Goal: Task Accomplishment & Management: Use online tool/utility

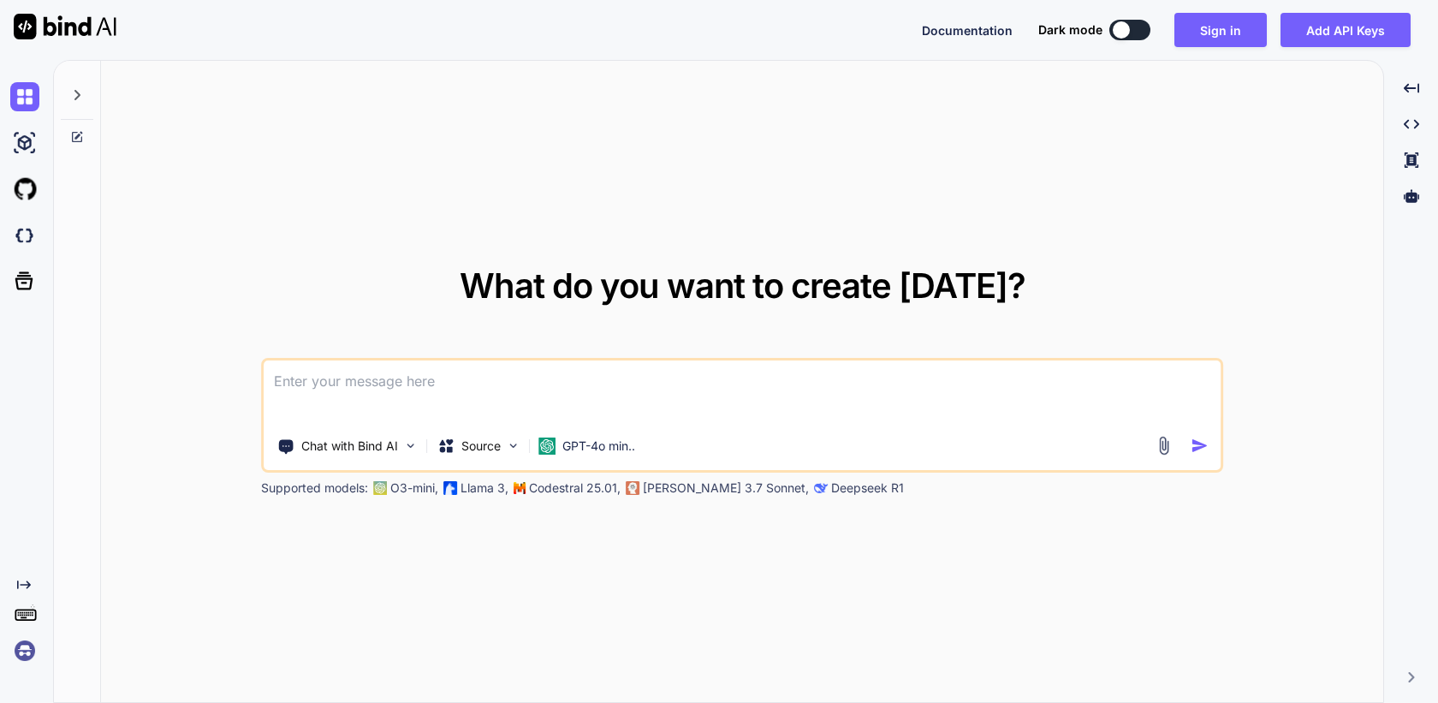
click at [22, 656] on img at bounding box center [24, 650] width 29 height 29
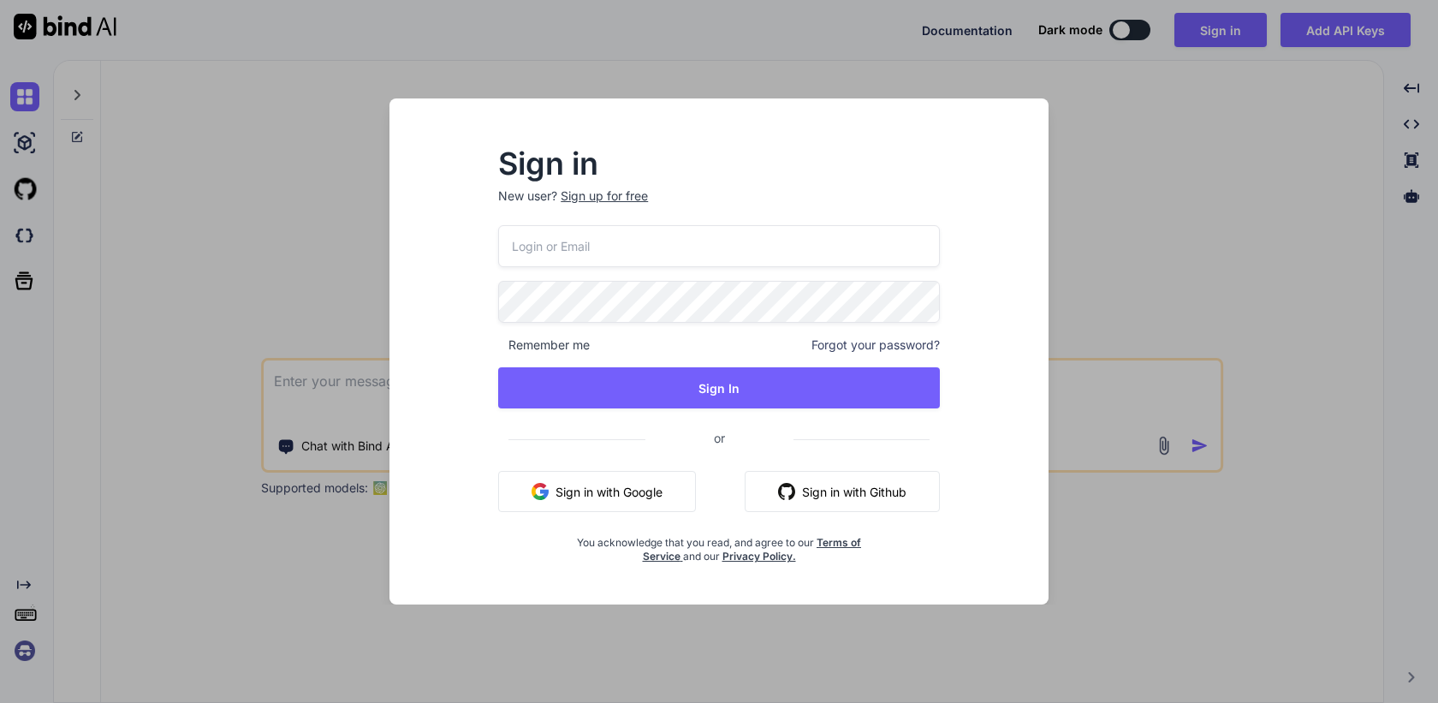
click at [563, 491] on button "Sign in with Google" at bounding box center [597, 491] width 198 height 41
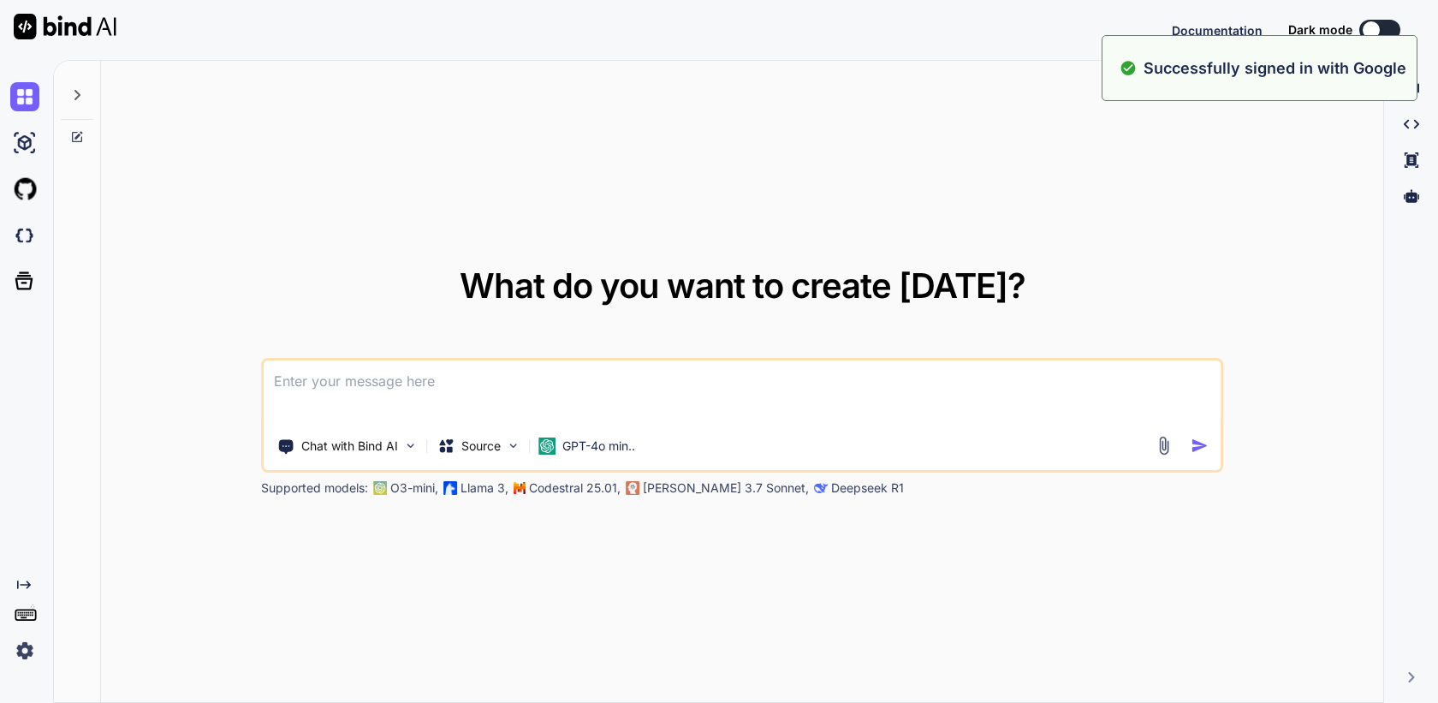
click at [25, 649] on img at bounding box center [24, 650] width 29 height 29
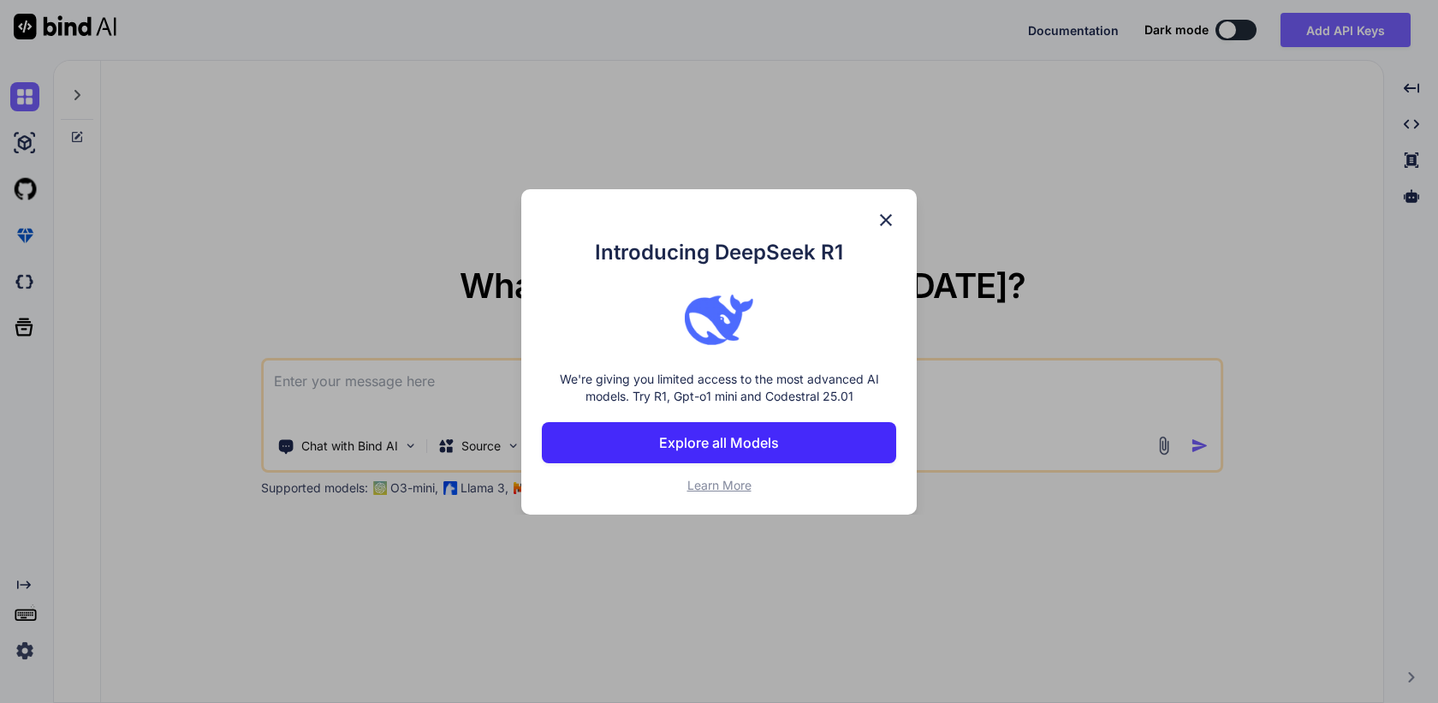
click at [726, 444] on p "Explore all Models" at bounding box center [719, 442] width 120 height 21
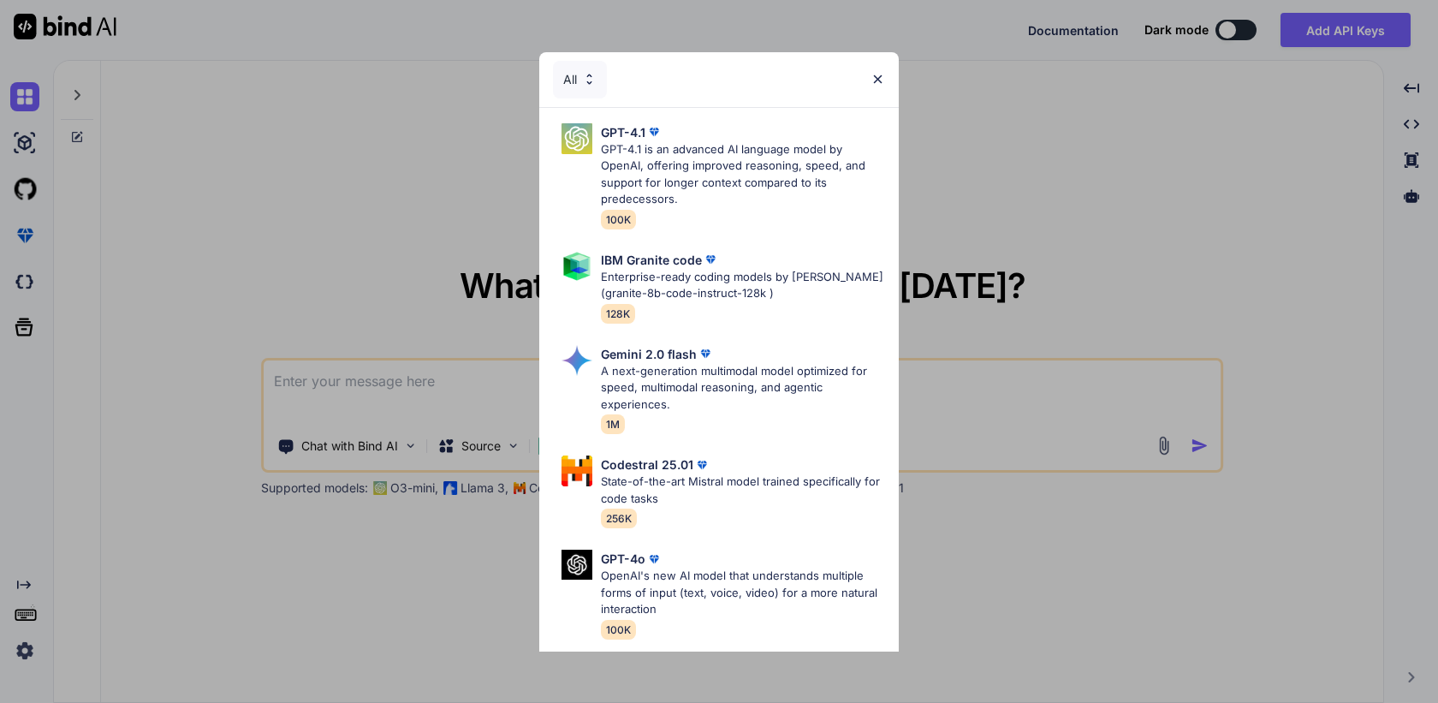
click at [878, 79] on img at bounding box center [878, 79] width 15 height 15
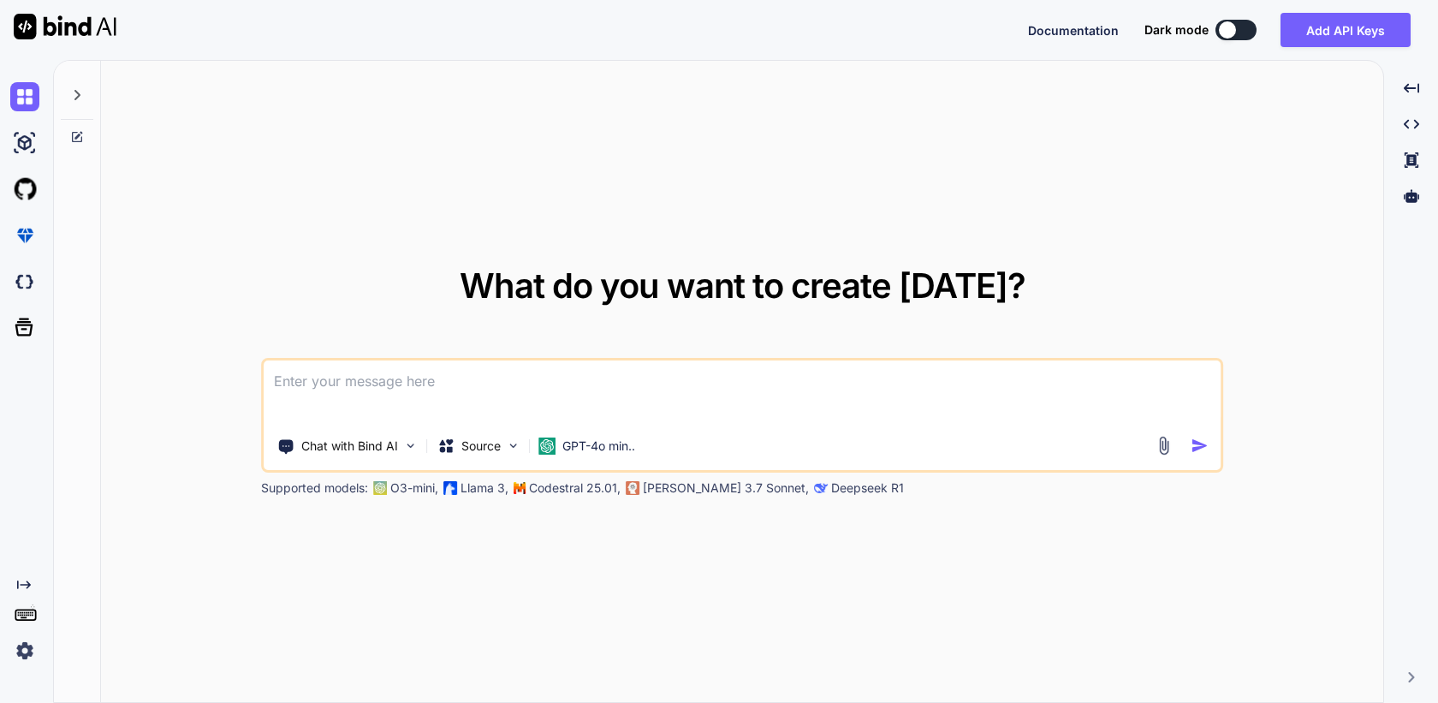
click at [27, 656] on img at bounding box center [24, 650] width 29 height 29
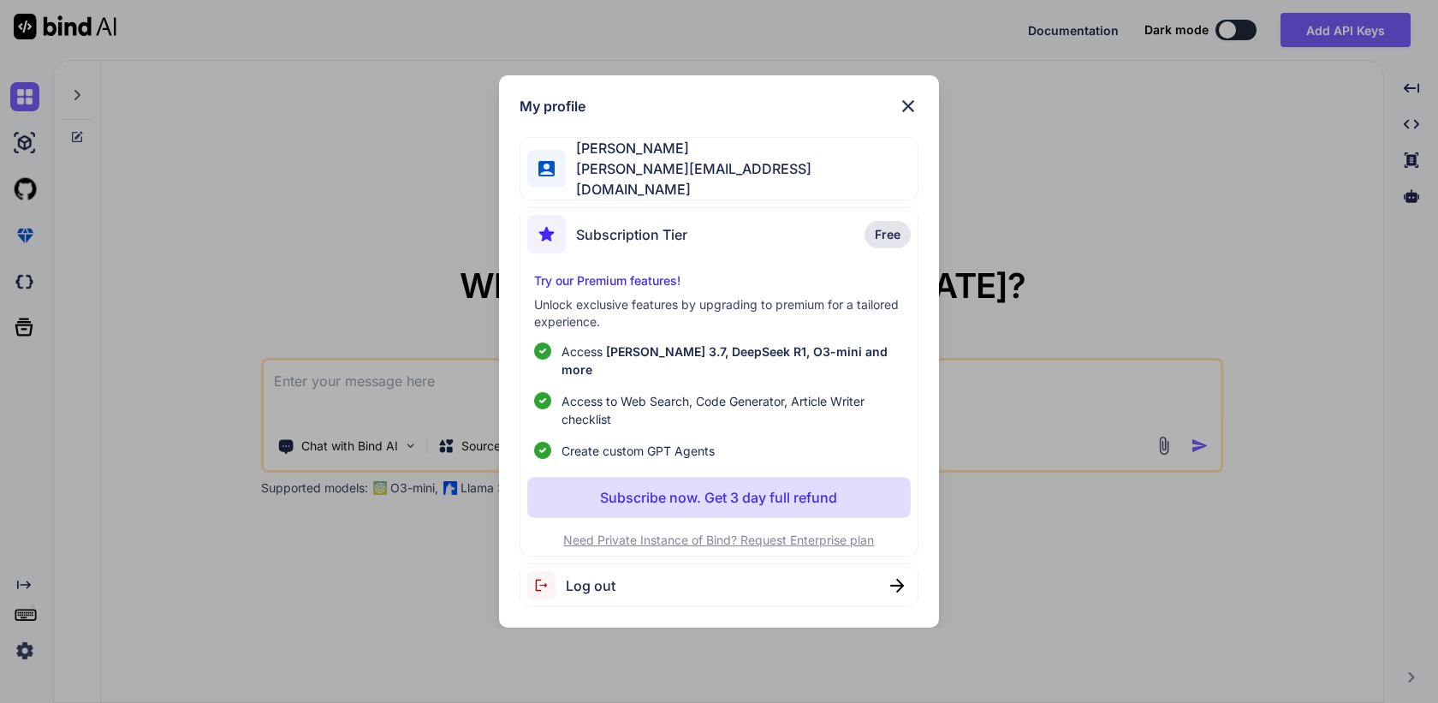
click at [635, 569] on div "Log out" at bounding box center [719, 585] width 398 height 44
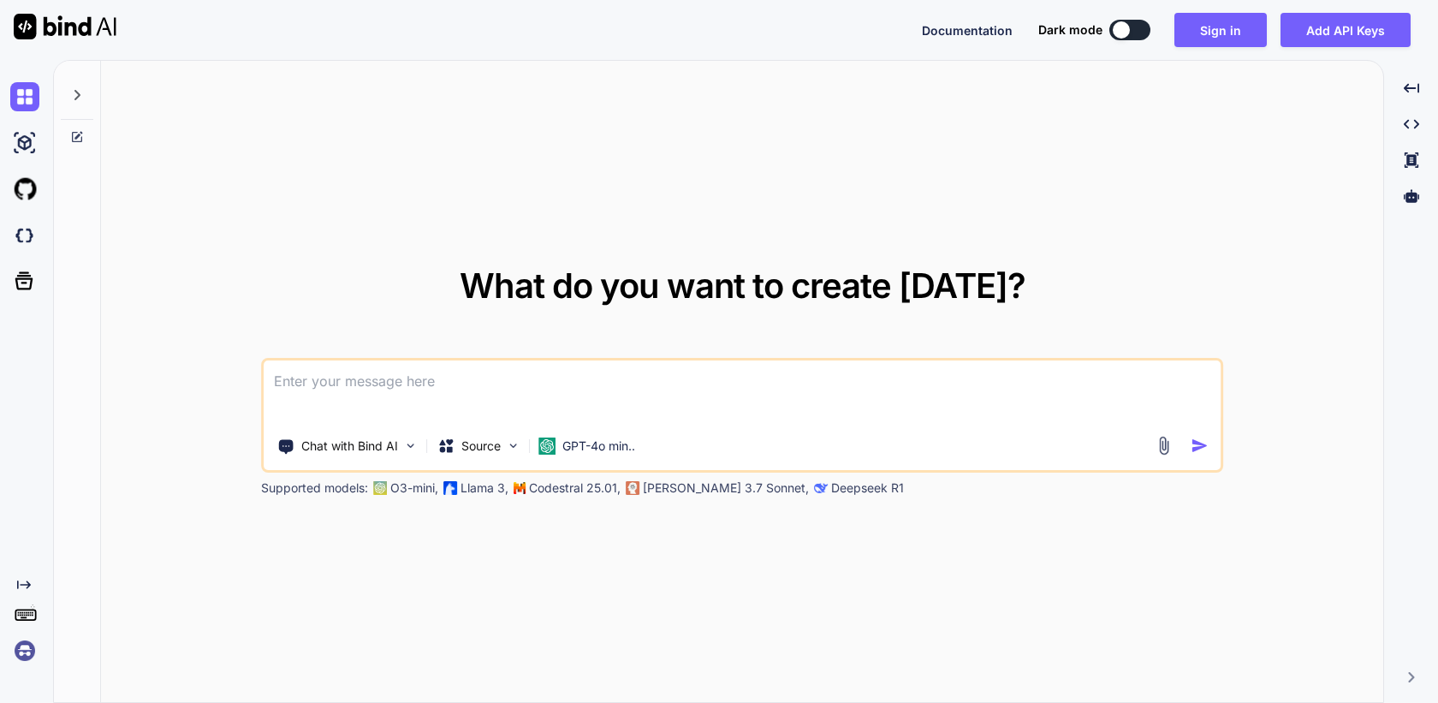
click at [27, 645] on img at bounding box center [24, 650] width 29 height 29
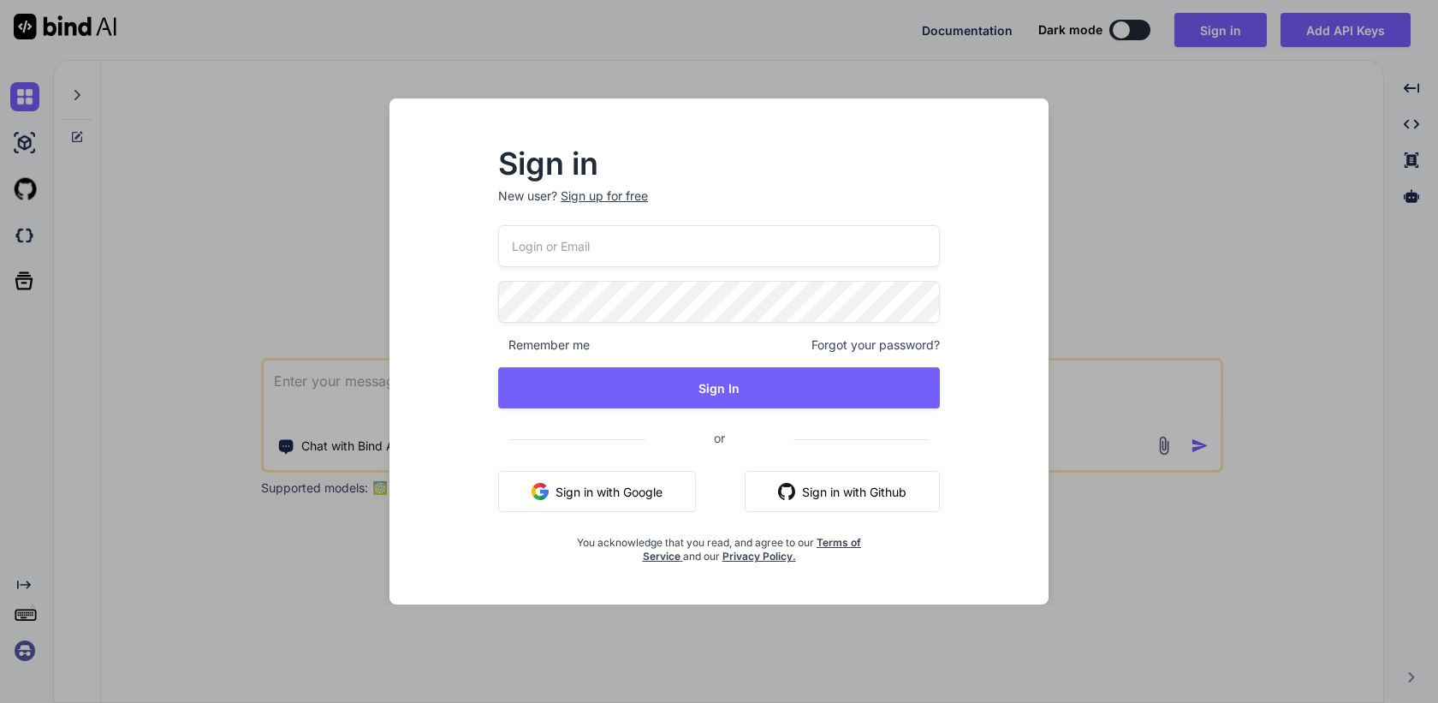
click at [626, 494] on button "Sign in with Google" at bounding box center [597, 491] width 198 height 41
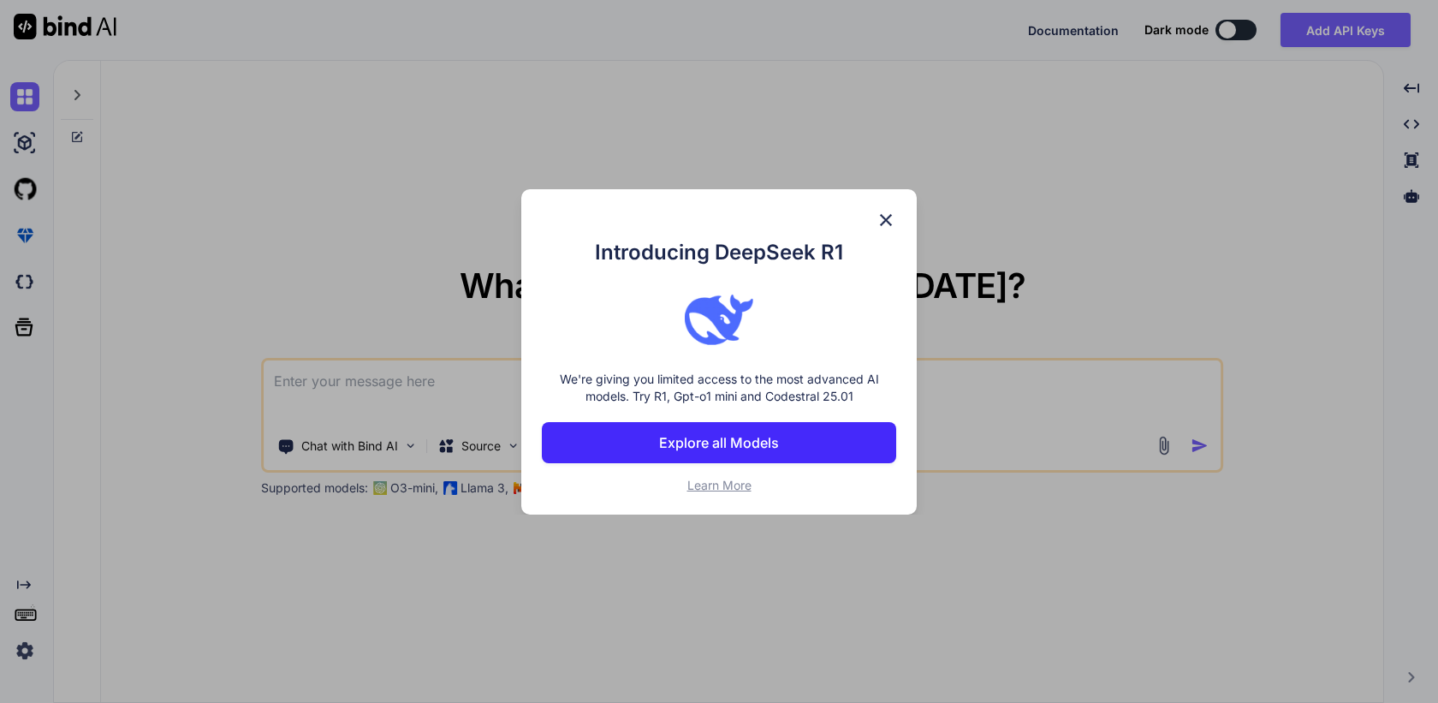
click at [889, 222] on img at bounding box center [886, 220] width 21 height 21
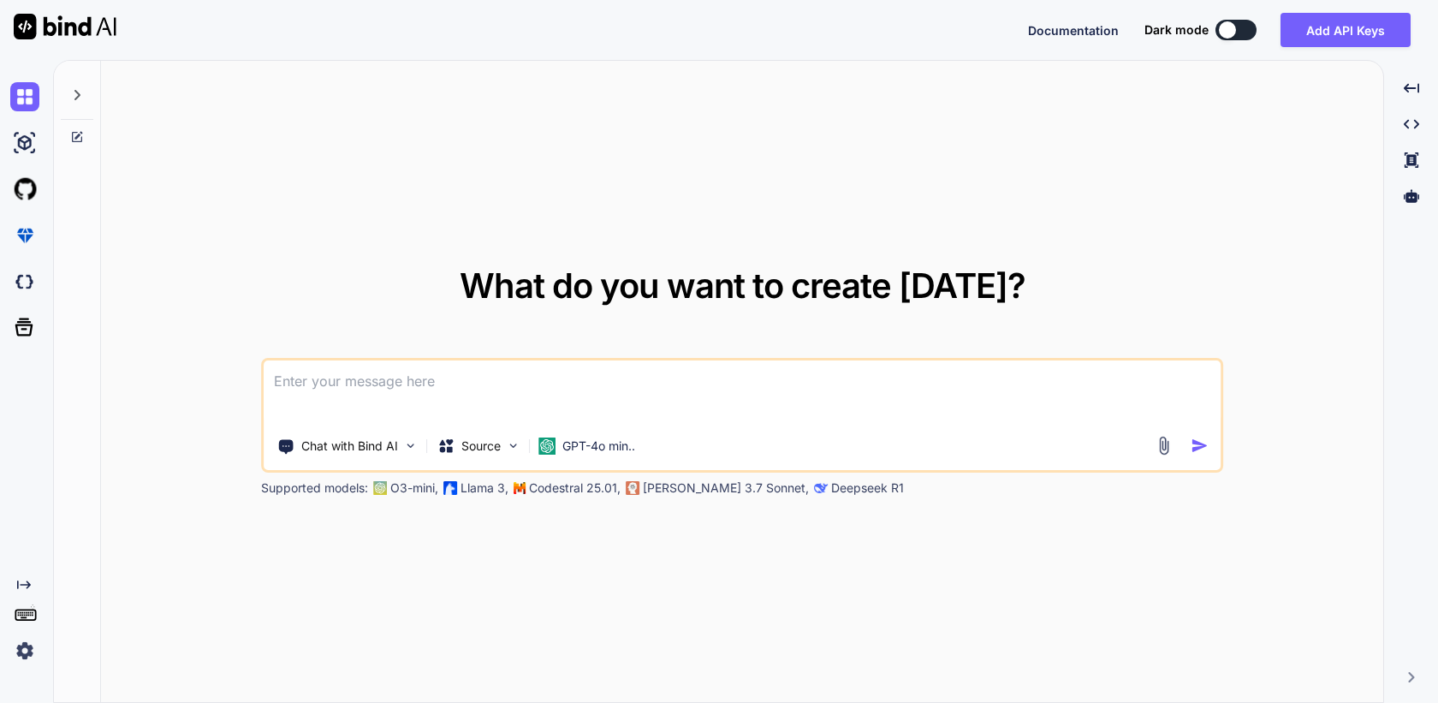
click at [12, 652] on img at bounding box center [24, 650] width 29 height 29
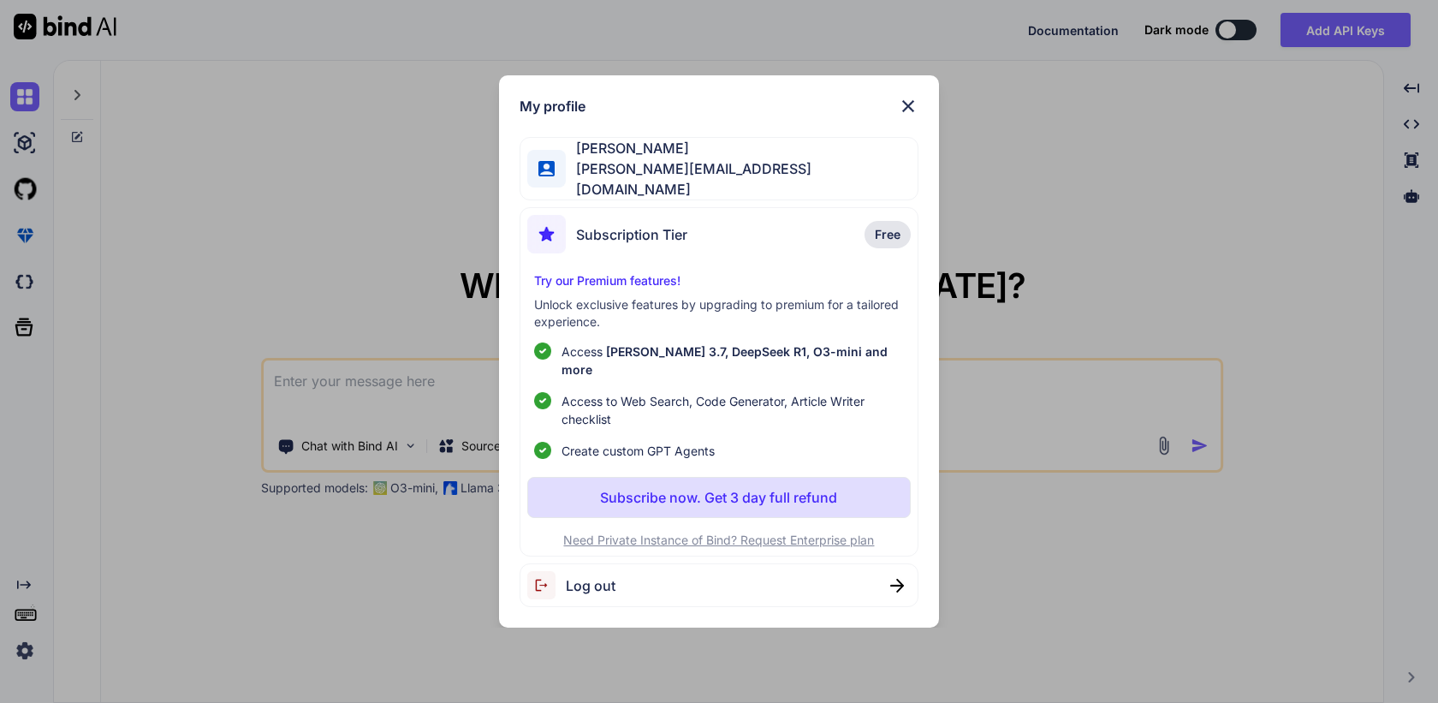
click at [594, 575] on span "Log out" at bounding box center [591, 585] width 50 height 21
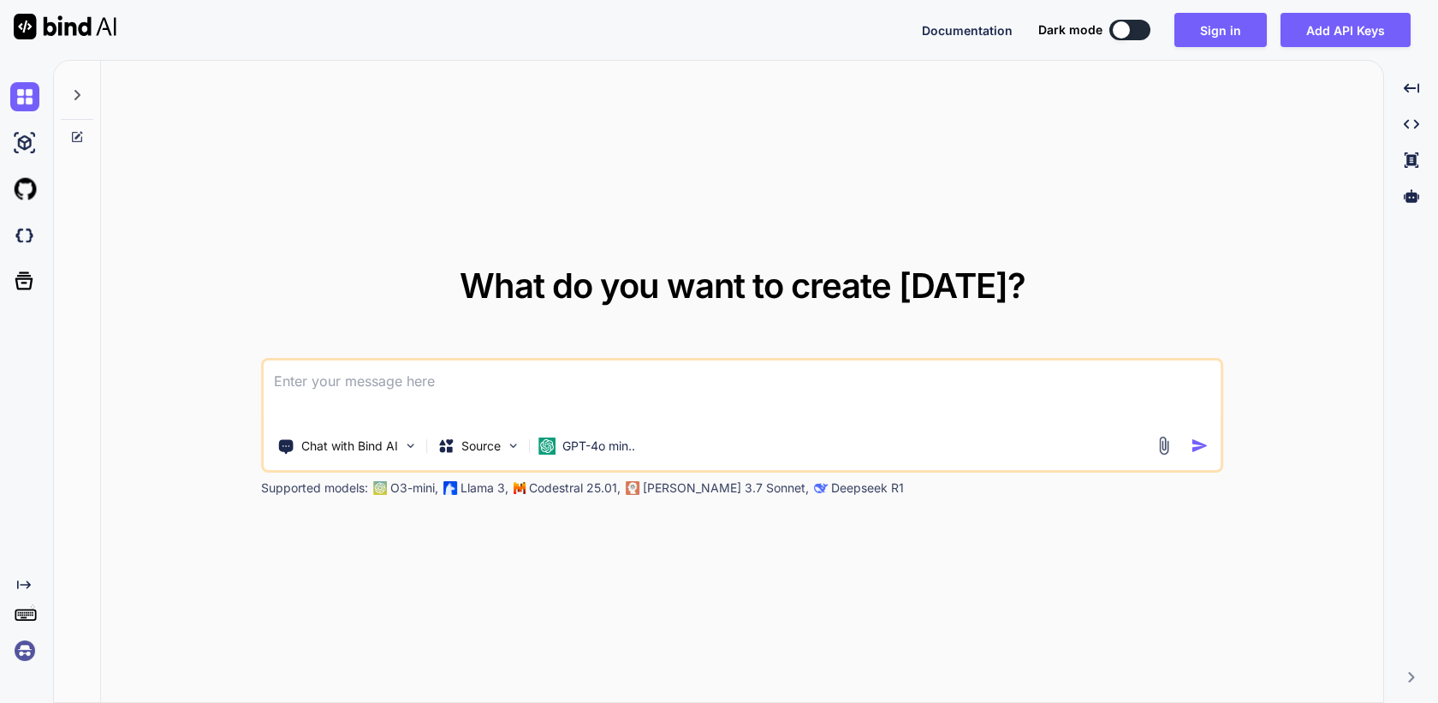
click at [23, 654] on img at bounding box center [24, 650] width 29 height 29
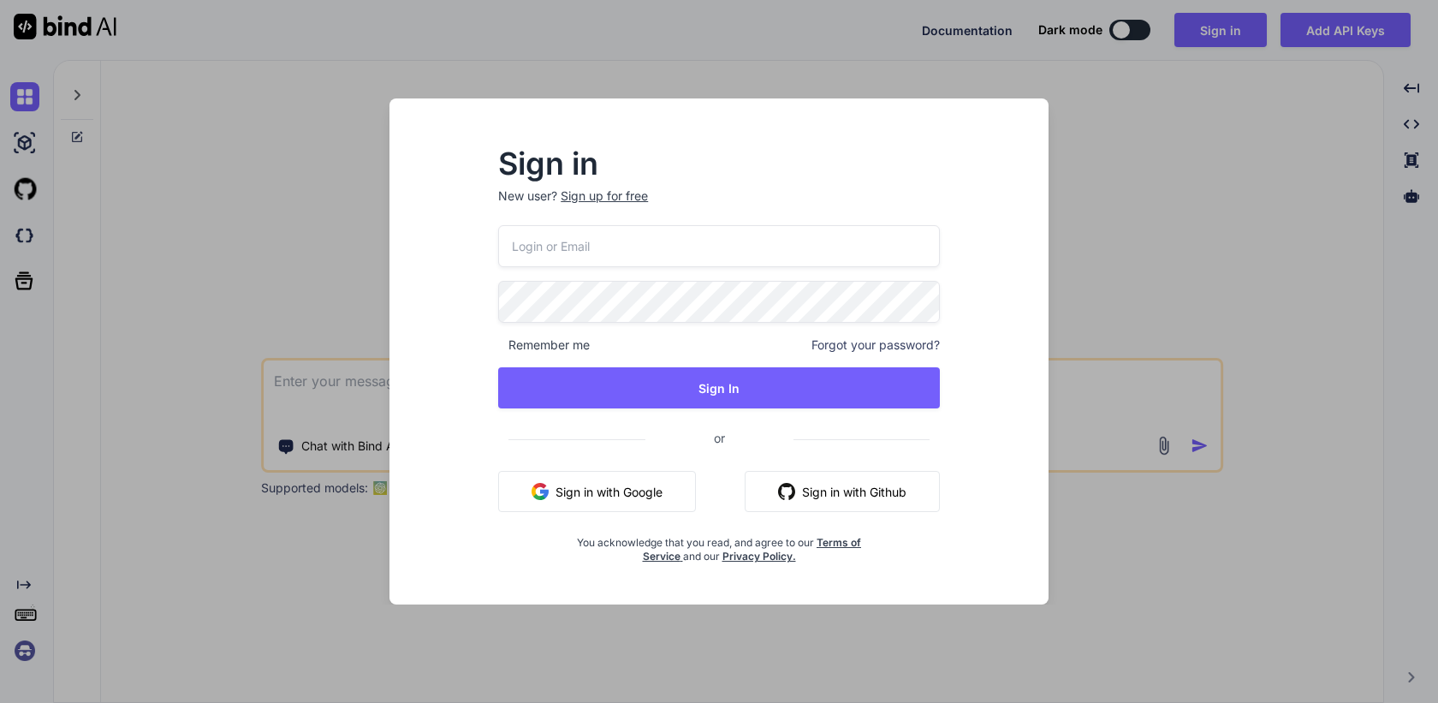
click at [601, 503] on button "Sign in with Google" at bounding box center [597, 491] width 198 height 41
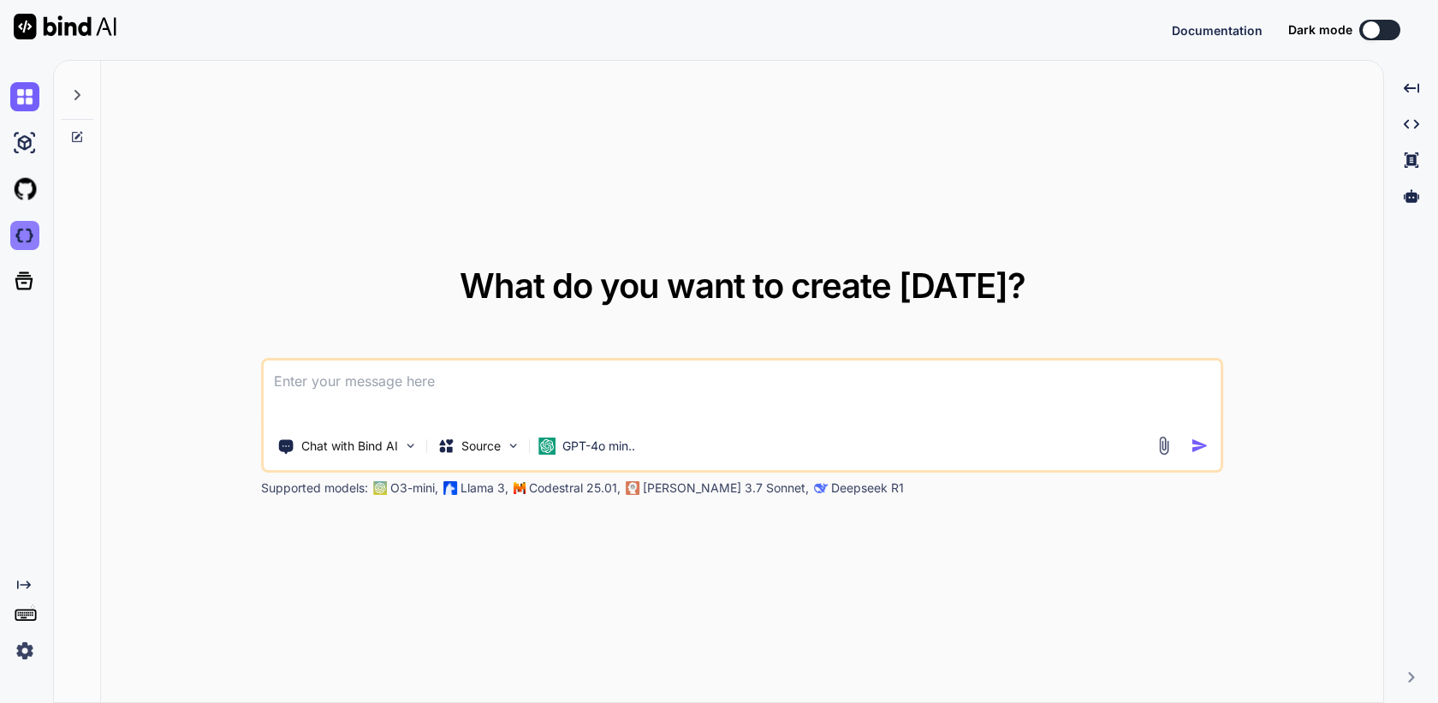
click at [21, 238] on img at bounding box center [24, 235] width 29 height 29
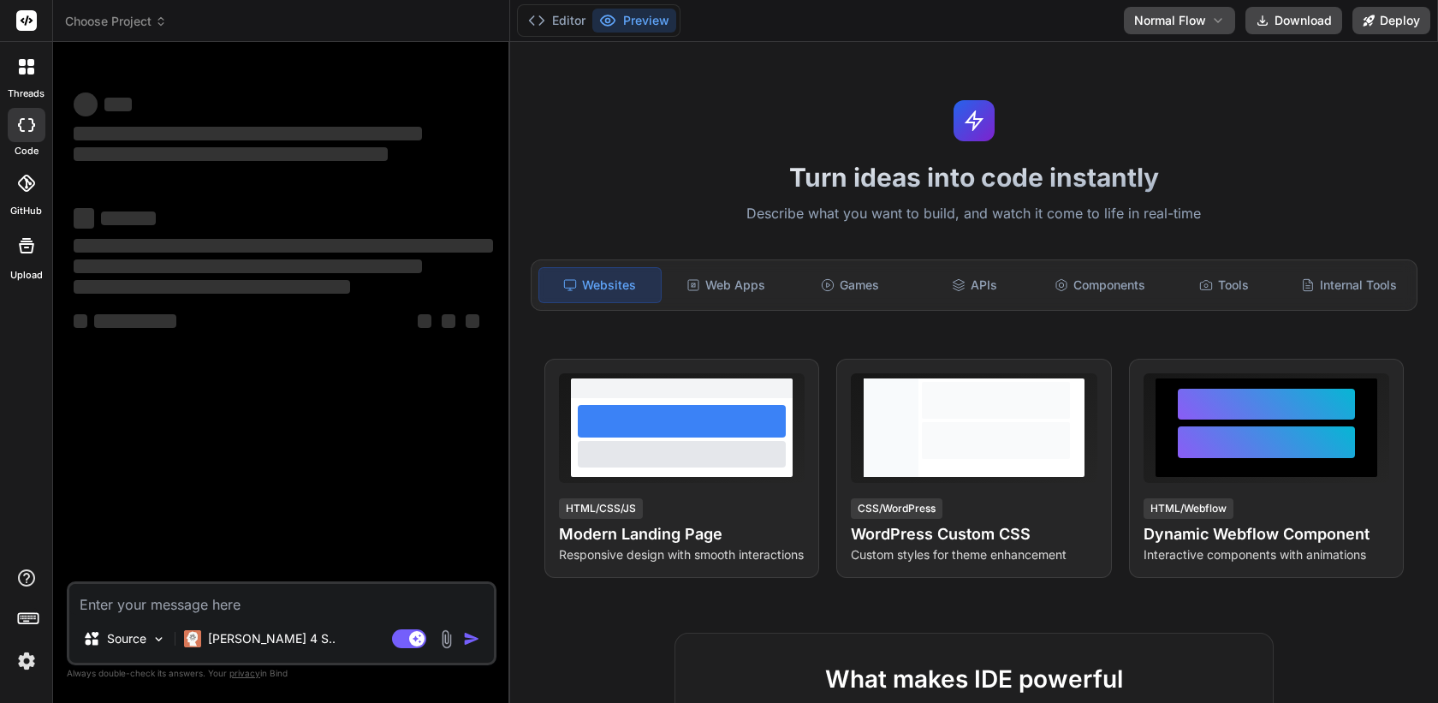
click at [258, 615] on div "Source [PERSON_NAME] 4 S.. Agent Mode. When this toggle is activated, AI automa…" at bounding box center [282, 623] width 430 height 84
click at [244, 603] on textarea at bounding box center [281, 599] width 425 height 31
type textarea "x"
type textarea "L"
type textarea "x"
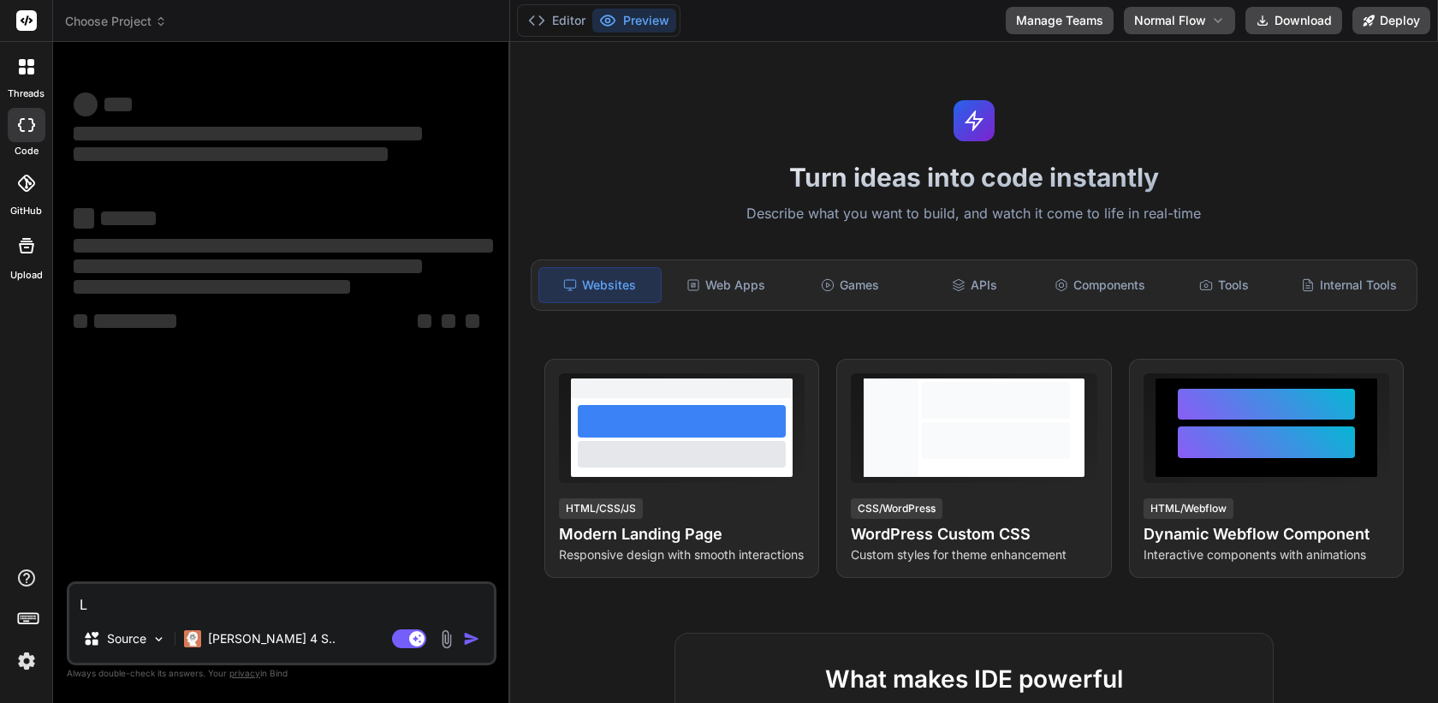
type textarea "Le"
type textarea "x"
type textarea "Let"
type textarea "x"
type textarea "Lets"
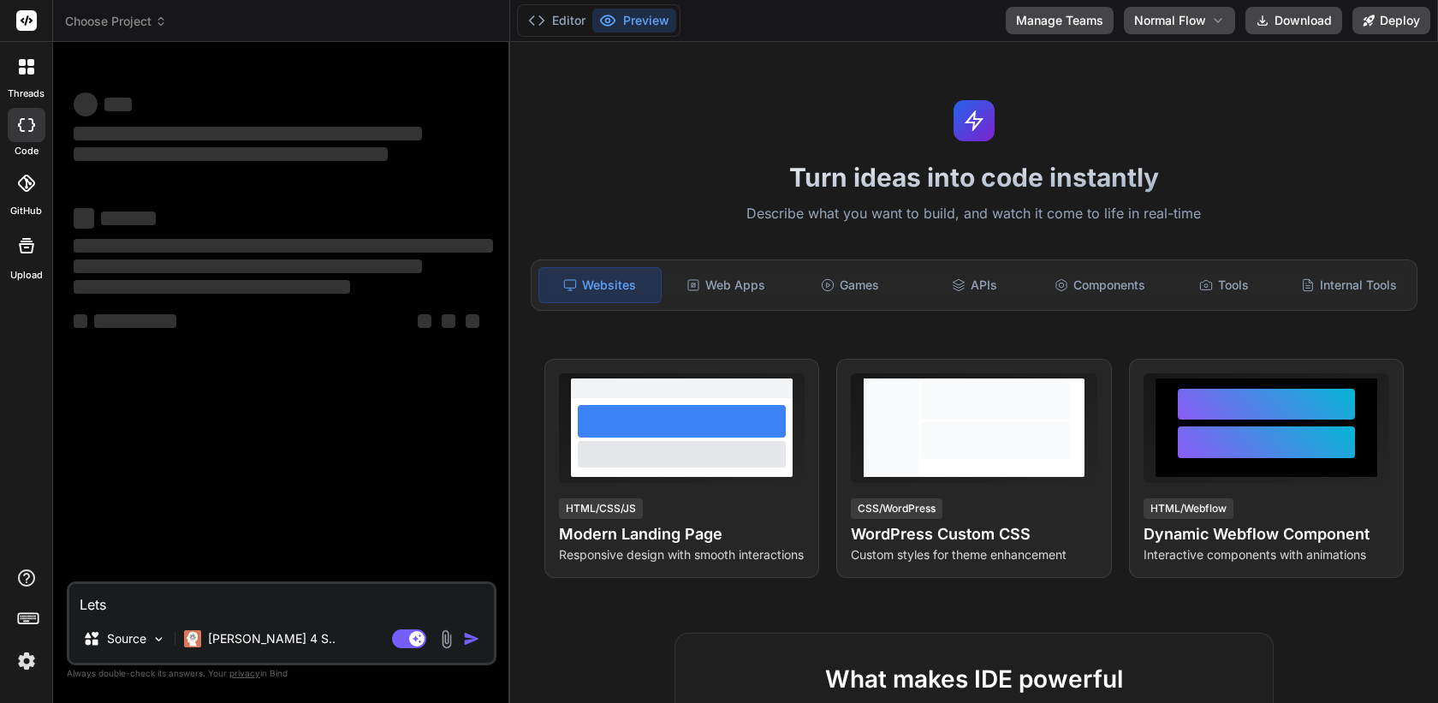
type textarea "x"
type textarea "Lets"
type textarea "x"
type textarea "Lets w"
type textarea "x"
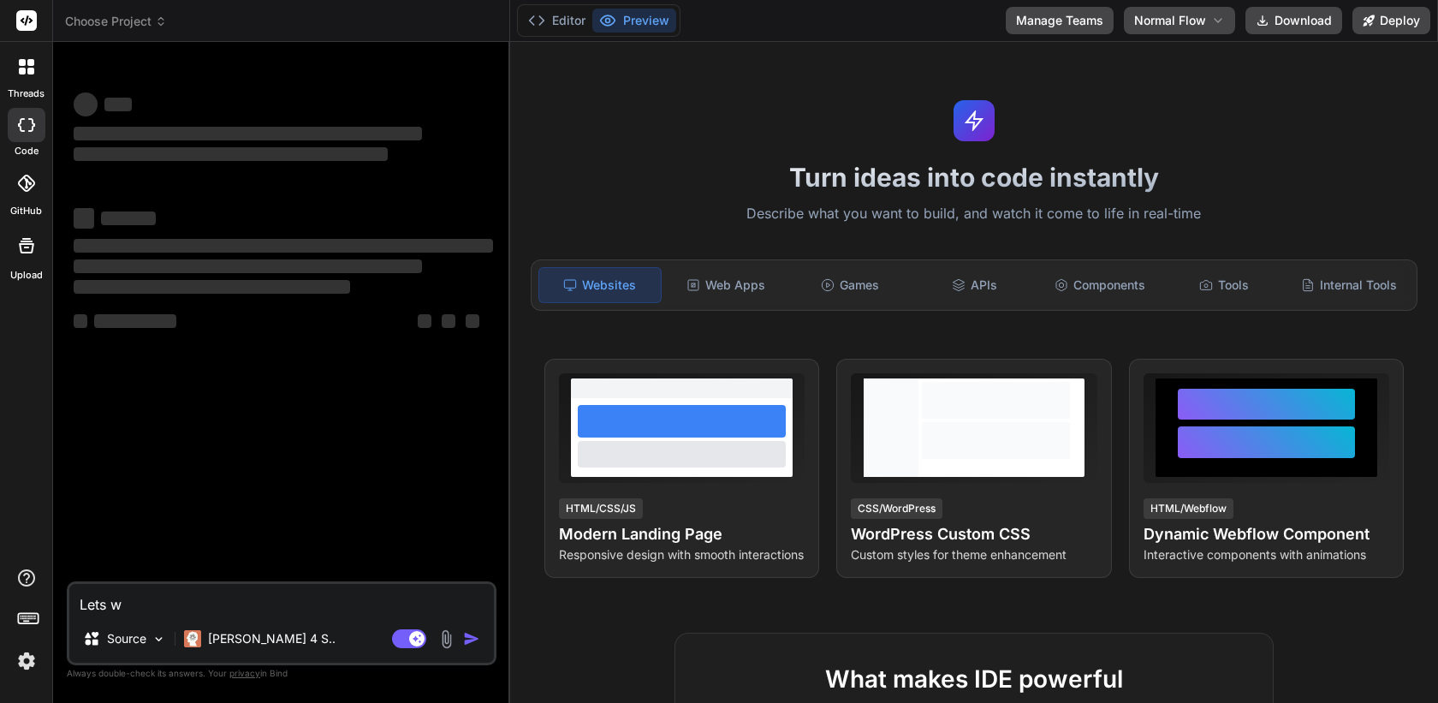
type textarea "Lets wo"
type textarea "x"
type textarea "Lets wor"
type textarea "x"
type textarea "Lets work"
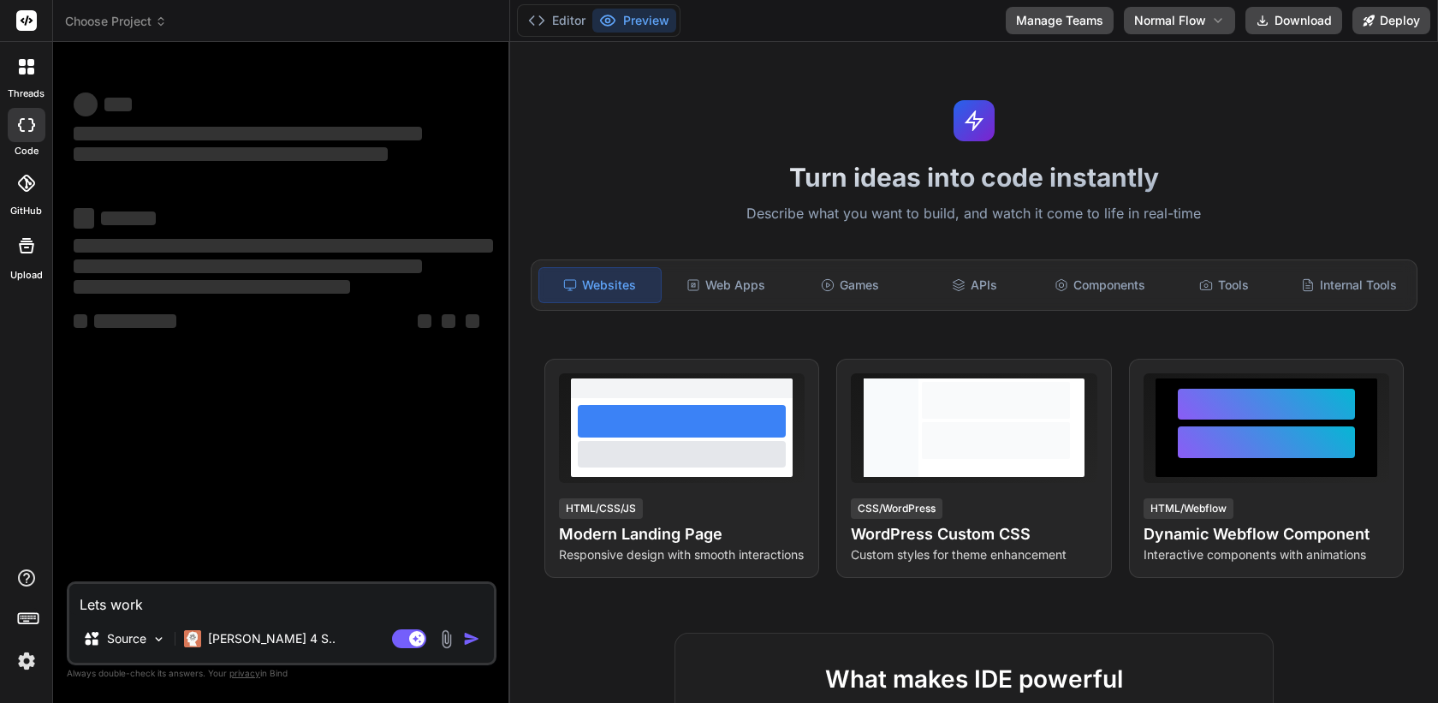
type textarea "x"
type textarea "Lets work o"
type textarea "x"
type textarea "Lets work o"
type textarea "x"
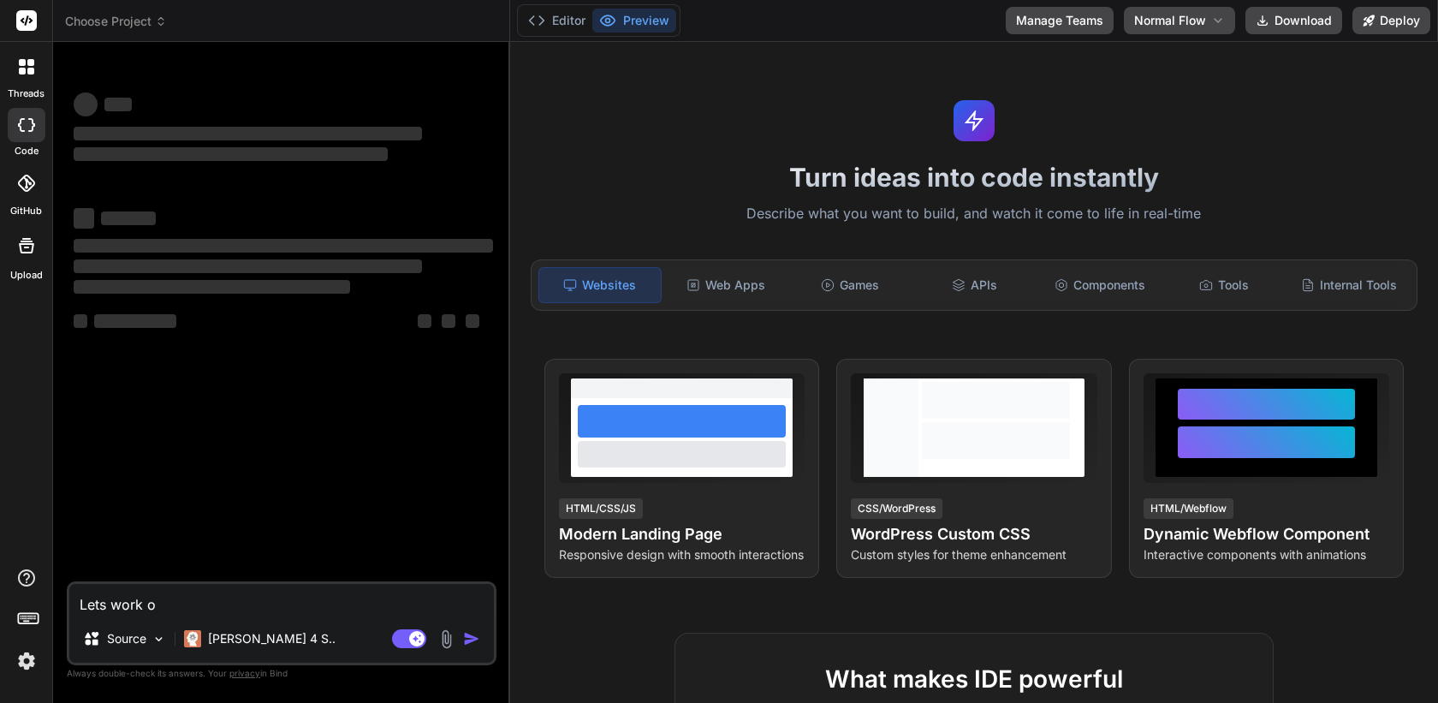
type textarea "Lets work o"
type textarea "x"
type textarea "Lets work on"
type textarea "x"
type textarea "Lets work on"
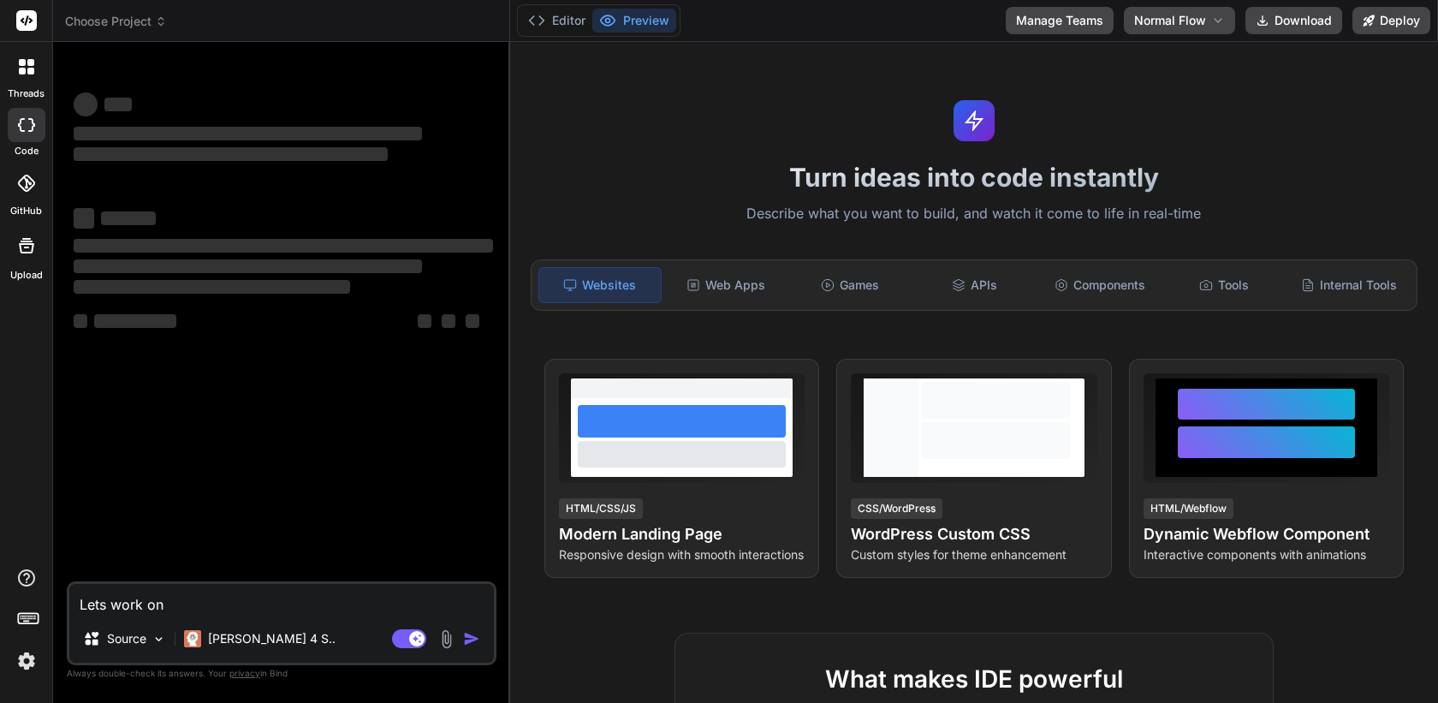
type textarea "x"
type textarea "Lets work on t"
type textarea "x"
type textarea "Lets work on th"
type textarea "x"
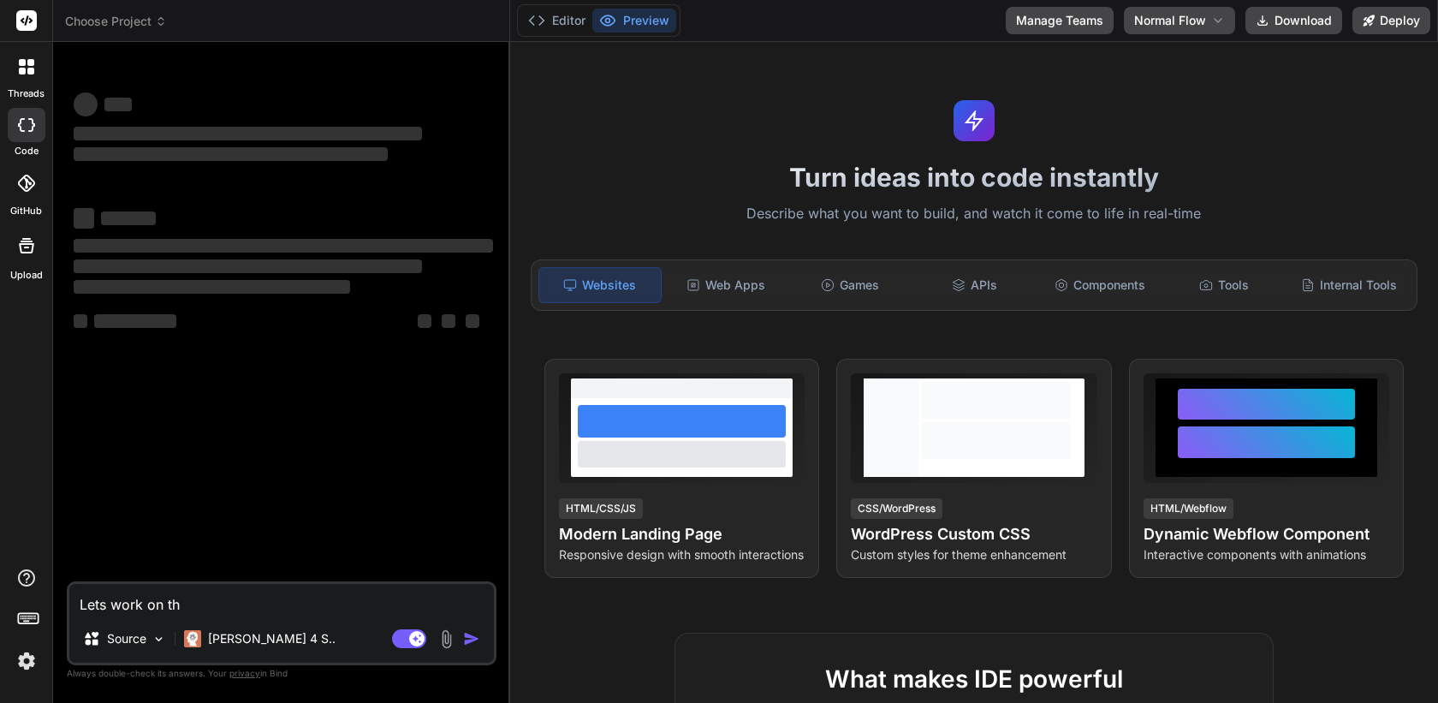
type textarea "Lets work on thi"
type textarea "x"
type textarea "Lets work on this"
type textarea "x"
type textarea "Lets work on this"
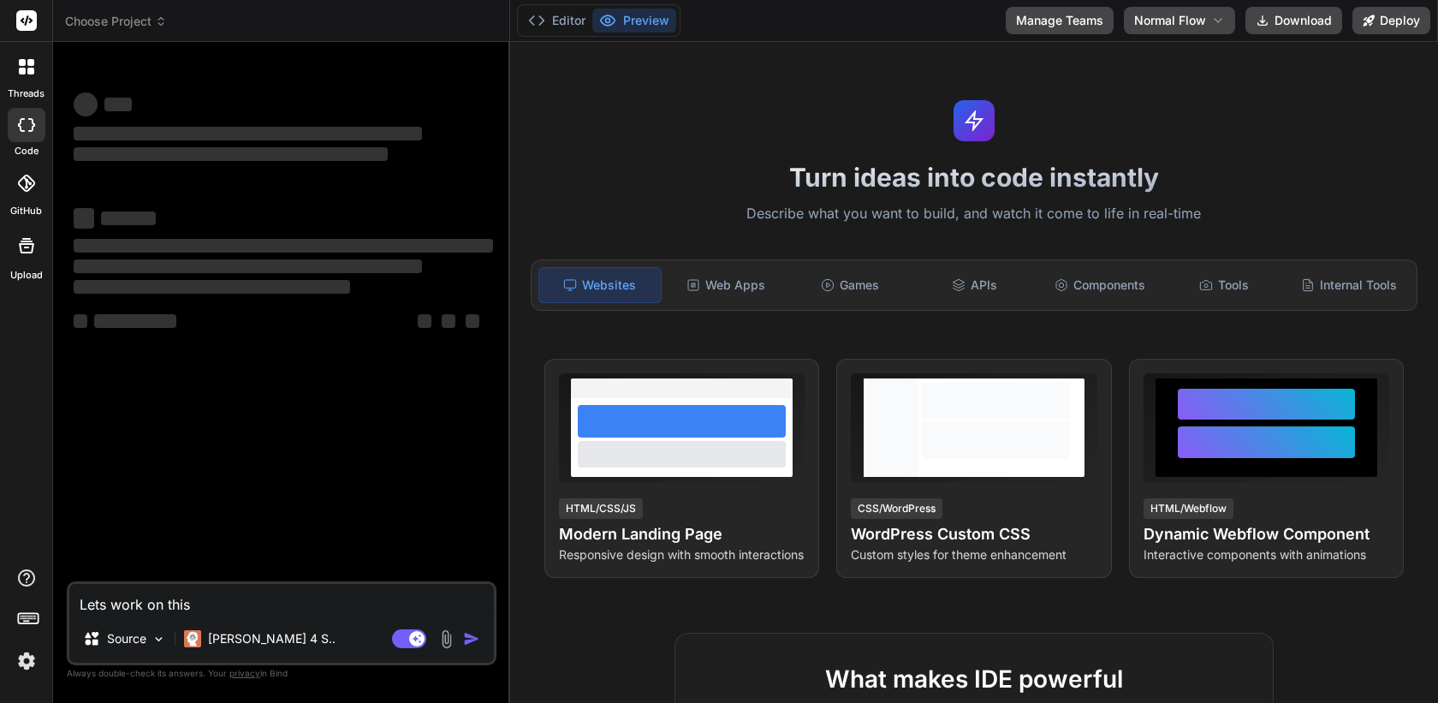
type textarea "x"
type textarea "Lets work on this"
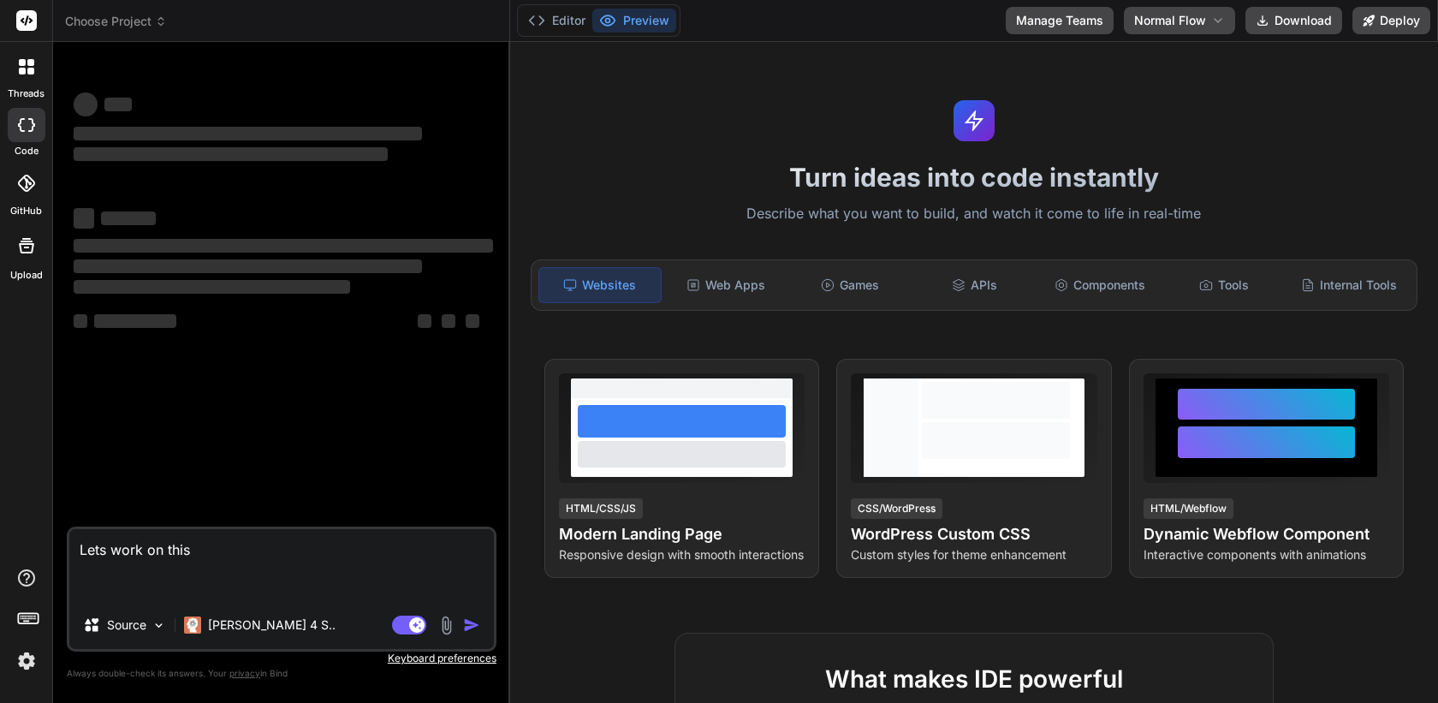
type textarea "x"
type textarea "Lets work on this"
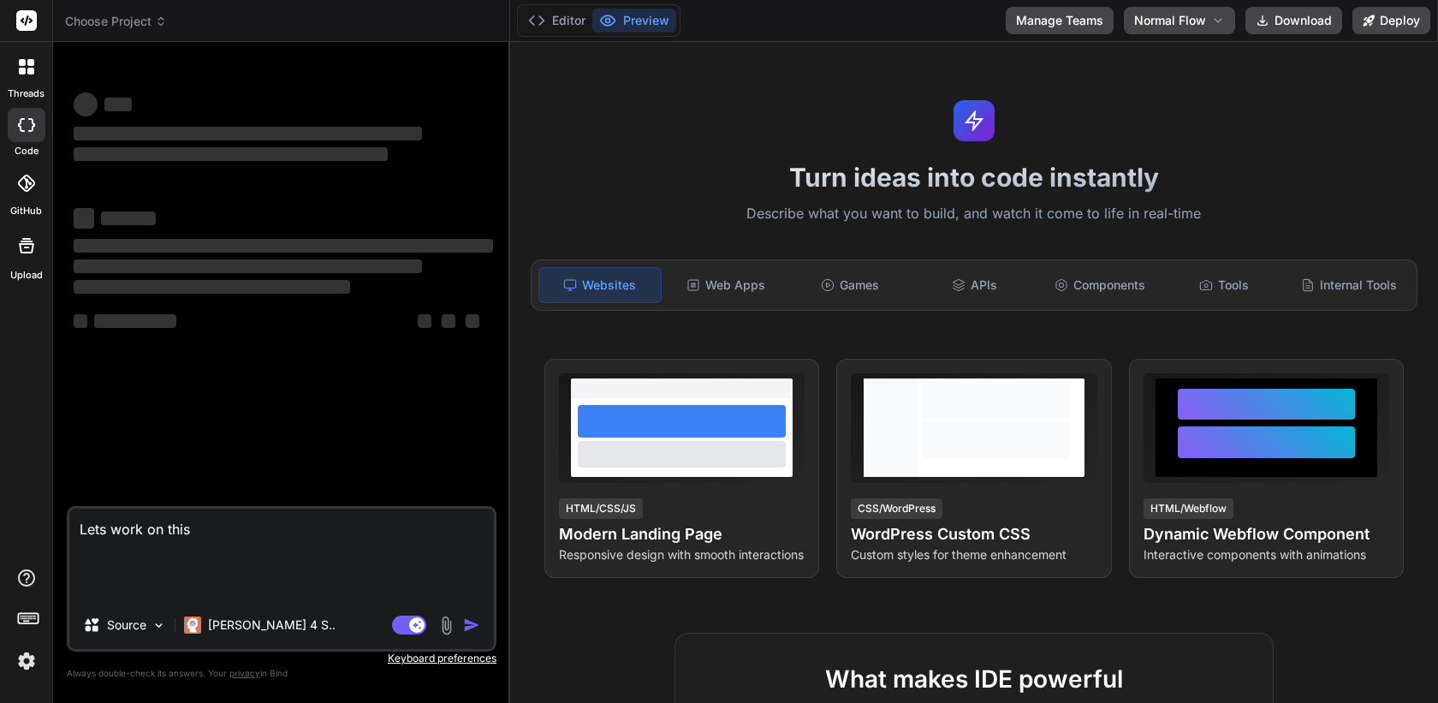
paste textarea ""project": { "20250730084825": { "project_id": "20250730084825", "project_name"…"
type textarea "x"
type textarea "Lets work on this "project": { "20250730084825": { "project_id": "2025073008482…"
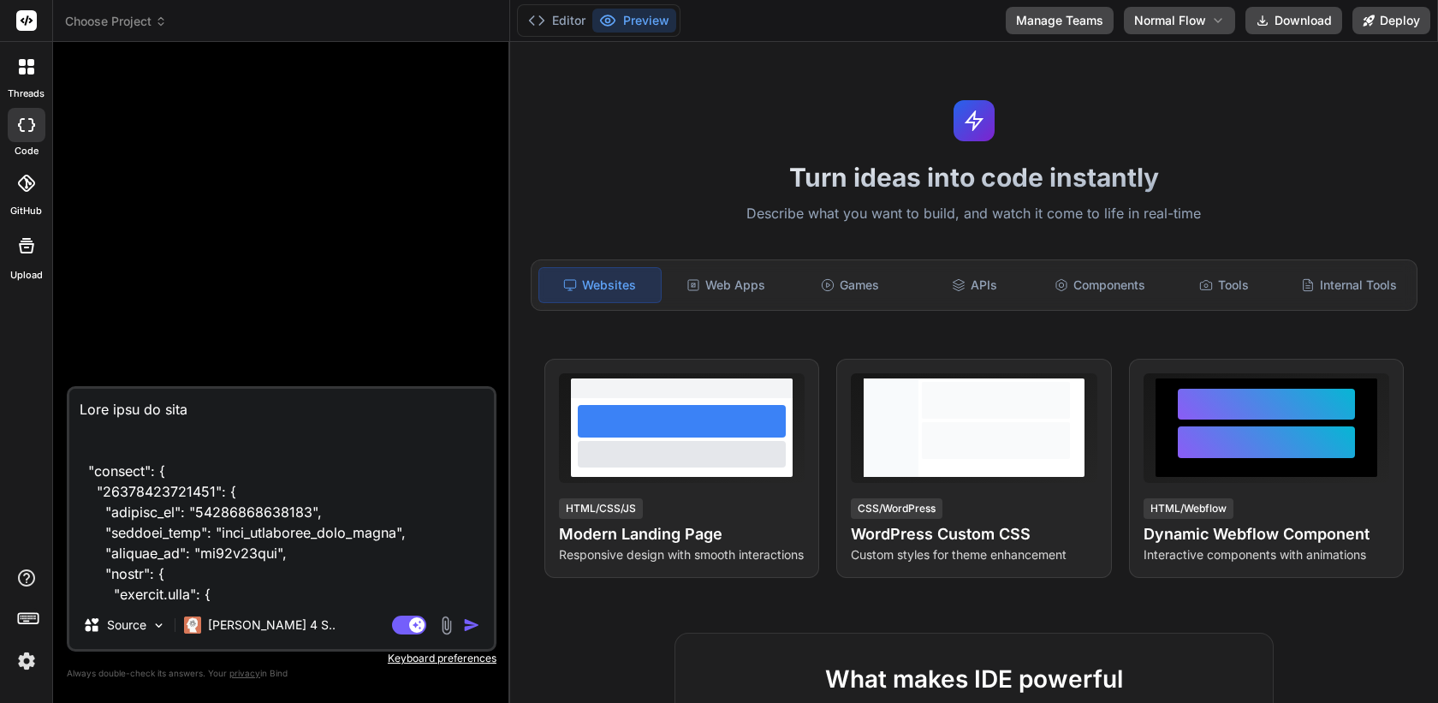
click at [204, 409] on textarea at bounding box center [281, 495] width 425 height 212
type textarea "x"
type textarea "Lets work on thi "project": { "20250730084825": { "project_id": "20250730084825…"
type textarea "x"
type textarea "Lets work on th "project": { "20250730084825": { "project_id": "20250730084825"…"
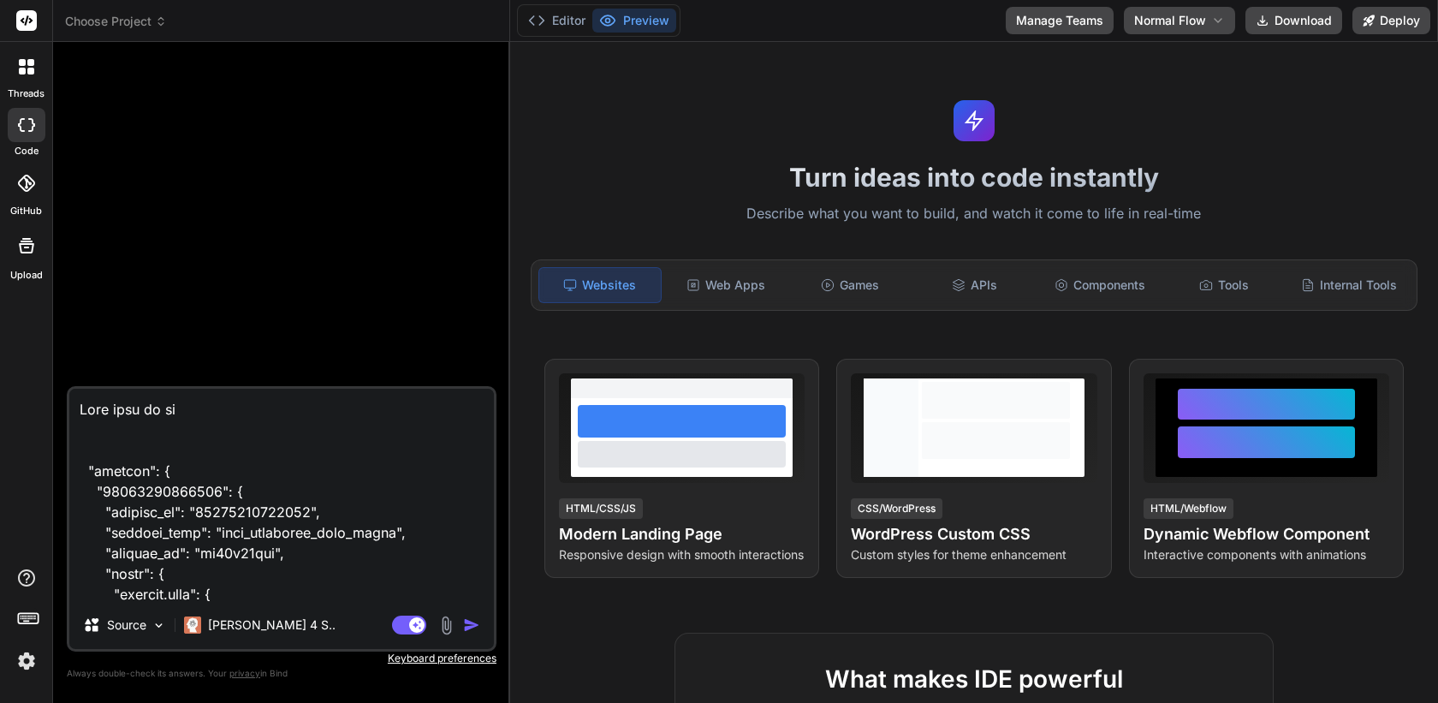
type textarea "x"
type textarea "Lets work on t "project": { "20250730084825": { "project_id": "20250730084825",…"
type textarea "x"
type textarea "Lets work on "project": { "20250730084825": { "project_id": "20250730084825", "…"
type textarea "x"
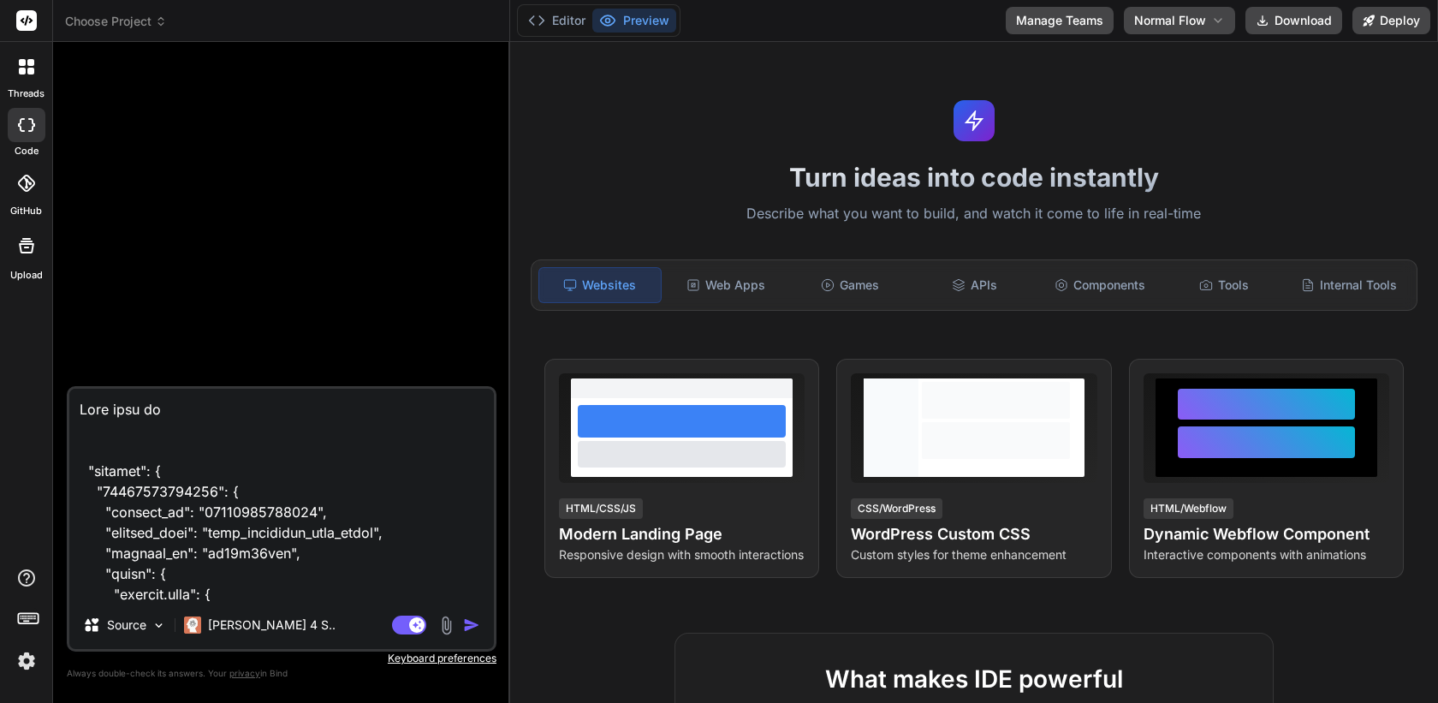
type textarea "Lets work on a "project": { "20250730084825": { "project_id": "20250730084825",…"
type textarea "x"
type textarea "Lets work on an "project": { "20250730084825": { "project_id": "20250730084825"…"
type textarea "x"
type textarea "Lets work on an "project": { "20250730084825": { "project_id": "20250730084825"…"
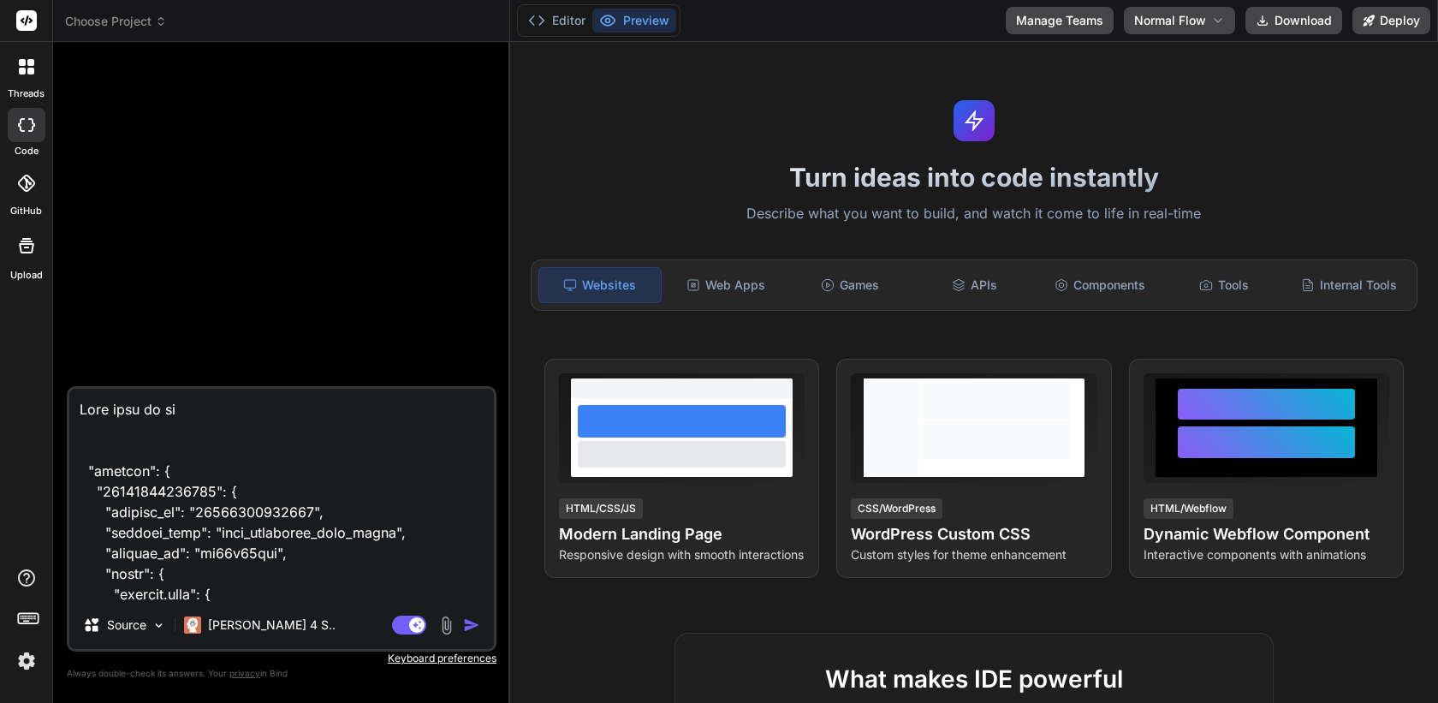
type textarea "x"
type textarea "Lets work on an a "project": { "20250730084825": { "project_id": "2025073008482…"
type textarea "x"
type textarea "Lets work on an ap "project": { "20250730084825": { "project_id": "202507300848…"
type textarea "x"
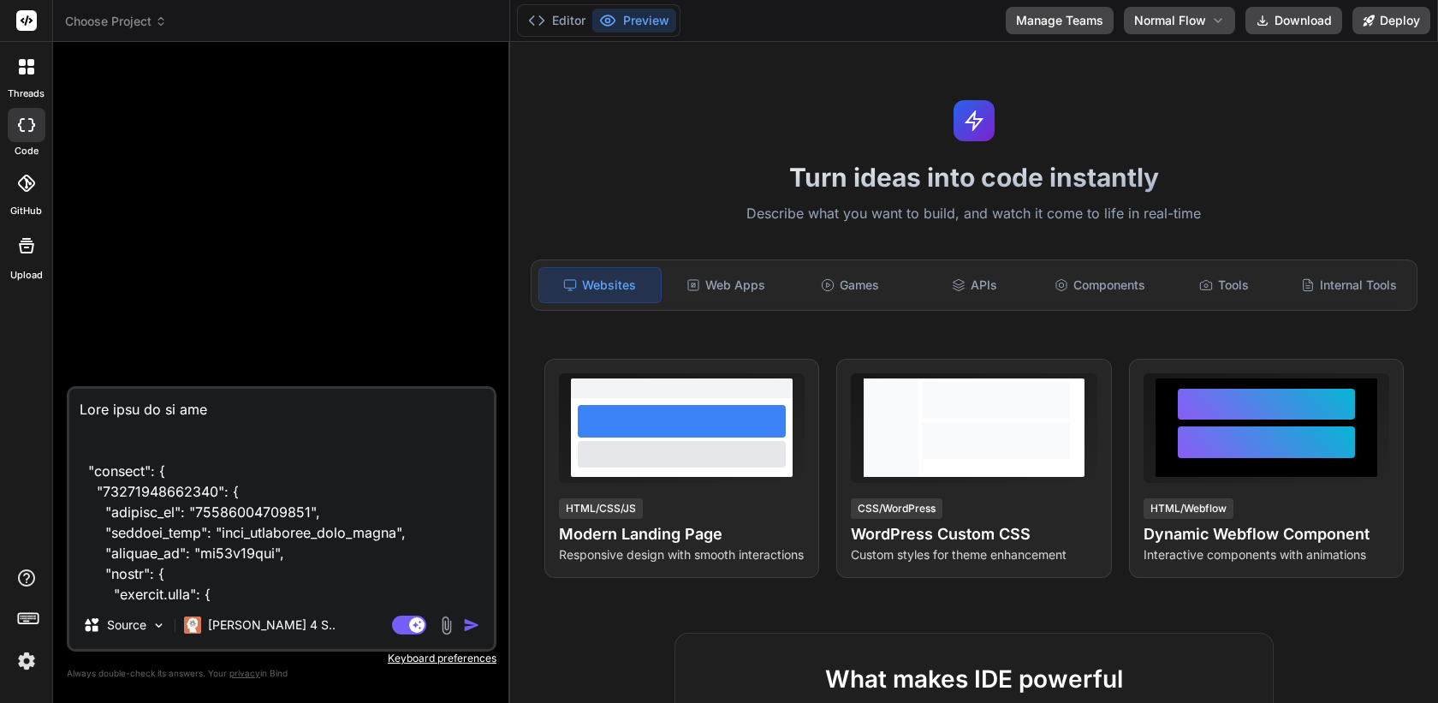
type textarea "Lets work on an appl "project": { "20250730084825": { "project_id": "2025073008…"
type textarea "x"
type textarea "Lets work on an applic "project": { "20250730084825": { "project_id": "20250730…"
type textarea "x"
type textarea "Lets work on an applica "project": { "20250730084825": { "project_id": "2025073…"
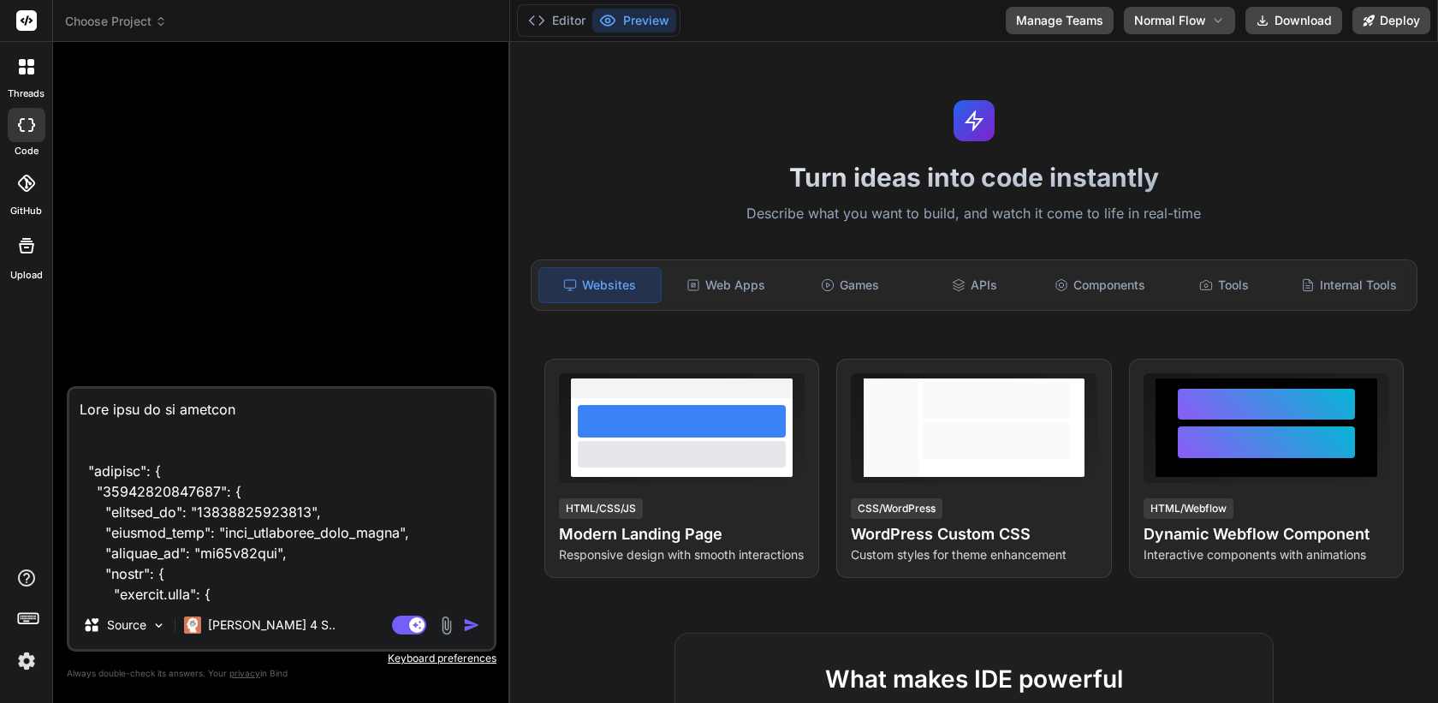
type textarea "x"
type textarea "Lets work on an applicat "project": { "20250730084825": { "project_id": "202507…"
type textarea "x"
type textarea "Lets work on an applicati "project": { "20250730084825": { "project_id": "20250…"
type textarea "x"
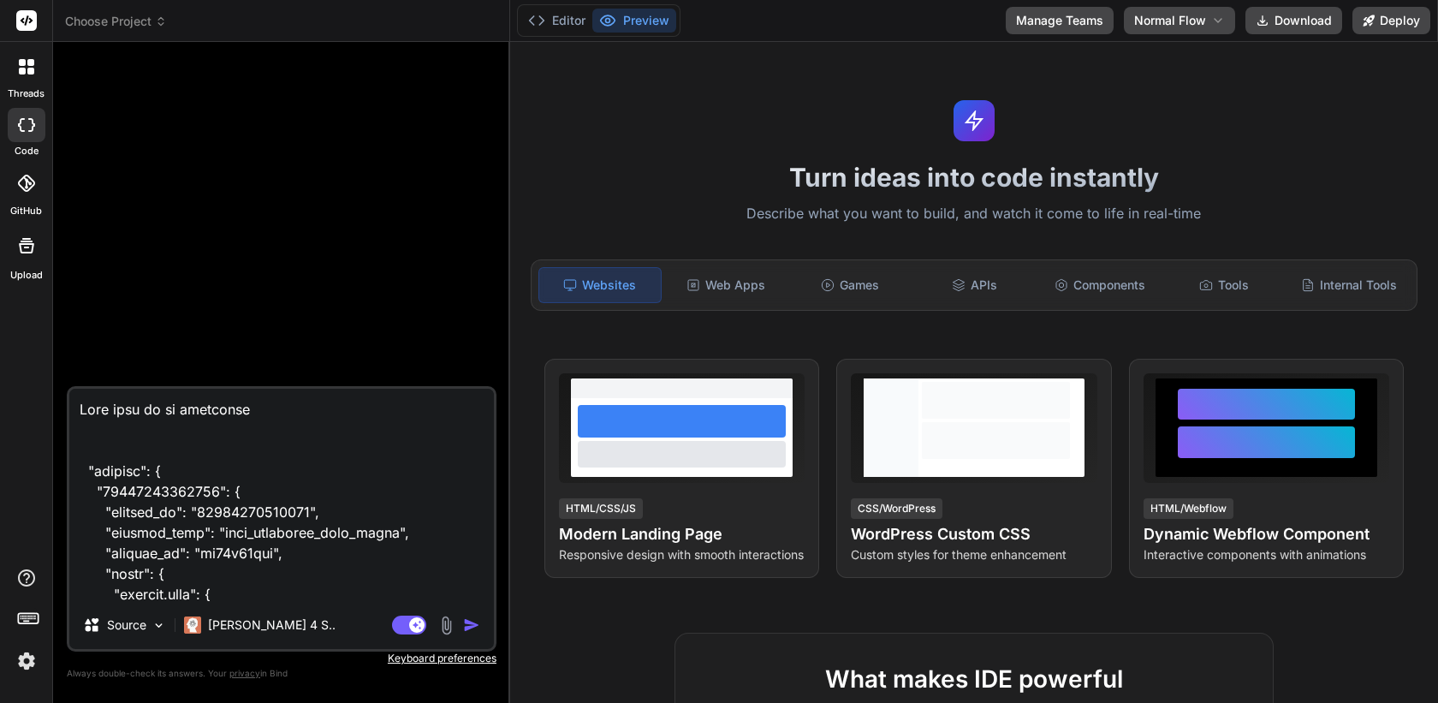
type textarea "Lets work on an applicatio "project": { "20250730084825": { "project_id": "2025…"
type textarea "x"
type textarea "Lets work on an application "project": { "20250730084825": { "project_id": "202…"
type textarea "x"
type textarea "Lets work on an application f "project": { "20250730084825": { "project_id": "2…"
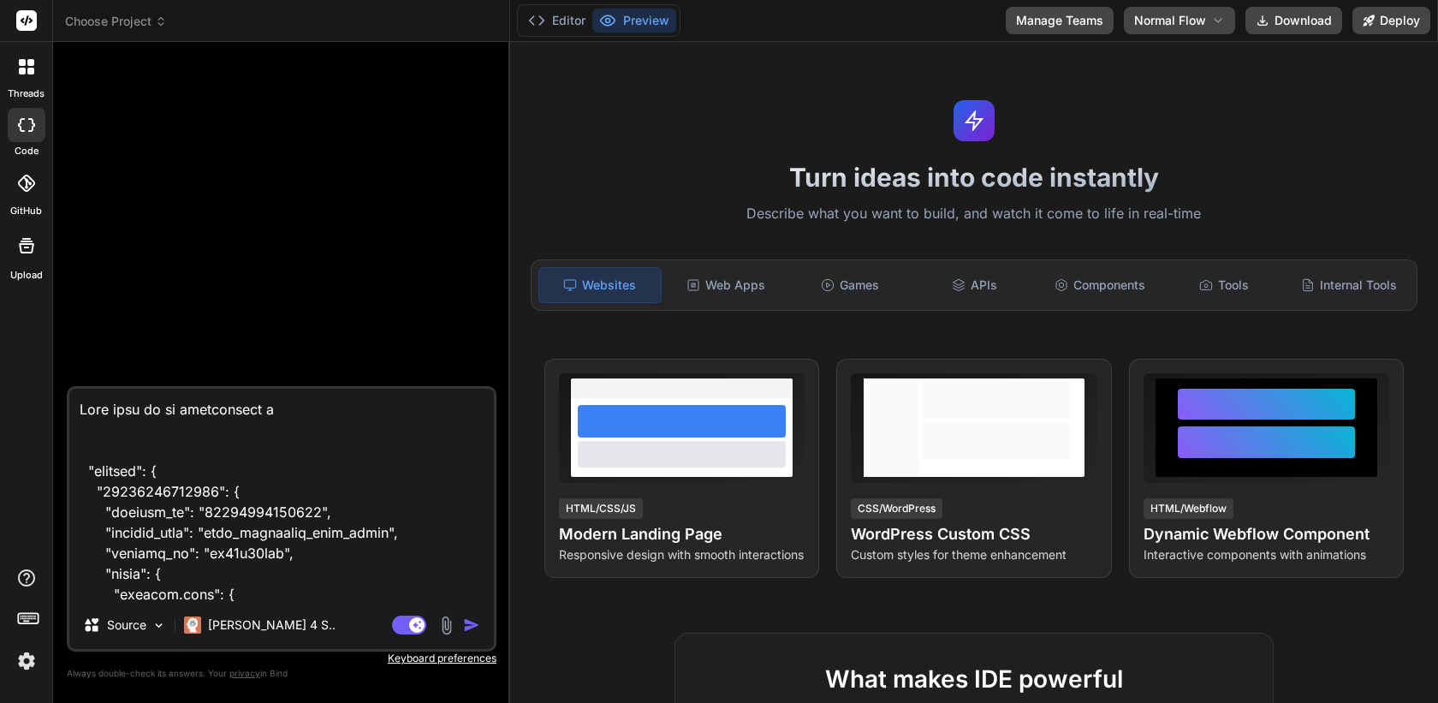
type textarea "x"
type textarea "Lets work on an application fo "project": { "20250730084825": { "project_id": "…"
type textarea "x"
type textarea "Lets work on an application for "project": { "20250730084825": { "project_id": …"
drag, startPoint x: 217, startPoint y: 533, endPoint x: 397, endPoint y: 541, distance: 180.0
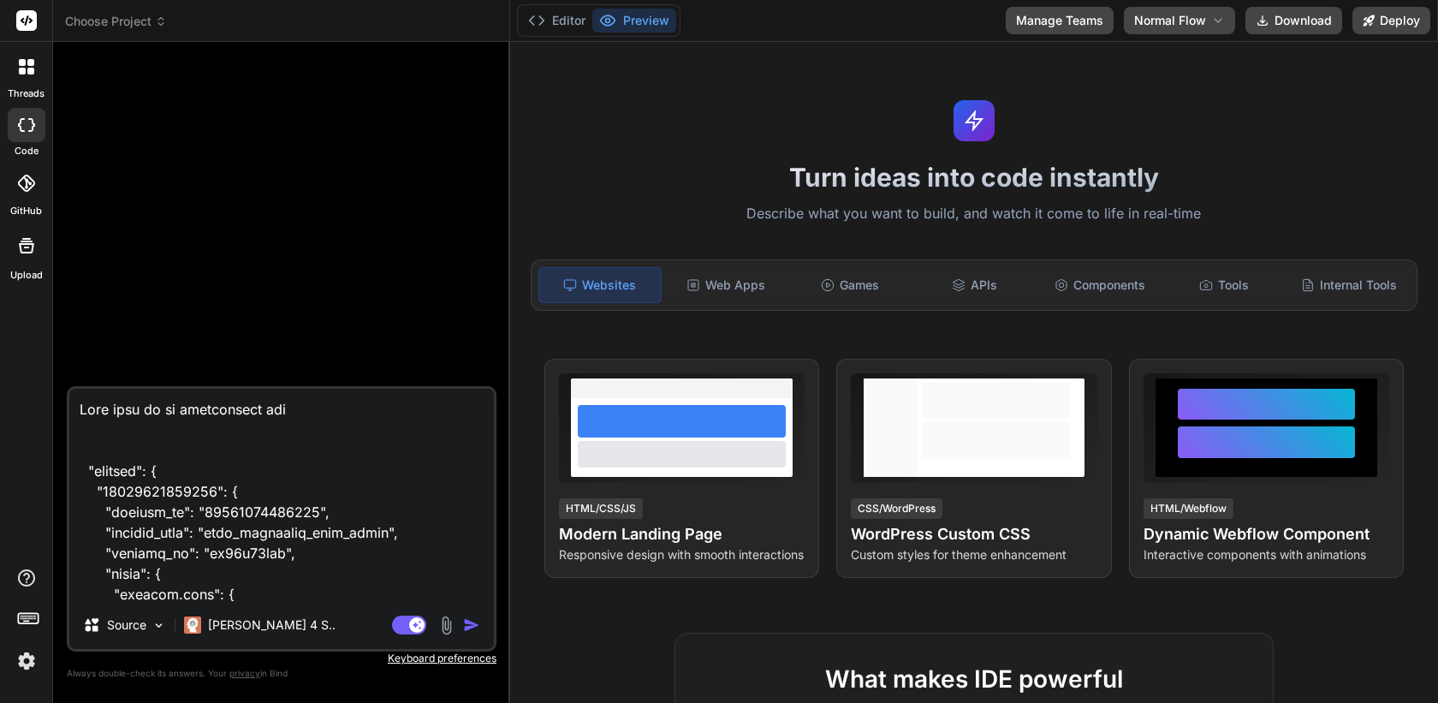
click at [397, 541] on textarea at bounding box center [281, 495] width 425 height 212
click at [351, 420] on textarea at bounding box center [281, 495] width 425 height 212
click at [354, 410] on textarea at bounding box center [281, 495] width 425 height 212
paste textarea "kids_adventure_math_quest"
type textarea "x"
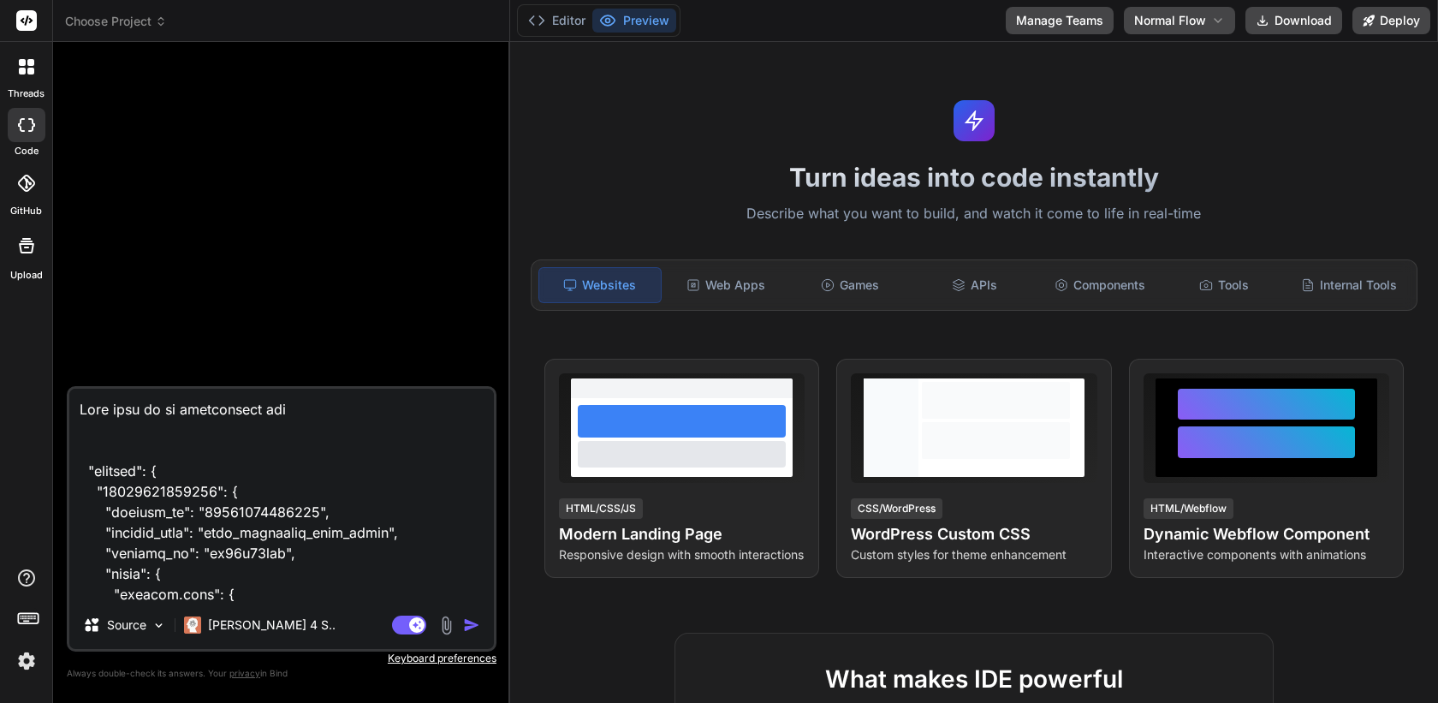
type textarea "Lets work on an application forkids_adventure_math_quest "project": { "20250730…"
click at [279, 409] on textarea at bounding box center [281, 495] width 425 height 212
type textarea "x"
type textarea "Lets work on an application for kids_adventure_math_quest "project": { "2025073…"
click at [481, 400] on textarea at bounding box center [281, 495] width 425 height 212
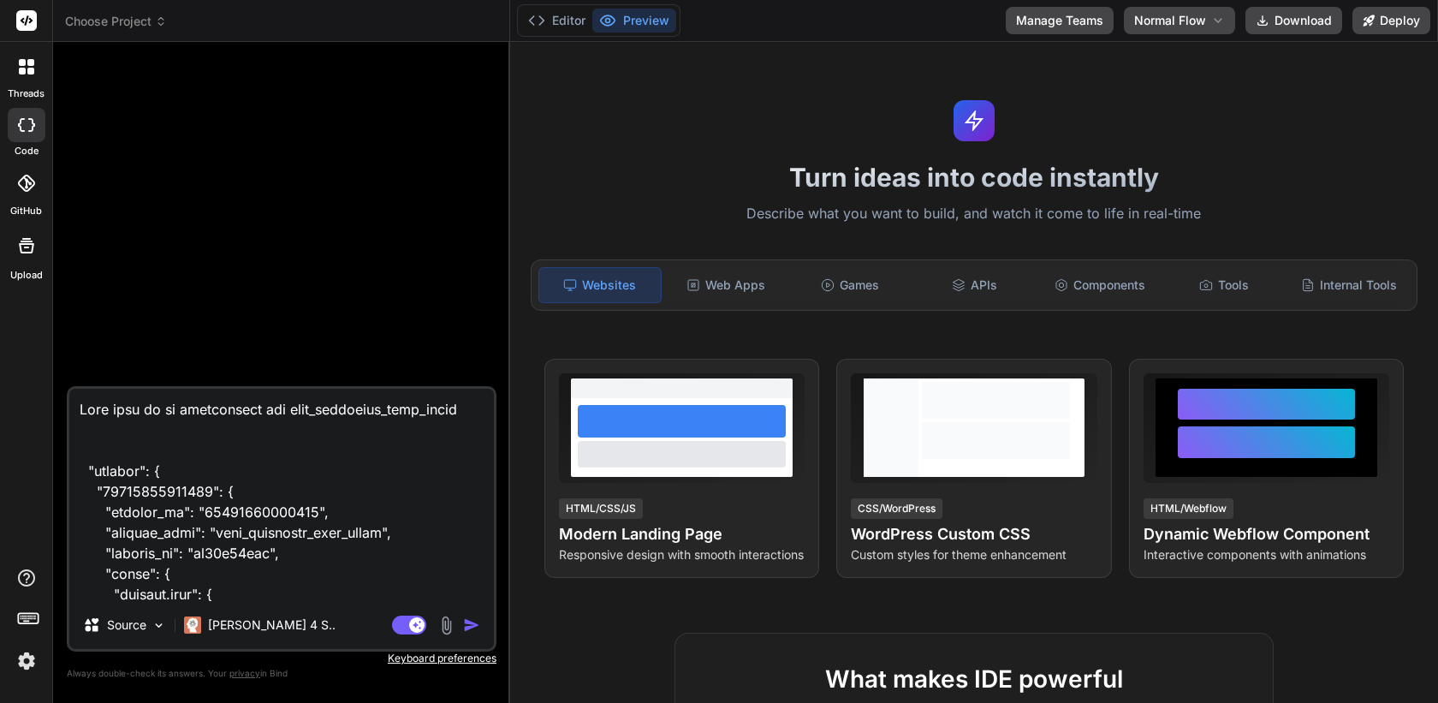
type textarea "x"
type textarea "Lets work on an application for kids_adventure_math_quest, "project": { "202507…"
type textarea "x"
type textarea "Lets work on an application for kids_adventure_math_quest, "project": { "202507…"
type textarea "x"
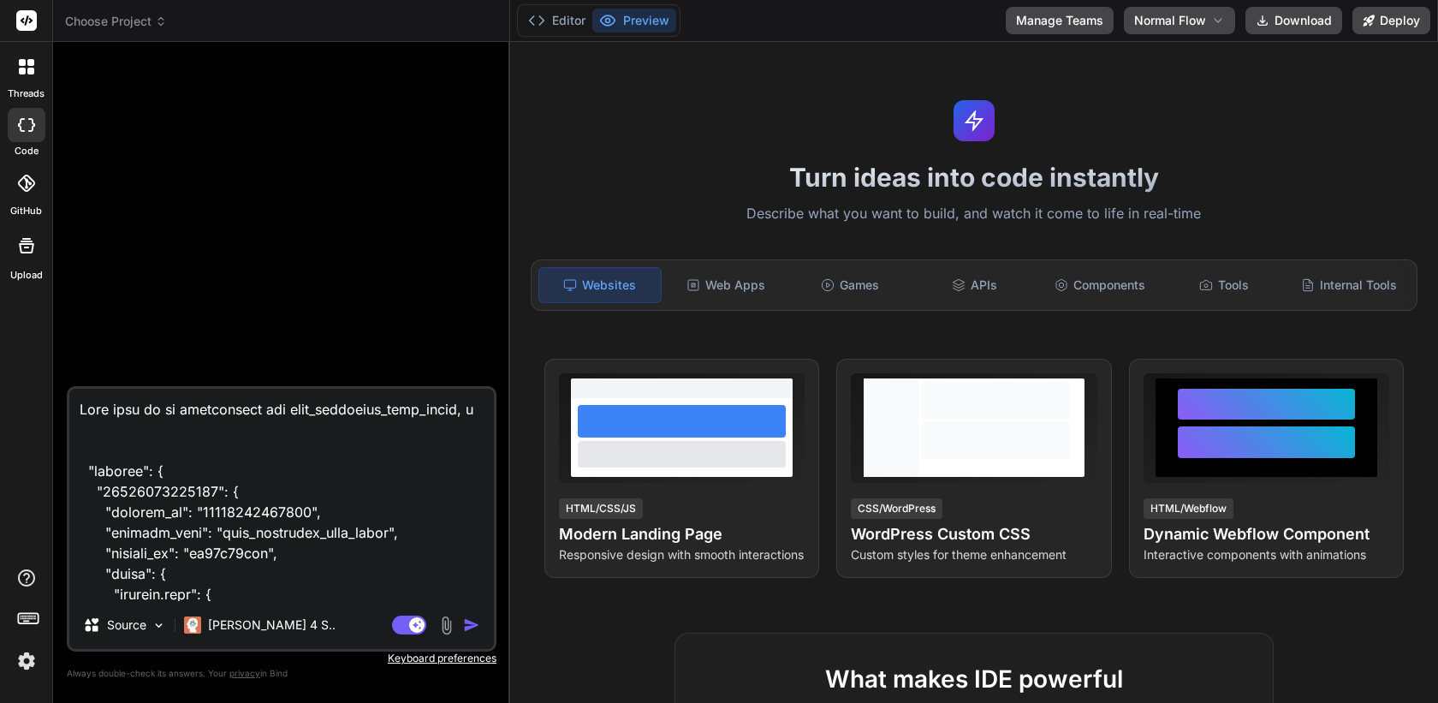
type textarea "Lets work on an application for kids_adventure_math_quest, wh "project": { "202…"
type textarea "x"
type textarea "Lets work on an application for kids_adventure_math_quest, wher "project": { "2…"
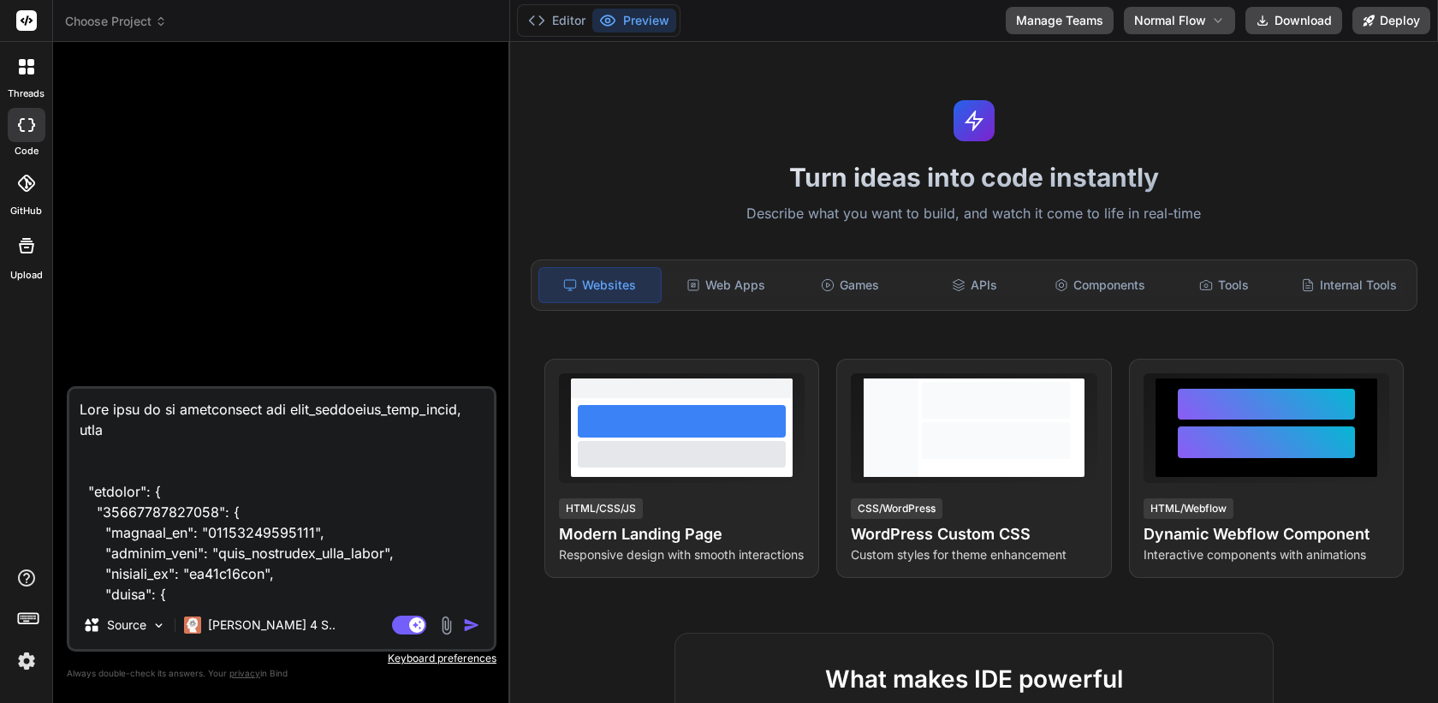
type textarea "x"
type textarea "Lets work on an application for kids_adventure_math_quest, where "project": { "…"
type textarea "x"
type textarea "Lets work on an application for kids_adventure_math_quest, where 5 "project": {…"
type textarea "x"
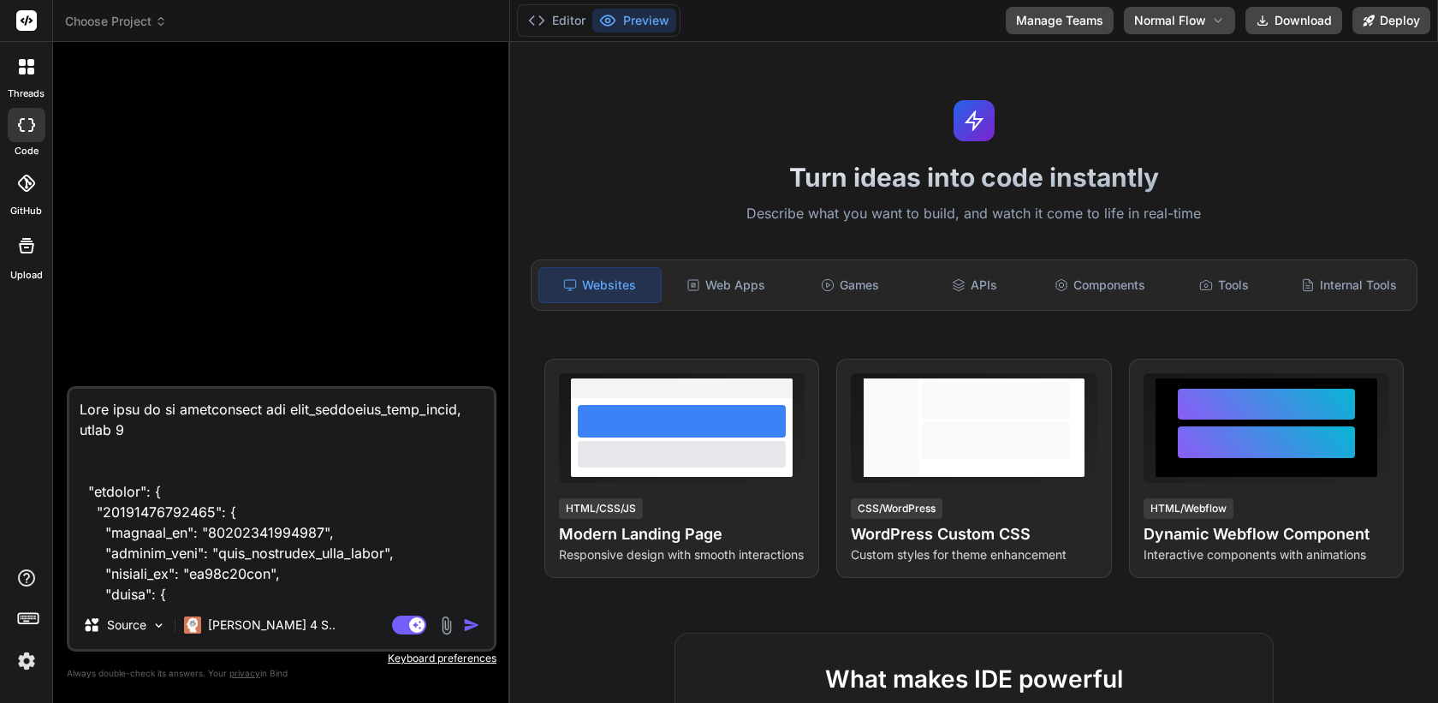
type textarea "Lets work on an application for kids_adventure_math_quest, where 5y "project": …"
type textarea "x"
type textarea "Lets work on an application for kids_adventure_math_quest, where 5yo "project":…"
type textarea "x"
type textarea "Lets work on an application for kids_adventure_math_quest, where 5yo a "project…"
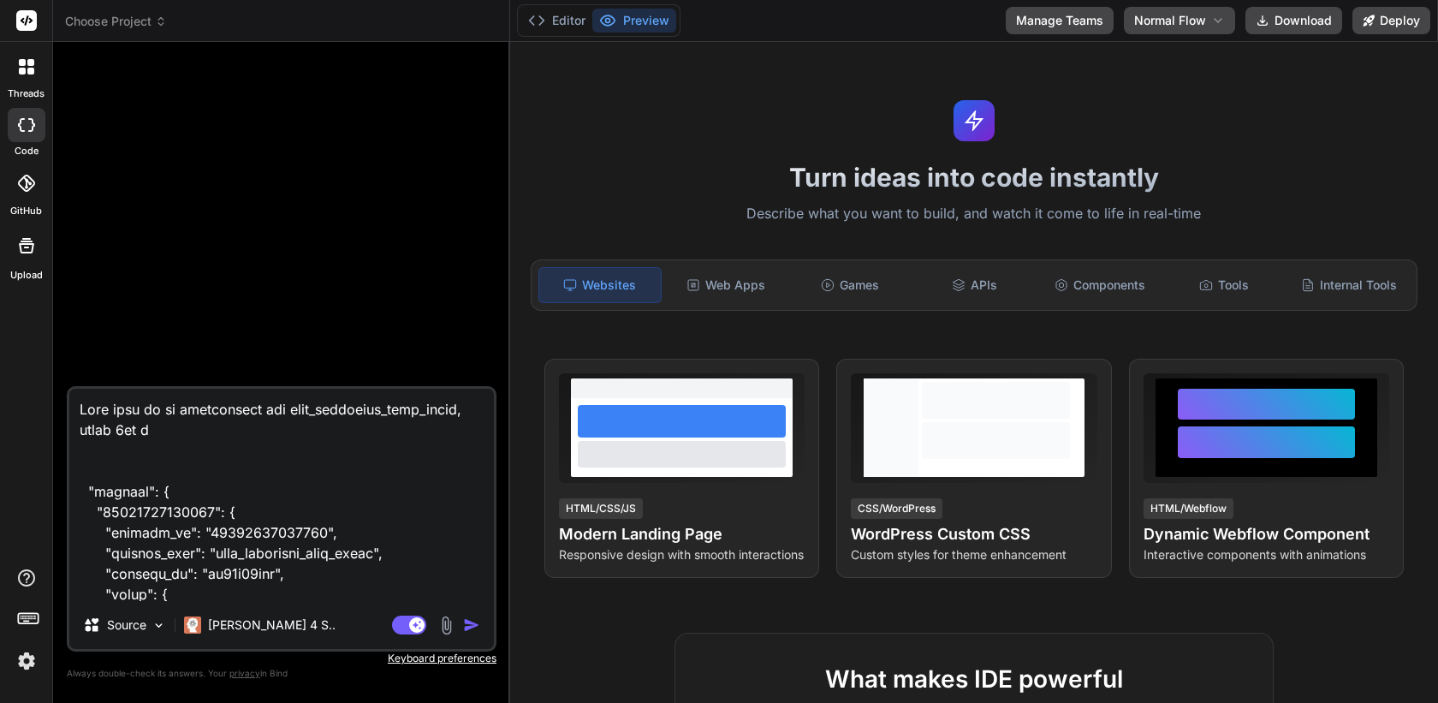
type textarea "x"
type textarea "Lets work on an application for kids_adventure_math_quest, where 5yo an "projec…"
type textarea "x"
type textarea "Lets work on an application for kids_adventure_math_quest, where 5yo and "proje…"
type textarea "x"
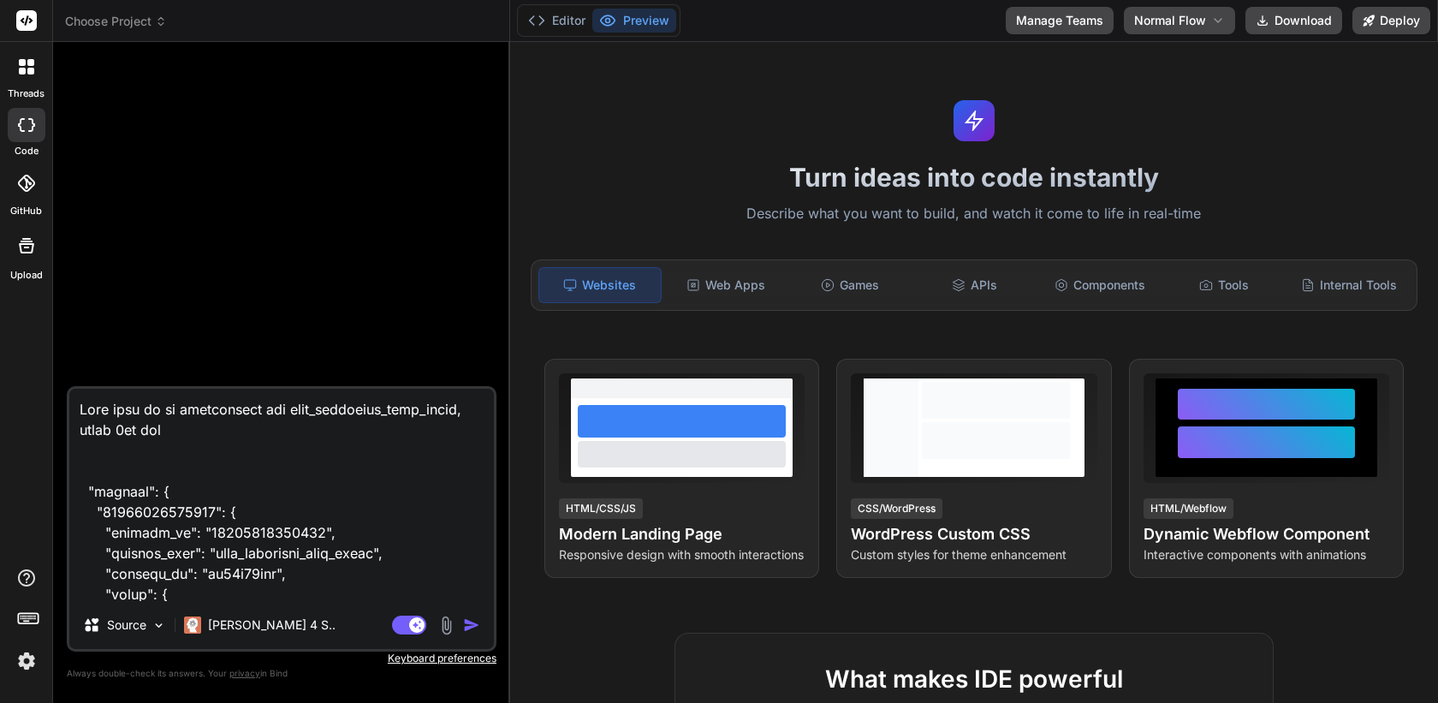
type textarea "Lets work on an application for kids_adventure_math_quest, where 5yo and "proje…"
type textarea "x"
type textarea "Lets work on an application for kids_adventure_math_quest, where 5yo and a "pro…"
type textarea "x"
type textarea "Lets work on an application for kids_adventure_math_quest, where 5yo and ab "pr…"
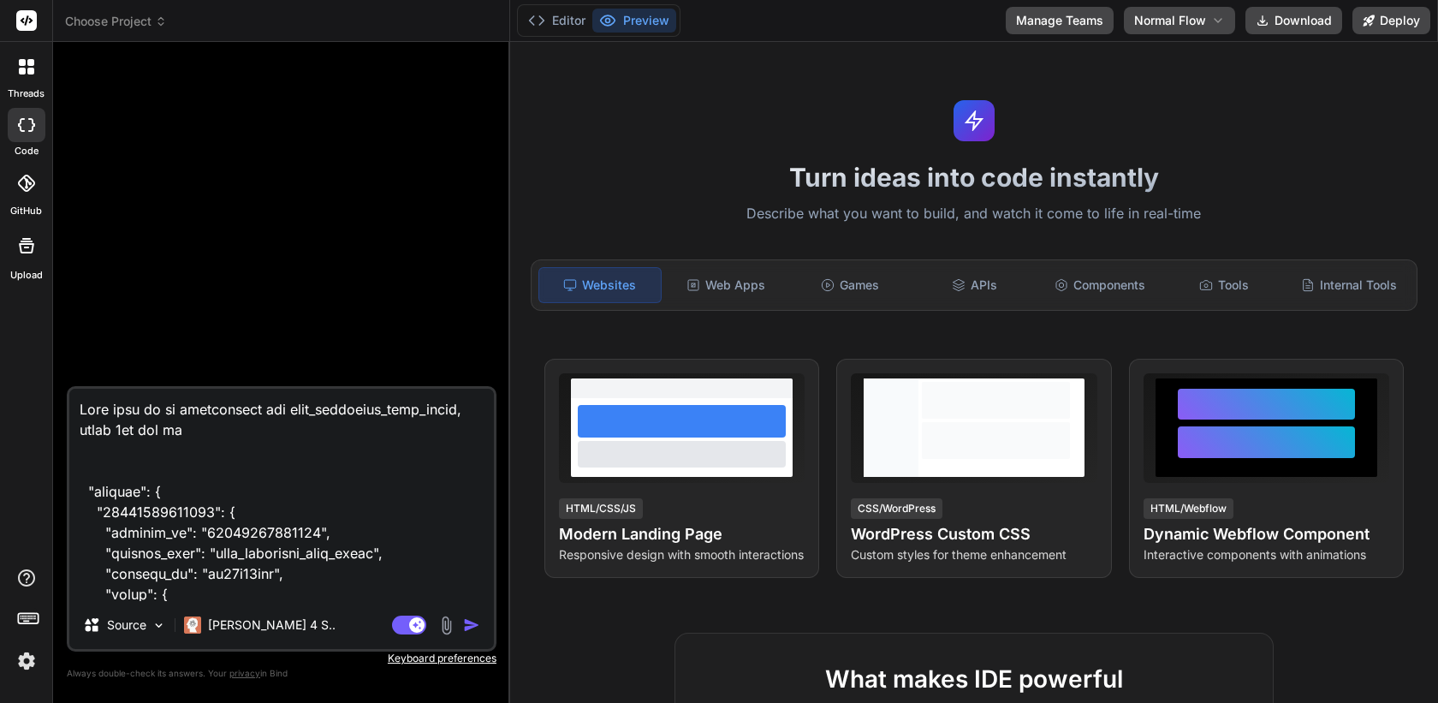
type textarea "x"
type textarea "Lets work on an application for kids_adventure_math_quest, where 5yo and abo "p…"
type textarea "x"
type textarea "Lets work on an application for kids_adventure_math_quest, where 5yo and abov "…"
type textarea "x"
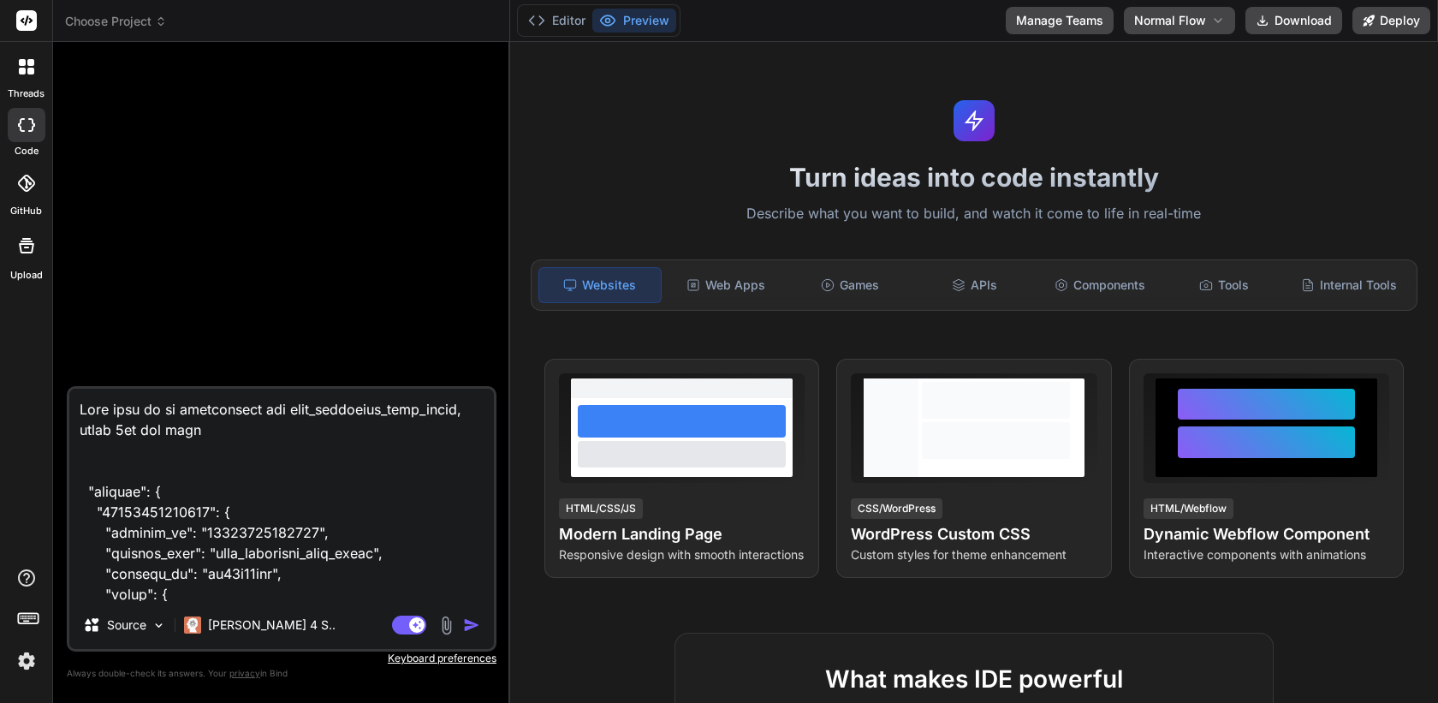
type textarea "Lets work on an application for kids_adventure_math_quest, where 5yo and above …"
type textarea "x"
type textarea "Lets work on an application for kids_adventure_math_quest, where 5yo and above …"
type textarea "x"
type textarea "Lets work on an application for kids_adventure_math_quest, where 5yo and above …"
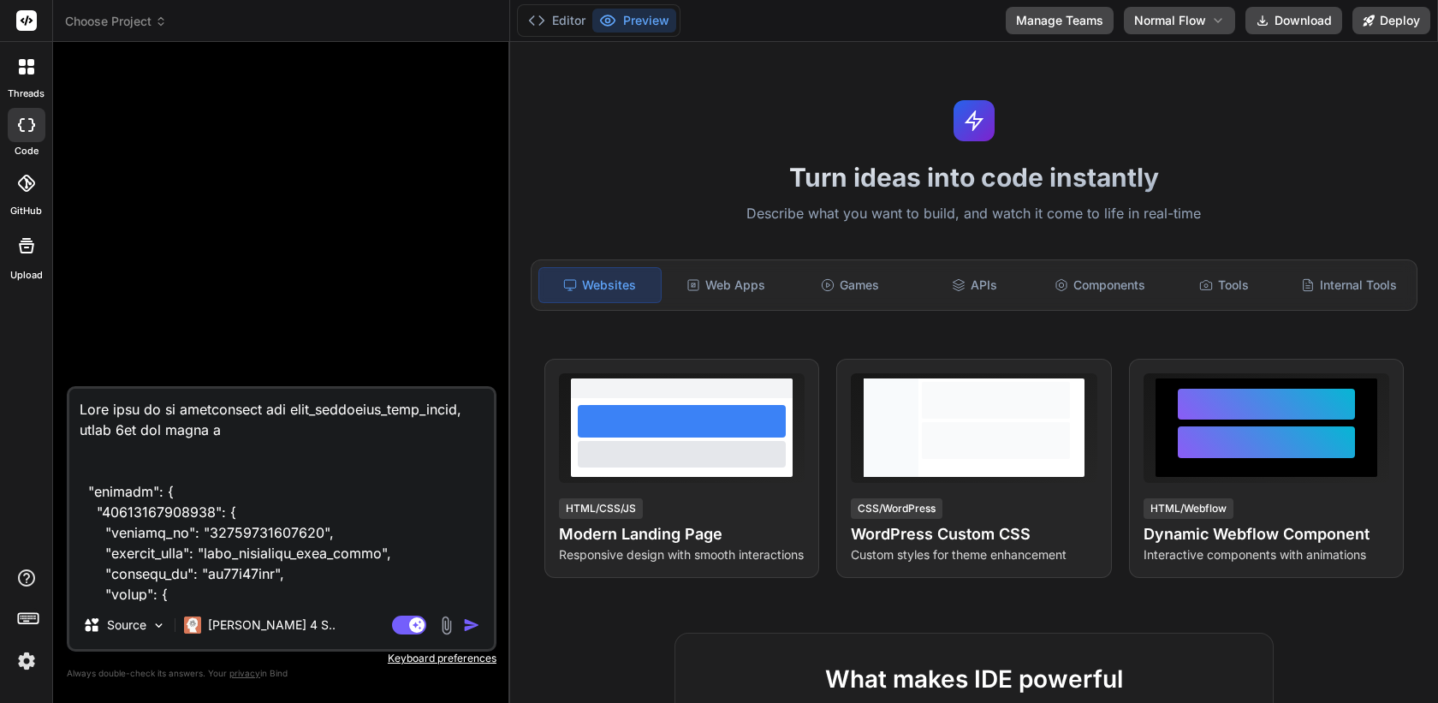
type textarea "x"
type textarea "Lets work on an application for kids_adventure_math_quest, where 5yo and above …"
type textarea "x"
type textarea "Lets work on an application for kids_adventure_math_quest, where 5yo and above …"
type textarea "x"
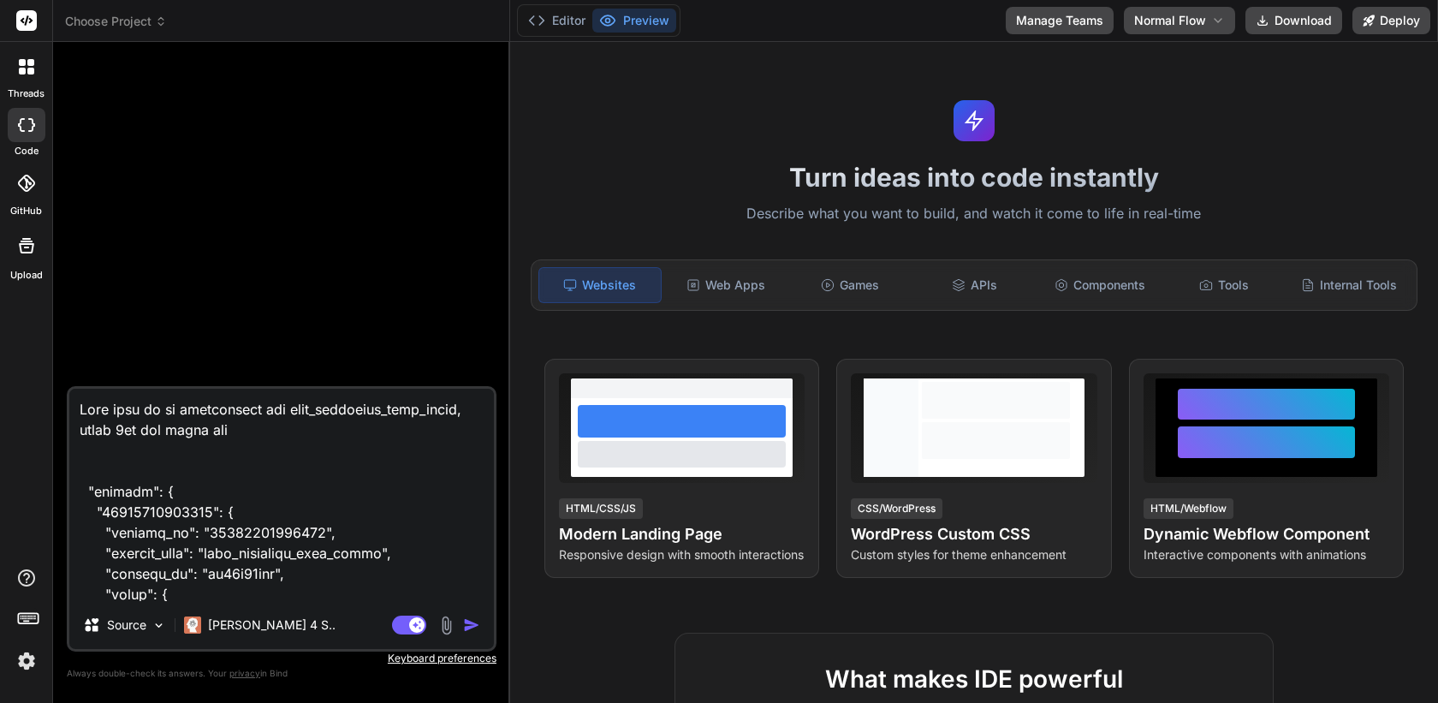
type textarea "Lets work on an application for kids_adventure_math_quest, where 5yo and above …"
type textarea "x"
type textarea "Lets work on an application for kids_adventure_math_quest, where 5yo and above …"
type textarea "x"
type textarea "Lets work on an application for kids_adventure_math_quest, where 5yo and above …"
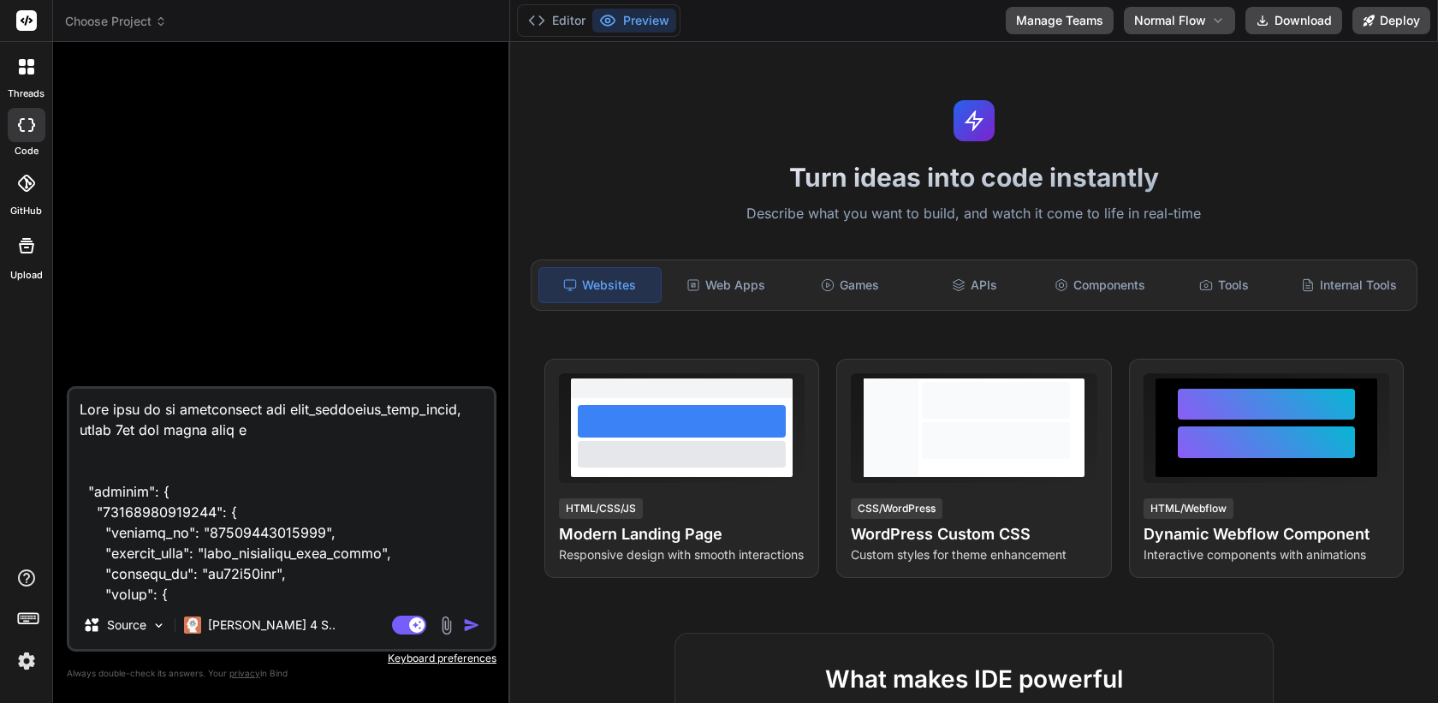
type textarea "x"
type textarea "Lets work on an application for kids_adventure_math_quest, where 5yo and above …"
type textarea "x"
type textarea "Lets work on an application for kids_adventure_math_quest, where 5yo and above …"
type textarea "x"
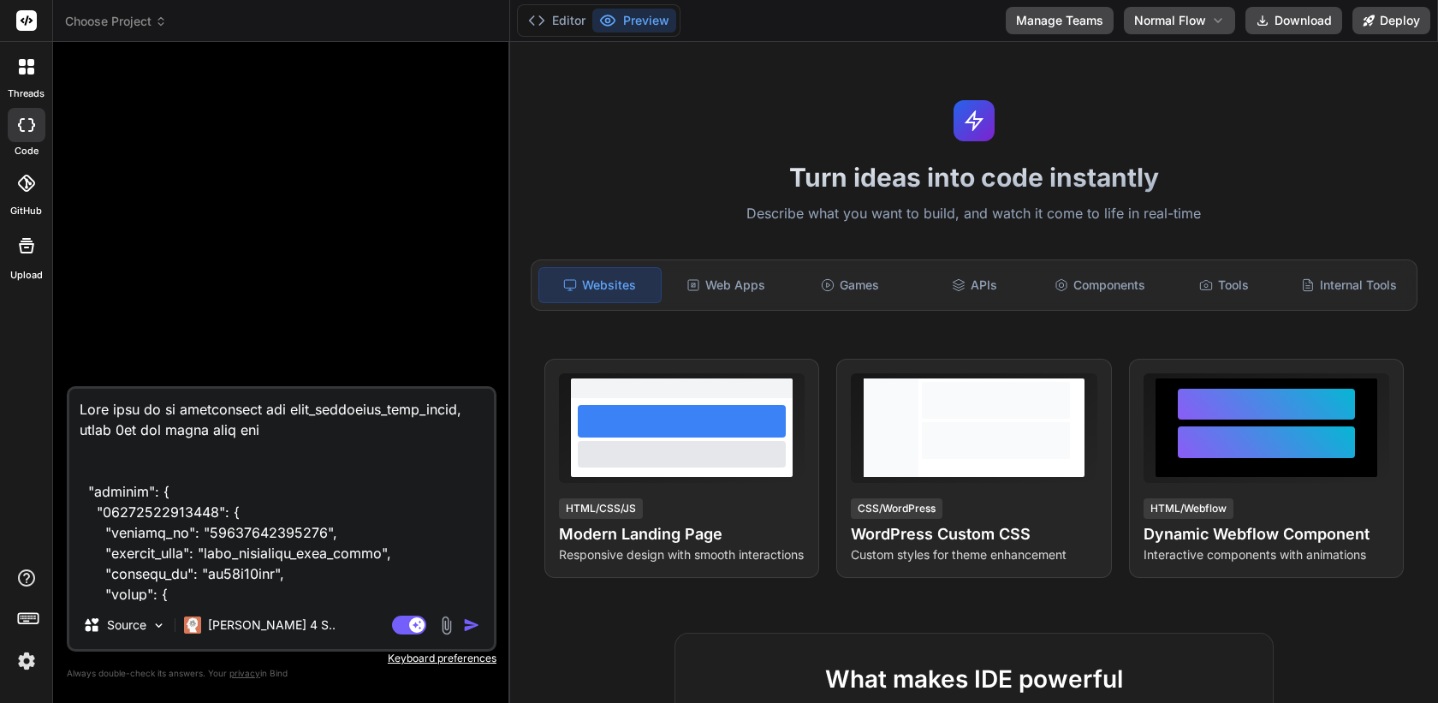
type textarea "Lets work on an application for kids_adventure_math_quest, where 5yo and above …"
type textarea "x"
type textarea "Lets work on an application for kids_adventure_math_quest, where 5yo and above …"
type textarea "x"
type textarea "Lets work on an application for kids_adventure_math_quest, where 5yo and above …"
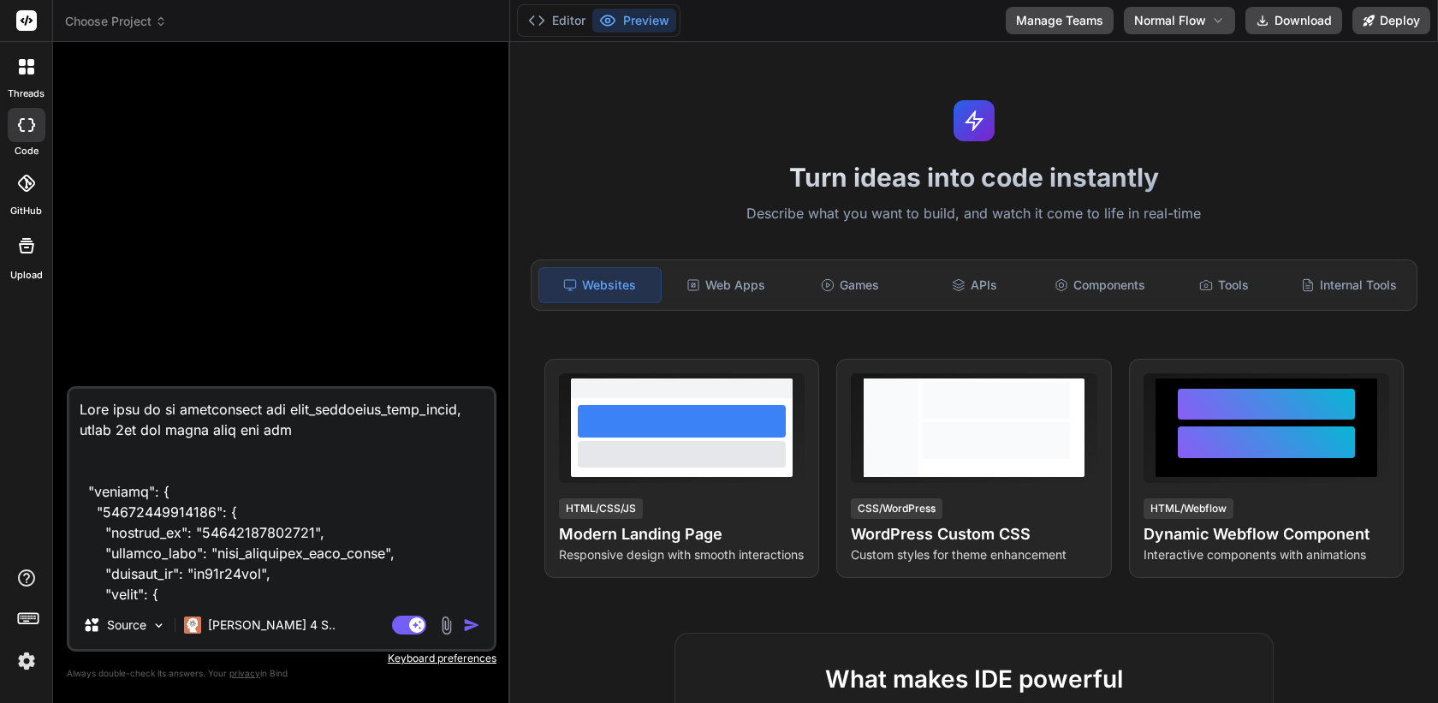
type textarea "x"
type textarea "Lets work on an application for kids_adventure_math_quest, where 5yo and above …"
type textarea "x"
type textarea "Lets work on an application for kids_adventure_math_quest, where 5yo and above …"
type textarea "x"
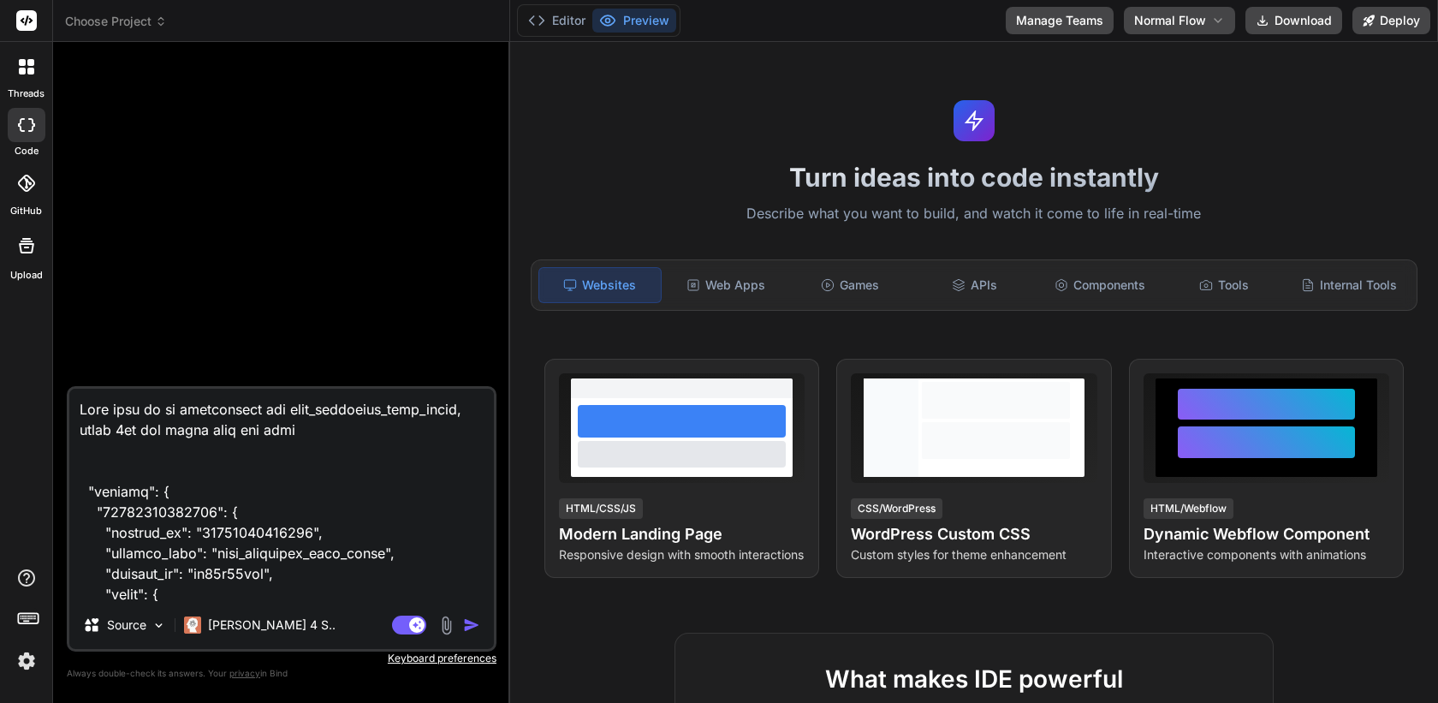
type textarea "Lets work on an application for kids_adventure_math_quest, where 5yo and above …"
type textarea "x"
type textarea "Lets work on an application for kids_adventure_math_quest, where 5yo and above …"
type textarea "x"
type textarea "Lets work on an application for kids_adventure_math_quest, where 5yo and above …"
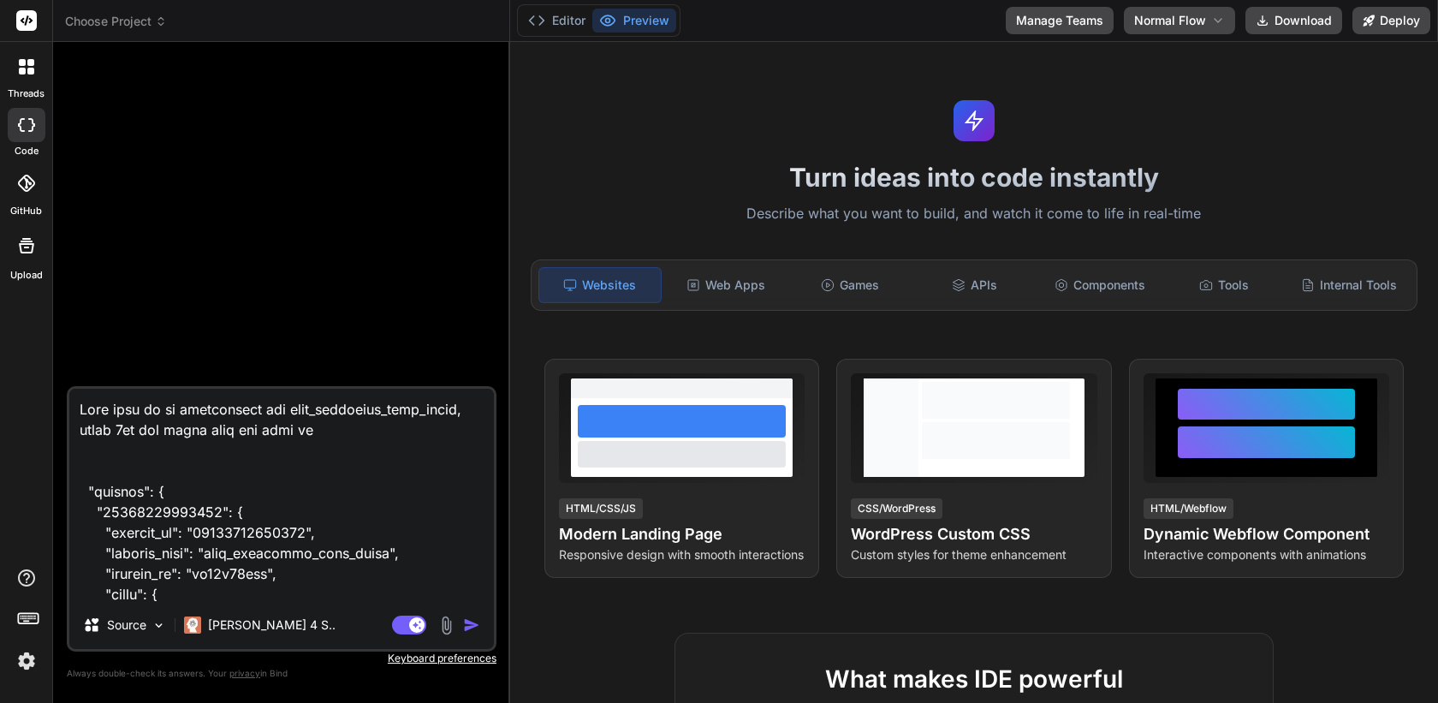
type textarea "x"
type textarea "Lets work on an application for kids_adventure_math_quest, where 5yo and above …"
type textarea "x"
type textarea "Lets work on an application for kids_adventure_math_quest, where 5yo and above …"
type textarea "x"
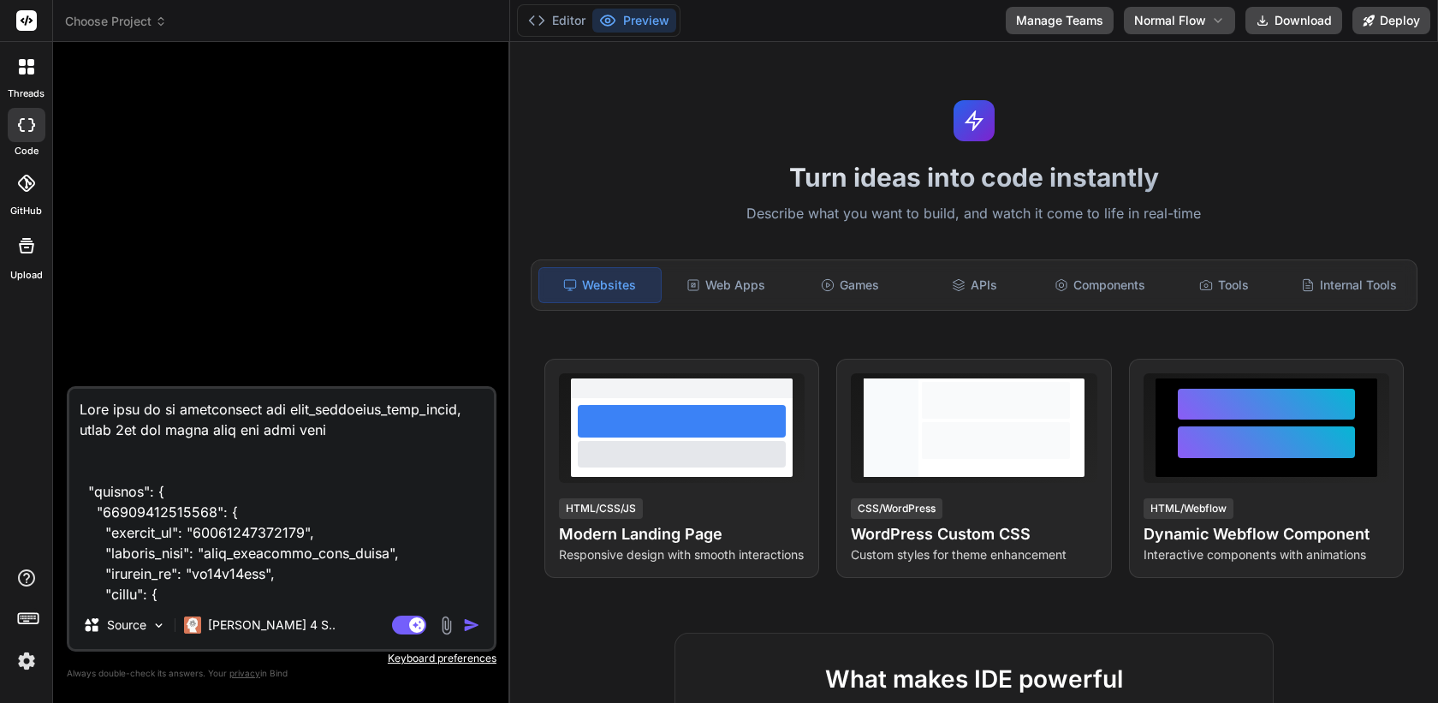
type textarea "Lets work on an application for kids_adventure_math_quest, where 5yo and above …"
type textarea "x"
type textarea "Lets work on an application for kids_adventure_math_quest, where 5yo and above …"
type textarea "x"
type textarea "Lets work on an application for kids_adventure_math_quest, where 5yo and above …"
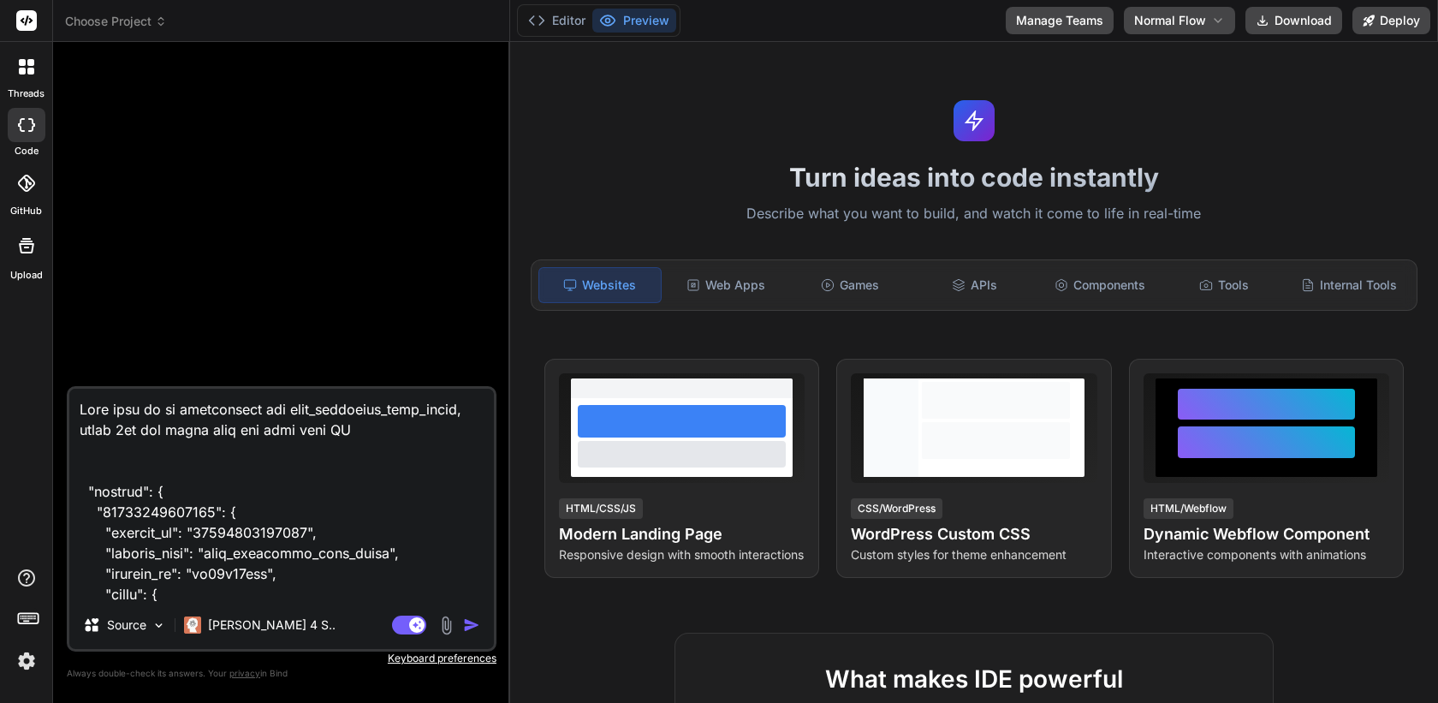
type textarea "x"
type textarea "Lets work on an application for kids_adventure_math_quest, where 5yo and above …"
type textarea "x"
type textarea "Lets work on an application for kids_adventure_math_quest, where 5yo and above …"
type textarea "x"
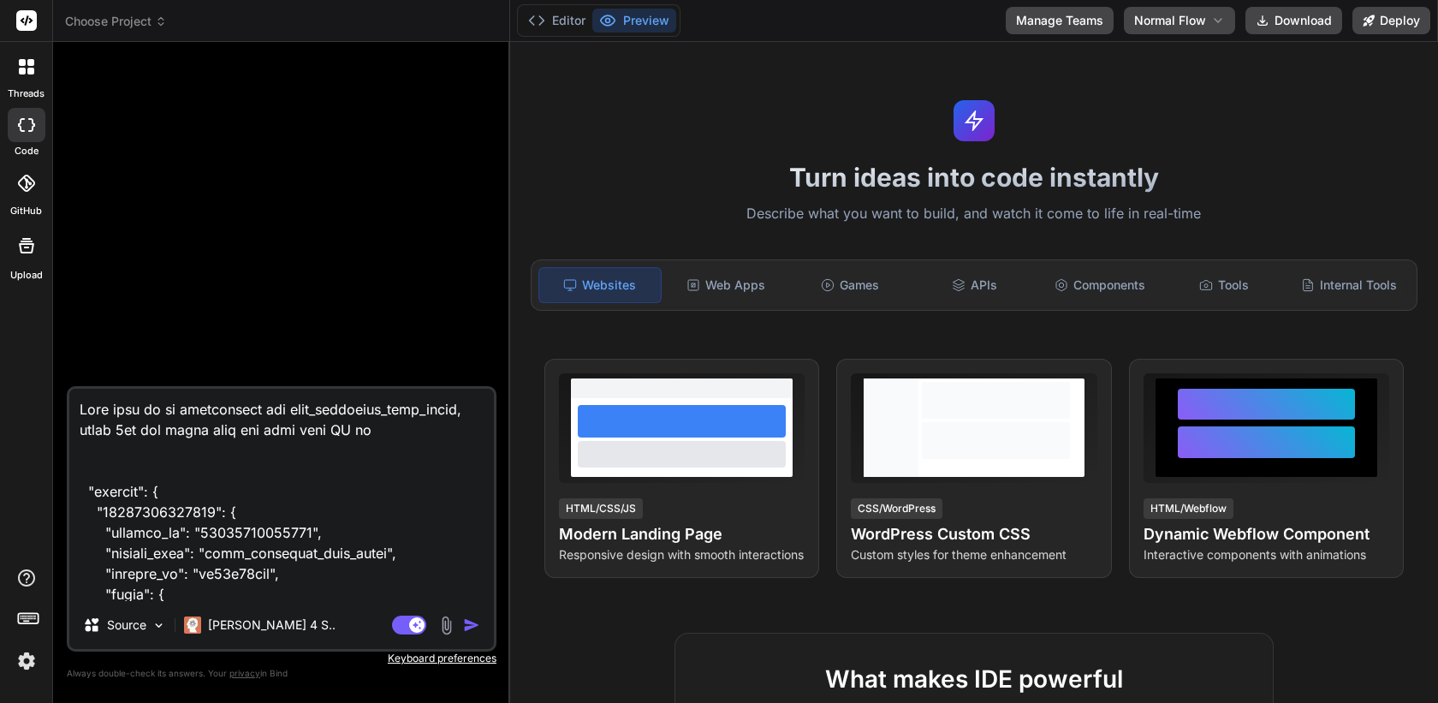
type textarea "Lets work on an application for kids_adventure_math_quest, where 5yo and above …"
type textarea "x"
type textarea "Lets work on an application for kids_adventure_math_quest, where 5yo and above …"
type textarea "x"
type textarea "Lets work on an application for kids_adventure_math_quest, where 5yo and above …"
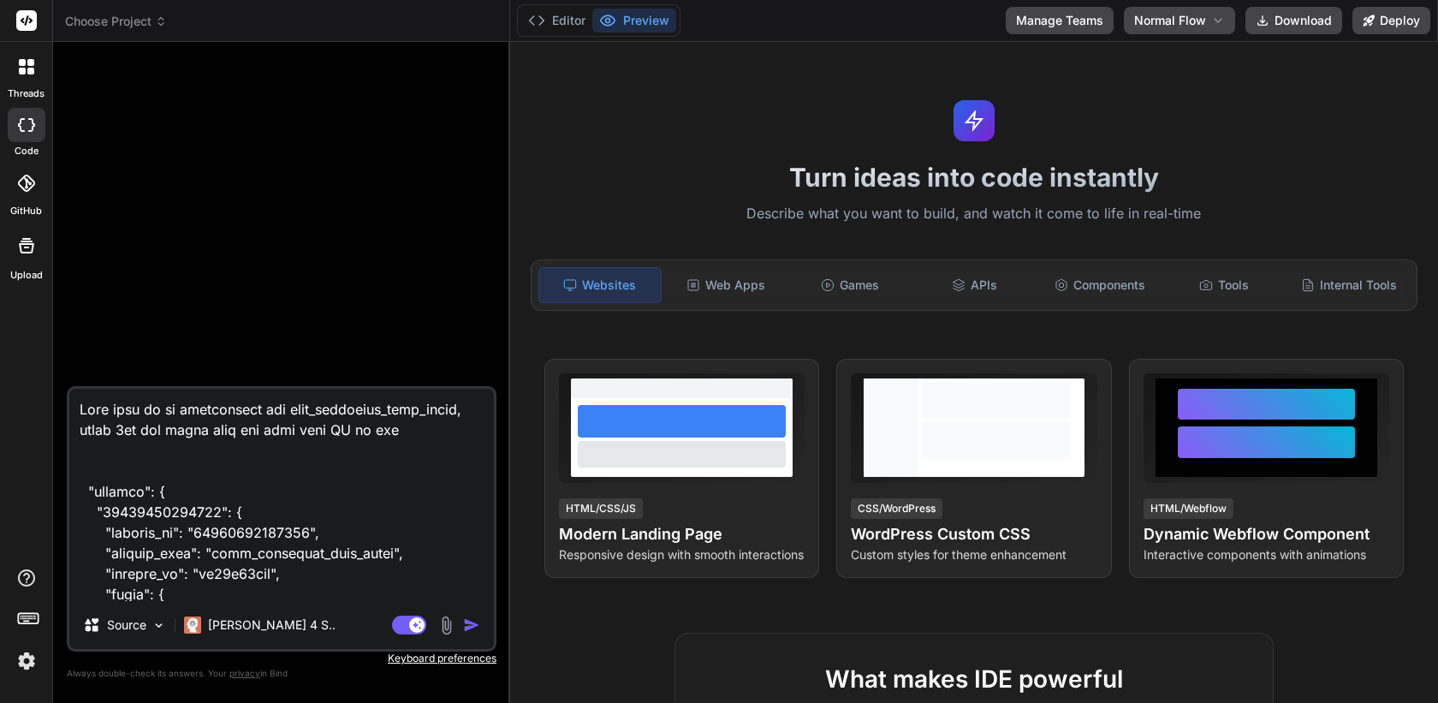
type textarea "x"
type textarea "Lets work on an application for kids_adventure_math_quest, where 5yo and above …"
type textarea "x"
type textarea "Lets work on an application for kids_adventure_math_quest, where 5yo and above …"
type textarea "x"
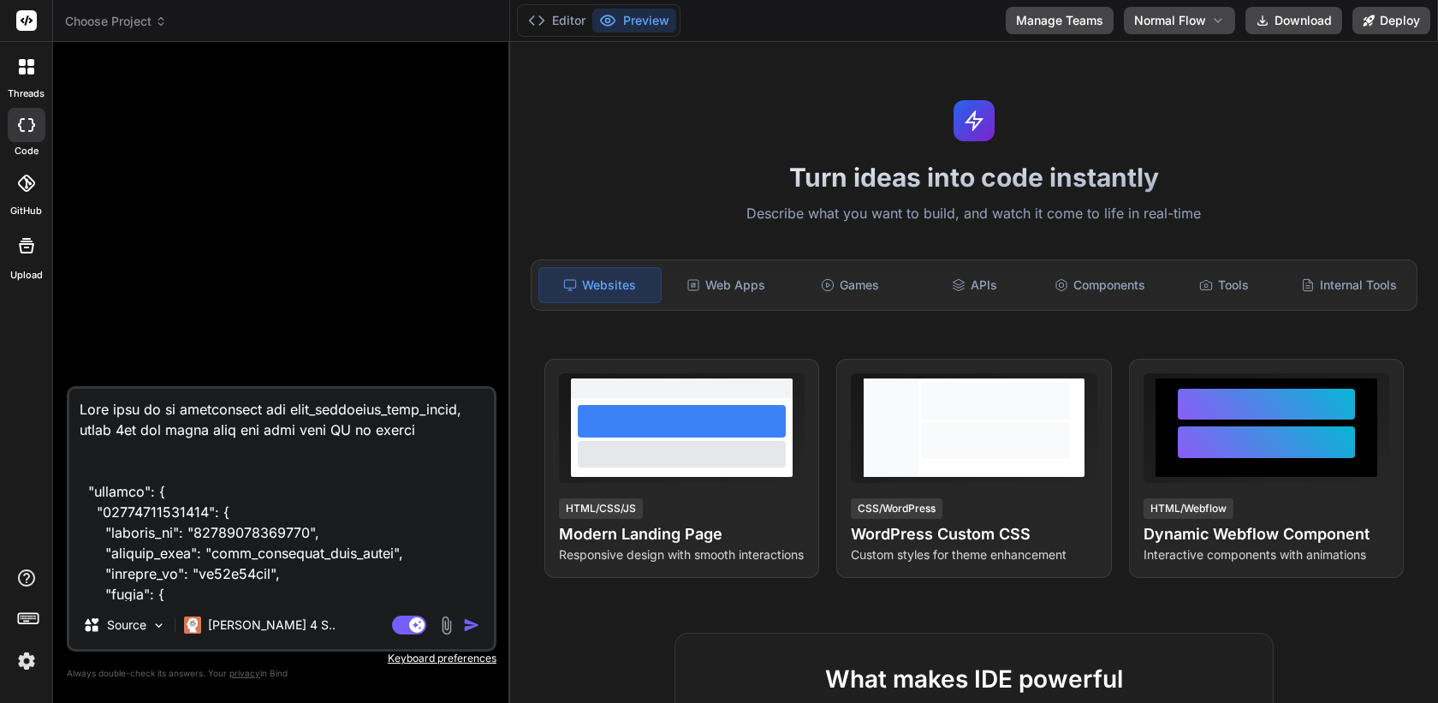
type textarea "Lets work on an application for kids_adventure_math_quest, where 5yo and above …"
type textarea "x"
type textarea "Lets work on an application for kids_adventure_math_quest, where 5yo and above …"
type textarea "x"
type textarea "Lets work on an application for kids_adventure_math_quest, where 5yo and above …"
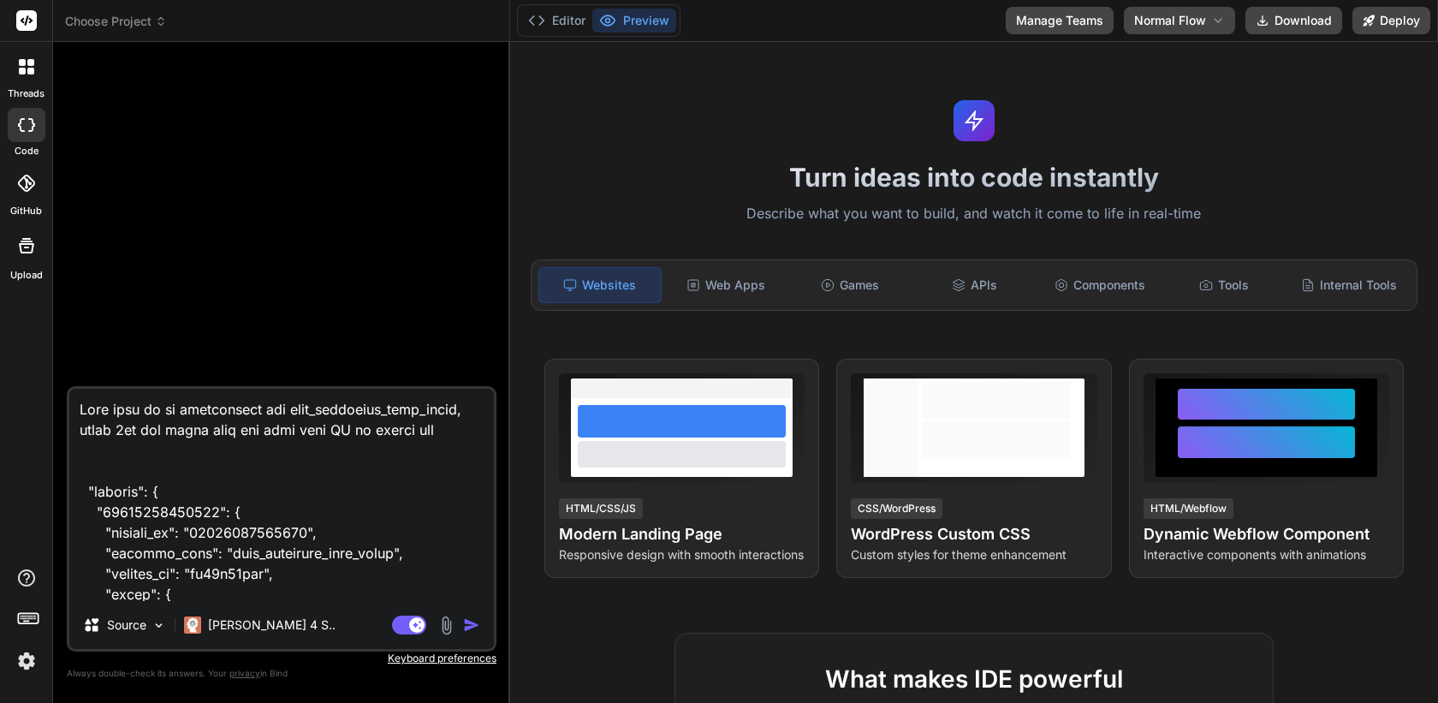
type textarea "x"
type textarea "Lets work on an application for kids_adventure_math_quest, where 5yo and above …"
type textarea "x"
type textarea "Lets work on an application for kids_adventure_math_quest, where 5yo and above …"
type textarea "x"
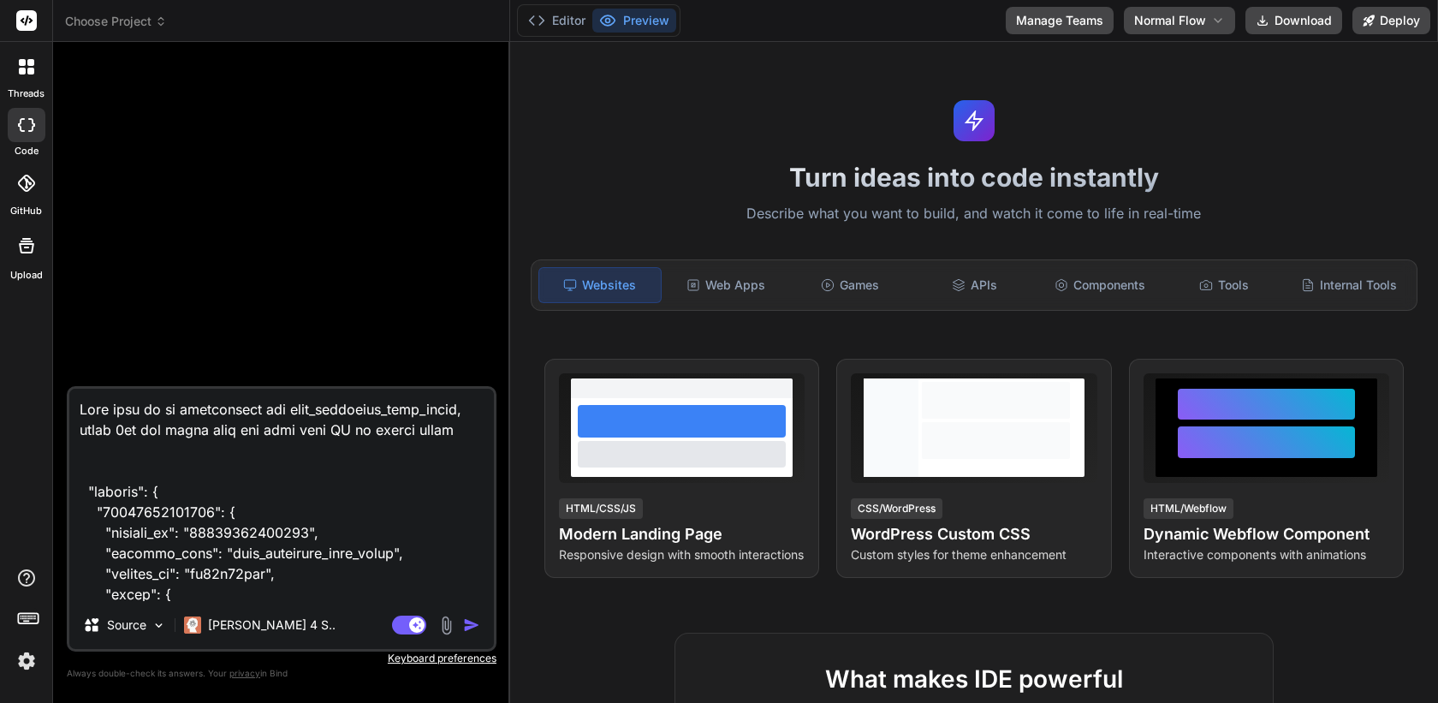
type textarea "Lets work on an application for kids_adventure_math_quest, where 5yo and above …"
type textarea "x"
type textarea "Lets work on an application for kids_adventure_math_quest, where 5yo and above …"
type textarea "x"
type textarea "Lets work on an application for kids_adventure_math_quest, where 5yo and above …"
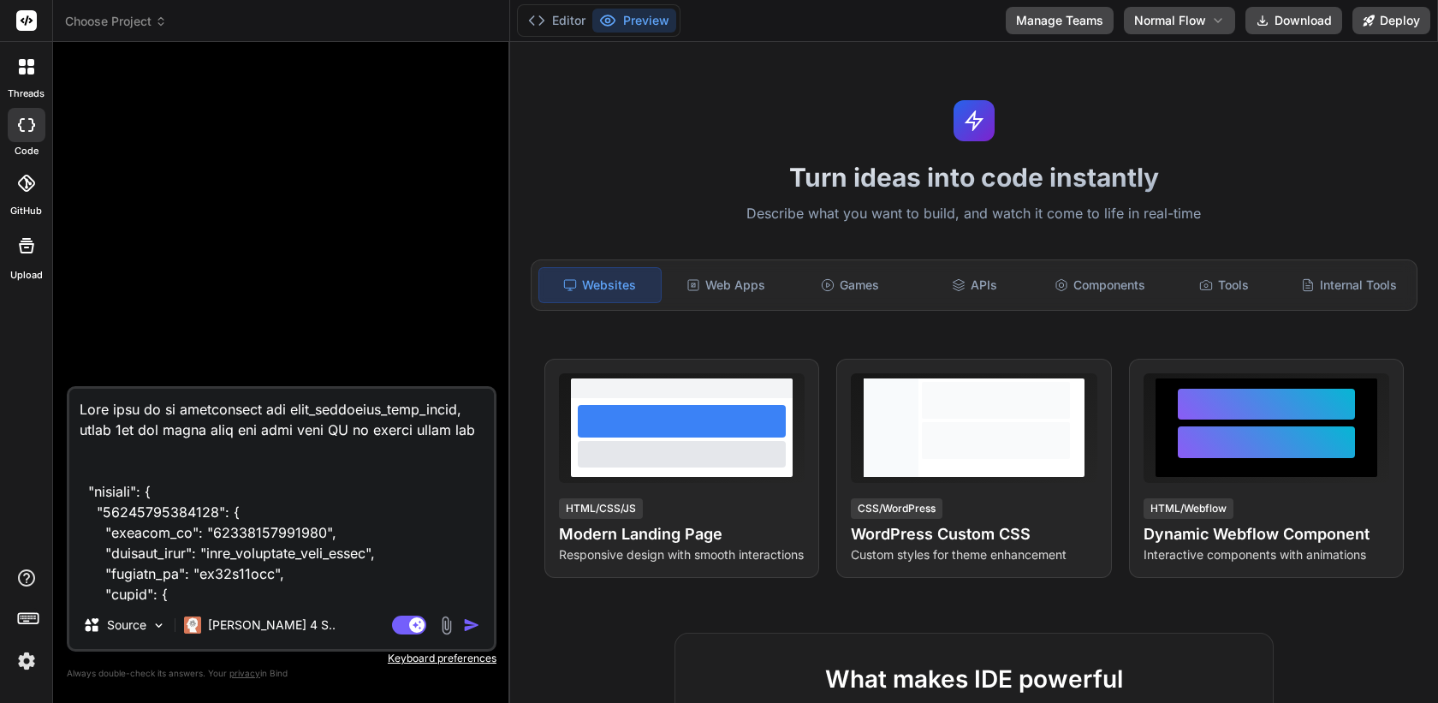
type textarea "x"
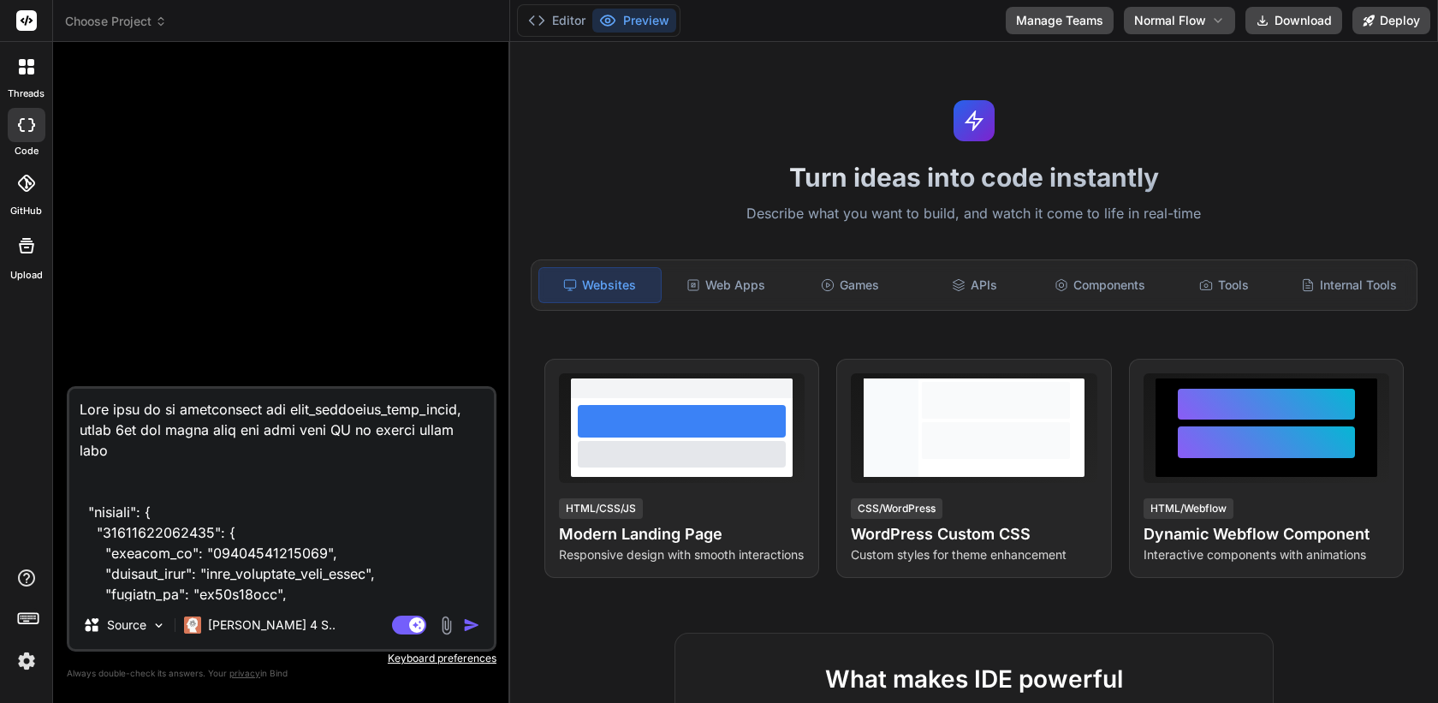
type textarea "Lets work on an application for kids_adventure_math_quest, where 5yo and above …"
type textarea "x"
type textarea "Lets work on an application for kids_adventure_math_quest, where 5yo and above …"
type textarea "x"
type textarea "Lets work on an application for kids_adventure_math_quest, where 5yo and above …"
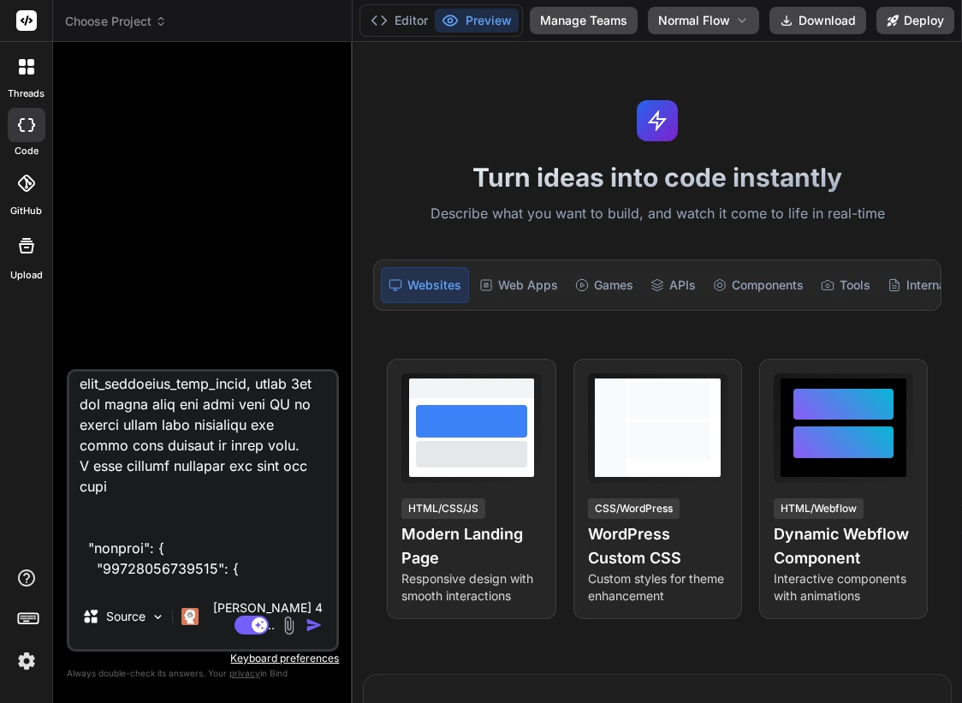
scroll to position [32, 0]
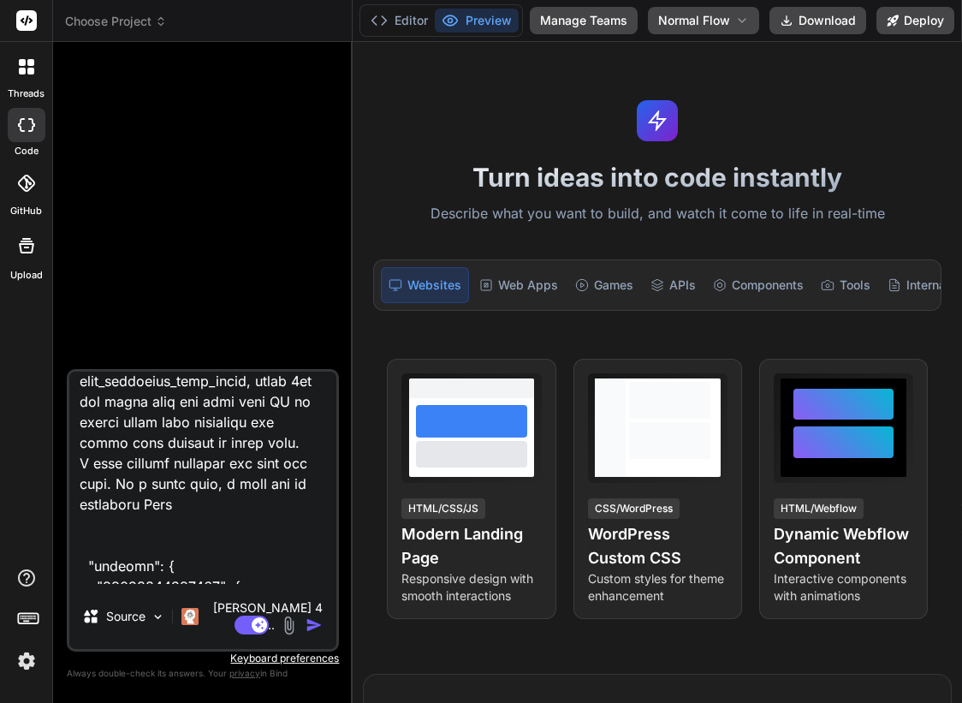
click at [146, 521] on textarea at bounding box center [202, 478] width 267 height 212
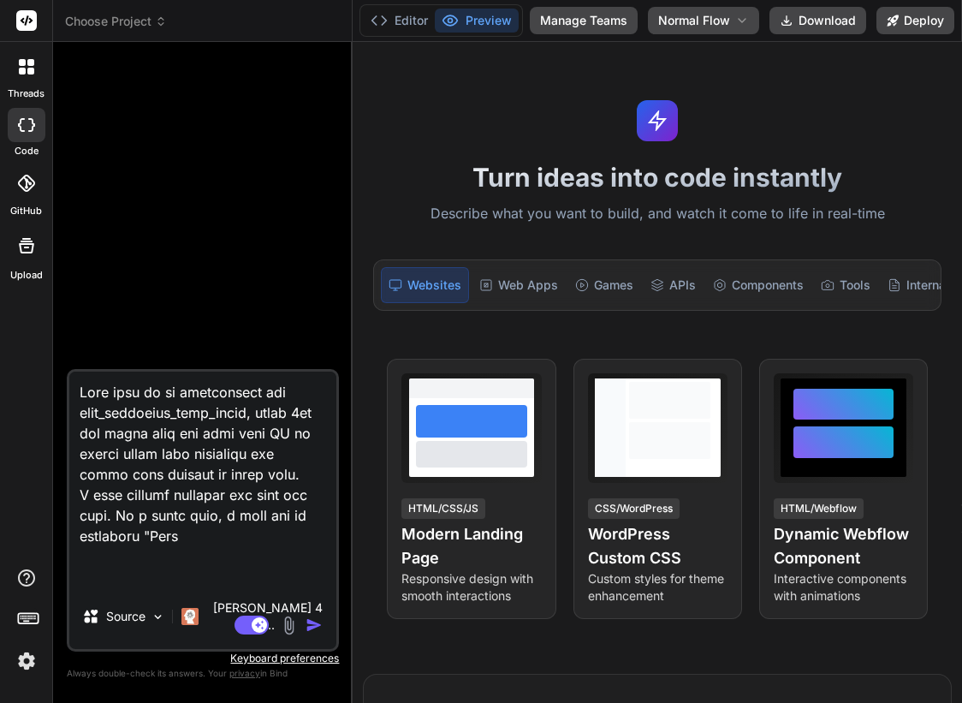
scroll to position [32, 0]
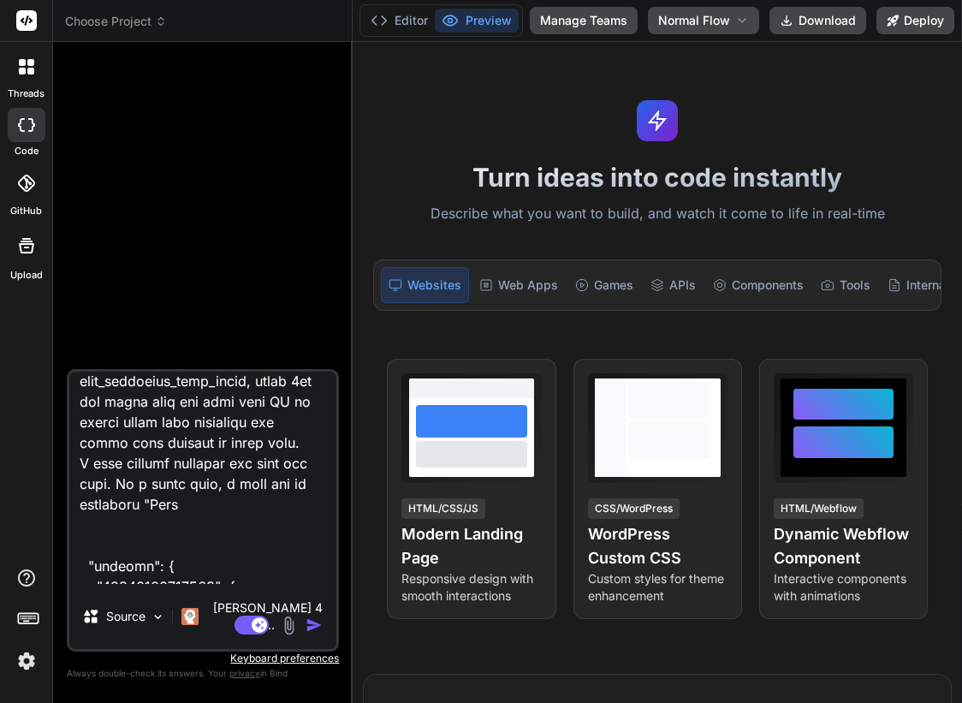
click at [193, 522] on textarea at bounding box center [202, 478] width 267 height 212
type textarea "Lets work on an application for kids_adventure_math_quest, where [DEMOGRAPHIC_D…"
type textarea "x"
type textarea "Lets work on an application for kids_adventure_math_quest, where [DEMOGRAPHIC_D…"
type textarea "x"
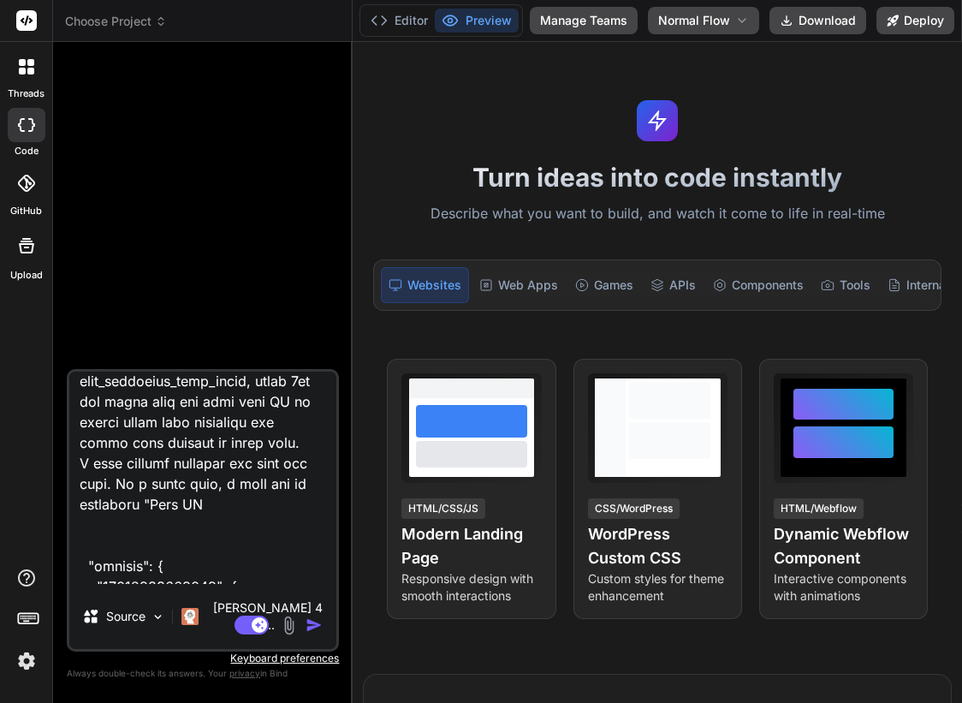
type textarea "Lets work on an application for kids_adventure_math_quest, where [DEMOGRAPHIC_D…"
type textarea "x"
type textarea "Lets work on an application for kids_adventure_math_quest, where [DEMOGRAPHIC_D…"
type textarea "x"
type textarea "Lets work on an application for kids_adventure_math_quest, where [DEMOGRAPHIC_D…"
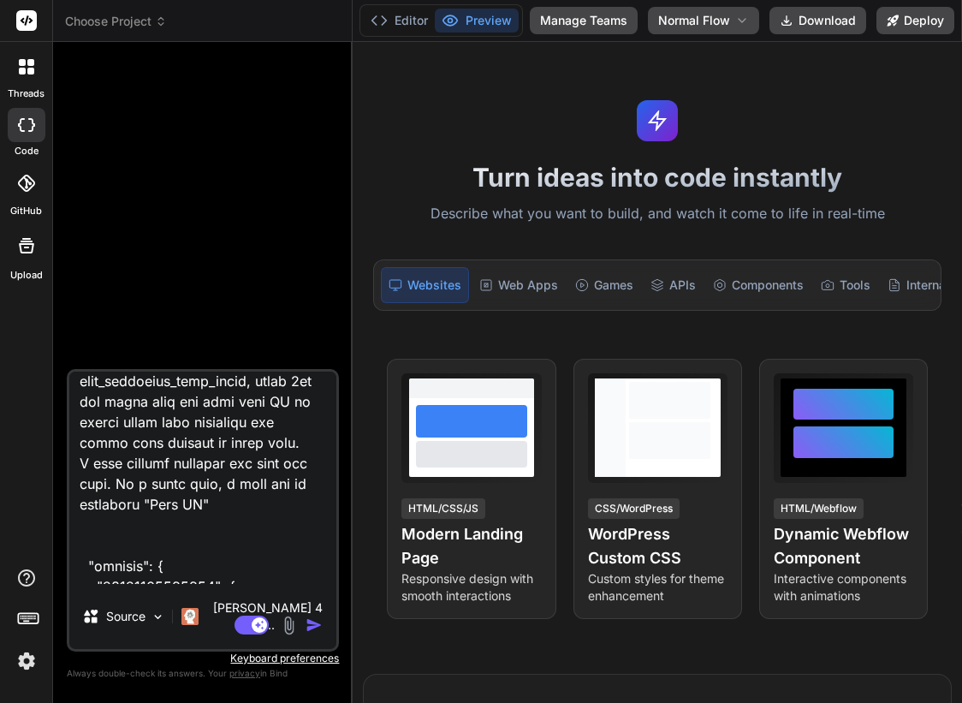
type textarea "x"
type textarea "Lets work on an application for kids_adventure_math_quest, where [DEMOGRAPHIC_D…"
type textarea "x"
type textarea "Lets work on an application for kids_adventure_math_quest, where [DEMOGRAPHIC_D…"
type textarea "x"
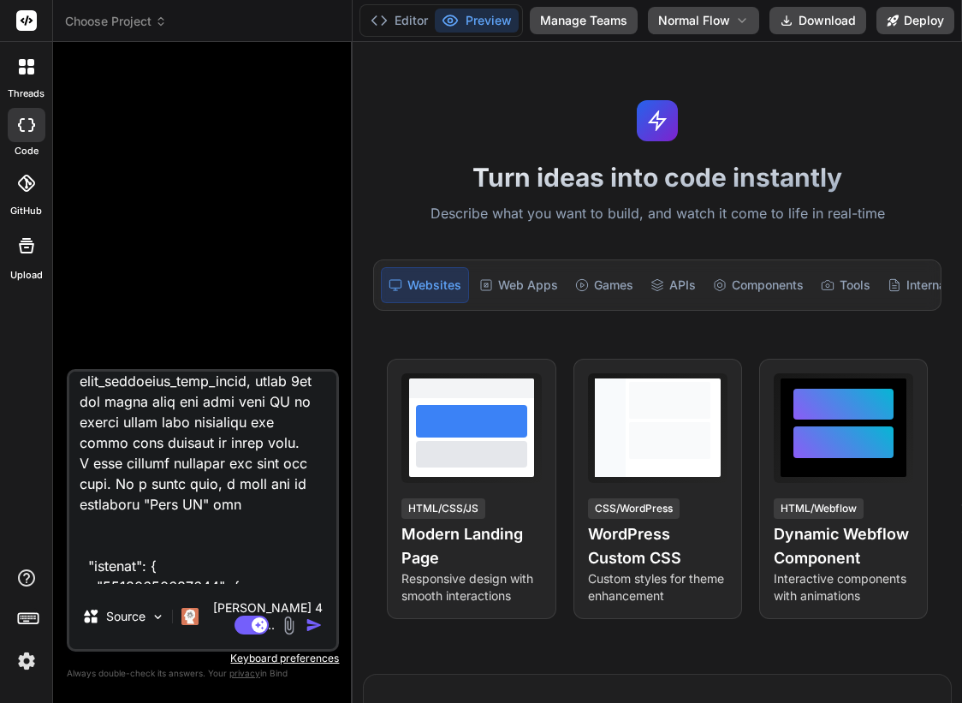
type textarea "Lets work on an application for kids_adventure_math_quest, where [DEMOGRAPHIC_D…"
type textarea "x"
type textarea "Lets work on an application for kids_adventure_math_quest, where [DEMOGRAPHIC_D…"
type textarea "x"
type textarea "Lets work on an application for kids_adventure_math_quest, where [DEMOGRAPHIC_D…"
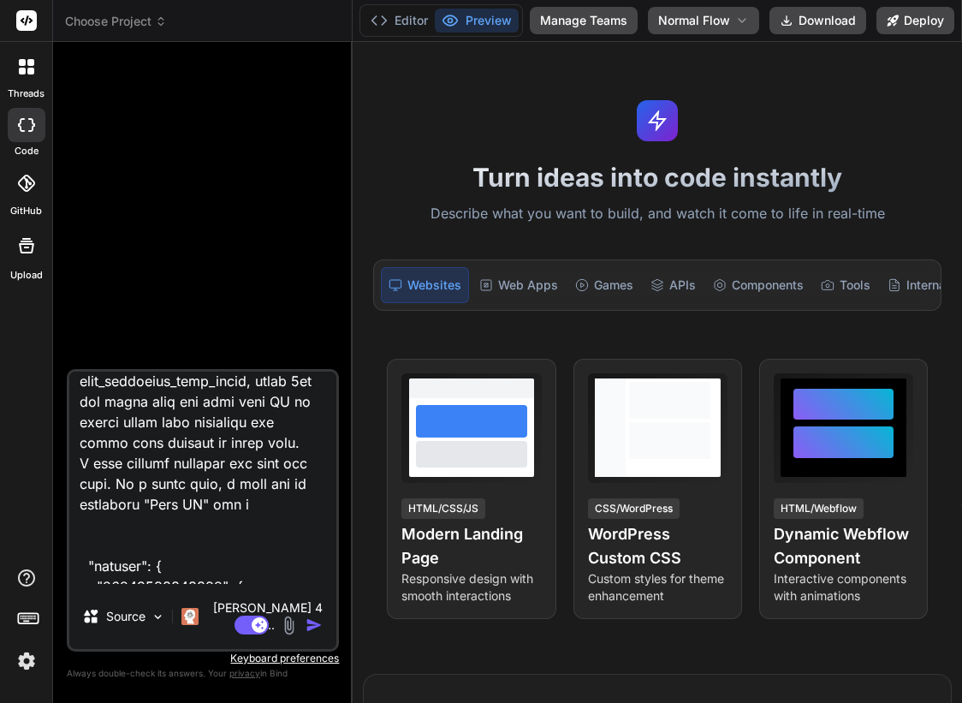
type textarea "x"
type textarea "Lets work on an application for kids_adventure_math_quest, where 5yo and above …"
type textarea "x"
type textarea "Lets work on an application for kids_adventure_math_quest, where 5yo and above …"
type textarea "x"
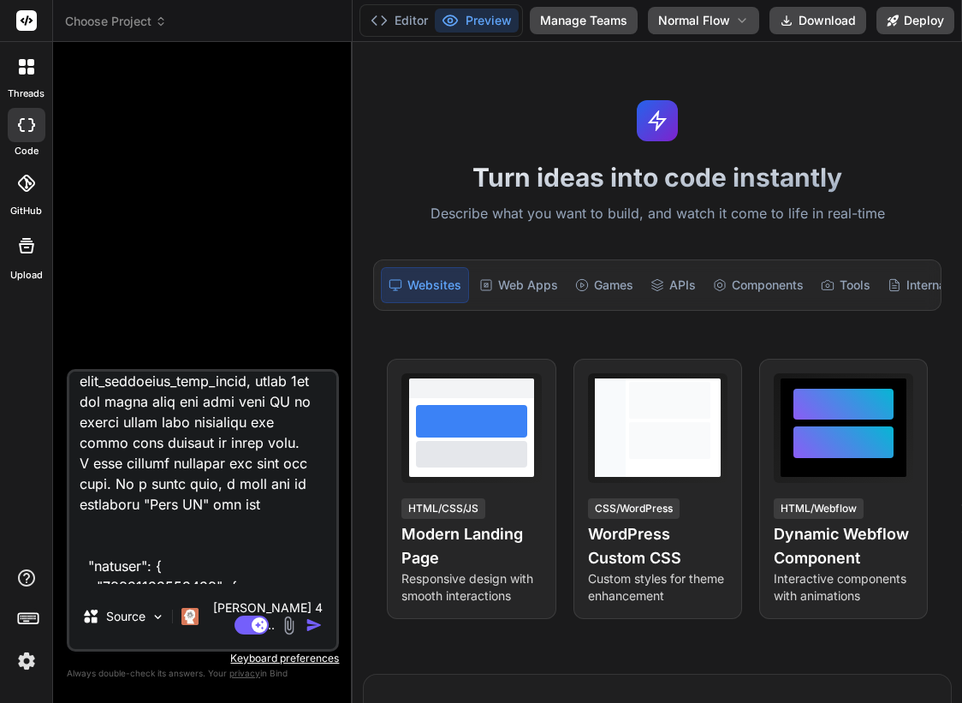
type textarea "Lets work on an application for kids_adventure_math_quest, where 5yo and above …"
type textarea "x"
type textarea "Lets work on an application for kids_adventure_math_quest, where 5yo and above …"
type textarea "x"
type textarea "Lets work on an application for kids_adventure_math_quest, where 5yo and above …"
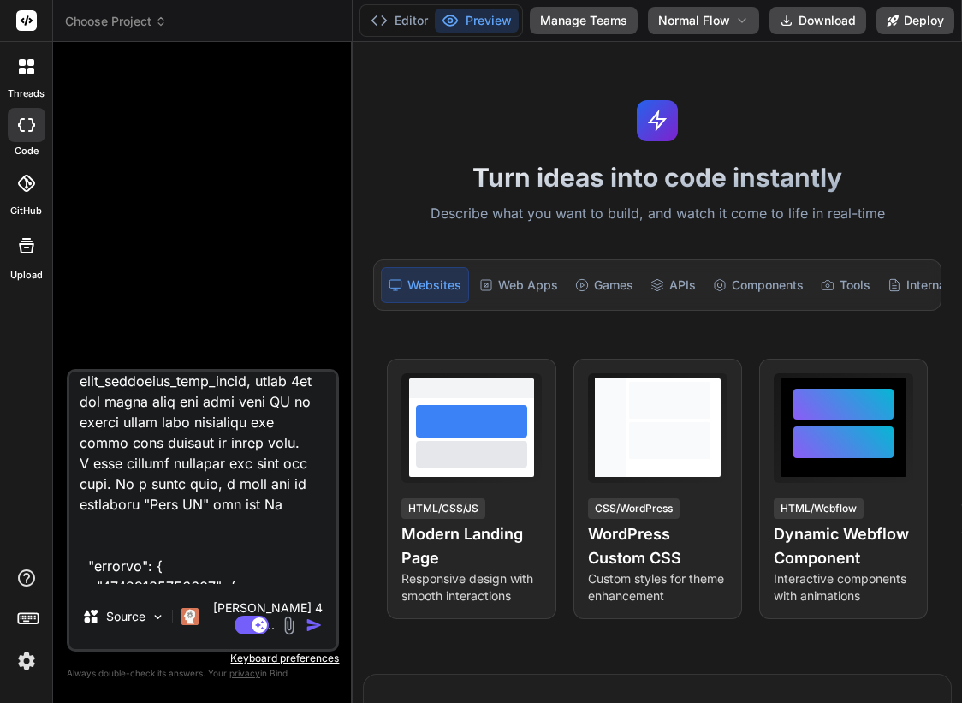
type textarea "x"
type textarea "Lets work on an application for kids_adventure_math_quest, where 5yo and above …"
type textarea "x"
type textarea "Lets work on an application for kids_adventure_math_quest, where 5yo and above …"
type textarea "x"
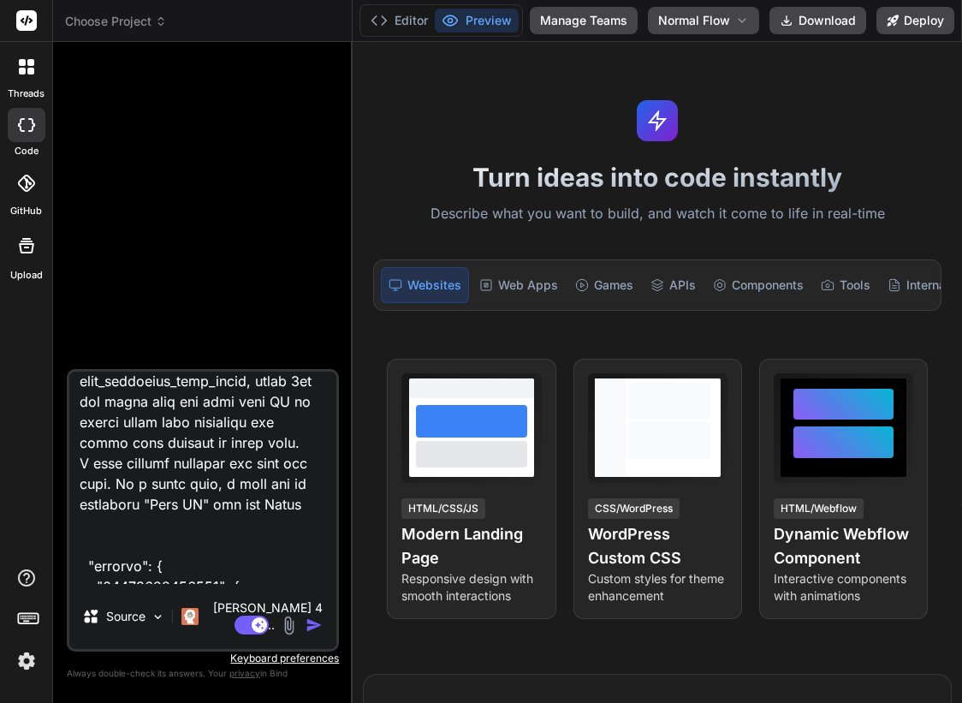
type textarea "Lets work on an application for kids_adventure_math_quest, where 5yo and above …"
type textarea "x"
type textarea "Lets work on an application for kids_adventure_math_quest, where 5yo and above …"
type textarea "x"
type textarea "Lets work on an application for kids_adventure_math_quest, where 5yo and above …"
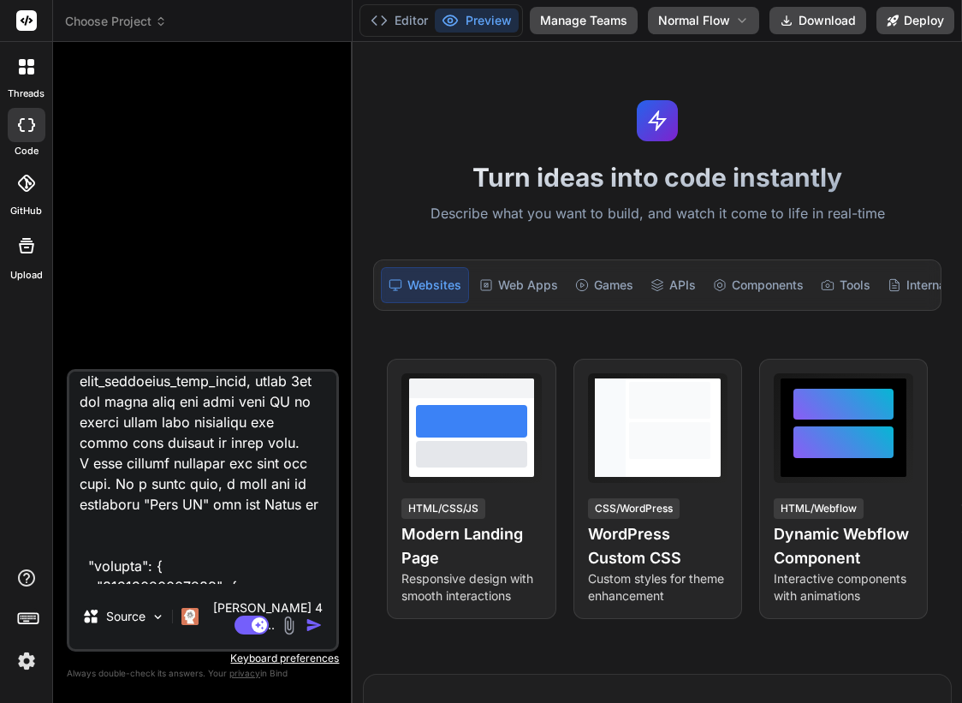
type textarea "x"
type textarea "Lets work on an application for kids_adventure_math_quest, where 5yo and above …"
type textarea "x"
type textarea "Lets work on an application for kids_adventure_math_quest, where 5yo and above …"
type textarea "x"
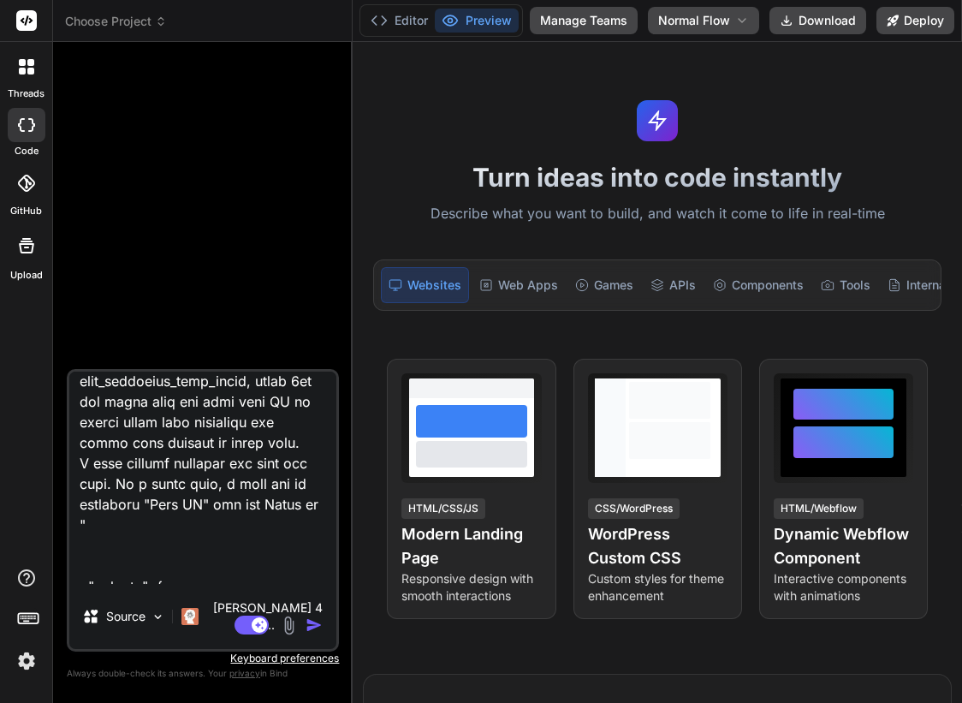
type textarea "Lets work on an application for kids_adventure_math_quest, where 5yo and above …"
type textarea "x"
type textarea "Lets work on an application for kids_adventure_math_quest, where 5yo and above …"
type textarea "x"
type textarea "Lets work on an application for kids_adventure_math_quest, where 5yo and above …"
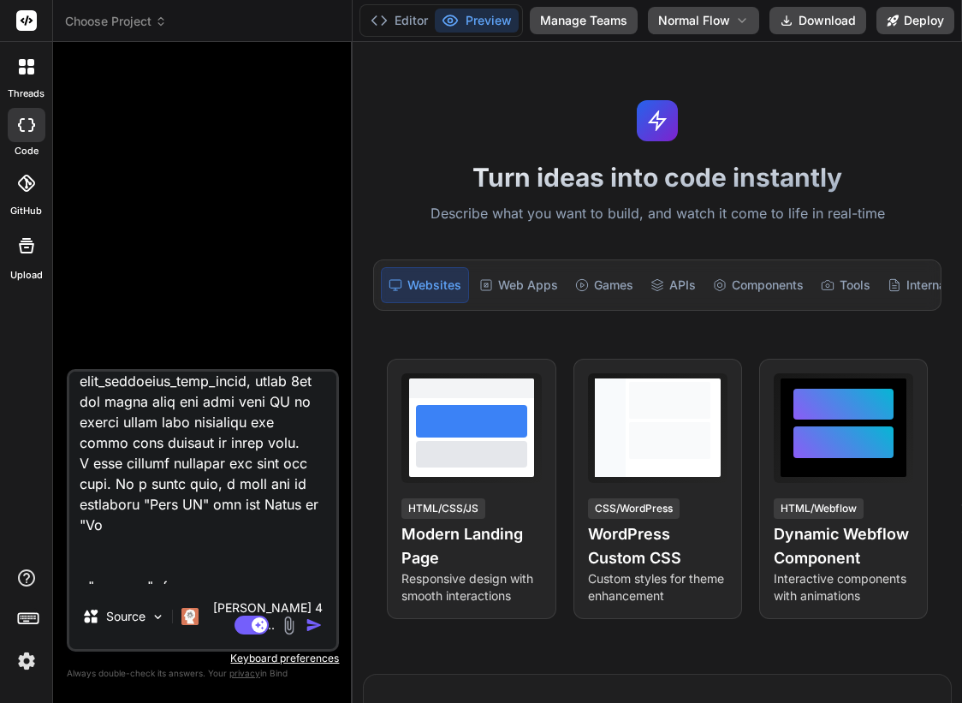
type textarea "x"
type textarea "Lets work on an application for kids_adventure_math_quest, where 5yo and above …"
type textarea "x"
type textarea "Lets work on an application for kids_adventure_math_quest, where 5yo and above …"
type textarea "x"
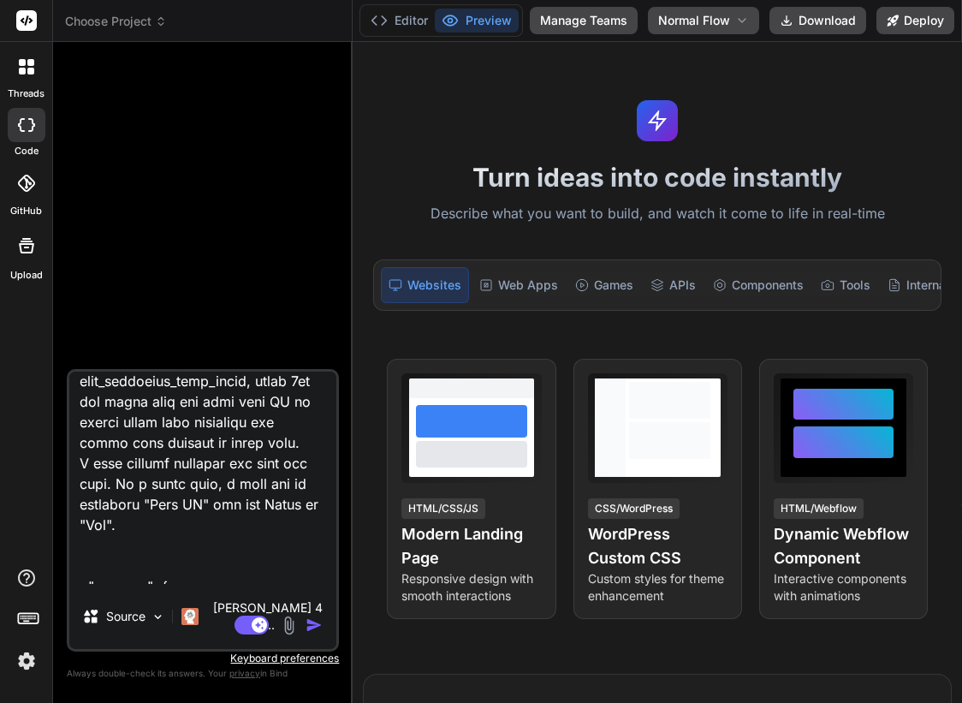
type textarea "Lets work on an application for kids_adventure_math_quest, where 5yo and above …"
type textarea "x"
type textarea "Lets work on an application for kids_adventure_math_quest, where 5yo and above …"
type textarea "x"
type textarea "Lets work on an application for kids_adventure_math_quest, where 5yo and above …"
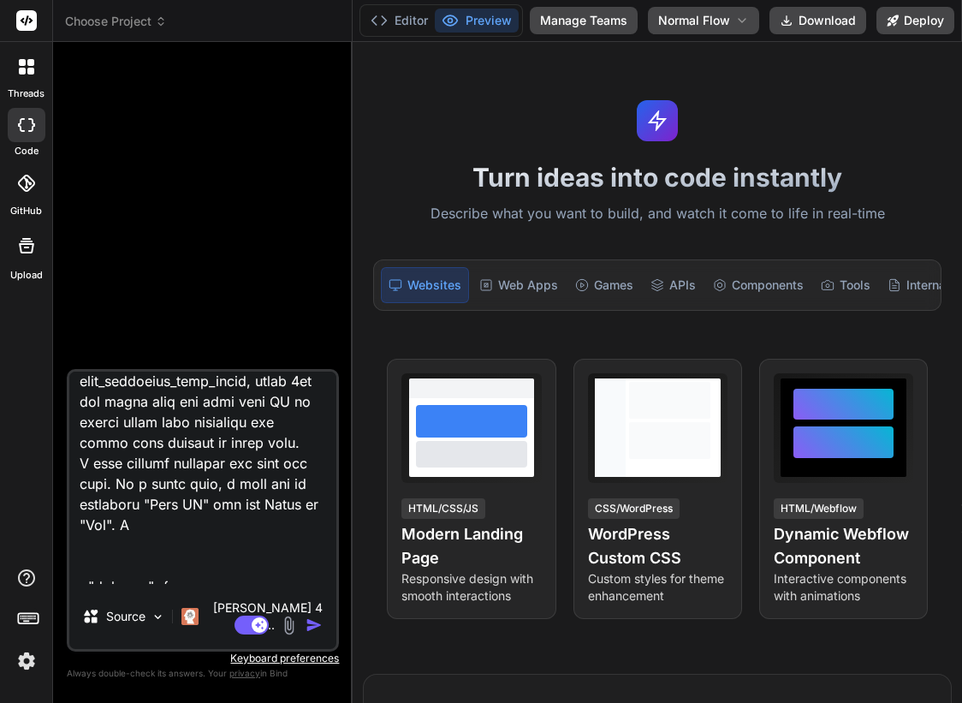
type textarea "x"
type textarea "Lets work on an application for kids_adventure_math_quest, where 5yo and above …"
type textarea "x"
type textarea "Lets work on an application for kids_adventure_math_quest, where 5yo and above …"
type textarea "x"
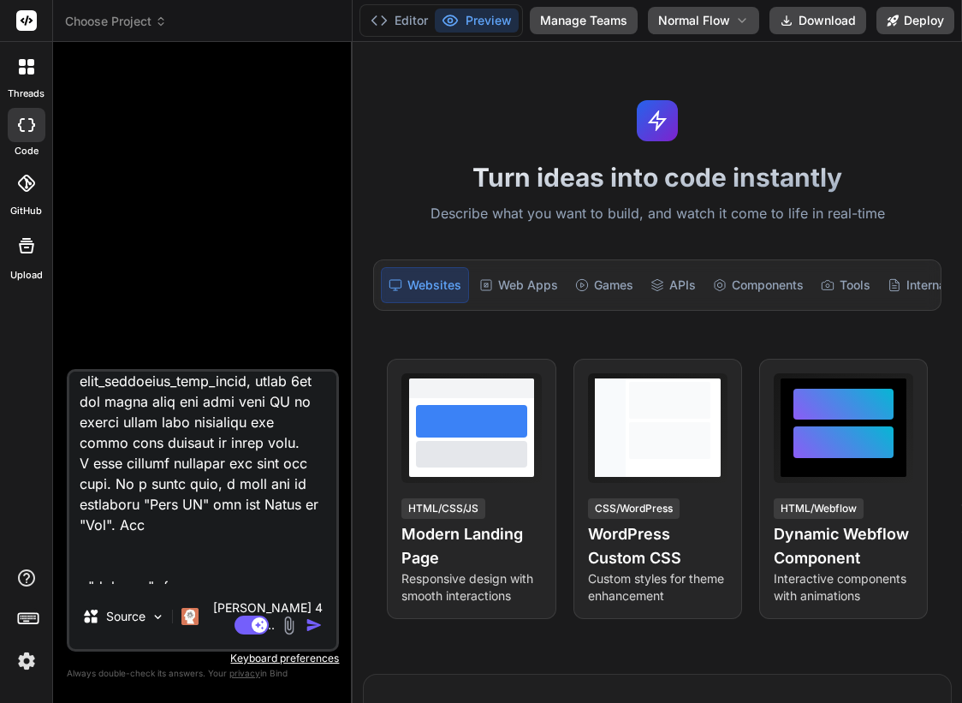
type textarea "Lets work on an application for kids_adventure_math_quest, where 5yo and above …"
type textarea "x"
type textarea "Lets work on an application for kids_adventure_math_quest, where 5yo and above …"
type textarea "x"
type textarea "Lets work on an application for kids_adventure_math_quest, where 5yo and above …"
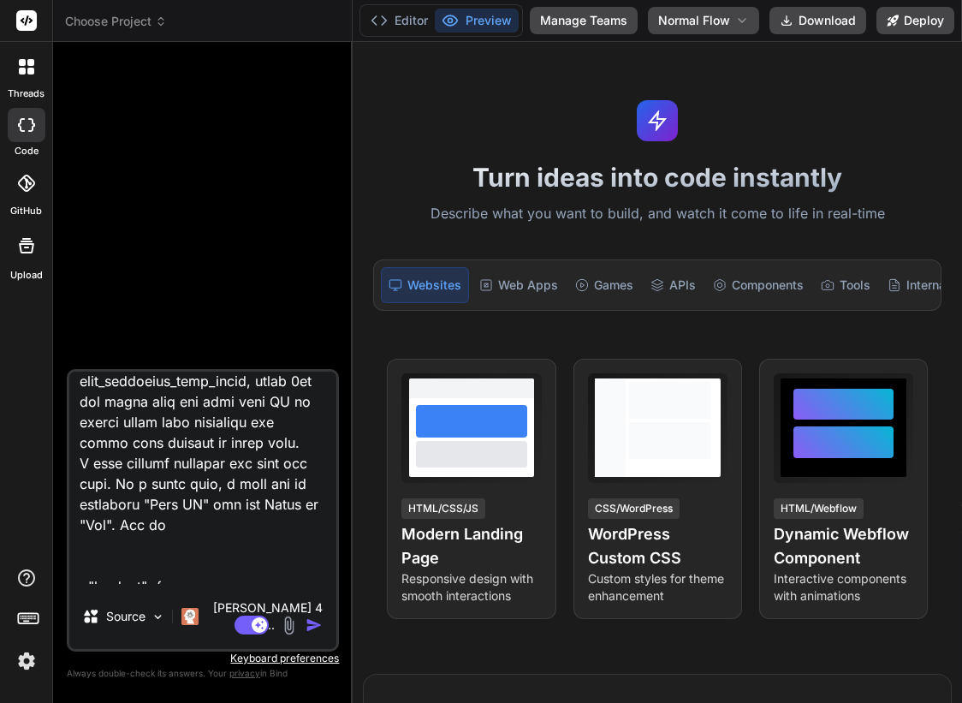
type textarea "x"
type textarea "Lets work on an application for kids_adventure_math_quest, where 5yo and above …"
type textarea "x"
type textarea "Lets work on an application for kids_adventure_math_quest, where 5yo and above …"
type textarea "x"
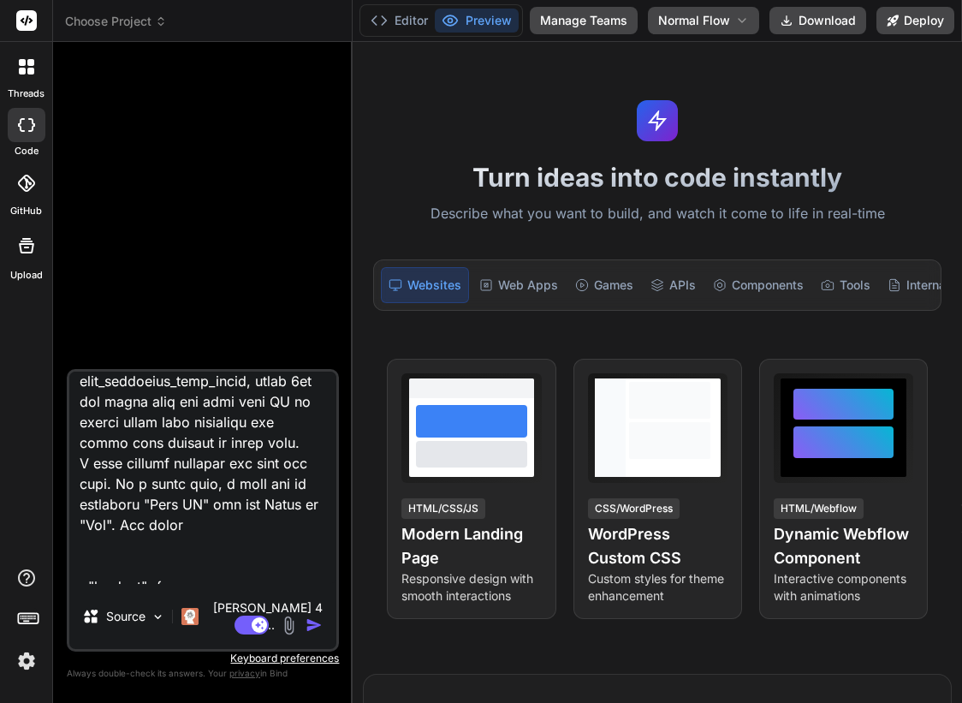
type textarea "Lets work on an application for kids_adventure_math_quest, where 5yo and above …"
type textarea "x"
type textarea "Lets work on an application for kids_adventure_math_quest, where 5yo and above …"
type textarea "x"
type textarea "Lets work on an application for kids_adventure_math_quest, where 5yo and above …"
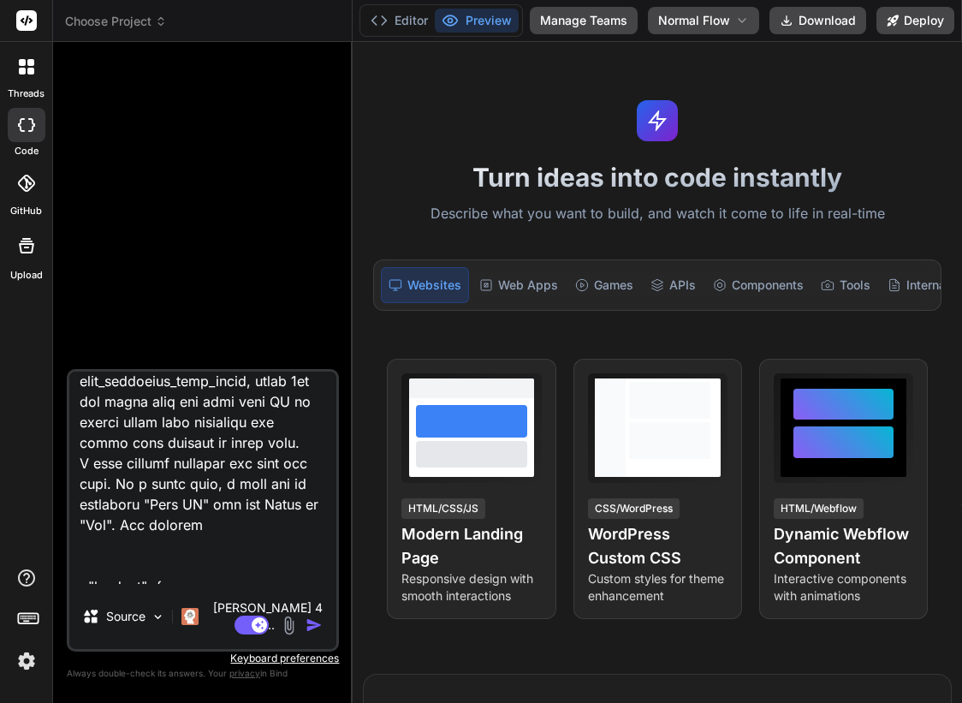
type textarea "x"
type textarea "Lets work on an application for kids_adventure_math_quest, where 5yo and above …"
type textarea "x"
type textarea "Lets work on an application for kids_adventure_math_quest, where 5yo and above …"
type textarea "x"
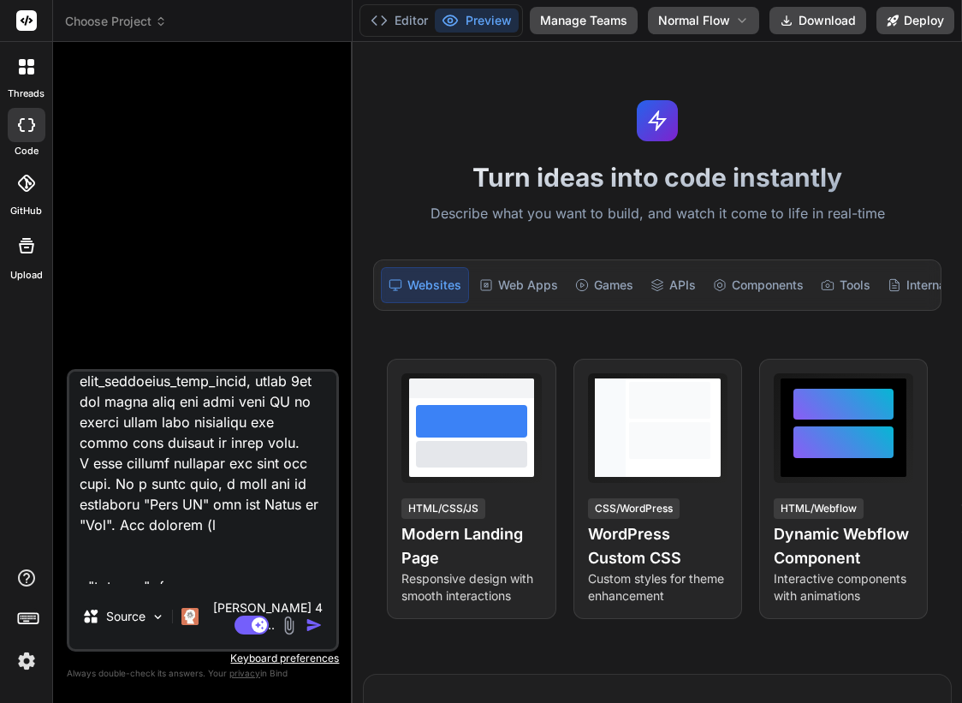
type textarea "Lets work on an application for kids_adventure_math_quest, where 5yo and above …"
type textarea "x"
type textarea "Lets work on an application for kids_adventure_math_quest, where 5yo and above …"
type textarea "x"
type textarea "Lets work on an application for kids_adventure_math_quest, where 5yo and above …"
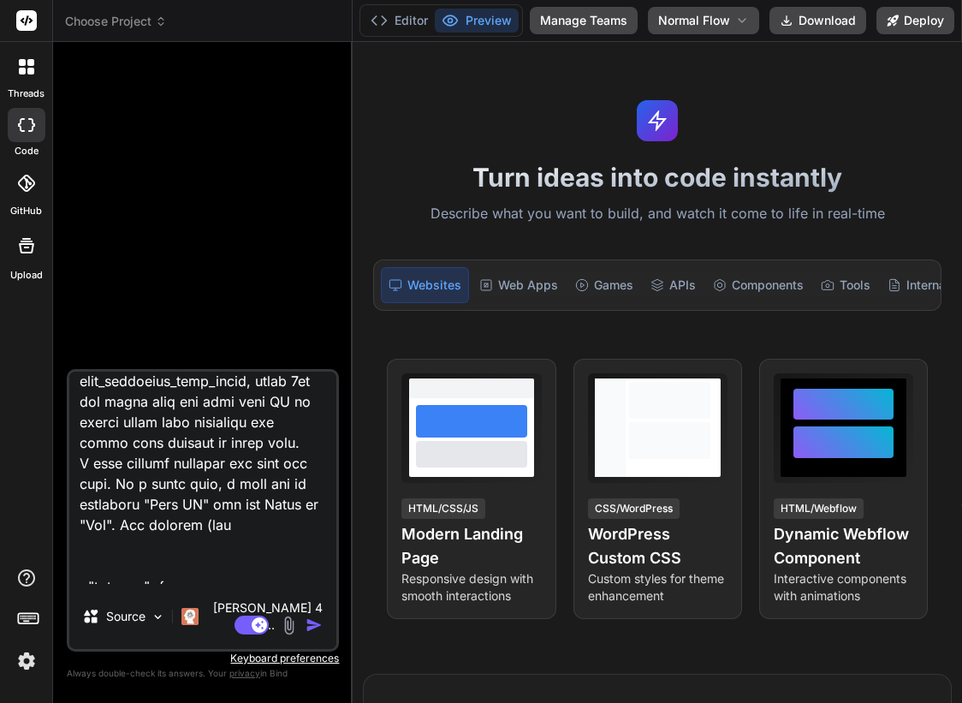
type textarea "x"
type textarea "Lets work on an application for kids_adventure_math_quest, where 5yo and above …"
type textarea "x"
type textarea "Lets work on an application for kids_adventure_math_quest, where 5yo and above …"
type textarea "x"
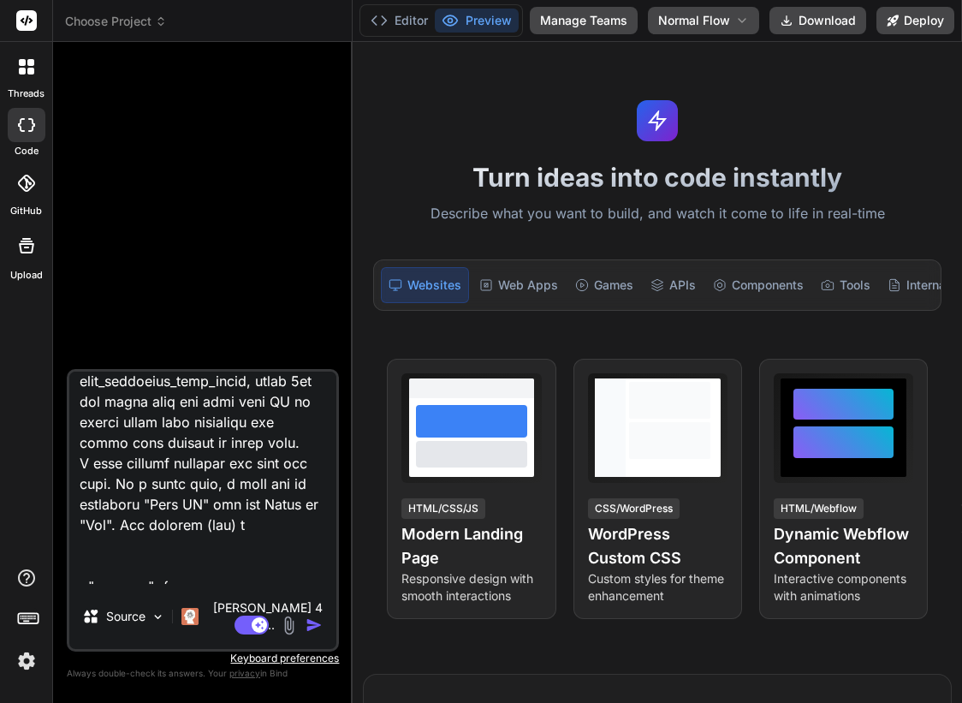
type textarea "Lets work on an application for kids_adventure_math_quest, where 5yo and above …"
type textarea "x"
type textarea "Lets work on an application for kids_adventure_math_quest, where 5yo and above …"
type textarea "x"
type textarea "Lets work on an application for kids_adventure_math_quest, where 5yo and above …"
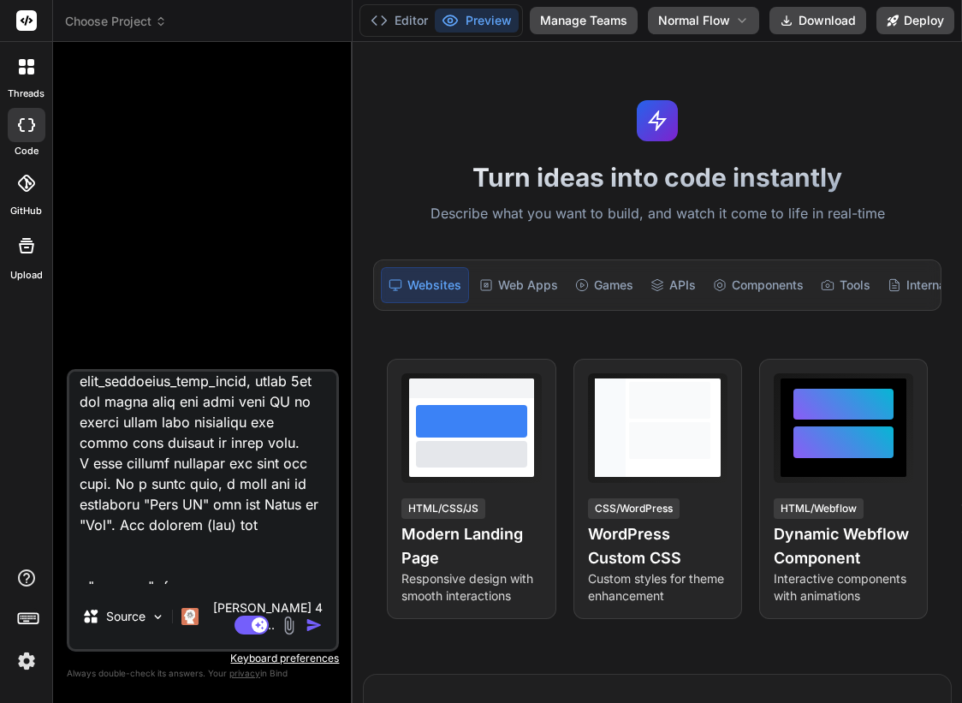
type textarea "x"
type textarea "Lets work on an application for kids_adventure_math_quest, where 5yo and above …"
type textarea "x"
type textarea "Lets work on an application for kids_adventure_math_quest, where 5yo and above …"
type textarea "x"
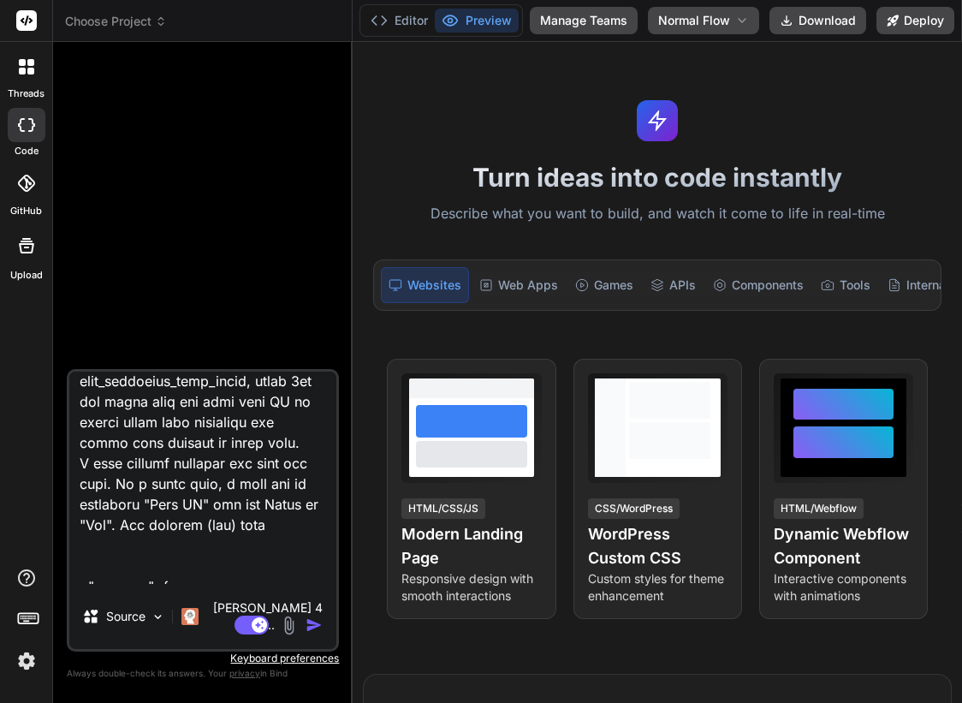
type textarea "Lets work on an application for kids_adventure_math_quest, where 5yo and above …"
type textarea "x"
type textarea "Lets work on an application for kids_adventure_math_quest, where 5yo and above …"
type textarea "x"
type textarea "Lets work on an application for kids_adventure_math_quest, where 5yo and above …"
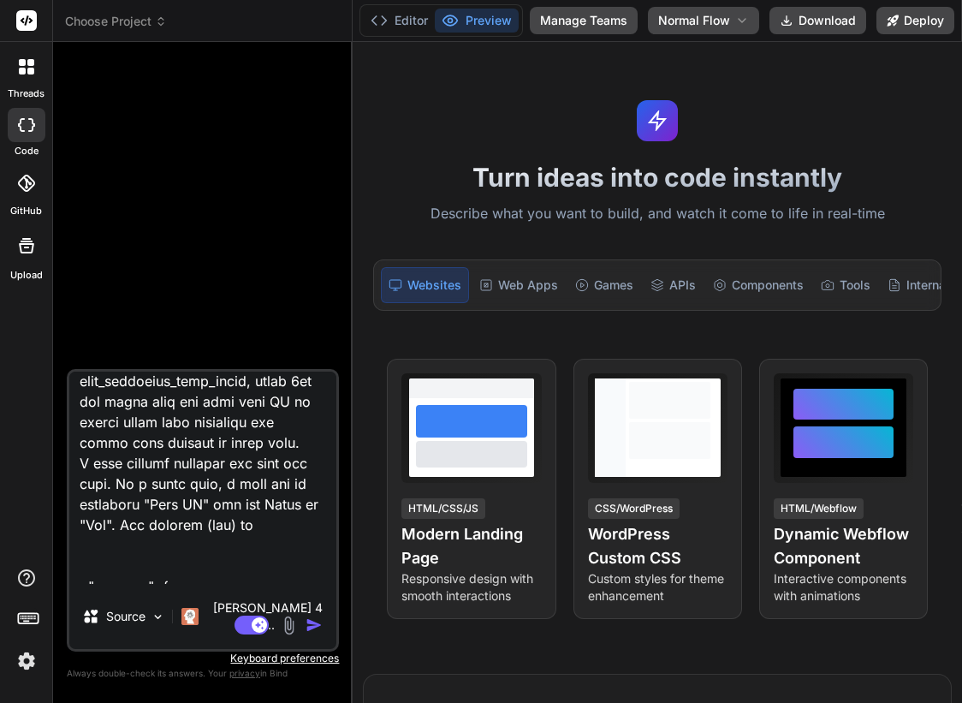
type textarea "x"
type textarea "Lets work on an application for kids_adventure_math_quest, where 5yo and above …"
type textarea "x"
type textarea "Lets work on an application for kids_adventure_math_quest, where 5yo and above …"
type textarea "x"
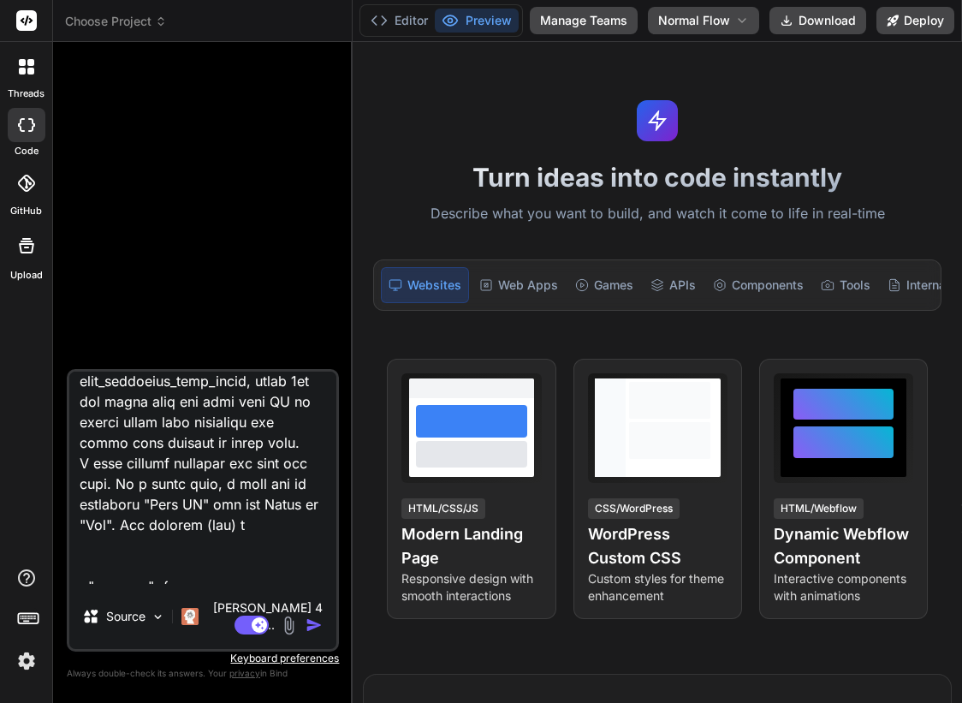
type textarea "Lets work on an application for kids_adventure_math_quest, where 5yo and above …"
type textarea "x"
type textarea "Lets work on an application for kids_adventure_math_quest, where 5yo and above …"
type textarea "x"
type textarea "Lets work on an application for kids_adventure_math_quest, where 5yo and above …"
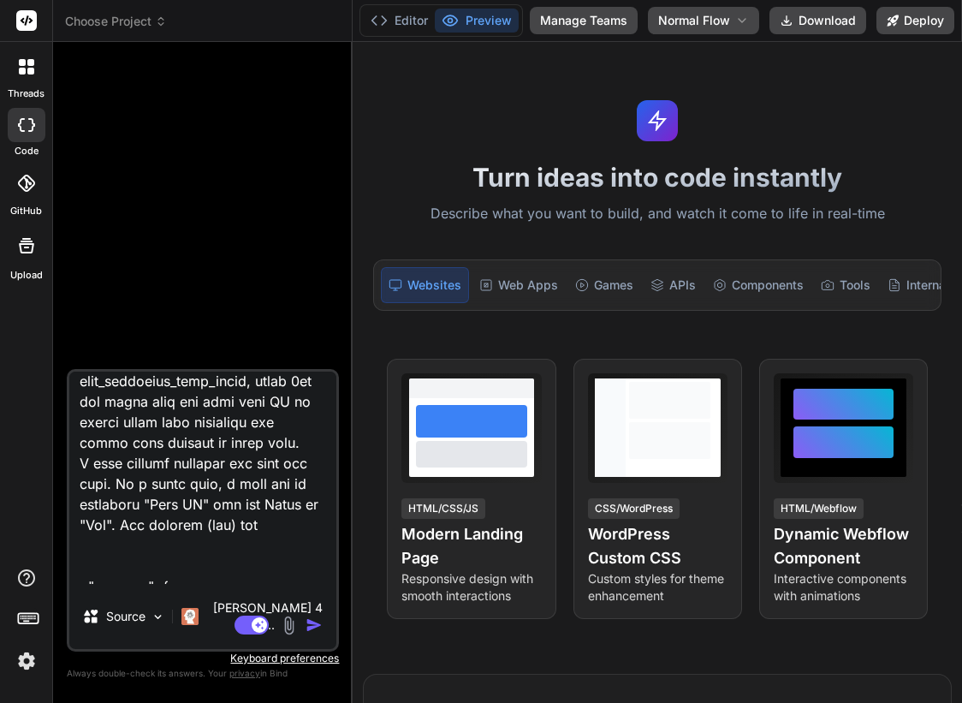
type textarea "x"
type textarea "Lets work on an application for kids_adventure_math_quest, where 5yo and above …"
type textarea "x"
type textarea "Lets work on an application for kids_adventure_math_quest, where 5yo and above …"
type textarea "x"
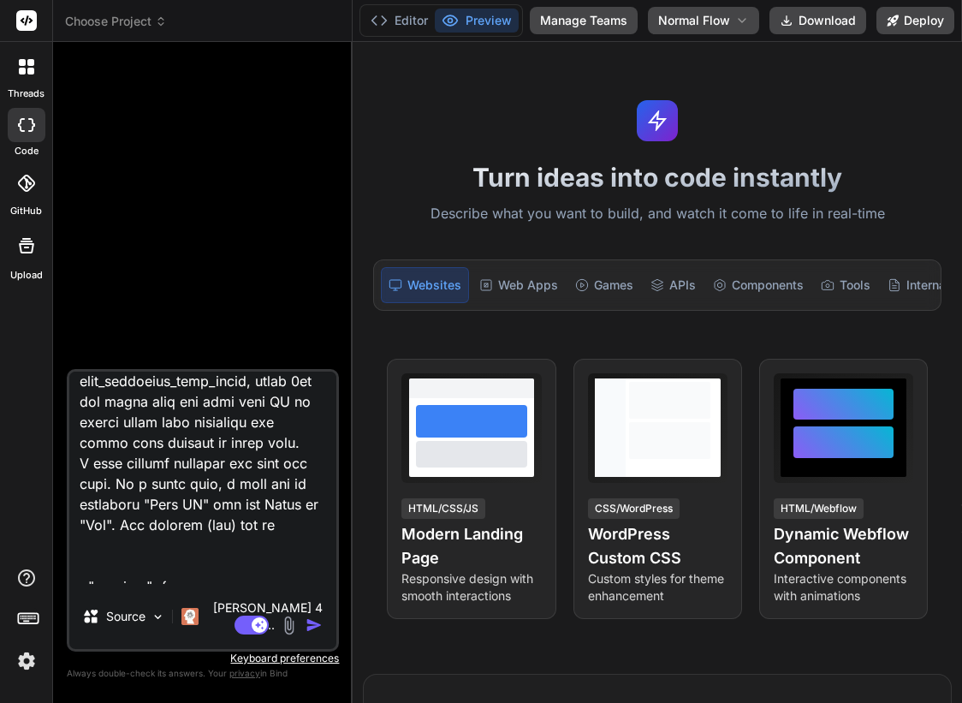
type textarea "Lets work on an application for kids_adventure_math_quest, where 5yo and above …"
type textarea "x"
type textarea "Lets work on an application for kids_adventure_math_quest, where 5yo and above …"
type textarea "x"
type textarea "Lets work on an application for kids_adventure_math_quest, where 5yo and above …"
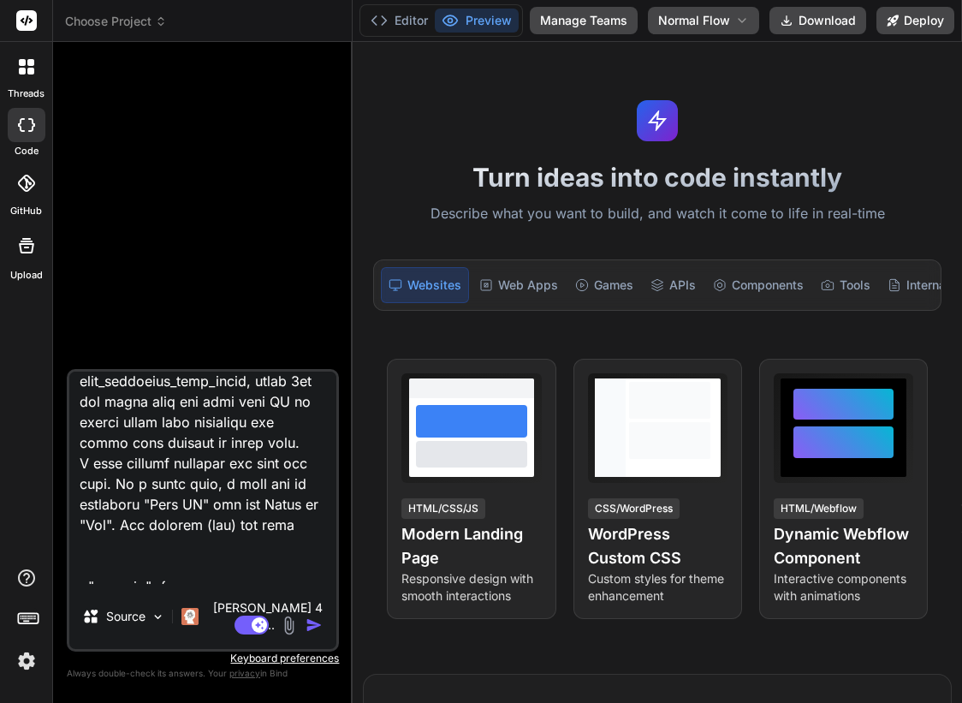
type textarea "x"
type textarea "Lets work on an application for kids_adventure_math_quest, where 5yo and above …"
type textarea "x"
type textarea "Lets work on an application for kids_adventure_math_quest, where 5yo and above …"
type textarea "x"
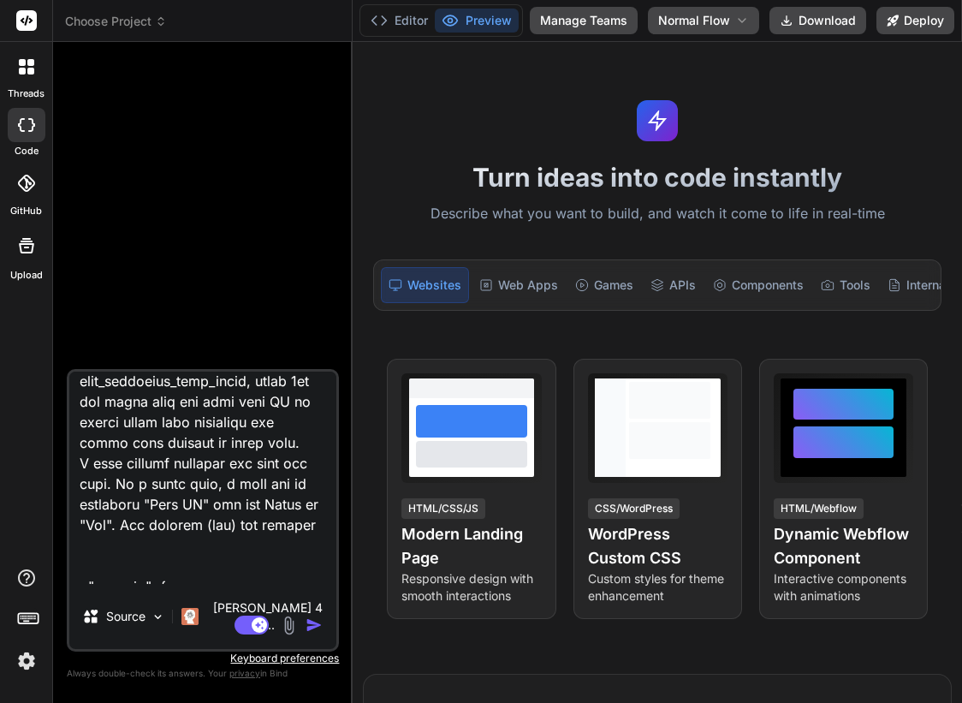
type textarea "Lets work on an application for kids_adventure_math_quest, where 5yo and above …"
type textarea "x"
type textarea "Lets work on an application for kids_adventure_math_quest, where 5yo and above …"
type textarea "x"
type textarea "Lets work on an application for kids_adventure_math_quest, where 5yo and above …"
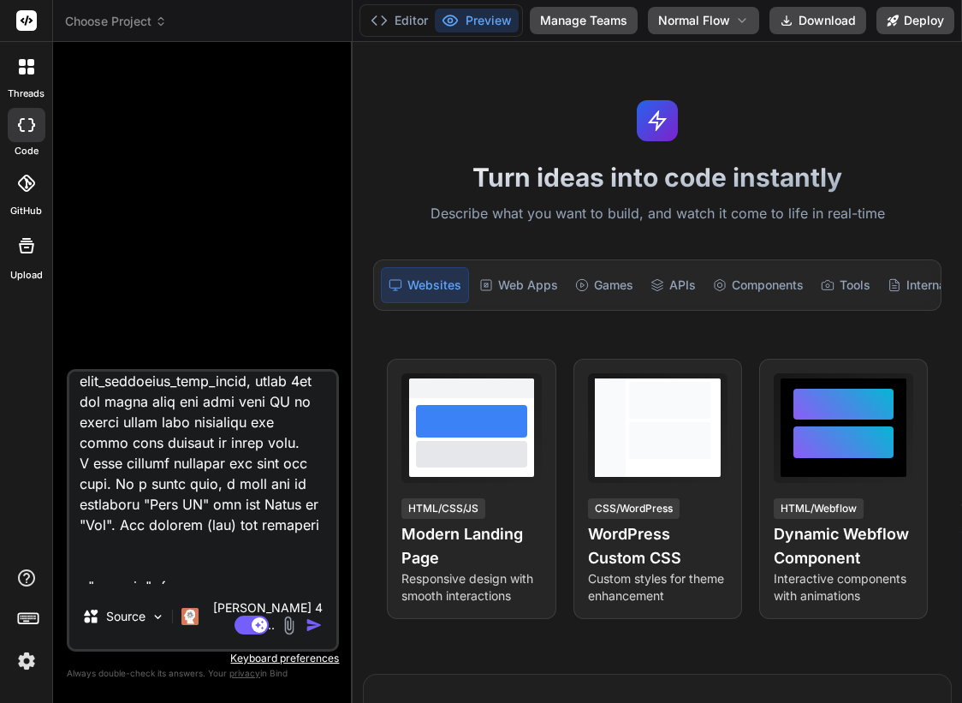
type textarea "x"
type textarea "Lets work on an application for kids_adventure_math_quest, where 5yo and above …"
type textarea "x"
type textarea "Lets work on an application for kids_adventure_math_quest, where 5yo and above …"
type textarea "x"
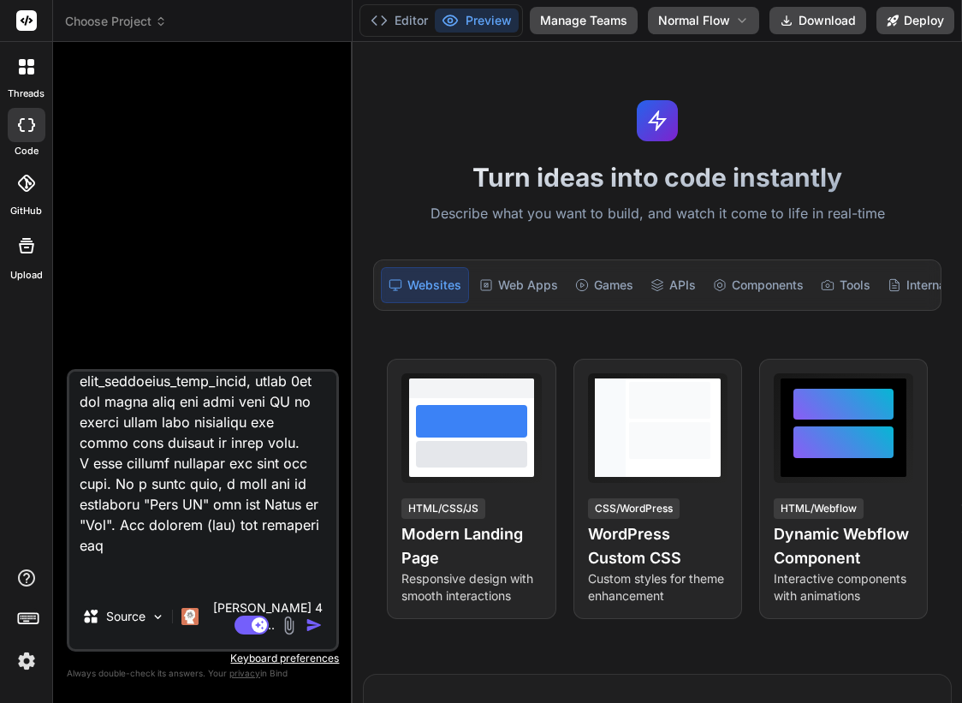
type textarea "Lets work on an application for kids_adventure_math_quest, where 5yo and above …"
type textarea "x"
type textarea "Lets work on an application for kids_adventure_math_quest, where 5yo and above …"
type textarea "x"
type textarea "Lets work on an application for kids_adventure_math_quest, where 5yo and above …"
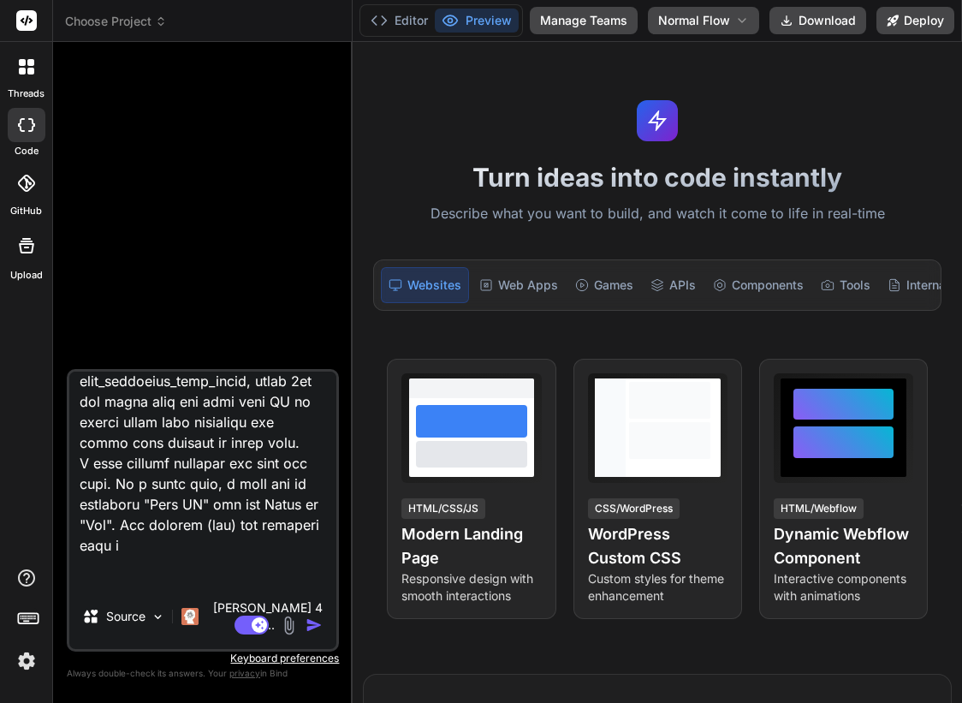
type textarea "x"
type textarea "Lets work on an application for kids_adventure_math_quest, where 5yo and above …"
type textarea "x"
type textarea "Lets work on an application for kids_adventure_math_quest, where 5yo and above …"
type textarea "x"
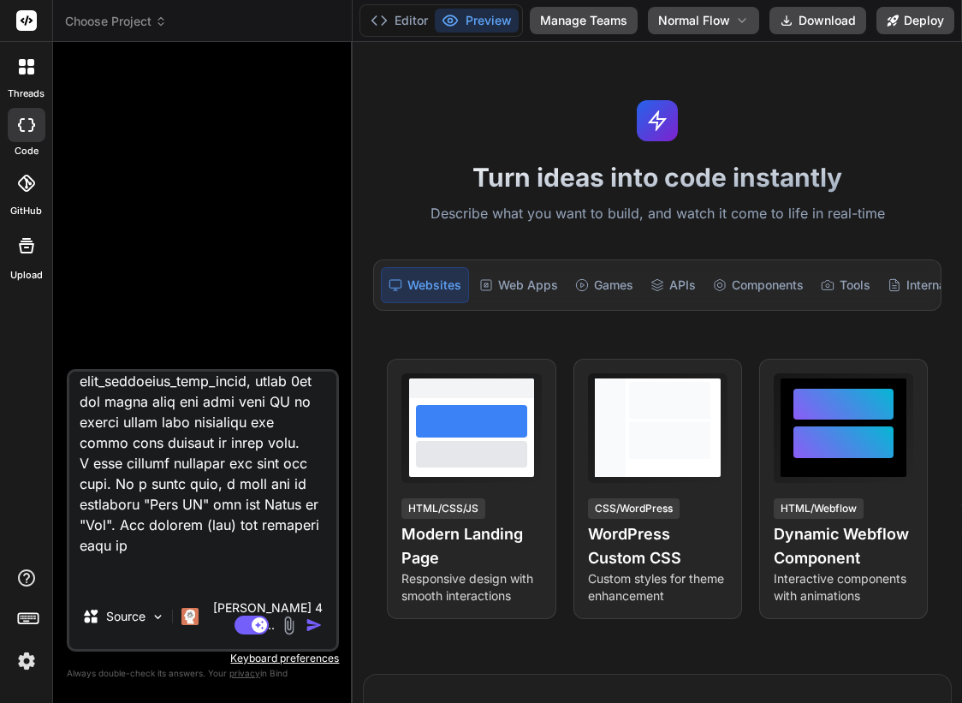
type textarea "Lets work on an application for kids_adventure_math_quest, where 5yo and above …"
type textarea "x"
type textarea "Lets work on an application for kids_adventure_math_quest, where 5yo and above …"
type textarea "x"
type textarea "Lets work on an application for kids_adventure_math_quest, where 5yo and above …"
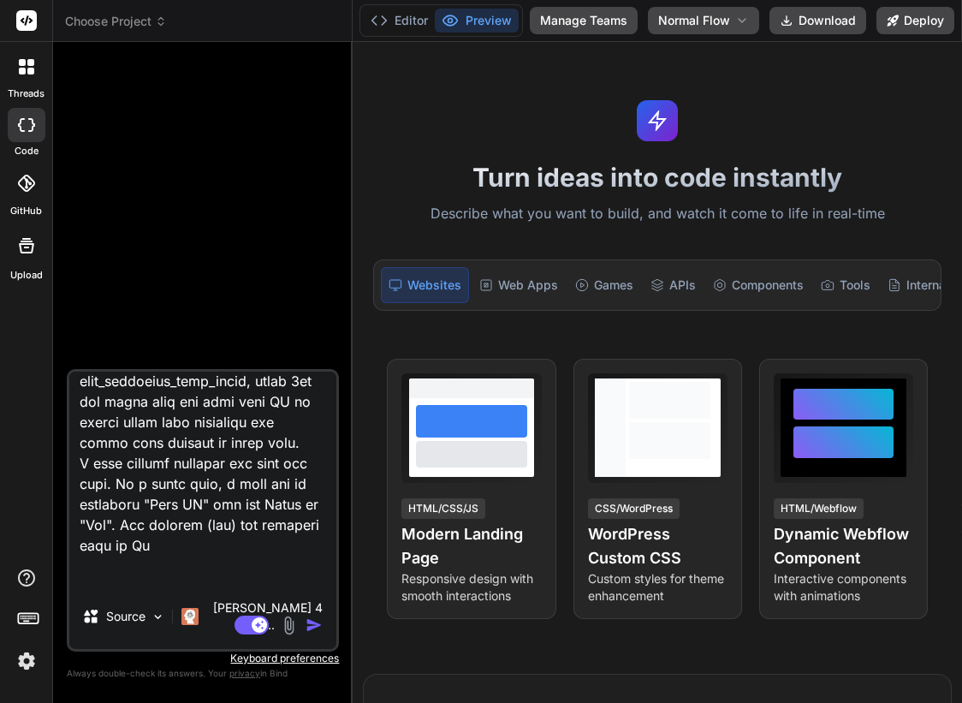
type textarea "x"
type textarea "Lets work on an application for kids_adventure_math_quest, where 5yo and above …"
type textarea "x"
type textarea "Lets work on an application for kids_adventure_math_quest, where 5yo and above …"
type textarea "x"
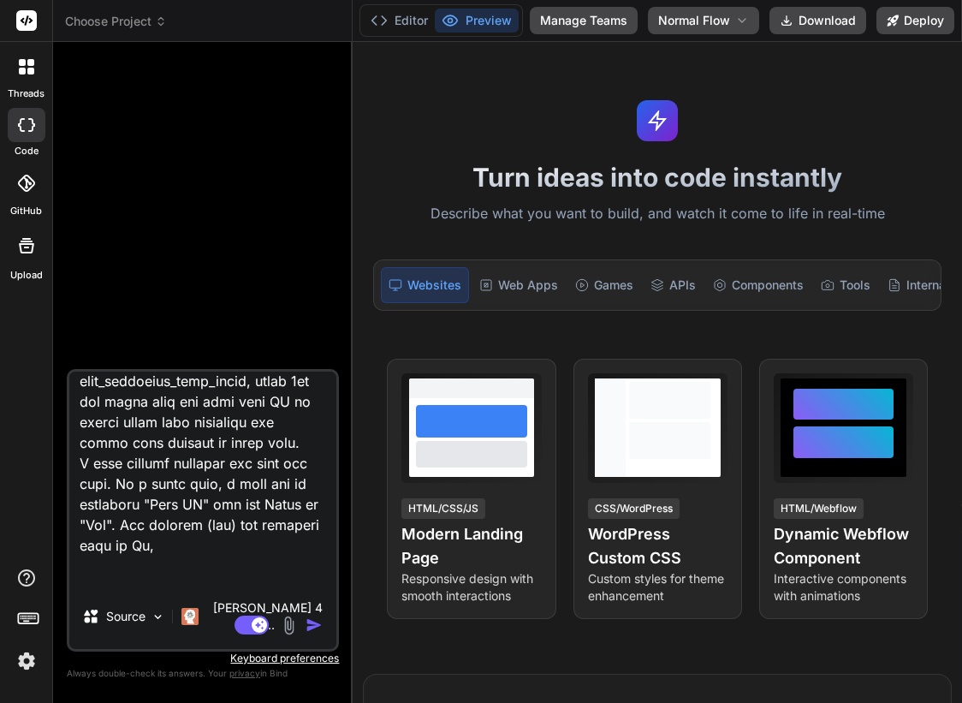
type textarea "Lets work on an application for kids_adventure_math_quest, where 5yo and above …"
type textarea "x"
type textarea "Lets work on an application for kids_adventure_math_quest, where 5yo and above …"
type textarea "x"
type textarea "Lets work on an application for kids_adventure_math_quest, where 5yo and above …"
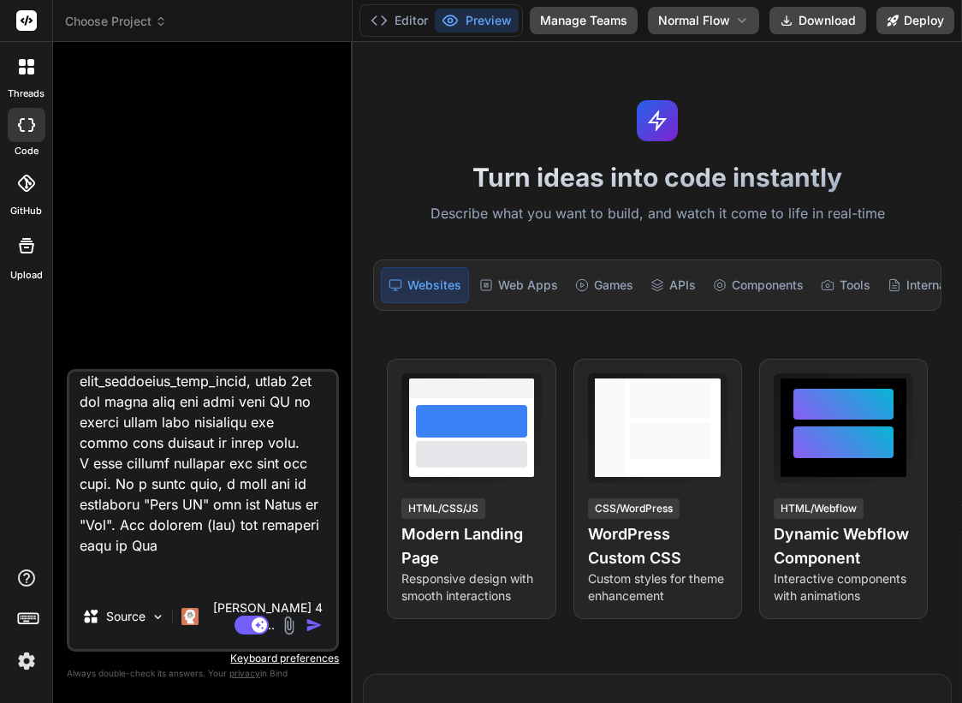
type textarea "x"
type textarea "Lets work on an application for kids_adventure_math_quest, where 5yo and above …"
type textarea "x"
type textarea "Lets work on an application for kids_adventure_math_quest, where 5yo and above …"
type textarea "x"
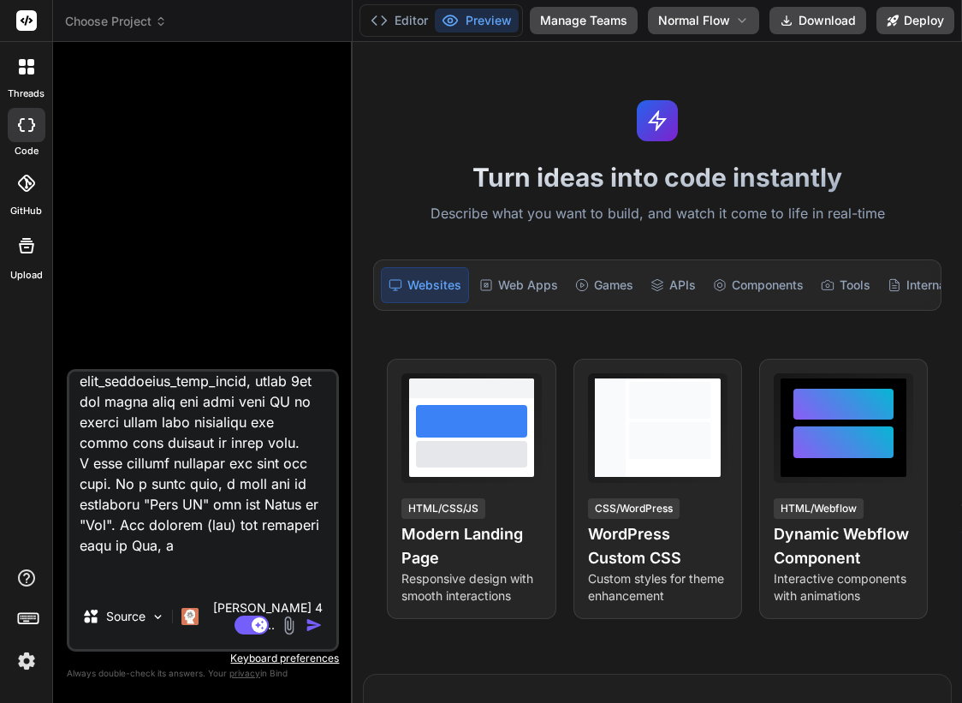
type textarea "Lets work on an application for kids_adventure_math_quest, where 5yo and above …"
type textarea "x"
type textarea "Lets work on an application for kids_adventure_math_quest, where 5yo and above …"
type textarea "x"
type textarea "Lets work on an application for kids_adventure_math_quest, where 5yo and above …"
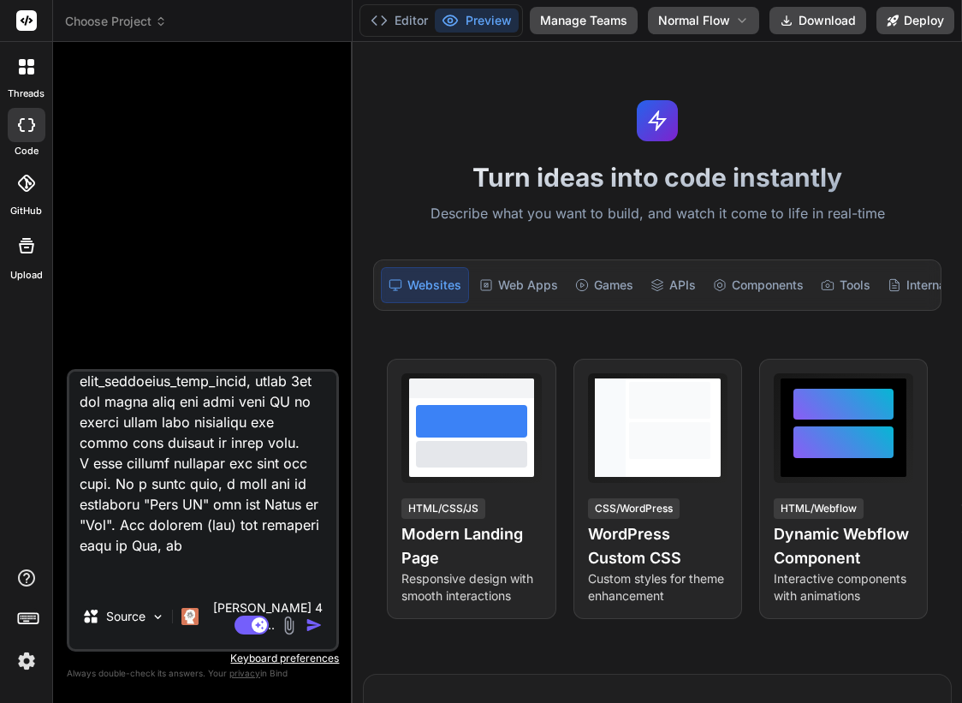
type textarea "x"
type textarea "Lets work on an application for kids_adventure_math_quest, where 5yo and above …"
type textarea "x"
type textarea "Lets work on an application for kids_adventure_math_quest, where 5yo and above …"
type textarea "x"
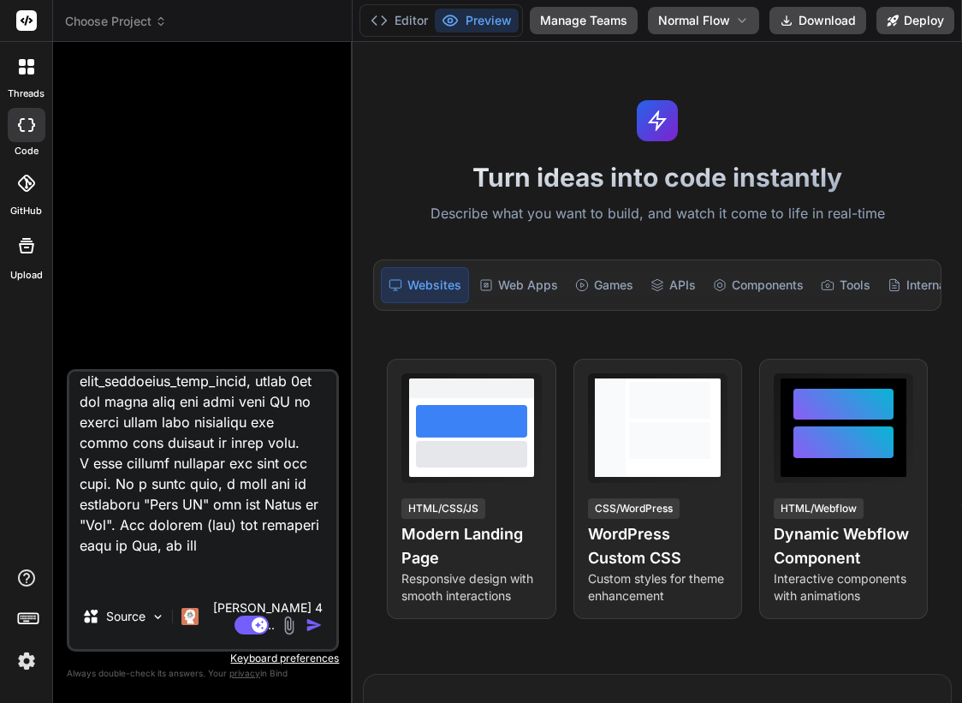
type textarea "Lets work on an application for kids_adventure_math_quest, where 5yo and above …"
type textarea "x"
type textarea "Lets work on an application for kids_adventure_math_quest, where 5yo and above …"
type textarea "x"
type textarea "Lets work on an application for kids_adventure_math_quest, where 5yo and above …"
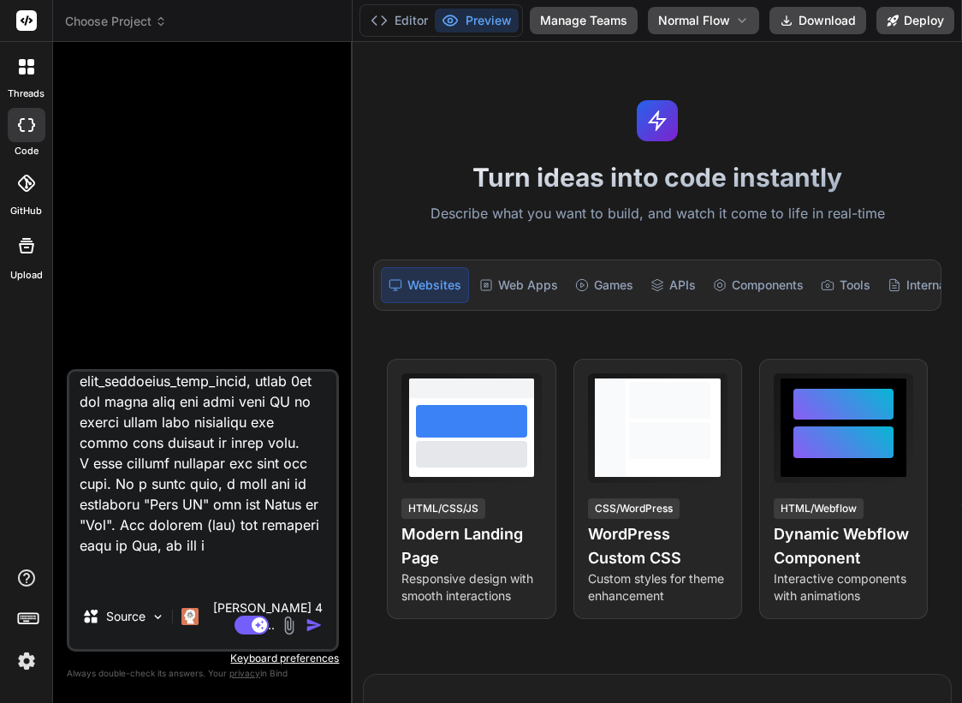
type textarea "x"
type textarea "Lets work on an application for kids_adventure_math_quest, where 5yo and above …"
type textarea "x"
type textarea "Lets work on an application for kids_adventure_math_quest, where 5yo and above …"
type textarea "x"
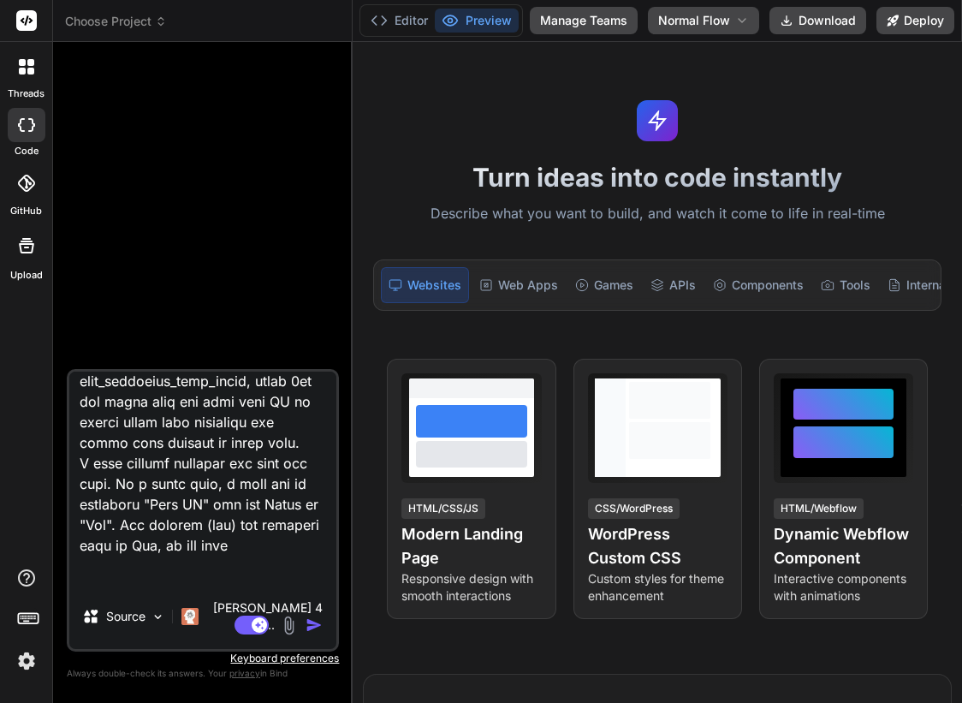
type textarea "Lets work on an application for kids_adventure_math_quest, where 5yo and above …"
type textarea "x"
type textarea "Lets work on an application for kids_adventure_math_quest, where 5yo and above …"
type textarea "x"
type textarea "Lets work on an application for kids_adventure_math_quest, where 5yo and above …"
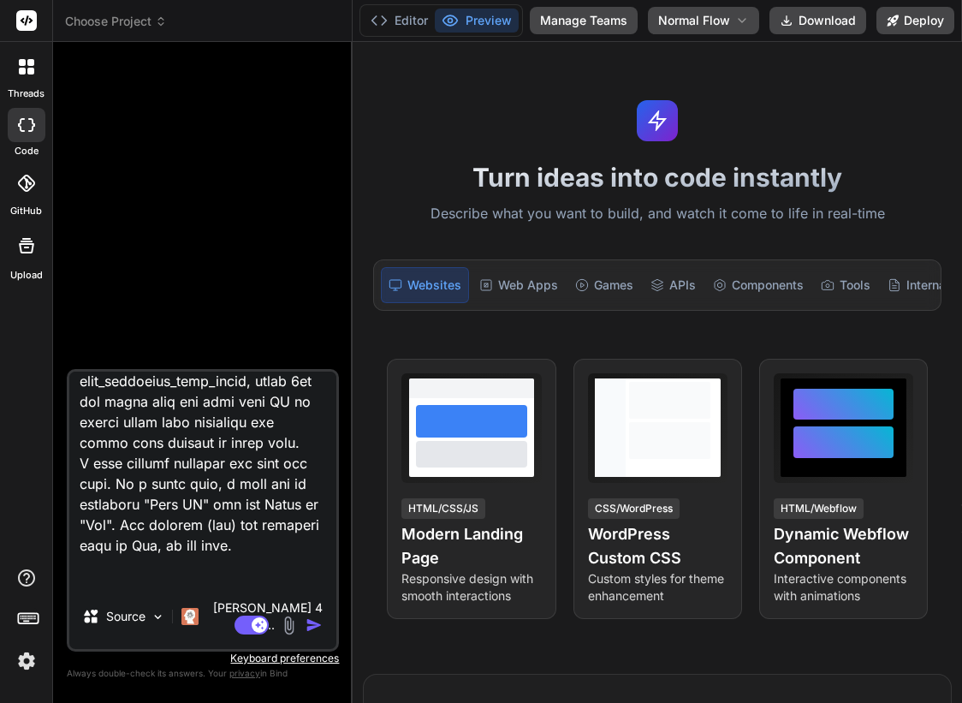
type textarea "x"
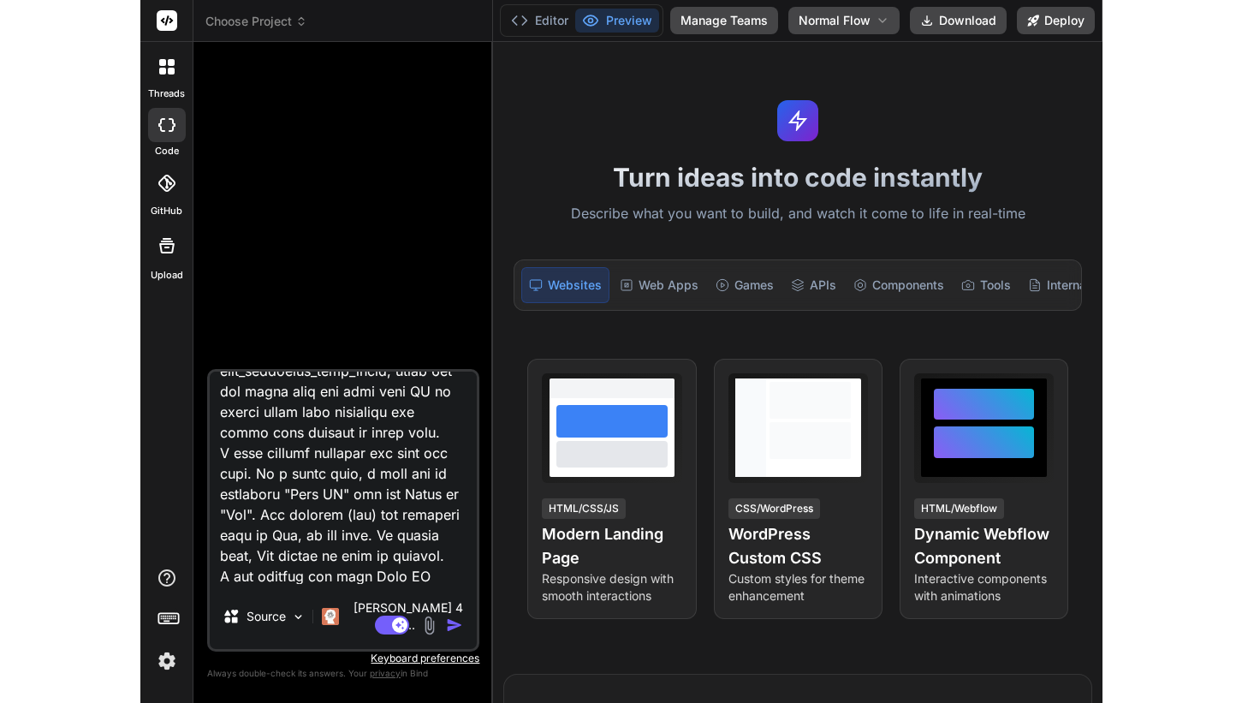
scroll to position [63, 0]
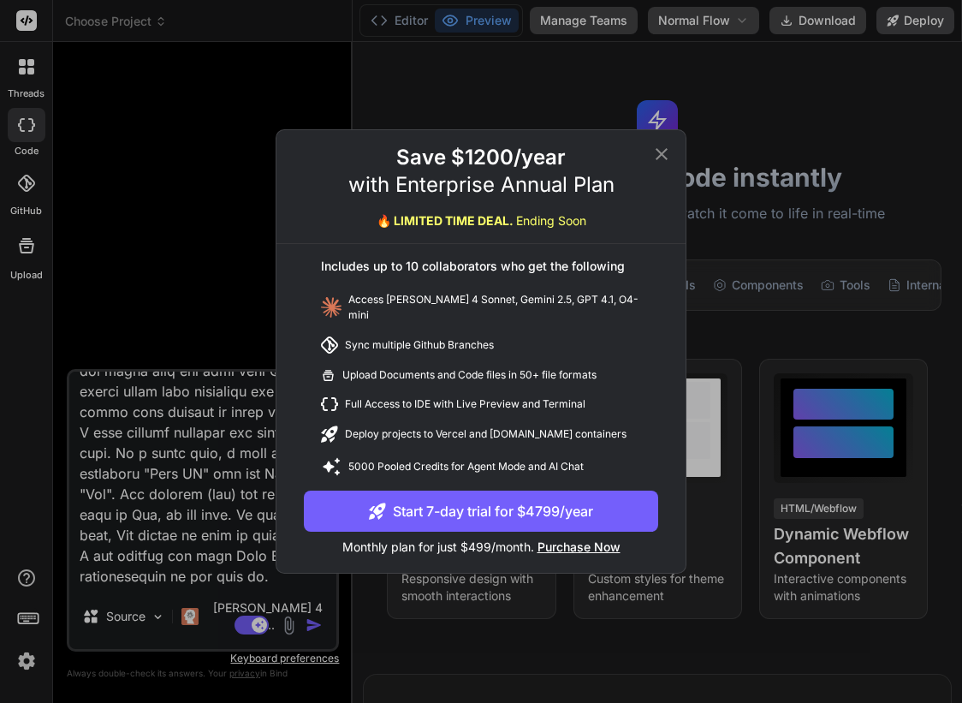
click at [666, 155] on icon at bounding box center [662, 154] width 21 height 21
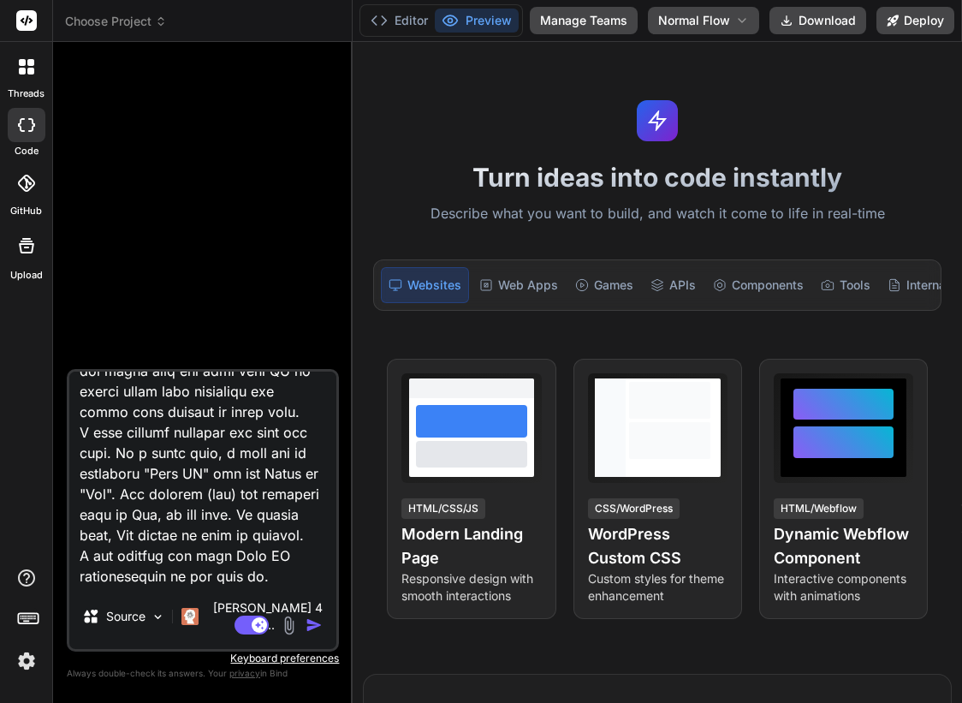
click at [160, 461] on textarea at bounding box center [202, 478] width 267 height 212
click at [152, 459] on textarea at bounding box center [202, 478] width 267 height 212
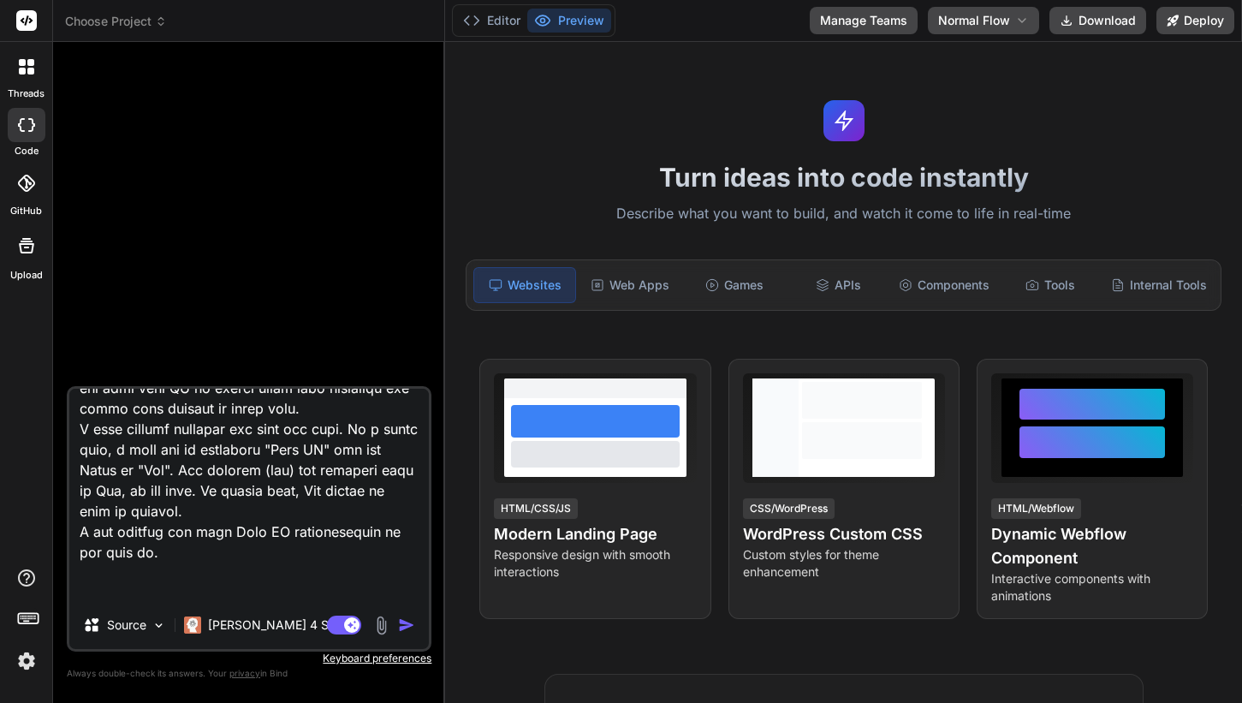
scroll to position [0, 0]
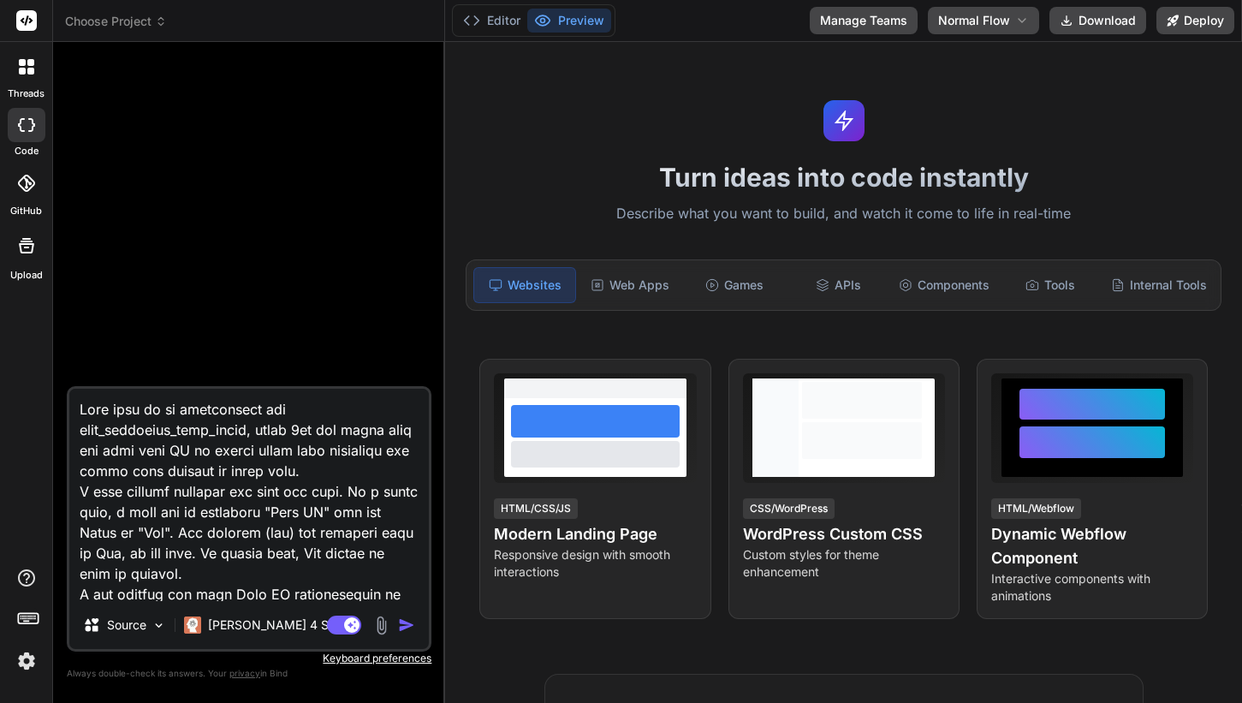
click at [31, 663] on img at bounding box center [26, 660] width 29 height 29
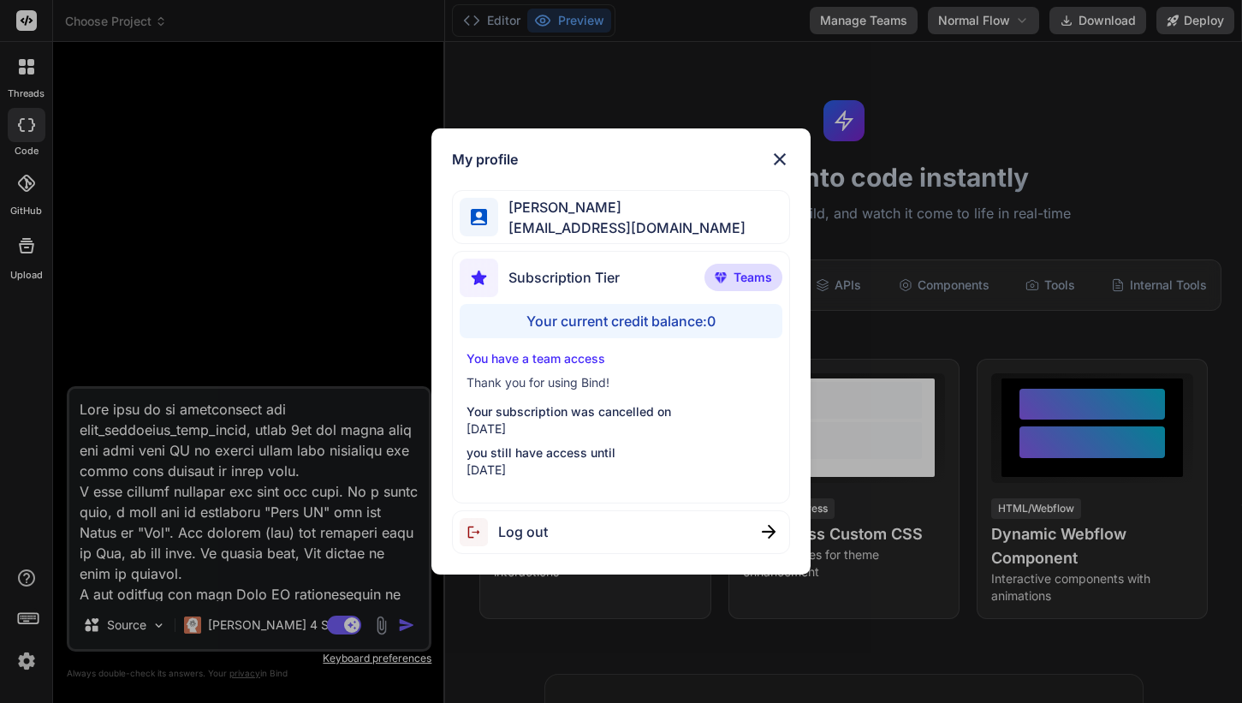
click at [505, 527] on span "Log out" at bounding box center [523, 531] width 50 height 21
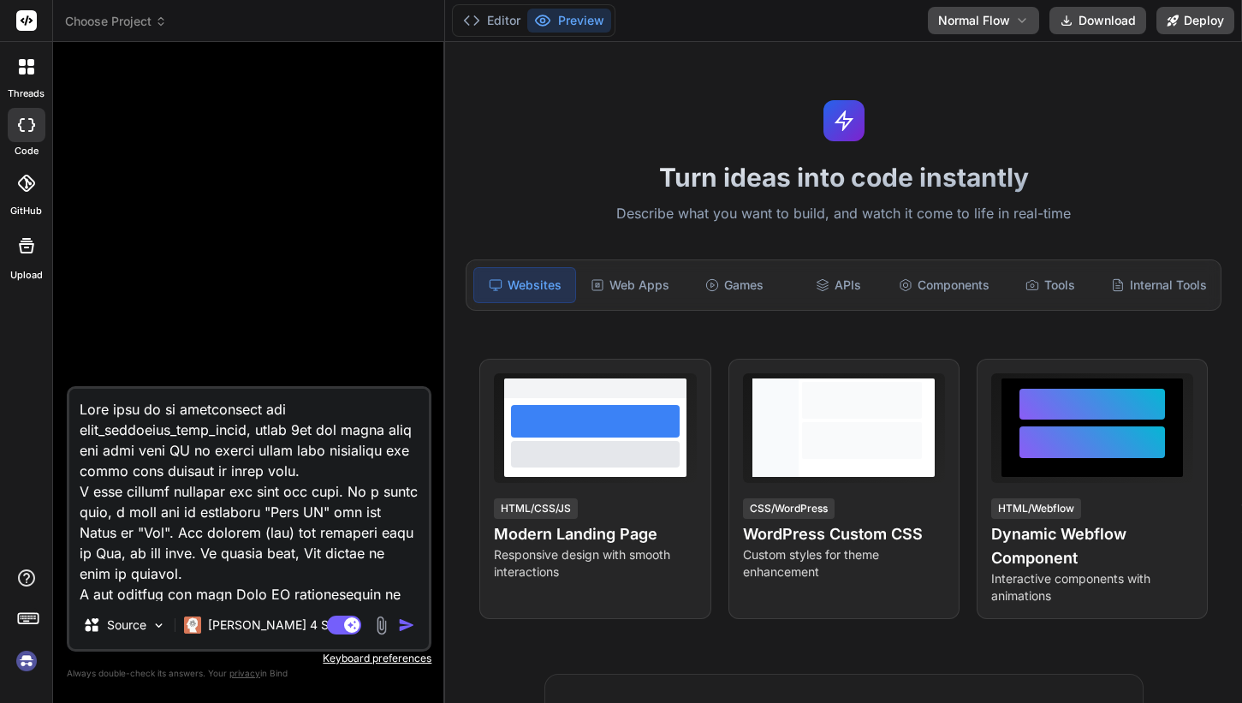
click at [31, 666] on img at bounding box center [26, 660] width 29 height 29
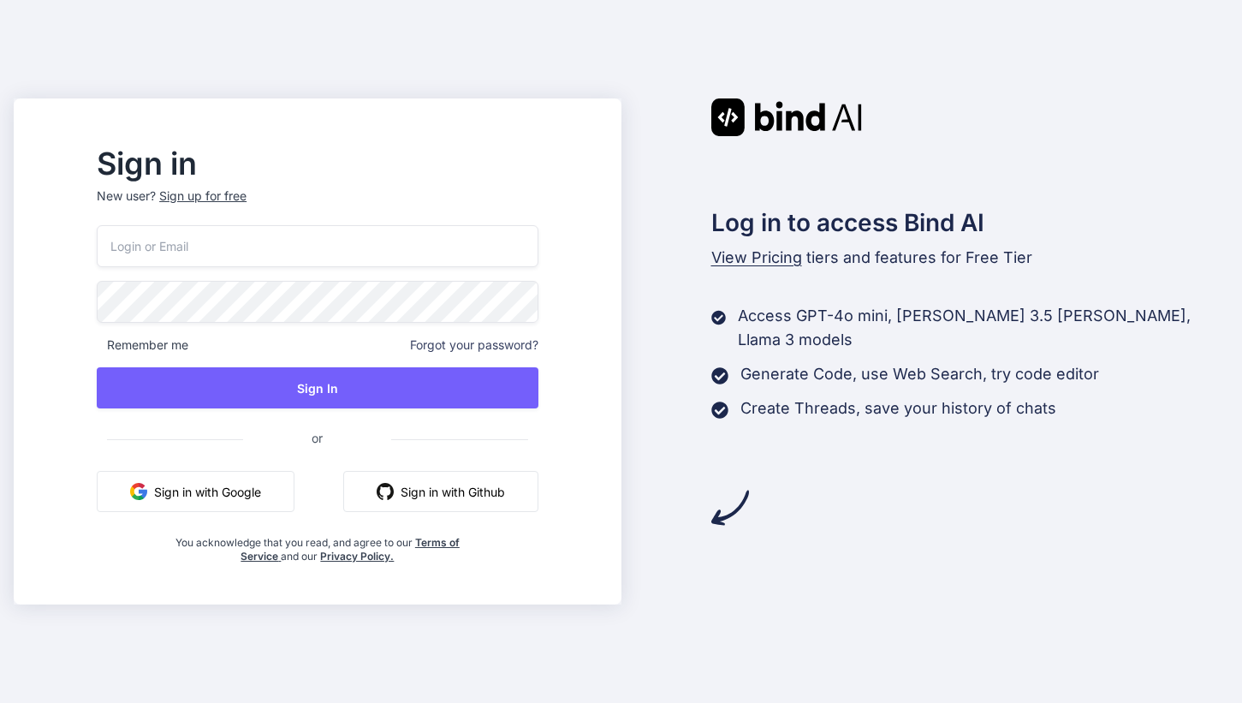
click at [276, 493] on button "Sign in with Google" at bounding box center [196, 491] width 198 height 41
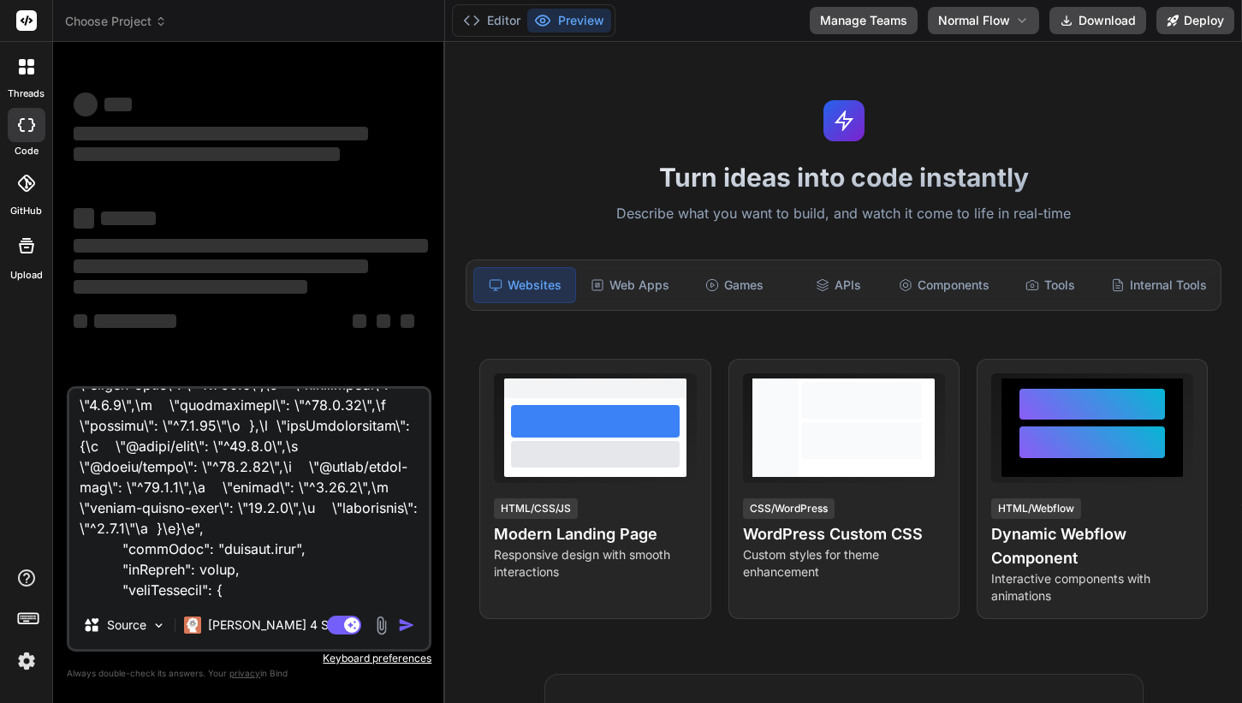
scroll to position [611, 0]
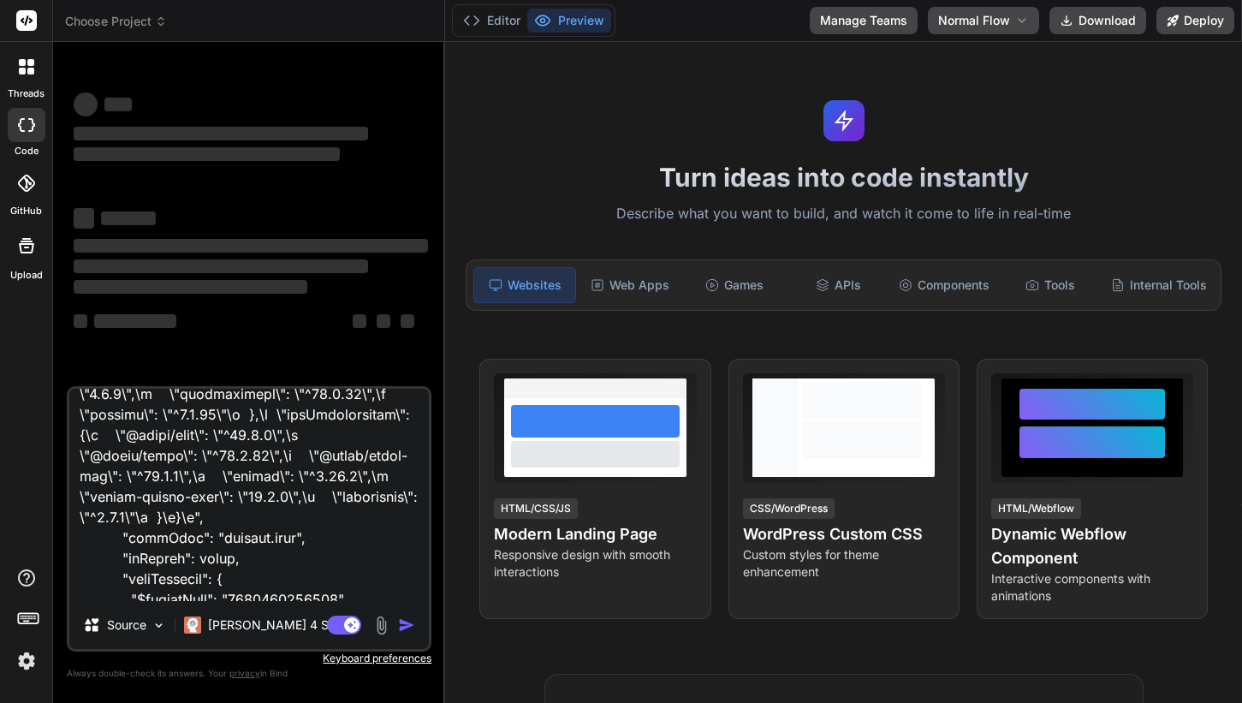
click at [396, 545] on textarea at bounding box center [249, 495] width 360 height 212
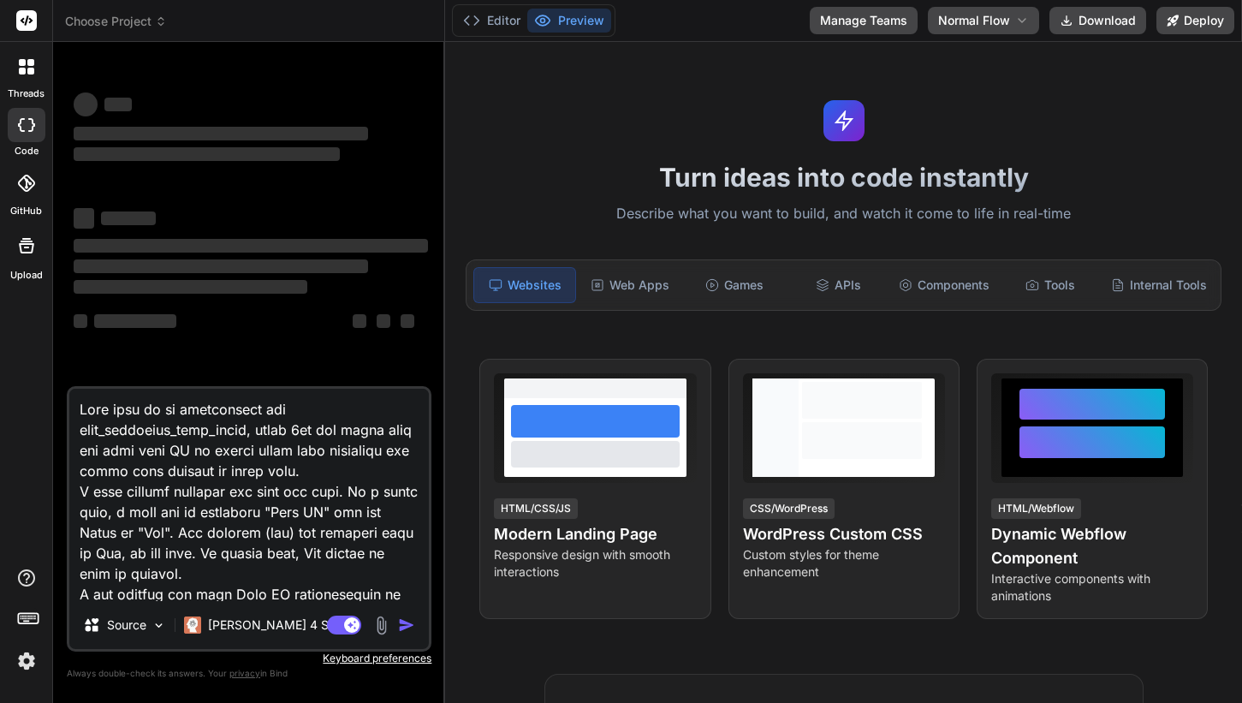
click at [80, 536] on textarea at bounding box center [249, 495] width 360 height 212
click at [157, 528] on textarea at bounding box center [249, 495] width 360 height 212
type textarea "x"
type textarea "Lets work on an application for kids_adventure_math_quest, where 5yo and above …"
type textarea "x"
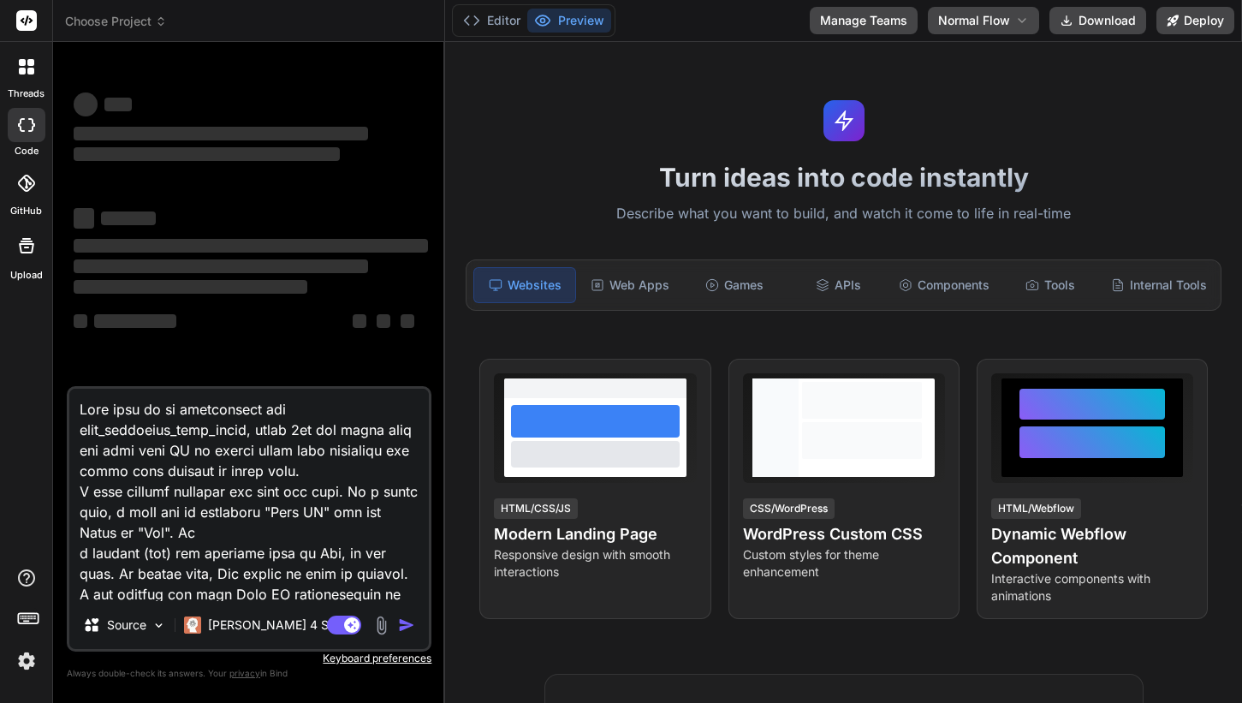
type textarea "Lets work on an application for kids_adventure_math_quest, where [DEMOGRAPHIC_D…"
type textarea "x"
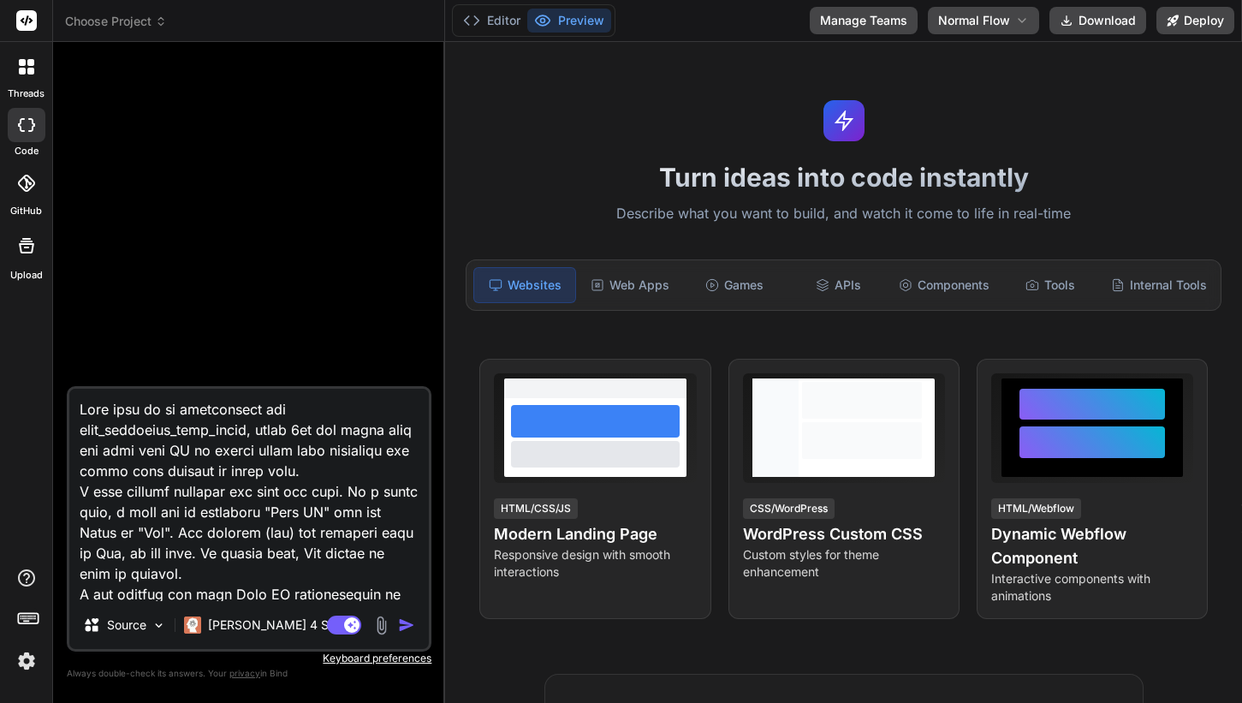
click at [406, 628] on img "button" at bounding box center [406, 624] width 17 height 17
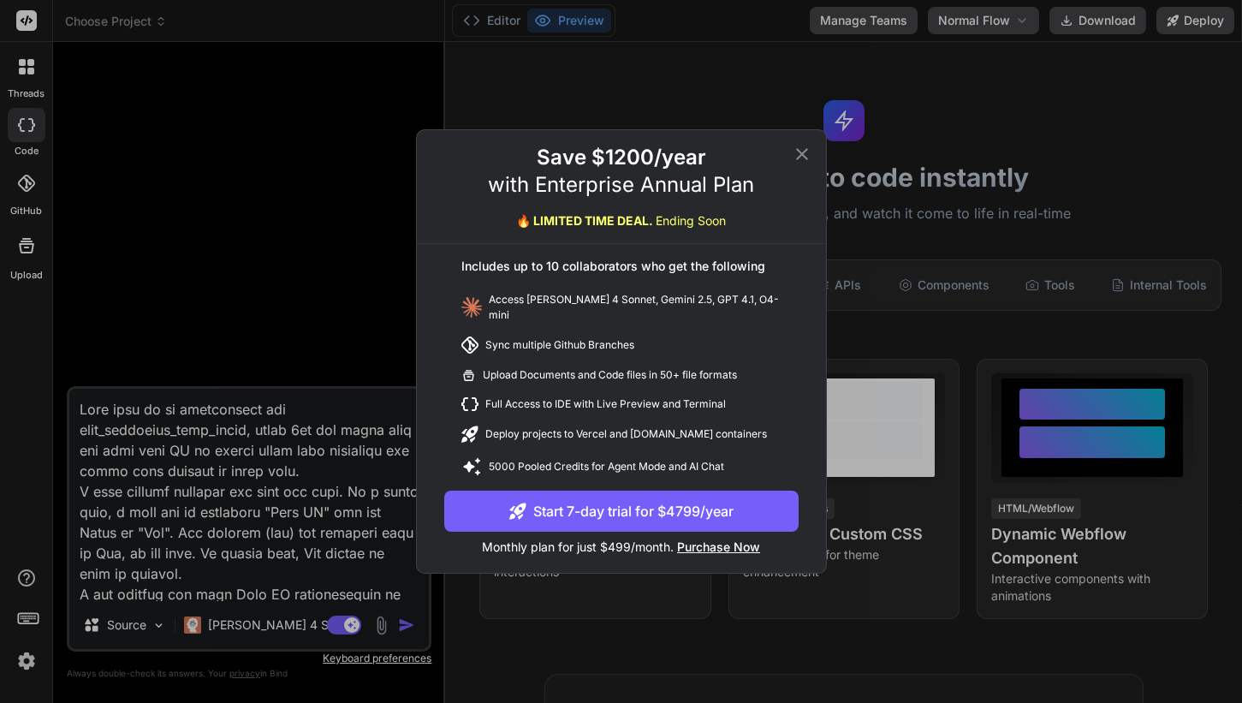
click at [615, 510] on button "Start 7-day trial for $4799/year" at bounding box center [621, 511] width 354 height 41
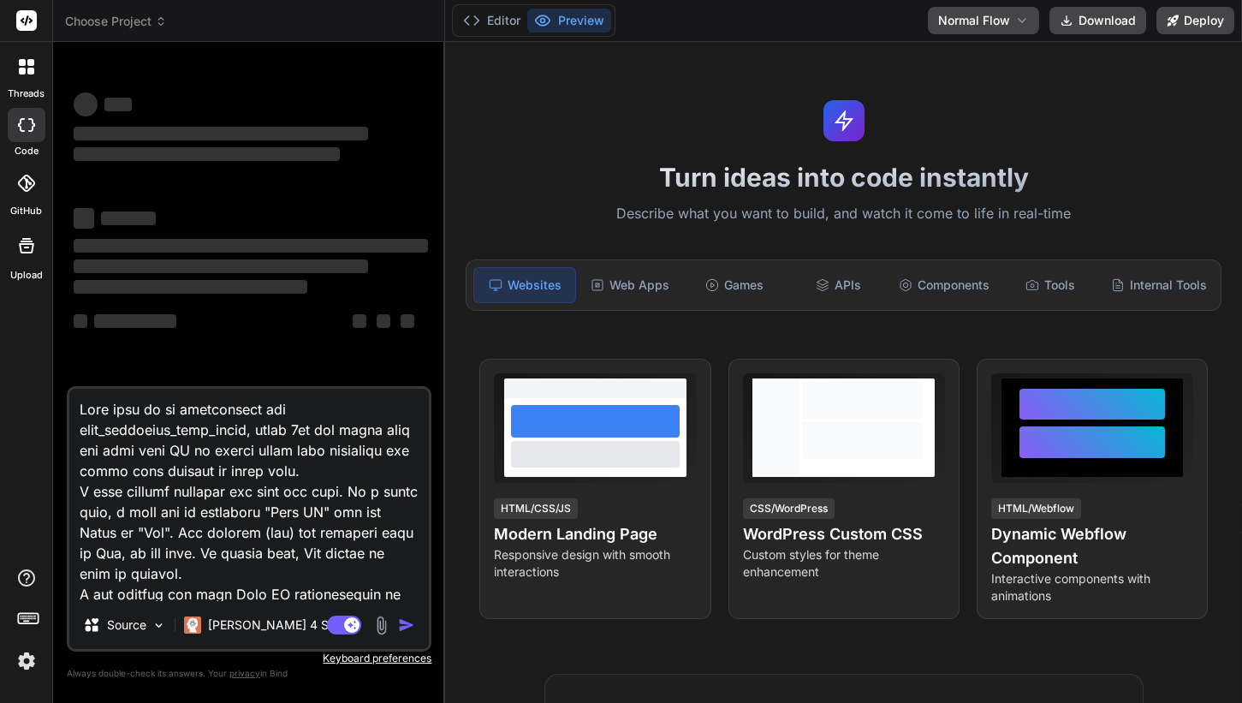
click at [33, 652] on img at bounding box center [26, 660] width 29 height 29
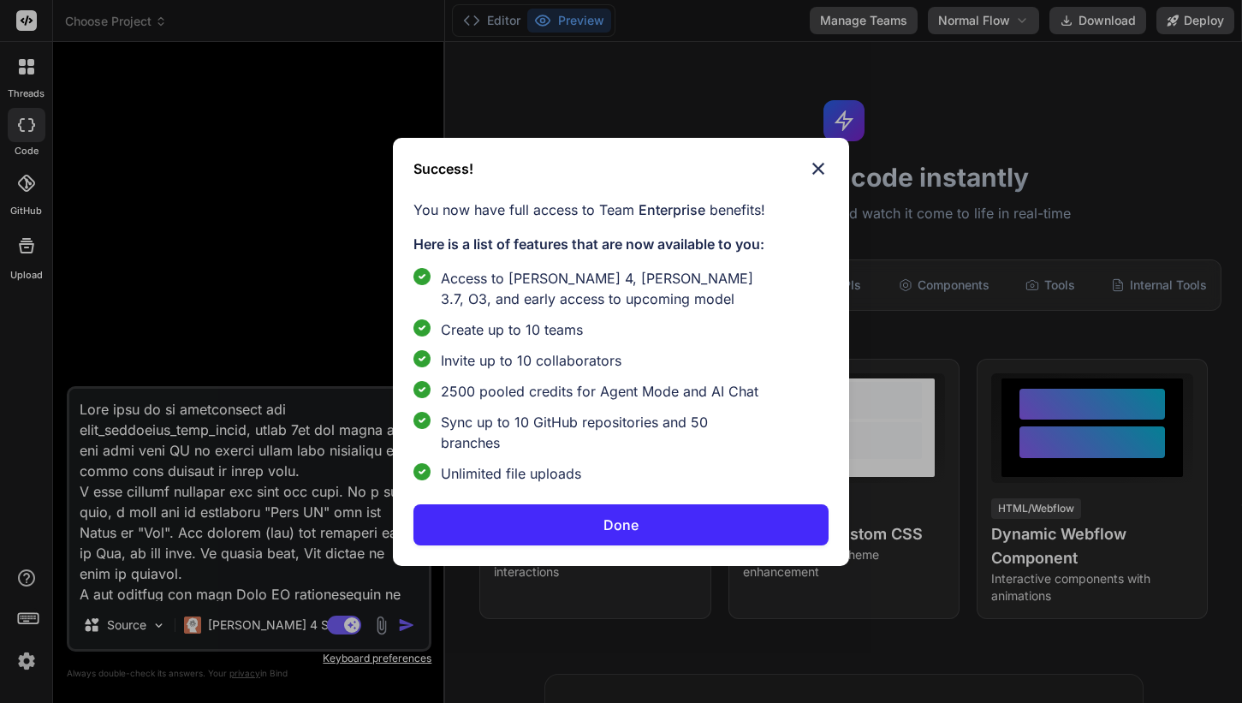
click at [661, 525] on button "Done" at bounding box center [621, 524] width 414 height 41
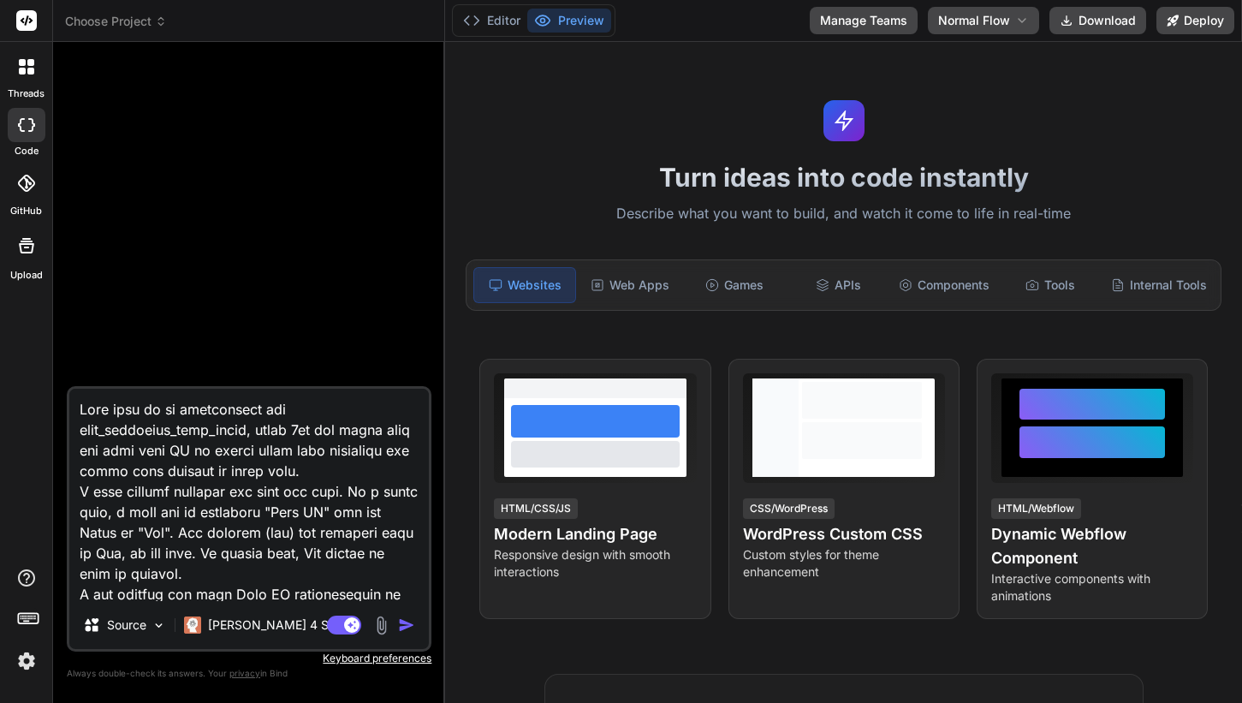
click at [29, 658] on img at bounding box center [26, 660] width 29 height 29
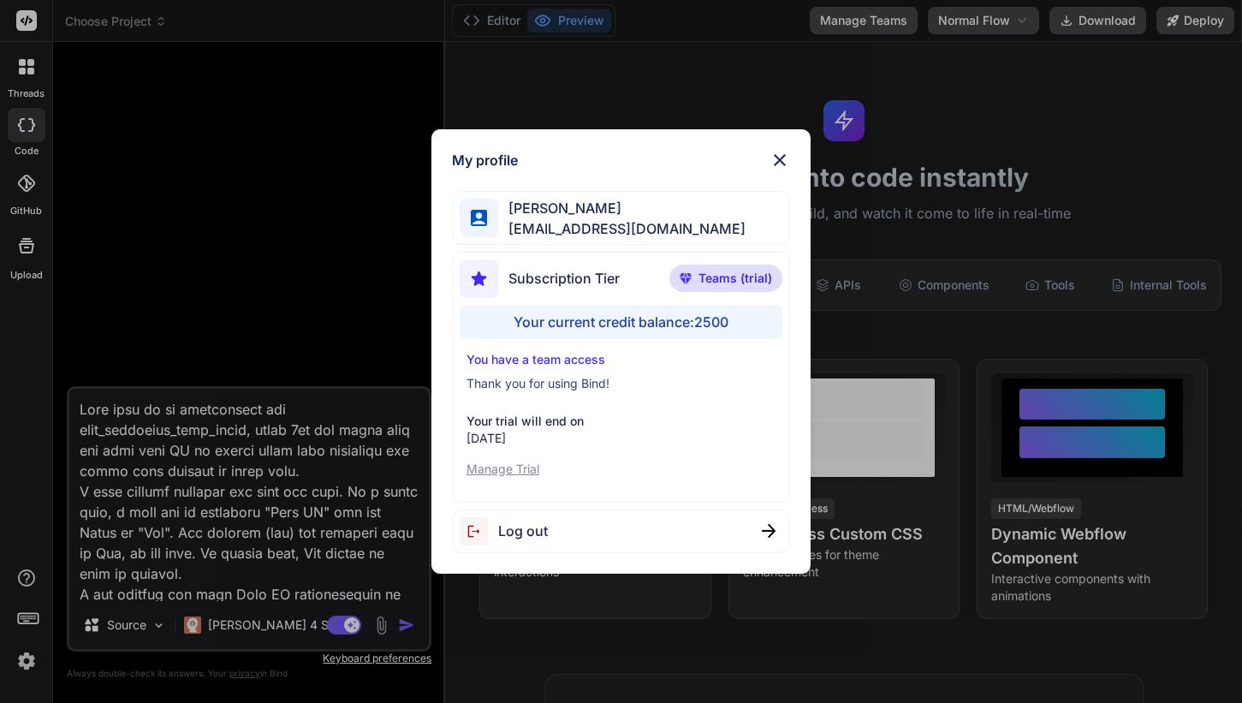
click at [219, 484] on div "My profile [PERSON_NAME] zakma [EMAIL_ADDRESS][DOMAIN_NAME] Subscription Tier T…" at bounding box center [621, 351] width 1242 height 703
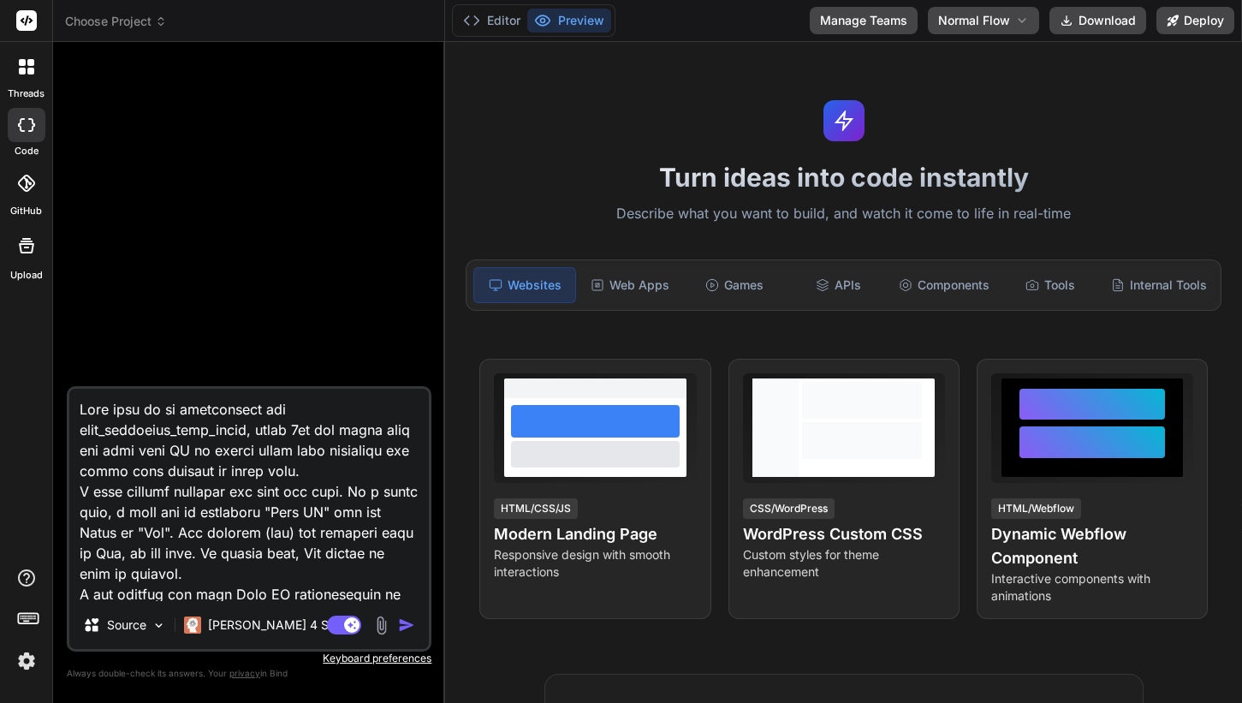
click at [408, 621] on img "button" at bounding box center [406, 624] width 17 height 17
type textarea "x"
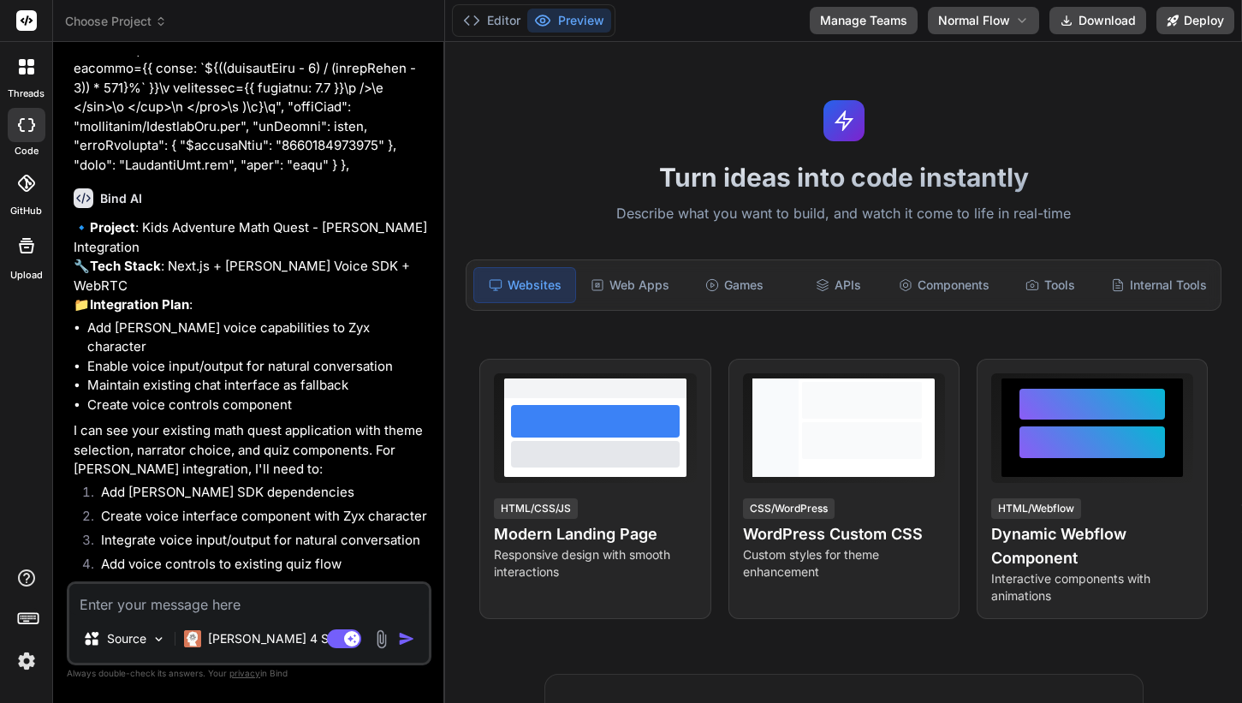
scroll to position [10945, 0]
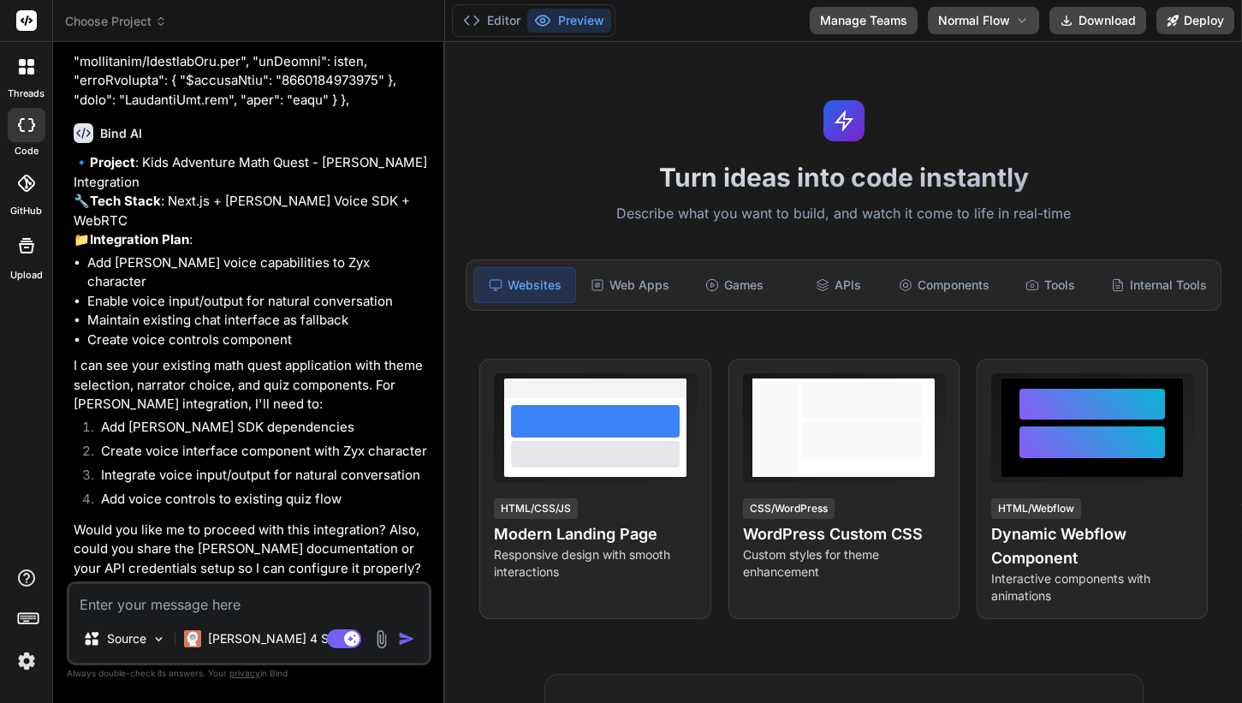
click at [324, 593] on textarea at bounding box center [249, 599] width 360 height 31
type textarea "x"
type textarea "i"
type textarea "x"
type textarea "i"
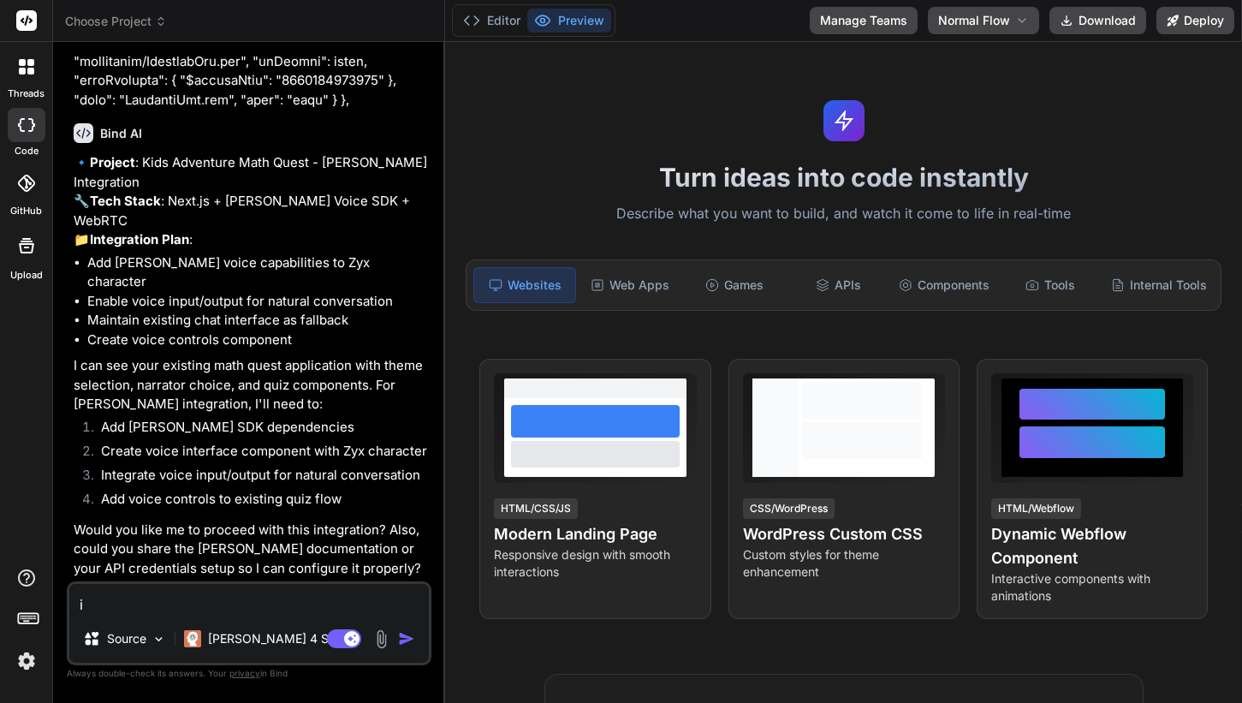
type textarea "x"
type textarea "i w"
type textarea "x"
type textarea "i wan"
type textarea "x"
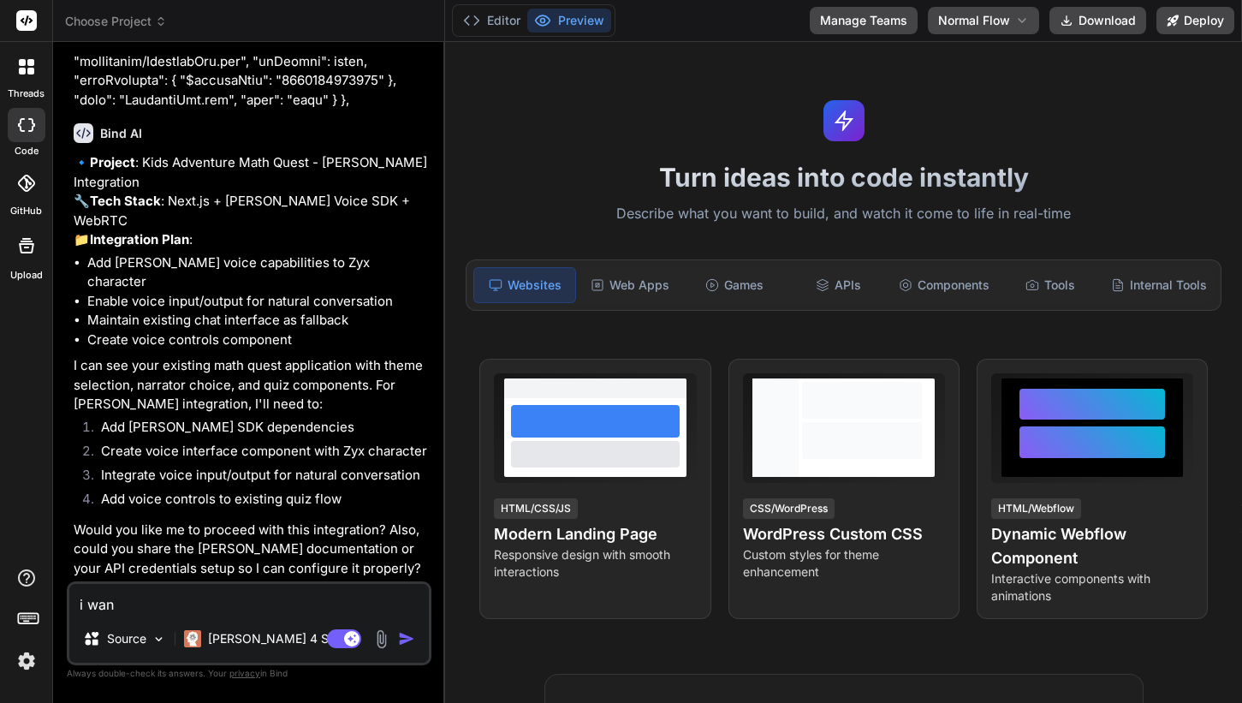
type textarea "i want"
type textarea "x"
type textarea "i want"
type textarea "x"
type textarea "i want y"
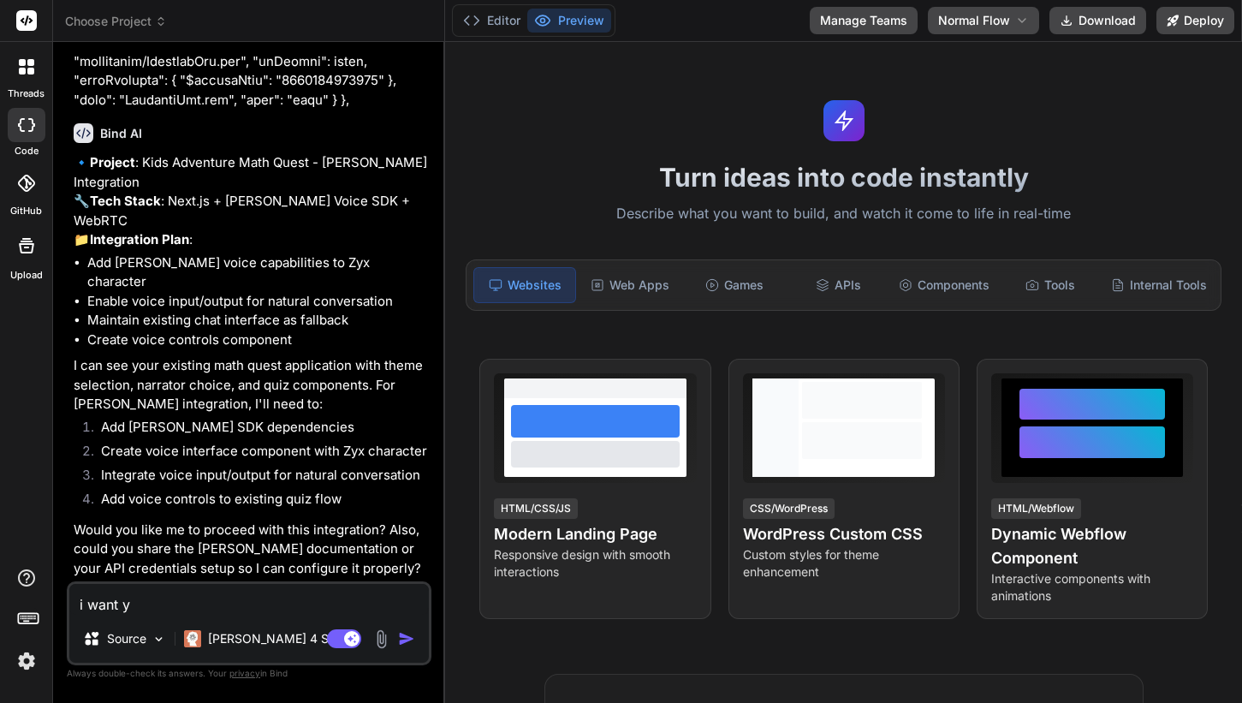
type textarea "x"
type textarea "i want yo"
type textarea "x"
type textarea "i want you"
type textarea "x"
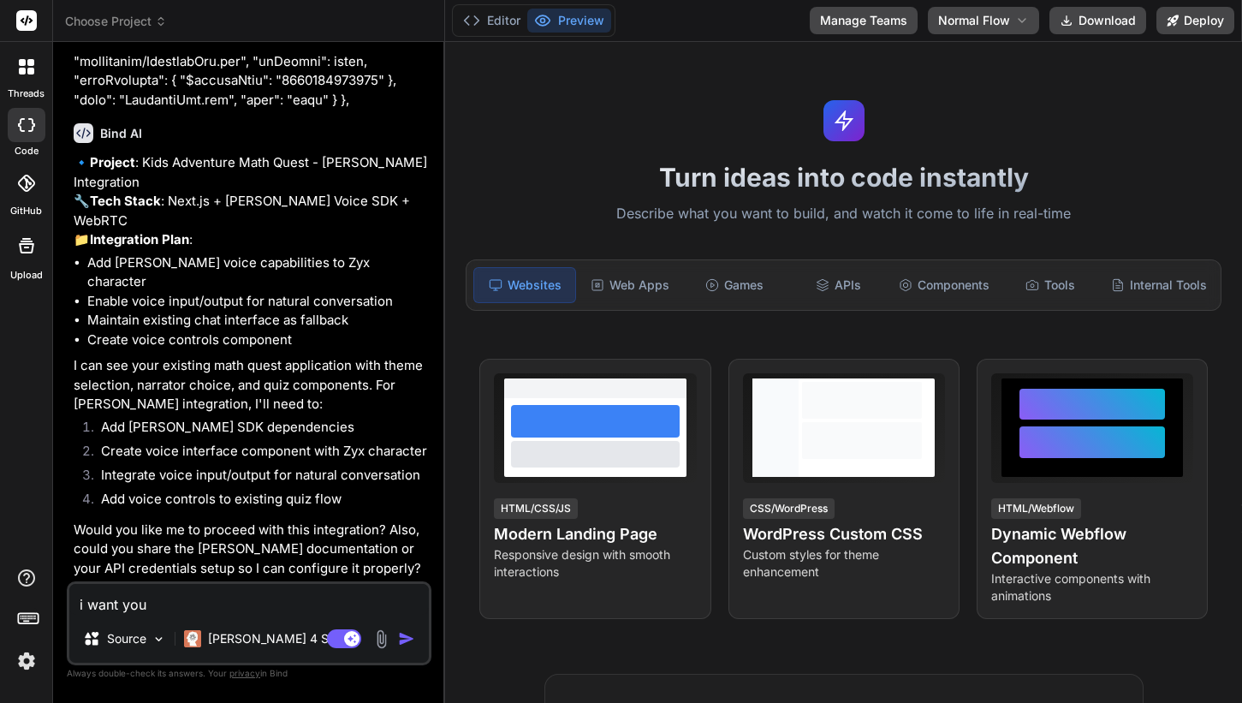
type textarea "i want you"
type textarea "x"
type textarea "i want you t"
type textarea "x"
type textarea "i want you to"
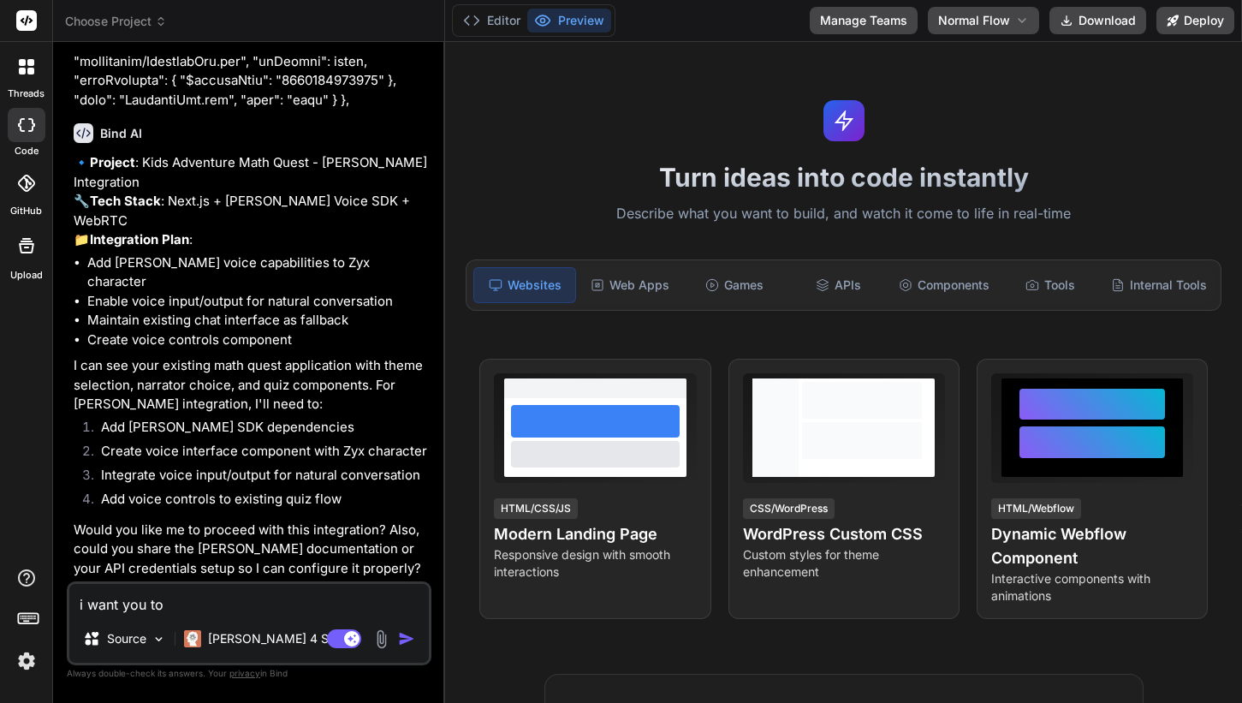
type textarea "x"
type textarea "i want you to"
type textarea "x"
type textarea "i want you to u"
type textarea "x"
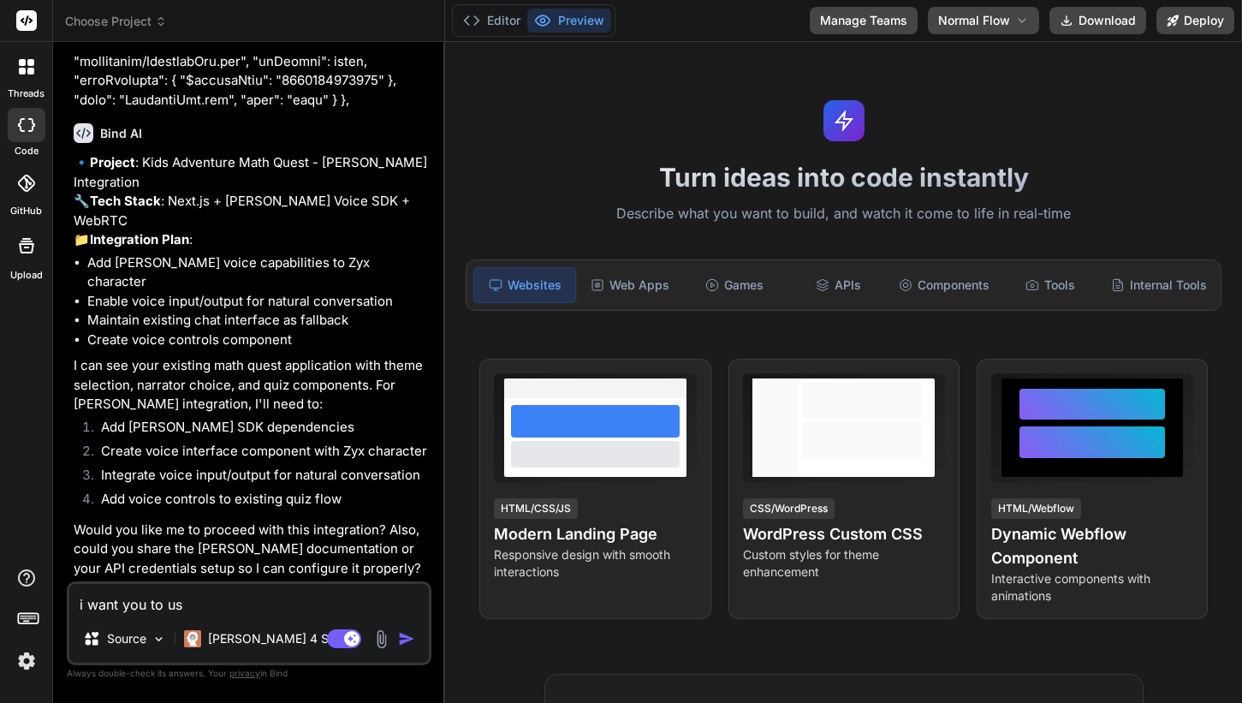
type textarea "i want you to use"
type textarea "x"
type textarea "i want you to use"
type textarea "x"
type textarea "i want you to use V"
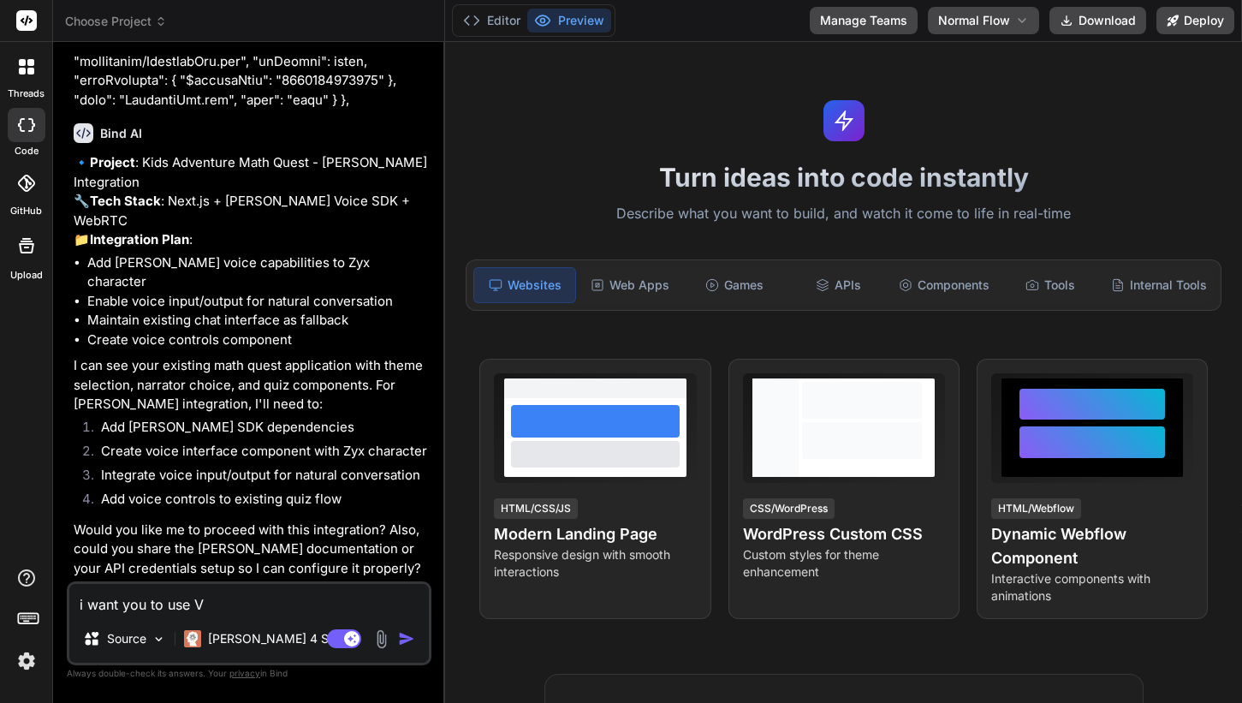
type textarea "x"
type textarea "i want you to use VE"
type textarea "x"
type textarea "i want you to use VEr"
type textarea "x"
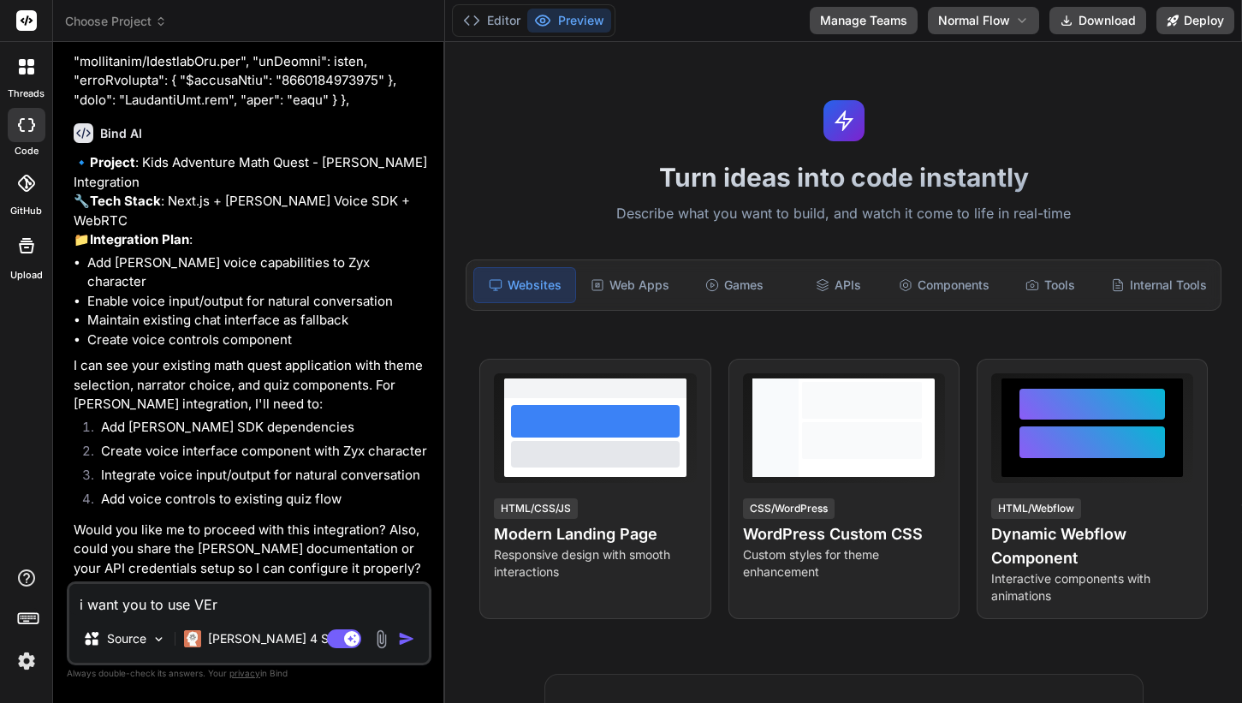
type textarea "i want you to use VErc"
type textarea "x"
type textarea "i want you to use VEr"
type textarea "x"
type textarea "i want you to use VE"
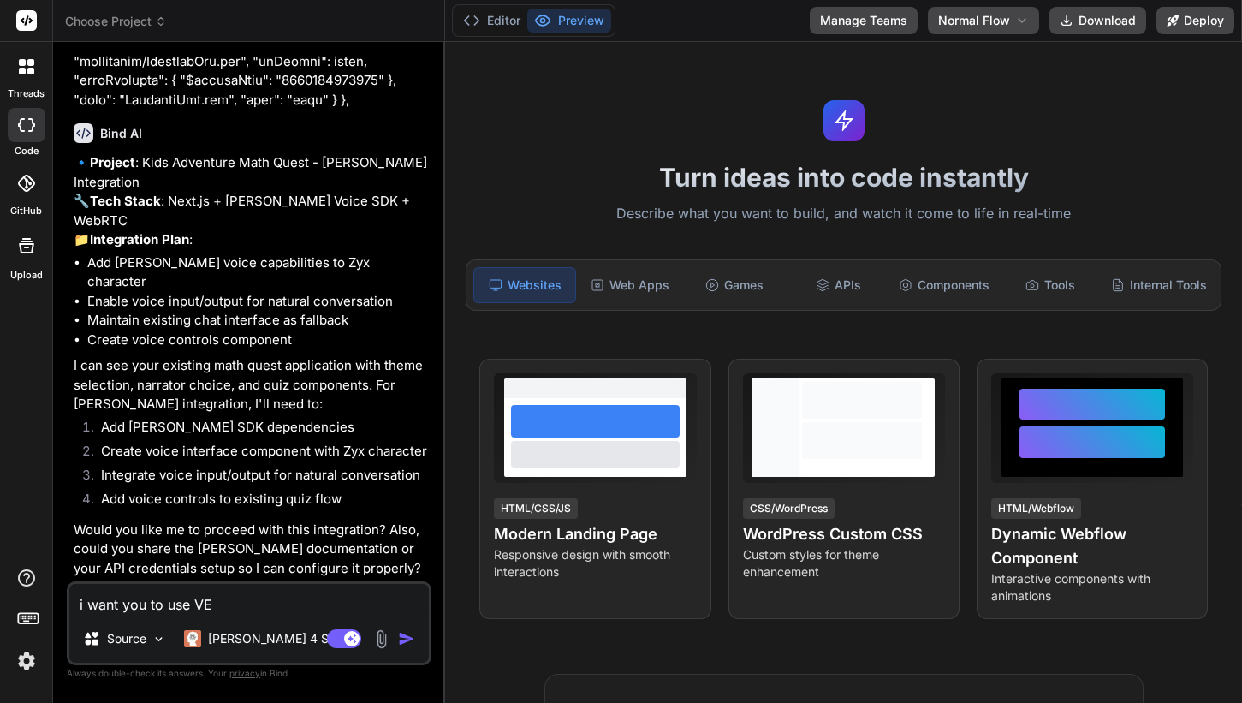
type textarea "x"
type textarea "i want you to use V"
type textarea "x"
type textarea "i want you to use Ve"
type textarea "x"
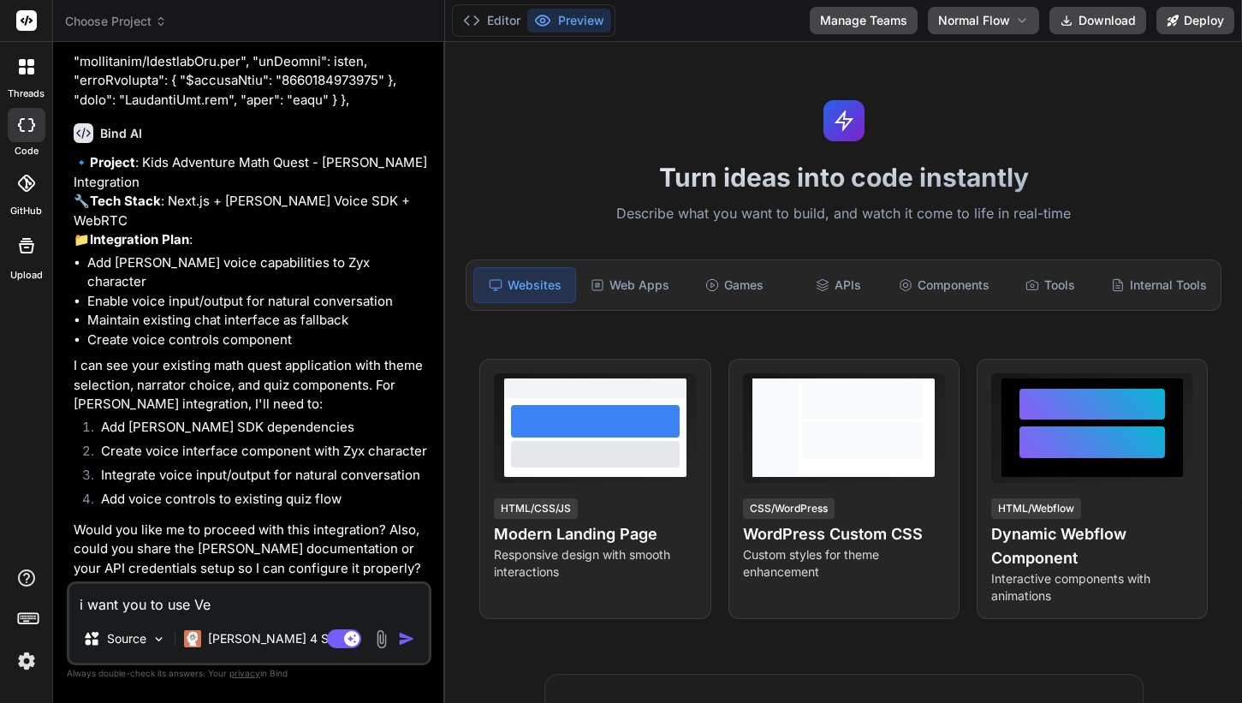
type textarea "i want you to use Ver"
type textarea "x"
type textarea "i want you to use Verc"
type textarea "x"
type textarea "i want you to use Verce"
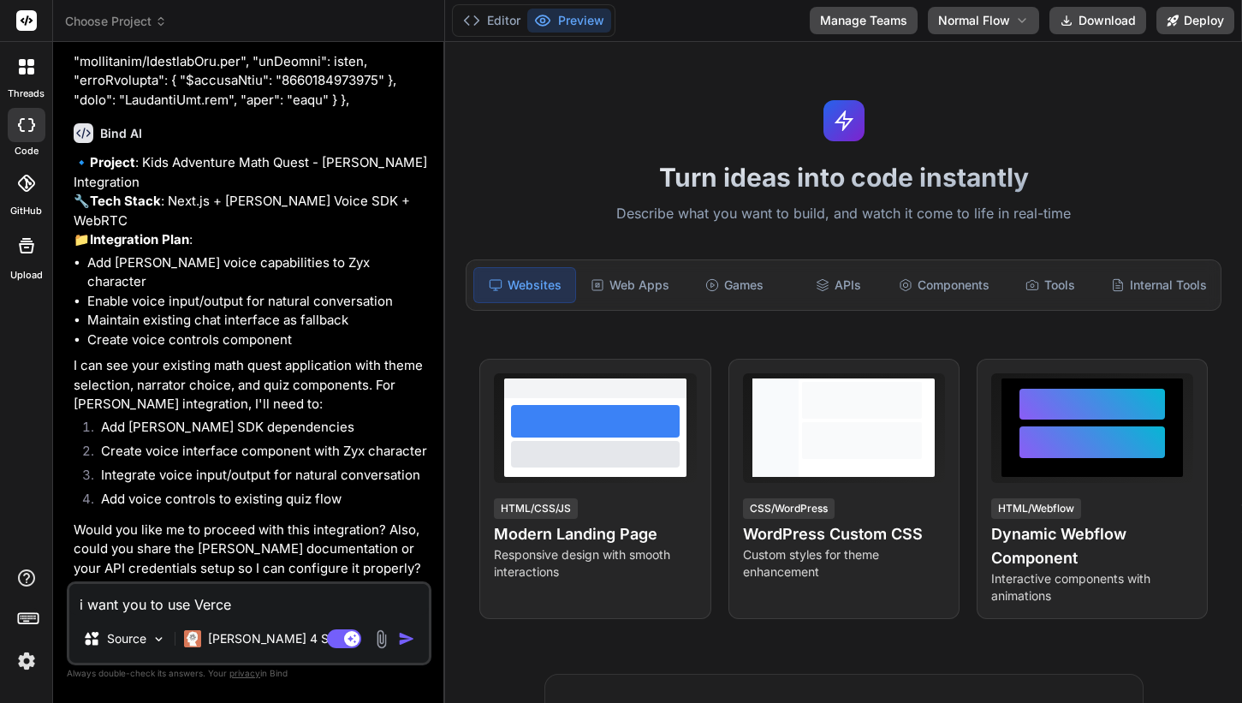
type textarea "x"
type textarea "i want you to use Vercel"
type textarea "x"
type textarea "i want you to use Vercel"
type textarea "x"
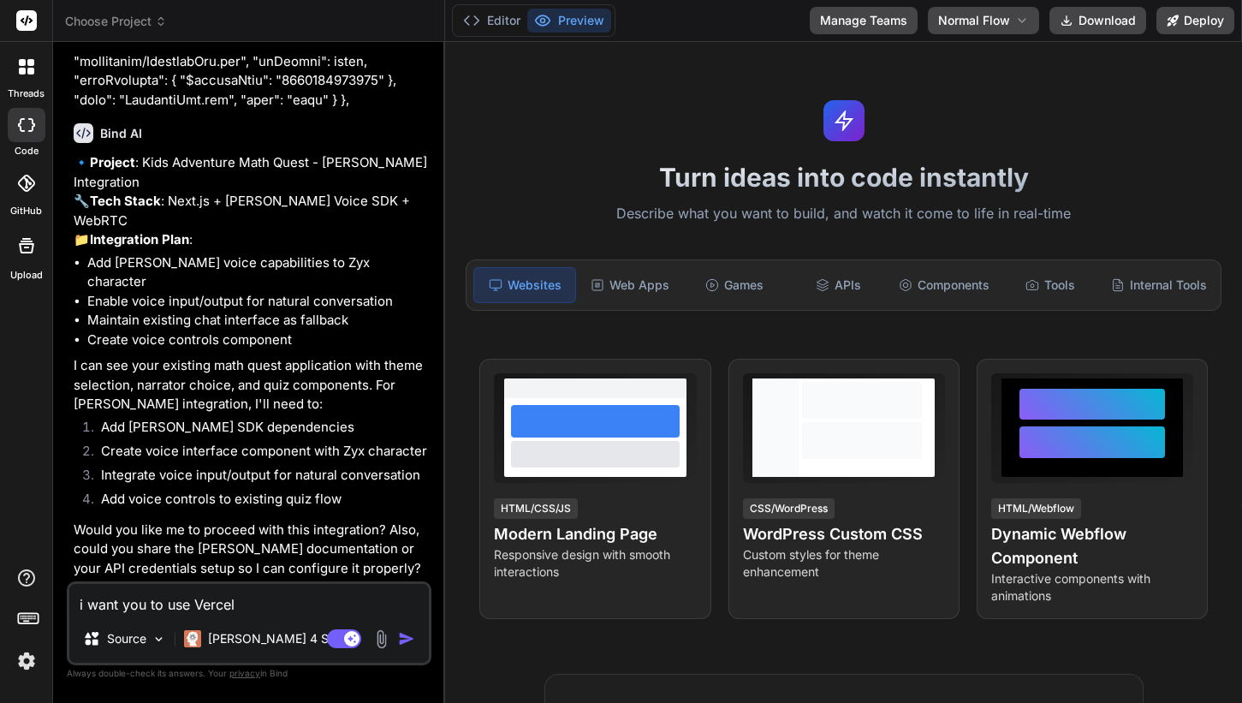
type textarea "i want you to use Vercel A"
type textarea "x"
type textarea "i want you to use Vercel AI"
type textarea "x"
type textarea "i want you to use Vercel AI"
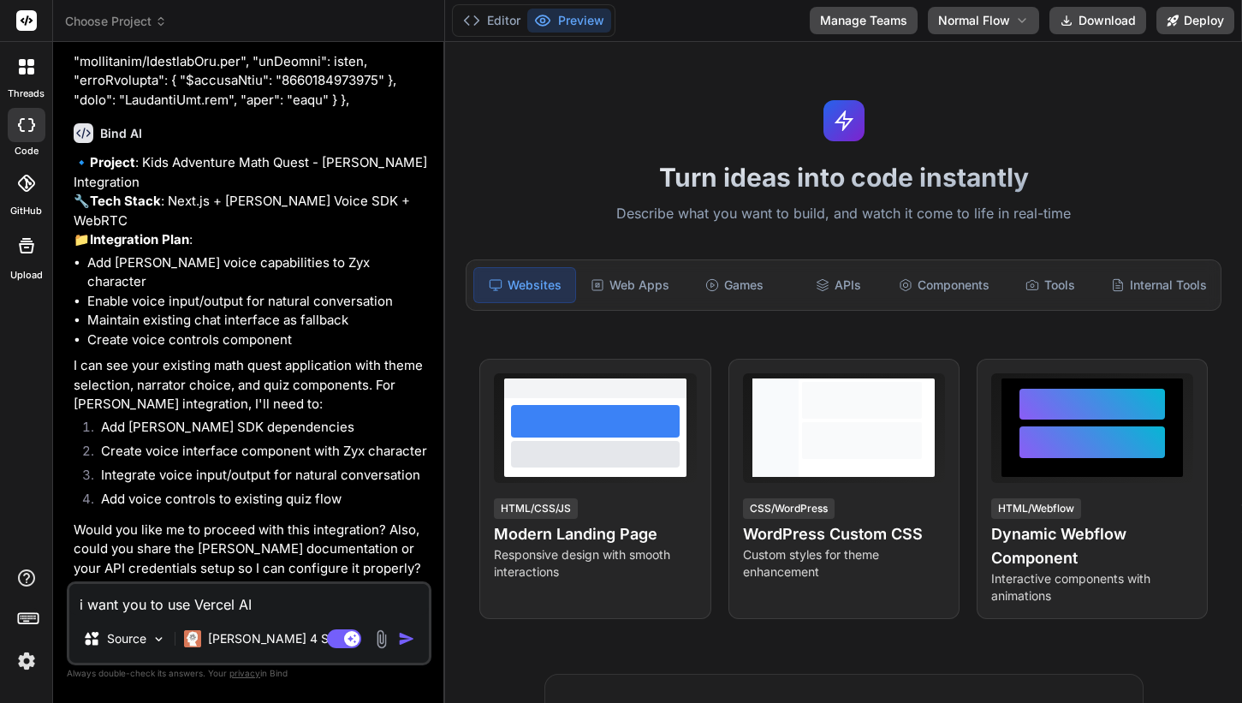
type textarea "x"
type textarea "i want you to use Vercel AI S"
type textarea "x"
type textarea "i want you to use Vercel AI SD"
type textarea "x"
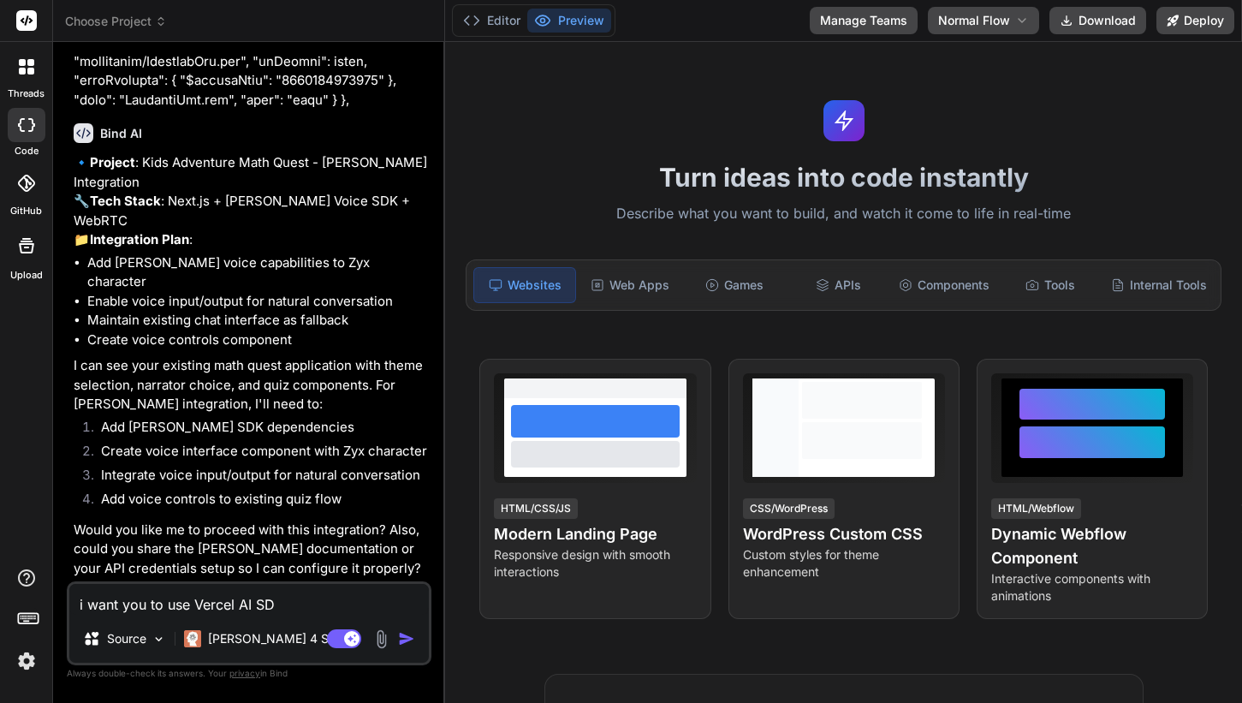
type textarea "i want you to use Vercel AI SDK"
type textarea "x"
type textarea "i want you to use Vercel AI SDK"
type textarea "x"
type textarea "i want you to use Vercel AI SDK f"
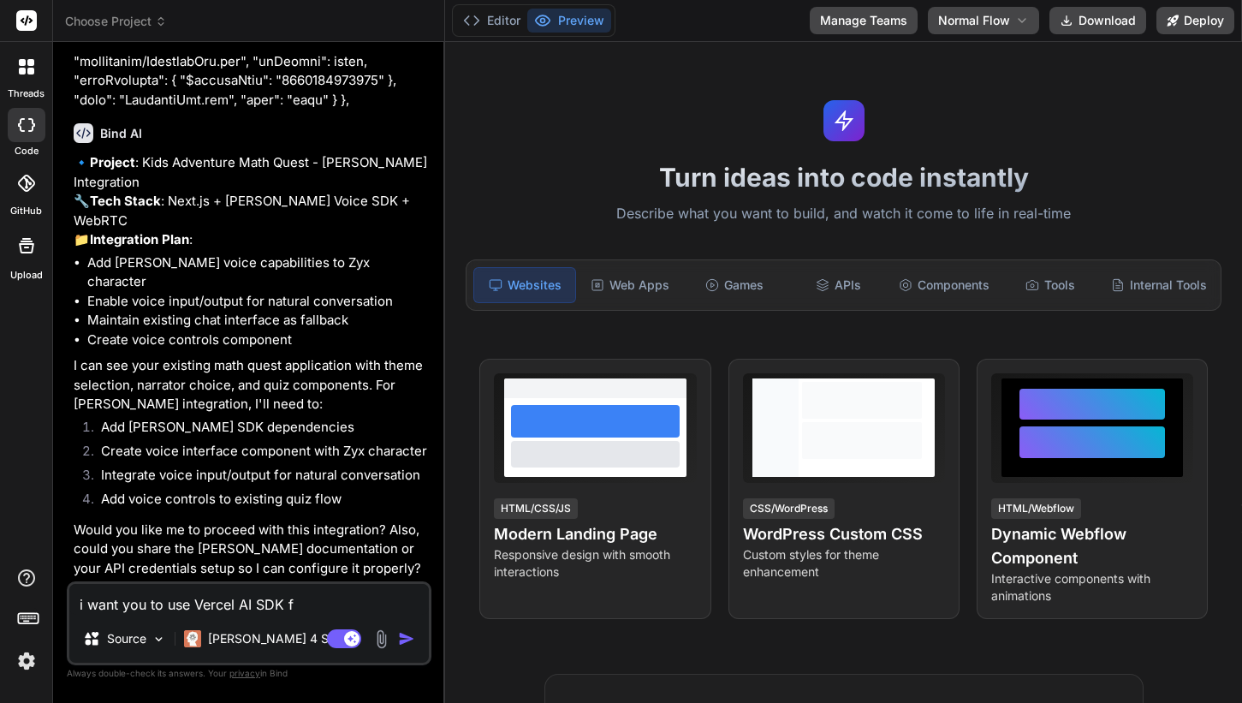
type textarea "x"
type textarea "i want you to use Vercel AI SDK fo"
type textarea "x"
type textarea "i want you to use Vercel AI SDK for"
type textarea "x"
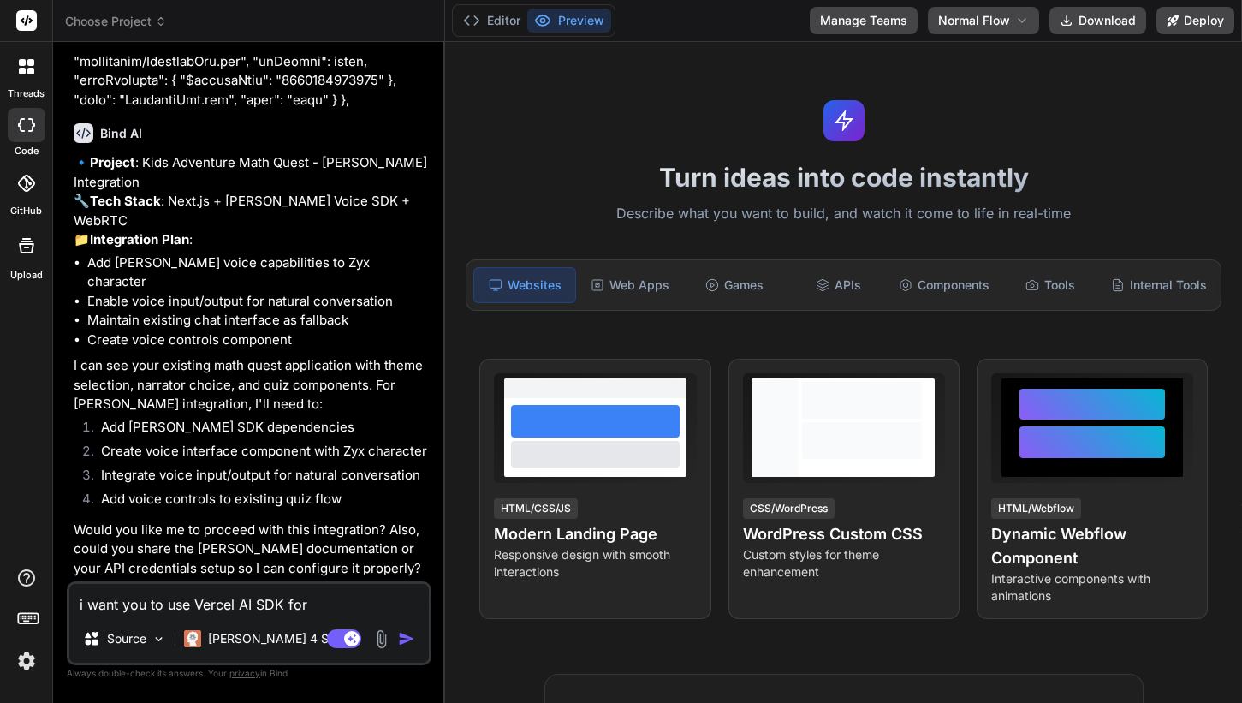
type textarea "i want you to use Vercel AI SDK for t"
type textarea "x"
type textarea "i want you to use Vercel AI SDK for th"
type textarea "x"
type textarea "i want you to use Vercel AI SDK for the"
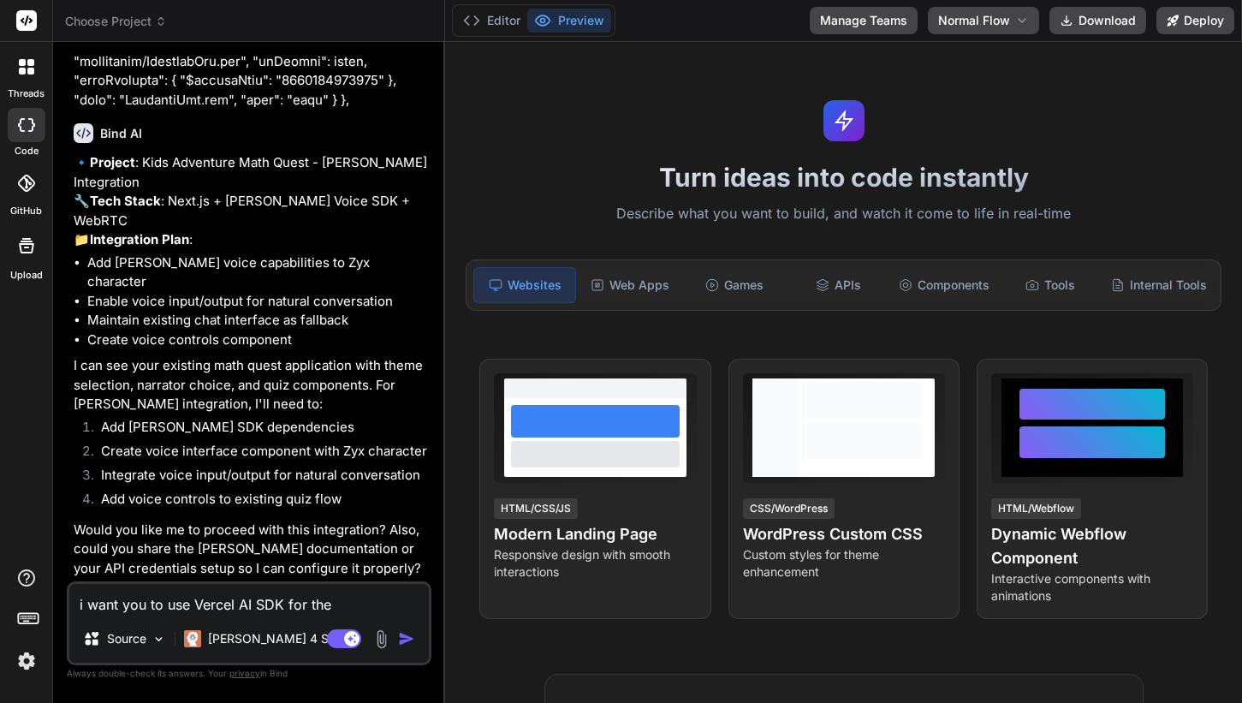
type textarea "x"
type textarea "i want you to use Vercel AI SDK for the"
type textarea "x"
type textarea "i want you to use Vercel AI SDK for the in"
type textarea "x"
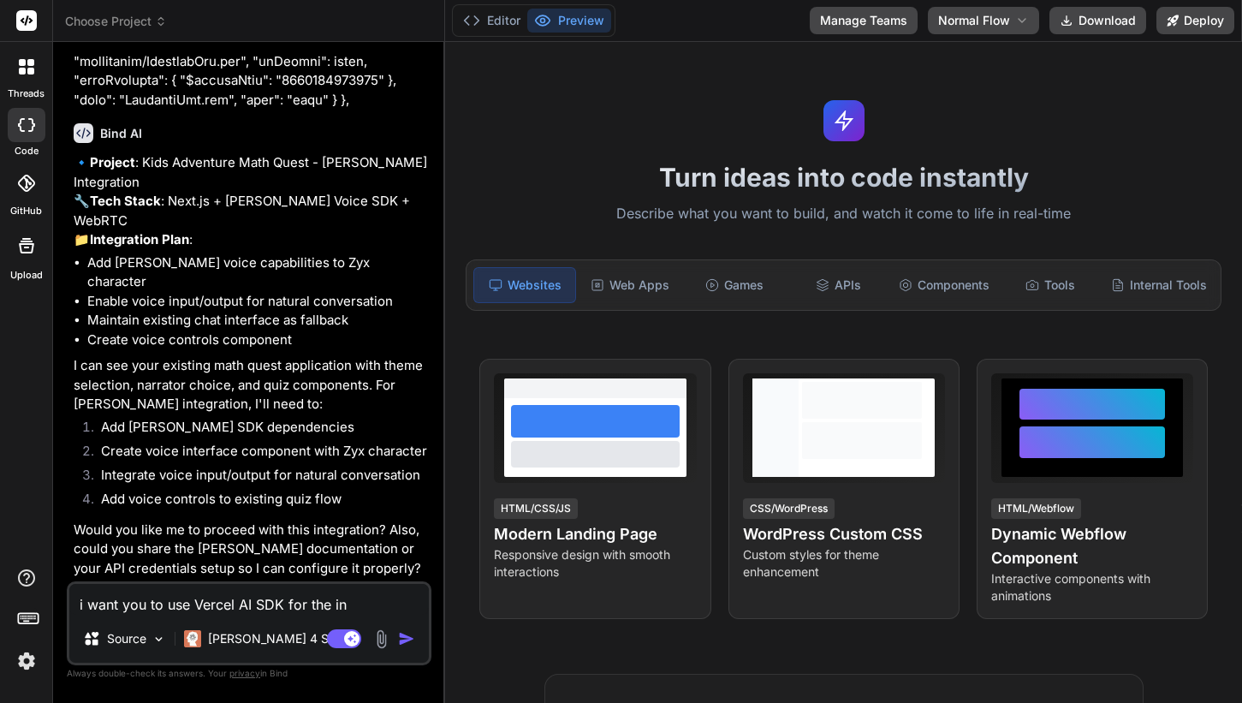
type textarea "i want you to use Vercel AI SDK for the int"
type textarea "x"
type textarea "i want you to use Vercel AI SDK for the inte"
type textarea "x"
type textarea "i want you to use Vercel AI SDK for the integ"
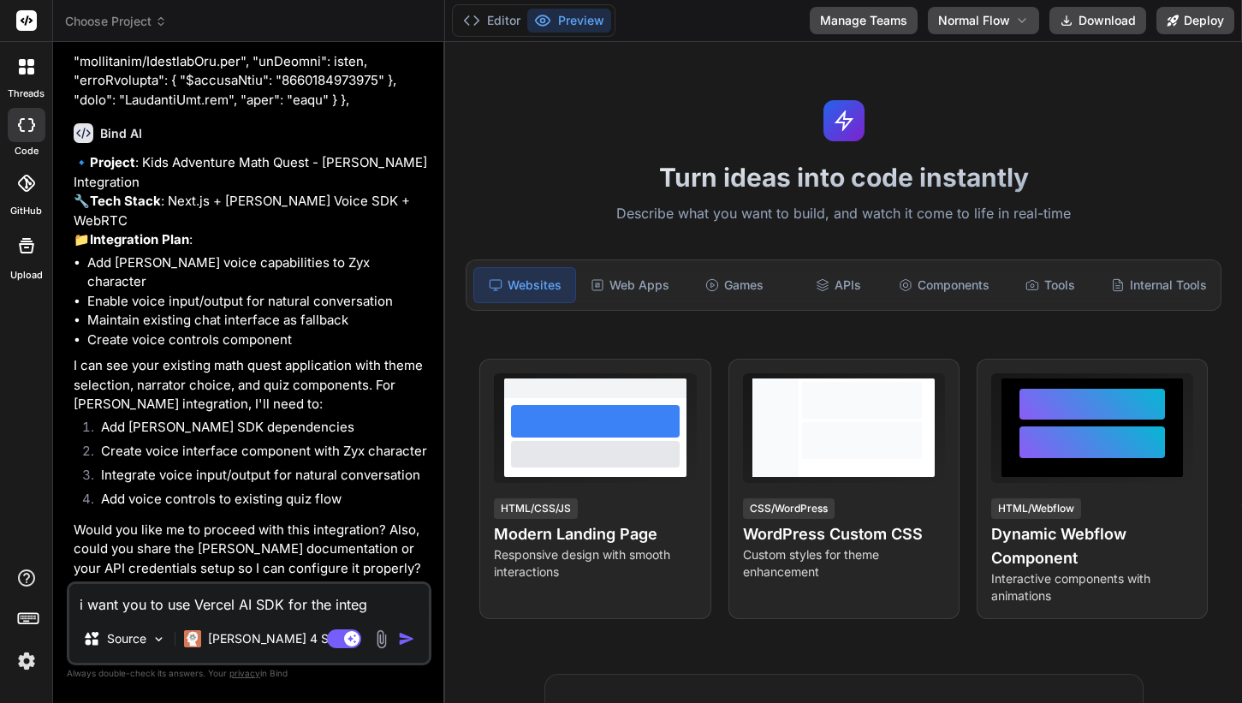
type textarea "x"
type textarea "i want you to use Vercel AI SDK for the integr"
type textarea "x"
type textarea "i want you to use Vercel AI SDK for the integra"
type textarea "x"
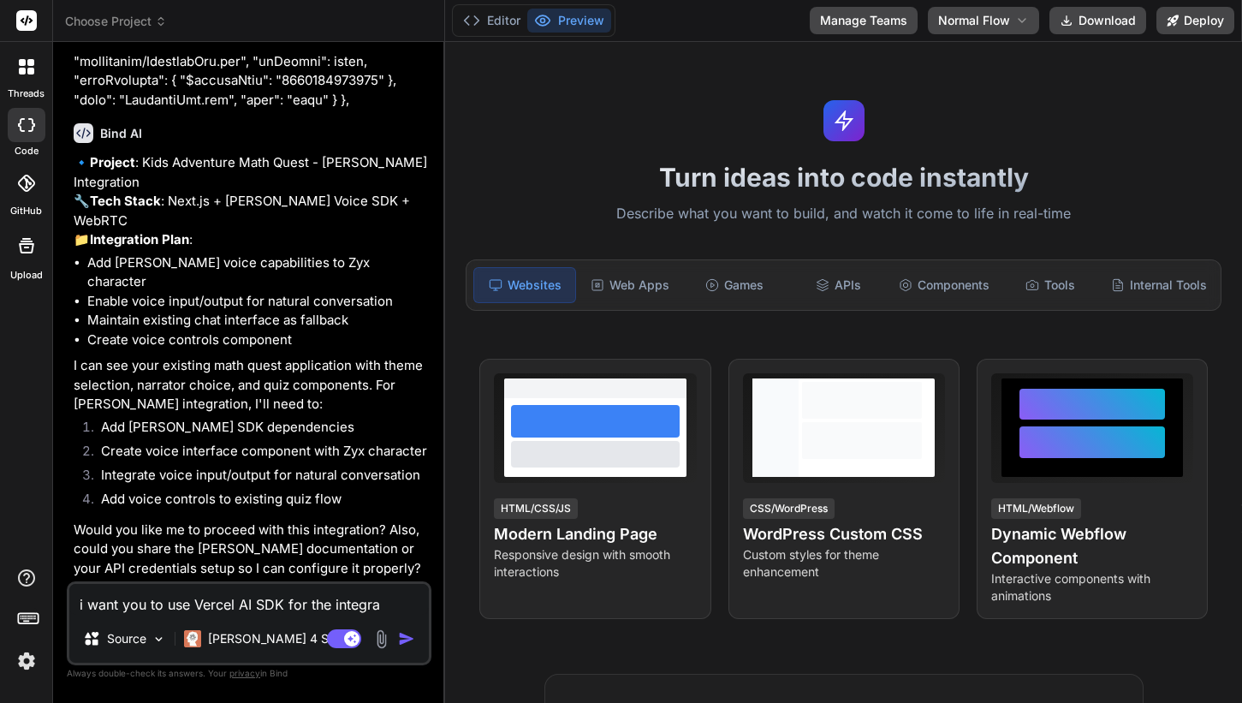
type textarea "i want you to use Vercel AI SDK for the integrat"
type textarea "x"
type textarea "i want you to use Vercel AI SDK for the integrati"
type textarea "x"
type textarea "i want you to use Vercel AI SDK for the integratio"
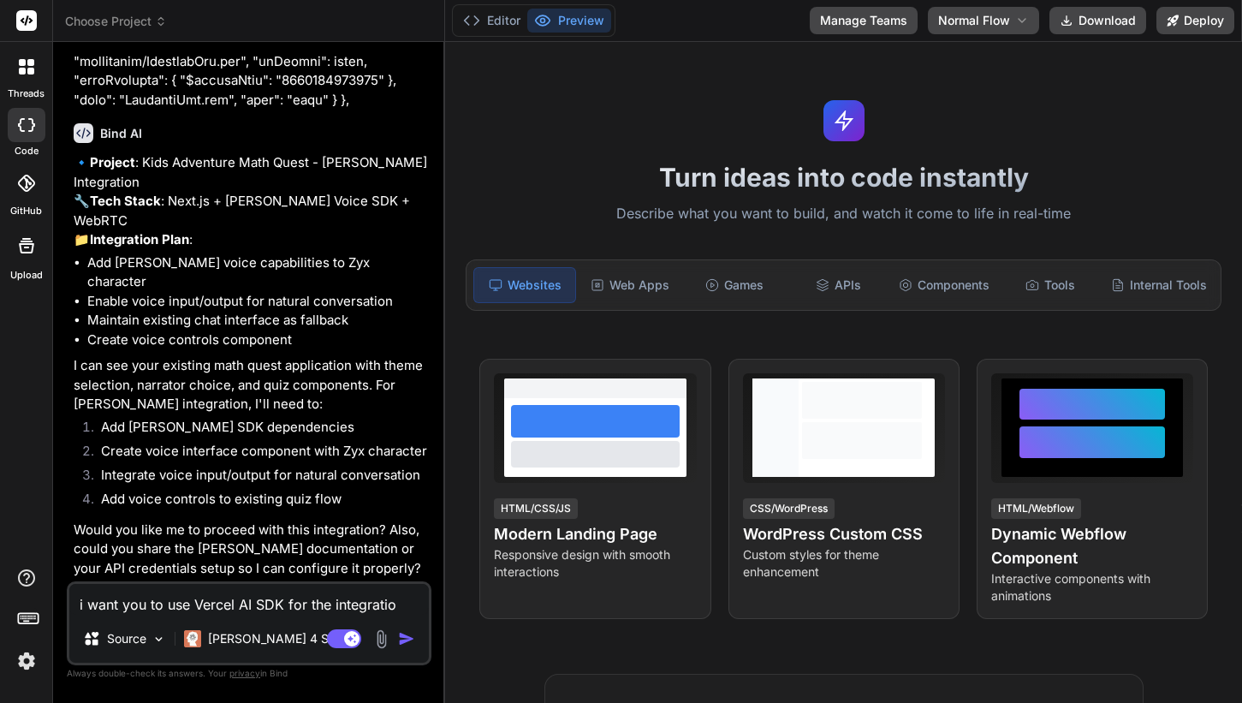
type textarea "x"
type textarea "i want you to use Vercel AI SDK for the integration"
type textarea "x"
type textarea "i want you to use Vercel AI SDK for the integration"
type textarea "x"
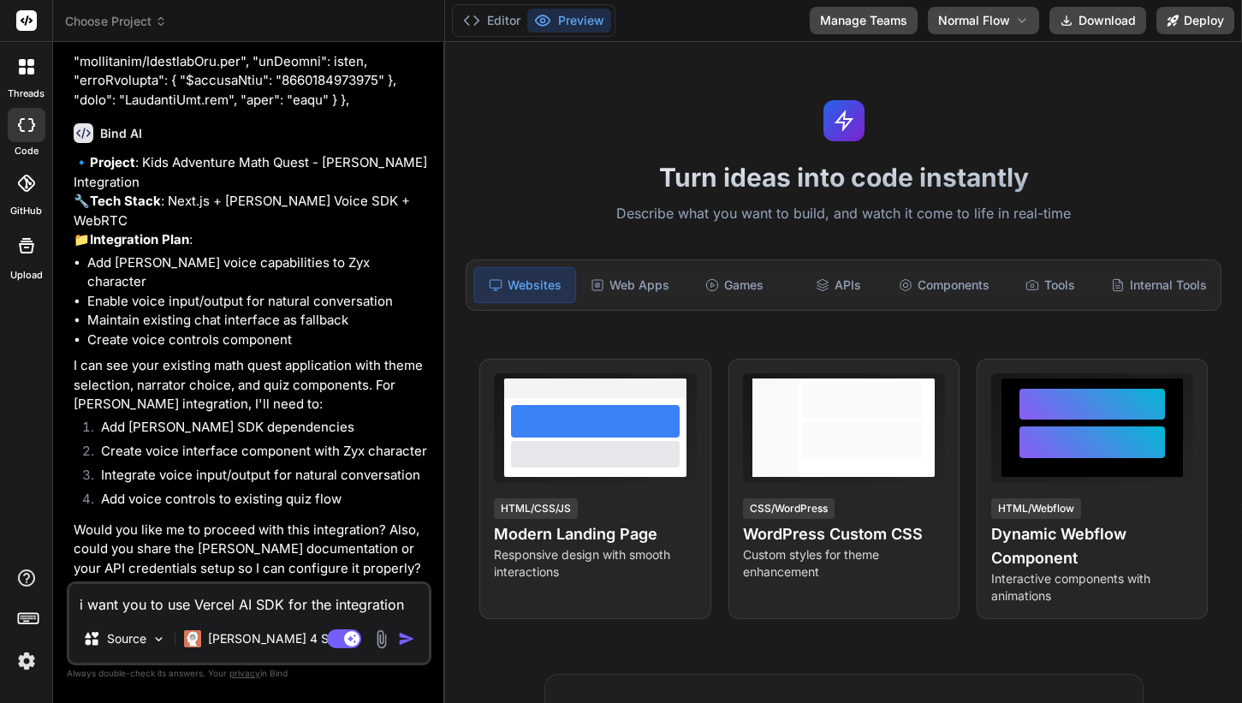
type textarea "i want you to use Vercel AI SDK for the integration"
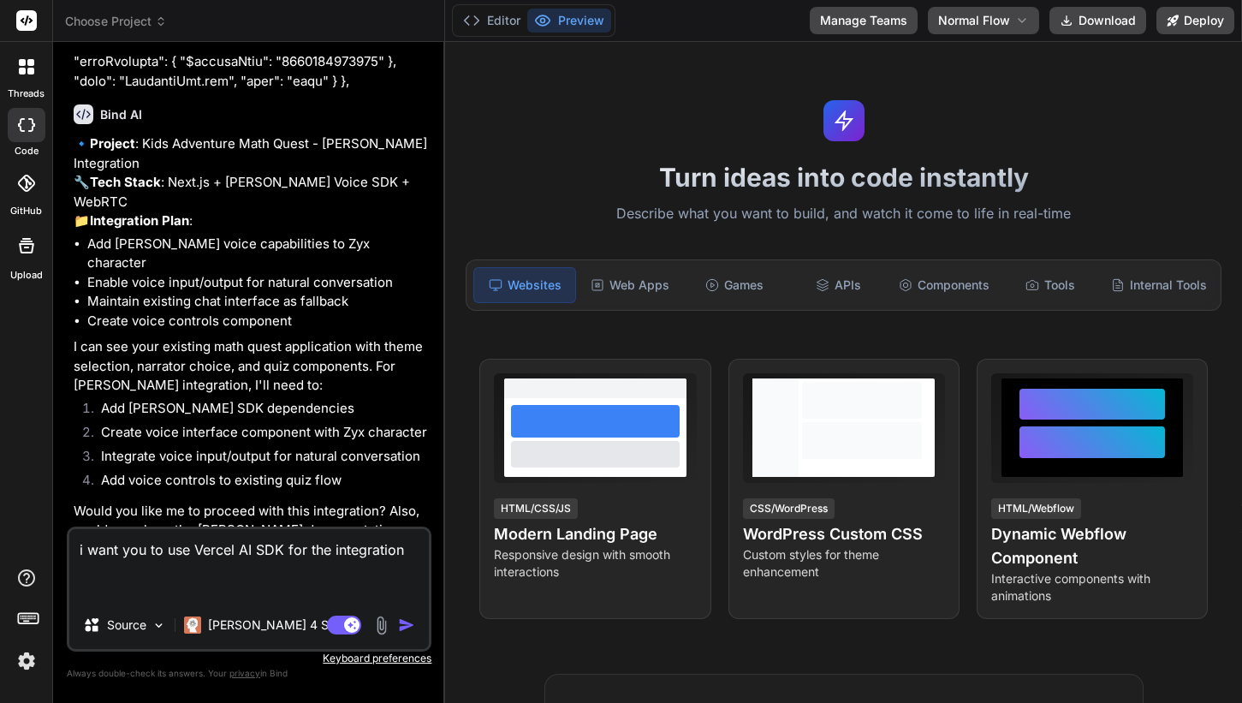
paste textarea "Vercel AI SDK Copy page Guide to integrating Hume TTS into your web application…"
type textarea "x"
type textarea "i want you to use Vercel AI SDK for the integration Vercel AI SDK Copy page Gui…"
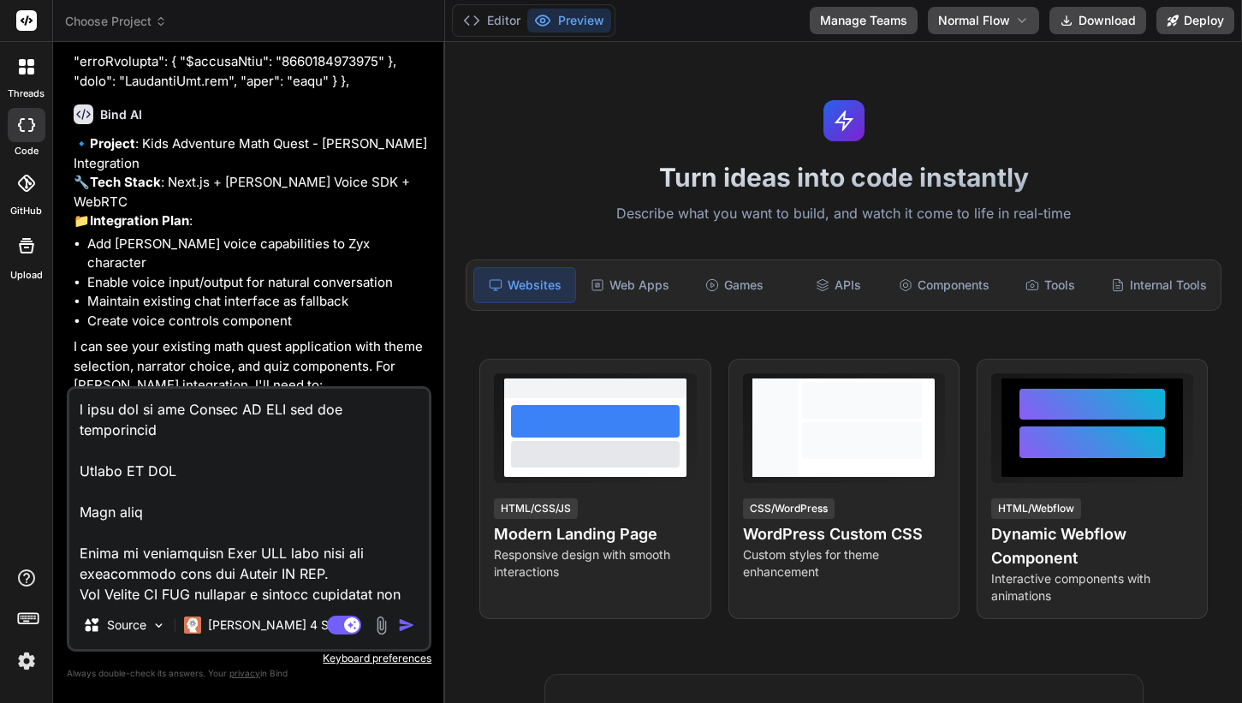
scroll to position [4604, 0]
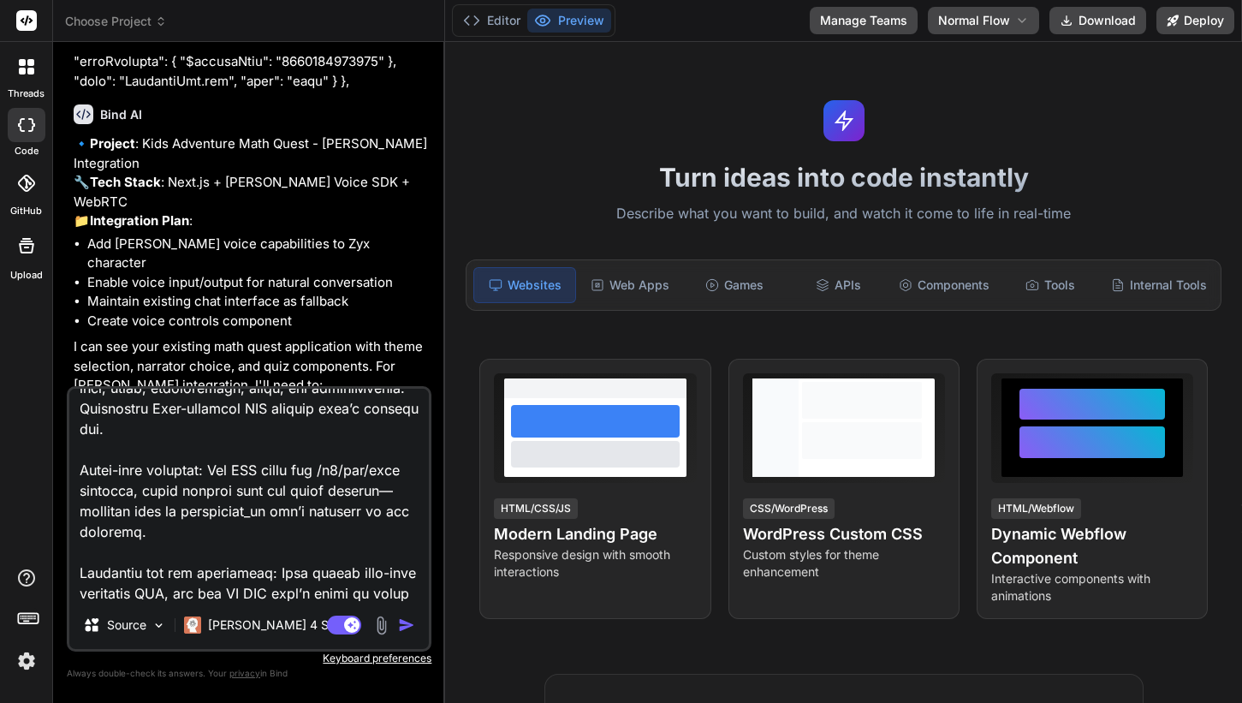
type textarea "x"
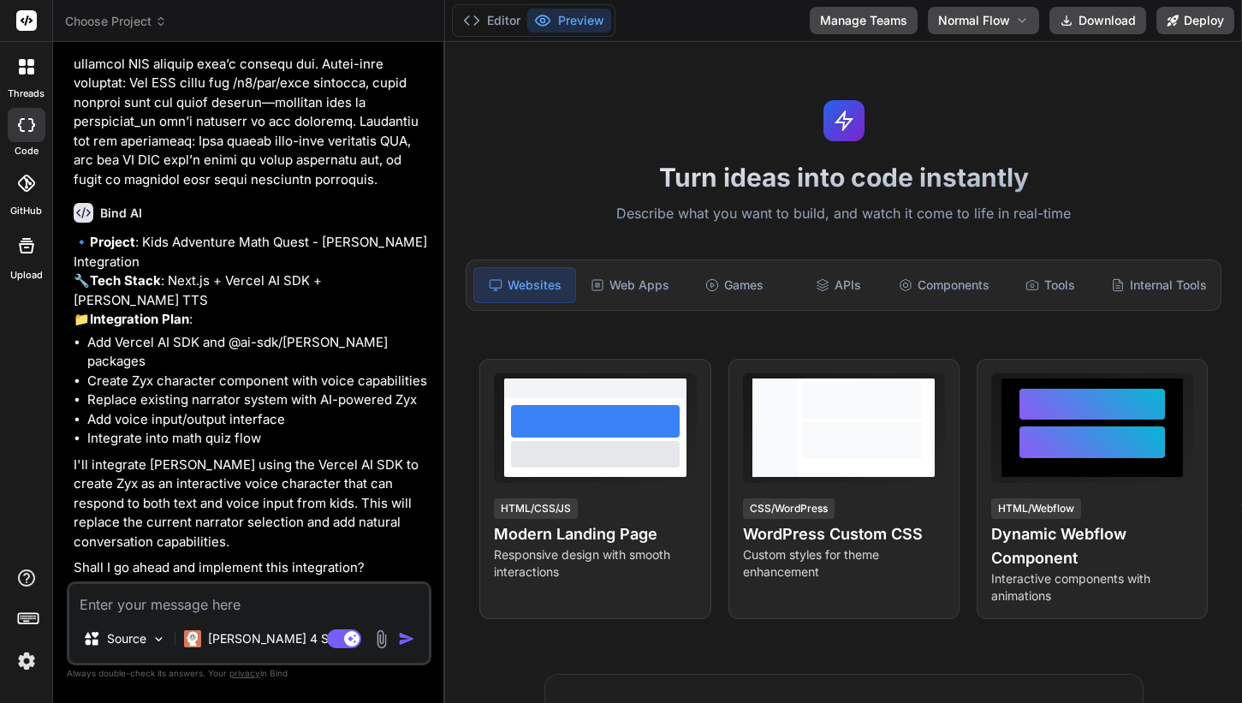
scroll to position [13628, 0]
type textarea "x"
type textarea "y"
type textarea "x"
type textarea "ye"
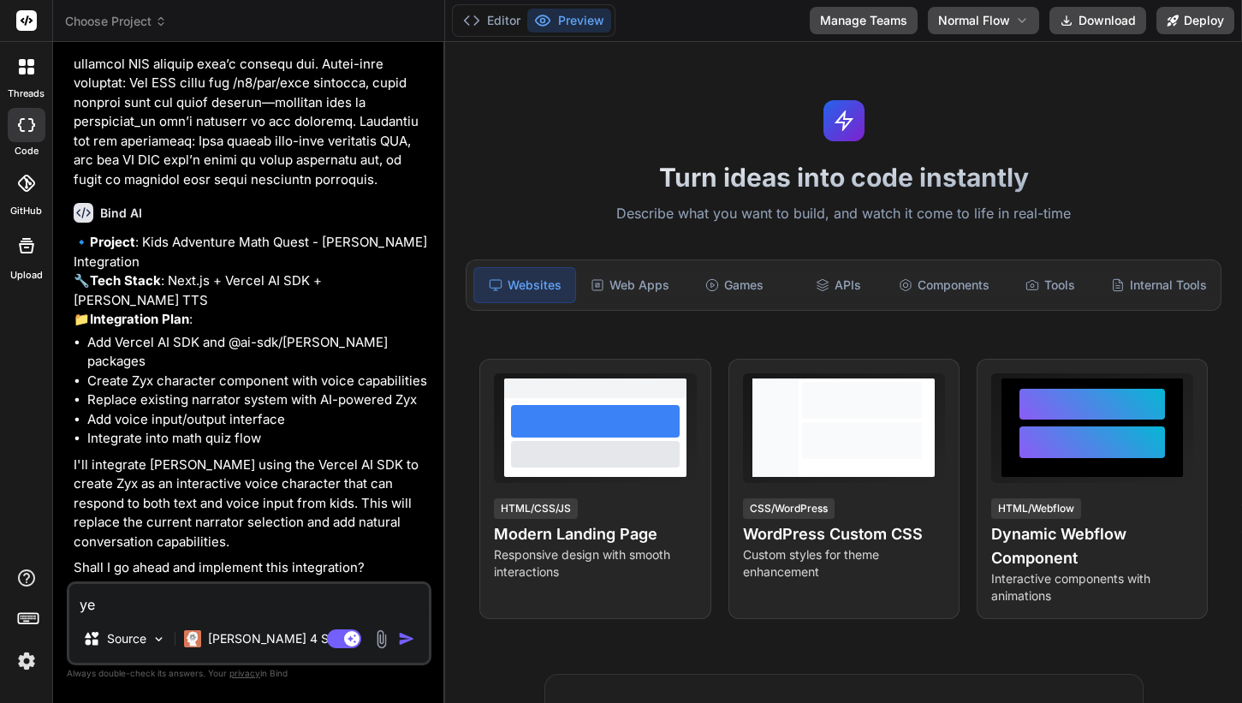
type textarea "x"
type textarea "yes"
type textarea "x"
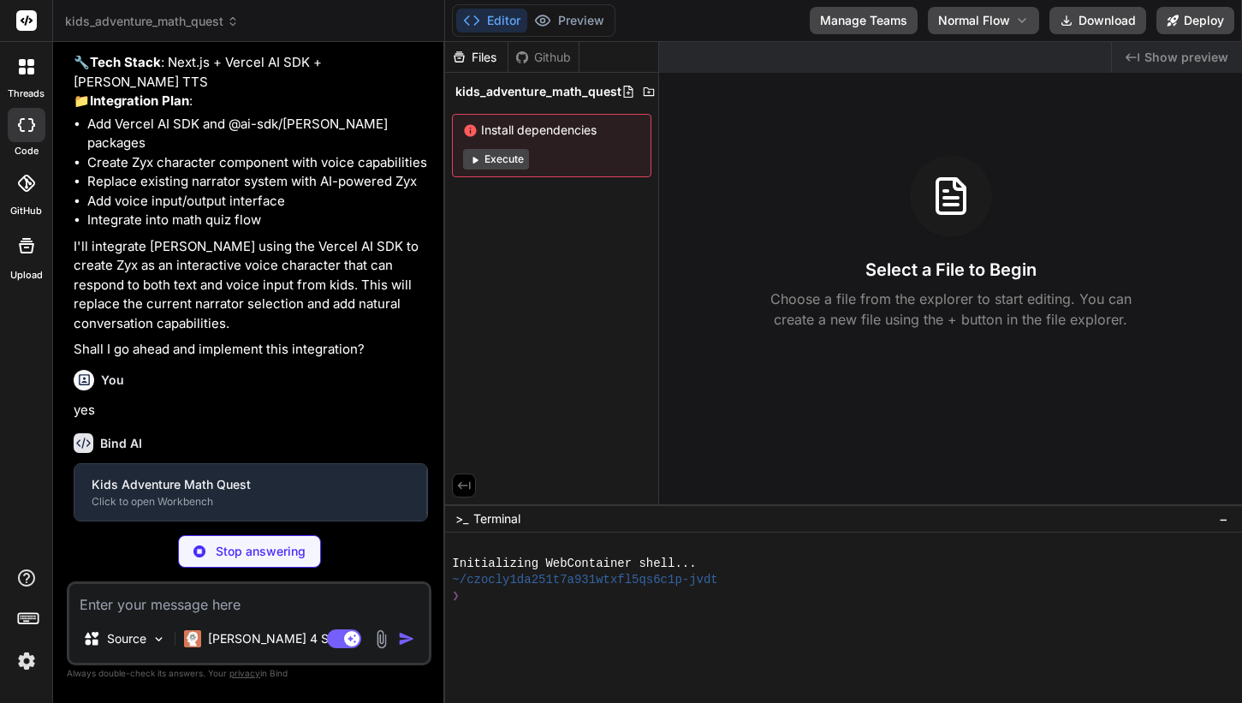
scroll to position [13900, 0]
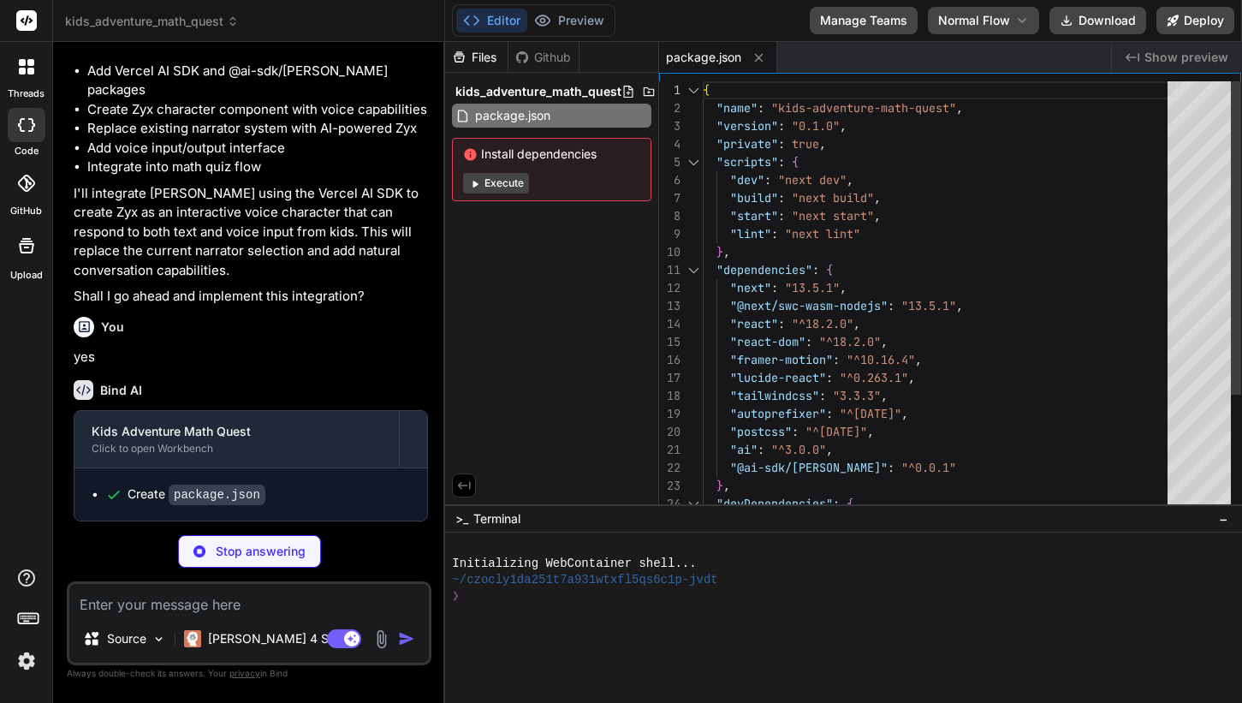
type textarea "x"
type textarea "HUME_API_KEY=your-api-key-here"
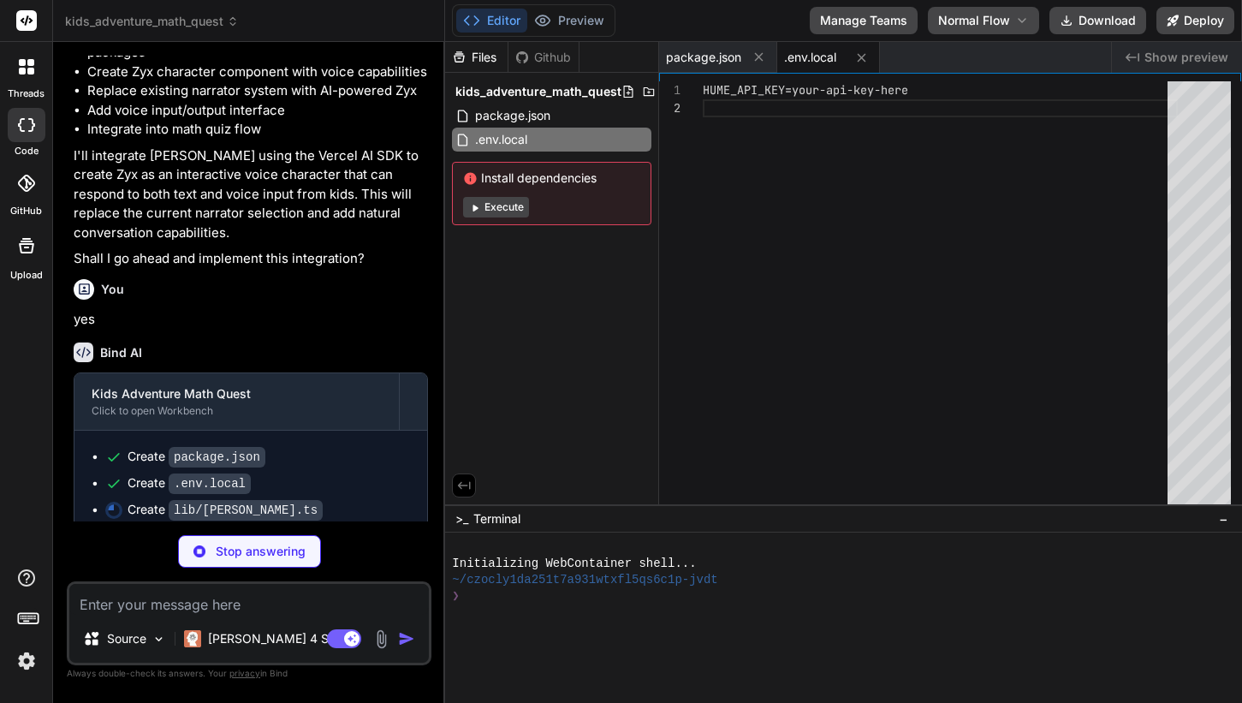
type textarea "x"
type textarea "import { createHume } from '@ai-sdk/hume'; export const hume = createHume({ api…"
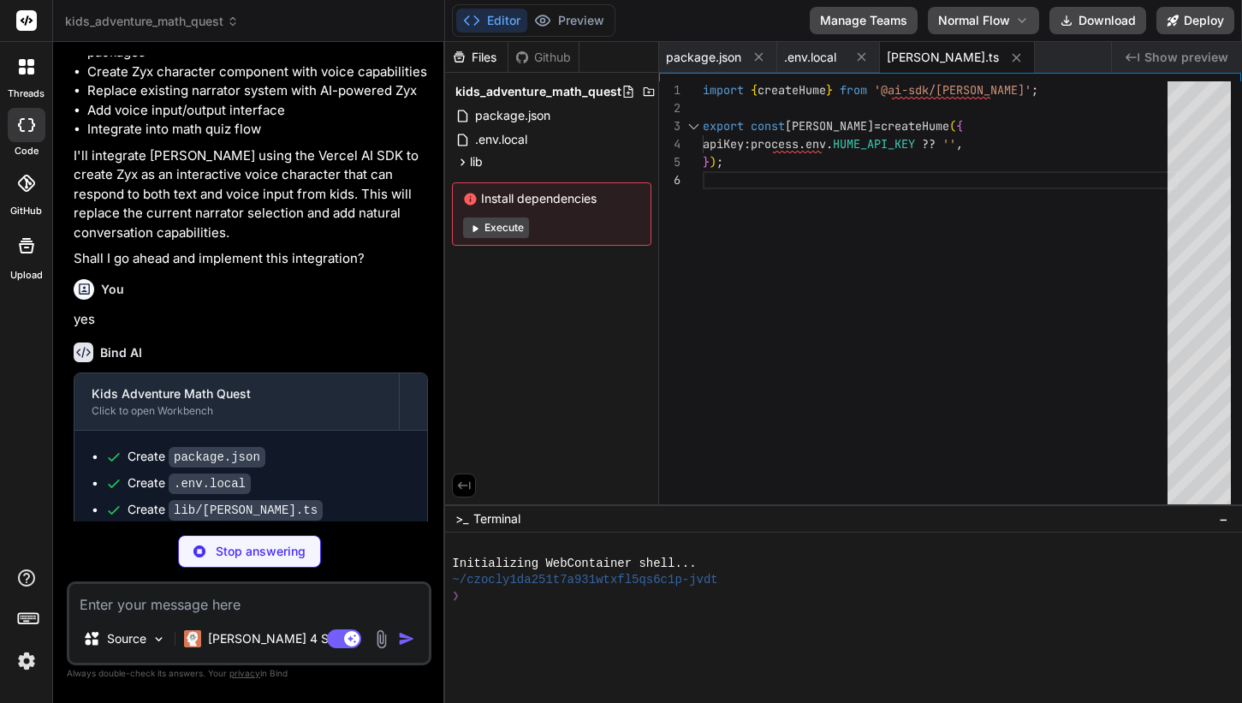
type textarea "x"
type textarea "))} </div> </div> ) }"
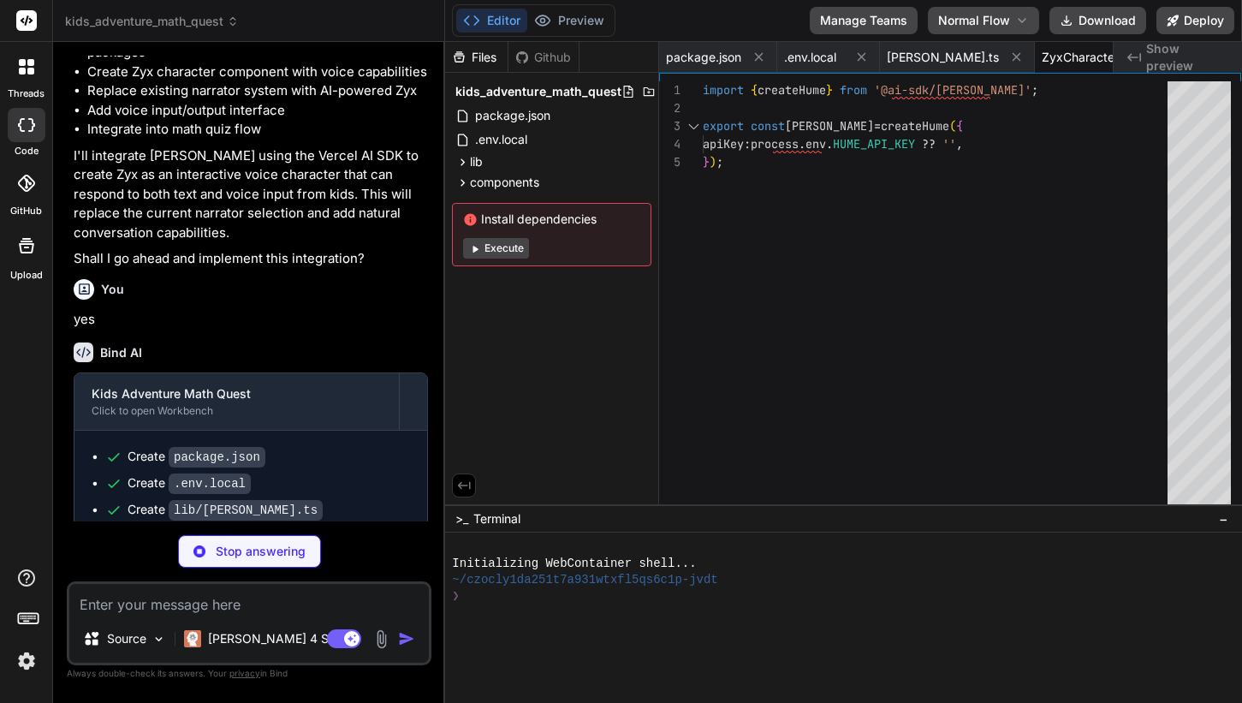
type textarea "x"
type textarea "</div> ) }"
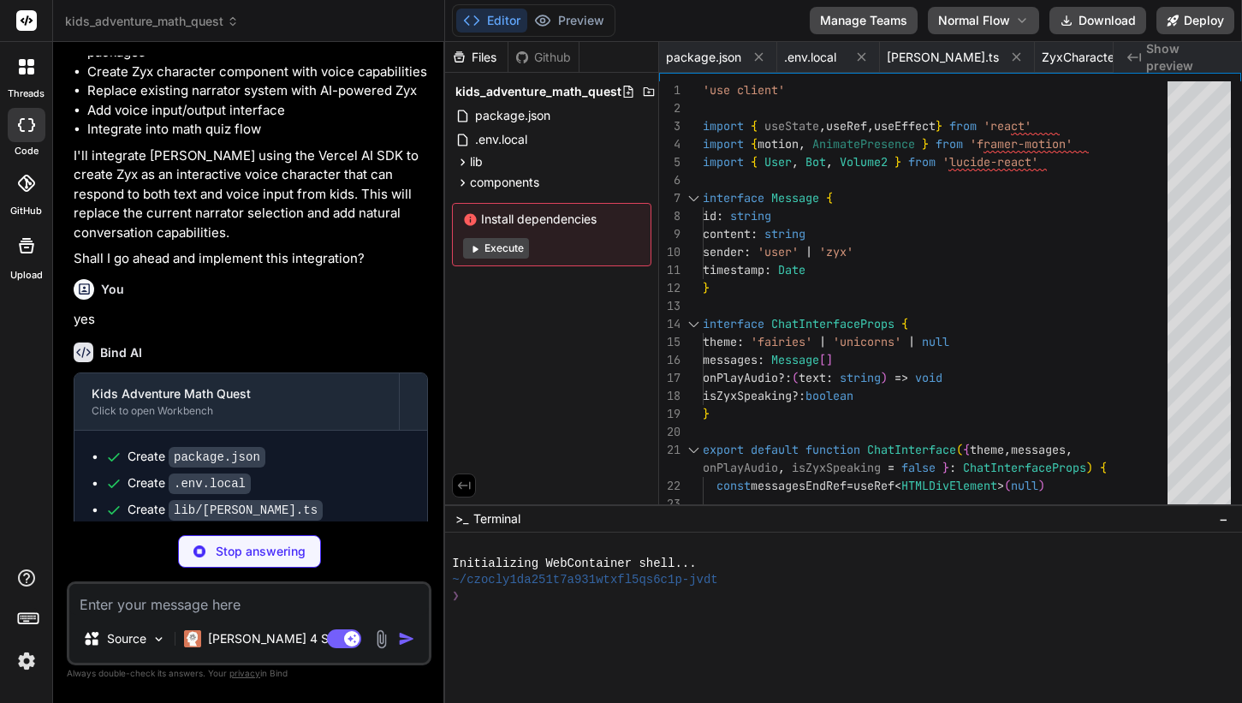
scroll to position [54, 0]
type textarea "x"
type textarea "{ status: 500 } ) } }"
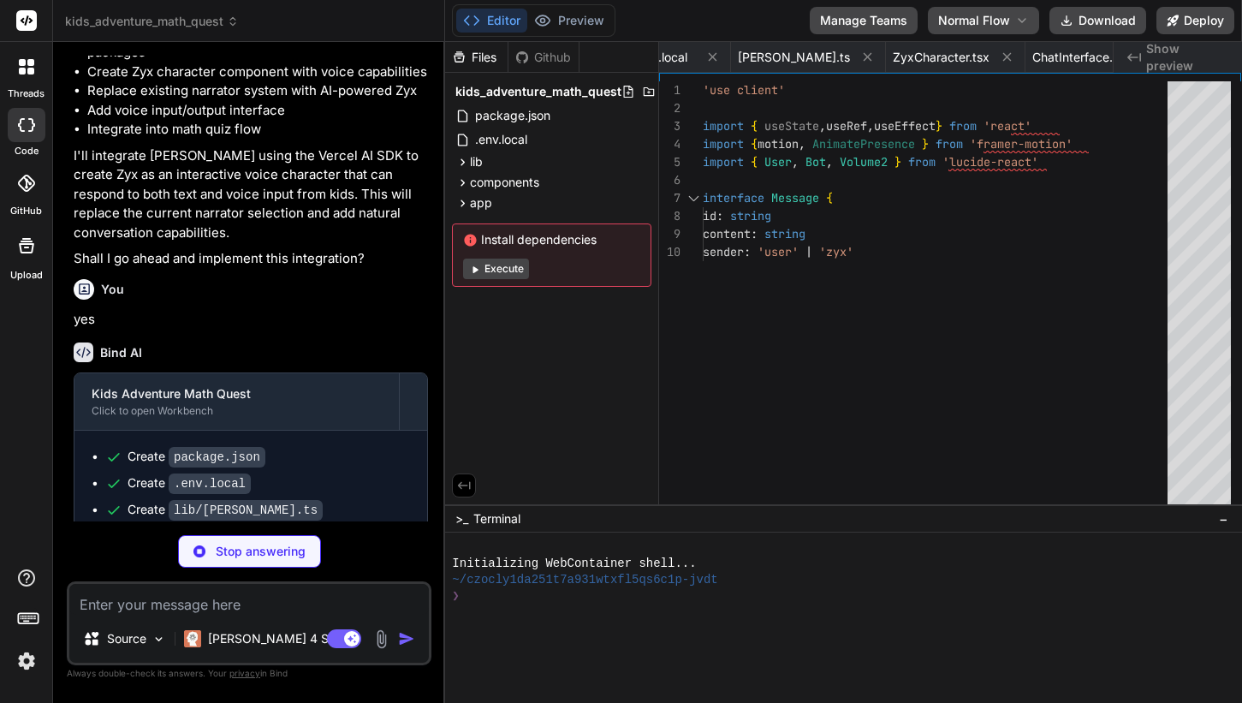
type textarea "x"
type textarea "}"
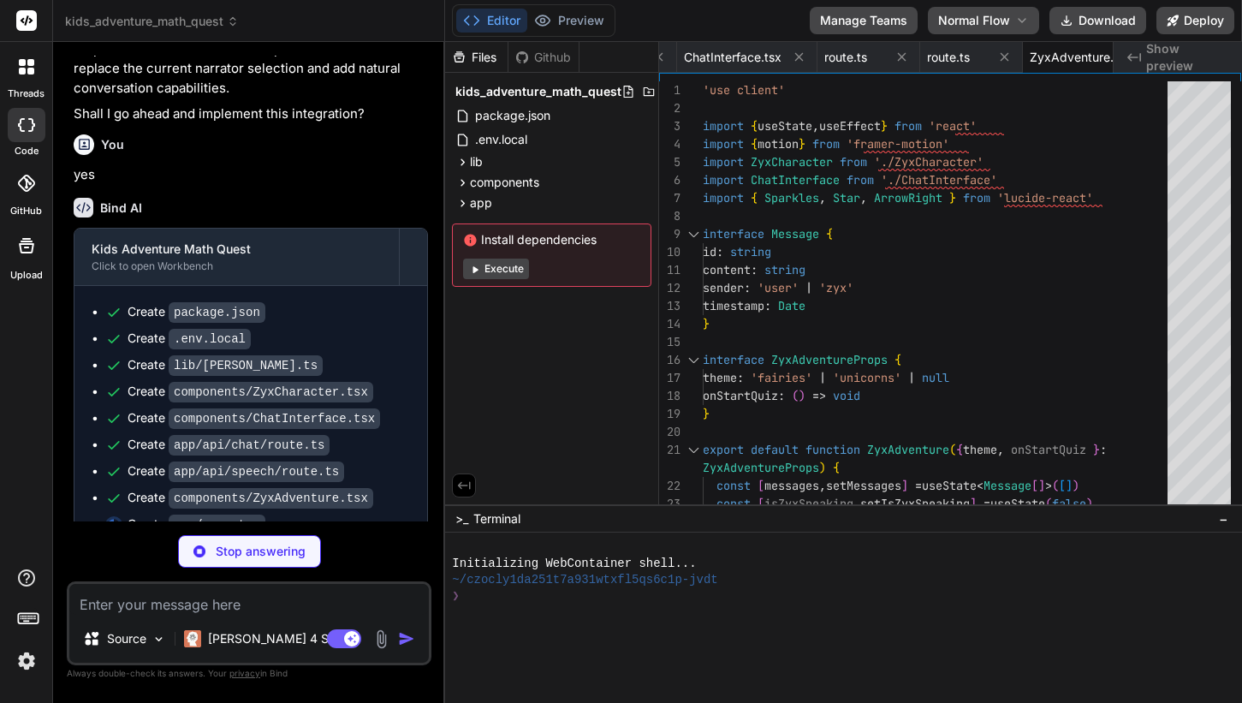
scroll to position [14109, 0]
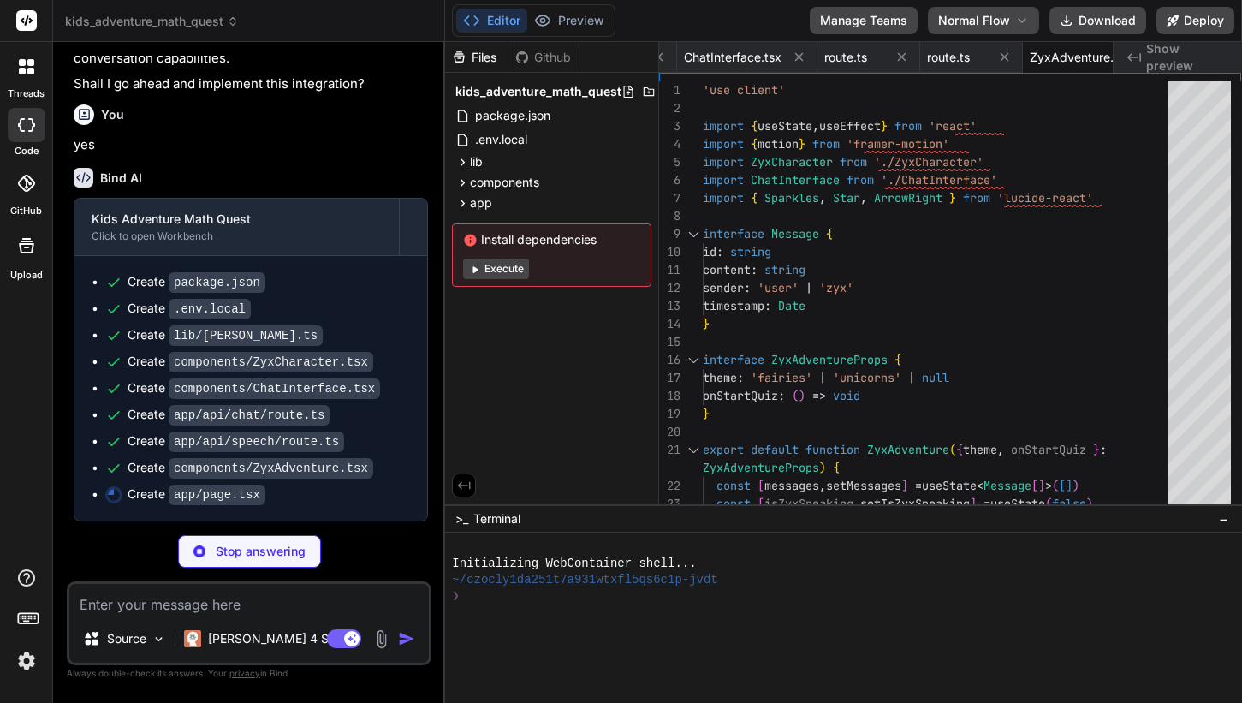
type textarea "x"
type textarea "</div> </div> ) }"
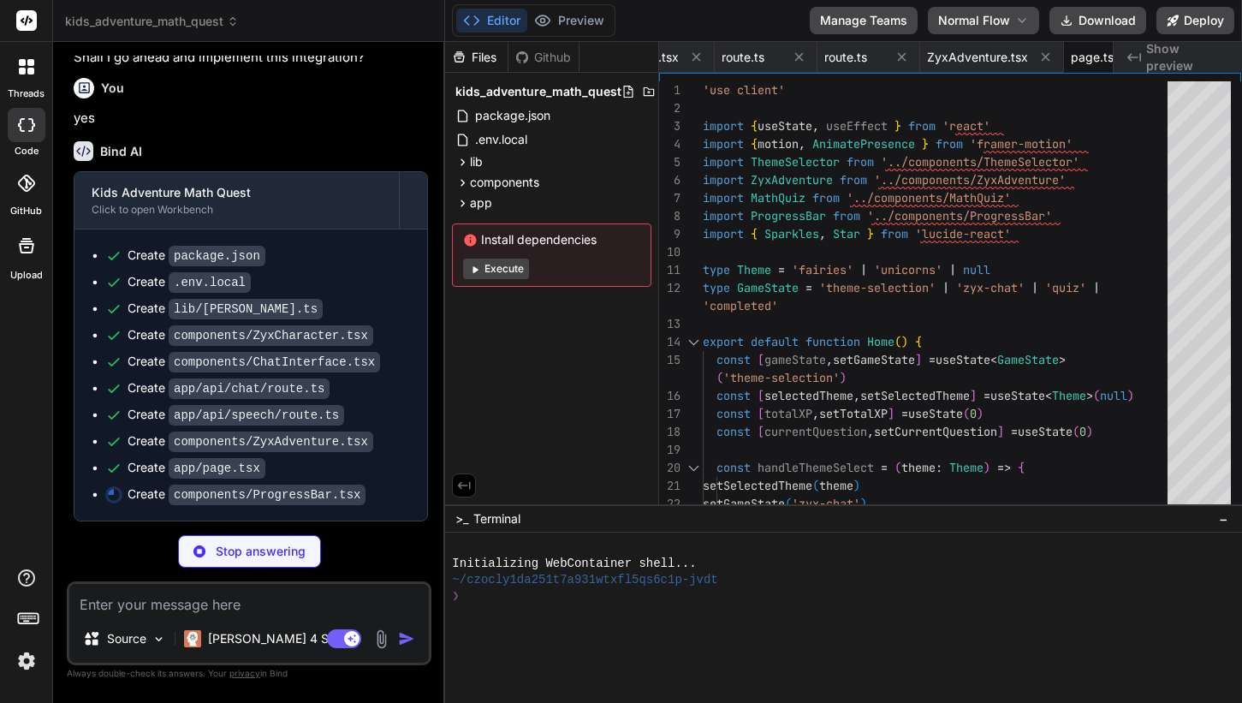
scroll to position [14135, 0]
type textarea "x"
type textarea "transition={{ duration: 0.5 }} /> </div> </div> </div> ) }"
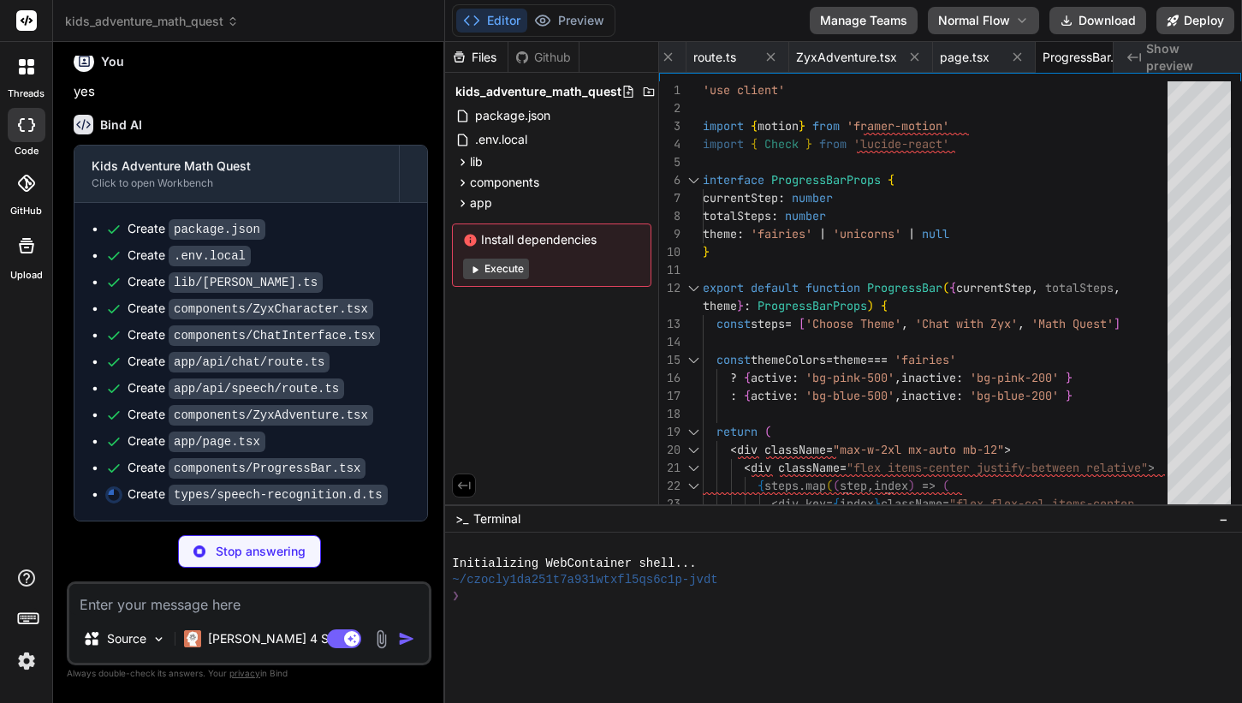
type textarea "x"
type textarea "prototype: SpeechRecognition new(): SpeechRecognition } }"
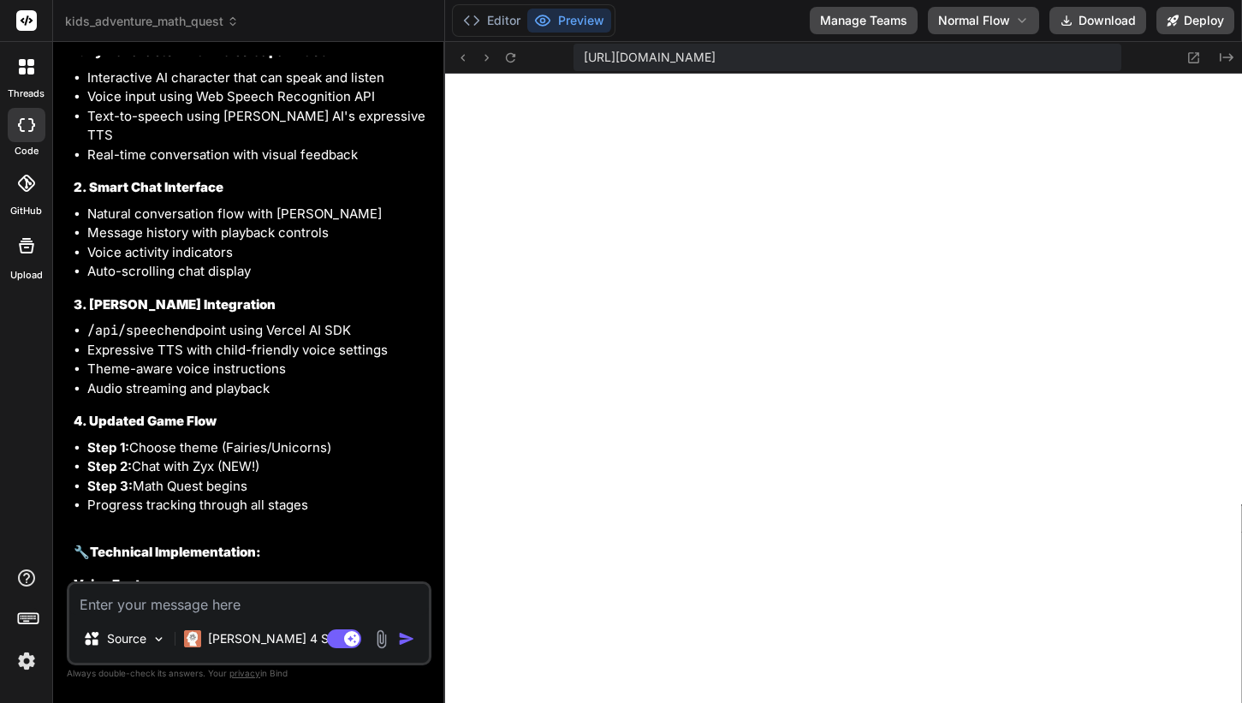
scroll to position [14853, 0]
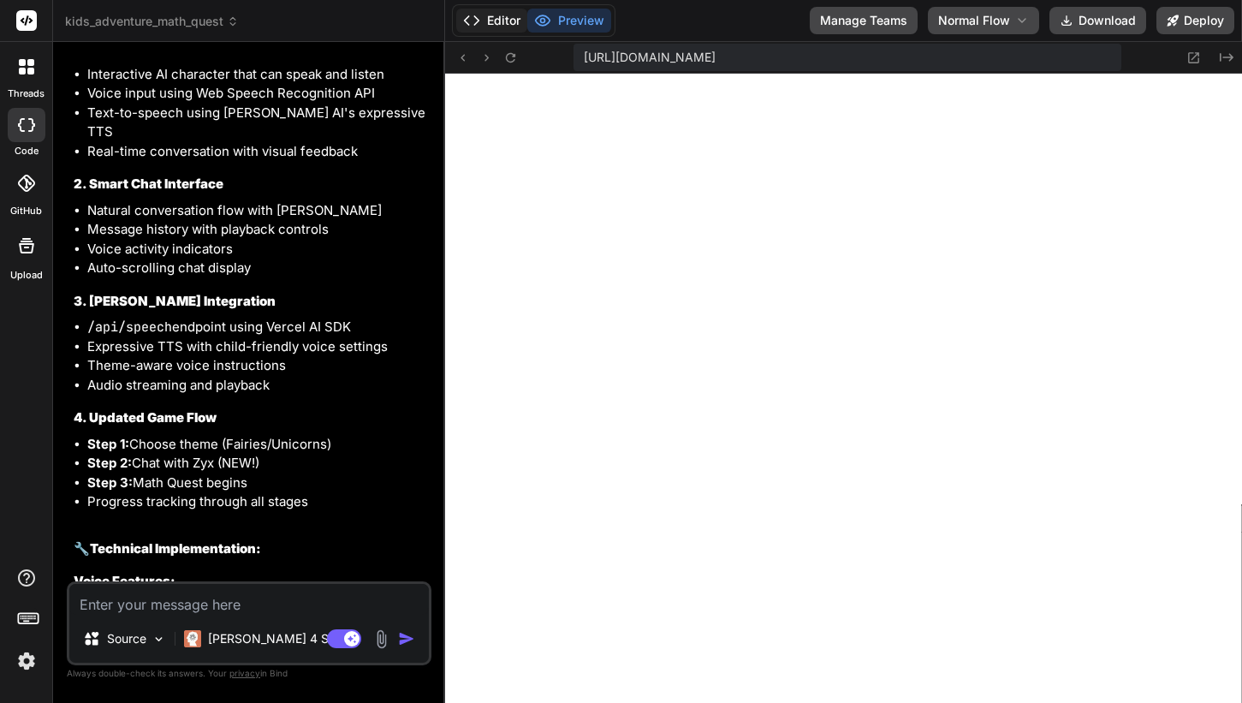
click at [511, 18] on button "Editor" at bounding box center [491, 21] width 71 height 24
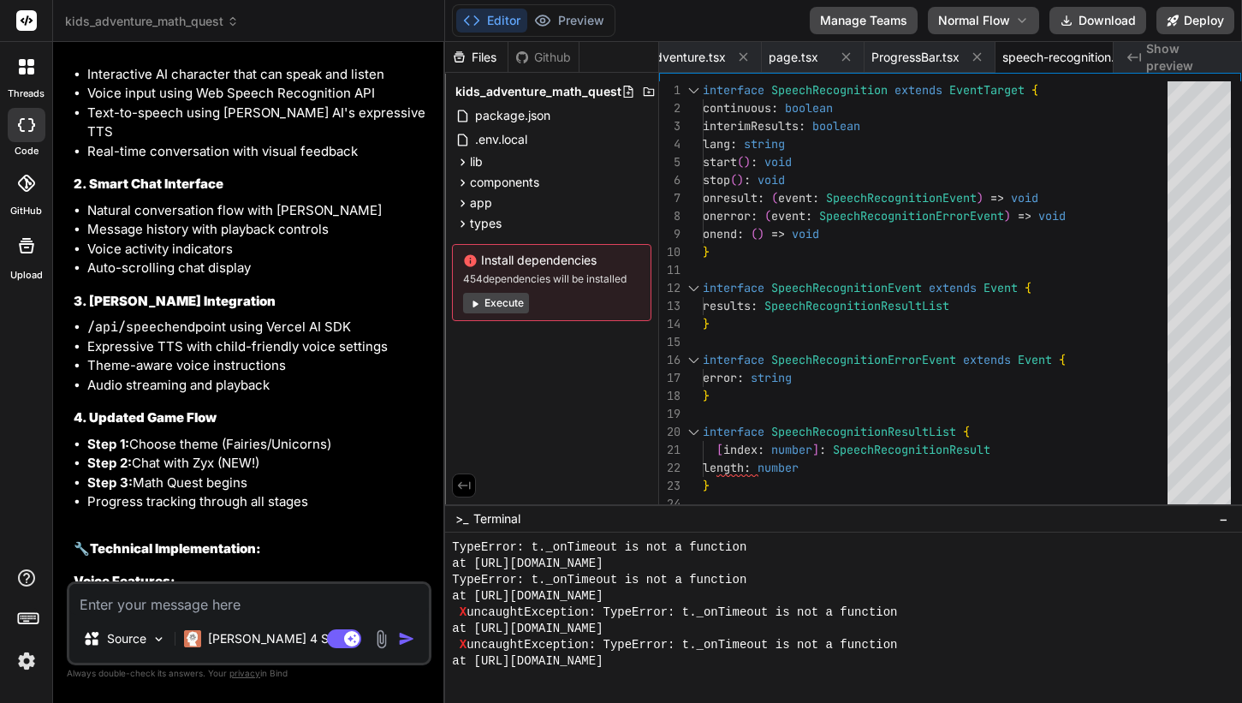
scroll to position [1334, 0]
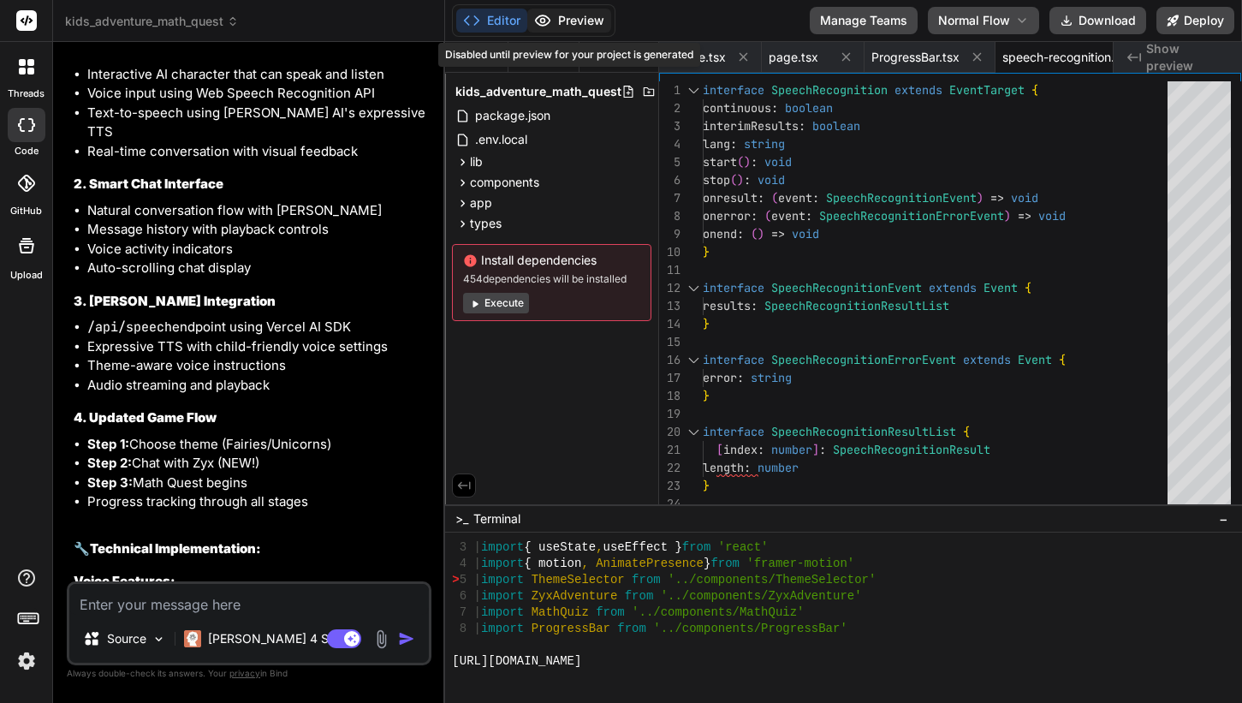
click at [580, 25] on button "Preview" at bounding box center [569, 21] width 84 height 24
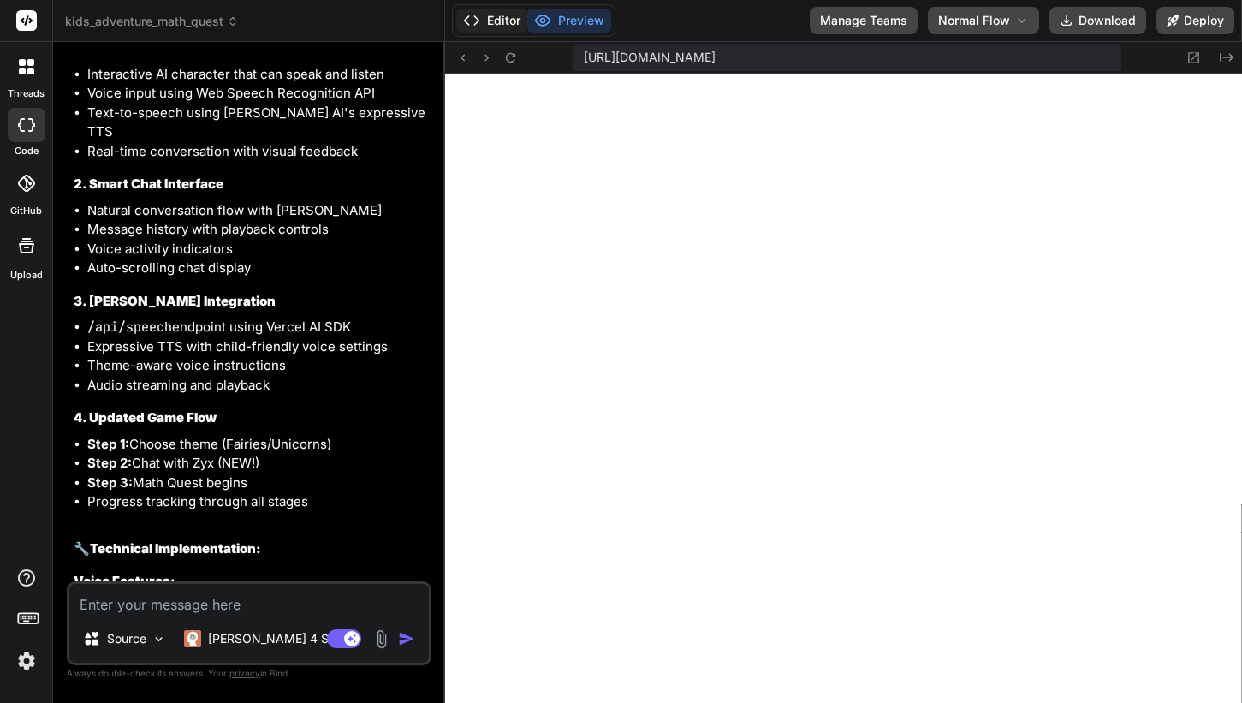
click at [503, 19] on button "Editor" at bounding box center [491, 21] width 71 height 24
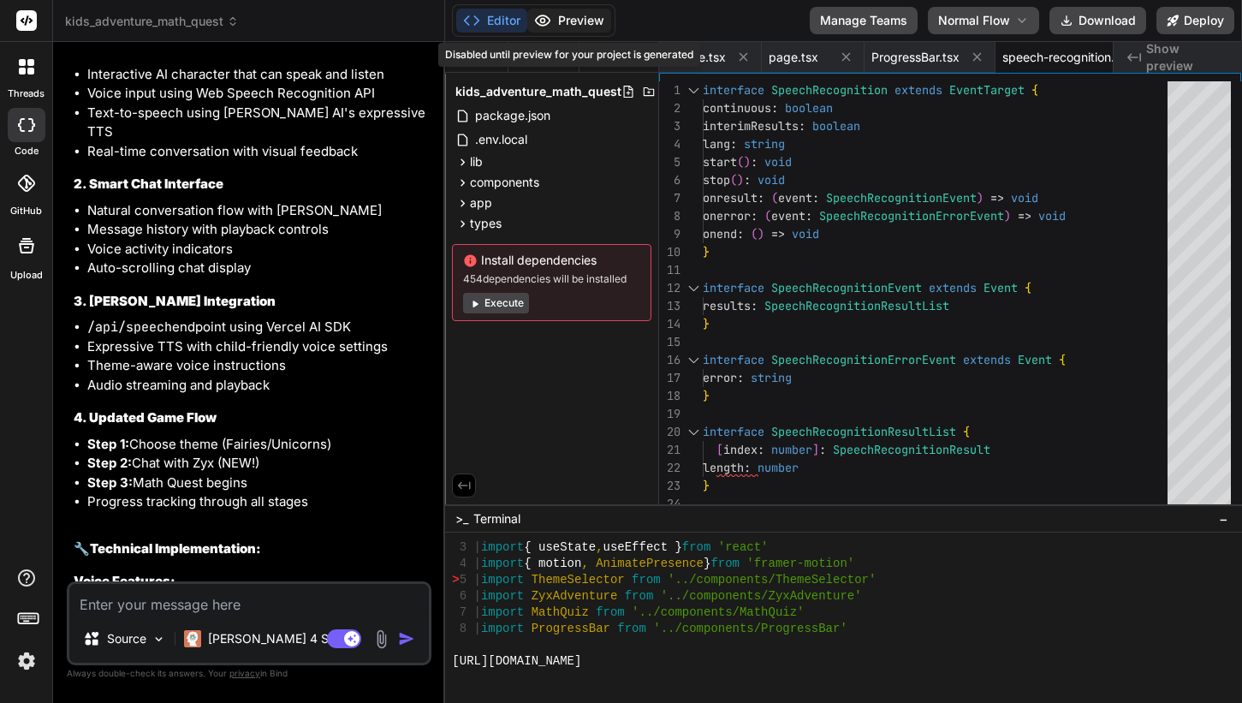
click at [580, 17] on button "Preview" at bounding box center [569, 21] width 84 height 24
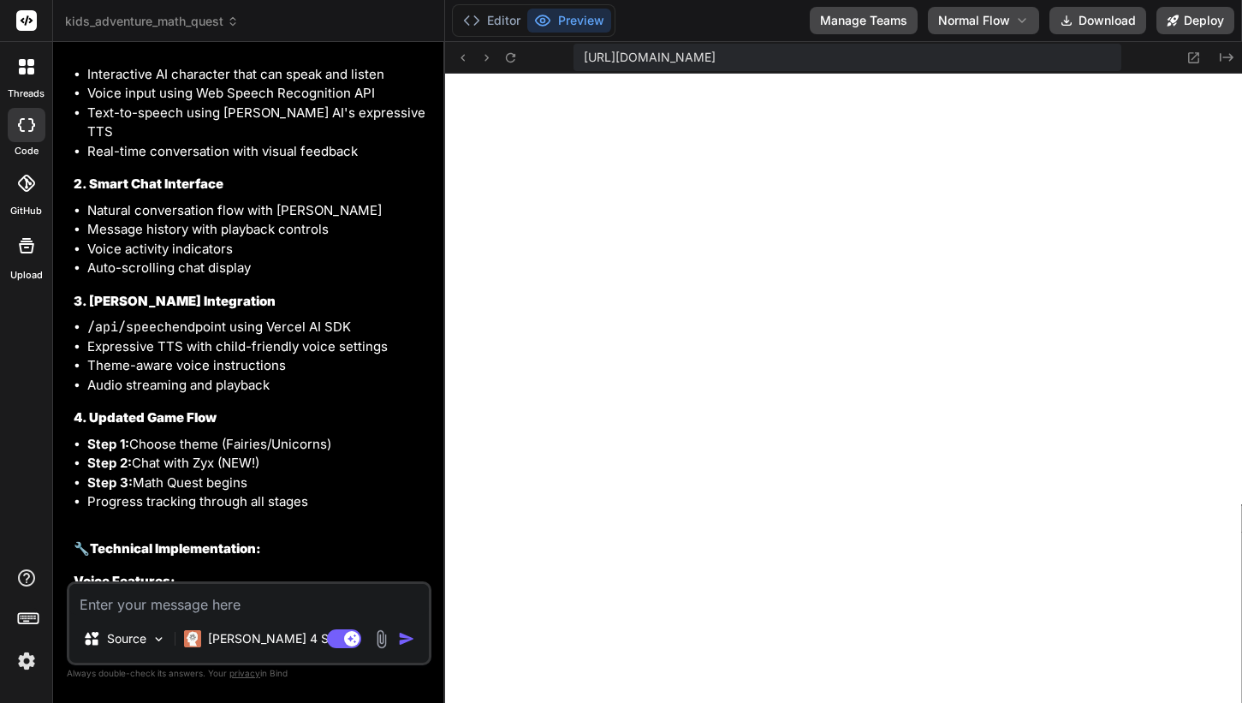
click at [297, 600] on textarea at bounding box center [249, 599] width 360 height 31
paste textarea "Failed to compile ./app/page.tsx:5:0 Module not found: Can't resolve '../compon…"
type textarea "x"
type textarea "Failed to compile ./app/page.tsx:5:0 Module not found: Can't resolve '../compon…"
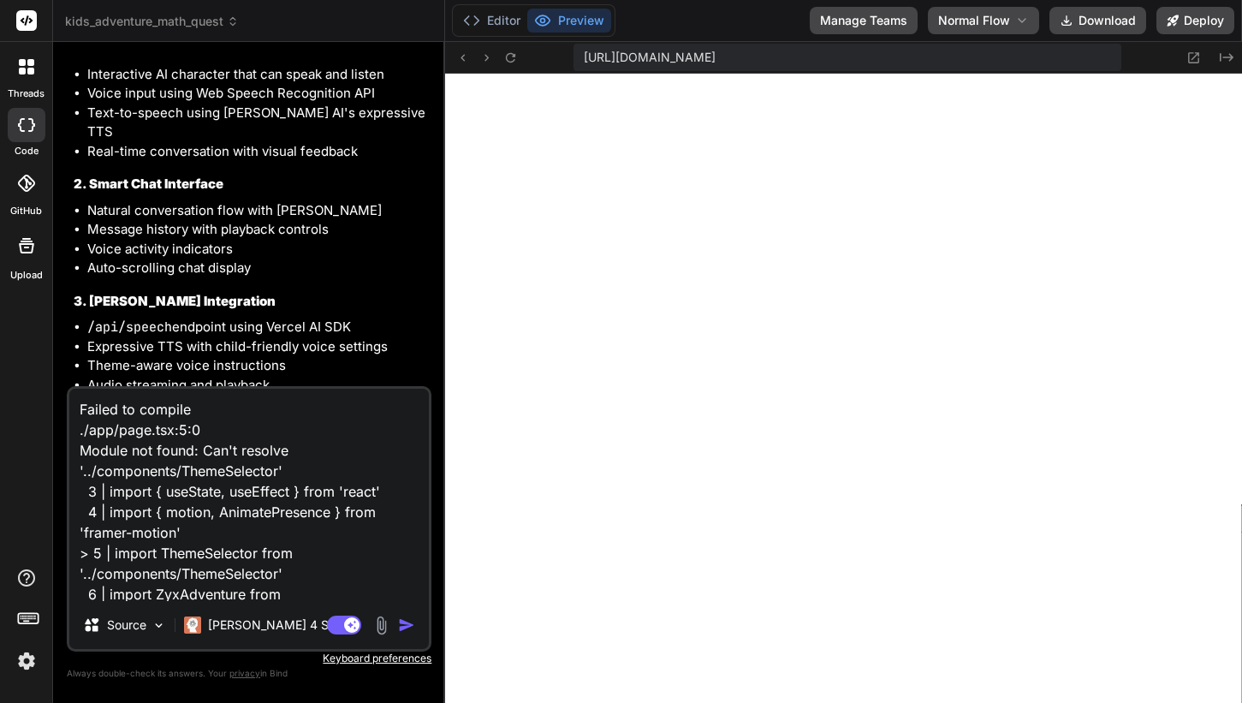
scroll to position [165, 0]
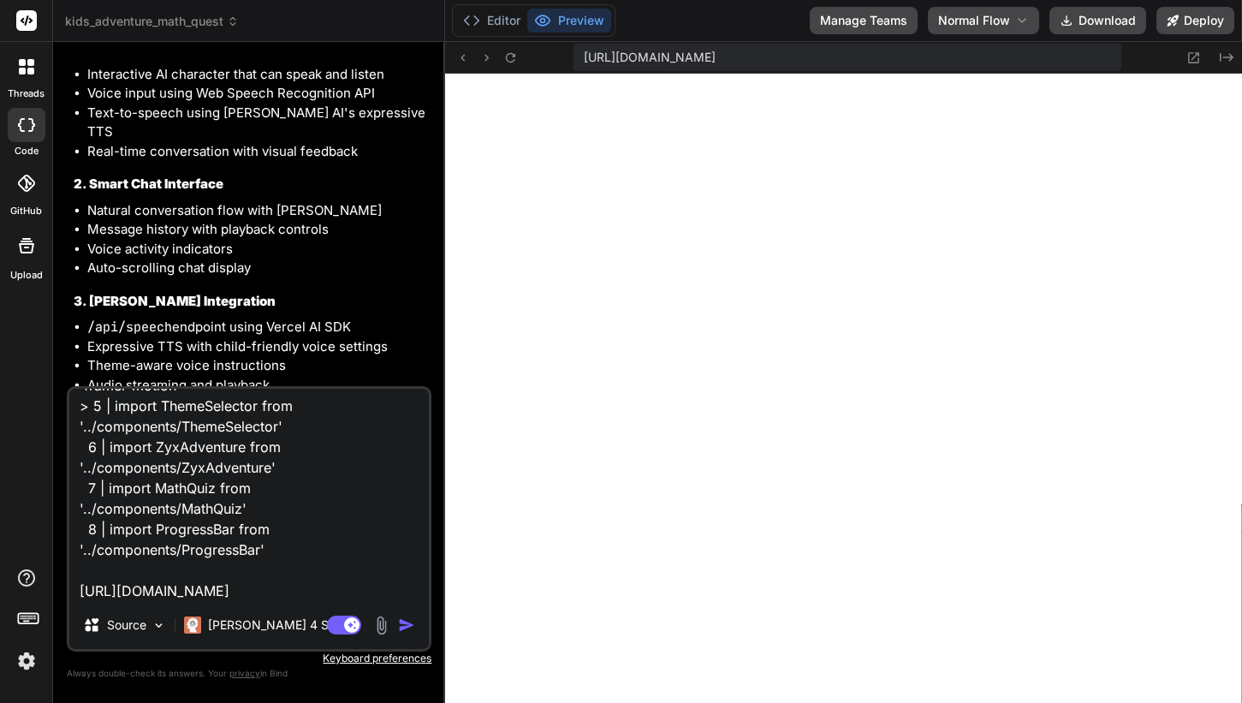
type textarea "x"
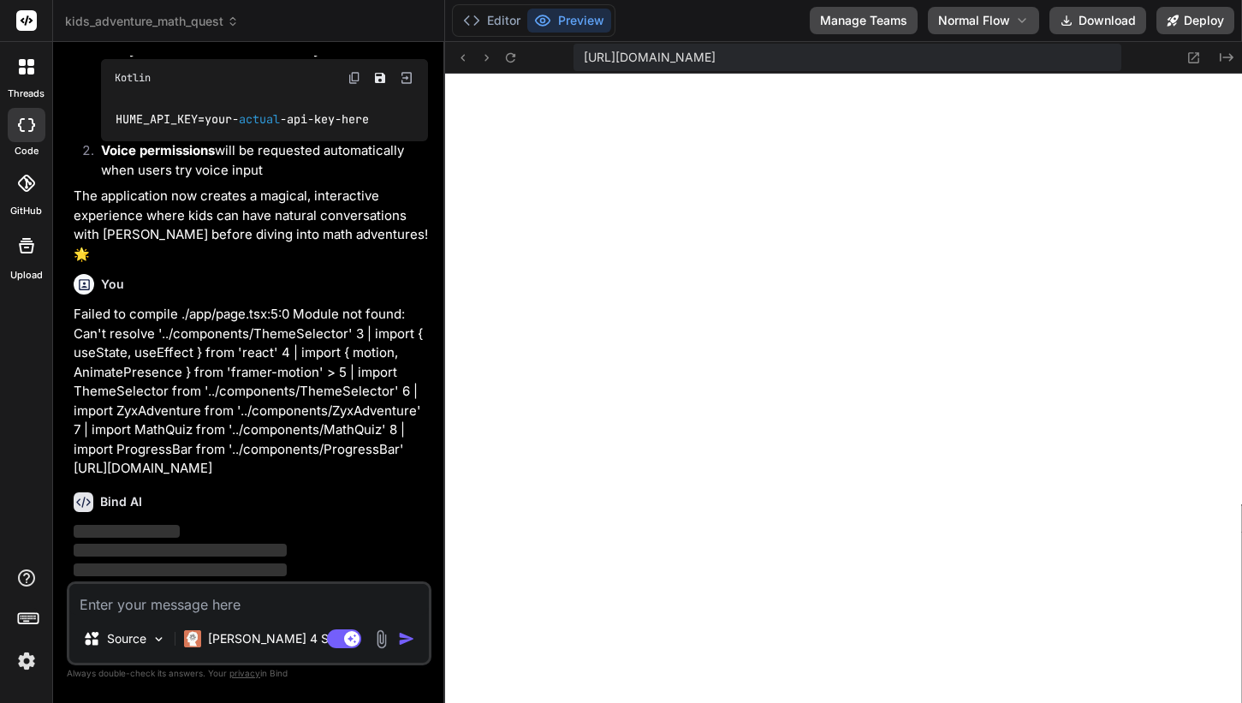
scroll to position [15683, 0]
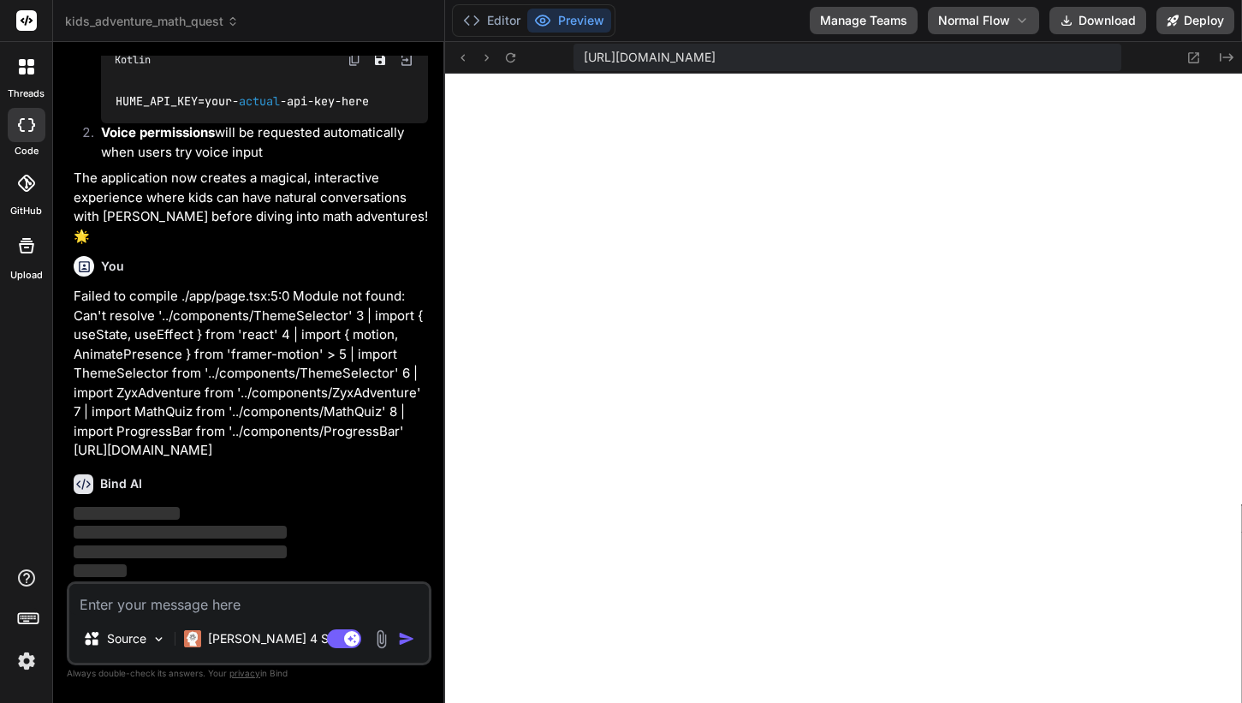
click at [221, 444] on p "Failed to compile ./app/page.tsx:5:0 Module not found: Can't resolve '../compon…" at bounding box center [251, 374] width 354 height 174
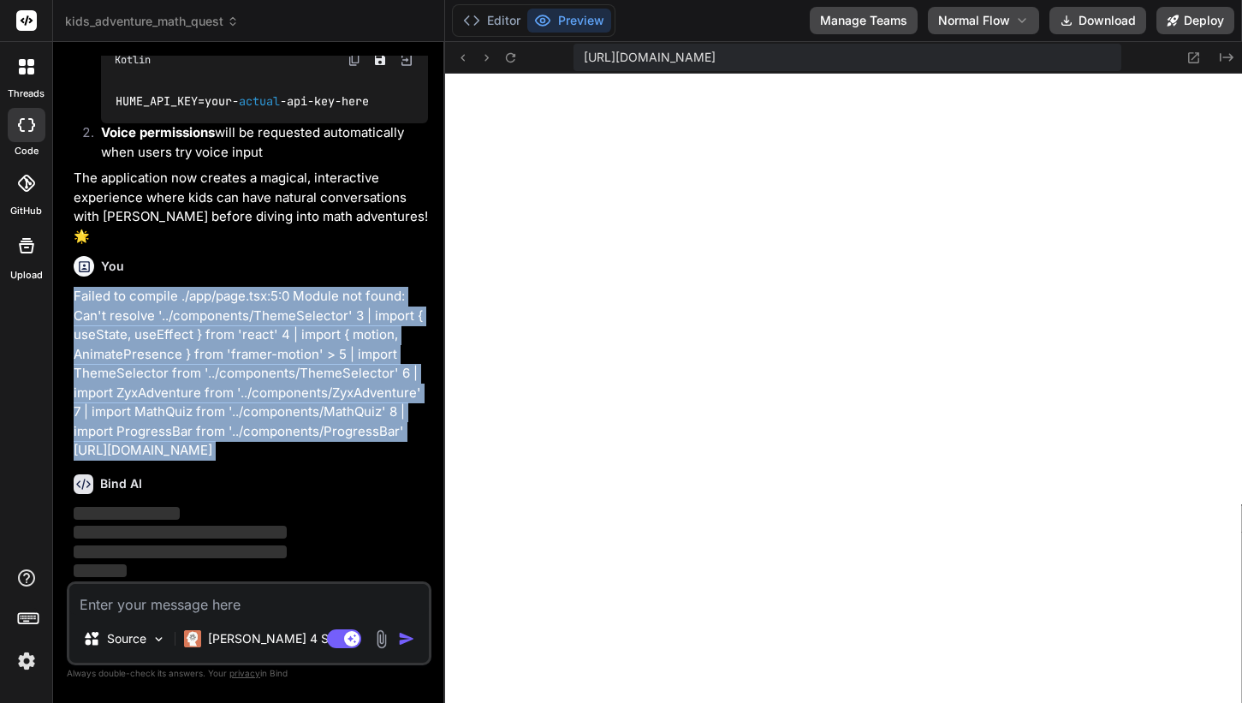
click at [221, 444] on p "Failed to compile ./app/page.tsx:5:0 Module not found: Can't resolve '../compon…" at bounding box center [251, 374] width 354 height 174
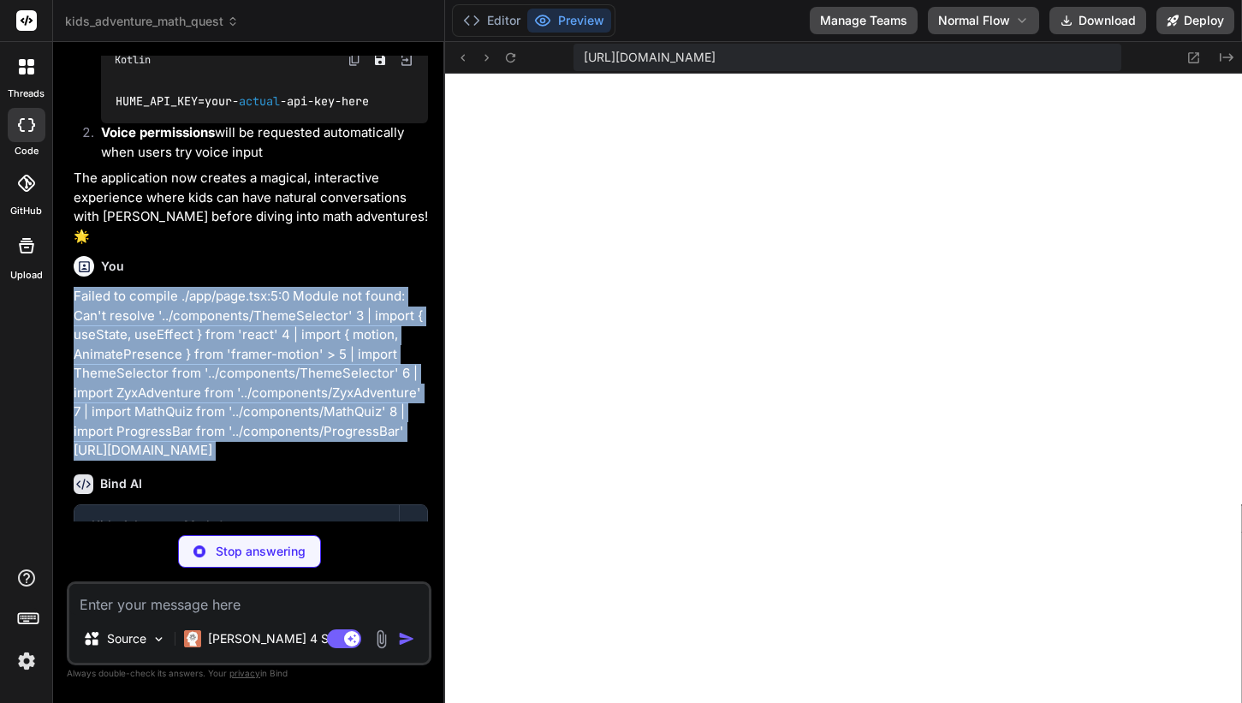
scroll to position [15776, 0]
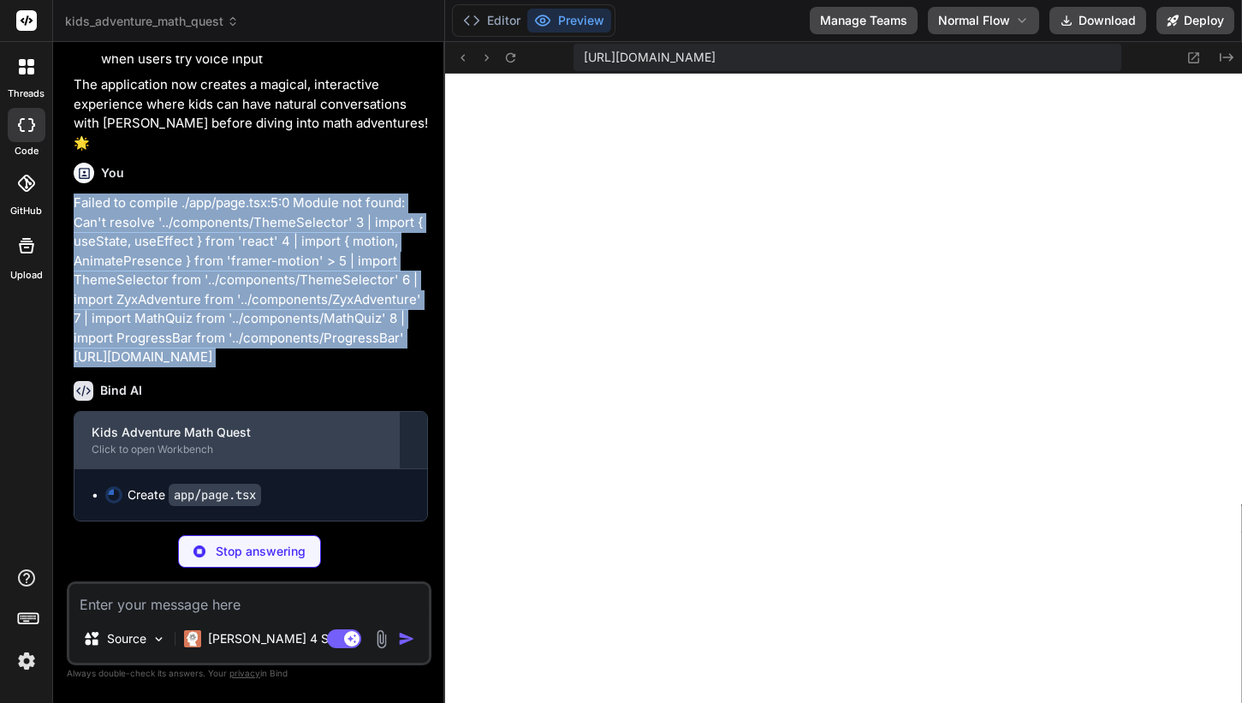
type textarea "x"
type textarea "</div> </div> ) }"
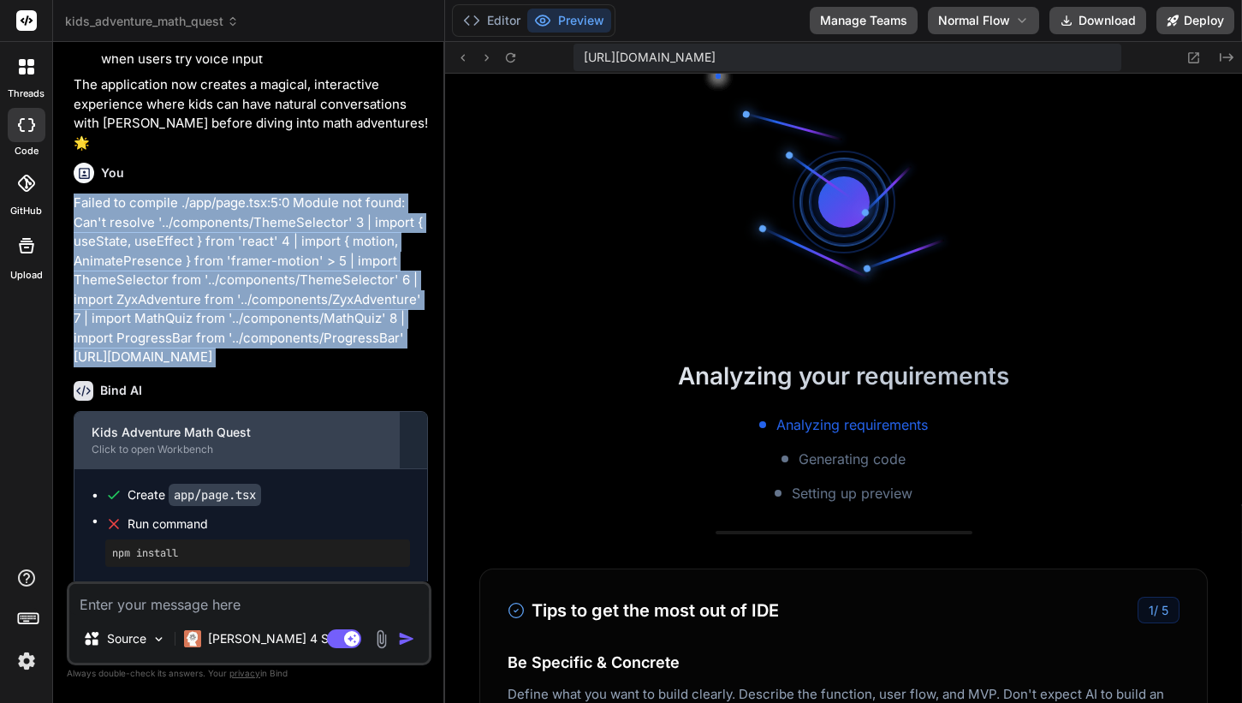
scroll to position [3302, 0]
type textarea "x"
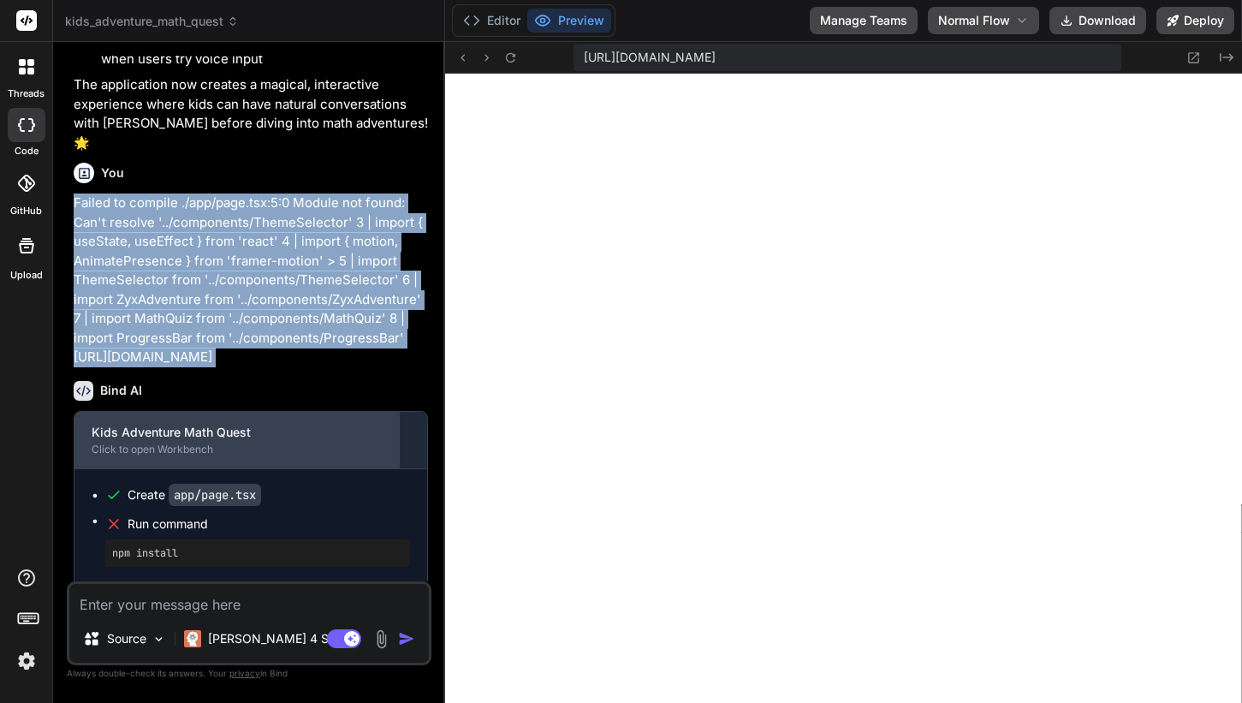
scroll to position [15843, 0]
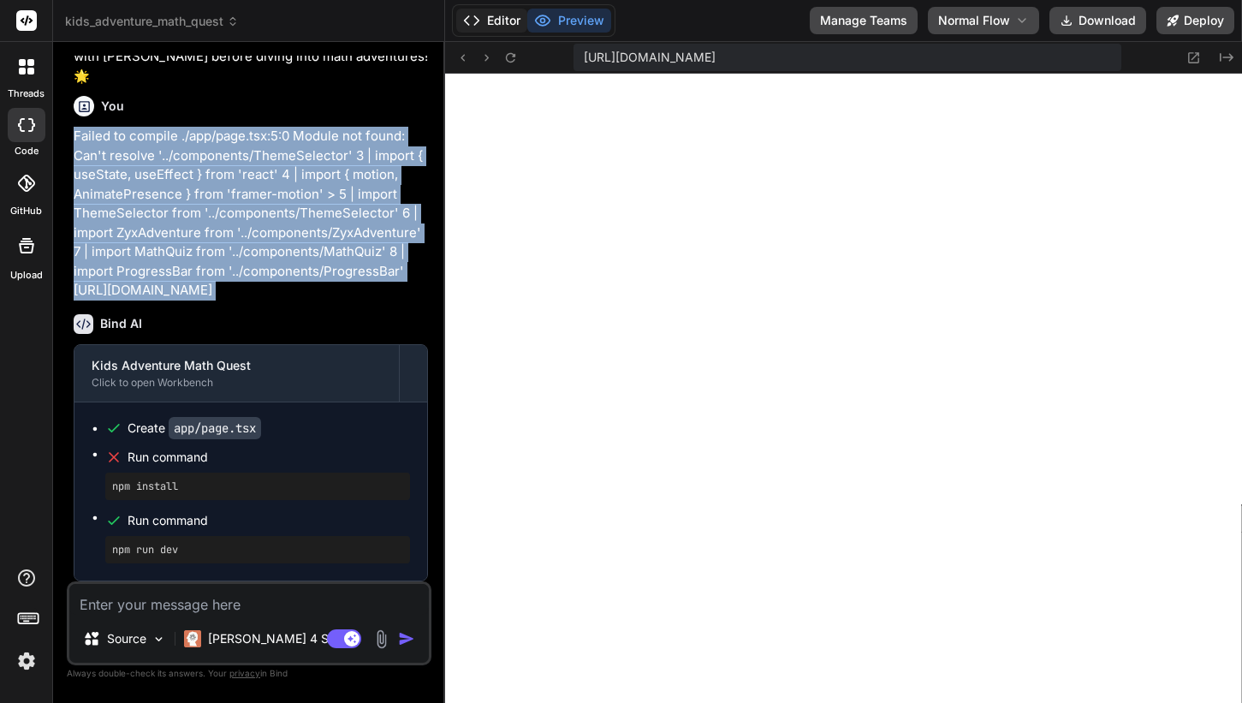
click at [495, 31] on button "Editor" at bounding box center [491, 21] width 71 height 24
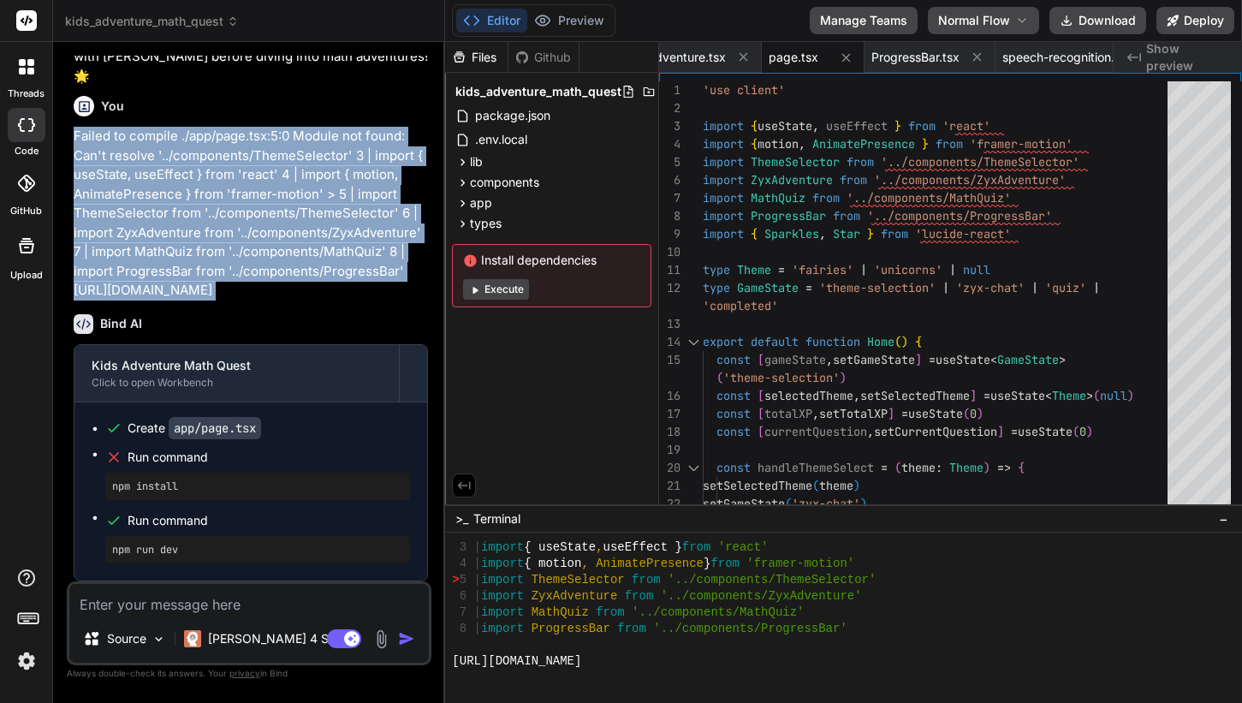
scroll to position [3465, 0]
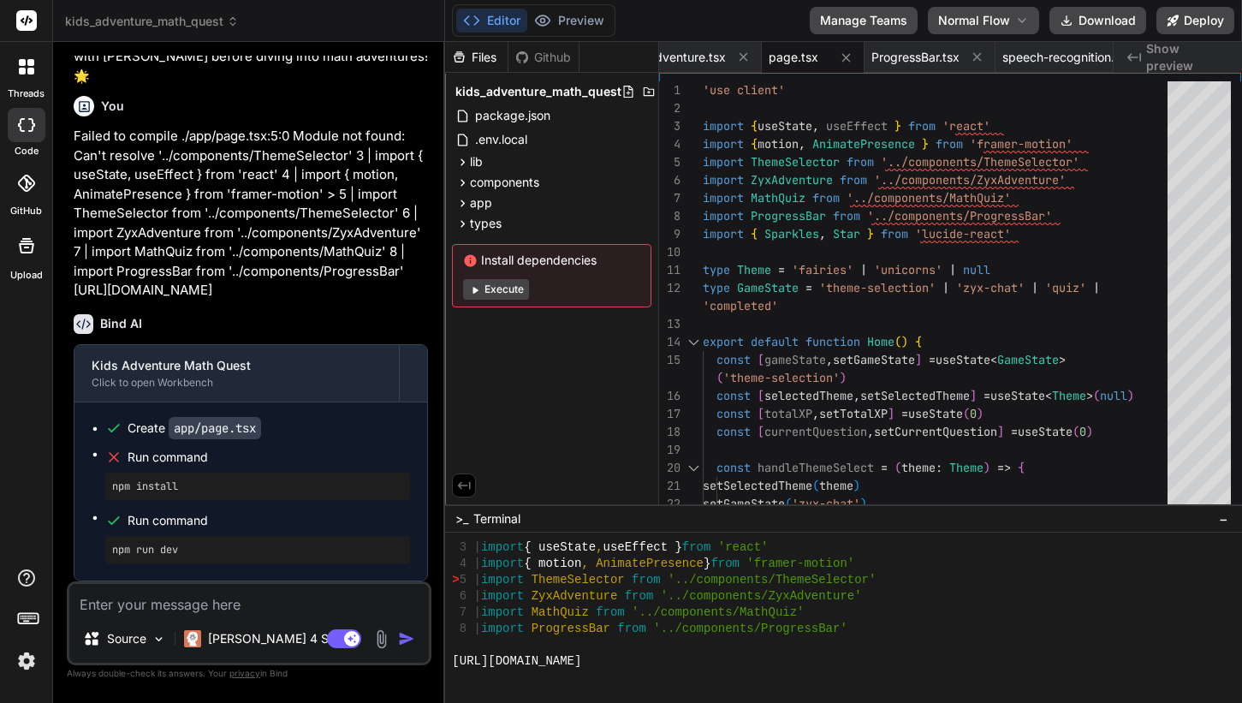
click at [646, 678] on div at bounding box center [834, 678] width 765 height 16
click at [557, 21] on button "Preview" at bounding box center [569, 21] width 84 height 24
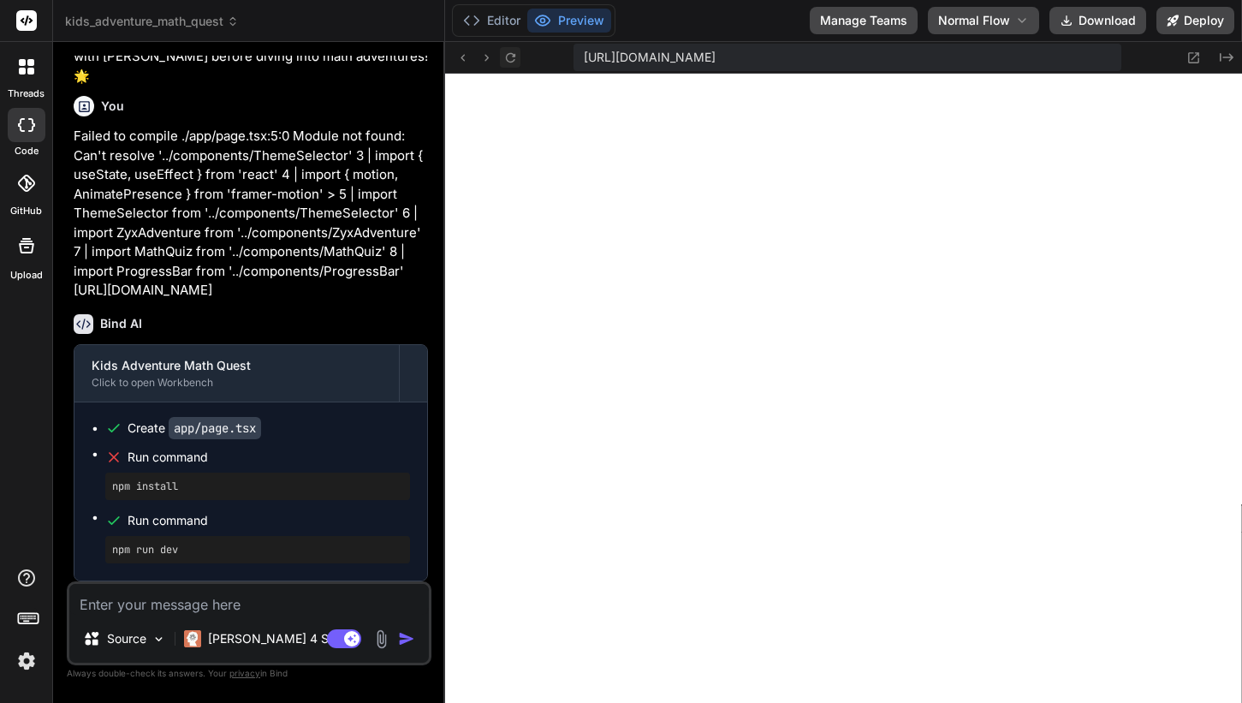
click at [512, 54] on icon at bounding box center [510, 58] width 15 height 15
click at [483, 27] on button "Editor" at bounding box center [491, 21] width 71 height 24
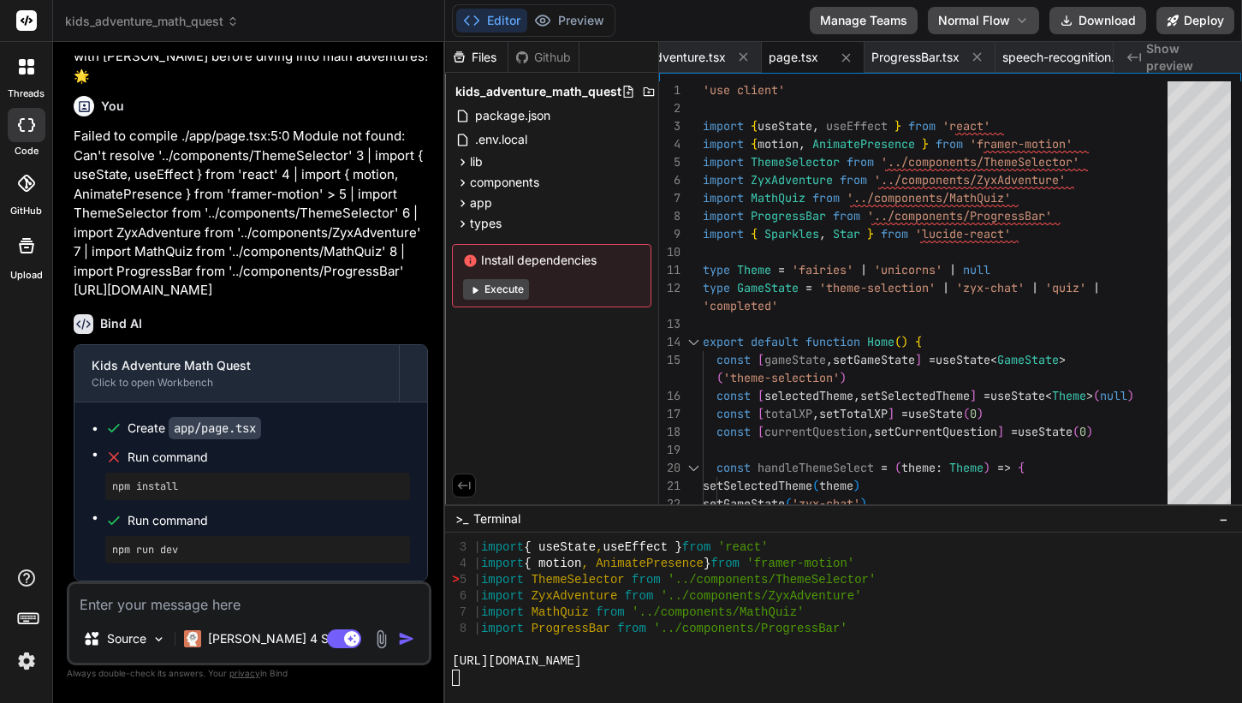
click at [505, 682] on div at bounding box center [834, 678] width 765 height 16
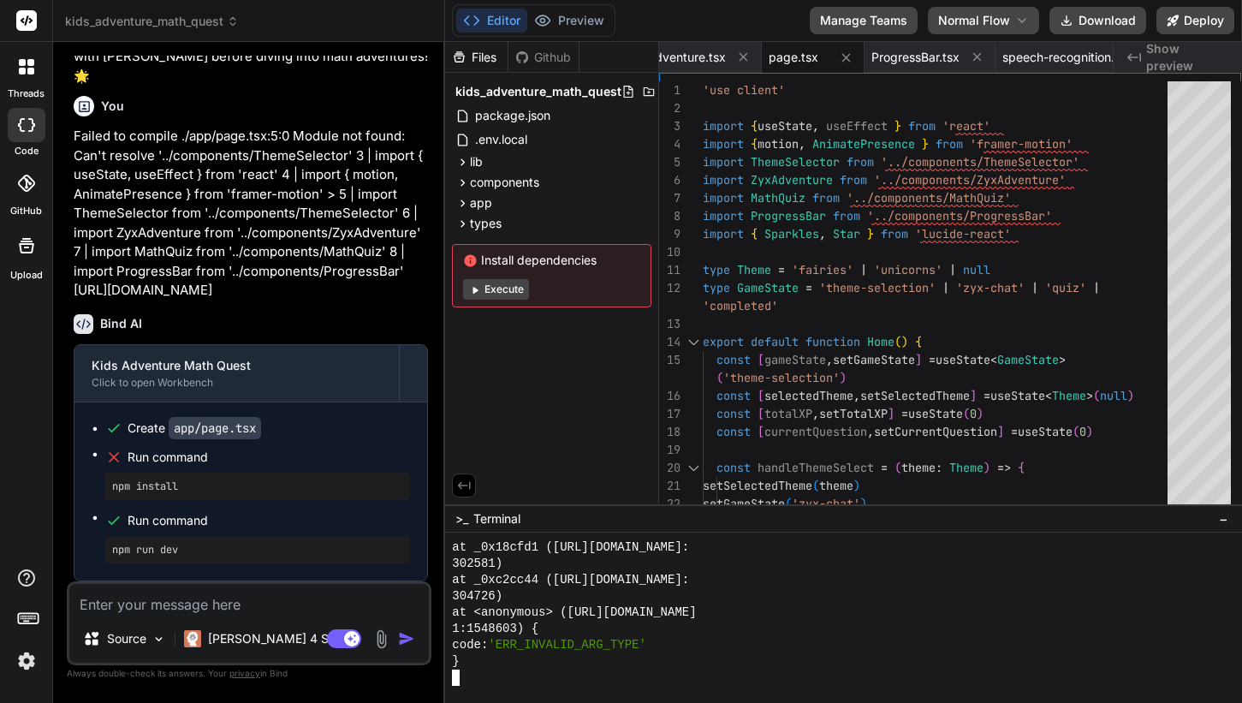
scroll to position [5775, 0]
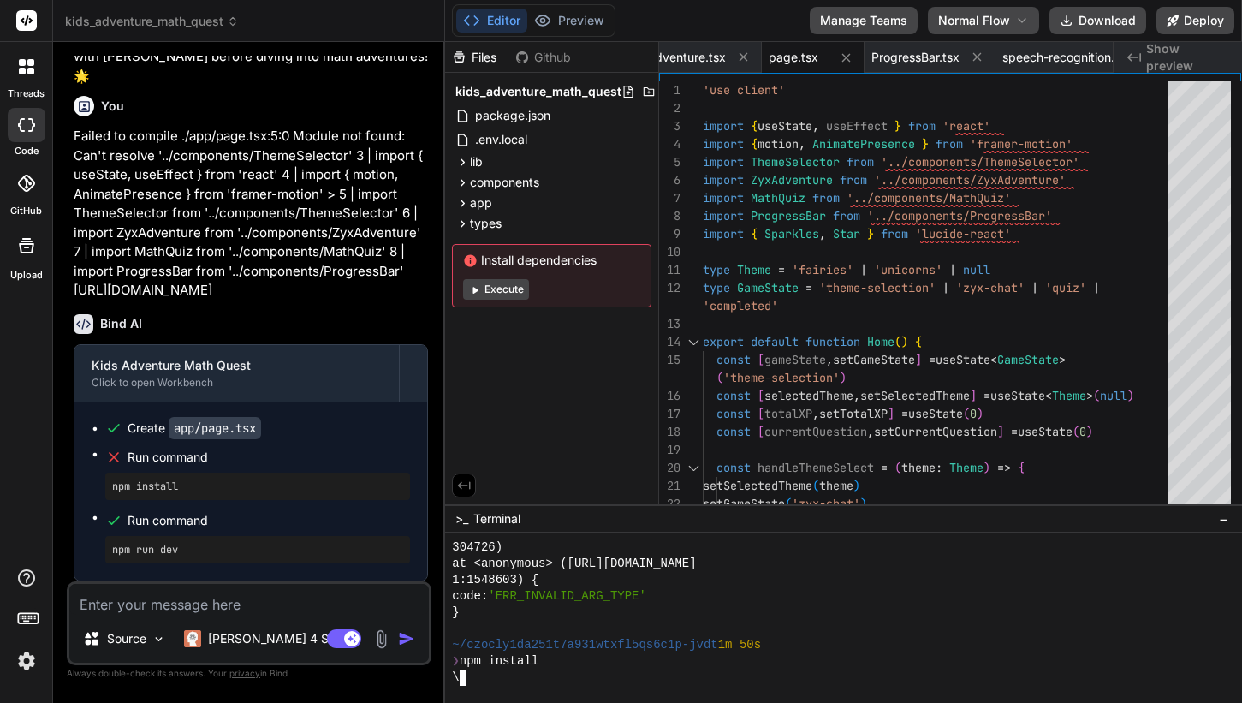
type textarea "x"
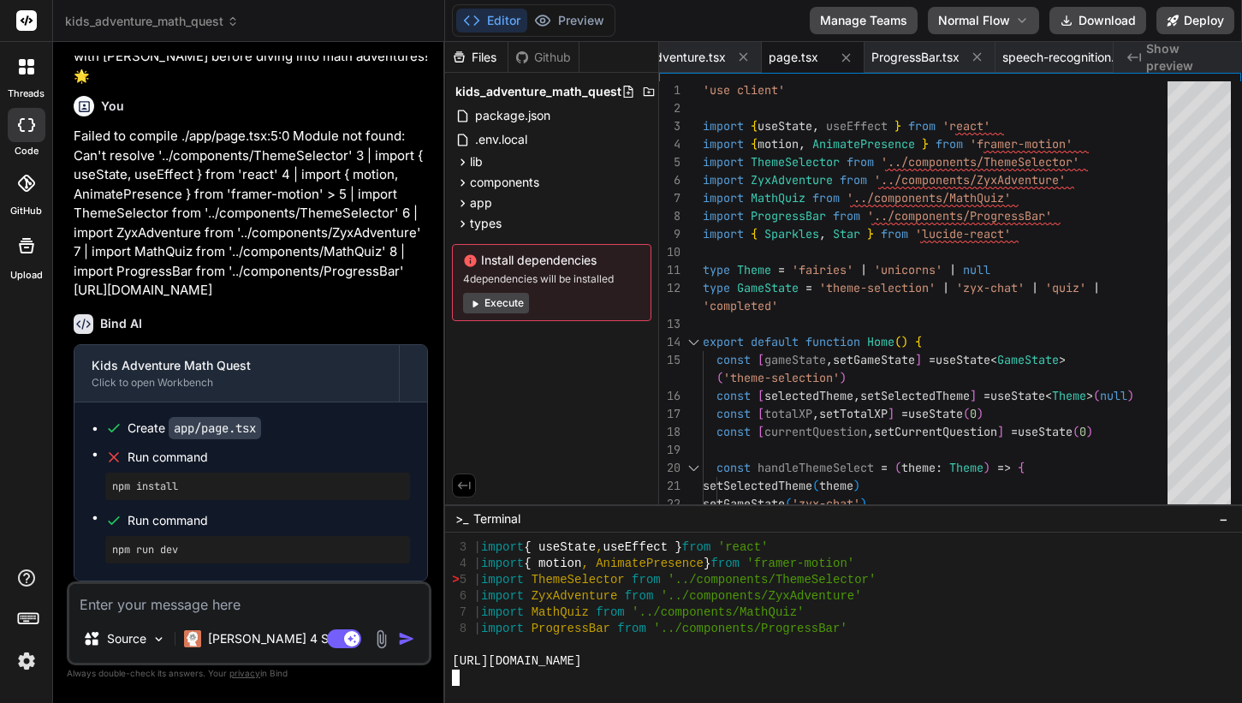
scroll to position [6393, 0]
click at [586, 23] on button "Preview" at bounding box center [569, 21] width 84 height 24
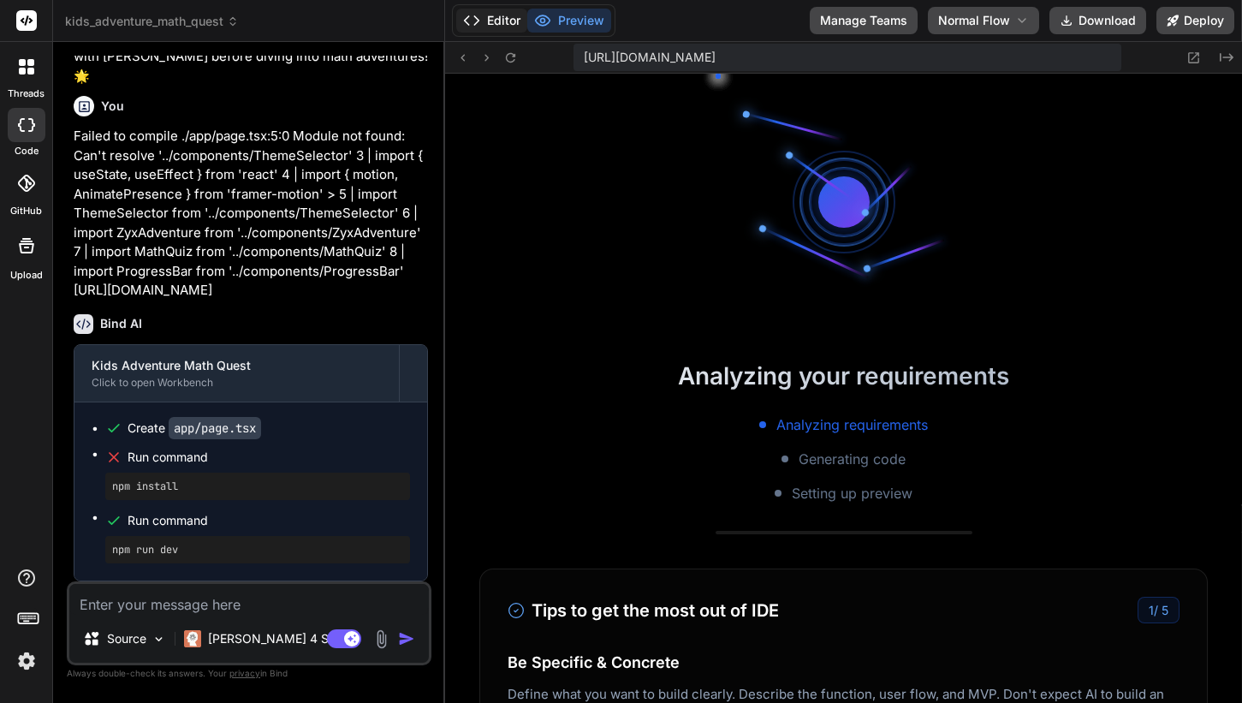
click at [472, 11] on button "Editor" at bounding box center [491, 21] width 71 height 24
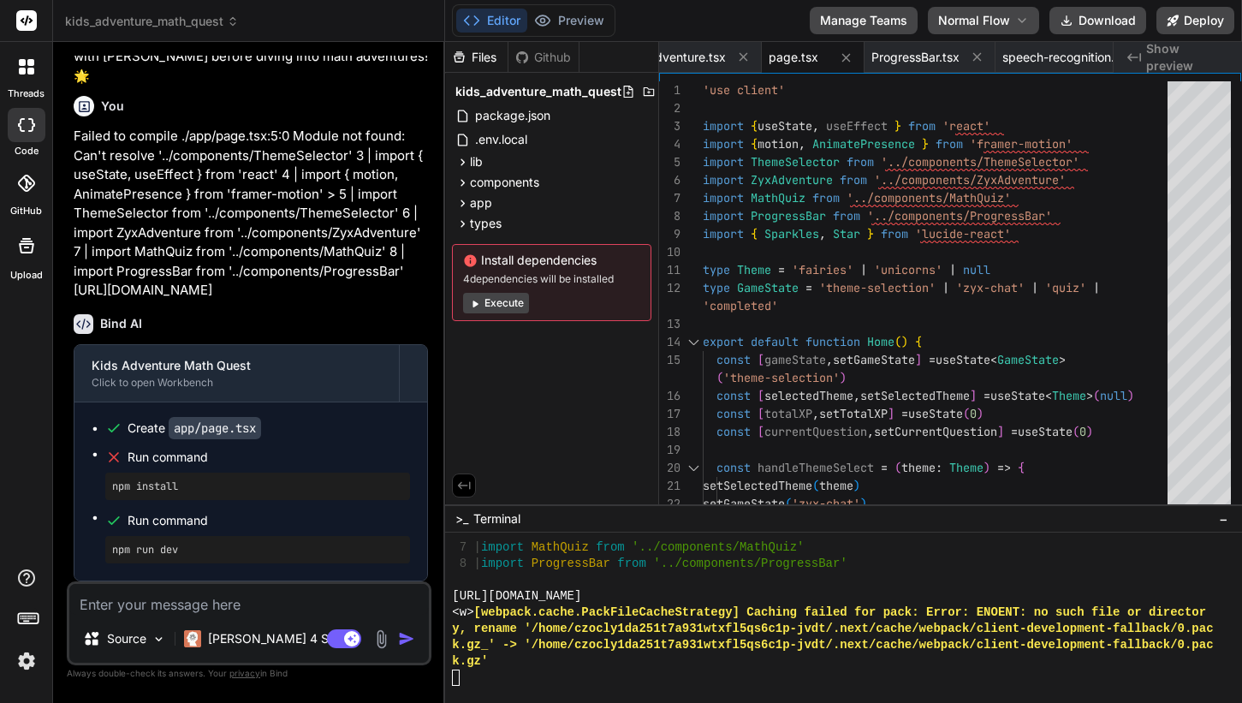
scroll to position [6621, 0]
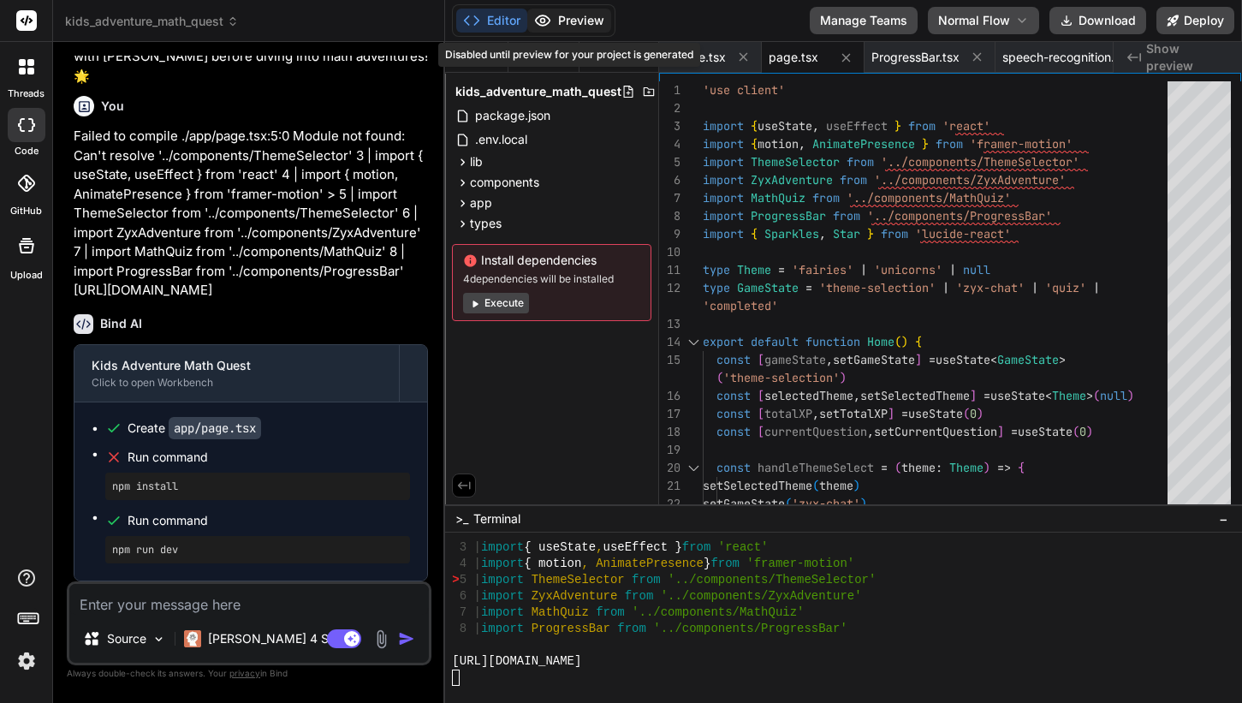
click at [576, 12] on button "Preview" at bounding box center [569, 21] width 84 height 24
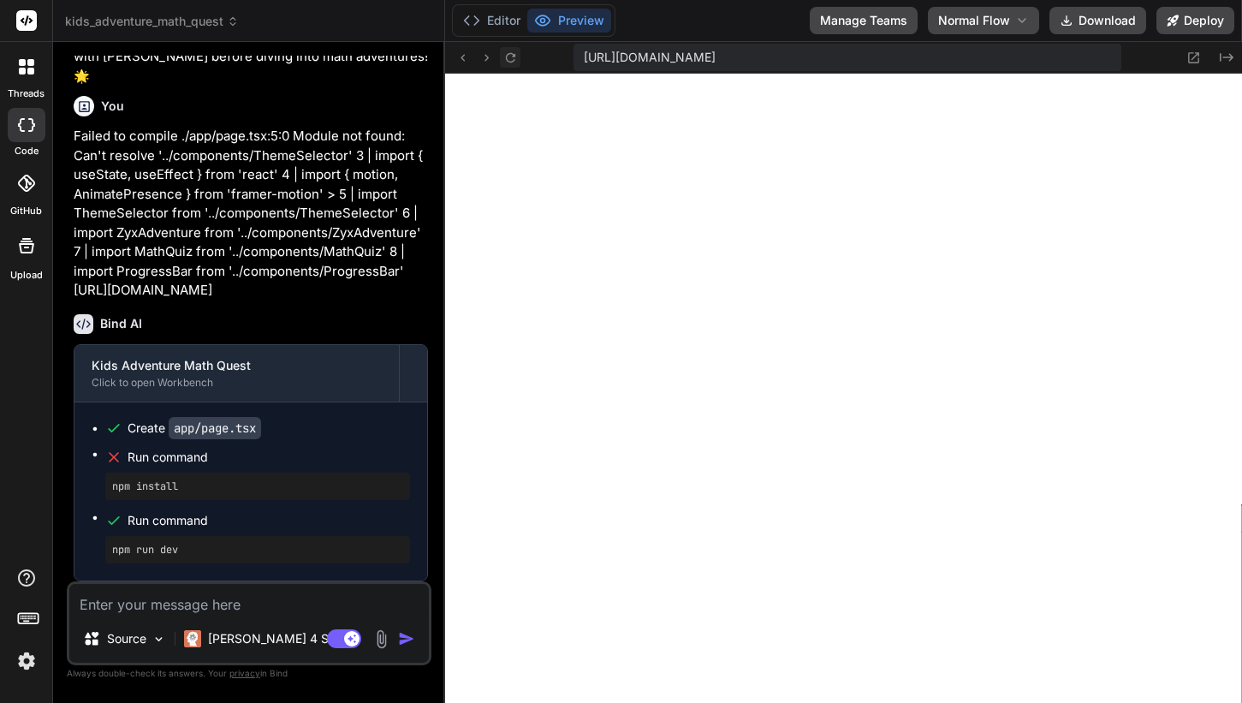
click at [506, 63] on icon at bounding box center [510, 58] width 15 height 15
click at [357, 595] on textarea at bounding box center [249, 599] width 360 height 31
type textarea "x"
type textarea "f"
type textarea "x"
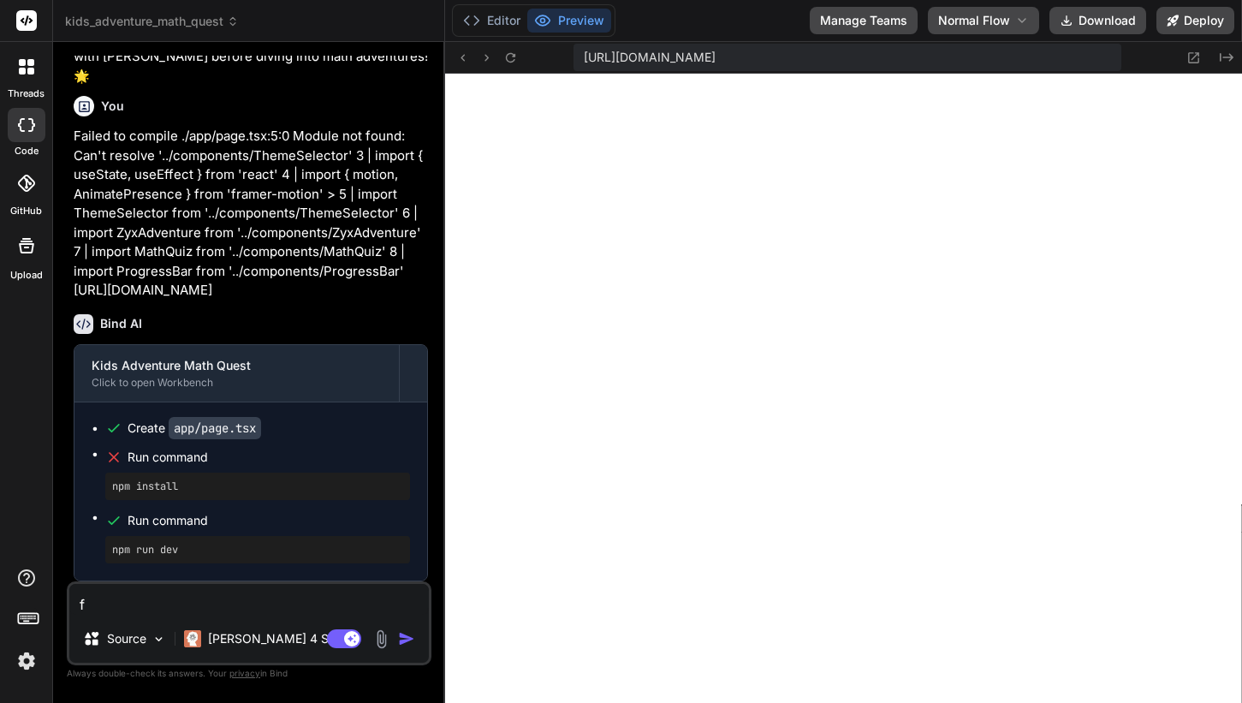
type textarea "fi"
type textarea "x"
type textarea "fix"
type textarea "x"
type textarea "fix"
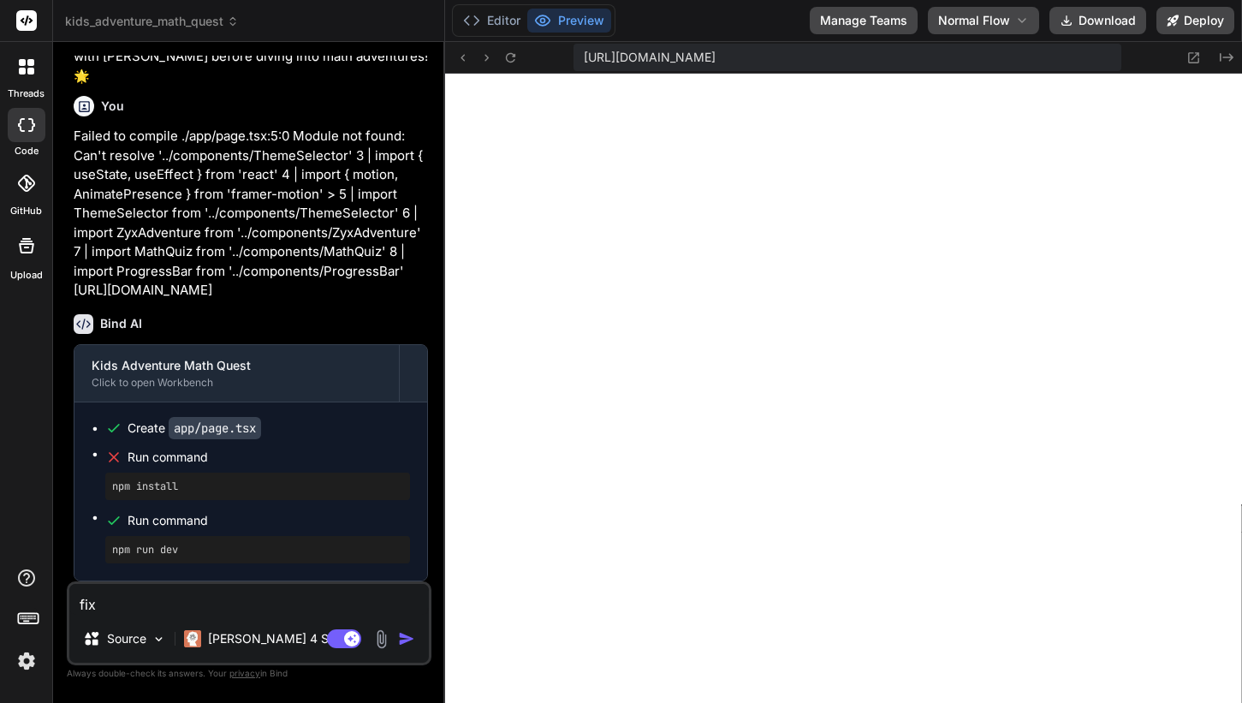
type textarea "x"
type textarea "fix t"
type textarea "x"
type textarea "fix th"
type textarea "x"
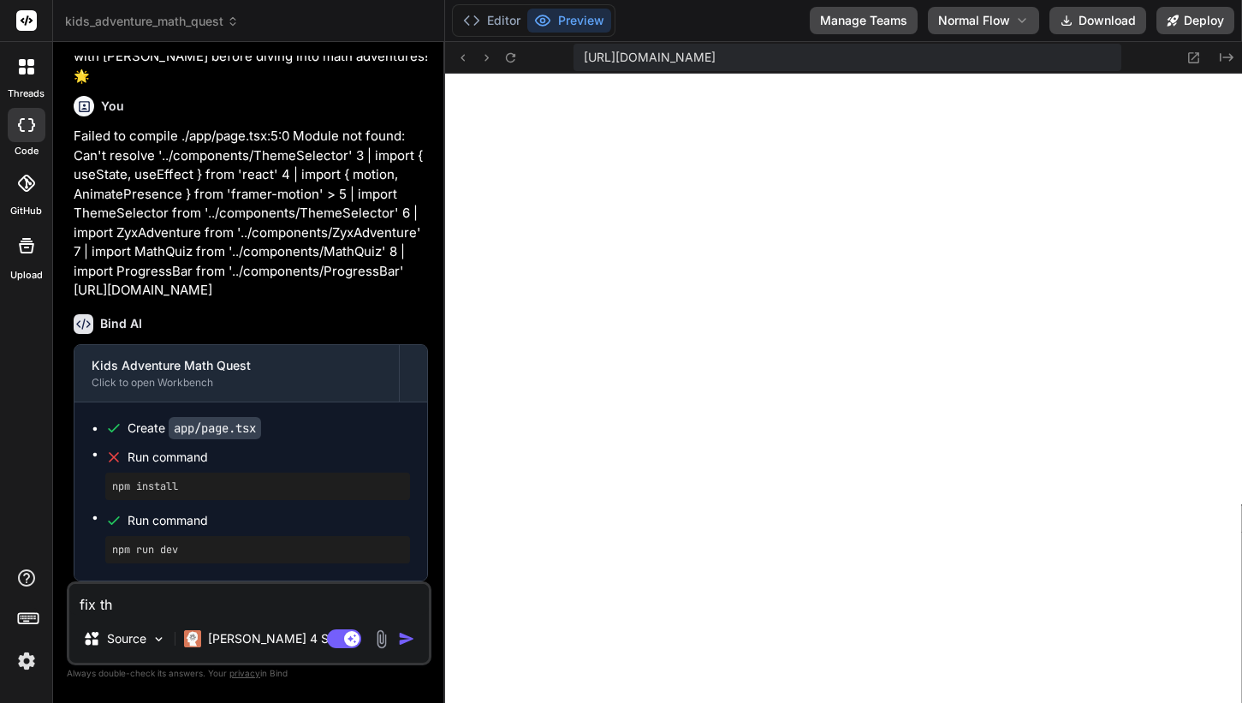
type textarea "fix thi"
type textarea "x"
type textarea "fix this"
type textarea "x"
type textarea "fix this"
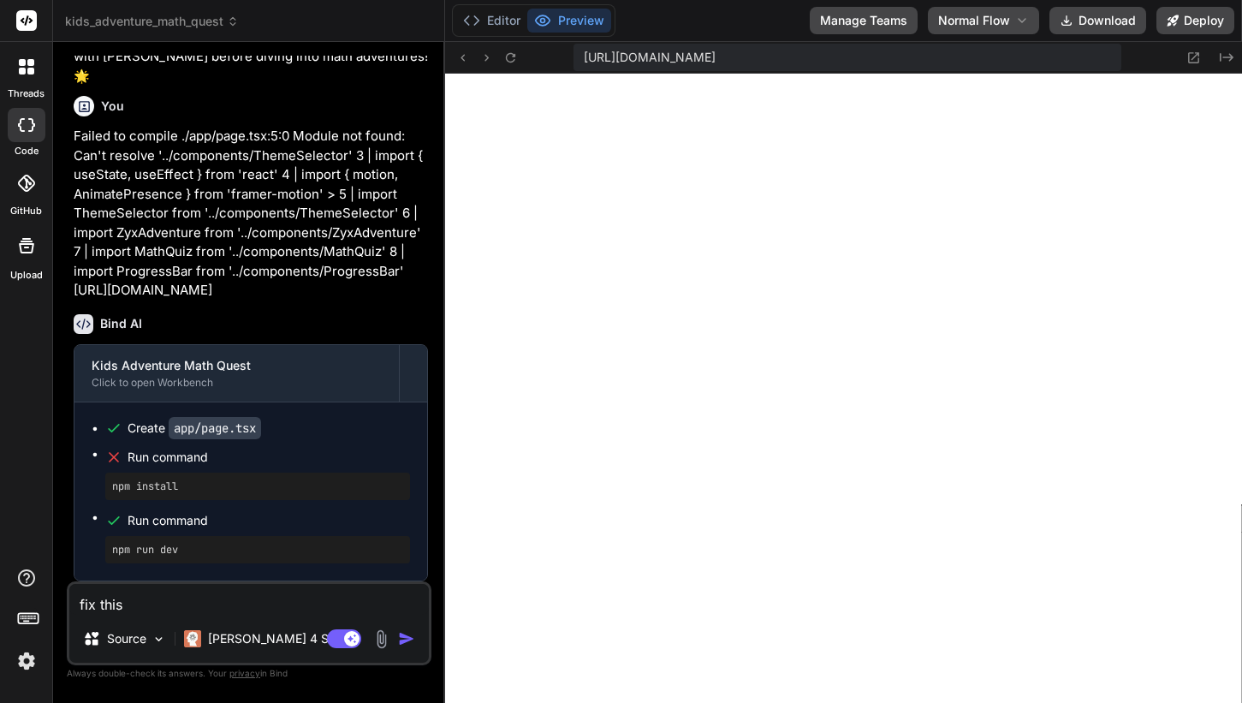
type textarea "x"
type textarea "fix this i"
type textarea "x"
type textarea "fix this is"
type textarea "x"
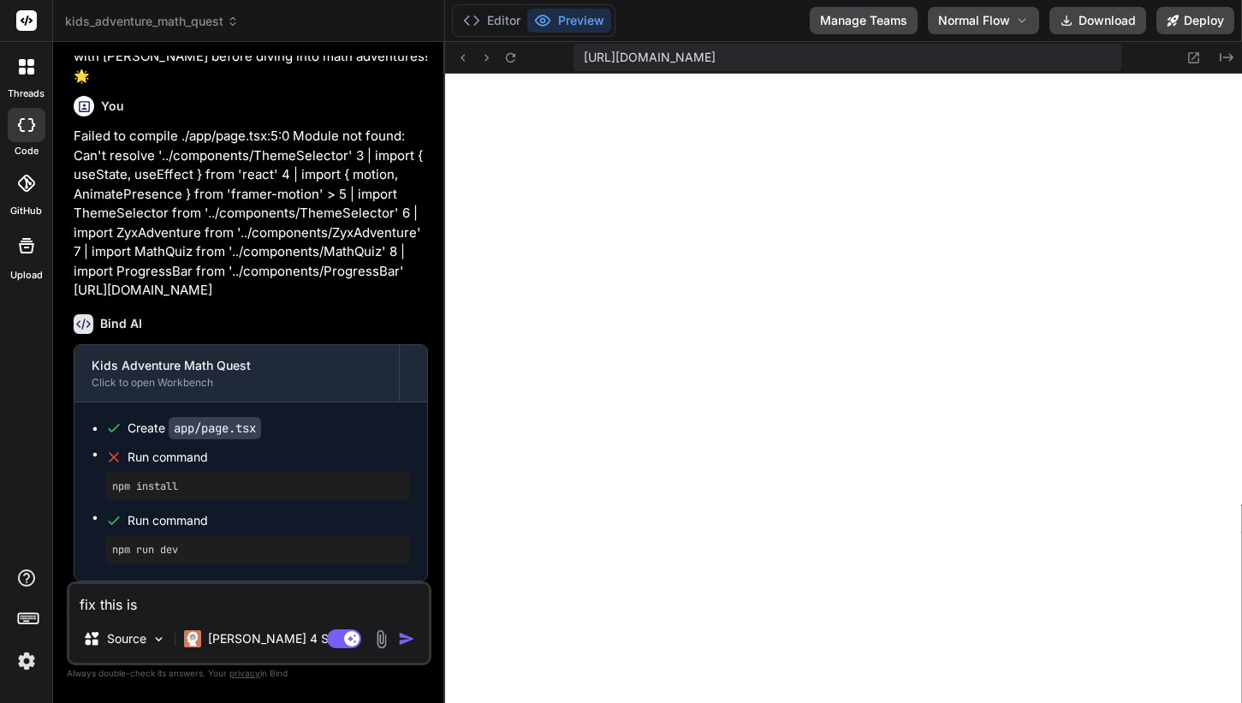
type textarea "fix this iss"
type textarea "x"
type textarea "fix this issue"
type textarea "x"
type textarea "fix this issue:"
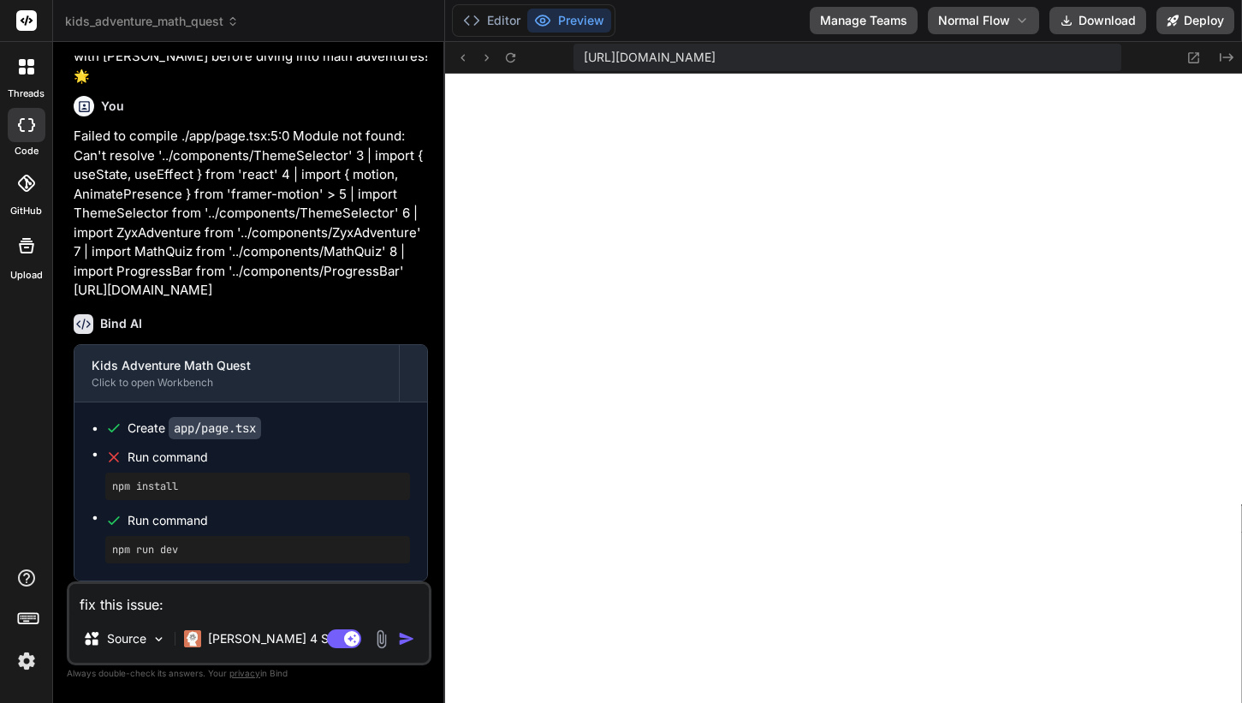
paste textarea "Failed to compile ./app/page.tsx:5:0 Module not found: Can't resolve '../compon…"
type textarea "x"
type textarea "fix this issue: Failed to compile ./app/page.tsx:5:0 Module not found: Can't re…"
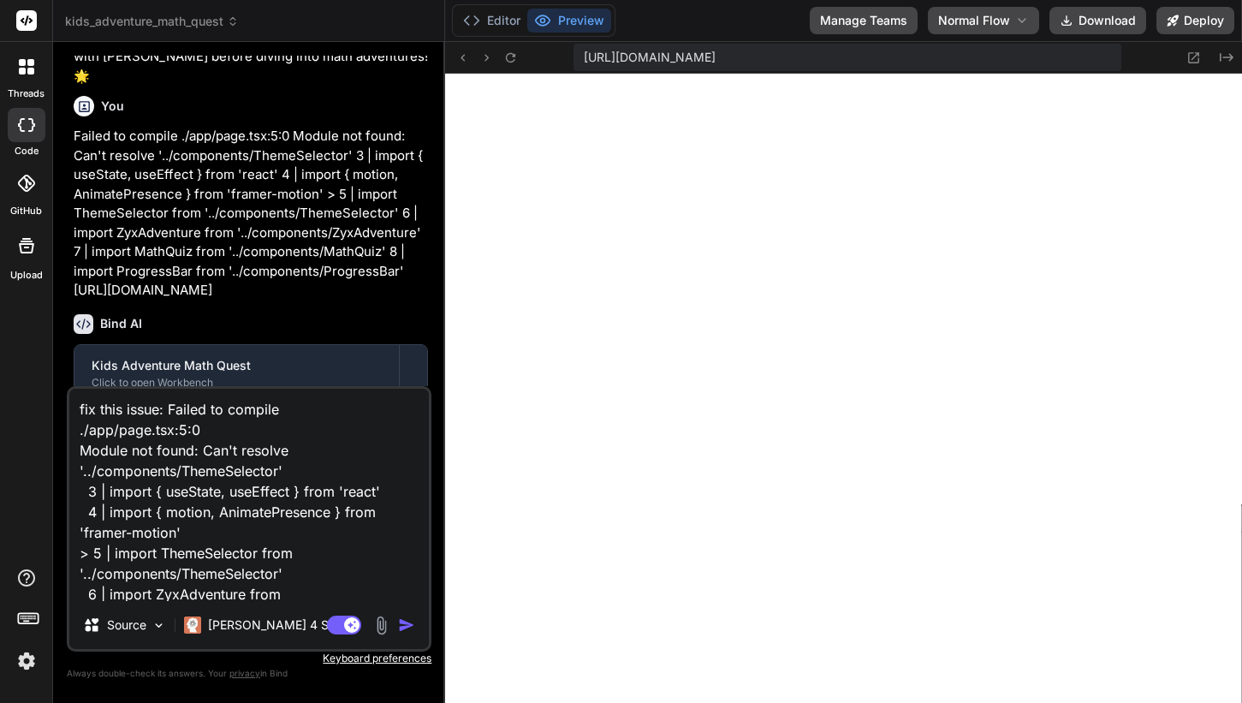
scroll to position [165, 0]
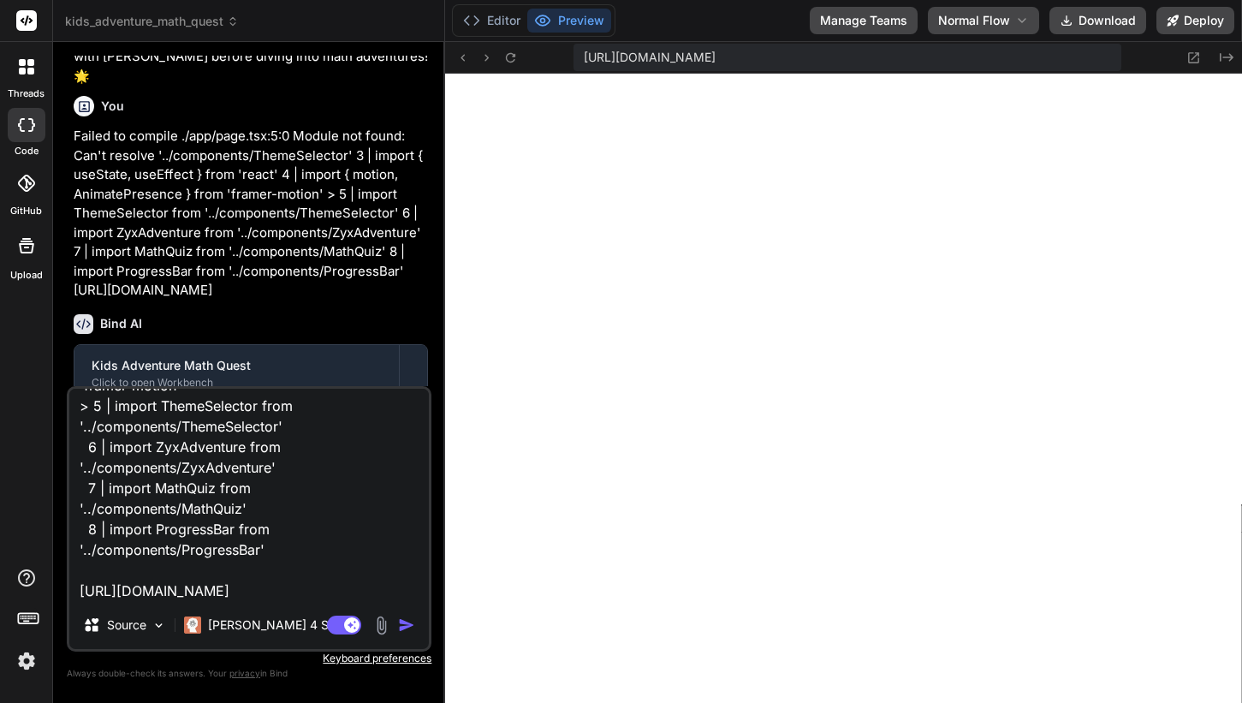
type textarea "x"
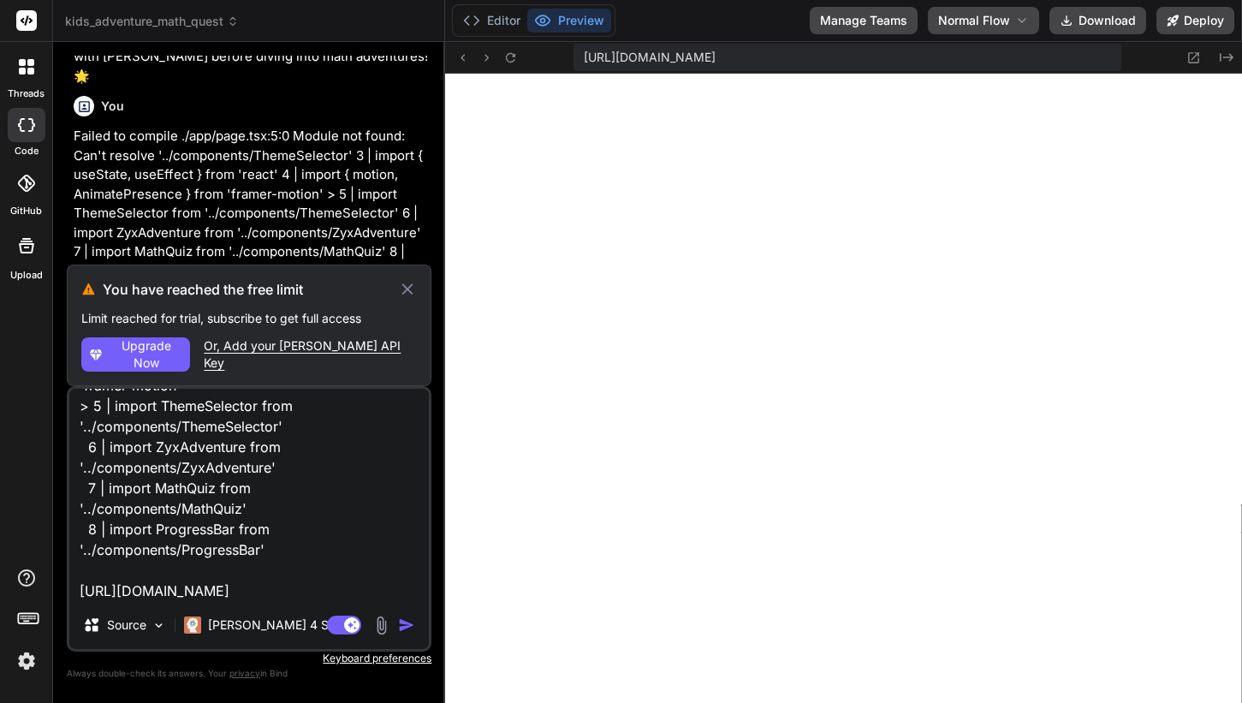
type textarea "fix this issue: Failed to compile ./app/page.tsx:5:0 Module not found: Can't re…"
click at [27, 664] on img at bounding box center [26, 660] width 29 height 29
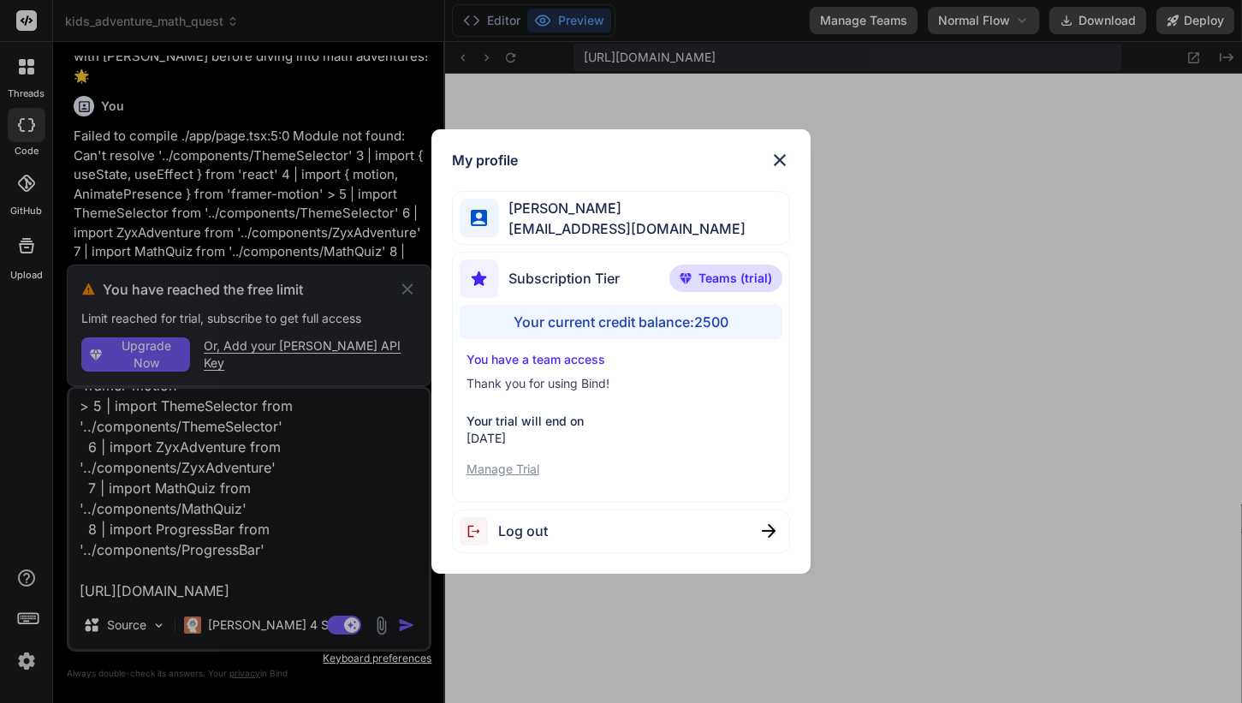
click at [27, 664] on div "My profile john zakma johnzakma9@gmail.com Subscription Tier Teams (trial) Your…" at bounding box center [621, 351] width 1242 height 703
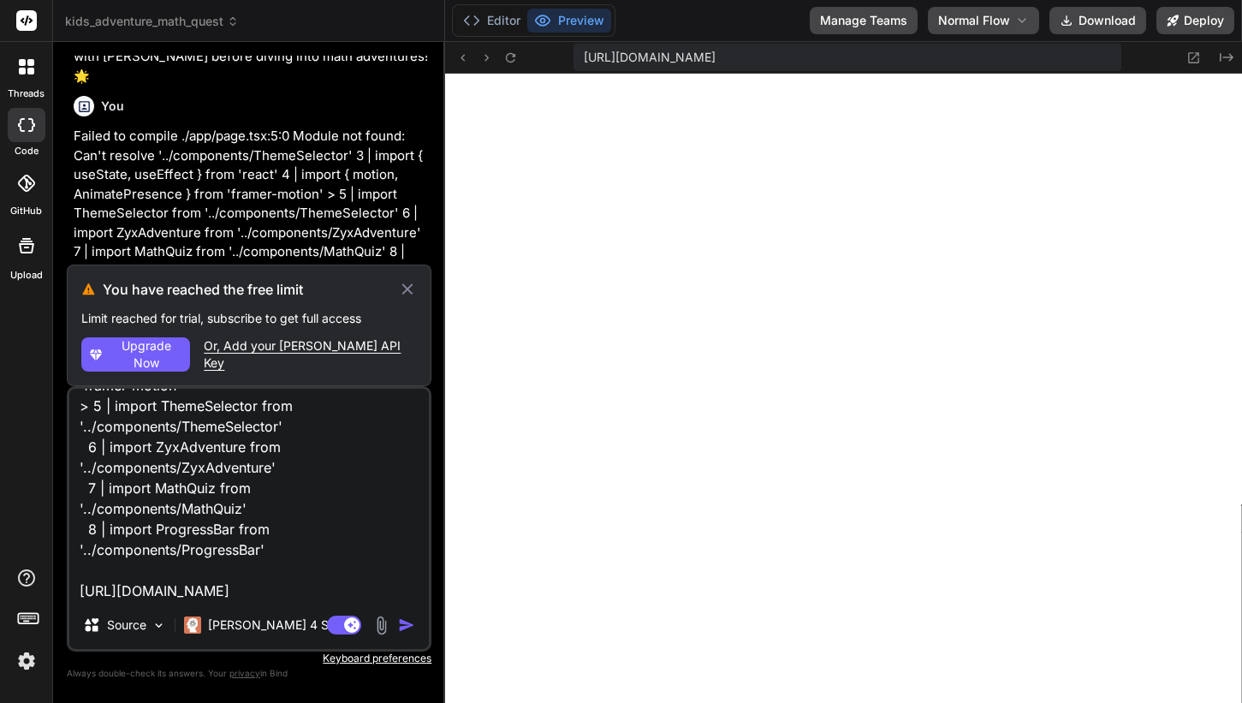
click at [129, 352] on span "Upgrade Now" at bounding box center [146, 354] width 74 height 34
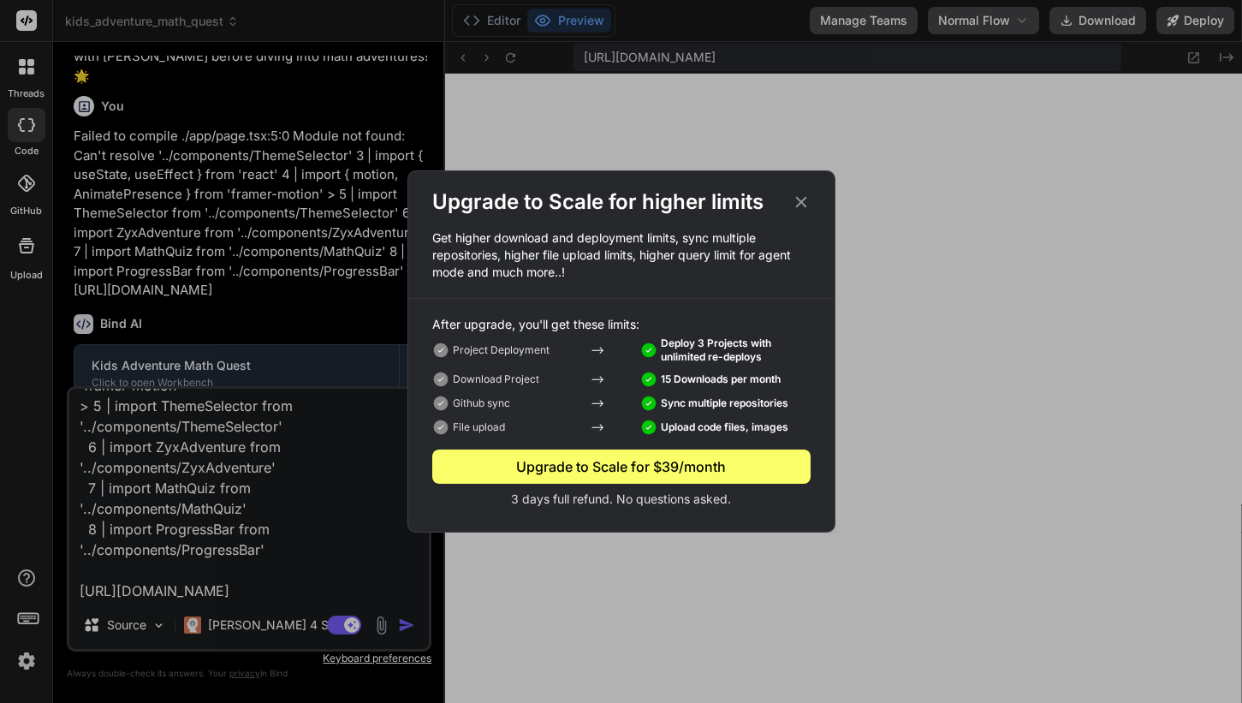
click at [801, 199] on icon at bounding box center [801, 202] width 19 height 19
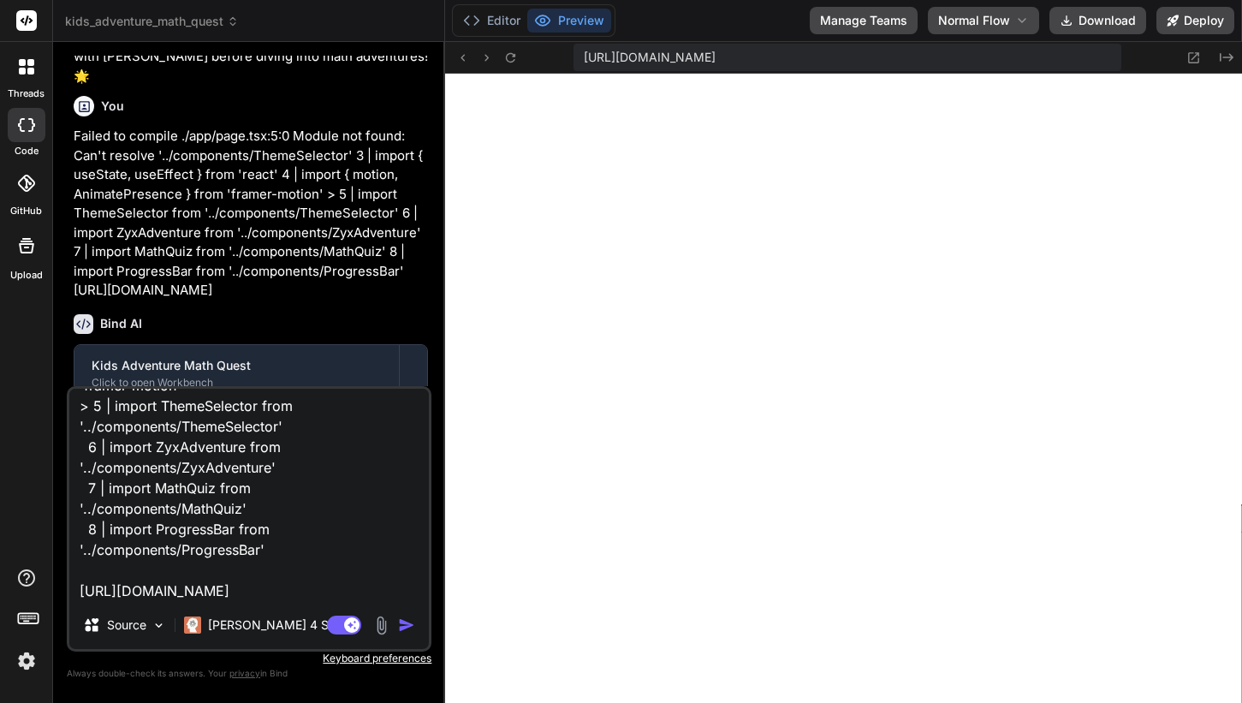
click at [416, 628] on button "button" at bounding box center [410, 624] width 24 height 17
type textarea "x"
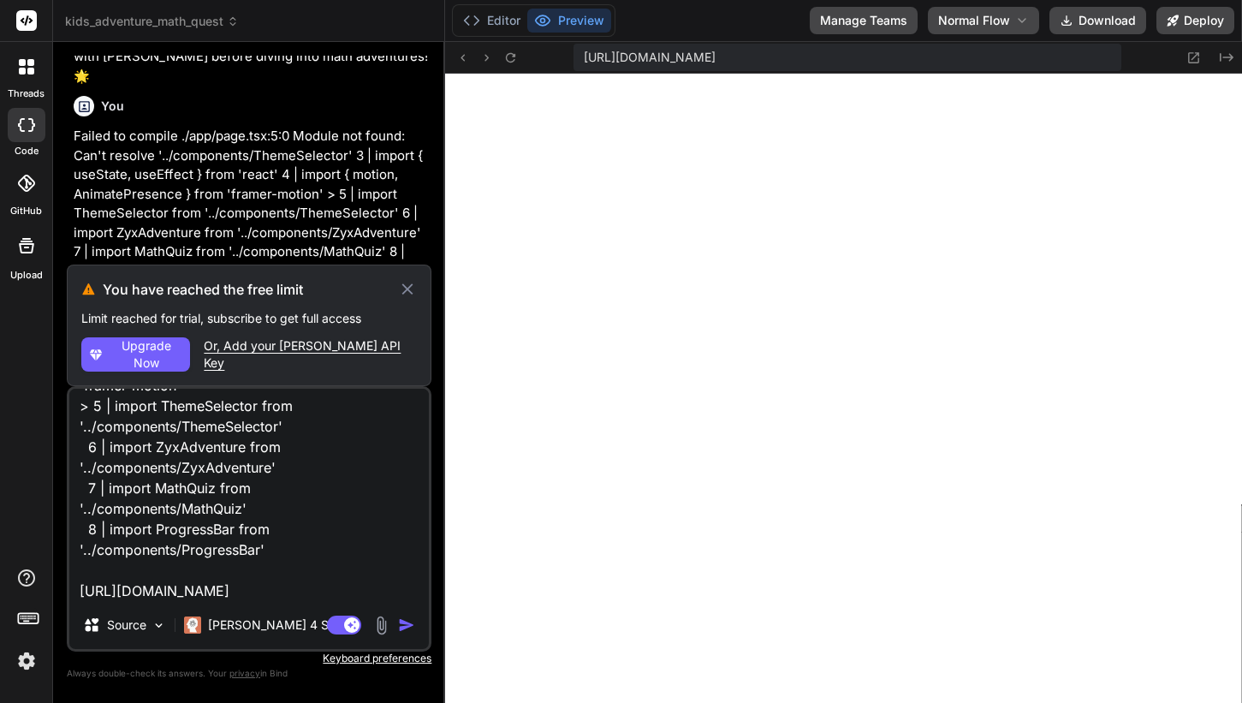
click at [29, 668] on img at bounding box center [26, 660] width 29 height 29
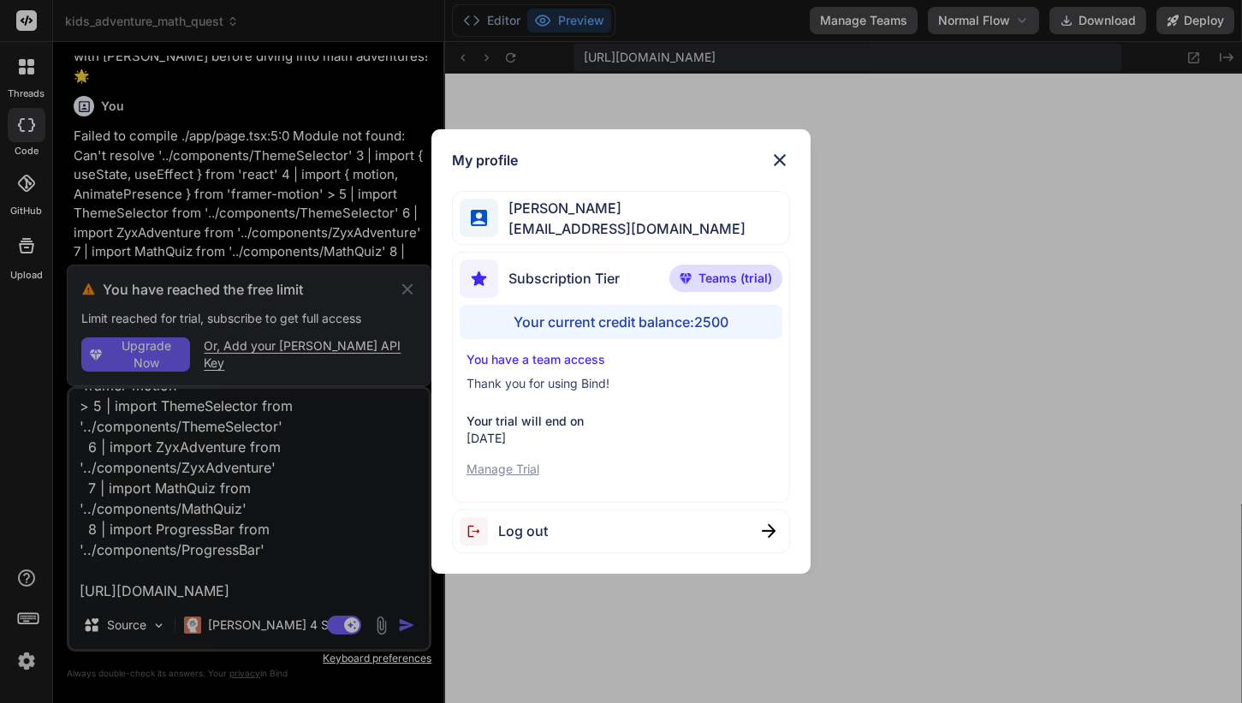
click at [706, 321] on div "Your current credit balance: 2500" at bounding box center [621, 322] width 323 height 34
click at [781, 158] on img at bounding box center [780, 160] width 21 height 21
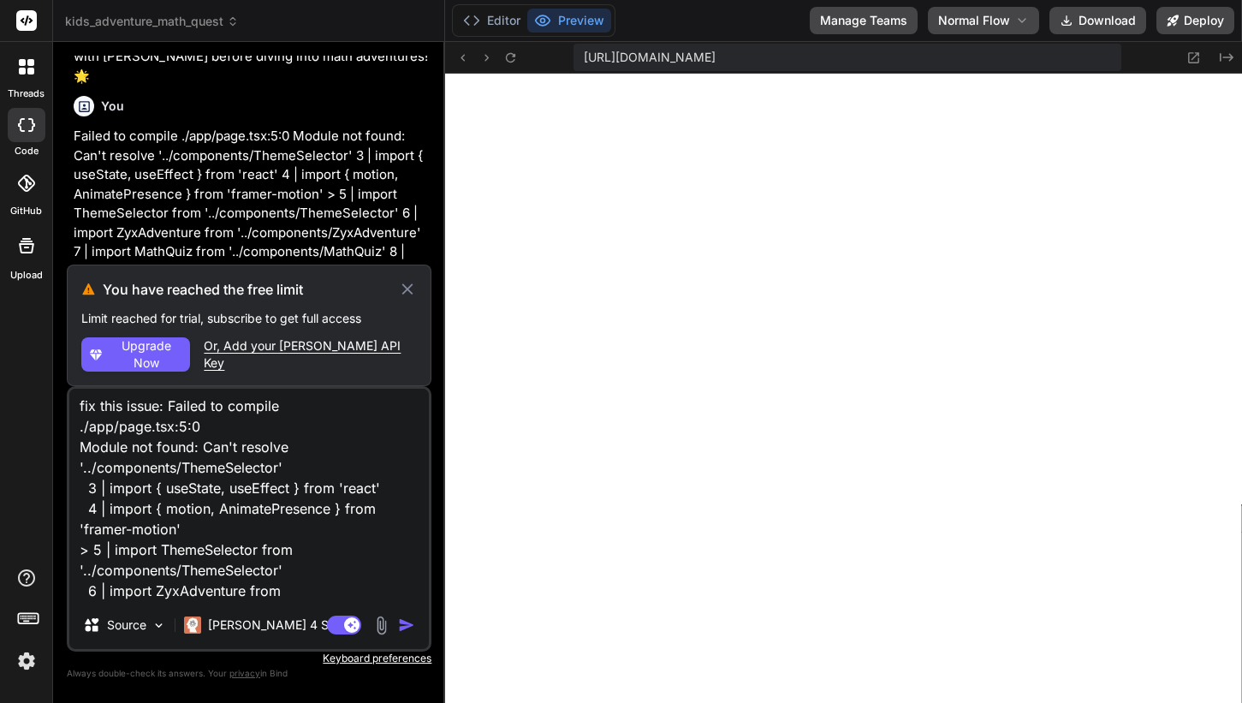
scroll to position [0, 0]
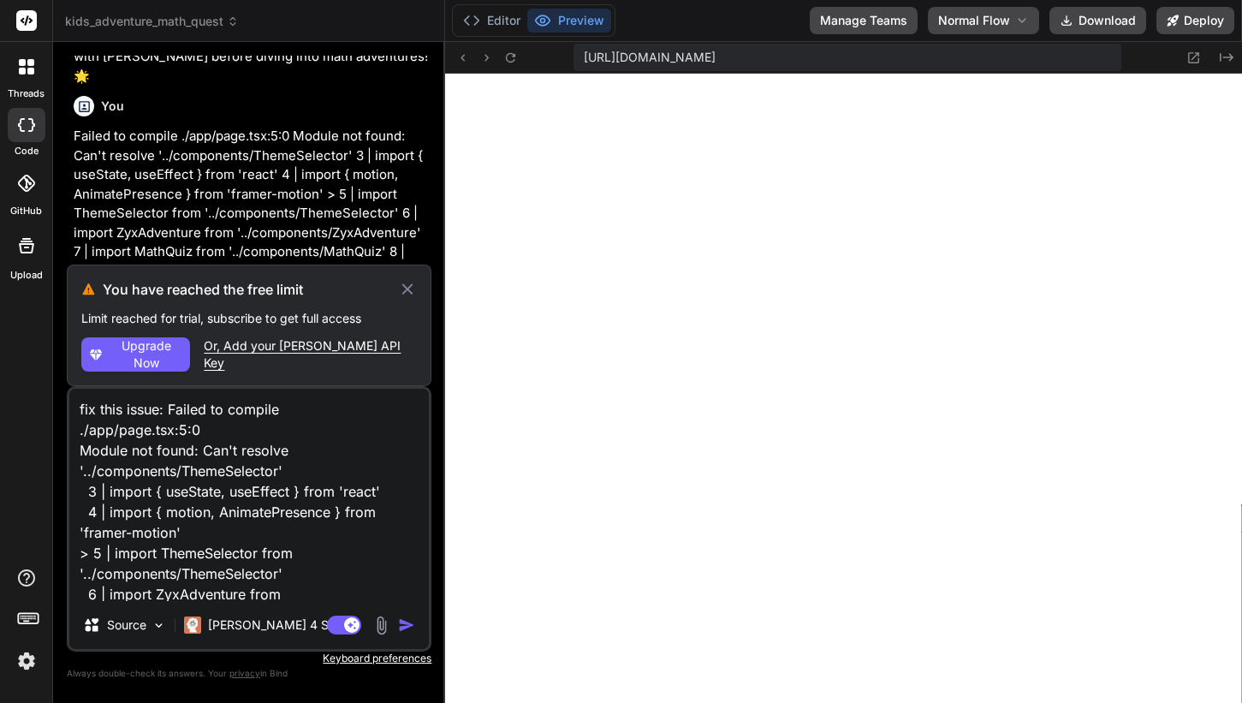
click at [330, 356] on div "Or, Add your Claude API Key" at bounding box center [310, 354] width 213 height 34
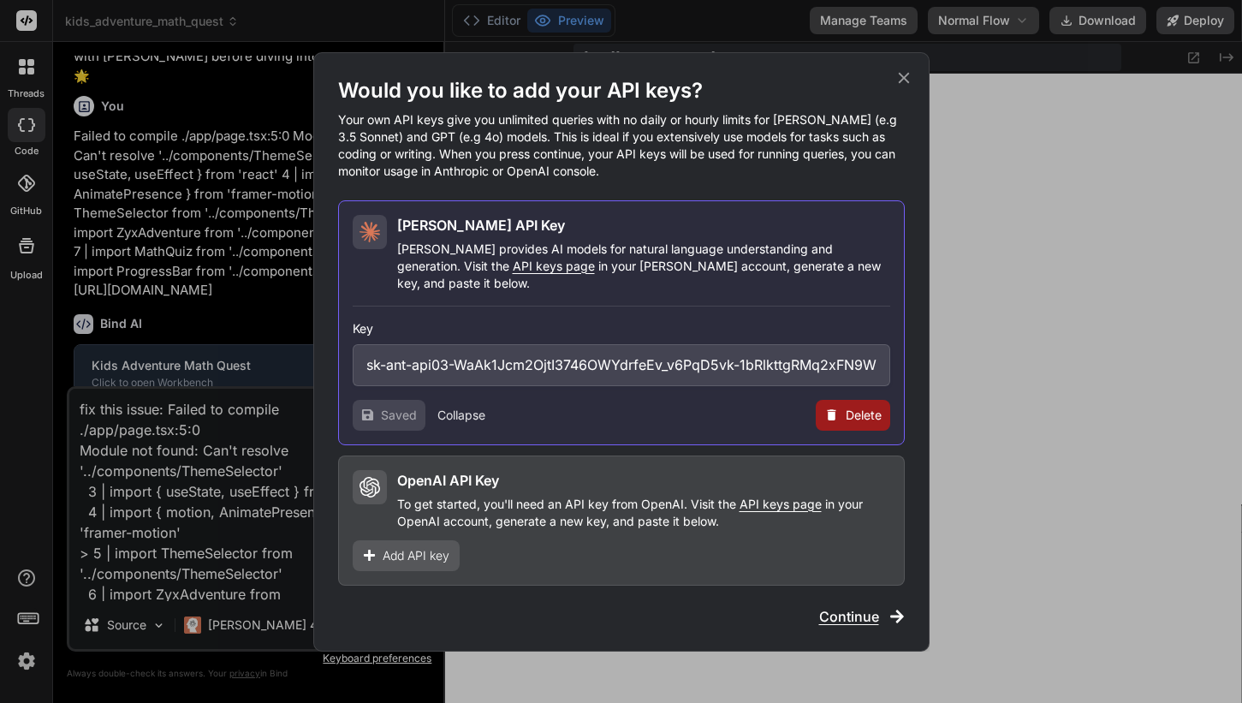
click at [860, 612] on span "Continue" at bounding box center [849, 616] width 60 height 21
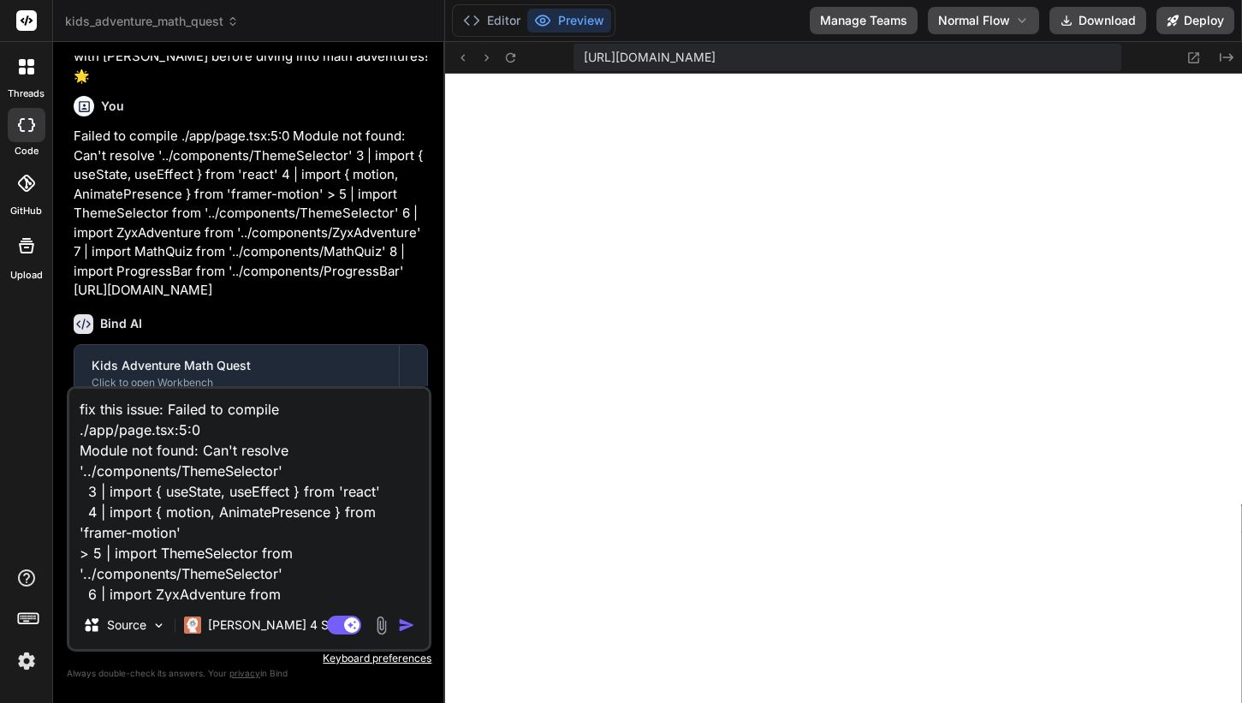
click at [408, 626] on img "button" at bounding box center [406, 624] width 17 height 17
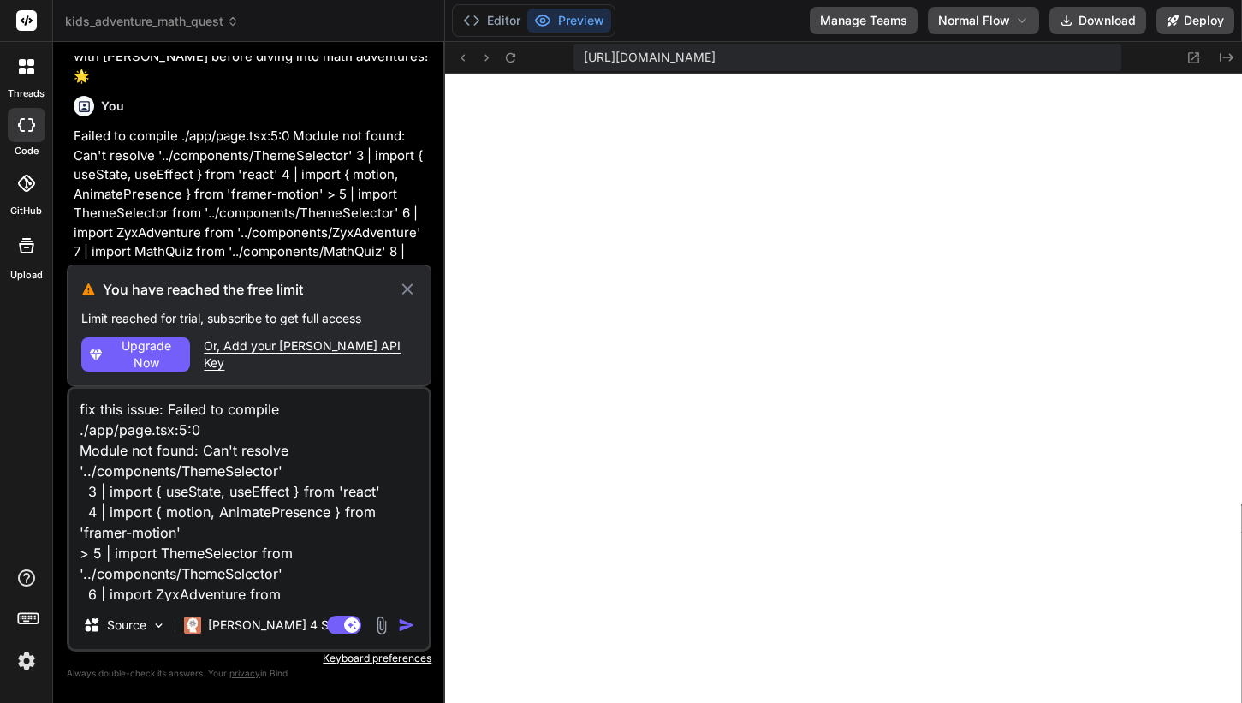
click at [146, 354] on span "Upgrade Now" at bounding box center [146, 354] width 74 height 34
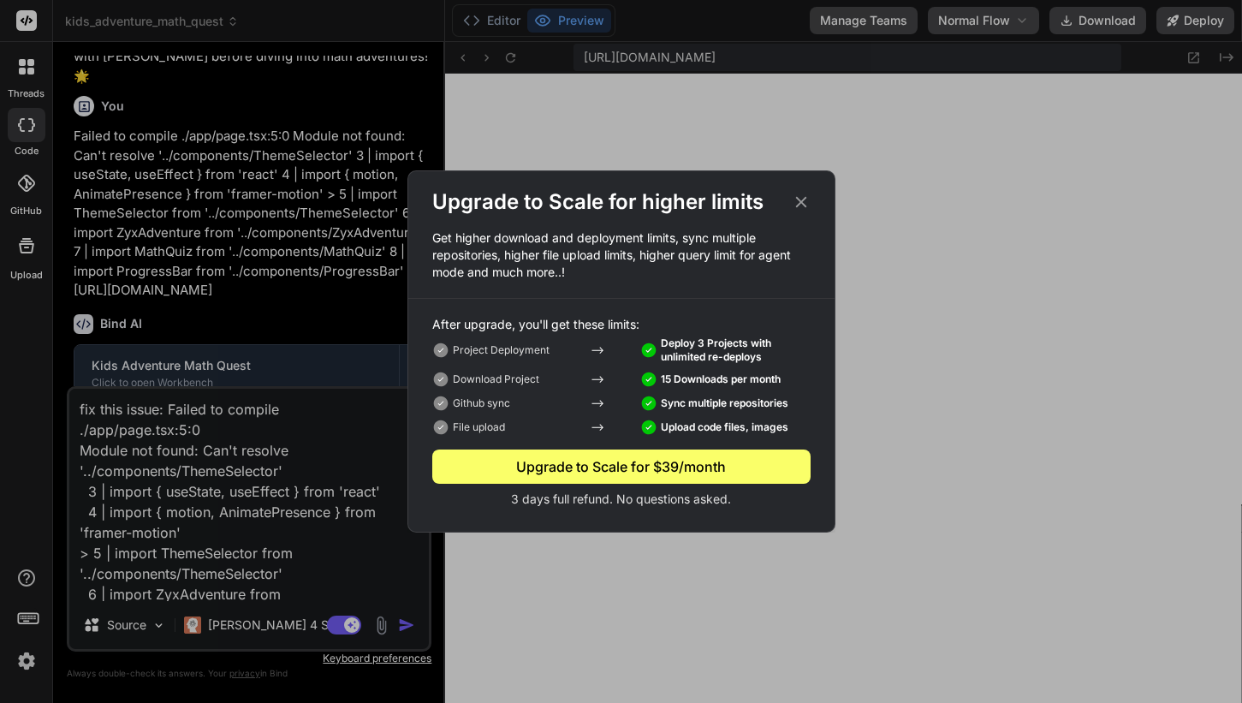
click at [805, 202] on icon at bounding box center [801, 202] width 19 height 19
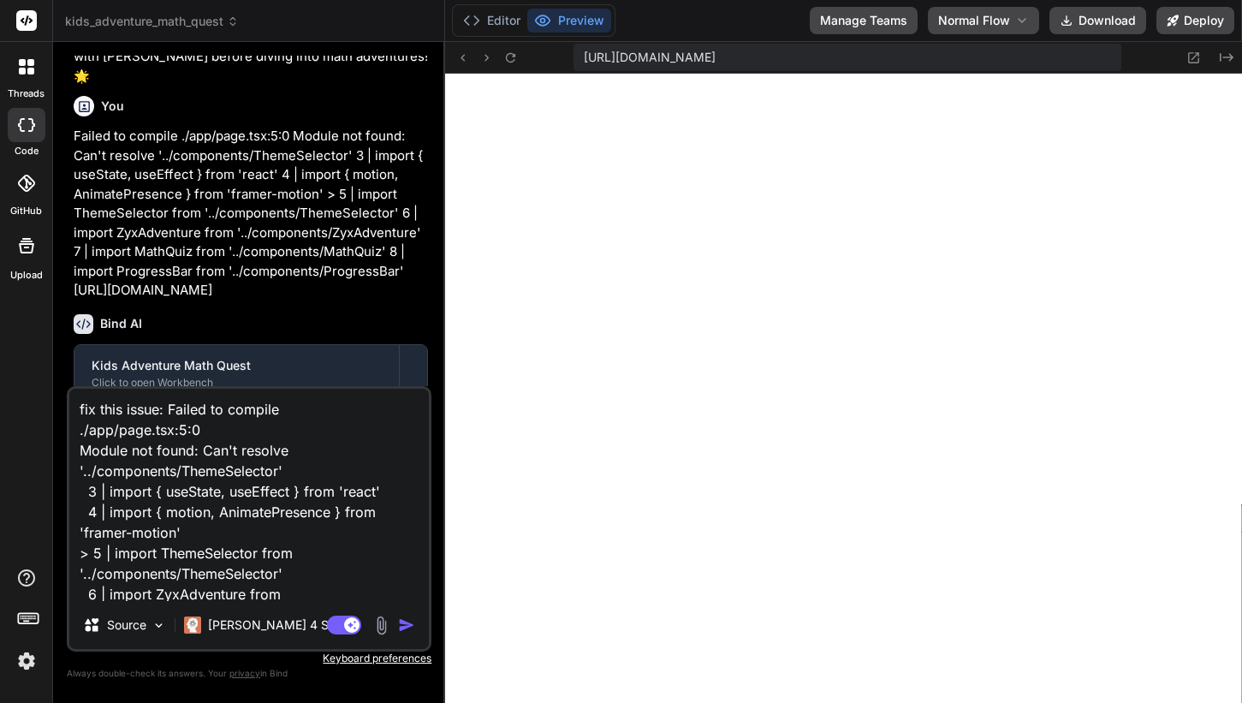
click at [402, 622] on img "button" at bounding box center [406, 624] width 17 height 17
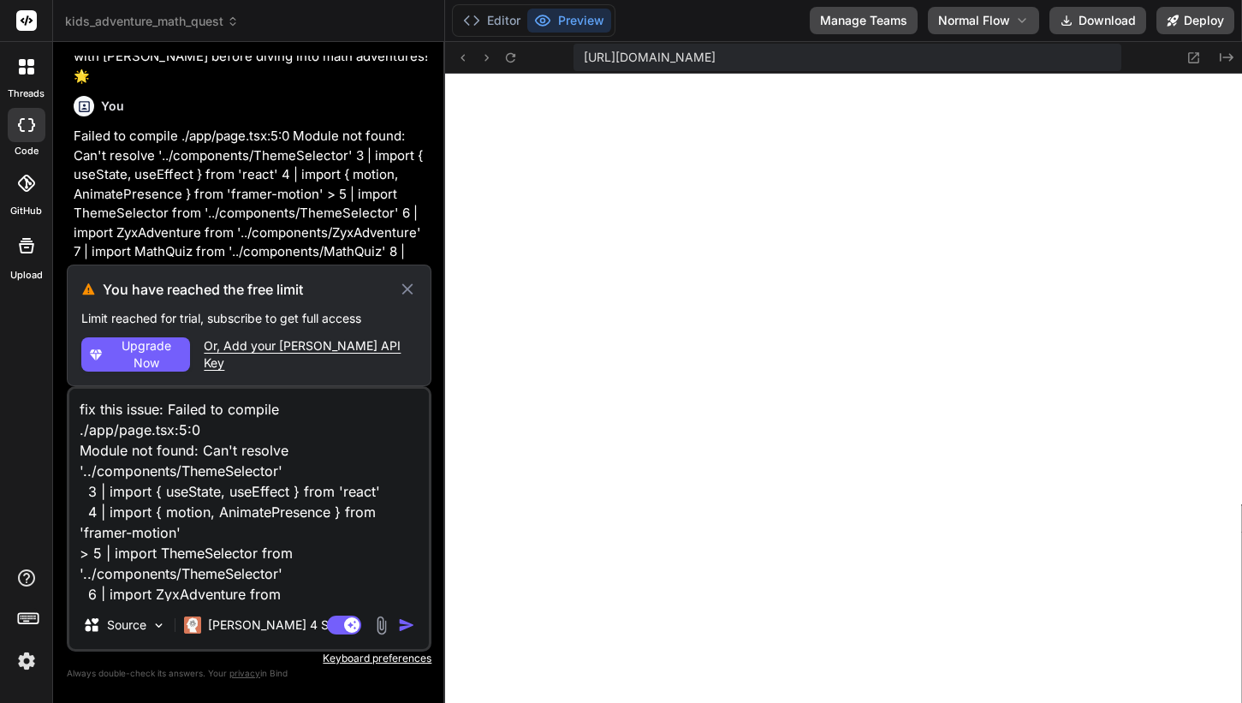
click at [287, 358] on div "Or, Add your Claude API Key" at bounding box center [310, 354] width 213 height 34
type textarea "x"
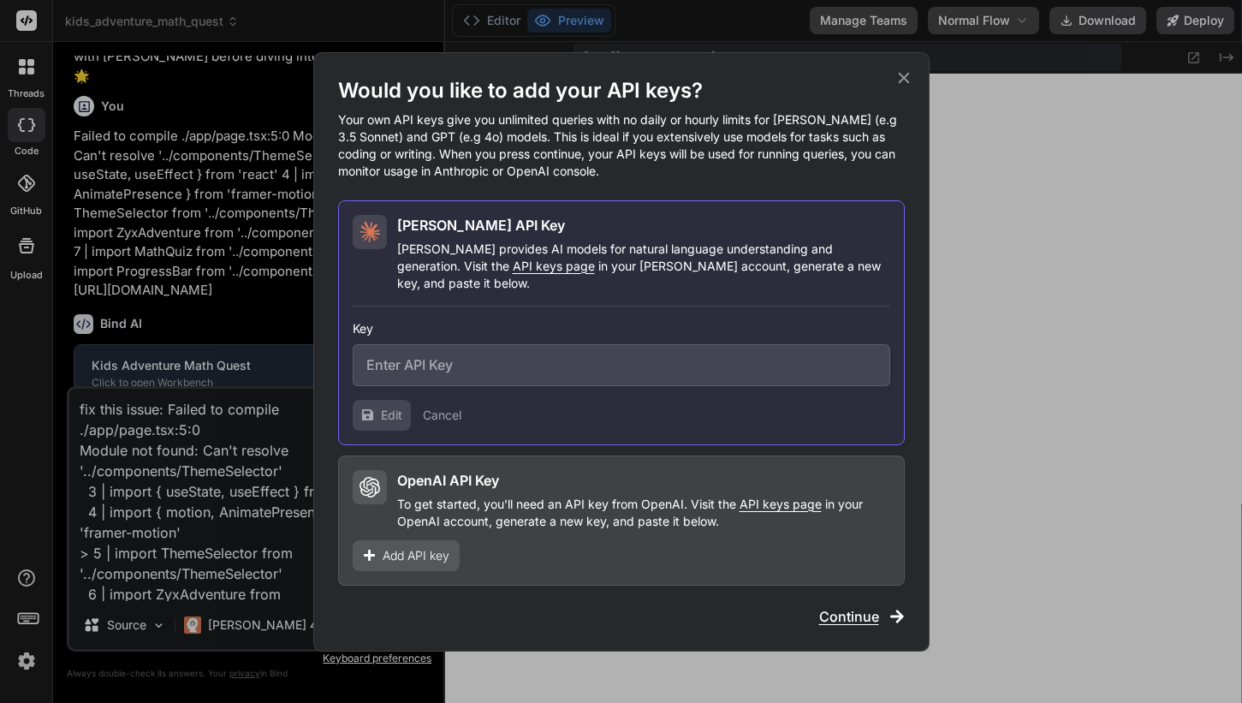
type input "sk-ant-api03-WaAk1Jcm2OjtI3746OWYdrfeEv_v6PqD5vk-1bRlkttgRMq2xFN9W_VU9g6OiOo_cR…"
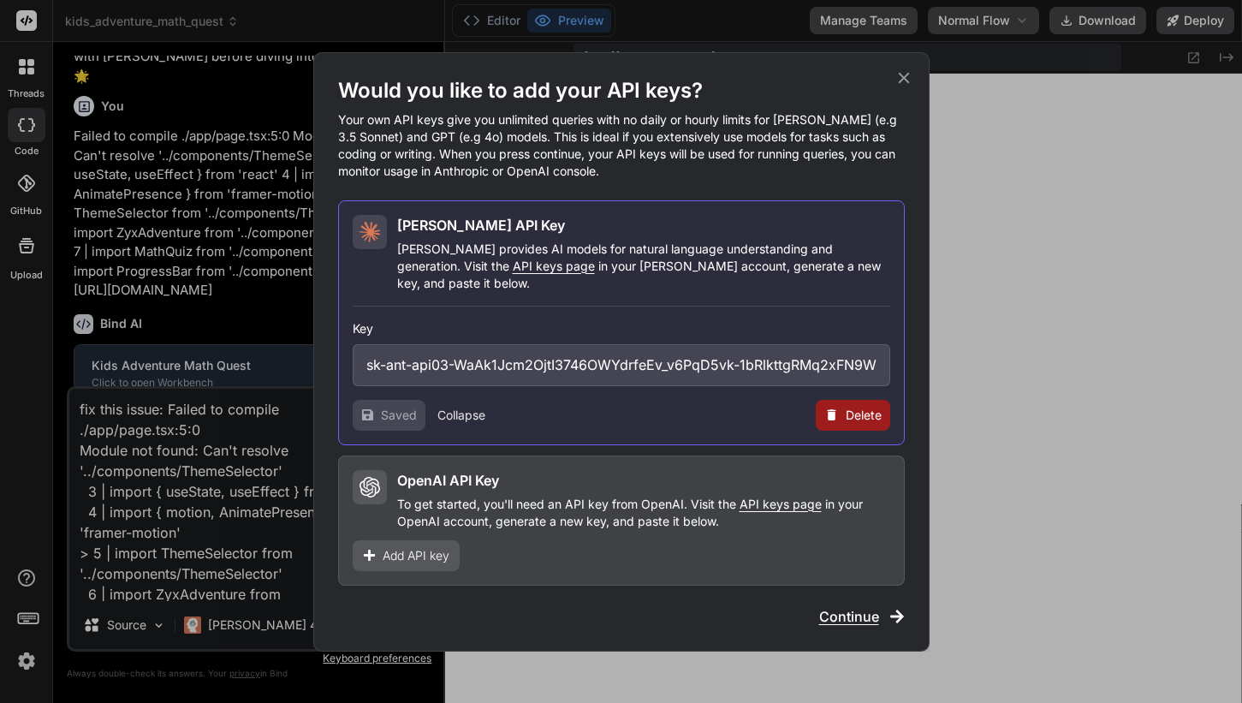
click at [729, 414] on div "Saved Collapse Delete" at bounding box center [622, 415] width 538 height 31
click at [856, 610] on span "Continue" at bounding box center [849, 616] width 60 height 21
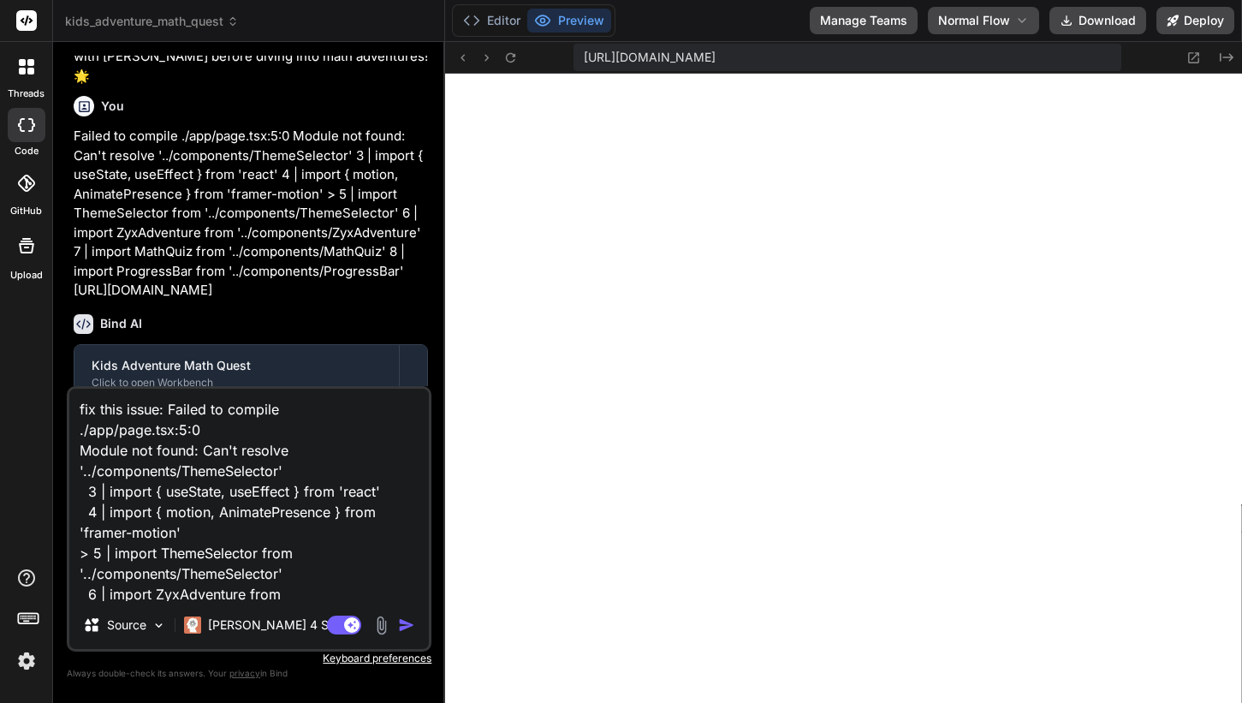
click at [402, 625] on img "button" at bounding box center [406, 624] width 17 height 17
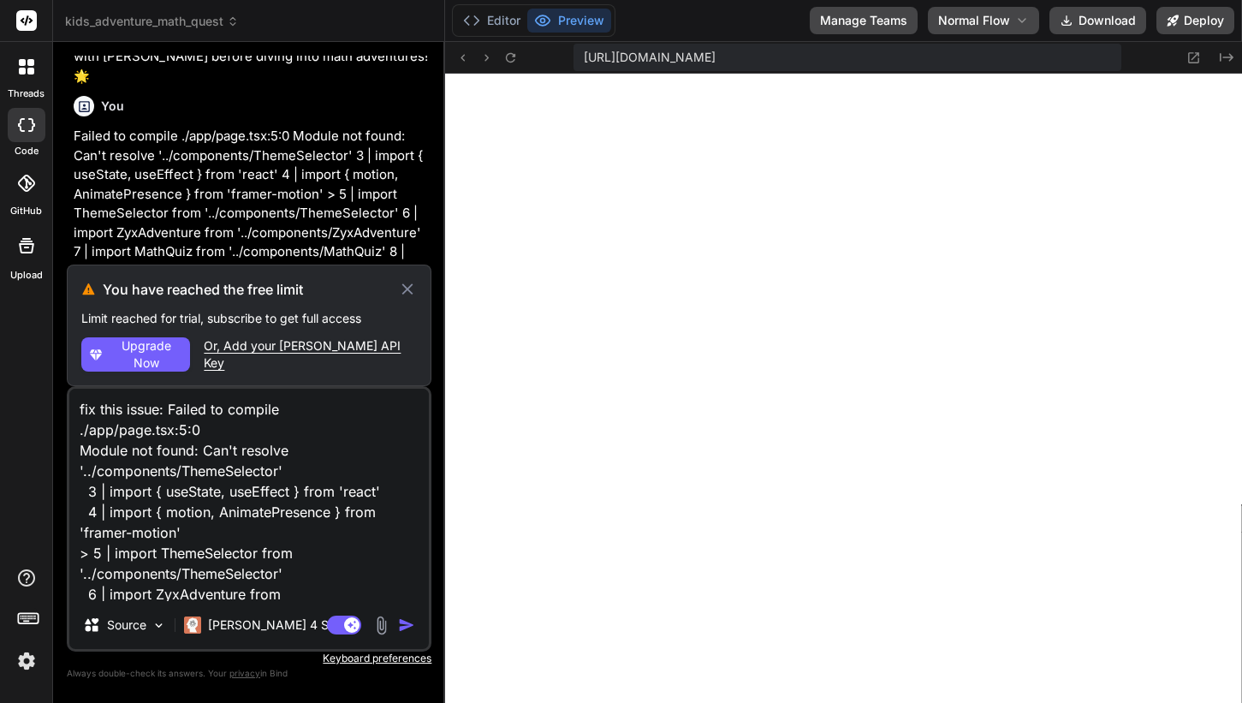
click at [132, 354] on span "Upgrade Now" at bounding box center [146, 354] width 74 height 34
type textarea "x"
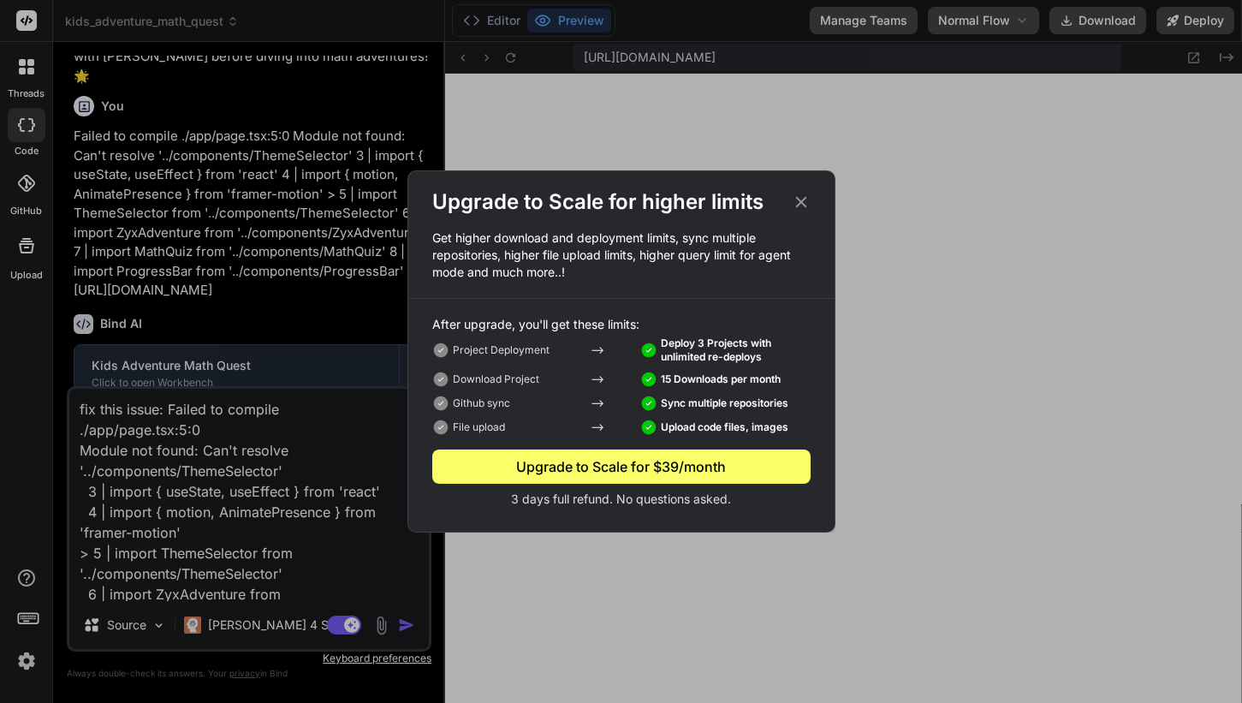
click at [640, 467] on div "Upgrade to Scale for $39/month" at bounding box center [621, 466] width 378 height 21
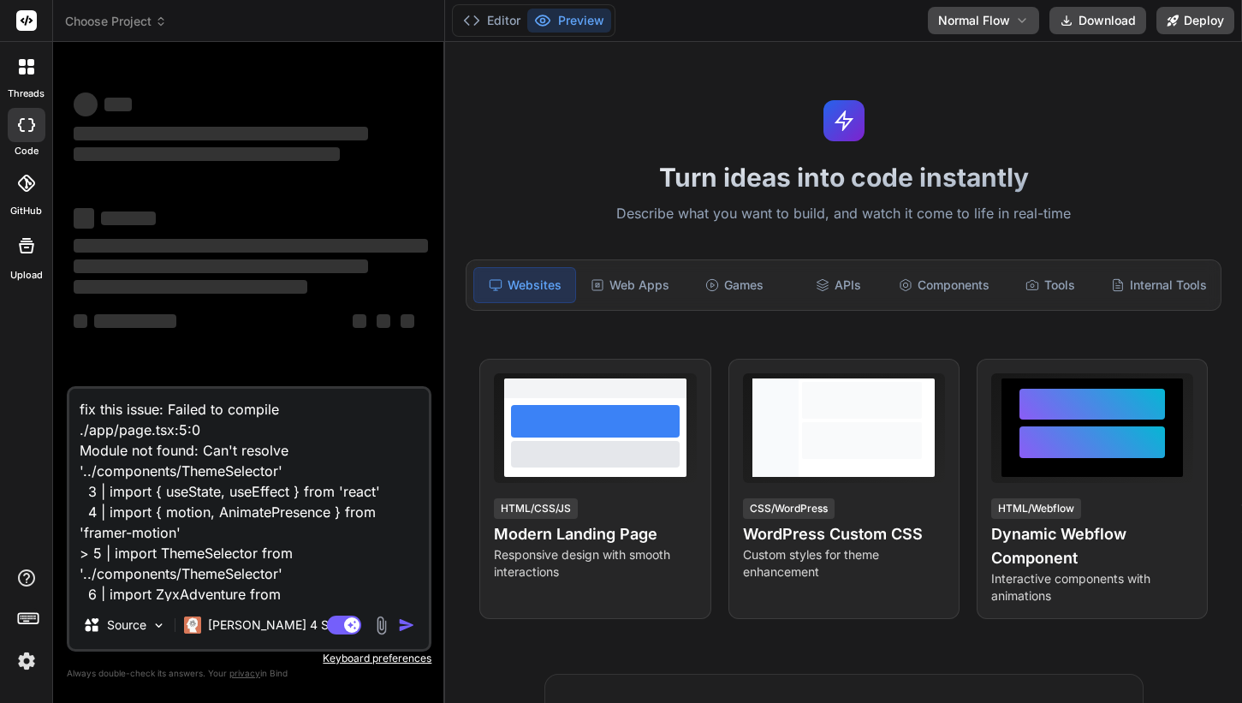
scroll to position [168, 0]
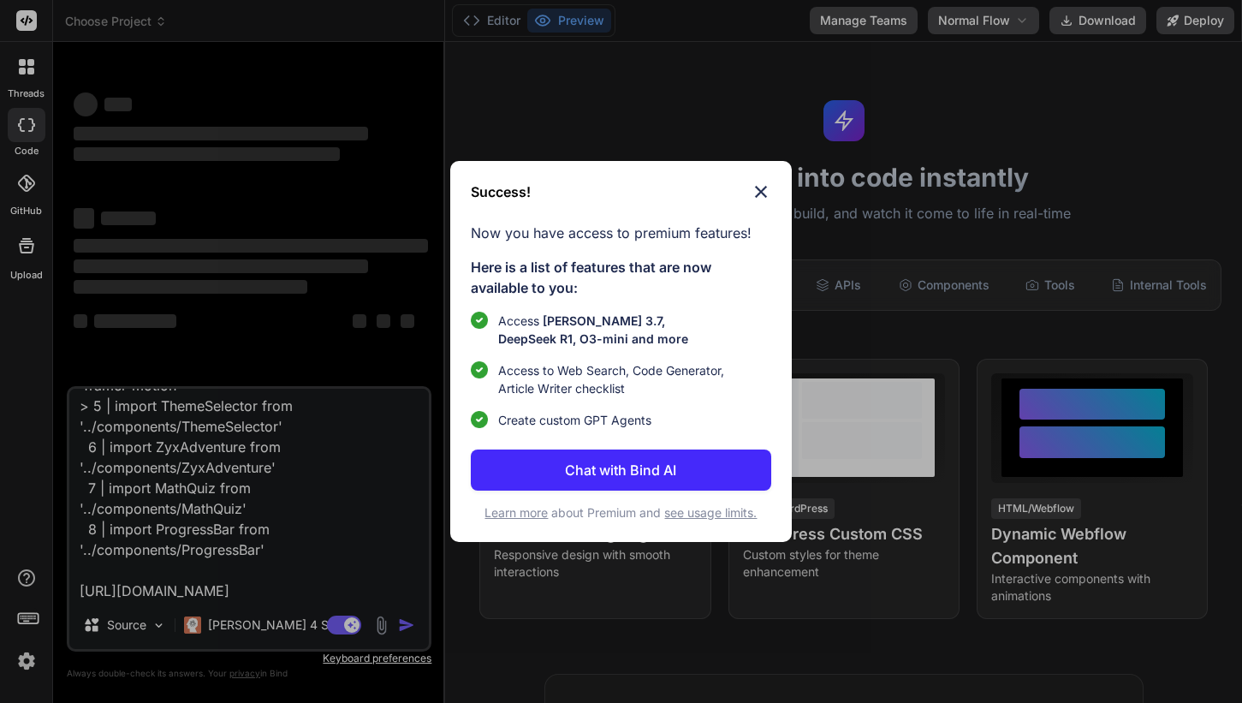
click at [765, 187] on img at bounding box center [761, 192] width 21 height 21
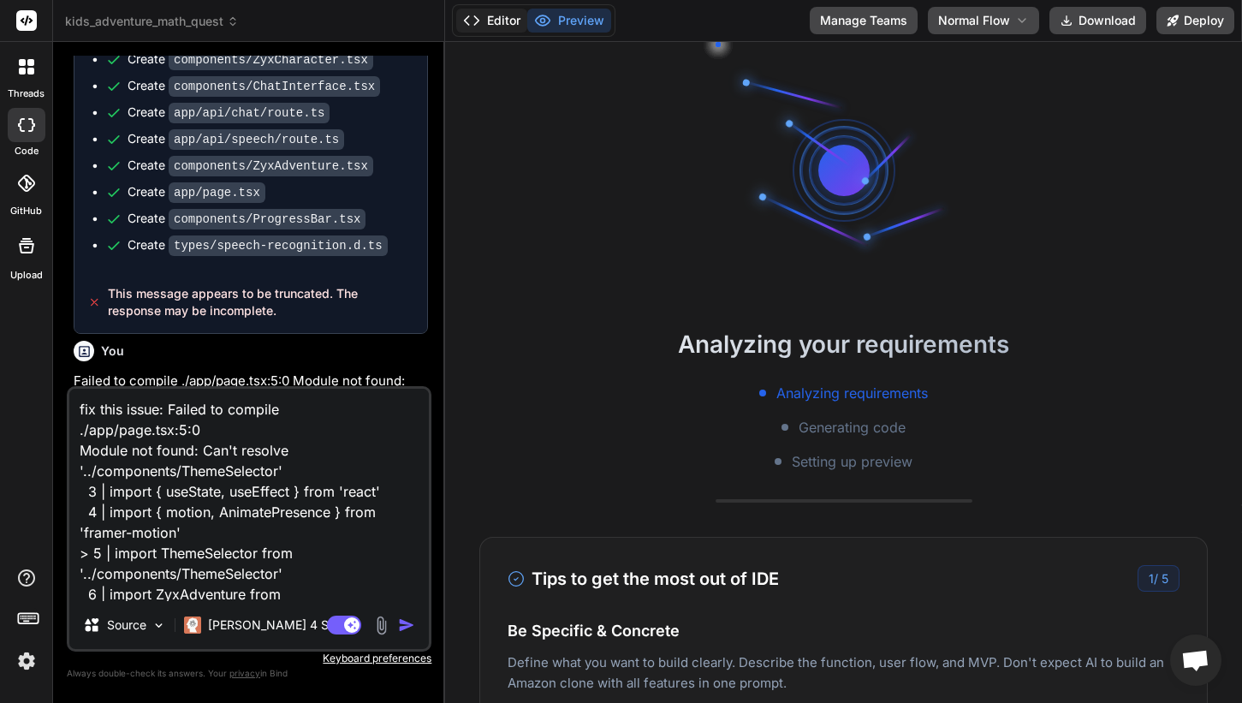
click at [498, 15] on button "Editor" at bounding box center [491, 21] width 71 height 24
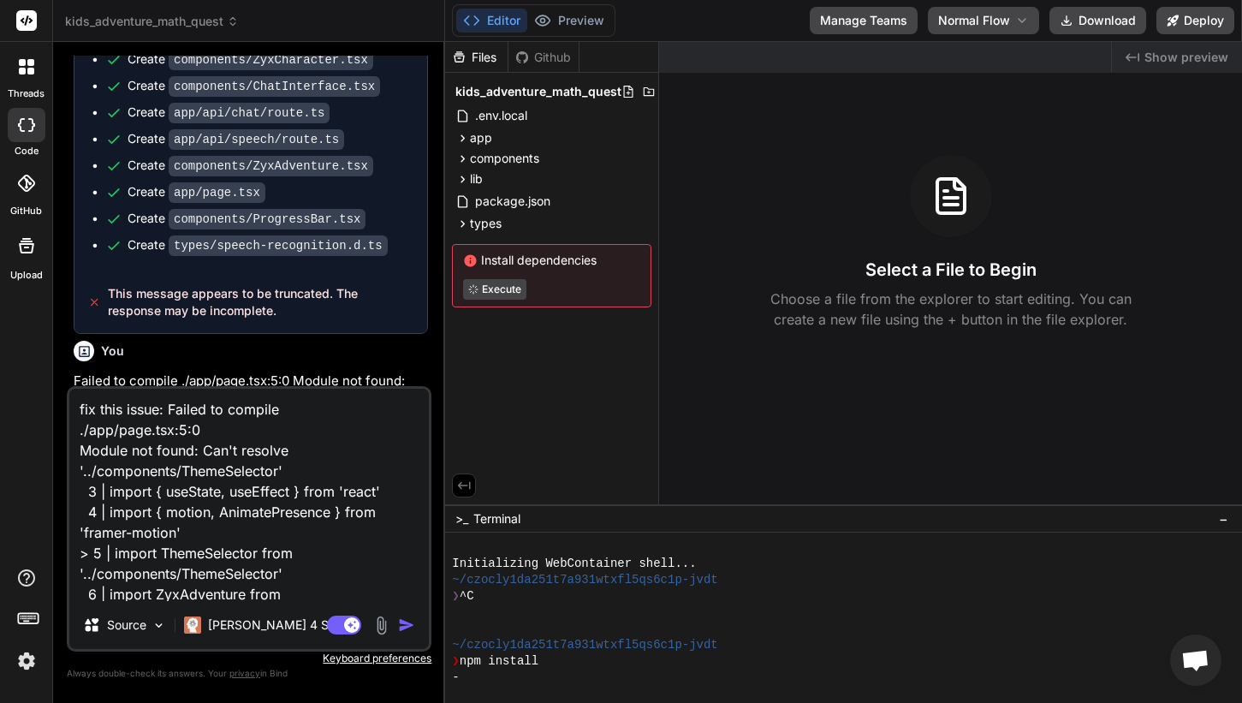
click at [406, 626] on img "button" at bounding box center [406, 624] width 17 height 17
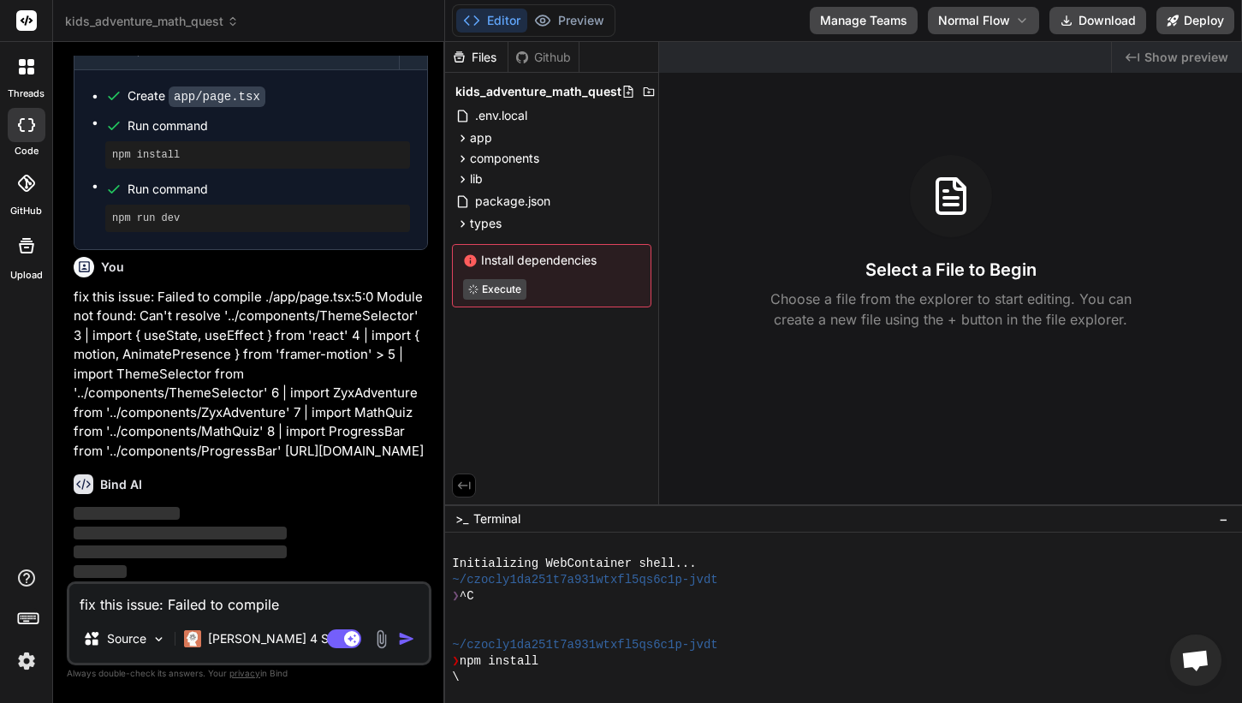
scroll to position [14938, 0]
click at [575, 21] on button "Preview" at bounding box center [569, 21] width 84 height 24
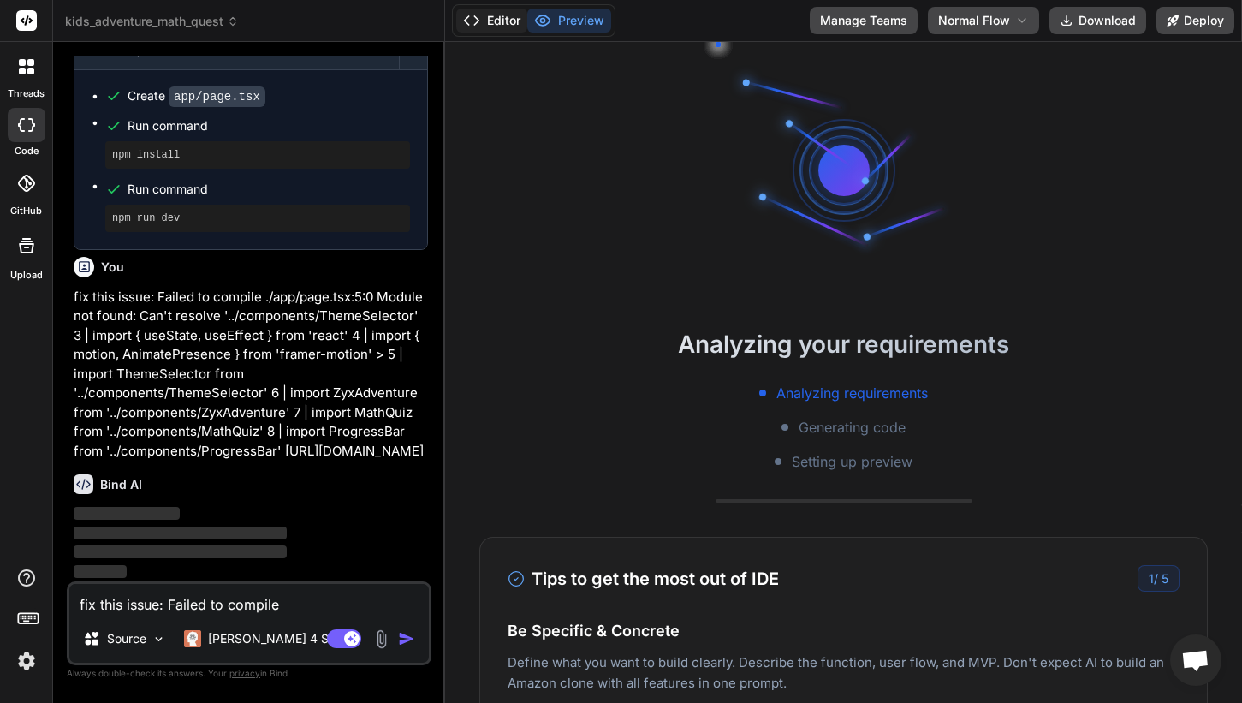
click at [483, 24] on button "Editor" at bounding box center [491, 21] width 71 height 24
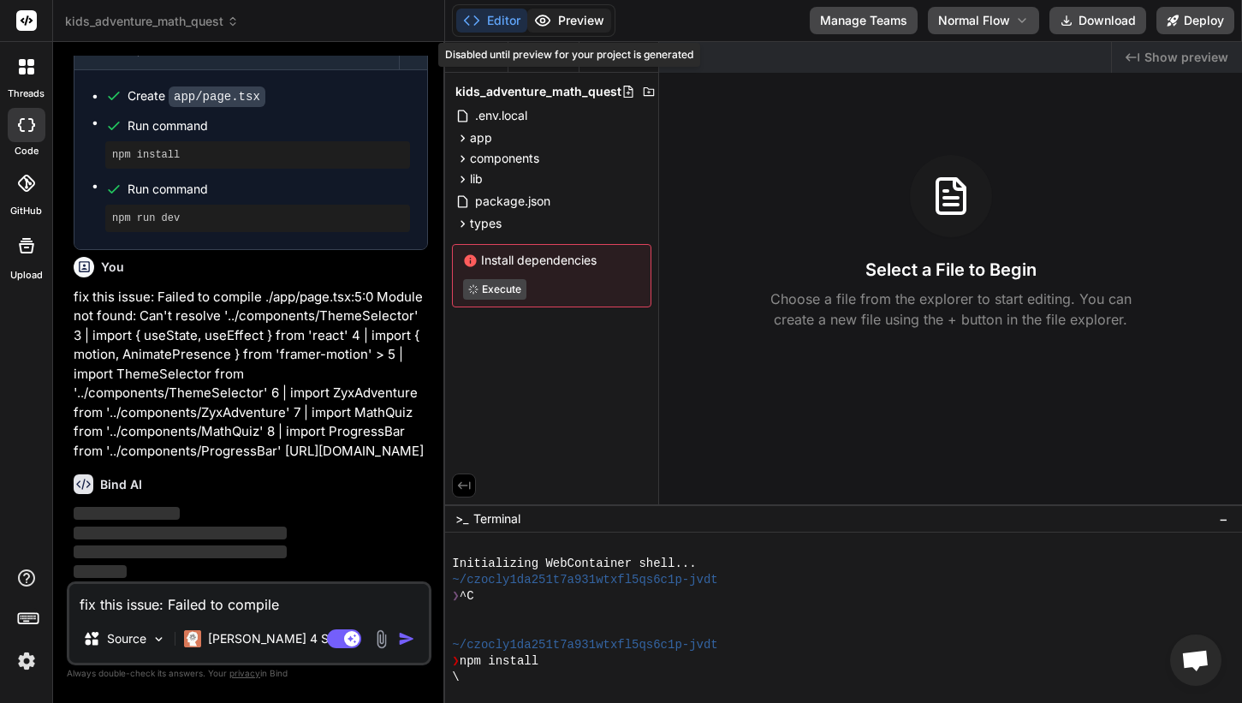
click at [558, 24] on button "Preview" at bounding box center [569, 21] width 84 height 24
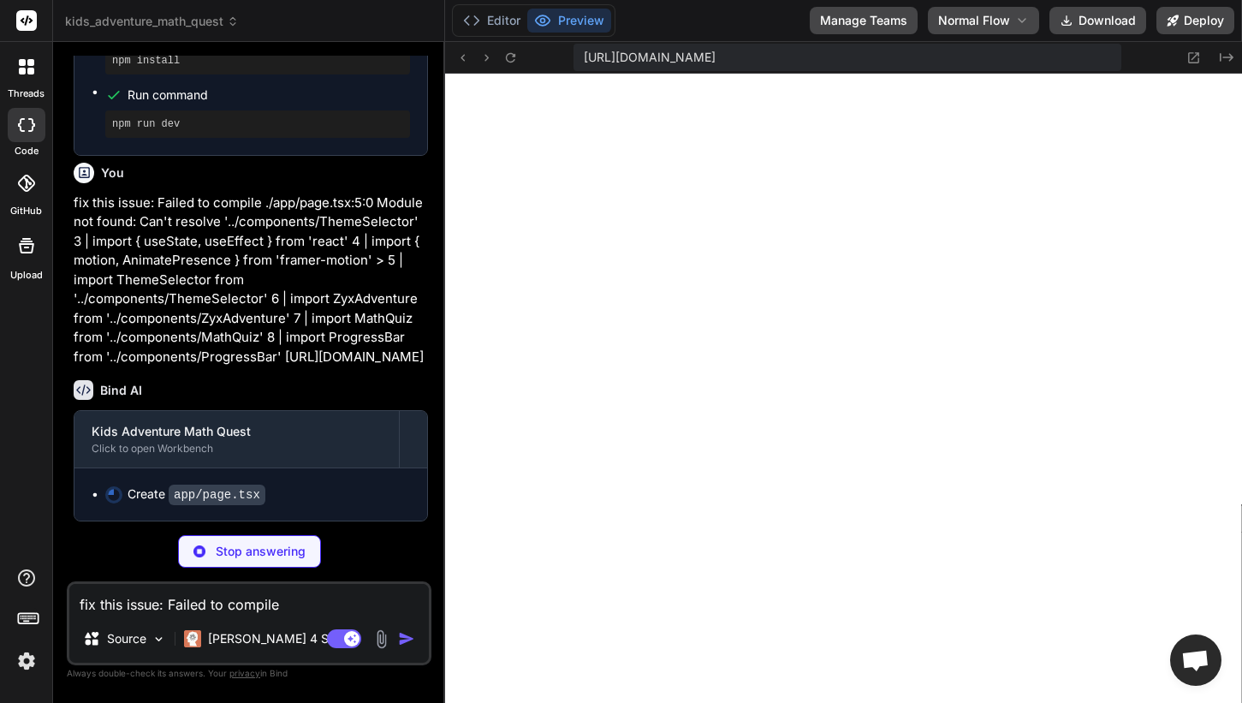
scroll to position [407, 0]
click at [495, 27] on button "Editor" at bounding box center [491, 21] width 71 height 24
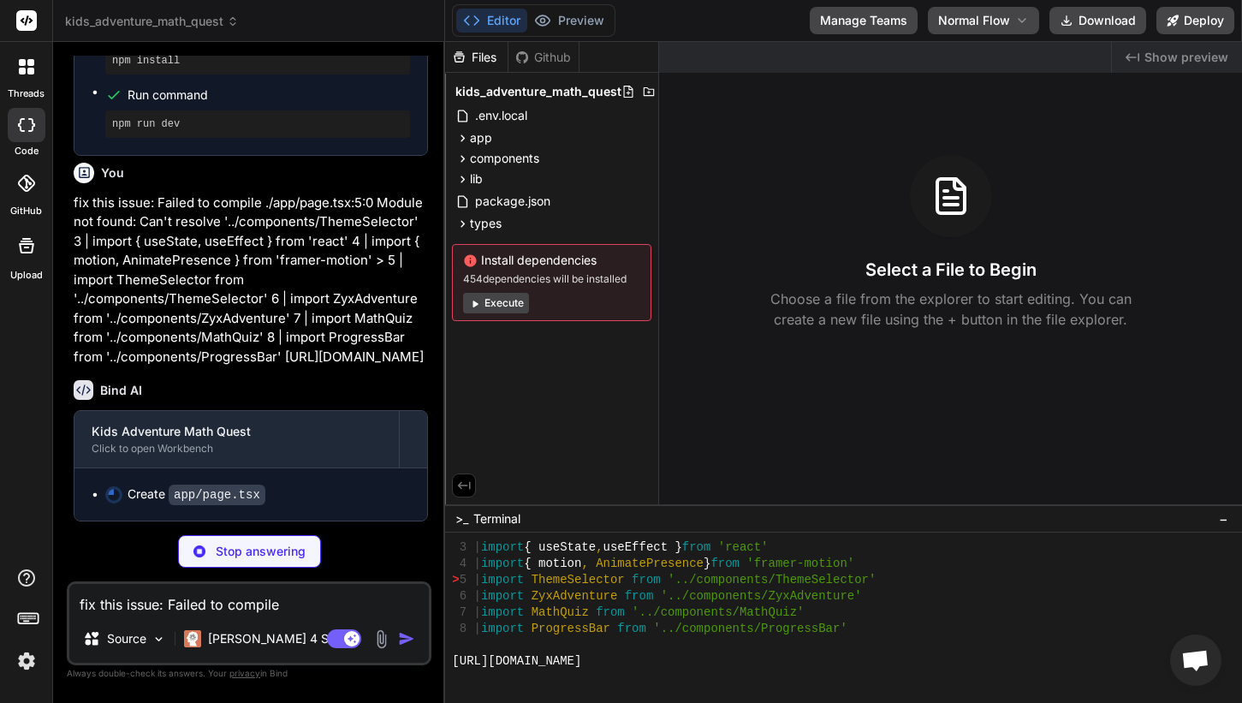
scroll to position [1009, 0]
click at [589, 26] on button "Preview" at bounding box center [569, 21] width 84 height 24
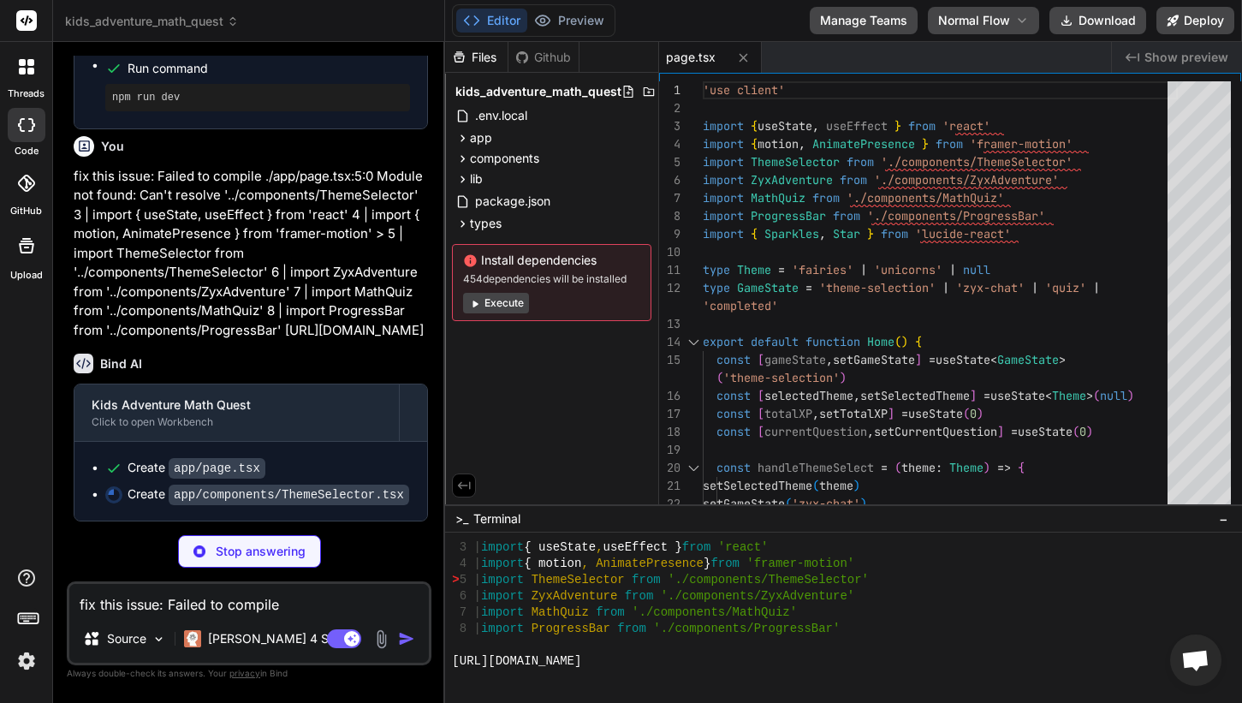
scroll to position [15058, 0]
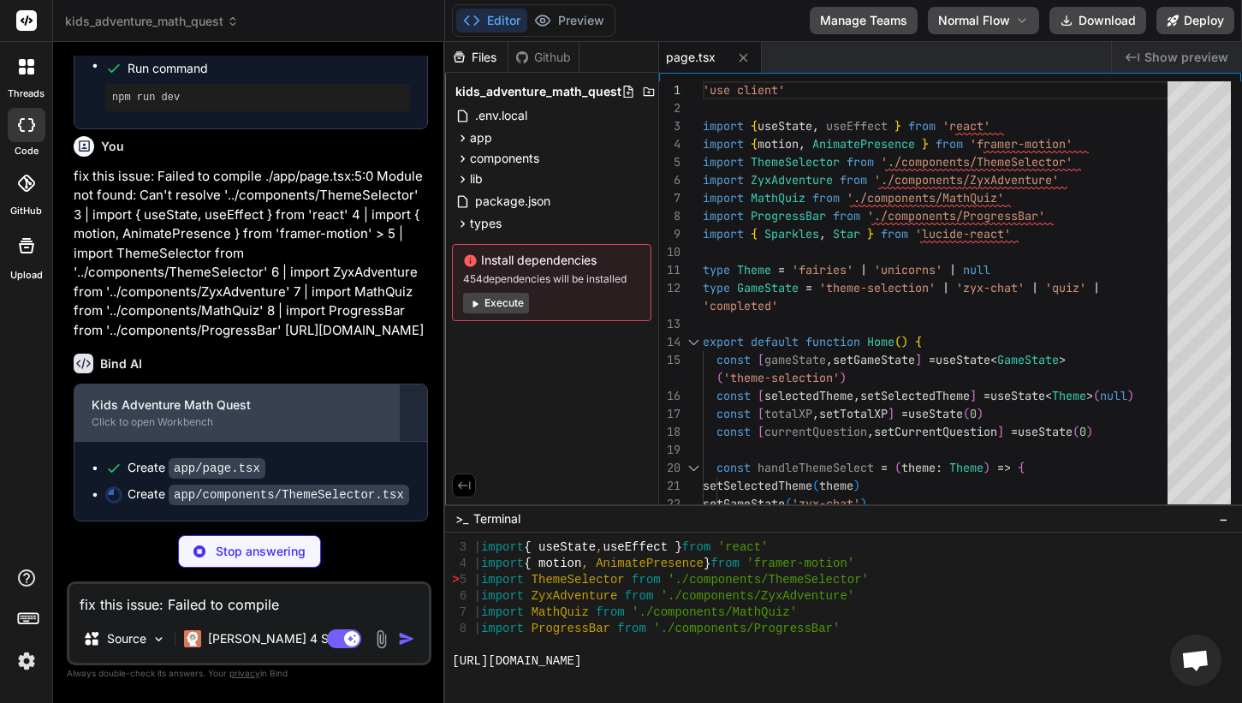
type textarea "x"
type textarea "</div> </div> </div> </motion.div> </div> </div> ) }"
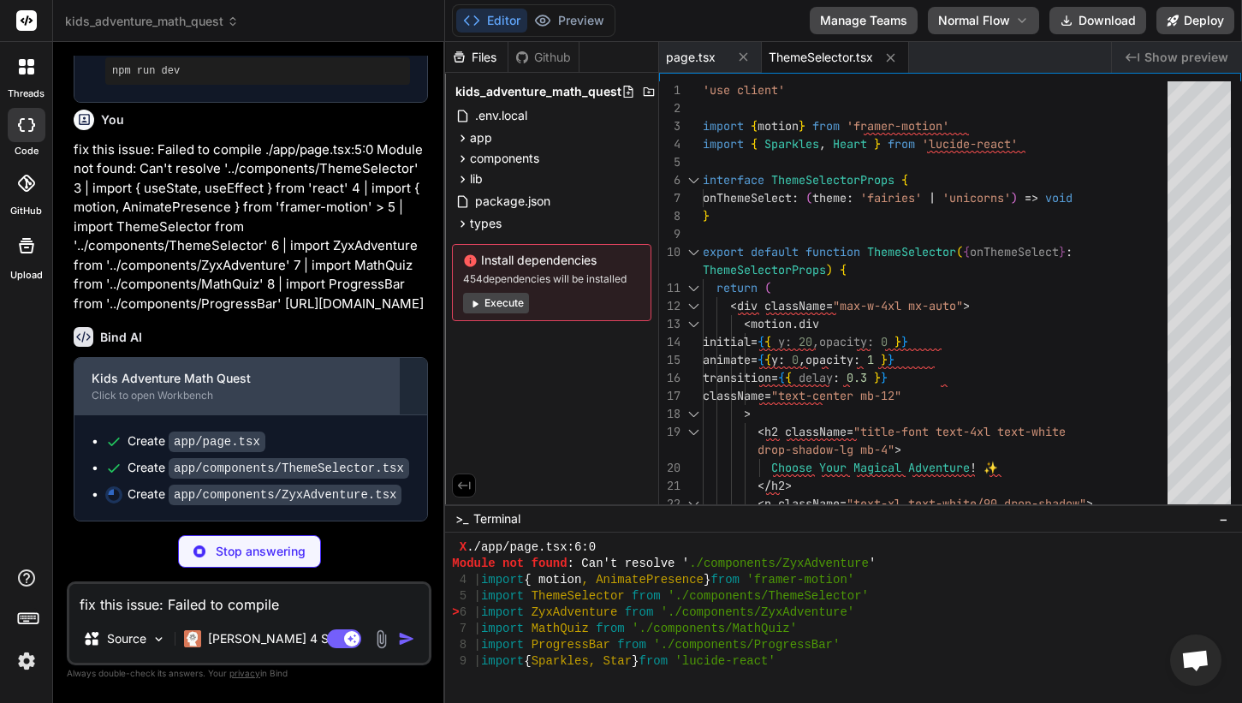
scroll to position [15084, 0]
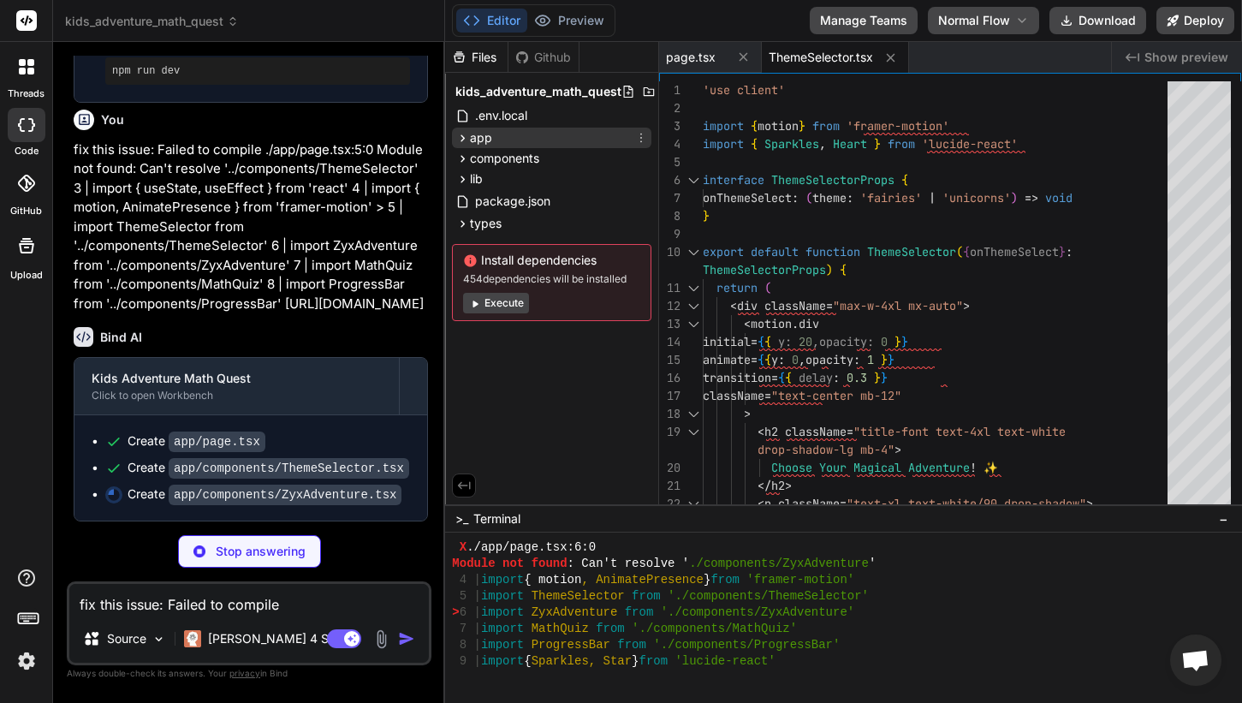
click at [502, 134] on div "app" at bounding box center [551, 138] width 199 height 21
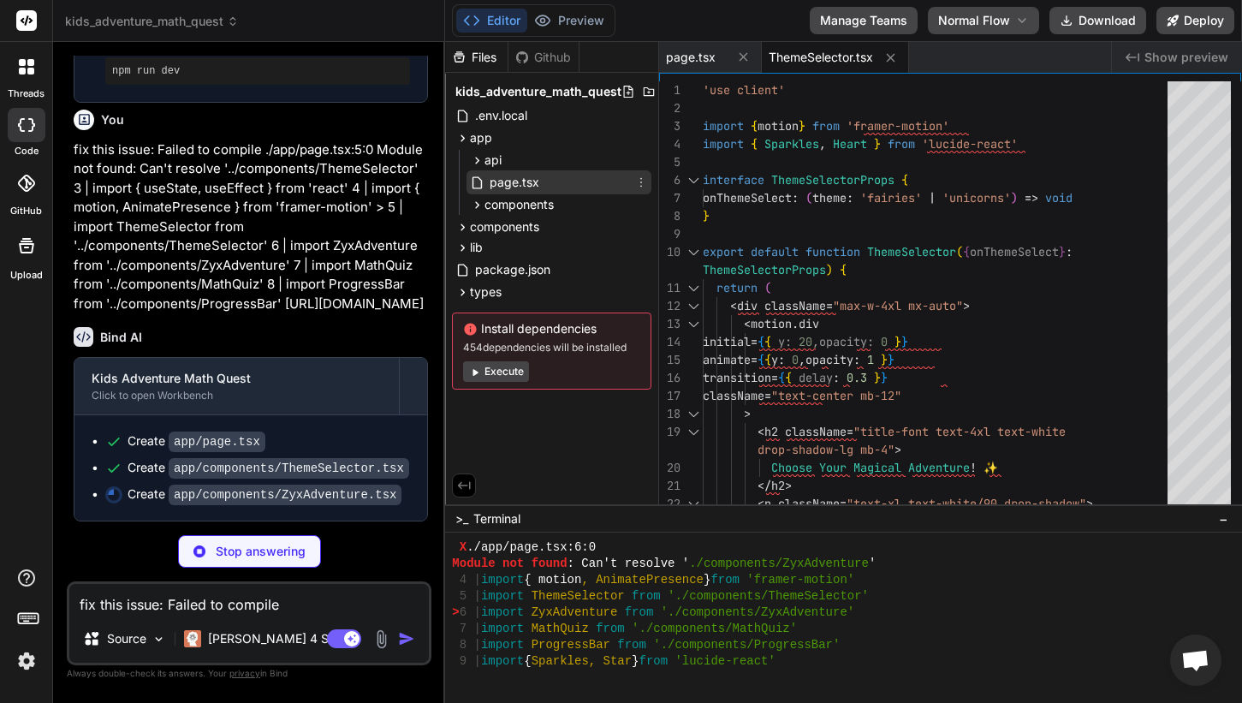
type textarea "x"
click at [499, 173] on span "page.tsx" at bounding box center [514, 182] width 53 height 21
type textarea "</div> </div> ) }"
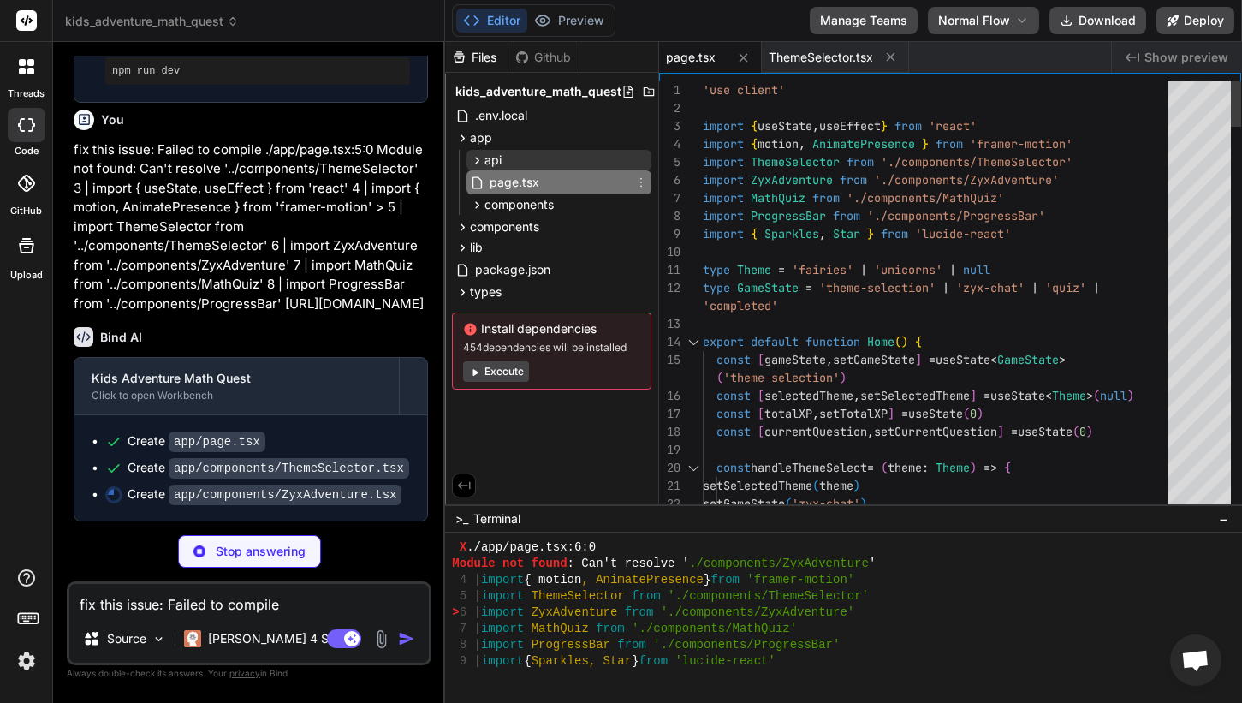
click at [497, 158] on span "api" at bounding box center [493, 160] width 17 height 17
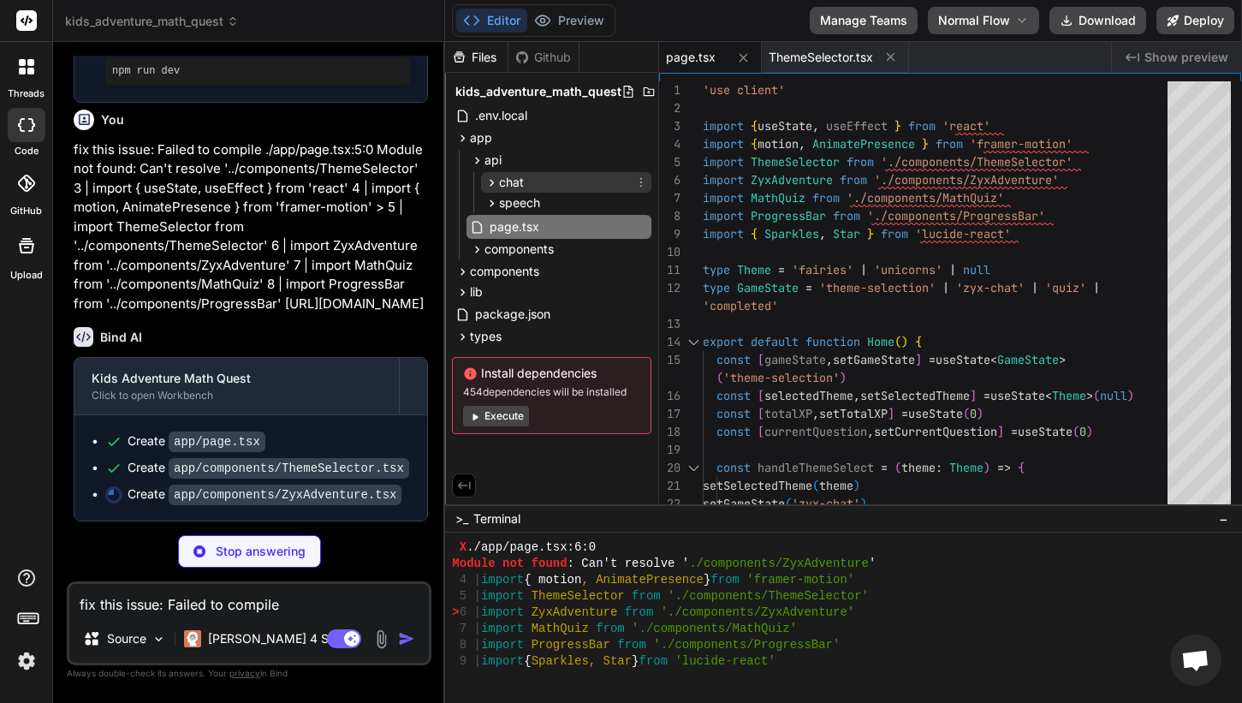
click at [506, 172] on div "chat" at bounding box center [566, 182] width 170 height 21
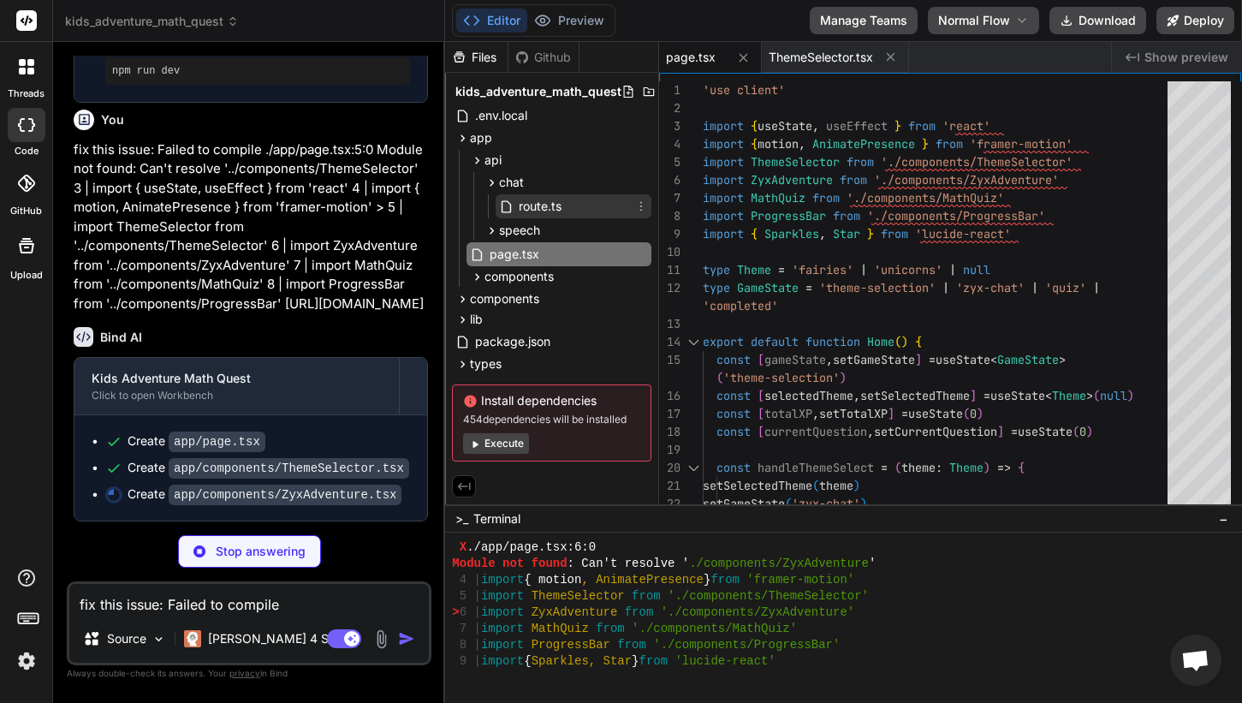
type textarea "x"
click at [513, 201] on icon at bounding box center [508, 206] width 18 height 15
type textarea "{ status: 500 } ) } }"
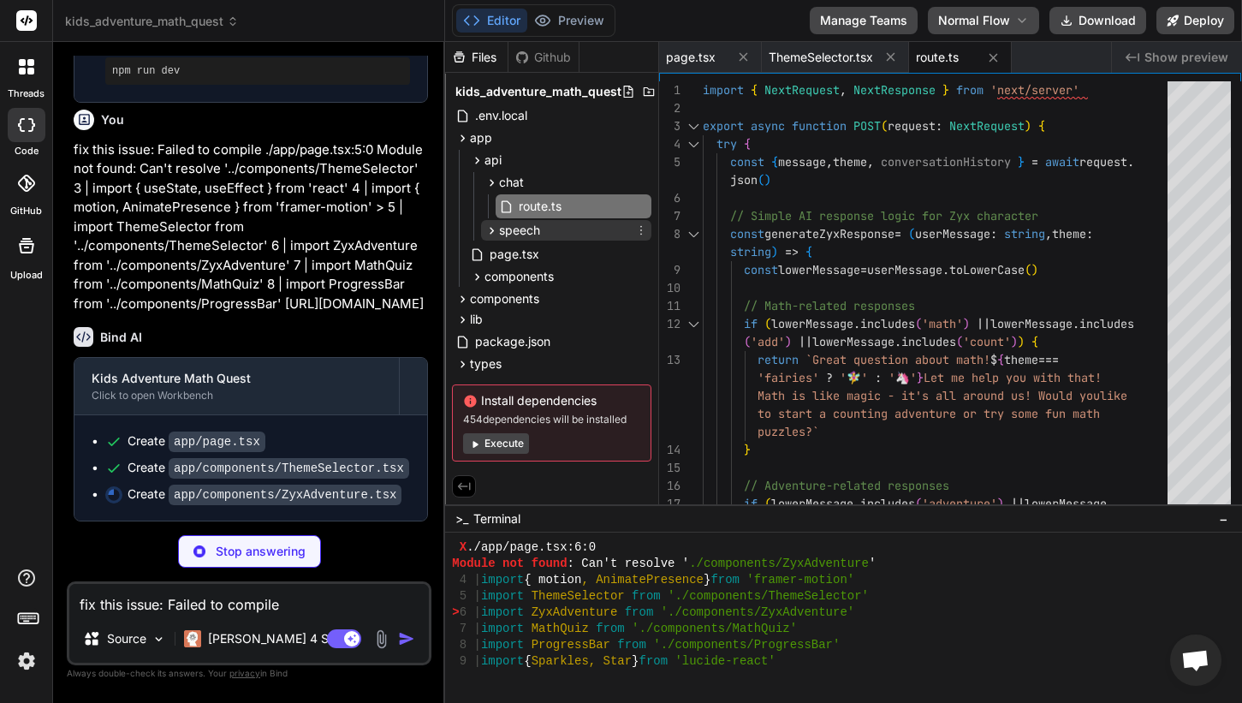
click at [504, 229] on span "speech" at bounding box center [519, 230] width 41 height 17
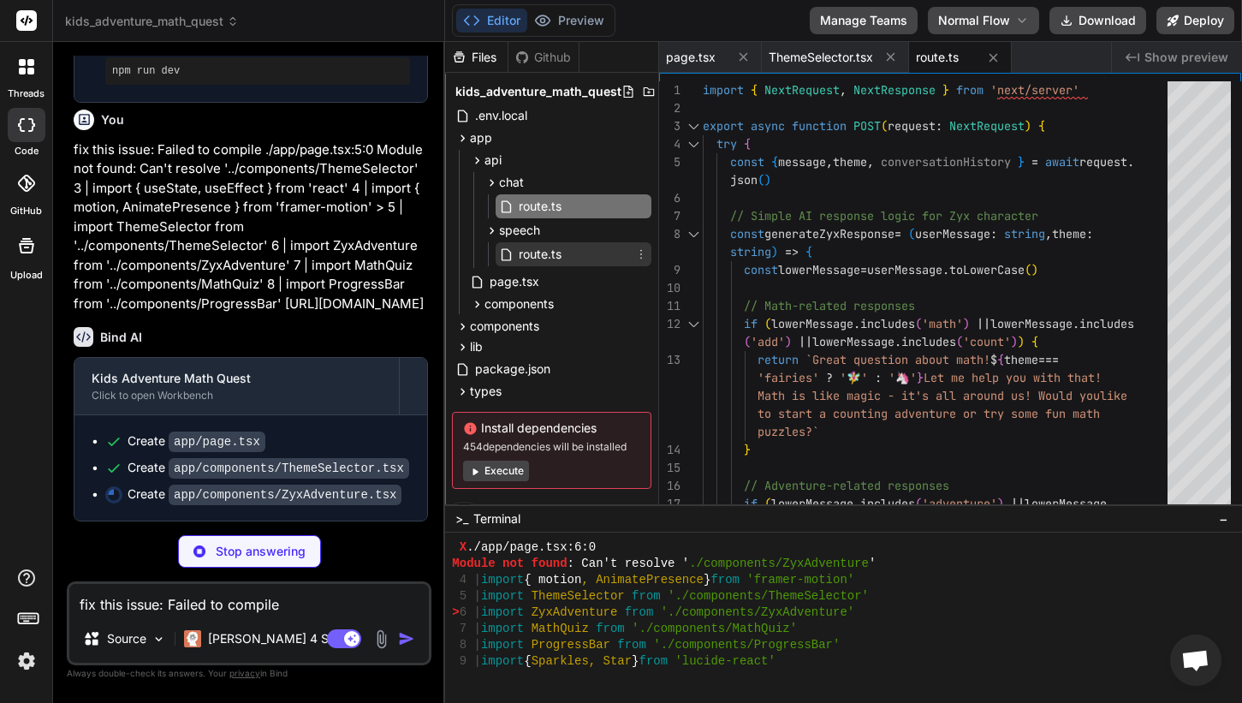
type textarea "x"
click at [509, 251] on icon at bounding box center [506, 254] width 15 height 15
type textarea "}"
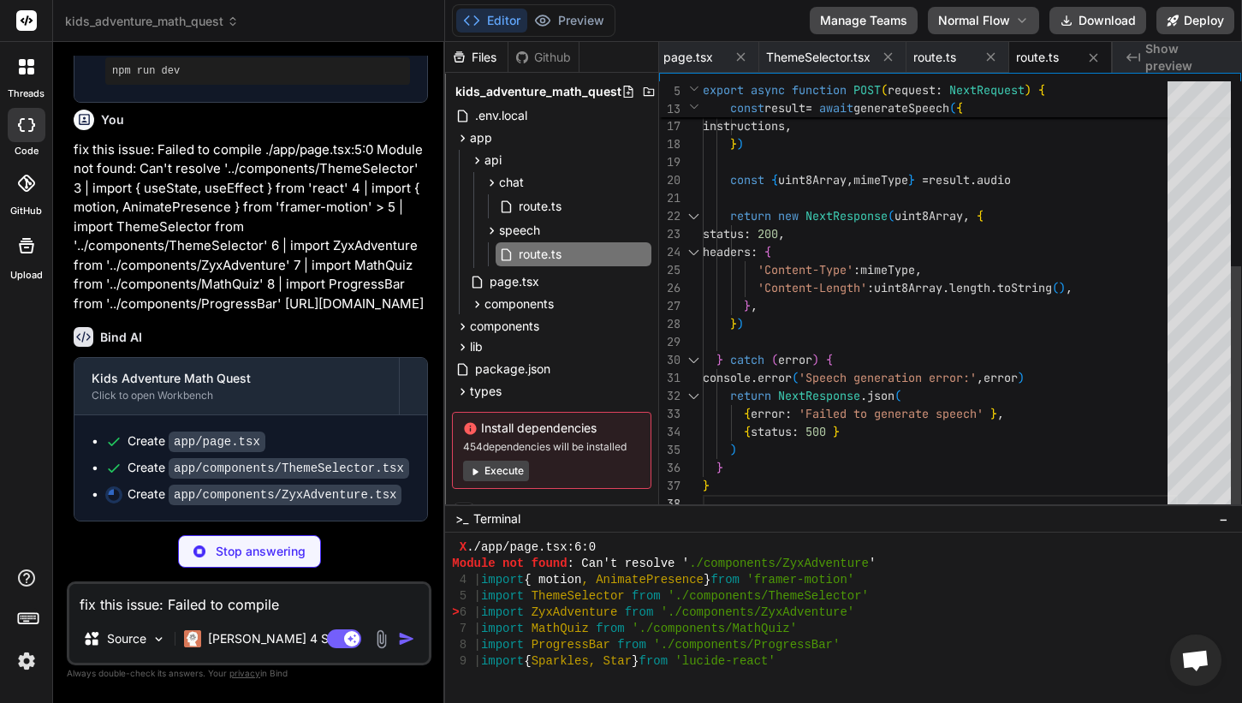
scroll to position [18, 0]
click at [560, 235] on div "speech" at bounding box center [566, 230] width 170 height 21
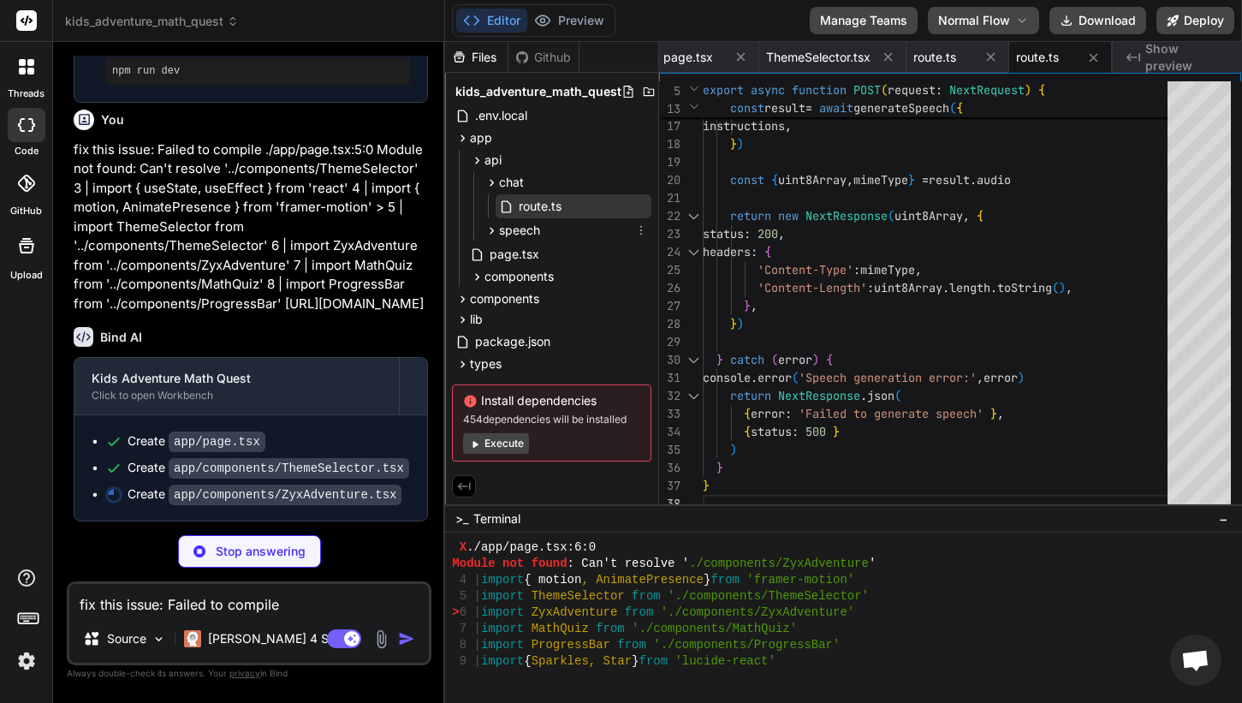
type textarea "x"
click at [539, 207] on span "route.ts" at bounding box center [540, 206] width 46 height 21
type textarea "{ status: 500 } ) } }"
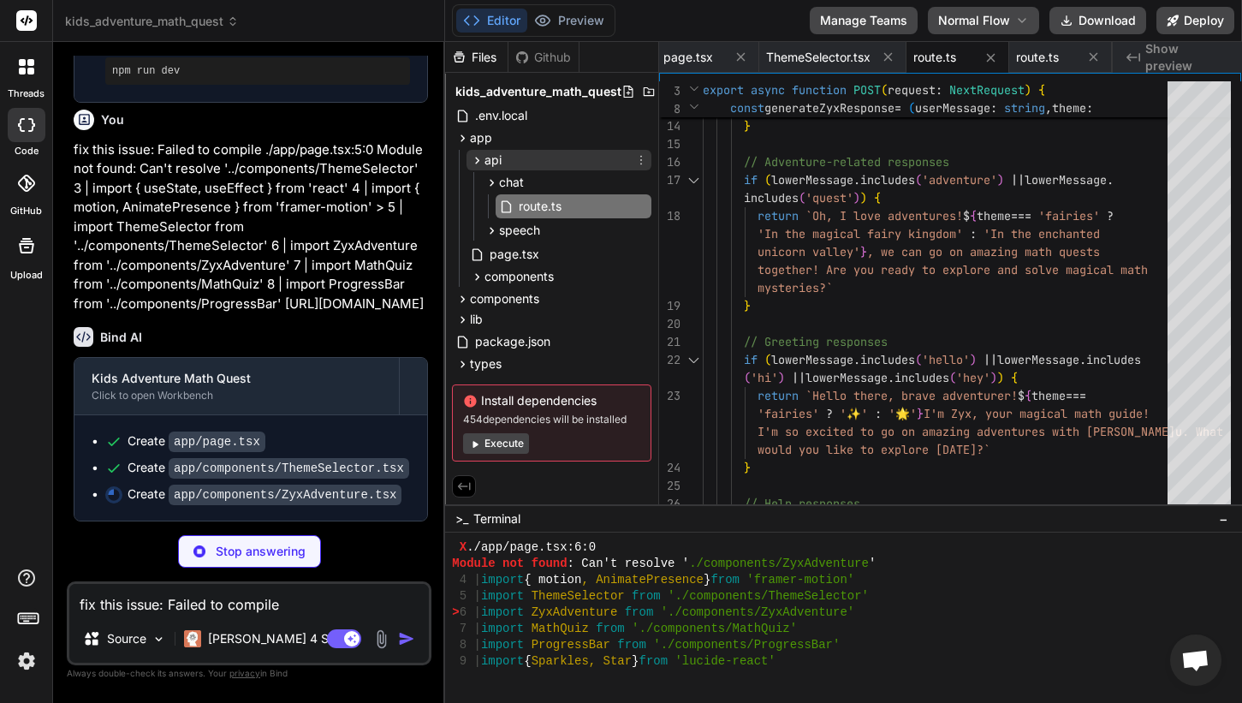
click at [473, 160] on icon at bounding box center [477, 160] width 15 height 15
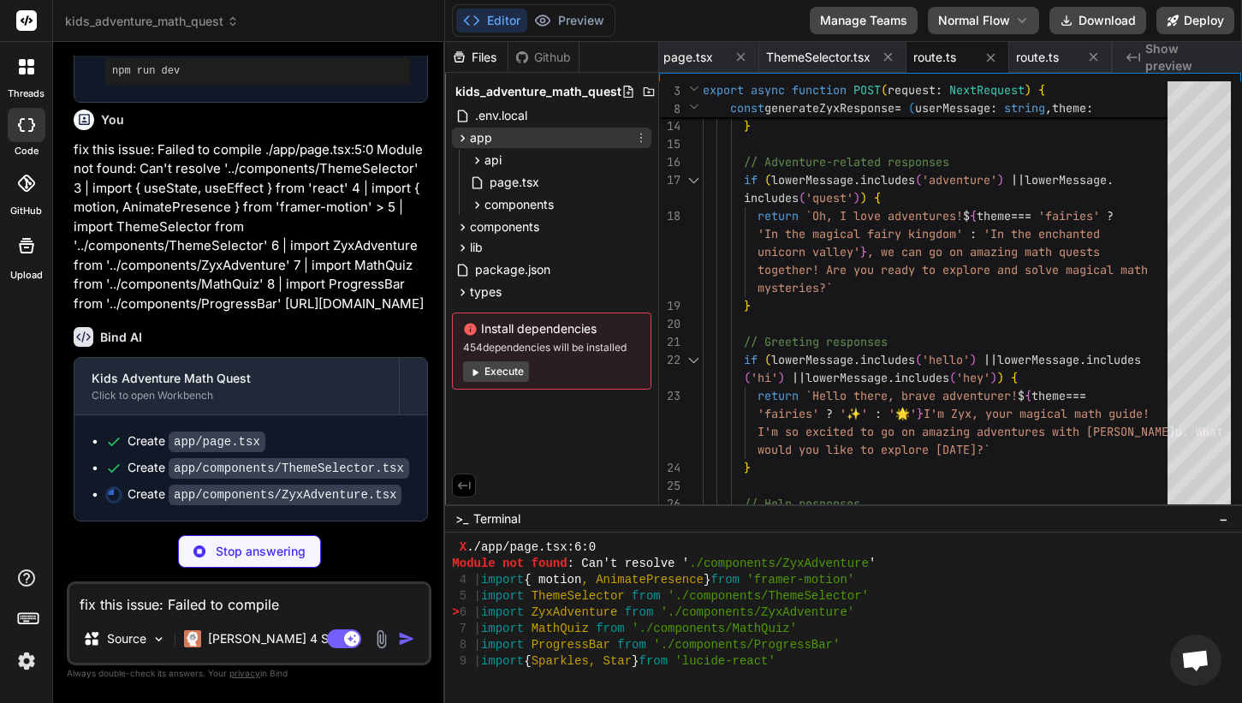
click at [472, 146] on div "app" at bounding box center [551, 138] width 199 height 21
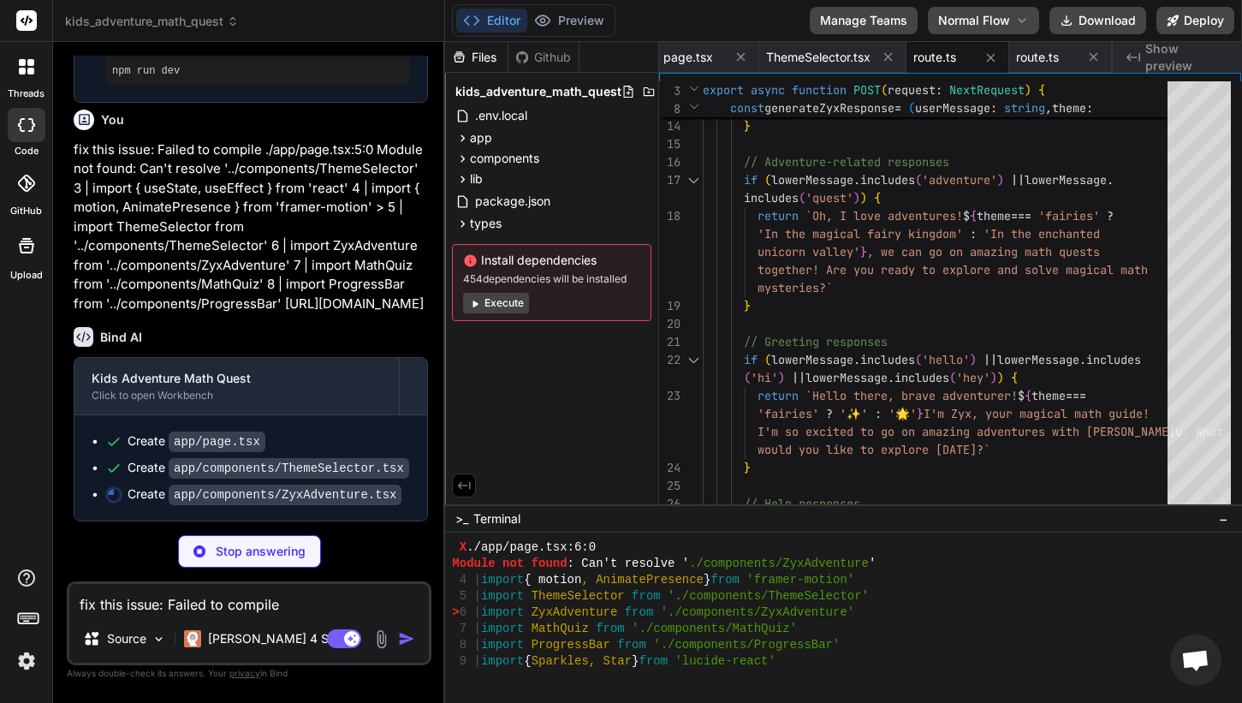
type textarea "x"
type textarea "}"
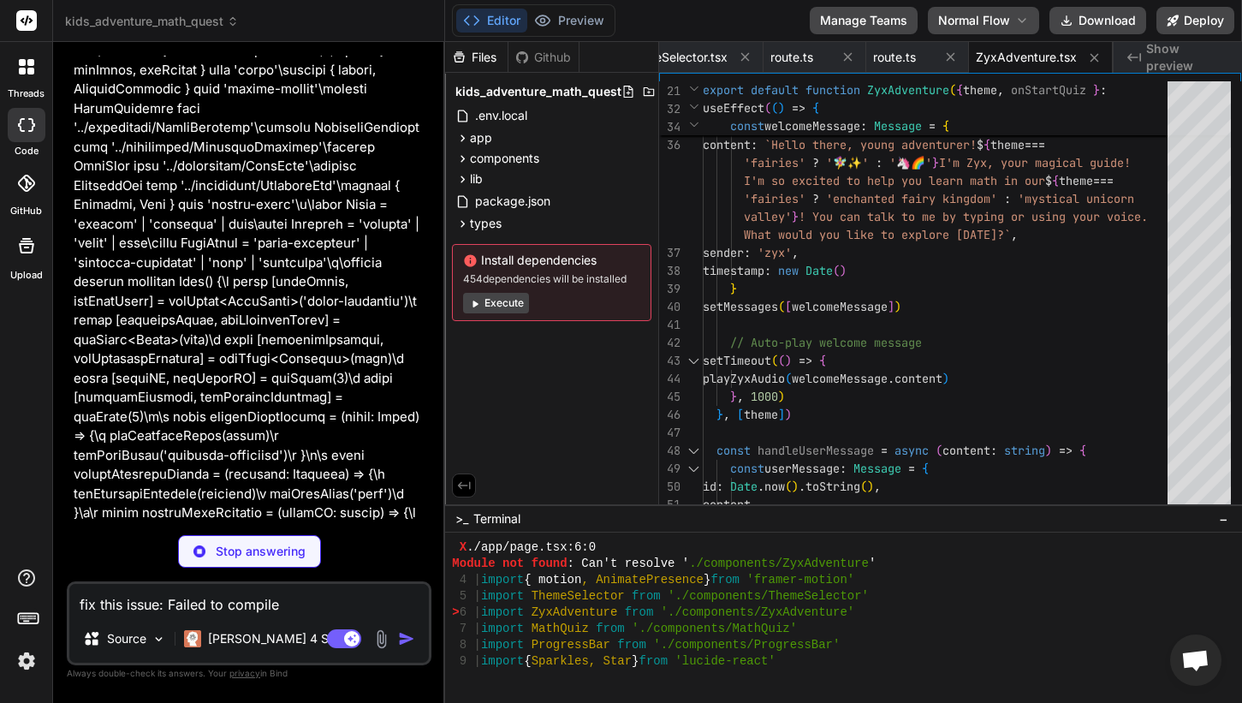
scroll to position [1392, 0]
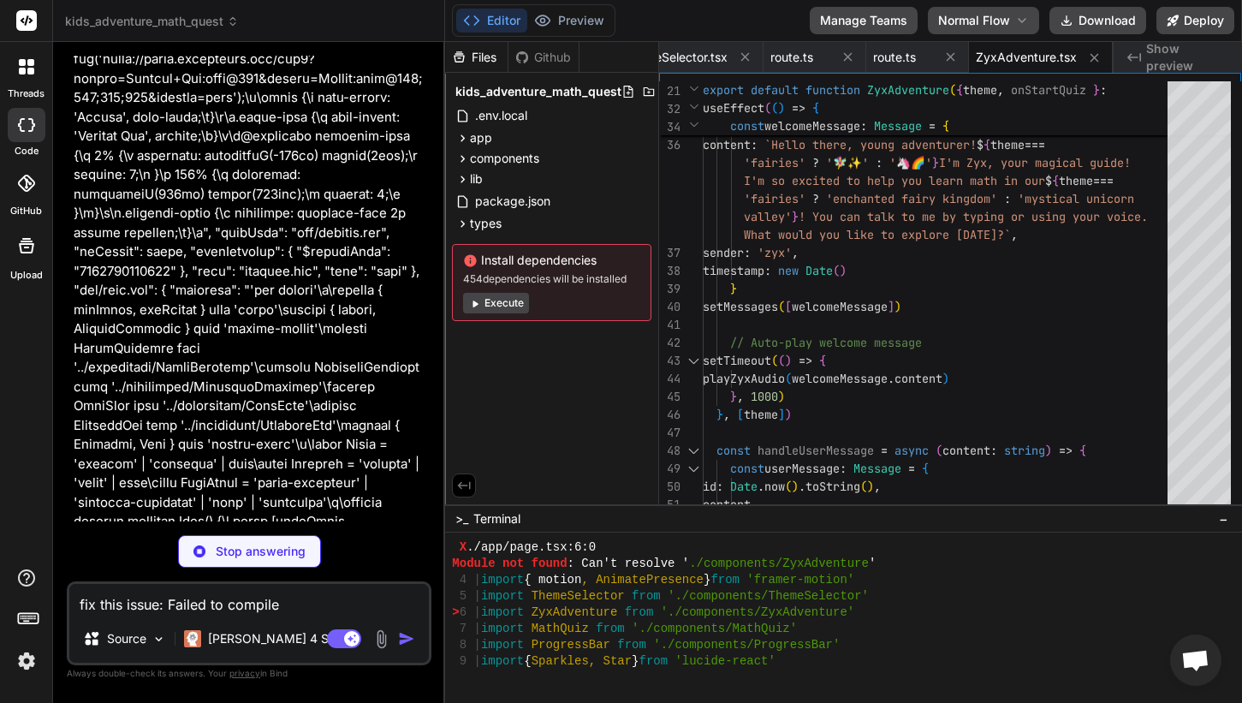
type textarea "x"
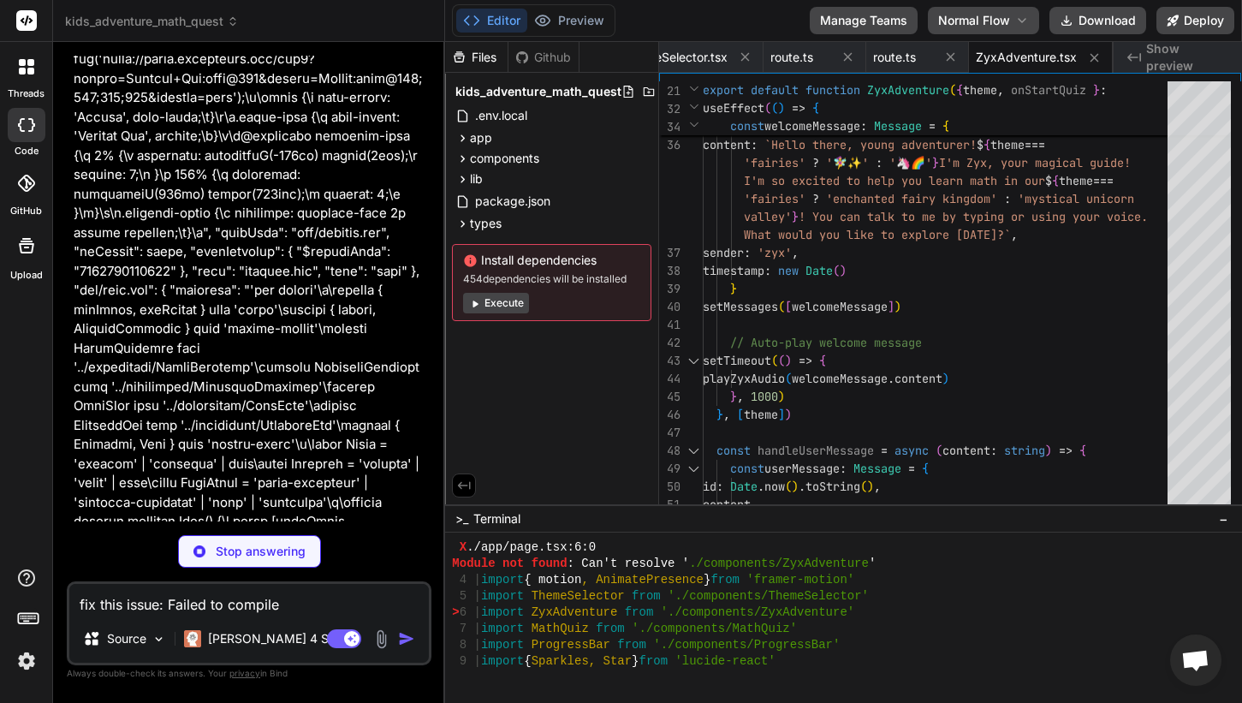
type textarea "))} </div> </div> ) }"
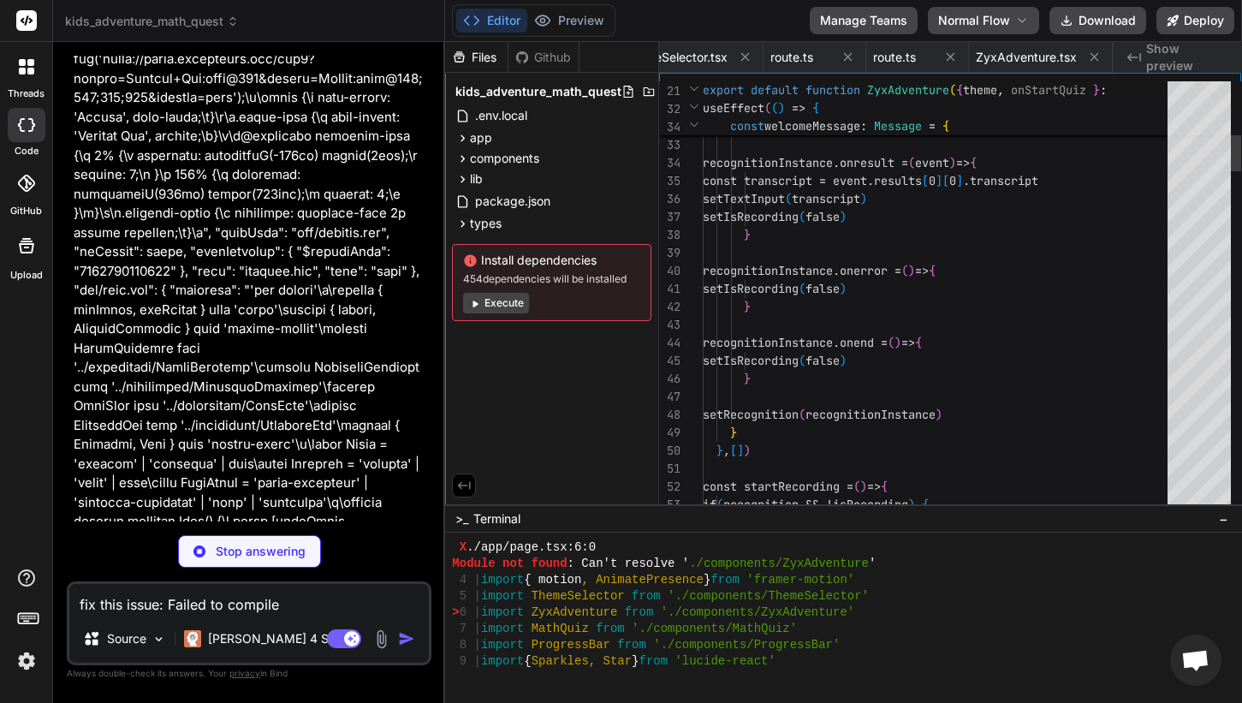
scroll to position [0, 284]
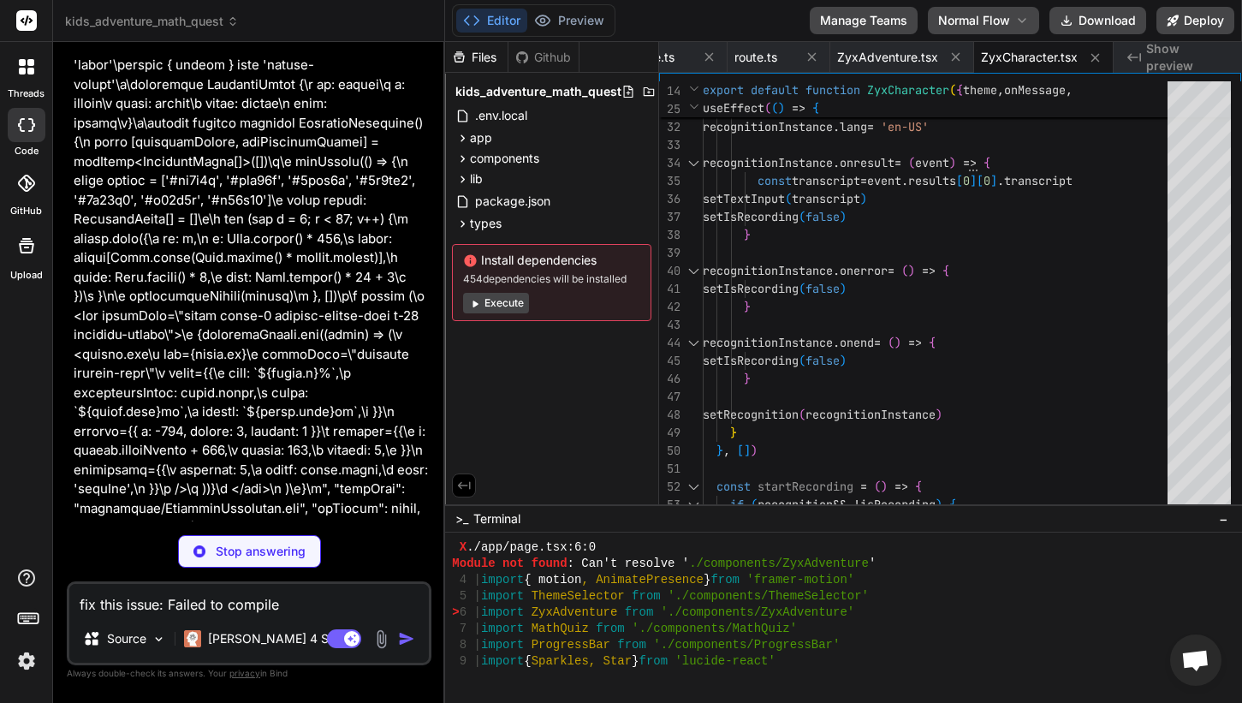
type textarea "x"
type textarea "</div> ) }"
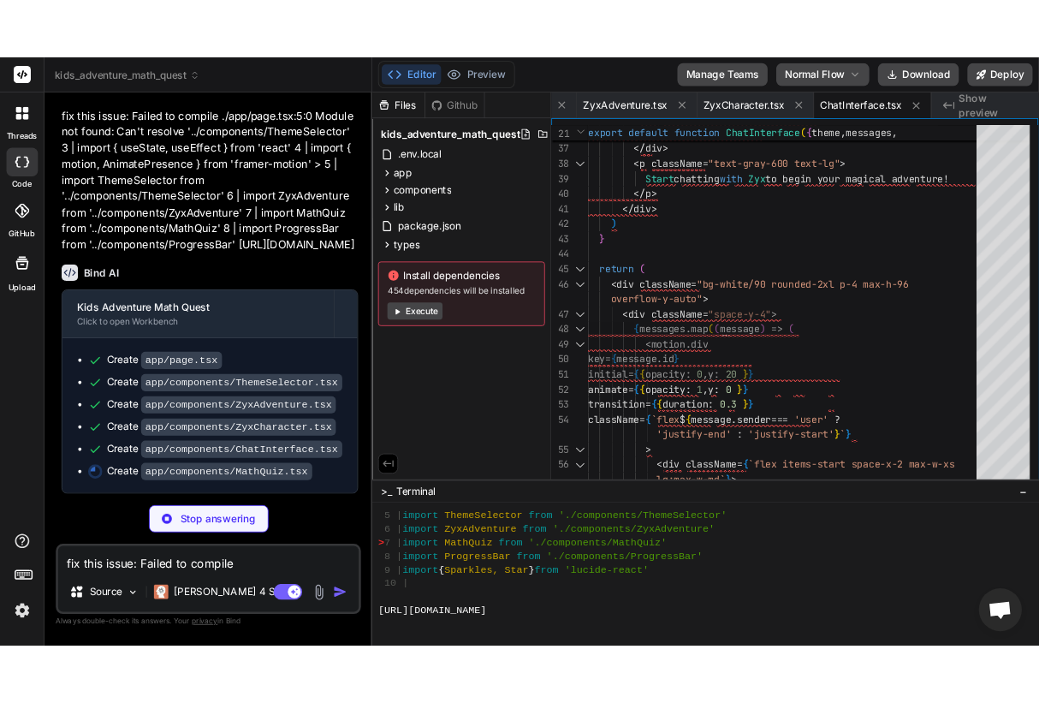
scroll to position [1920, 0]
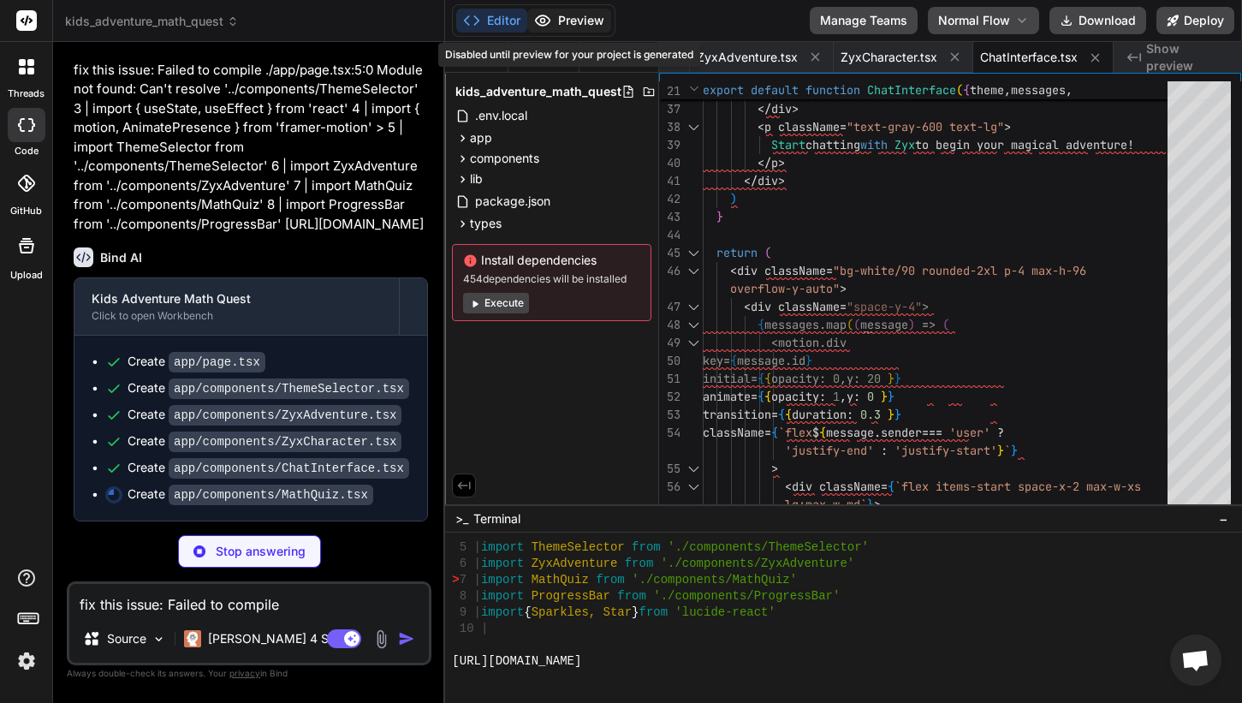
click at [558, 13] on button "Preview" at bounding box center [569, 21] width 84 height 24
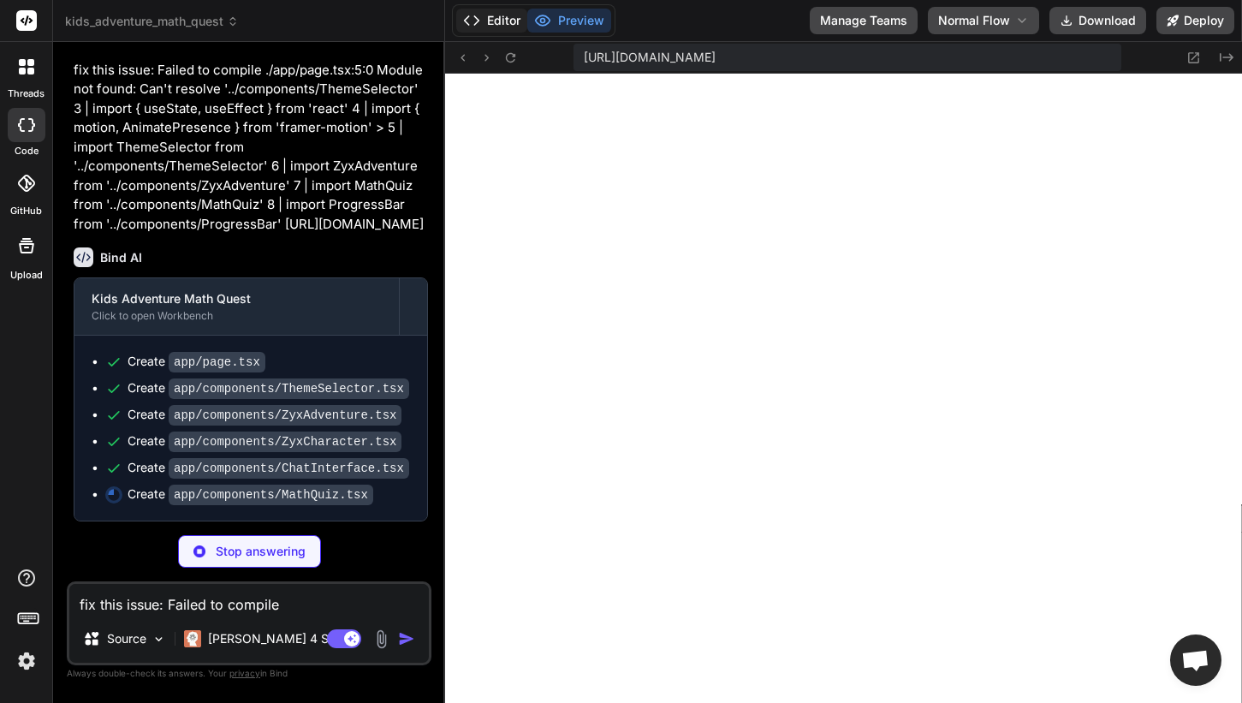
click at [494, 21] on button "Editor" at bounding box center [491, 21] width 71 height 24
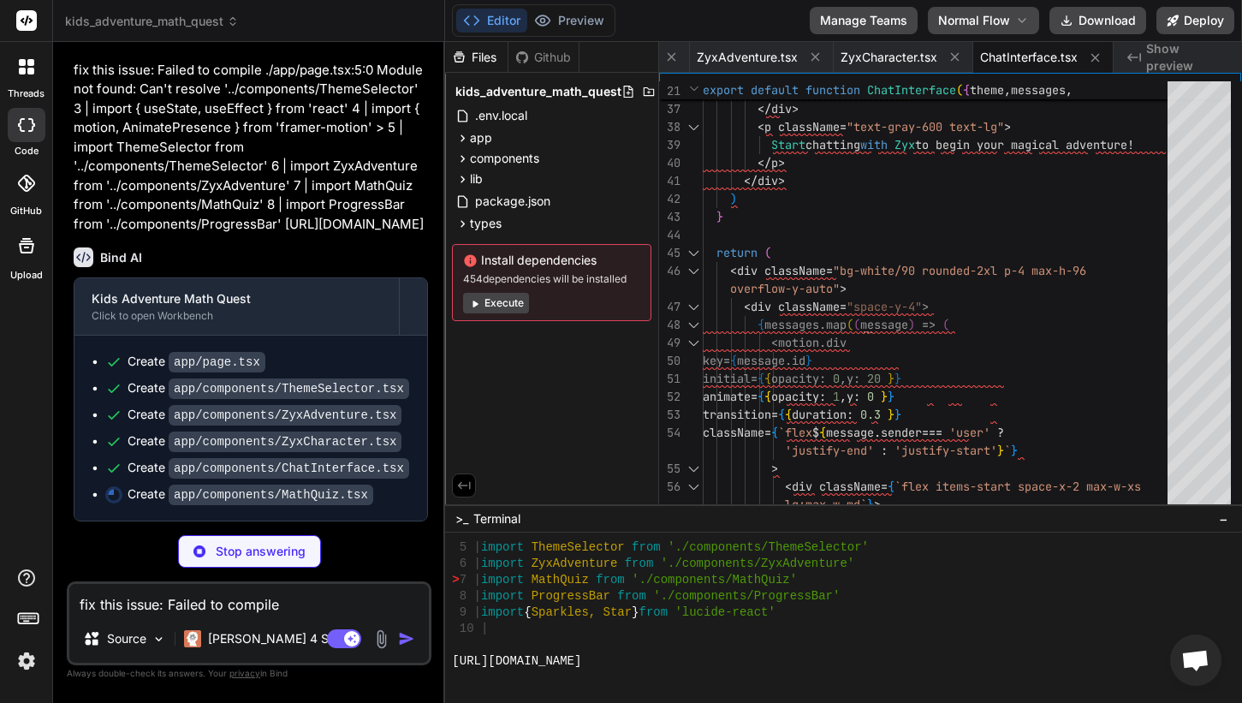
type textarea "x"
type textarea "<div ref={messagesEndRef} /> </div> </div> ) }"
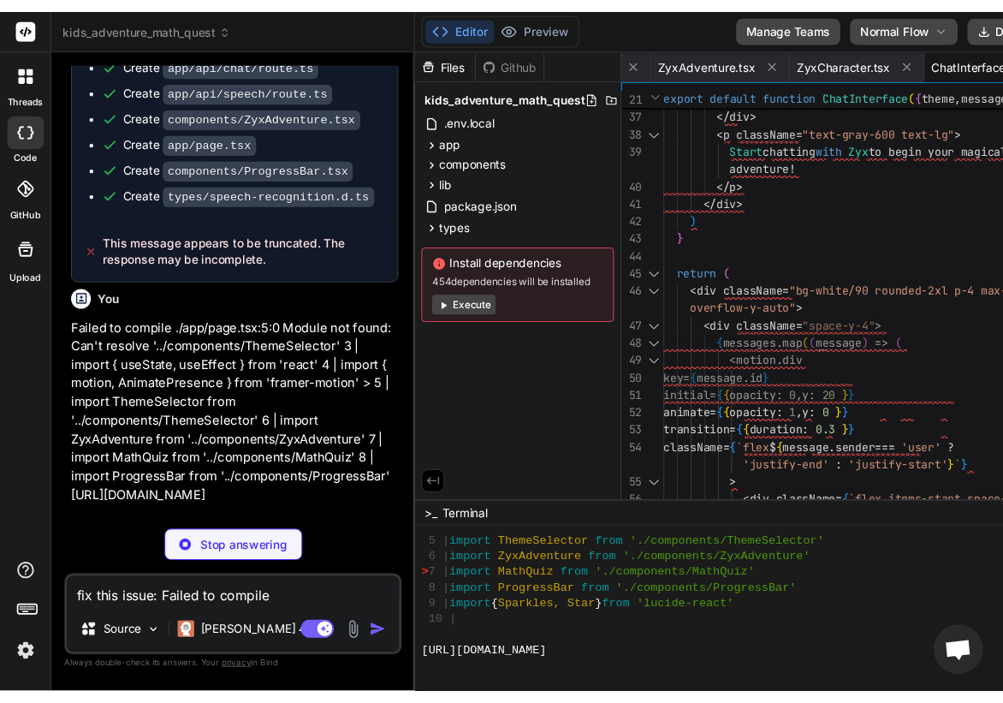
scroll to position [15389, 0]
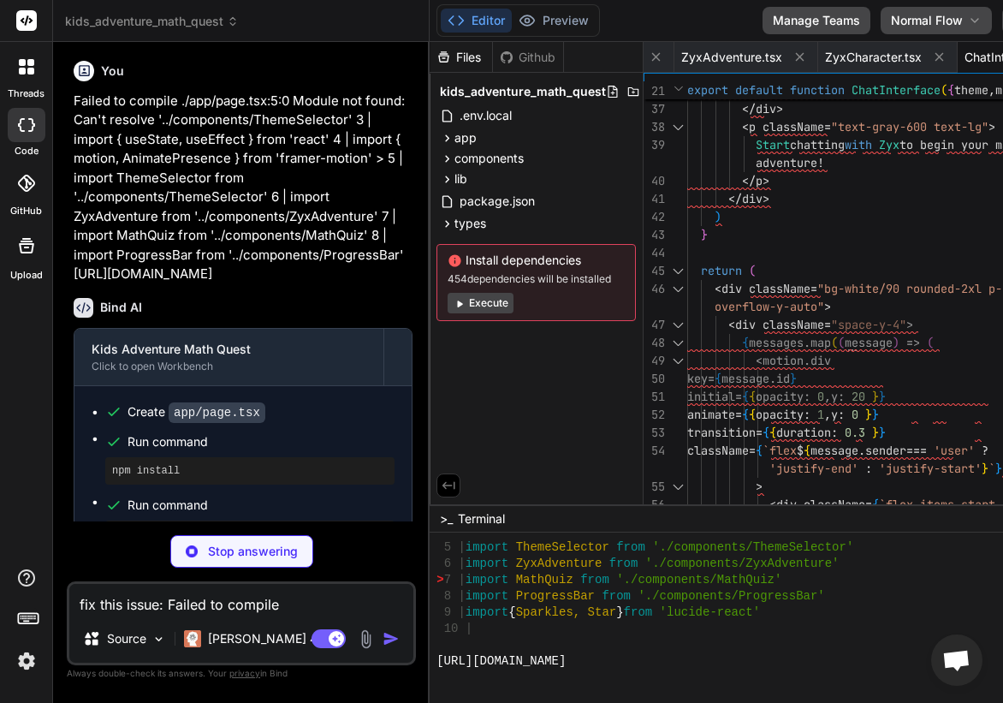
type textarea "x"
type textarea "}"
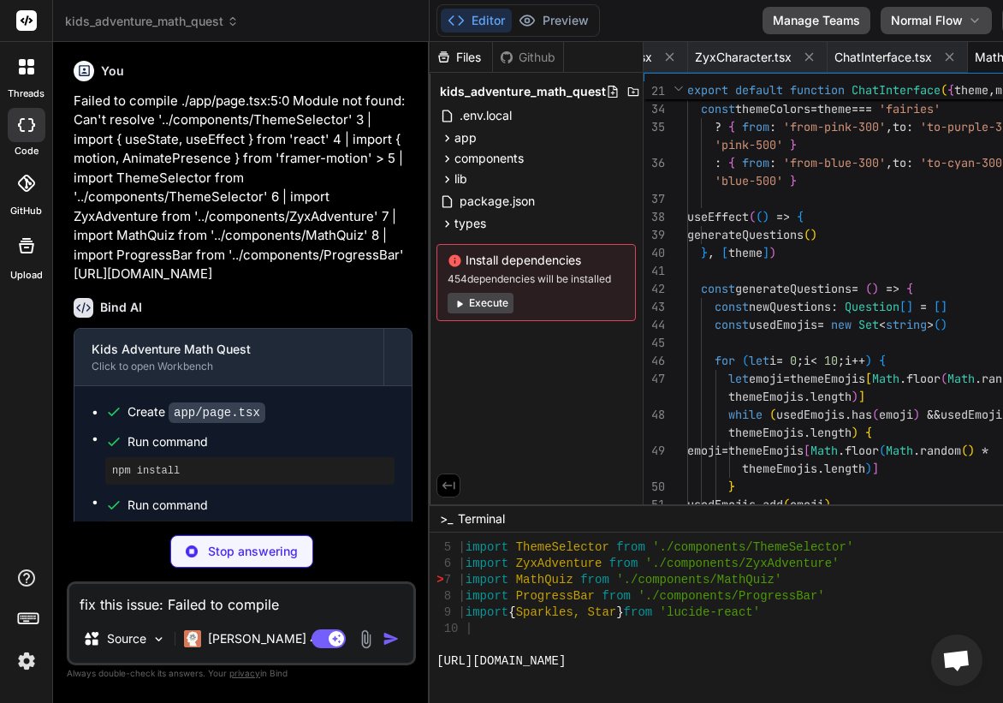
scroll to position [2131, 0]
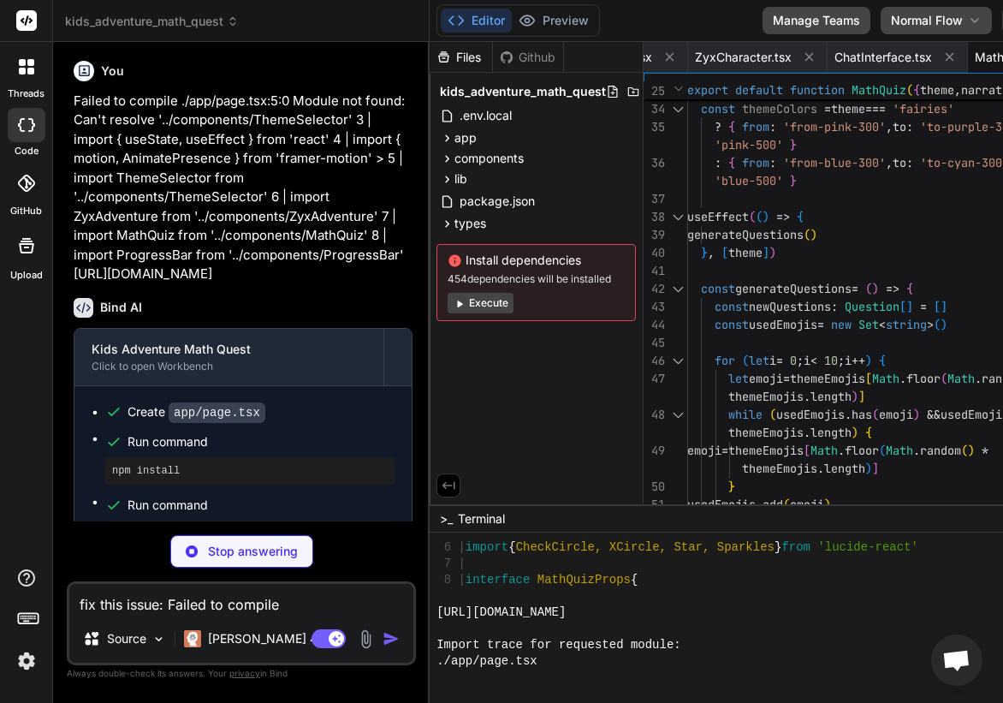
type textarea "x"
type textarea "}} /> ))} </div> ) }"
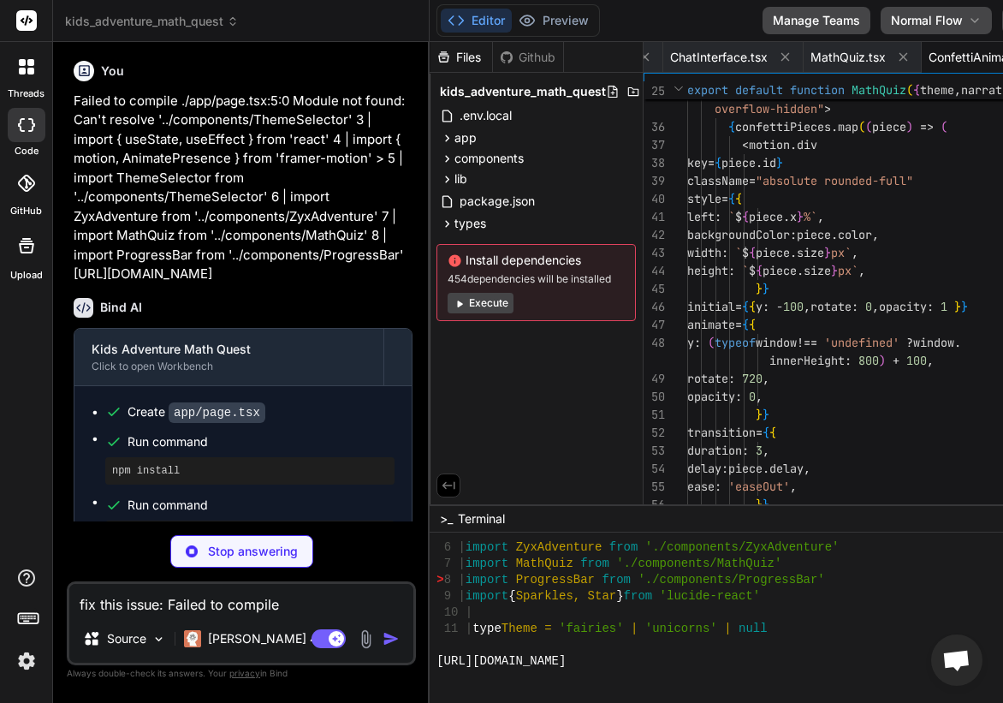
scroll to position [2294, 0]
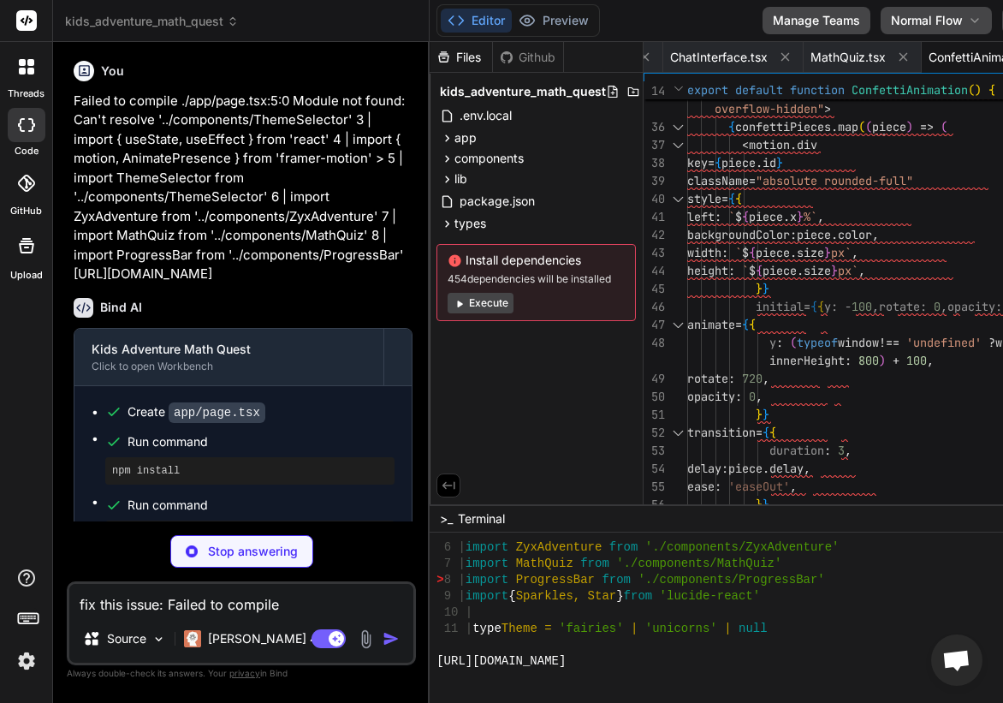
type textarea "x"
type textarea "(totalSteps - 1)) * 100}%` }} transition={{ duration: 0.5 }} /> </div> </div> <…"
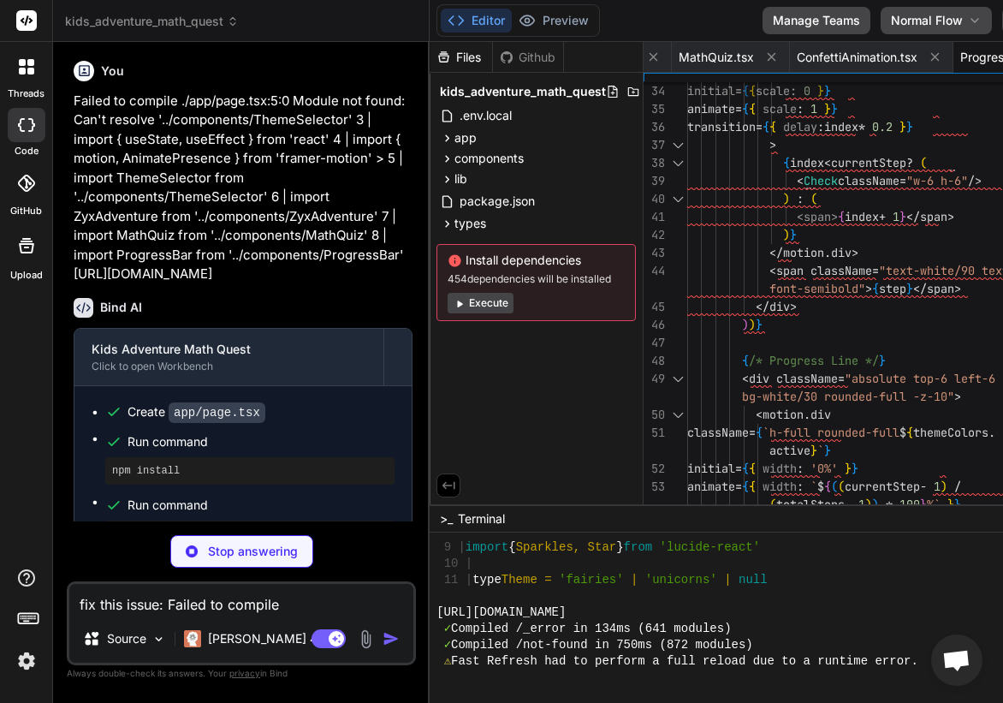
scroll to position [2359, 0]
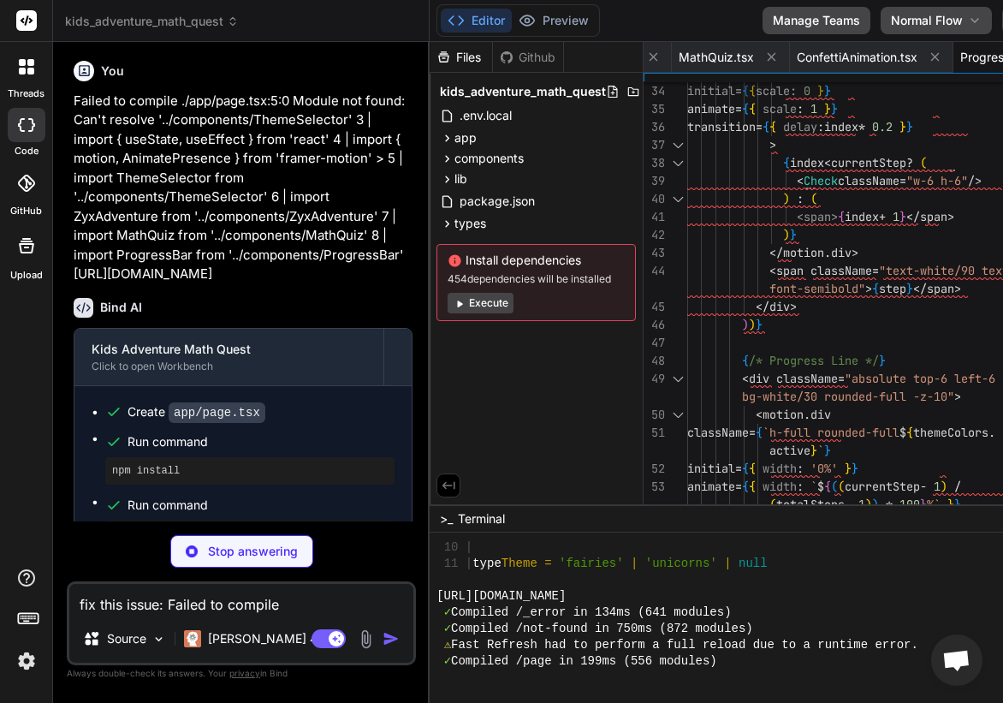
type textarea "x"
type textarea "declare global { interface Window { SpeechRecognition: typeof SpeechRecognition…"
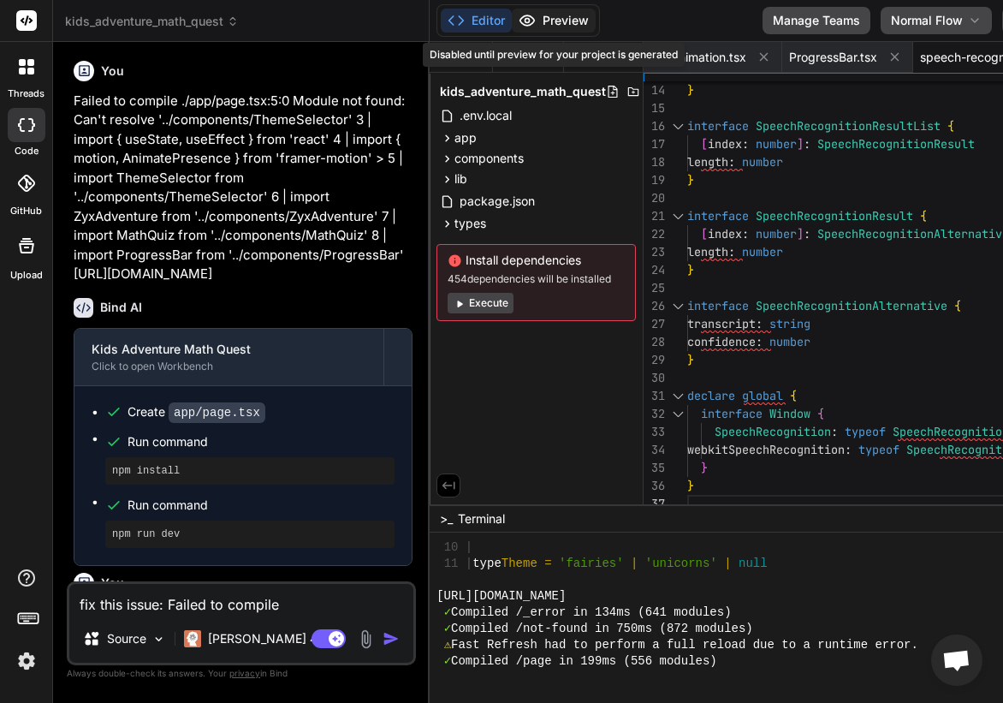
click at [575, 22] on button "Preview" at bounding box center [554, 21] width 84 height 24
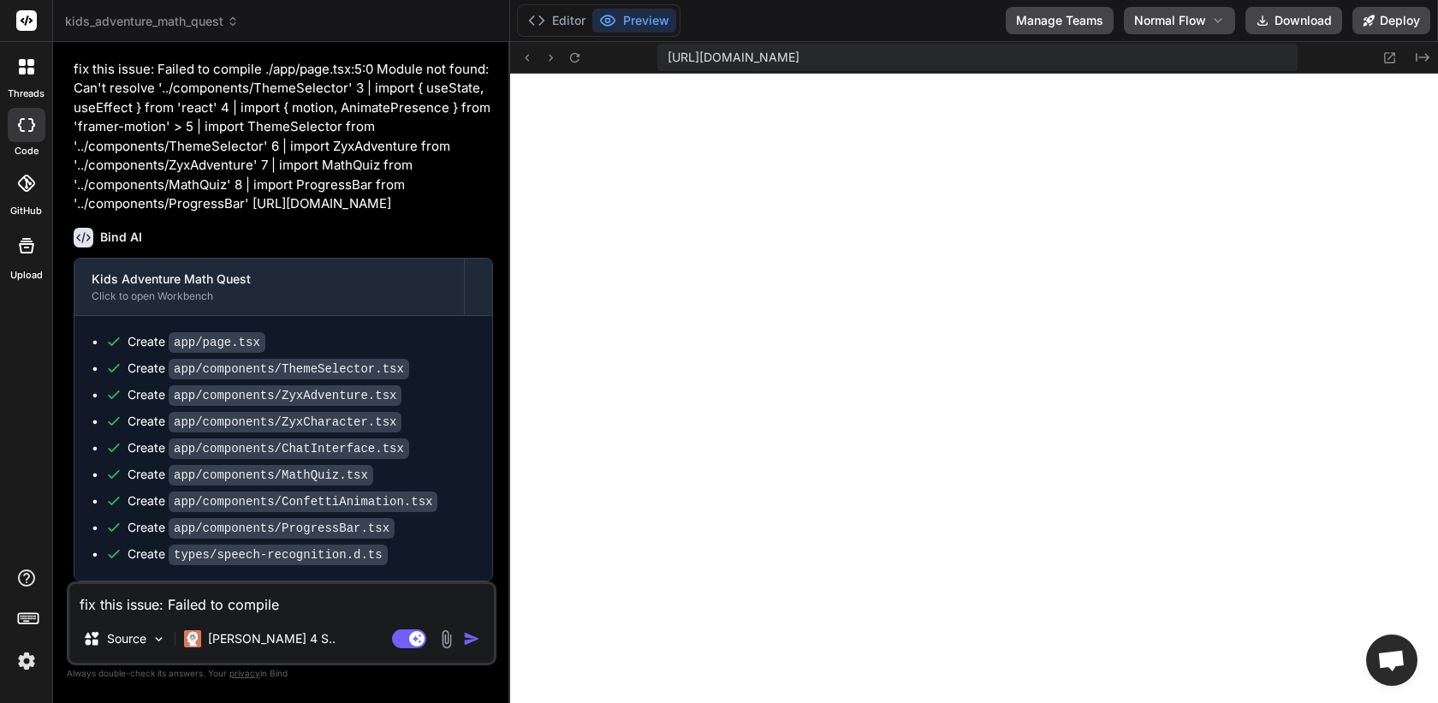
scroll to position [0, 878]
type textarea "x"
click at [1241, 57] on icon "Created with Pixso." at bounding box center [1423, 58] width 14 height 14
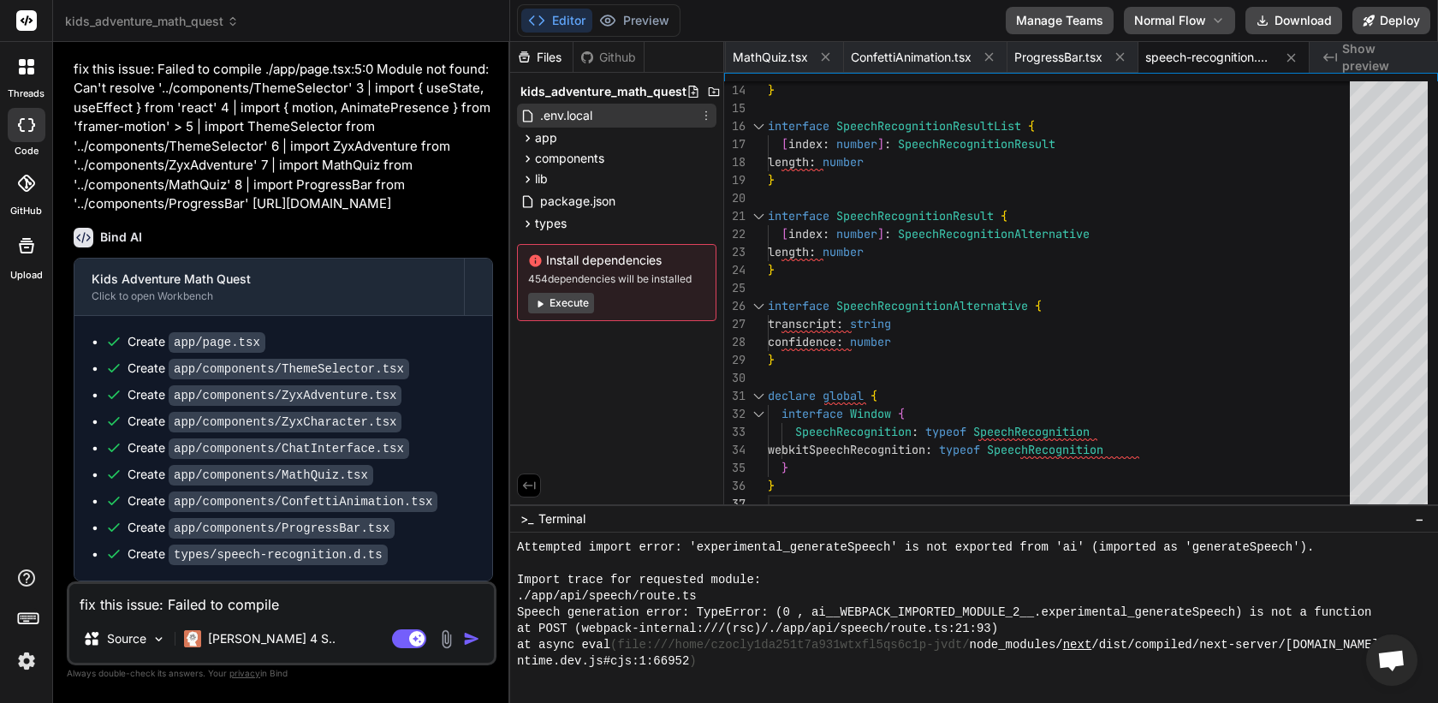
click at [578, 115] on span ".env.local" at bounding box center [567, 115] width 56 height 21
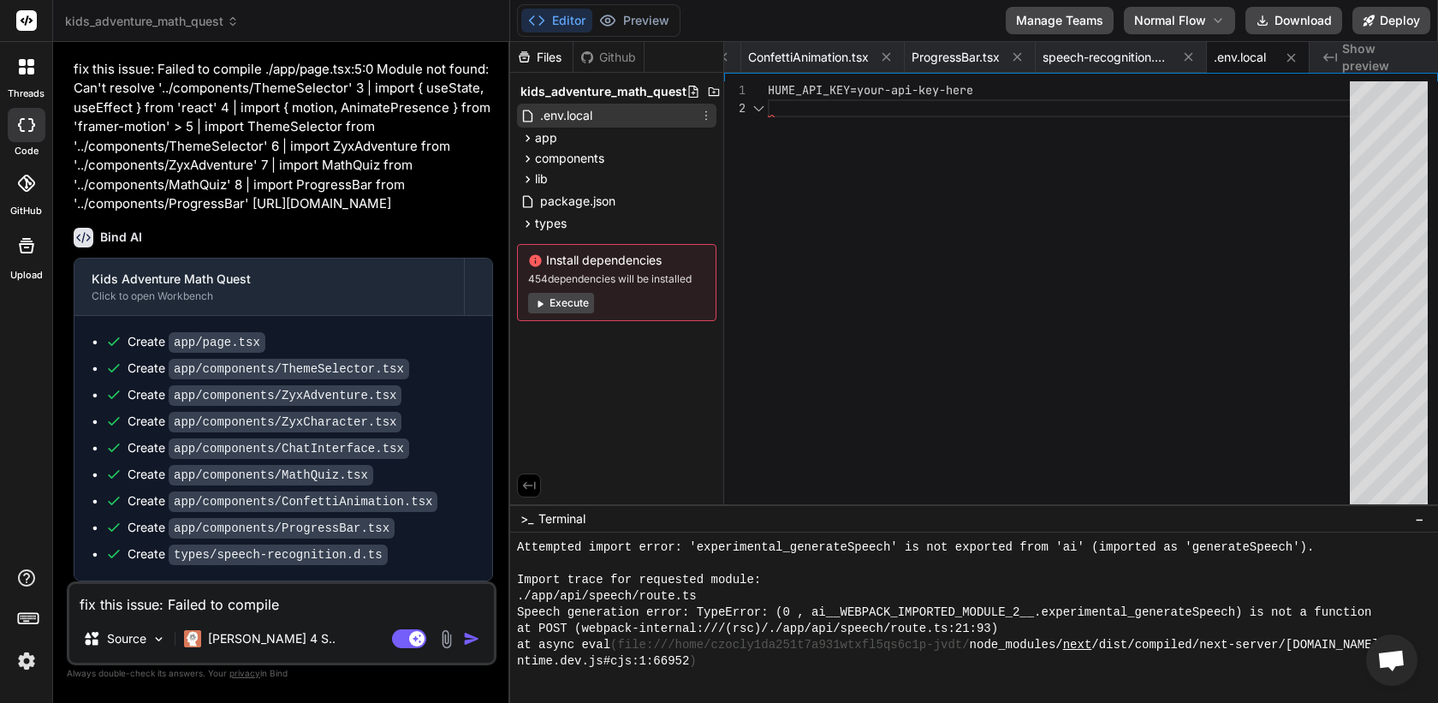
scroll to position [18, 0]
drag, startPoint x: 860, startPoint y: 92, endPoint x: 979, endPoint y: 90, distance: 118.2
click at [979, 90] on div "HUME_API_KEY=your-api-key-here" at bounding box center [1064, 90] width 592 height 18
drag, startPoint x: 966, startPoint y: 91, endPoint x: 861, endPoint y: 91, distance: 104.5
click at [861, 91] on div "HUME_API_KEY=your-api-key-here" at bounding box center [1064, 297] width 592 height 432
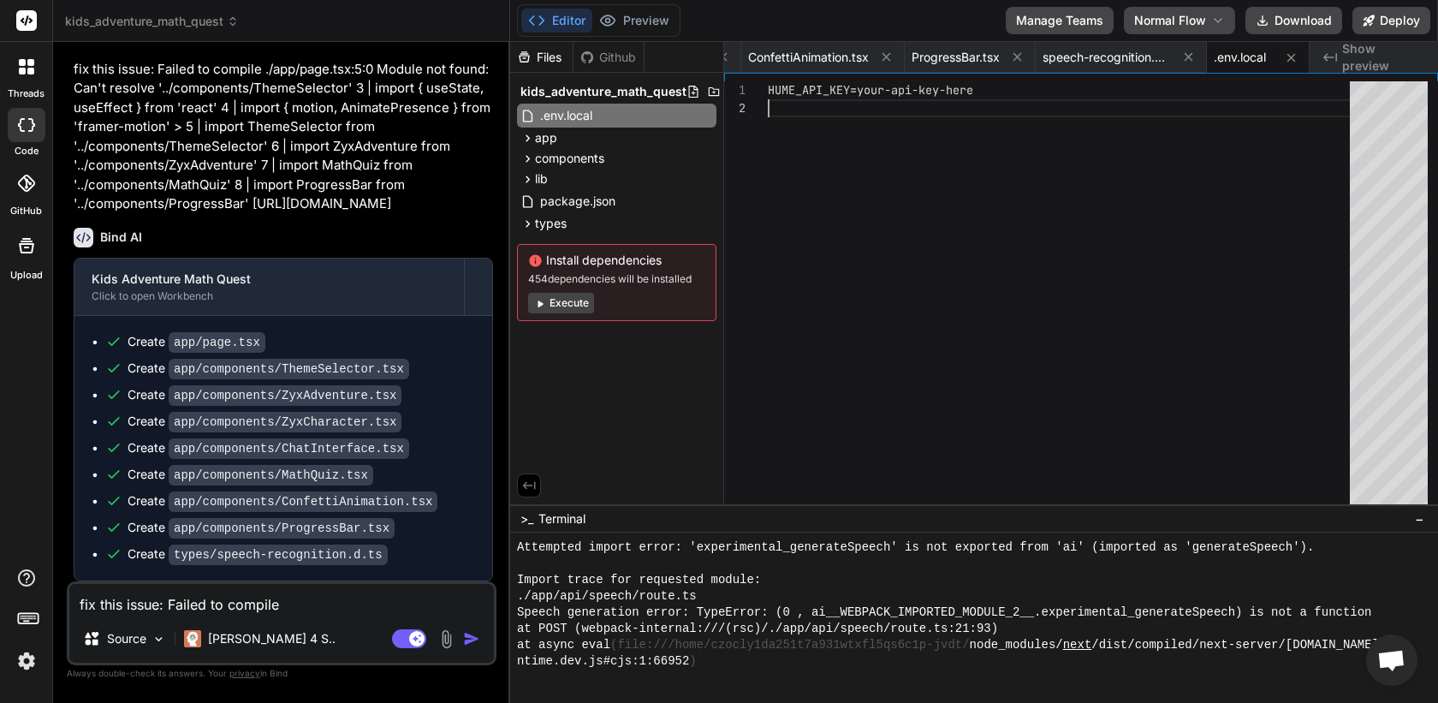
click at [861, 91] on div "HUME_API_KEY=your-api-key-here" at bounding box center [1064, 297] width 592 height 432
click at [873, 80] on div "1 2 HUME_API_KEY=your-api-key-here HUME_API_KEY=your-api-key-here any" at bounding box center [1081, 289] width 714 height 432
click at [907, 100] on div "HUME_API_KEY=your-api-key-here" at bounding box center [1064, 297] width 592 height 432
click at [873, 194] on div "HUME_API_KEY=your-api-key-here" at bounding box center [1064, 297] width 592 height 432
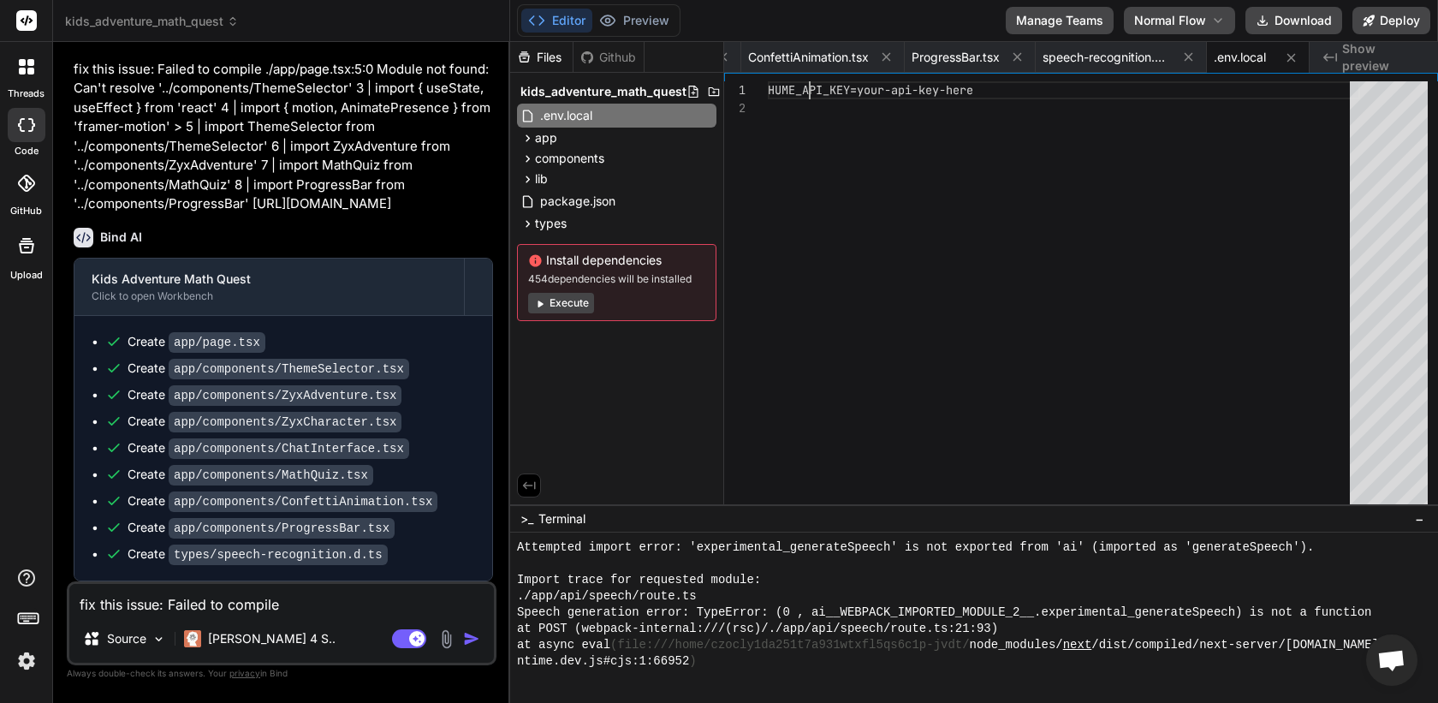
scroll to position [0, 0]
click at [811, 82] on div "HUME_API_KEY=your-api-key-here" at bounding box center [1064, 297] width 592 height 432
click at [848, 86] on div "HUME_API_KEY=your-api-key-here" at bounding box center [1064, 297] width 592 height 432
drag, startPoint x: 860, startPoint y: 90, endPoint x: 978, endPoint y: 87, distance: 117.3
click at [978, 87] on div "HUME_API_KEY=your-api-key-here" at bounding box center [1064, 297] width 592 height 432
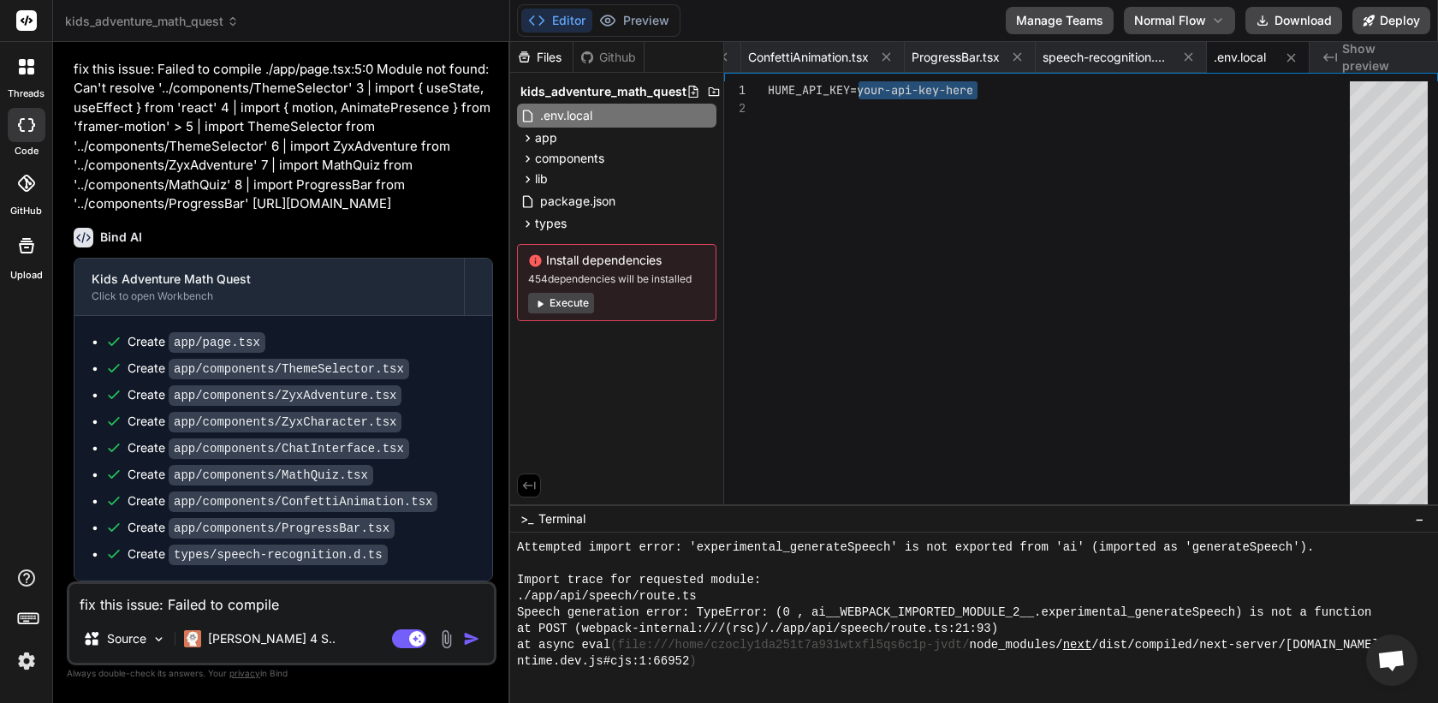
type textarea "HUME_API_KEY=7oOasPh2m8xqKgOnMb2xvJW4tK2SAMsGbGVy0JYPBAYe0i9s"
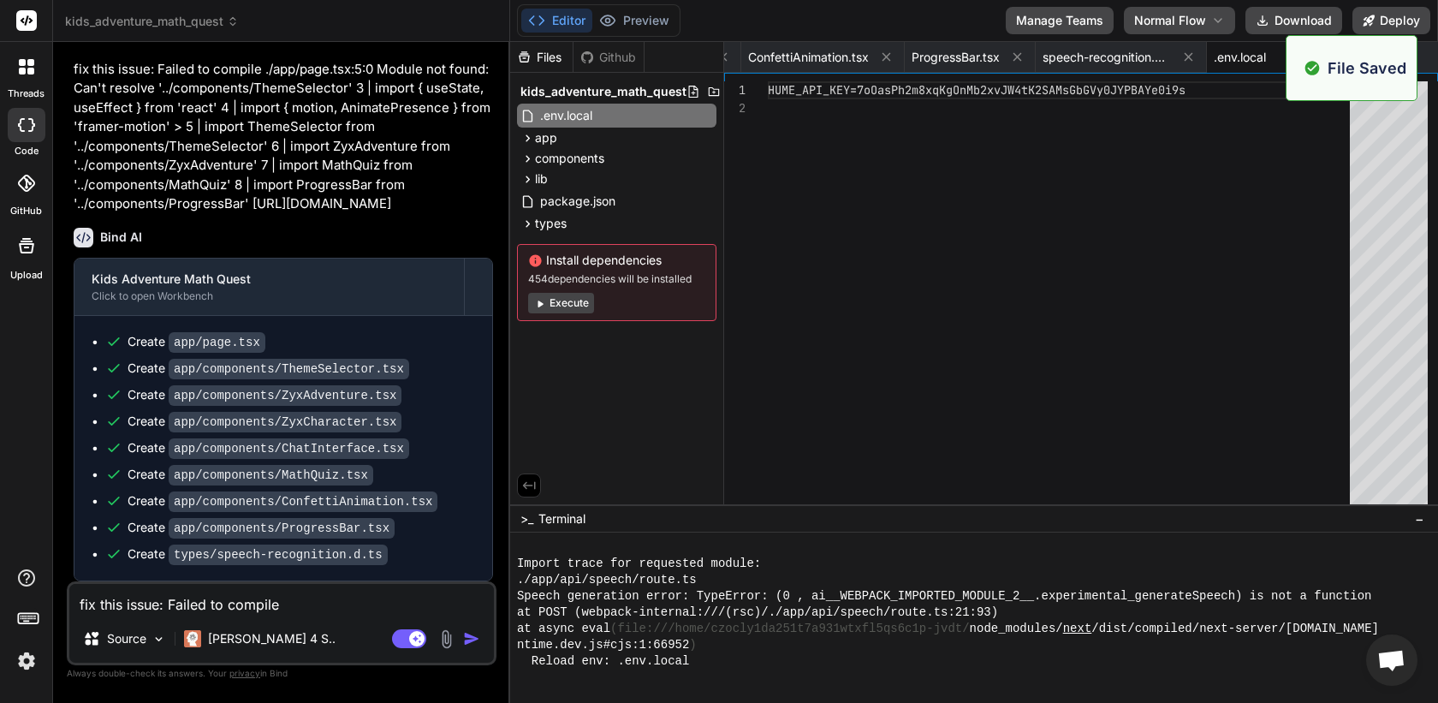
scroll to position [2896, 0]
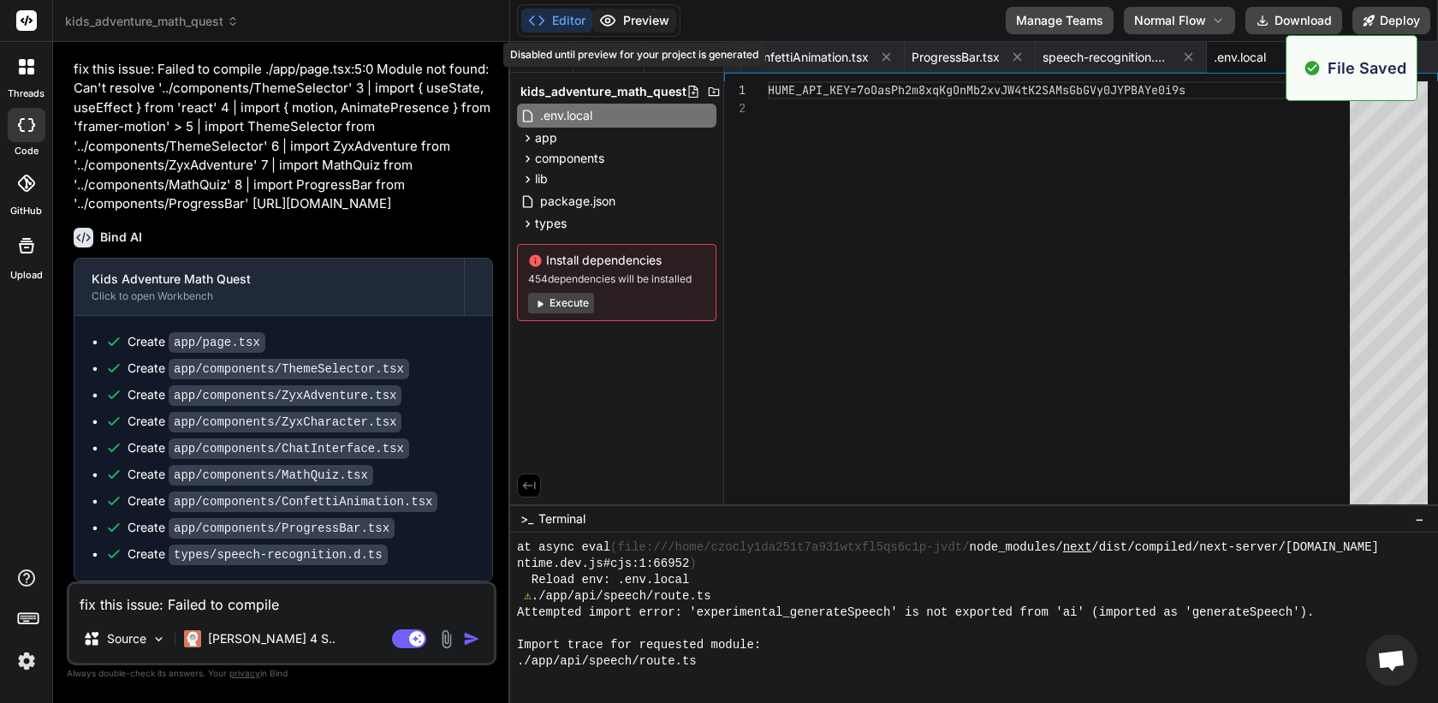
click at [642, 15] on button "Preview" at bounding box center [634, 21] width 84 height 24
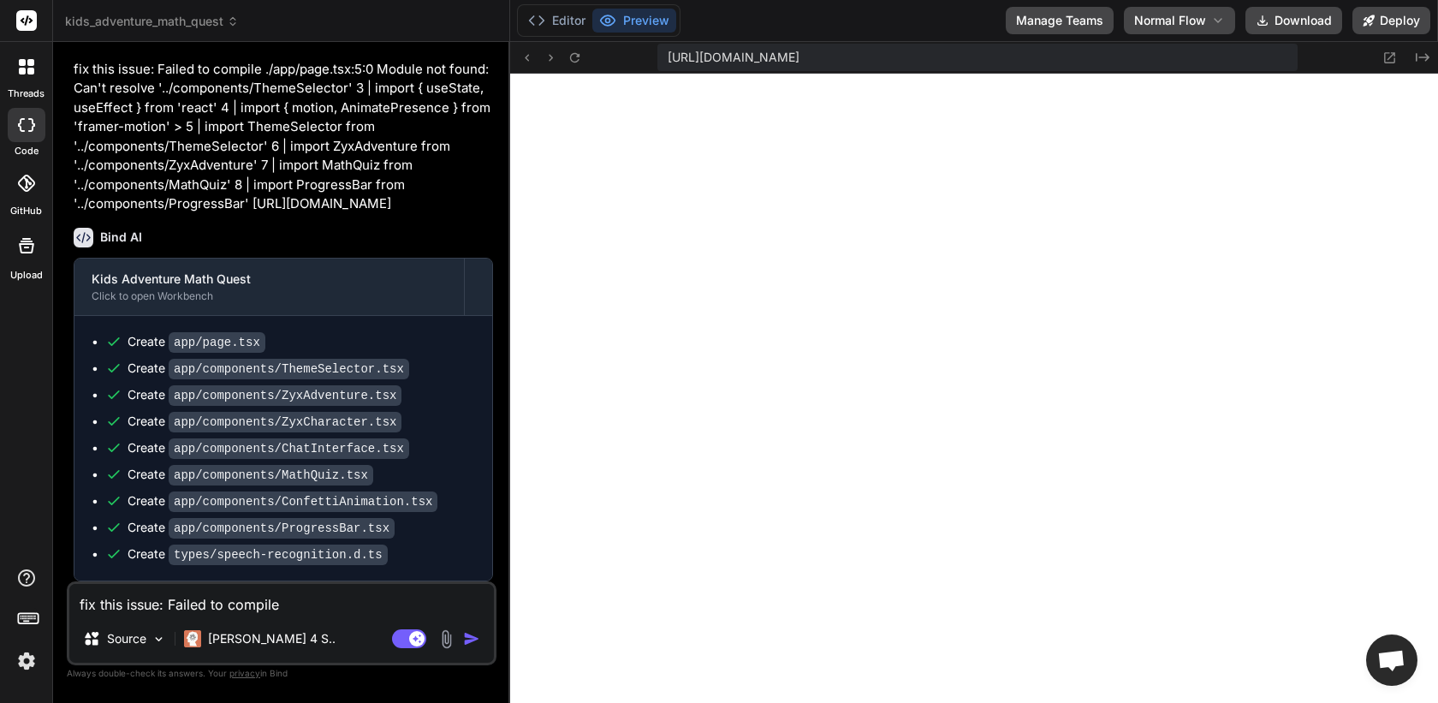
scroll to position [3091, 0]
click at [279, 598] on textarea "fix this issue: Failed to compile ./app/page.tsx:5:0 Module not found: Can't re…" at bounding box center [281, 599] width 425 height 31
type textarea "t"
type textarea "x"
type textarea "th"
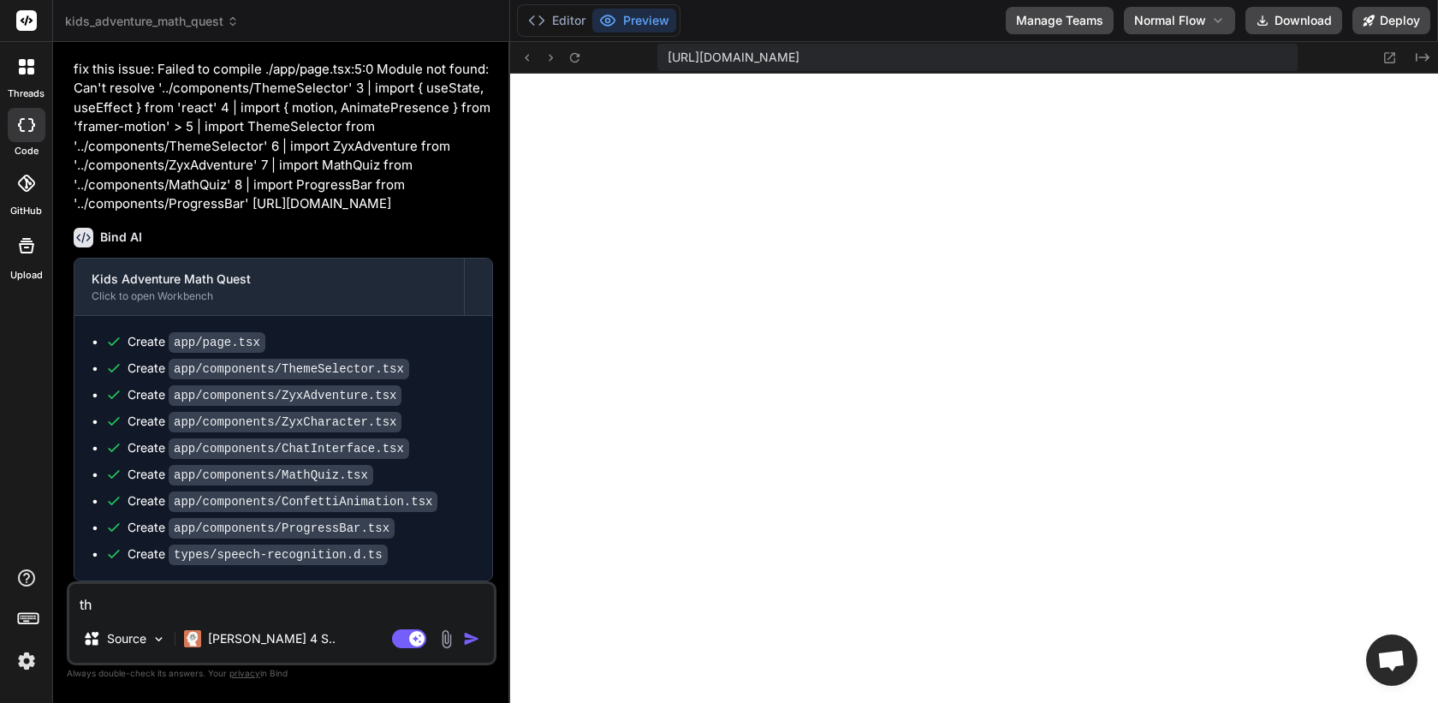
type textarea "x"
type textarea "the"
type textarea "x"
type textarea "the"
type textarea "x"
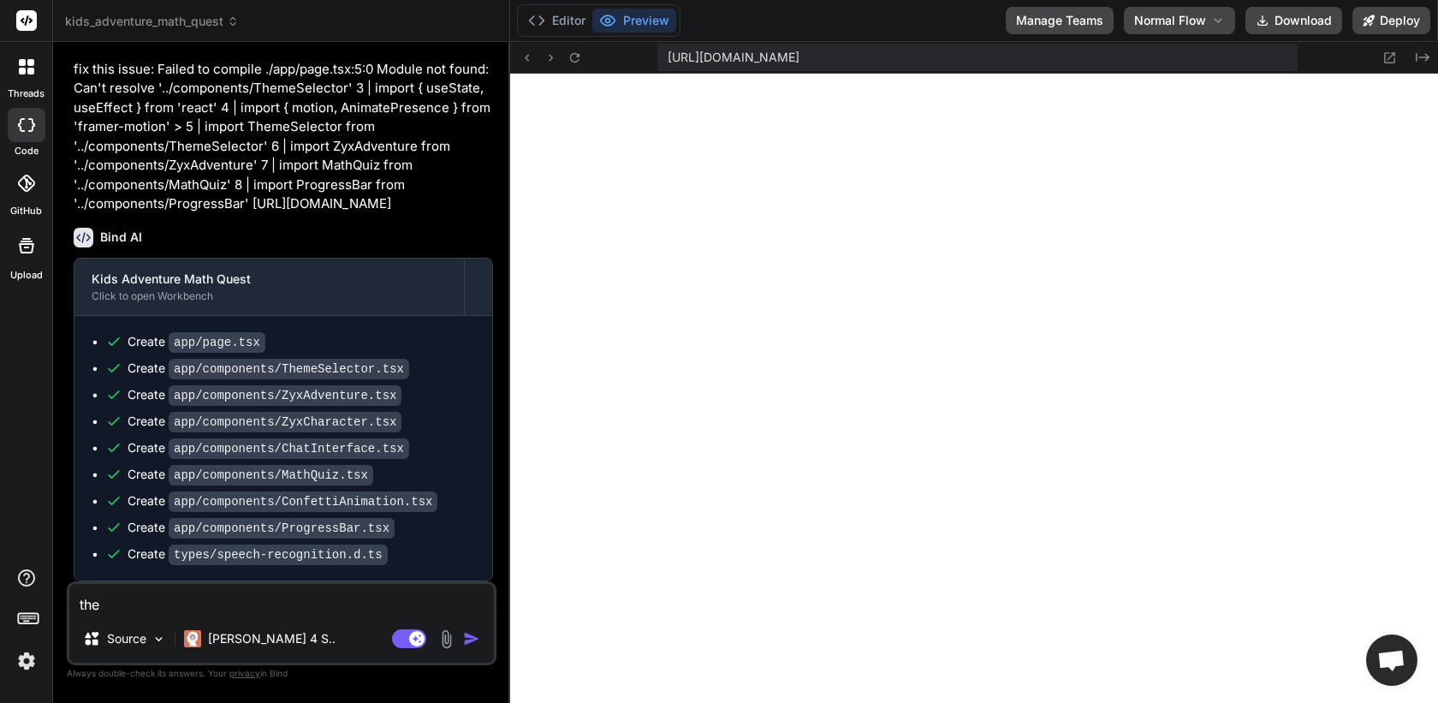
type textarea "the u"
type textarea "x"
type textarea "the ui"
type textarea "x"
type textarea "the ui"
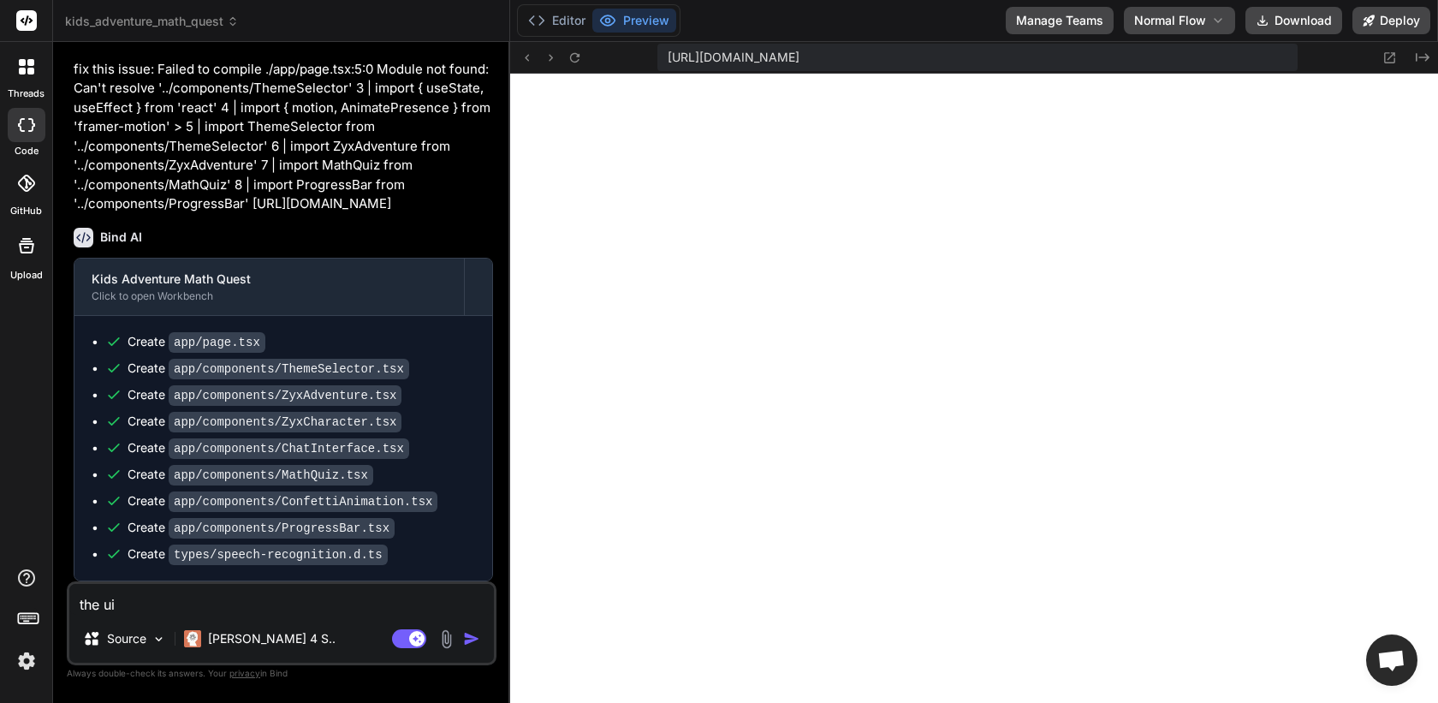
type textarea "x"
type textarea "the ui i"
type textarea "x"
type textarea "the ui is"
type textarea "x"
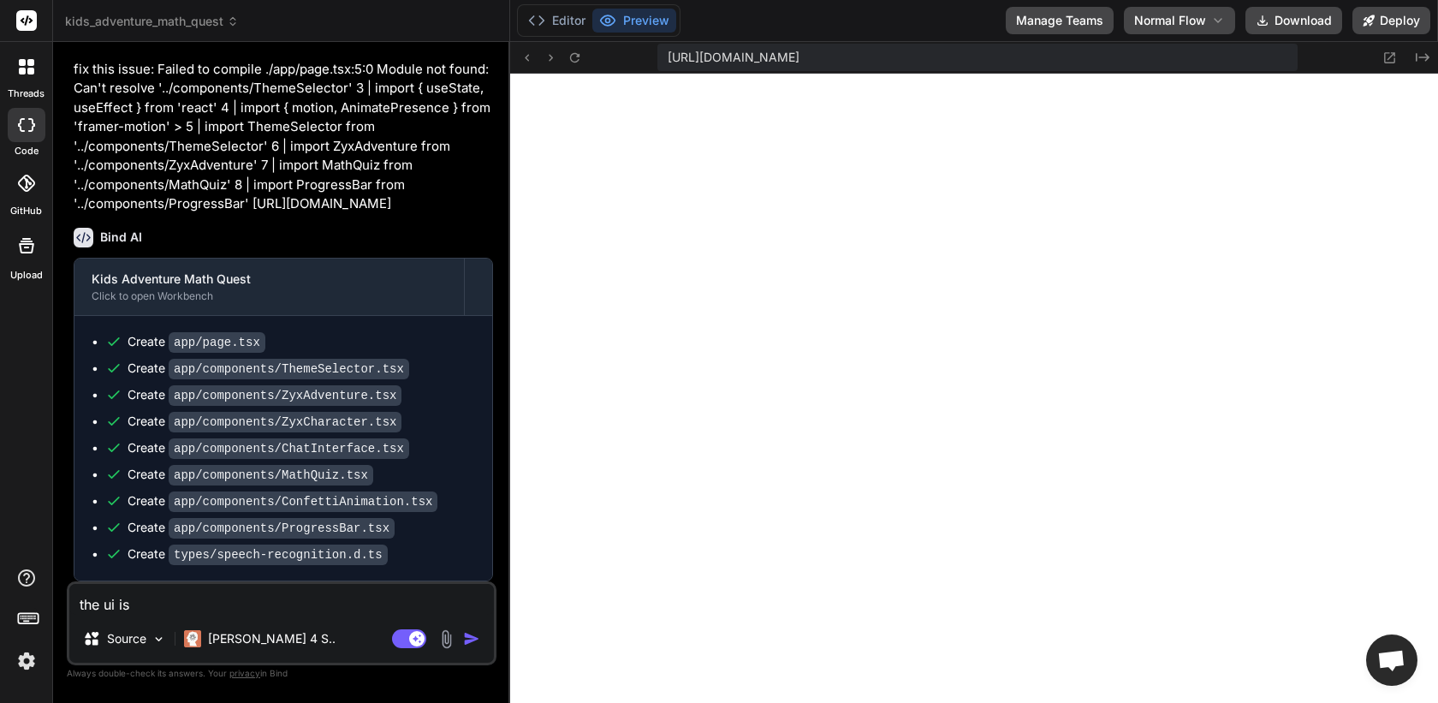
type textarea "the ui is"
type textarea "x"
type textarea "the ui is"
type textarea "x"
type textarea "the ui i"
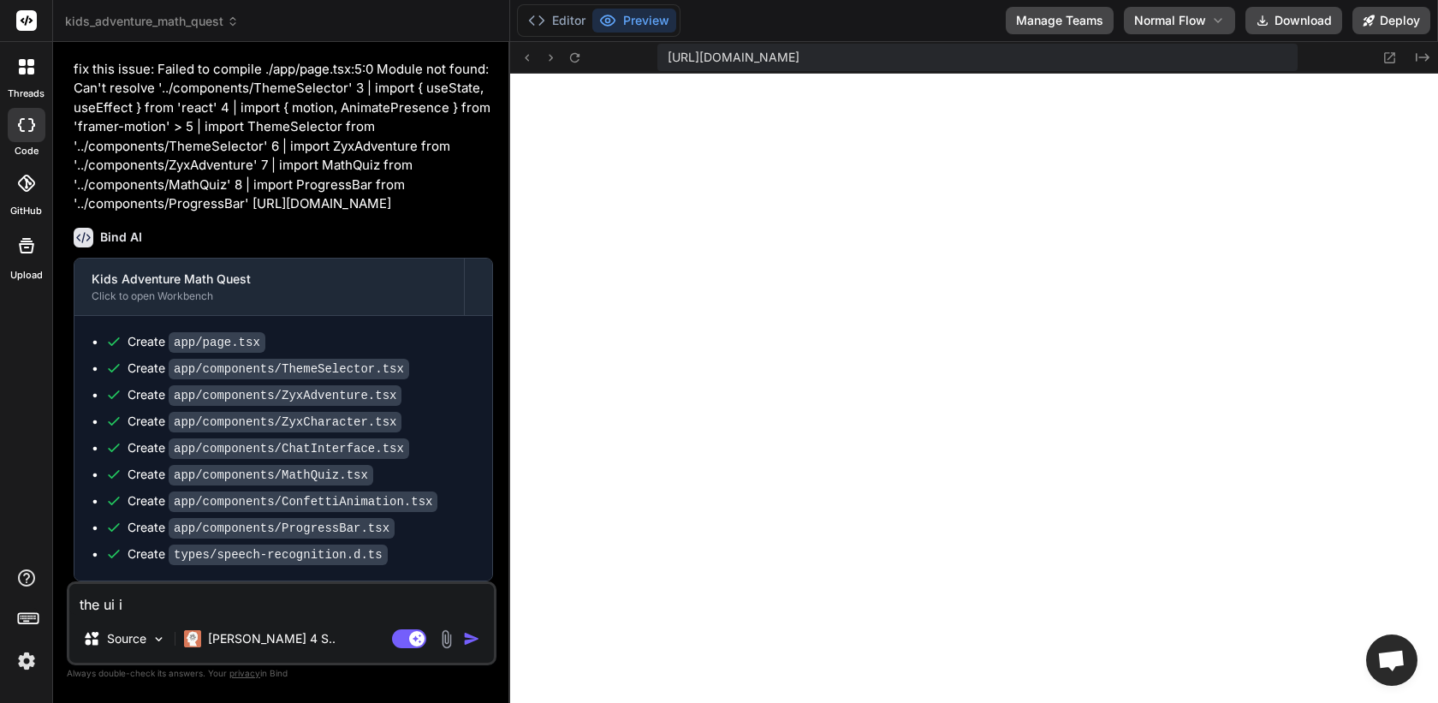
type textarea "x"
type textarea "the ui"
type textarea "x"
type textarea "the ui i"
type textarea "x"
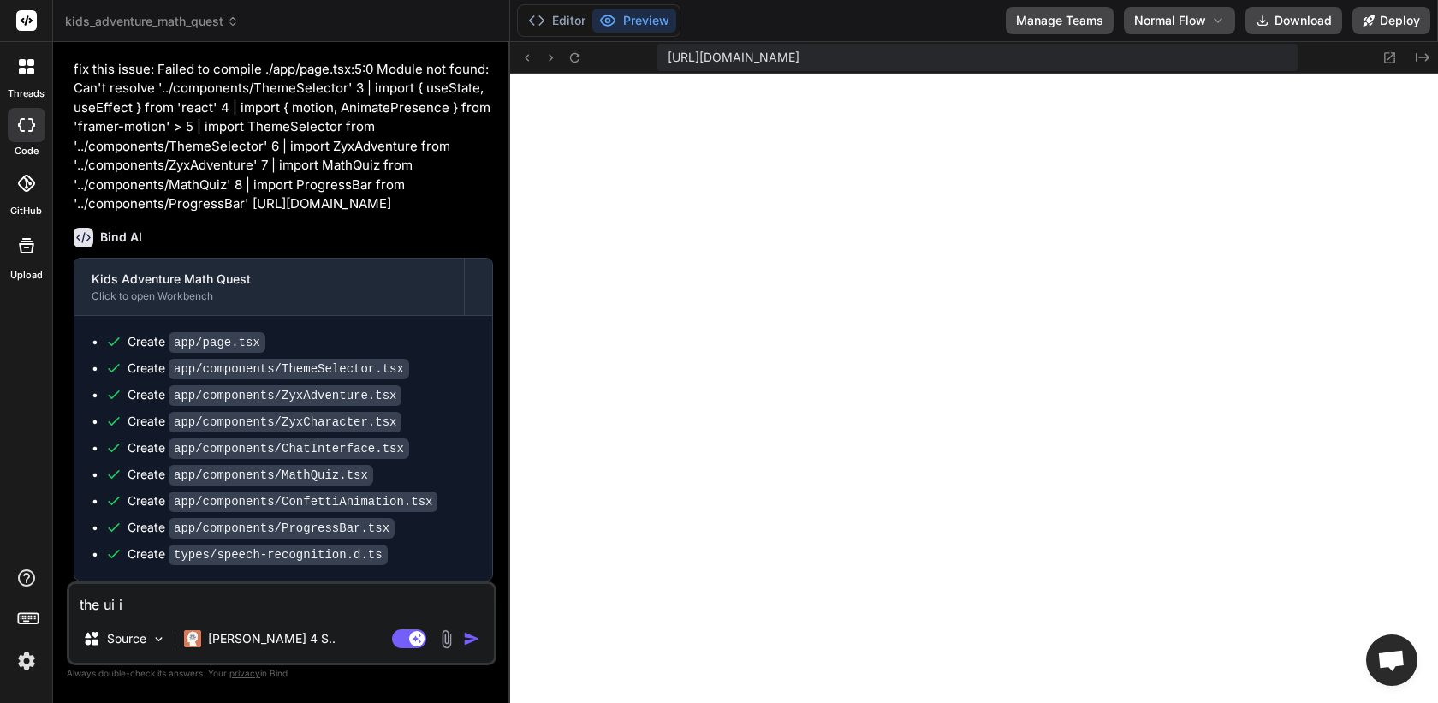
type textarea "the ui is"
type textarea "x"
type textarea "the ui is"
type textarea "x"
type textarea "the ui is"
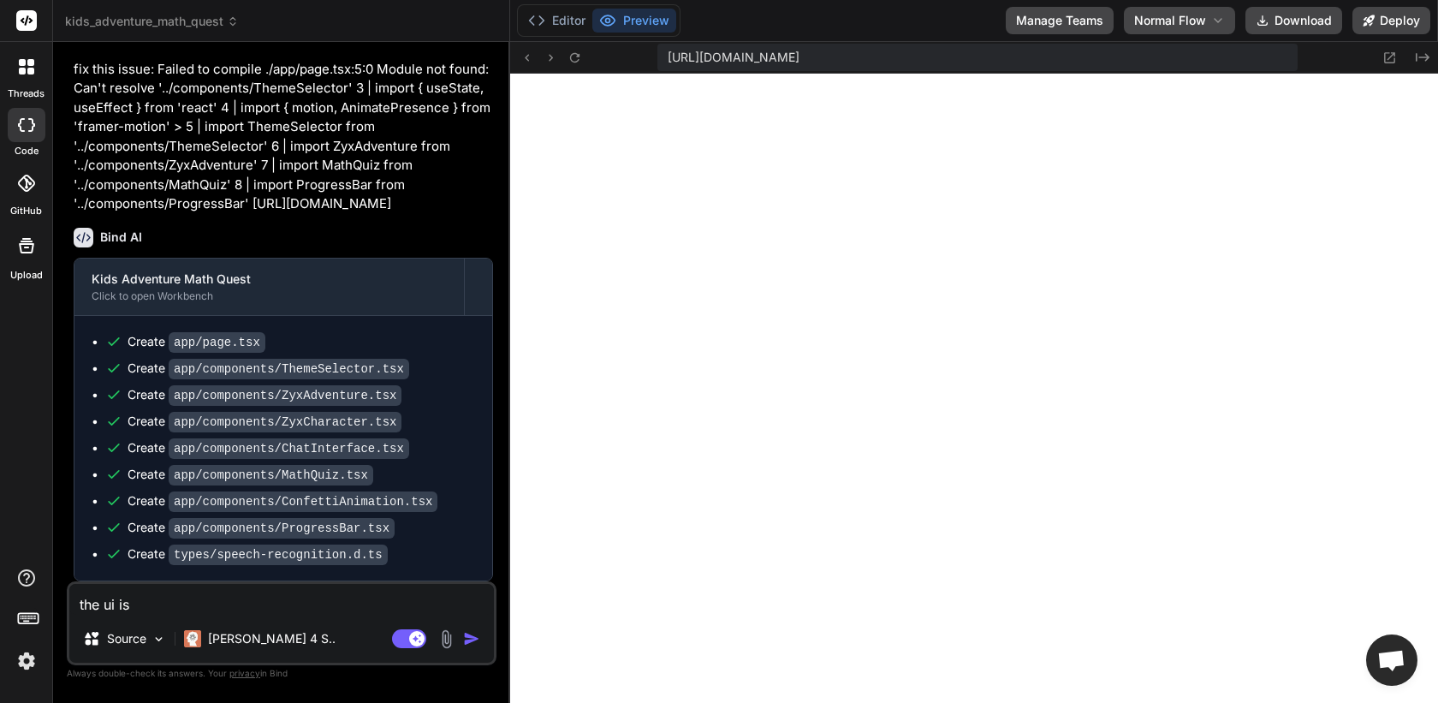
type textarea "x"
type textarea "the ui is"
type textarea "x"
type textarea "the ui is n"
type textarea "x"
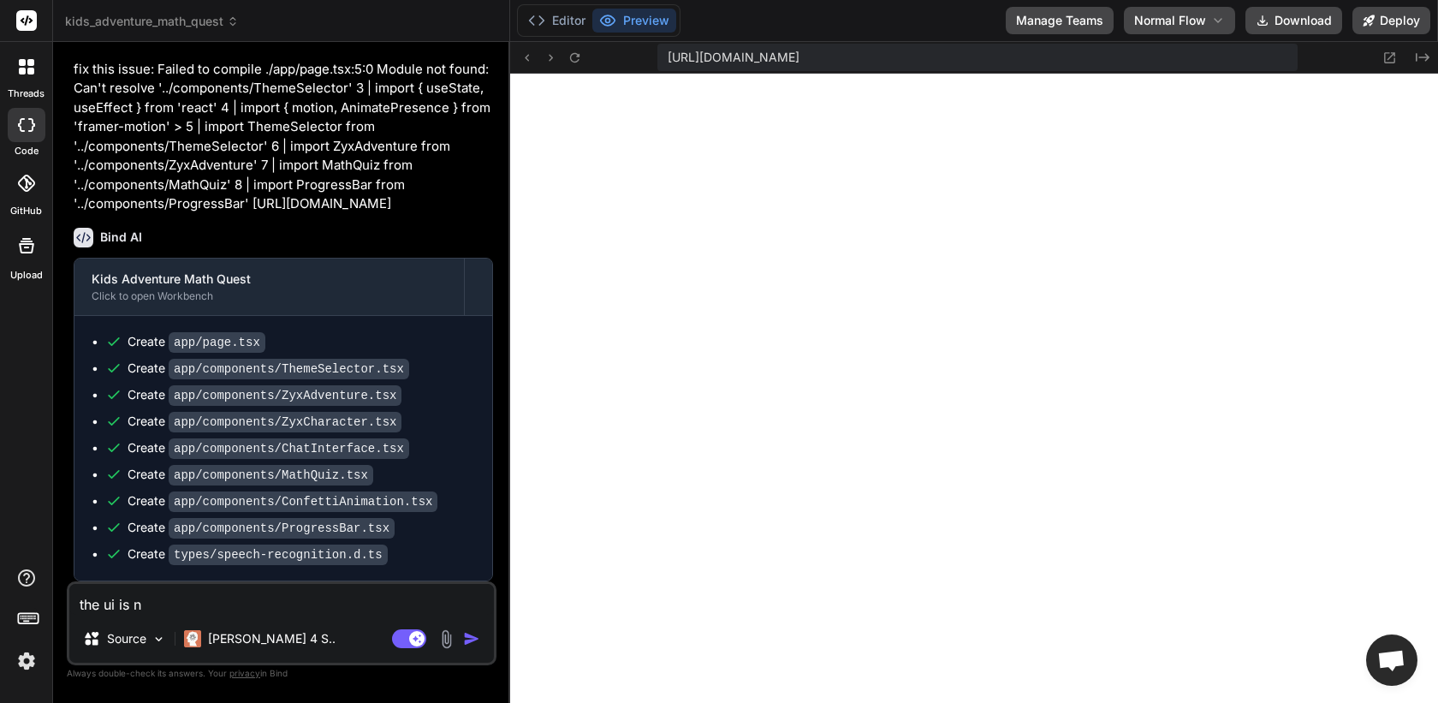
type textarea "the ui is no"
type textarea "x"
type textarea "the ui is not"
type textarea "x"
type textarea "the ui is not"
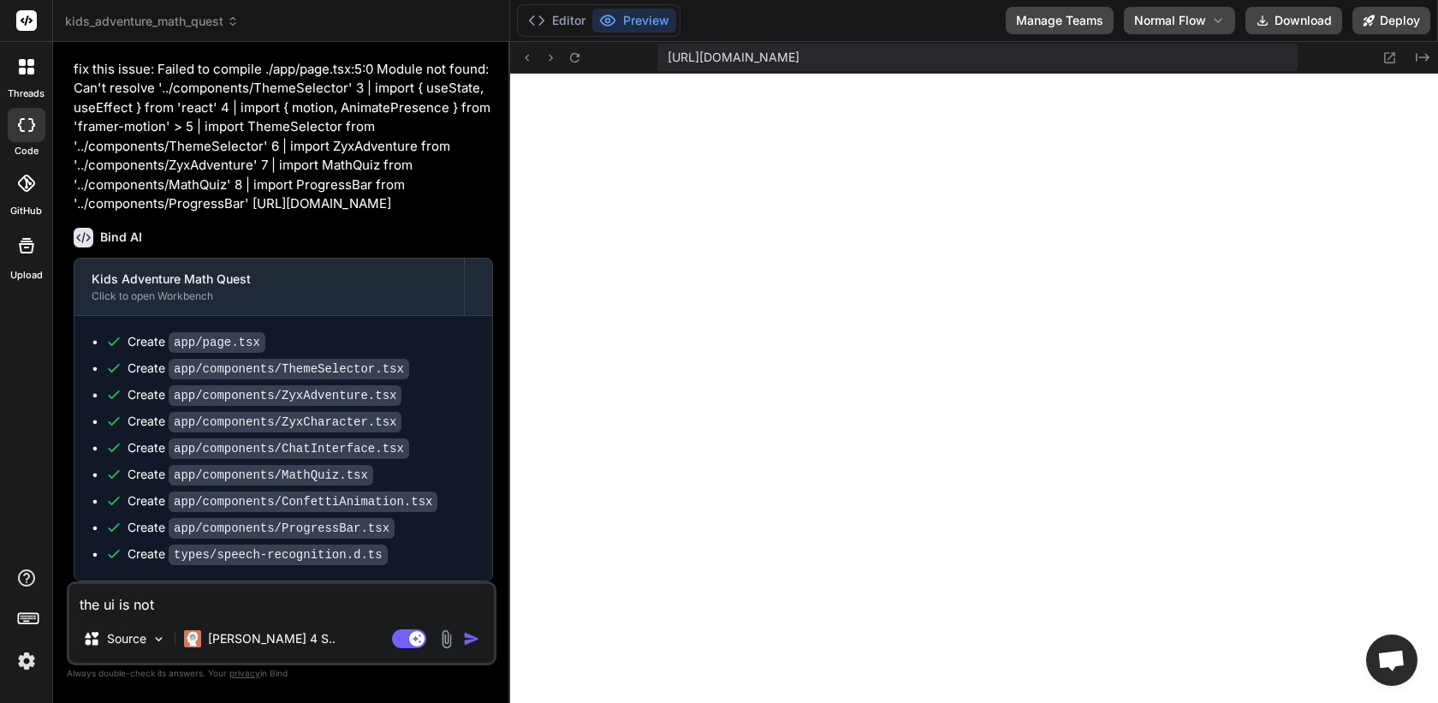
type textarea "x"
type textarea "the ui is not l"
type textarea "x"
type textarea "the ui is not lo"
type textarea "x"
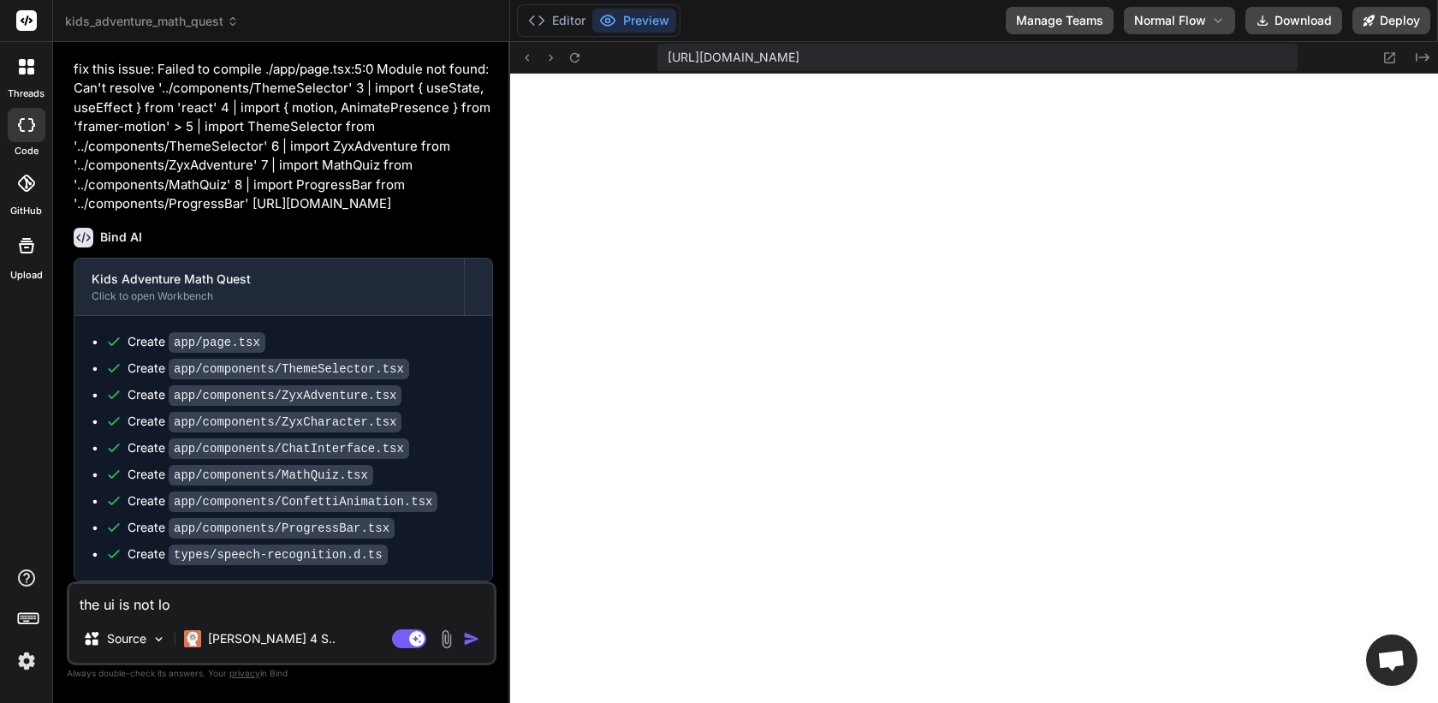
type textarea "the ui is not loa"
type textarea "x"
type textarea "the ui is not load"
type textarea "x"
type textarea "the ui is not loadni"
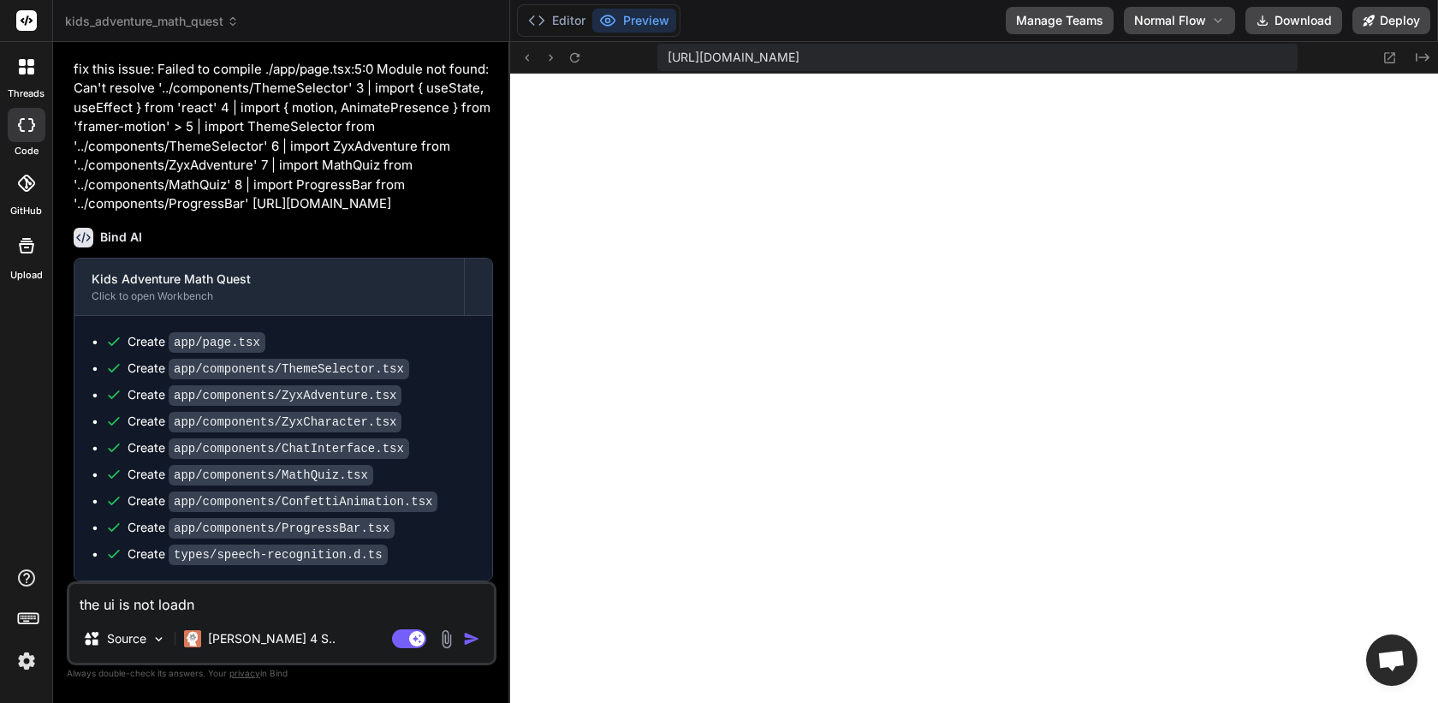
type textarea "x"
type textarea "the ui is not loadnig"
type textarea "x"
type textarea "the ui is not loadnig"
type textarea "x"
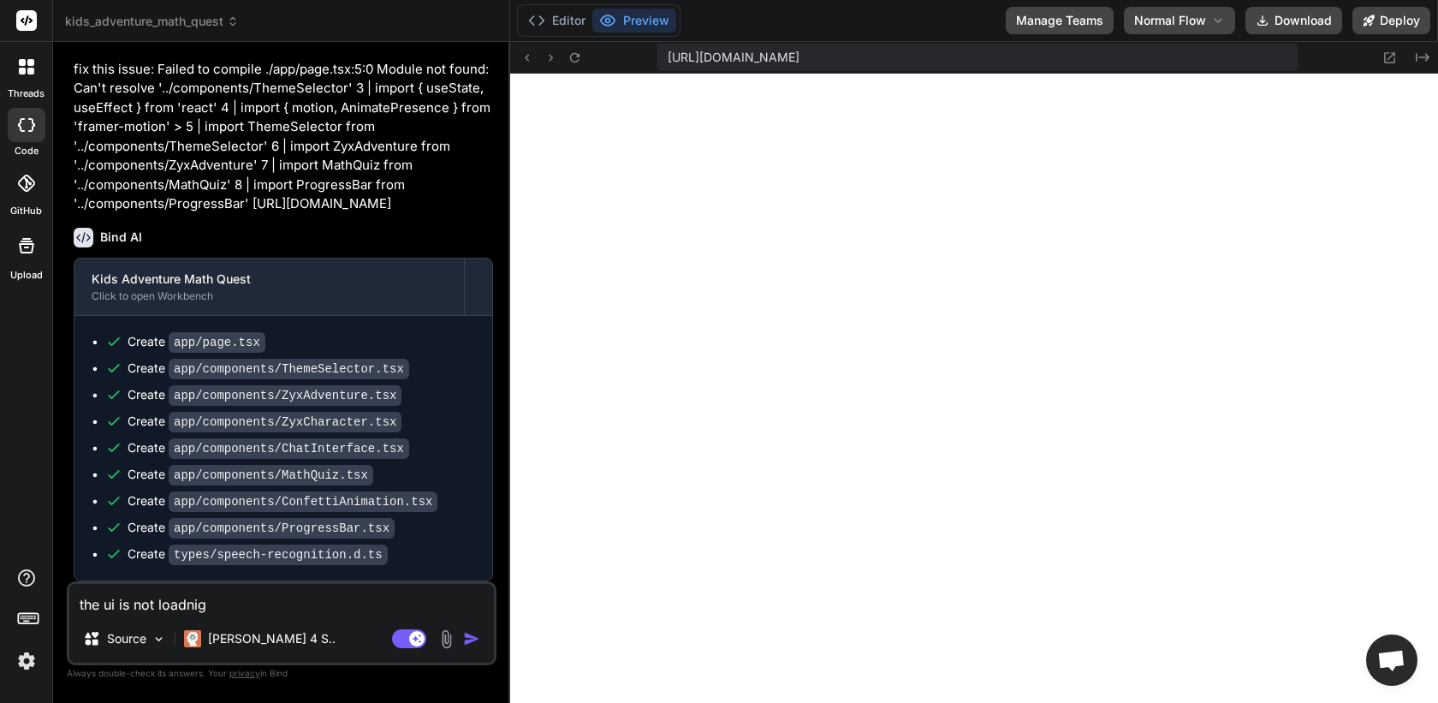
type textarea "the ui is not loadnig"
type textarea "x"
type textarea "the ui is not loadni"
type textarea "x"
type textarea "the ui is not loadn"
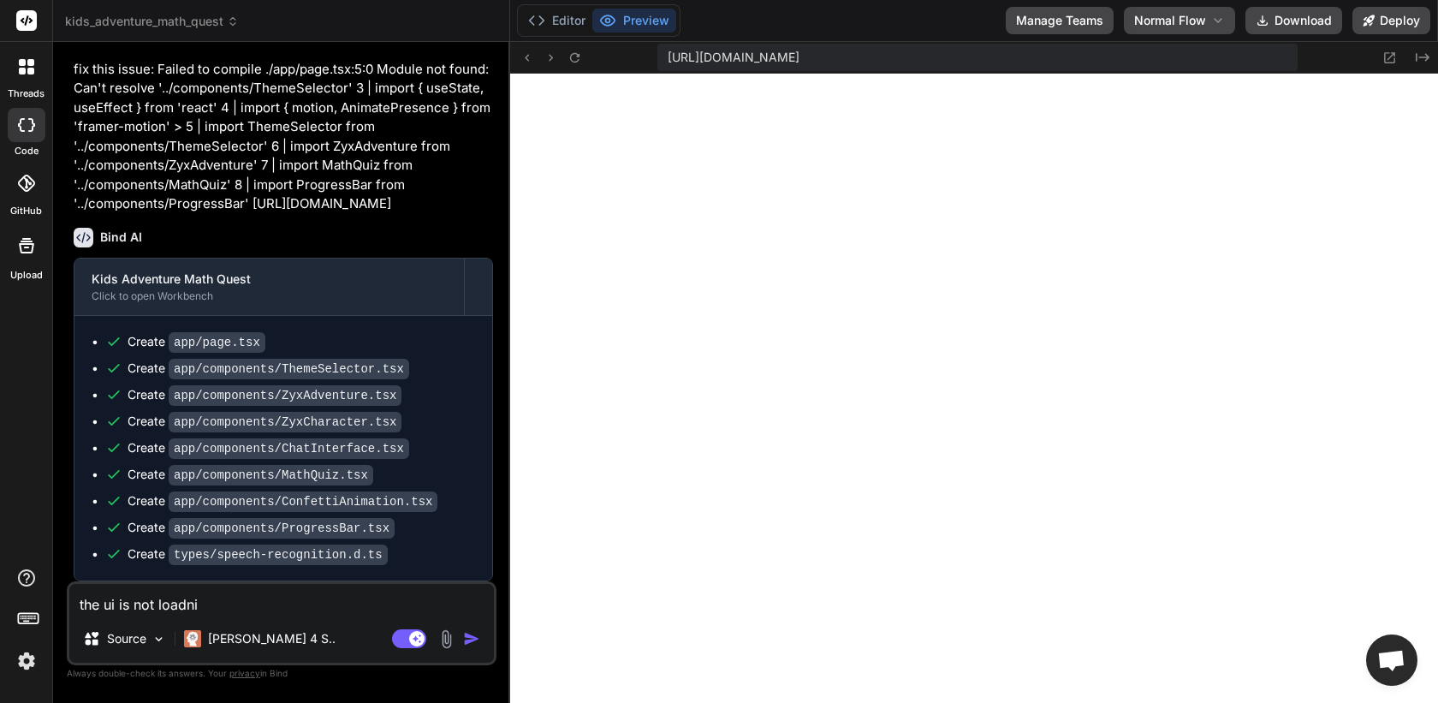
type textarea "x"
type textarea "the ui is not load"
type textarea "x"
type textarea "the ui is not loadi"
type textarea "x"
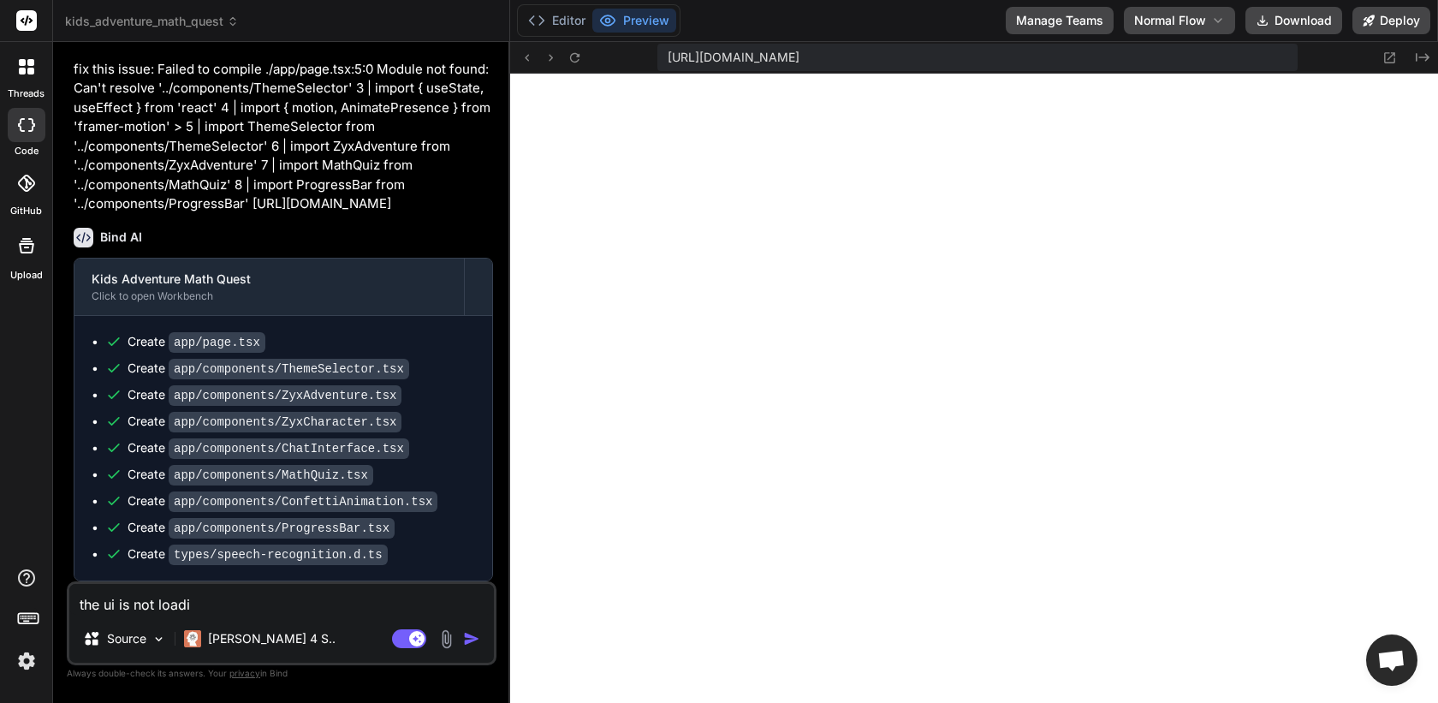
type textarea "the ui is not loadin"
type textarea "x"
type textarea "the ui is not loadin"
type textarea "x"
type textarea "the ui is not loadin"
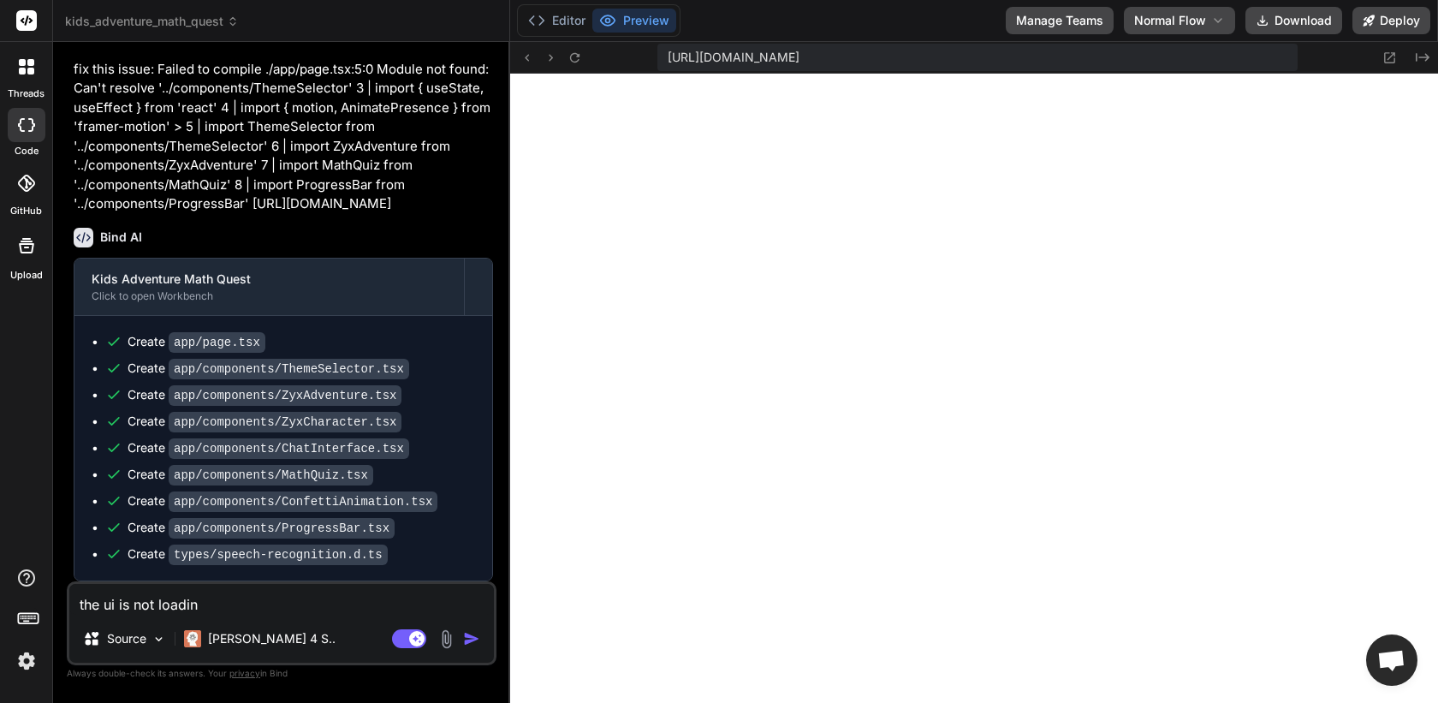
type textarea "x"
type textarea "the ui is not loading"
type textarea "x"
type textarea "the ui is not loading"
type textarea "x"
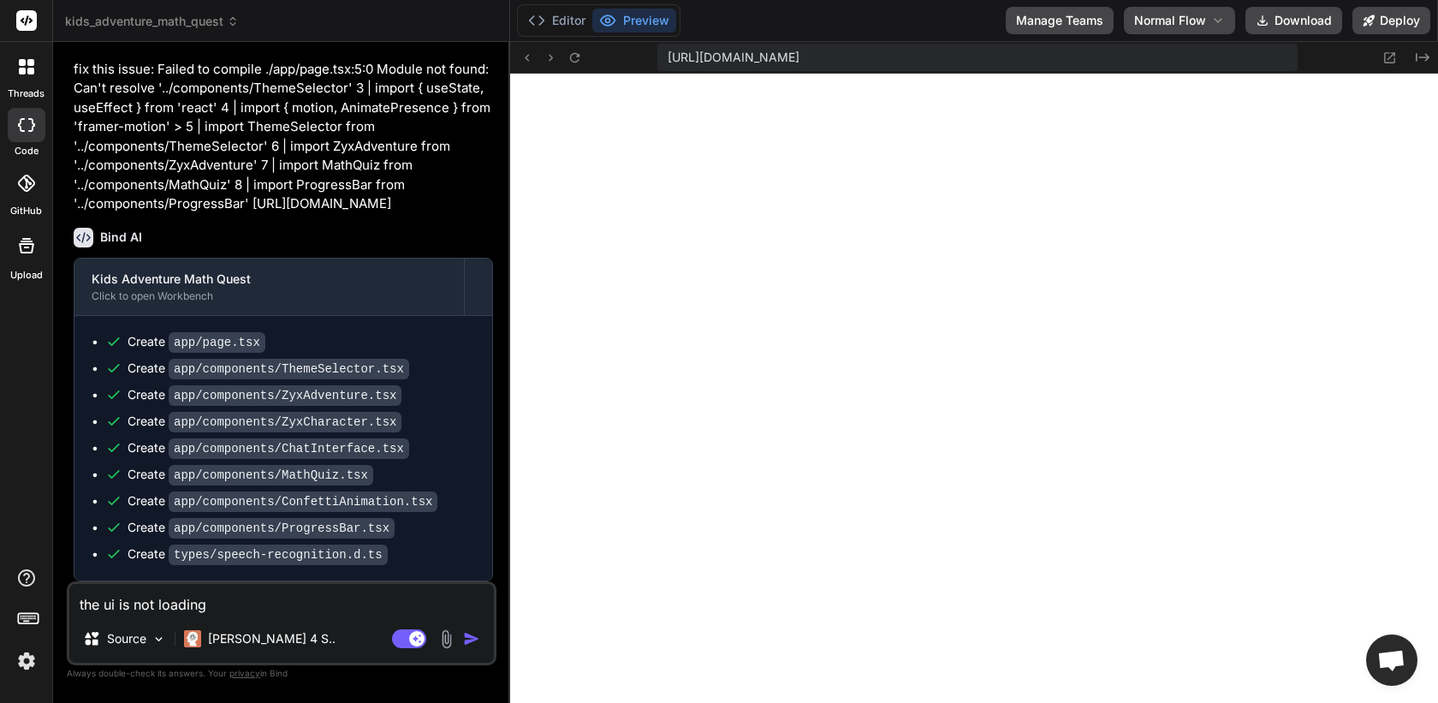
type textarea "the ui is not loading p"
type textarea "x"
type textarea "the ui is not loading pr"
type textarea "x"
type textarea "the ui is not loading pro"
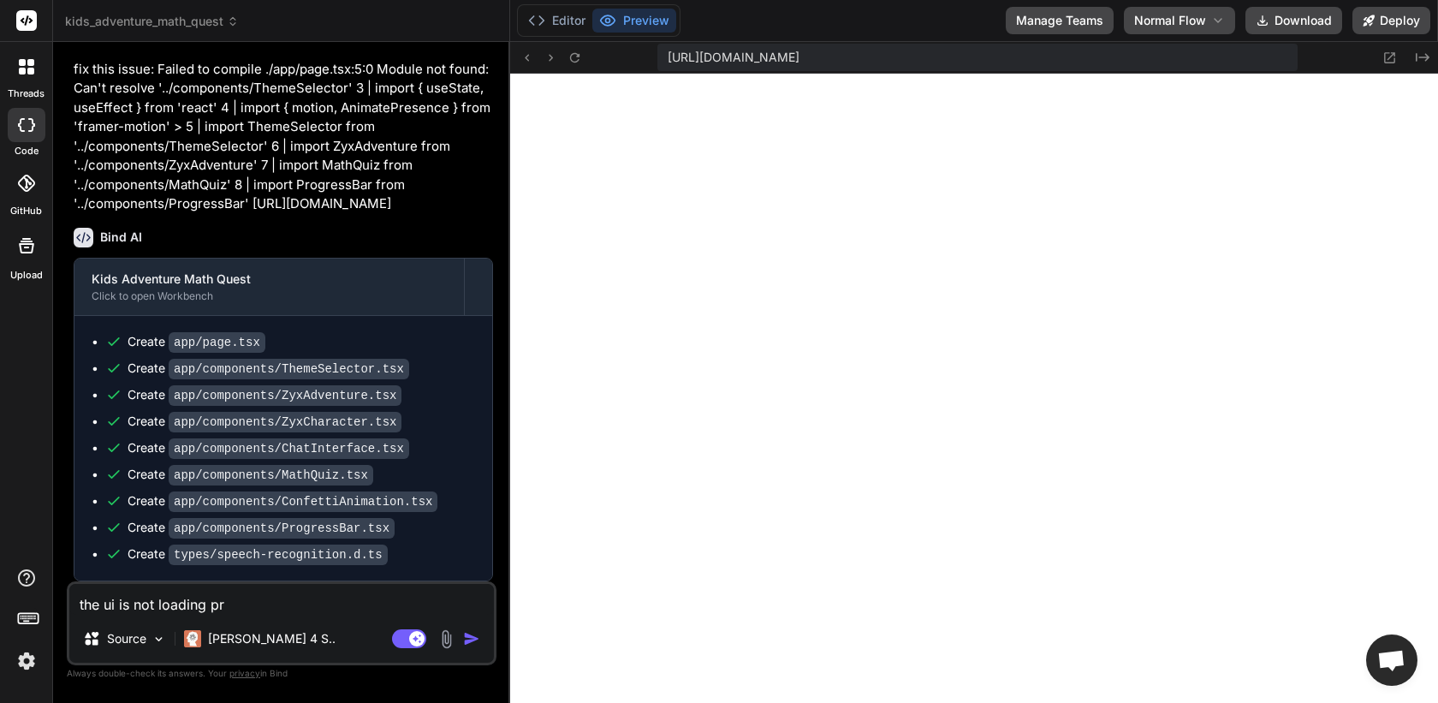
type textarea "x"
type textarea "the ui is not loading prop"
type textarea "x"
type textarea "the ui is not loading prope"
type textarea "x"
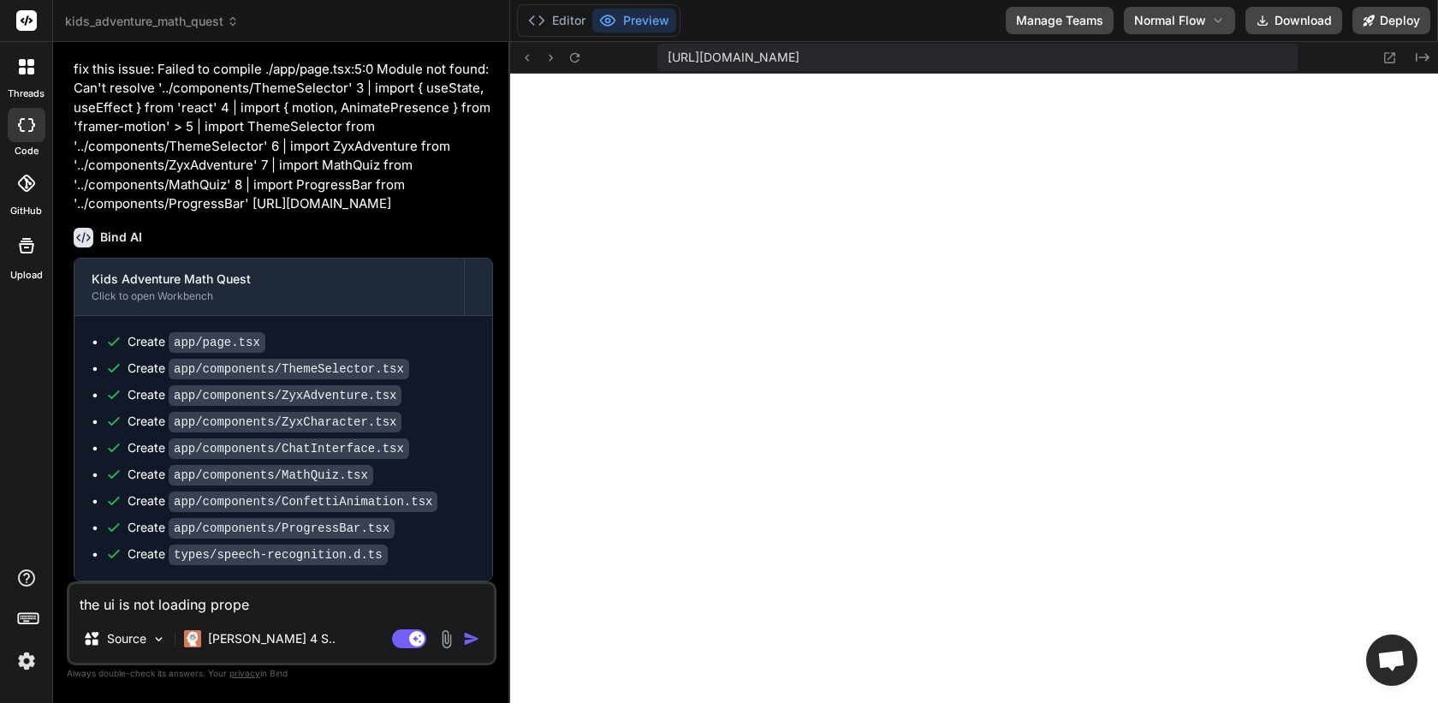
type textarea "the ui is not loading proper"
type textarea "x"
type textarea "the ui is not loading properl"
type textarea "x"
type textarea "the ui is not loading properly"
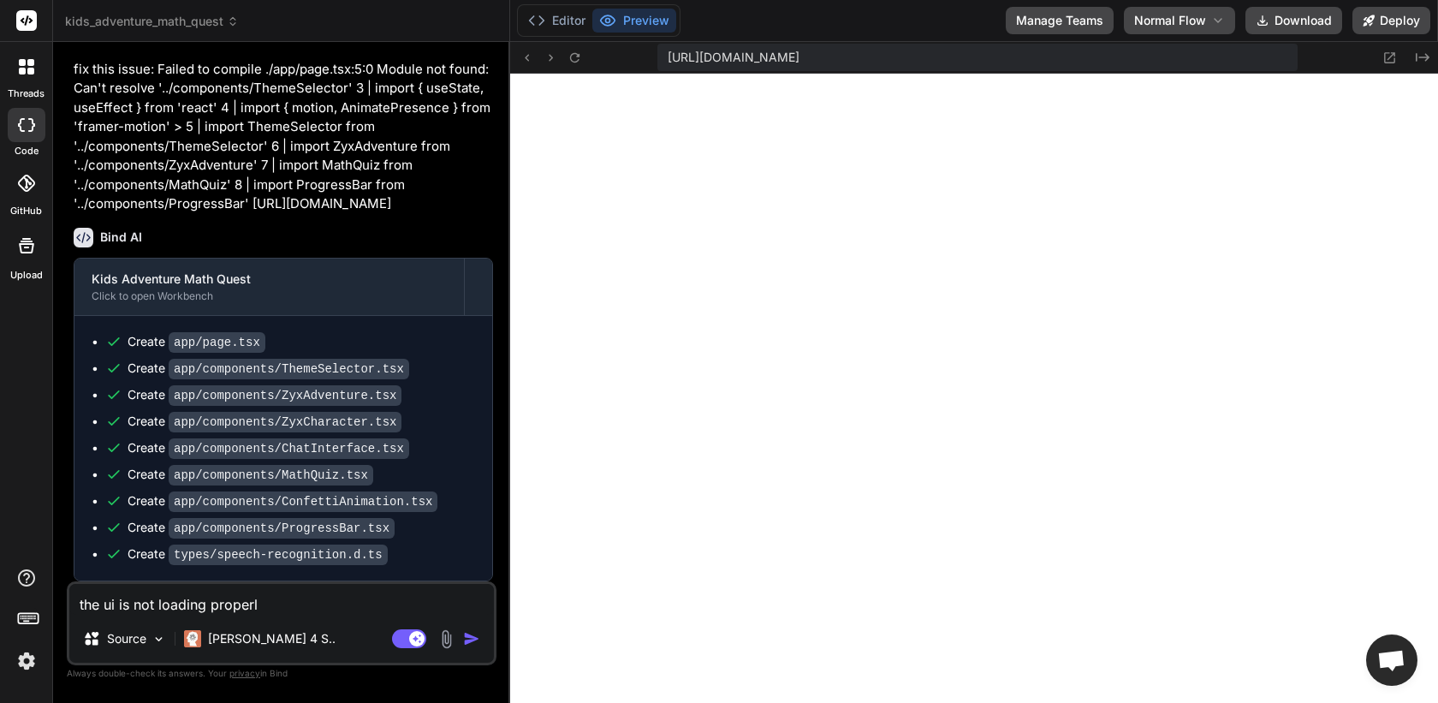
type textarea "x"
type textarea "the ui is not loading properly,"
type textarea "x"
type textarea "the ui is not loading properly,"
type textarea "x"
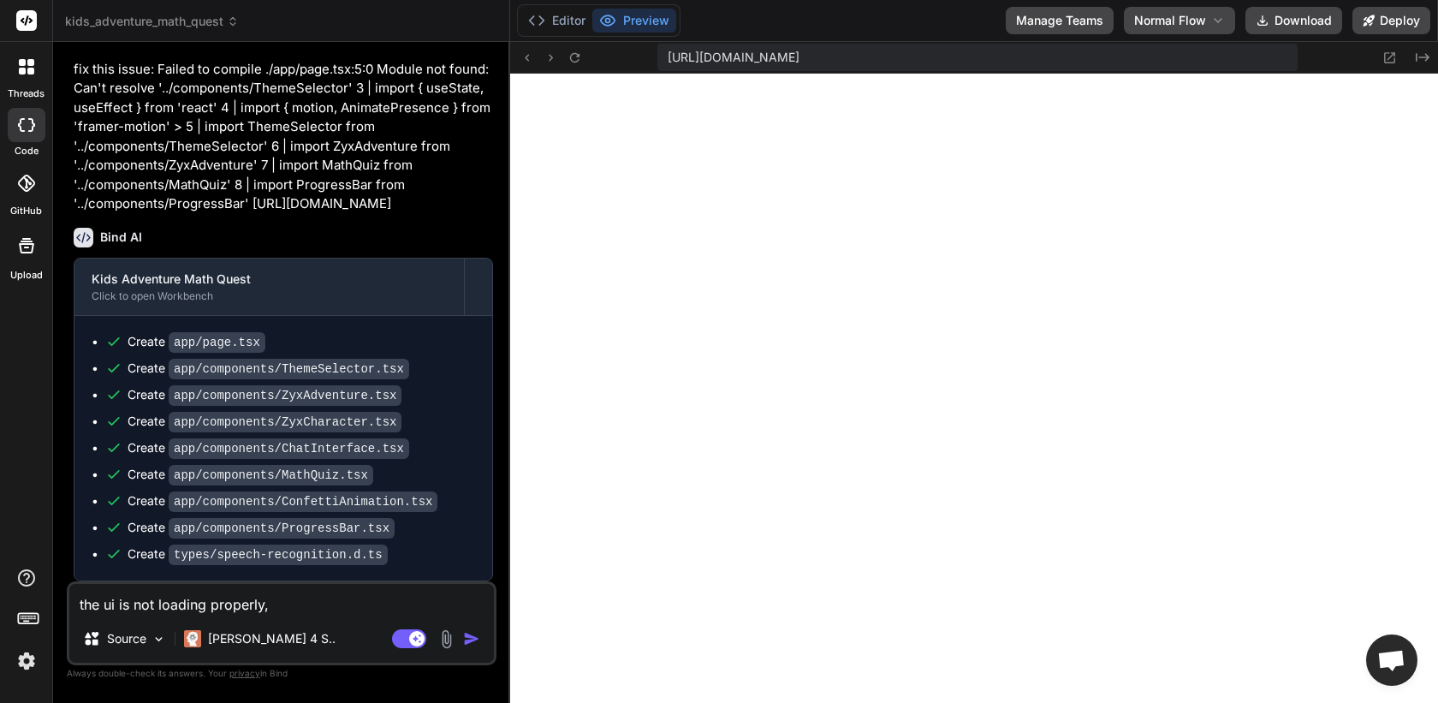
type textarea "the ui is not loading properly, i"
type textarea "x"
type textarea "the ui is not loading properly, it"
type textarea "x"
type textarea "the ui is not loading properly, its"
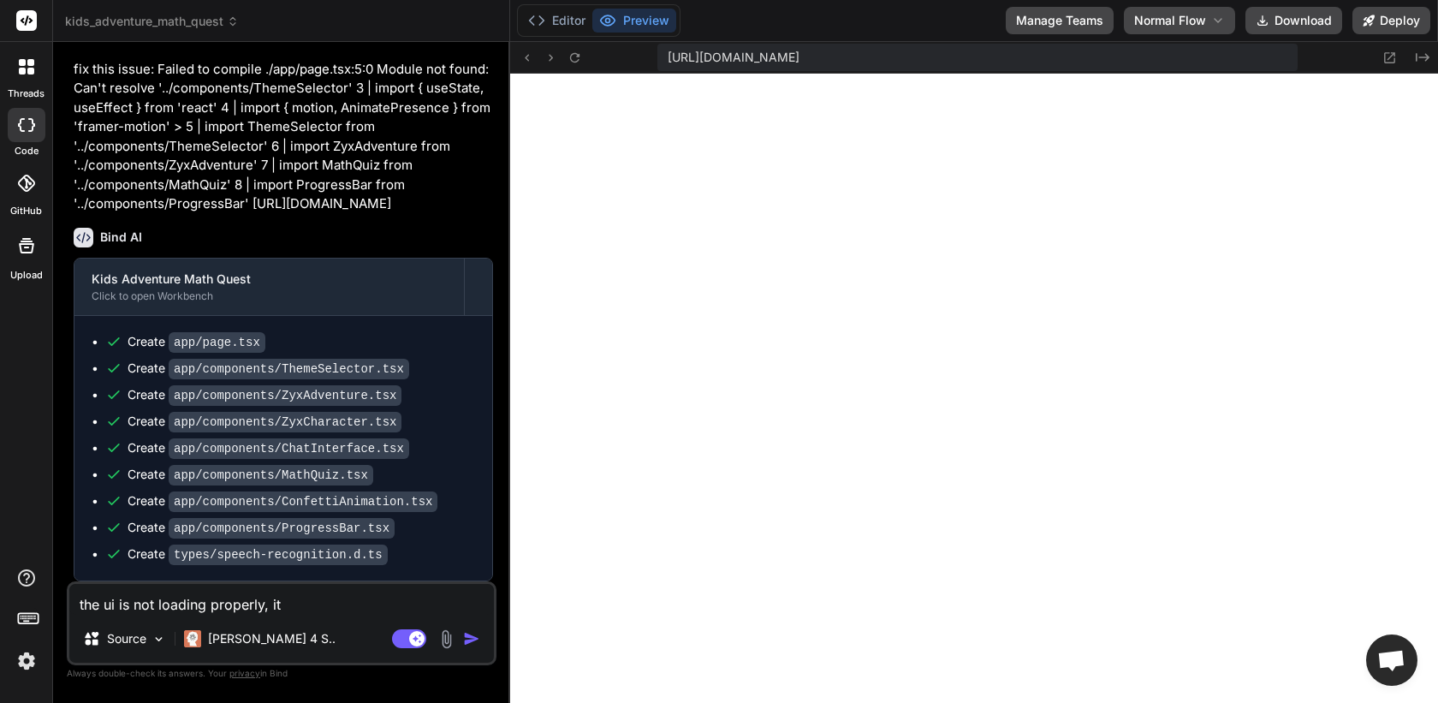
type textarea "x"
type textarea "the ui is not loading properly, its"
type textarea "x"
type textarea "the ui is not loading properly, its m"
type textarea "x"
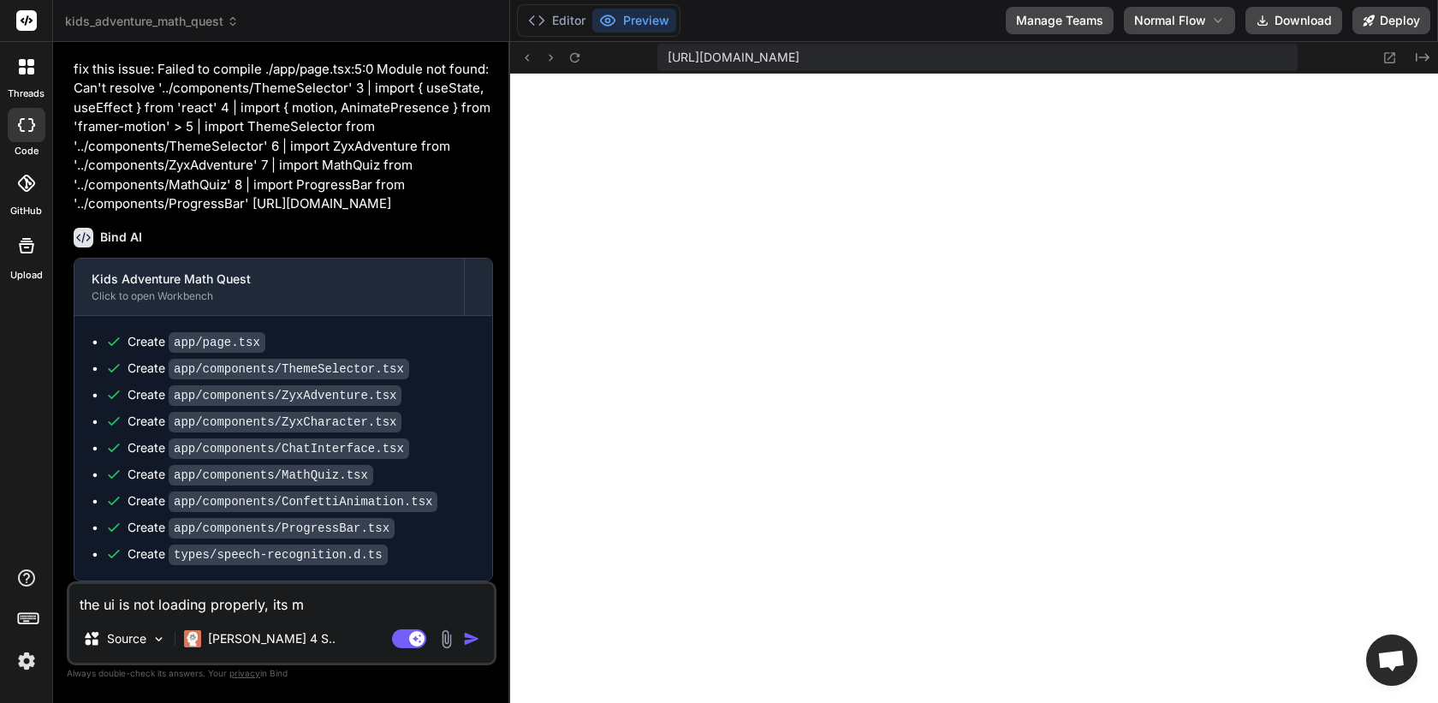
type textarea "the ui is not loading properly, its mi"
type textarea "x"
type textarea "the ui is not loading properly, its mis"
type textarea "x"
type textarea "the ui is not loading properly, its miss"
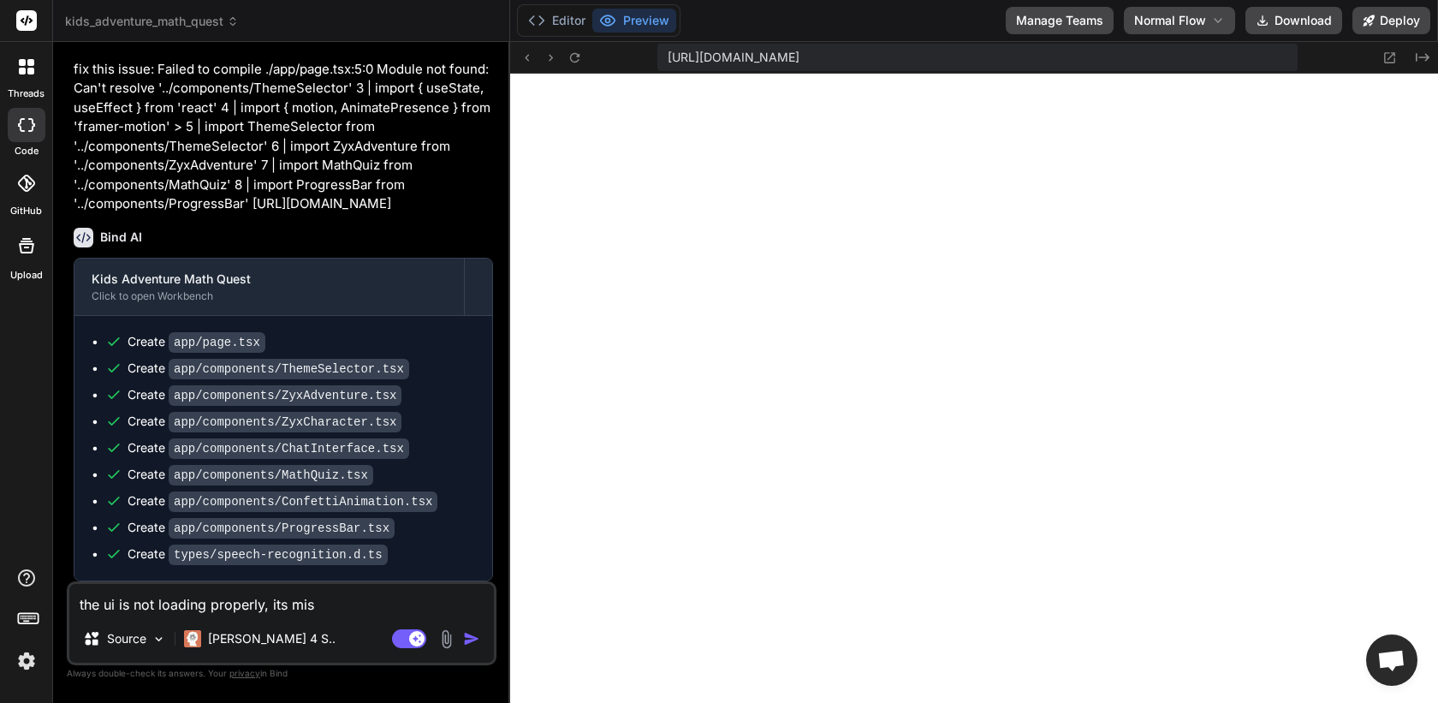
type textarea "x"
type textarea "the ui is not loading properly, its missi"
type textarea "x"
type textarea "the ui is not loading properly, its missin"
type textarea "x"
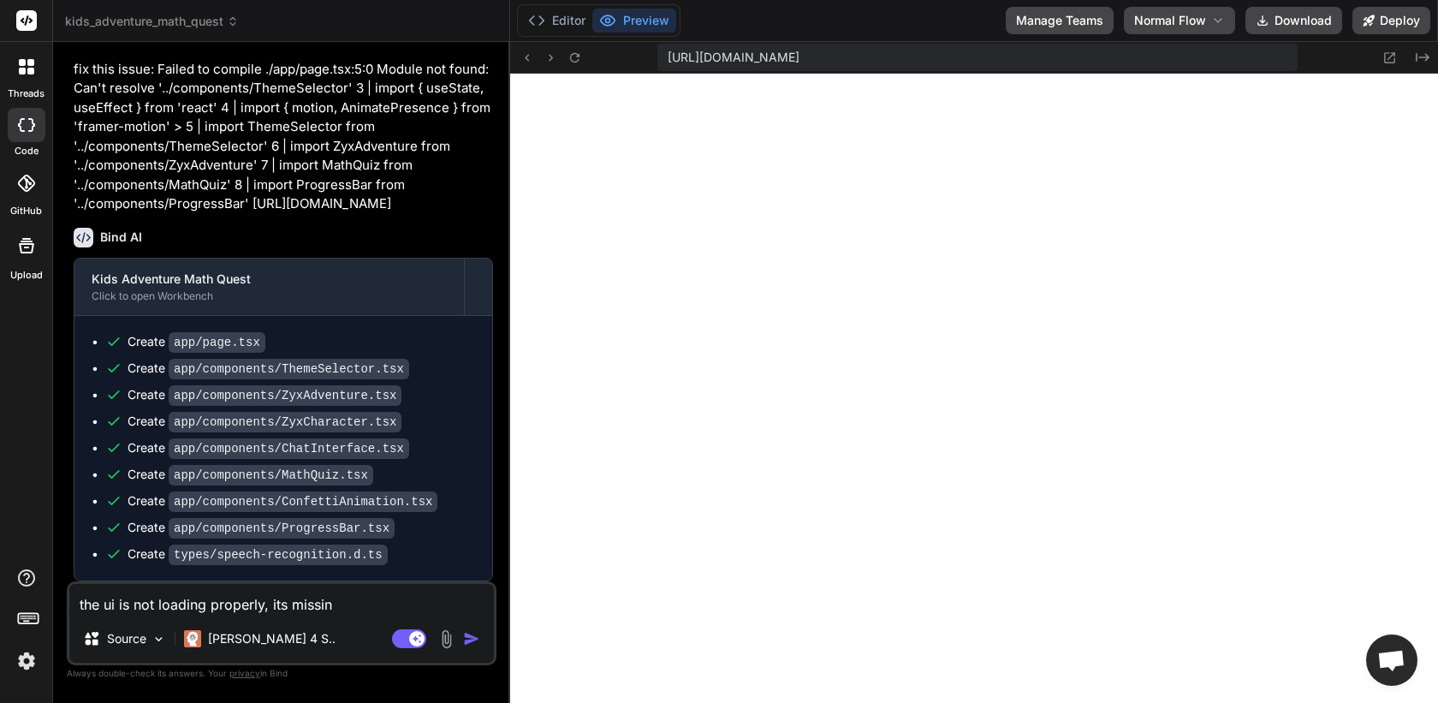
type textarea "the ui is not loading properly, its missing"
type textarea "x"
type textarea "the ui is not loading properly, its missing"
type textarea "x"
type textarea "the ui is not loading properly, its missing a"
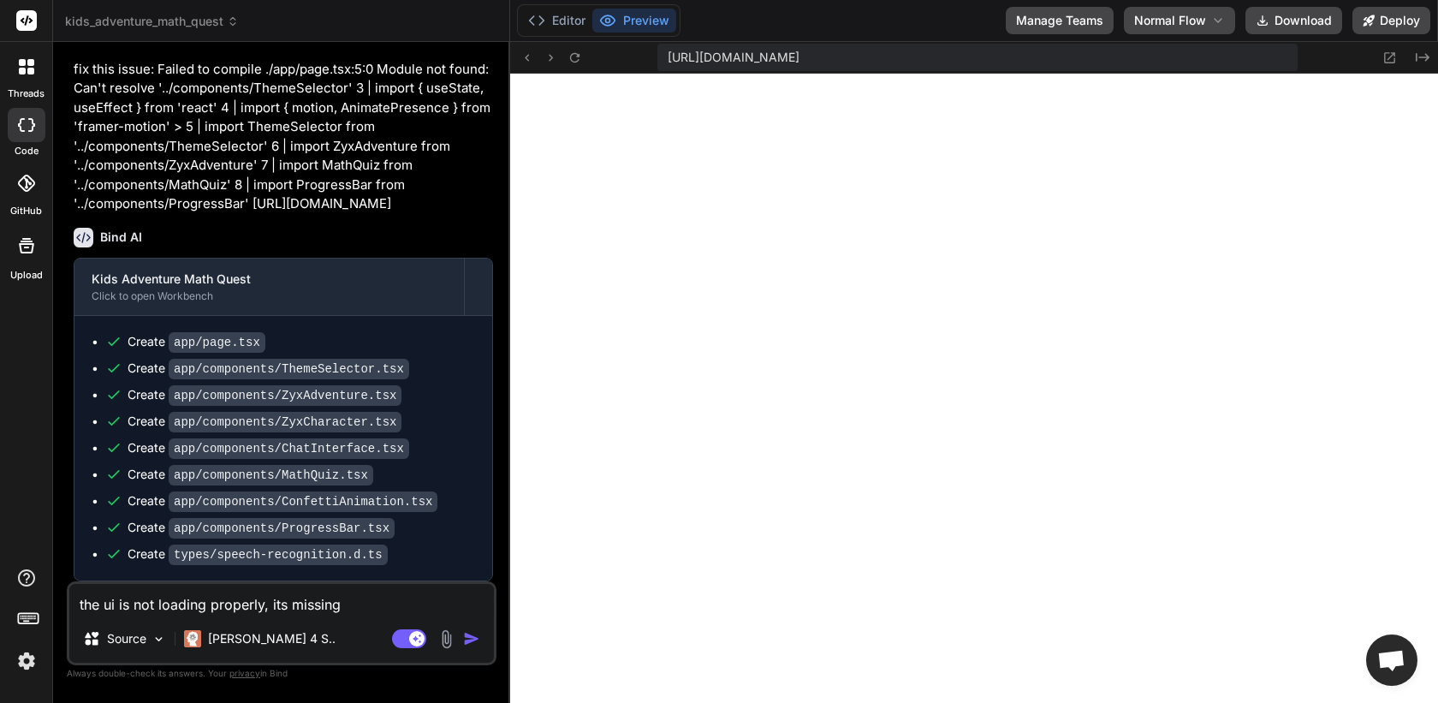
type textarea "x"
type textarea "the ui is not loading properly, its missing al"
type textarea "x"
type textarea "the ui is not loading properly, its missing all"
type textarea "x"
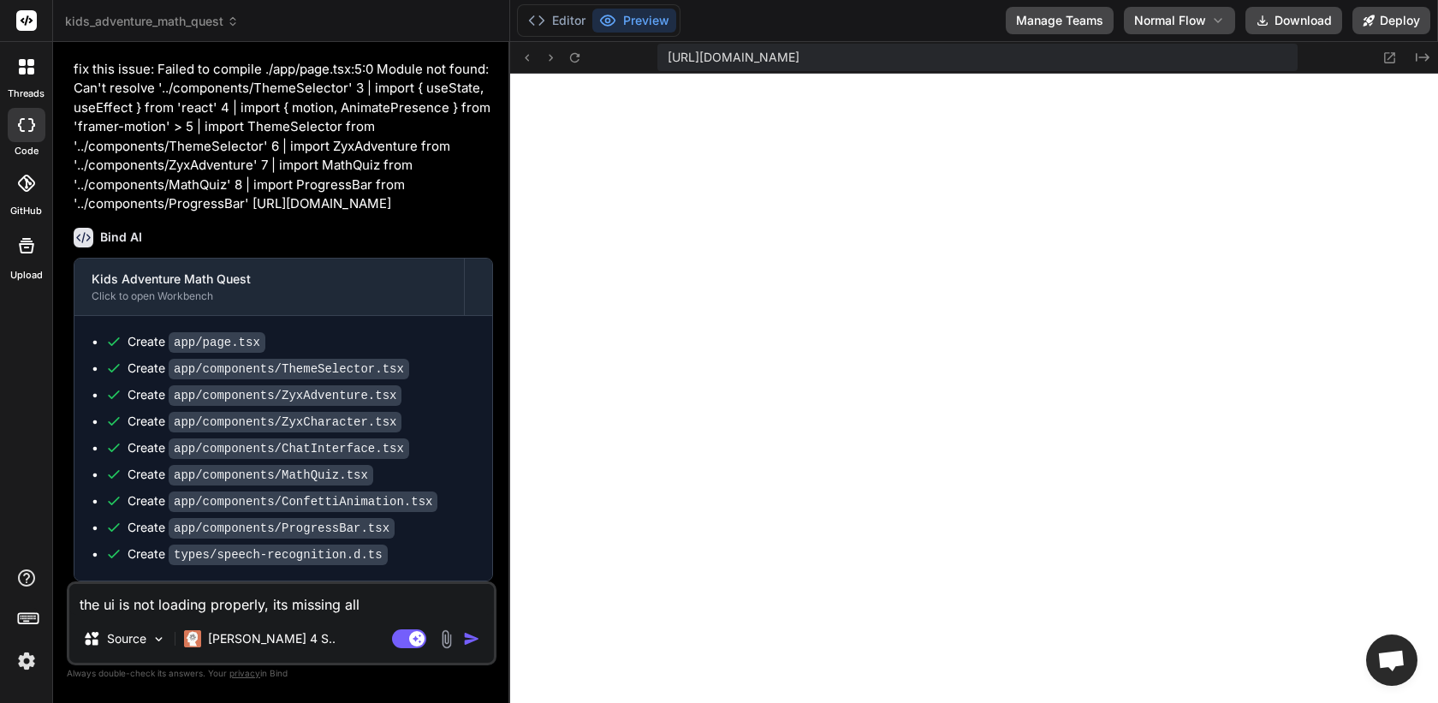
type textarea "the ui is not loading properly, its missing all"
type textarea "x"
type textarea "the ui is not loading properly, its missing all t"
type textarea "x"
type textarea "the ui is not loading properly, its missing all th"
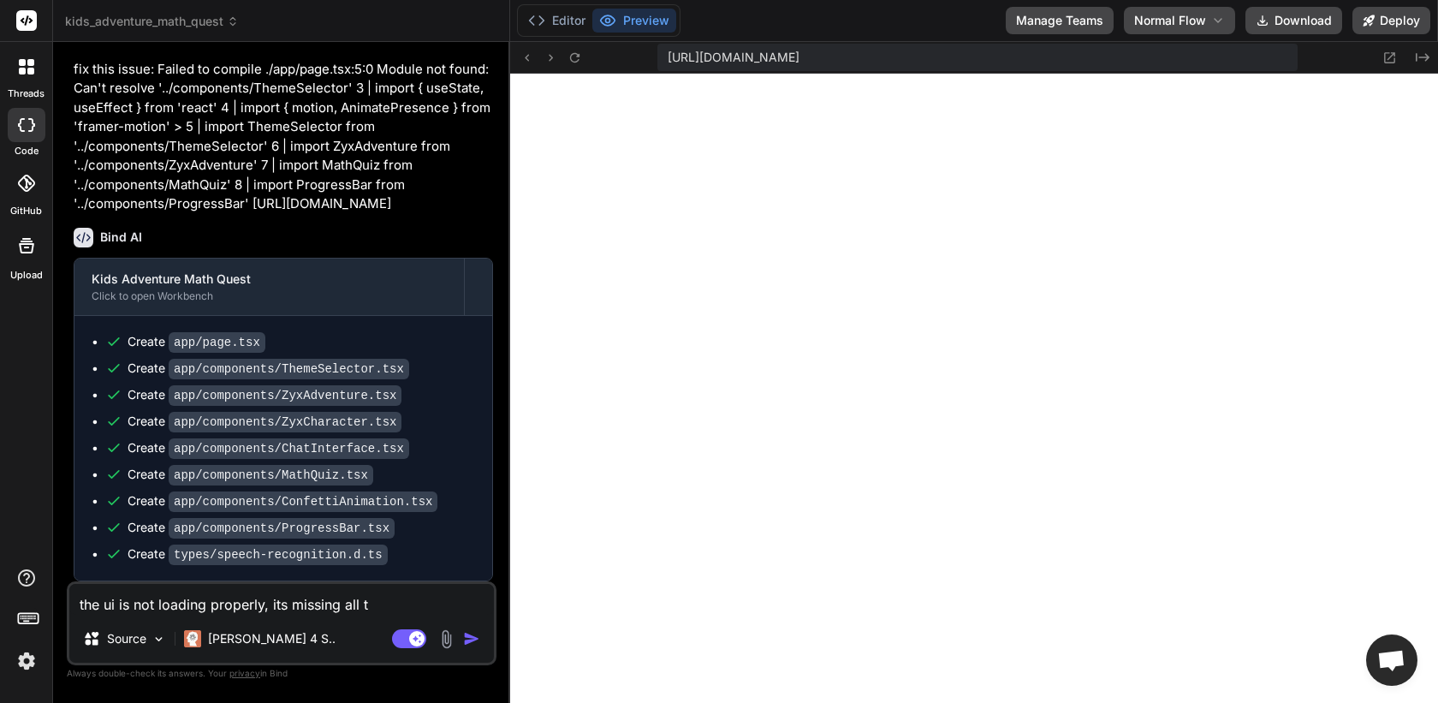
type textarea "x"
type textarea "the ui is not loading properly, its missing all the"
type textarea "x"
type textarea "the ui is not loading properly, its missing all the"
type textarea "x"
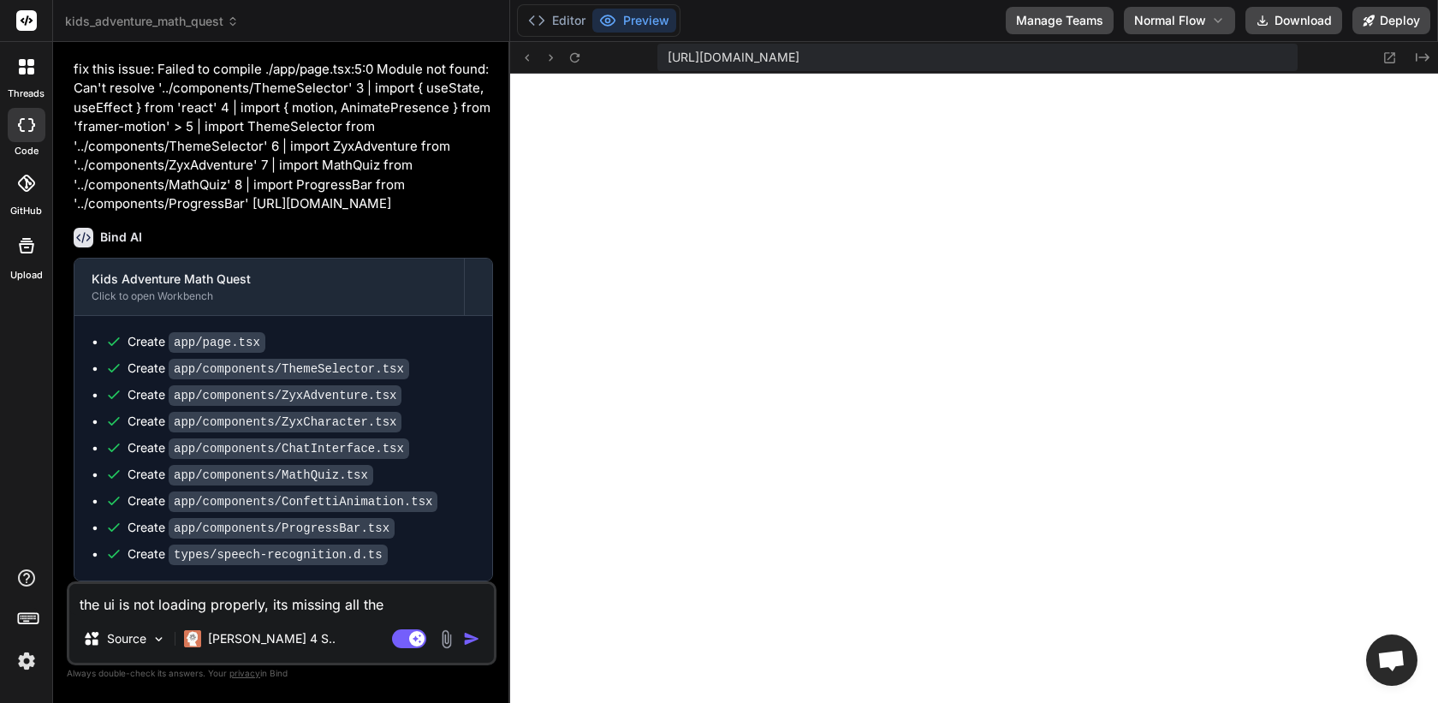
type textarea "the ui is not loading properly, its missing all the l"
type textarea "x"
type textarea "the ui is not loading properly, its missing all the la"
type textarea "x"
type textarea "the ui is not loading properly, its missing all the lay"
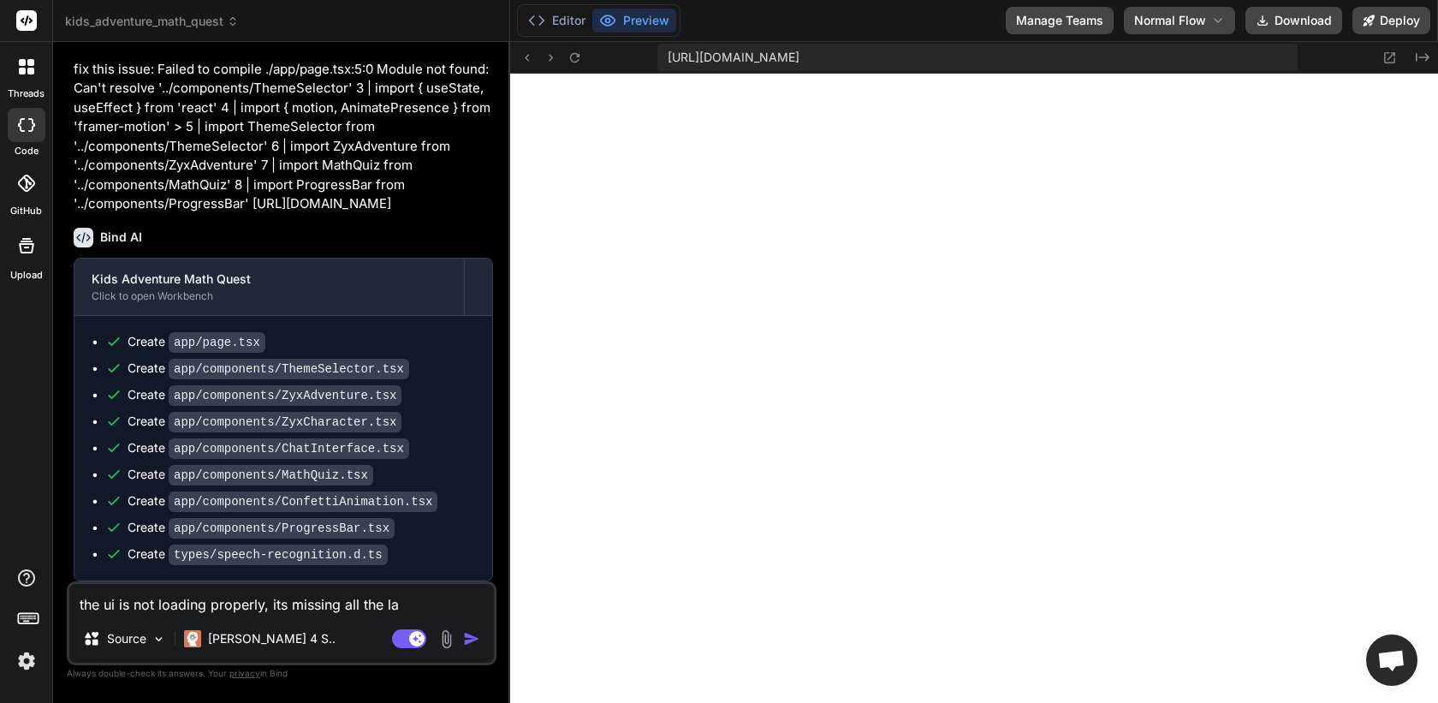
type textarea "x"
type textarea "the ui is not loading properly, its missing all the layo"
type textarea "x"
type textarea "the ui is not loading properly, its missing all the layou"
type textarea "x"
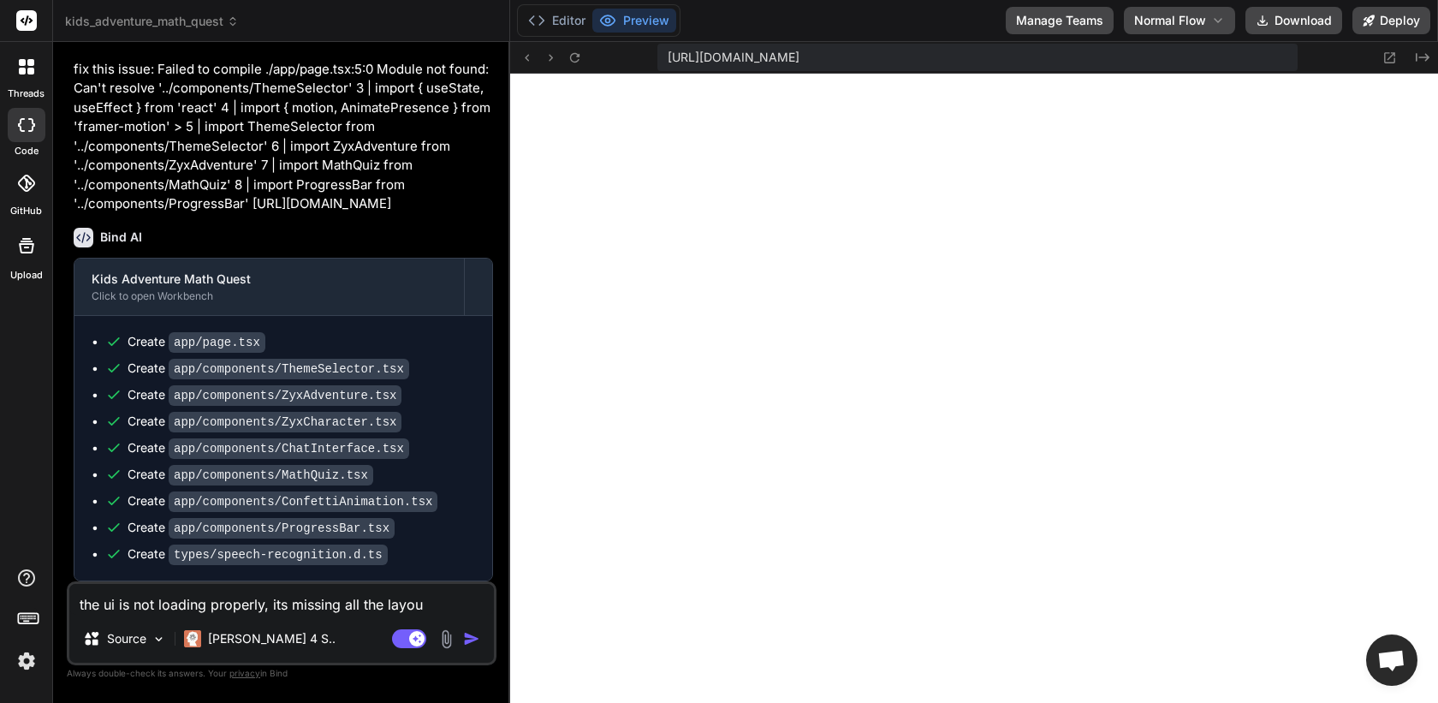
type textarea "the ui is not loading properly, its missing all the layout"
type textarea "x"
type textarea "the ui is not loading properly, its missing all the layout"
type textarea "x"
type textarea "the ui is not loading properly, its missing all the layout a"
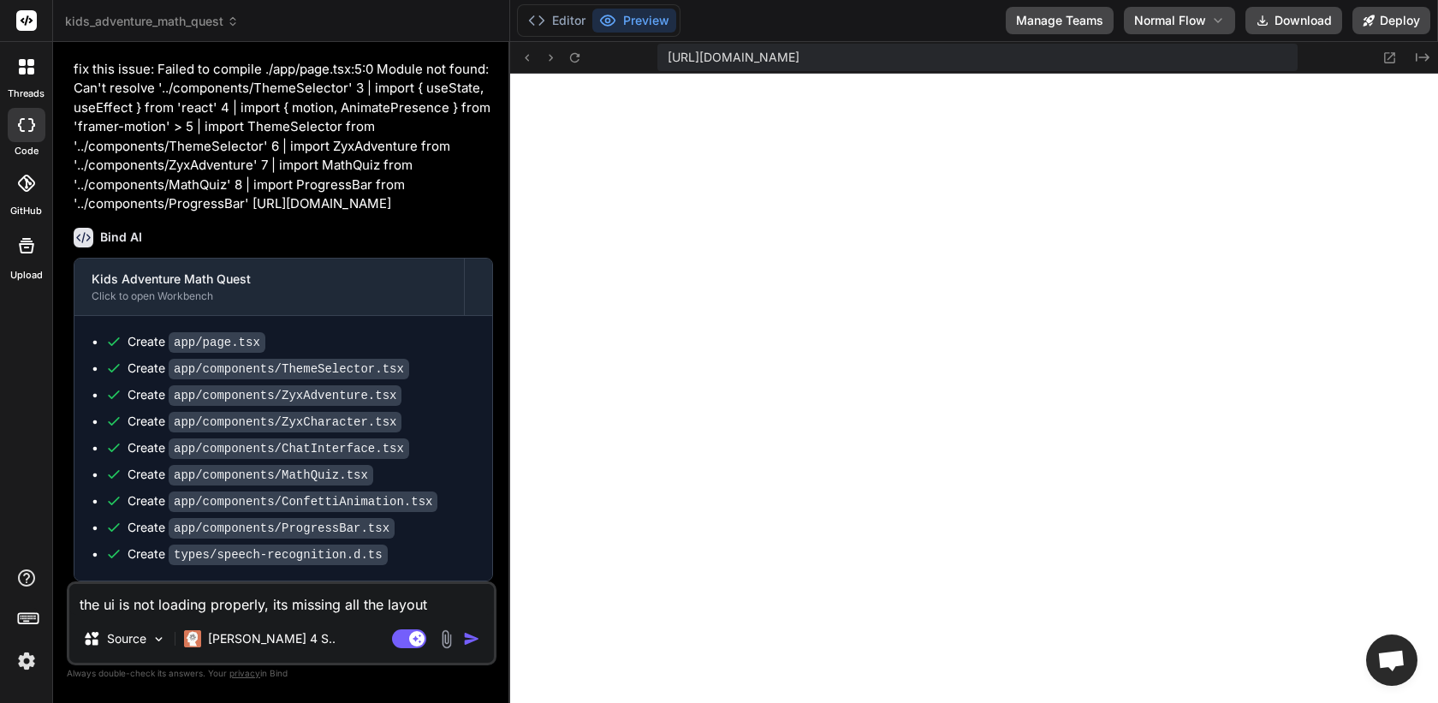
type textarea "x"
type textarea "the ui is not loading properly, its missing all the layout an"
type textarea "x"
type textarea "the ui is not loading properly, its missing all the layout and"
type textarea "x"
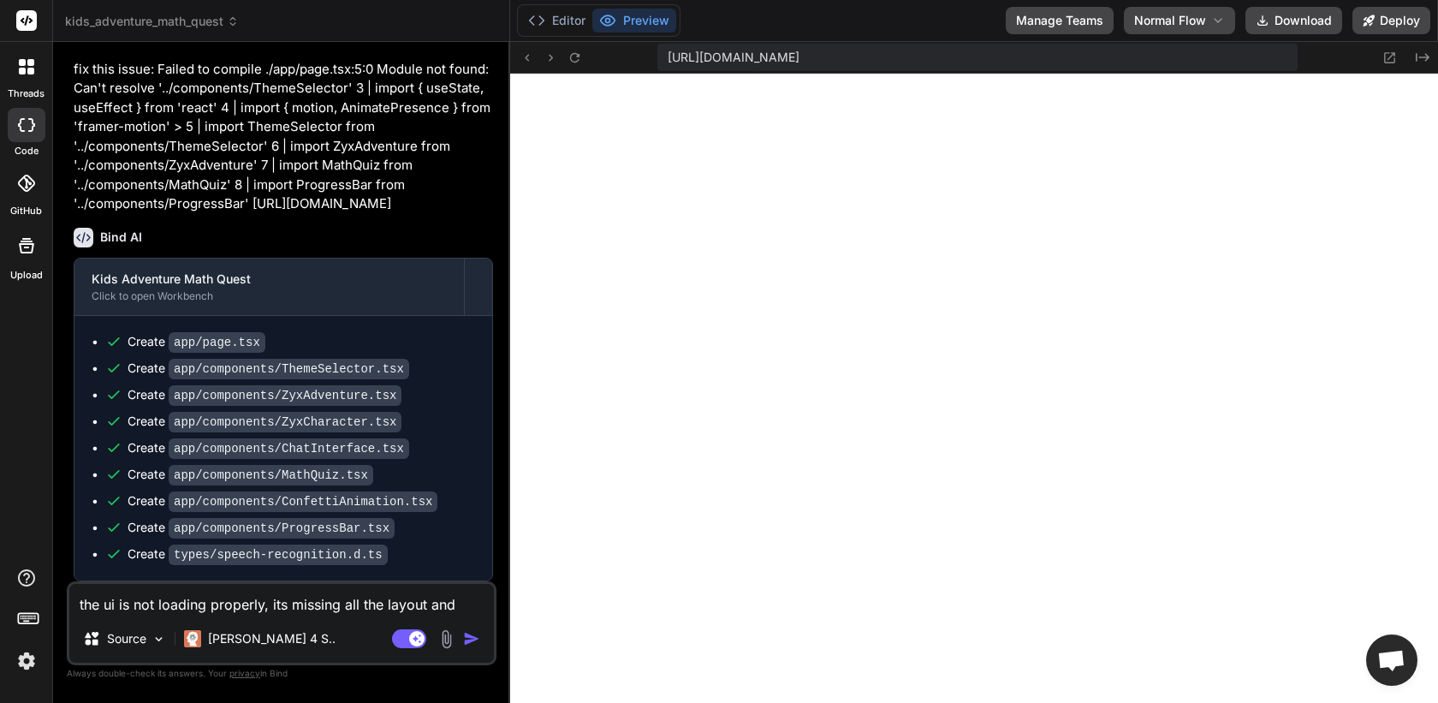
type textarea "the ui is not loading properly, its missing all the layout and"
type textarea "x"
type textarea "the ui is not loading properly, its missing all the layout and c"
type textarea "x"
type textarea "the ui is not loading properly, its missing all the layout and cs"
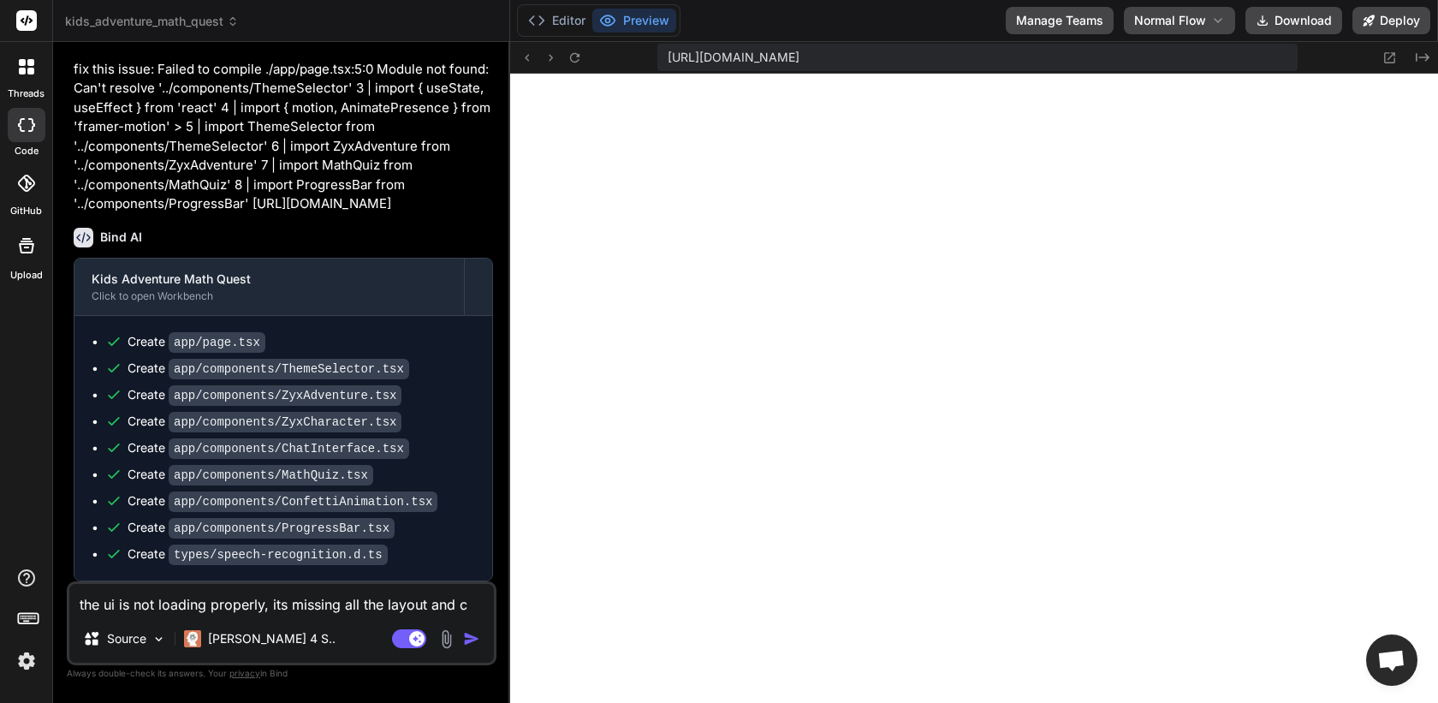
type textarea "x"
type textarea "the ui is not loading properly, its missing all the layout and css"
type textarea "x"
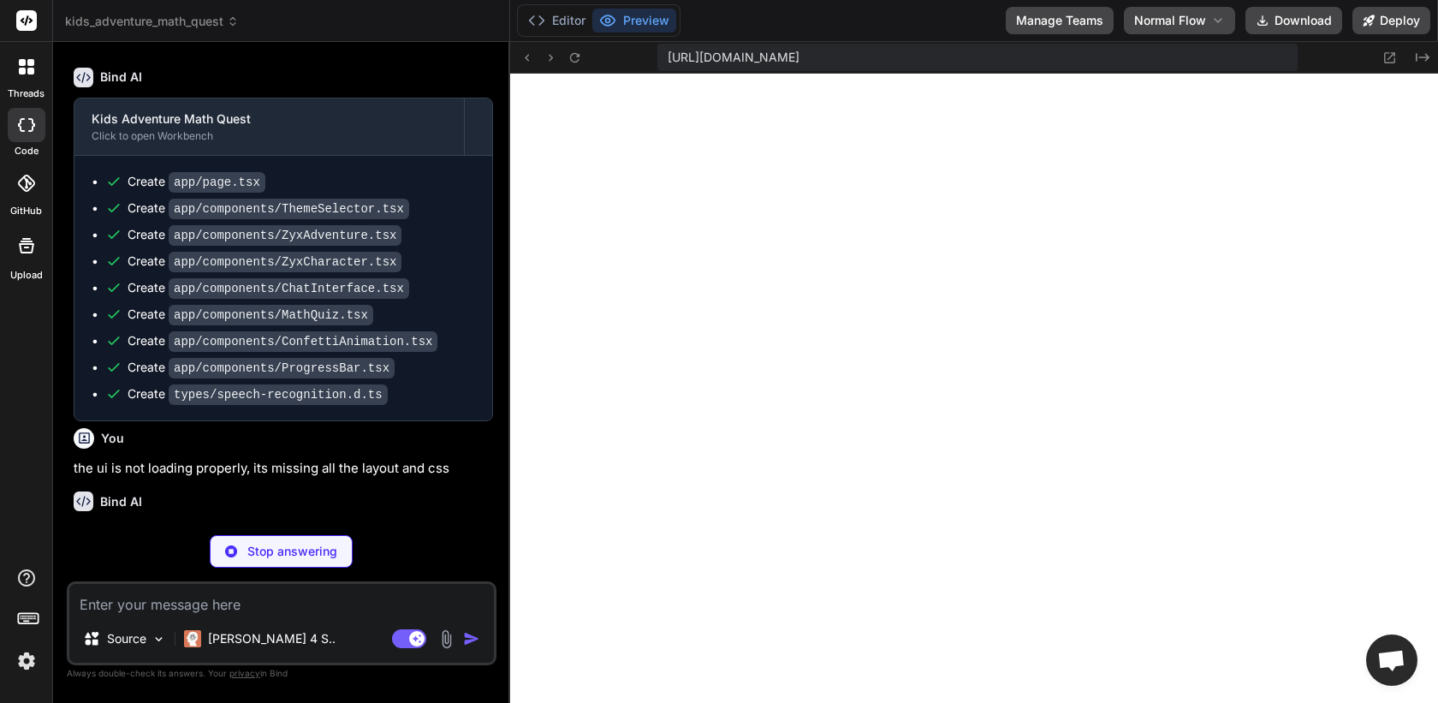
scroll to position [13143, 0]
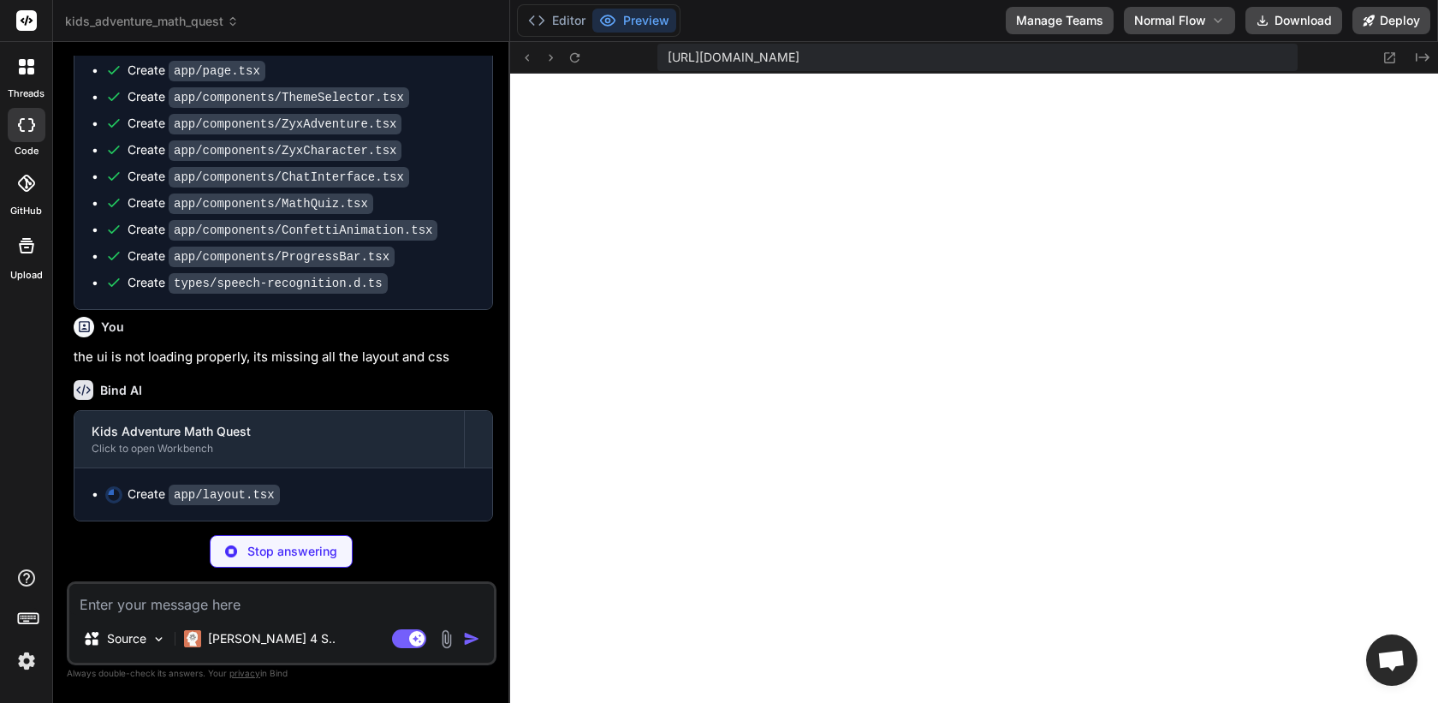
type textarea "x"
type textarea "}: { children: React.ReactNode }) { return ( <html lang="en"> <body>{children}<…"
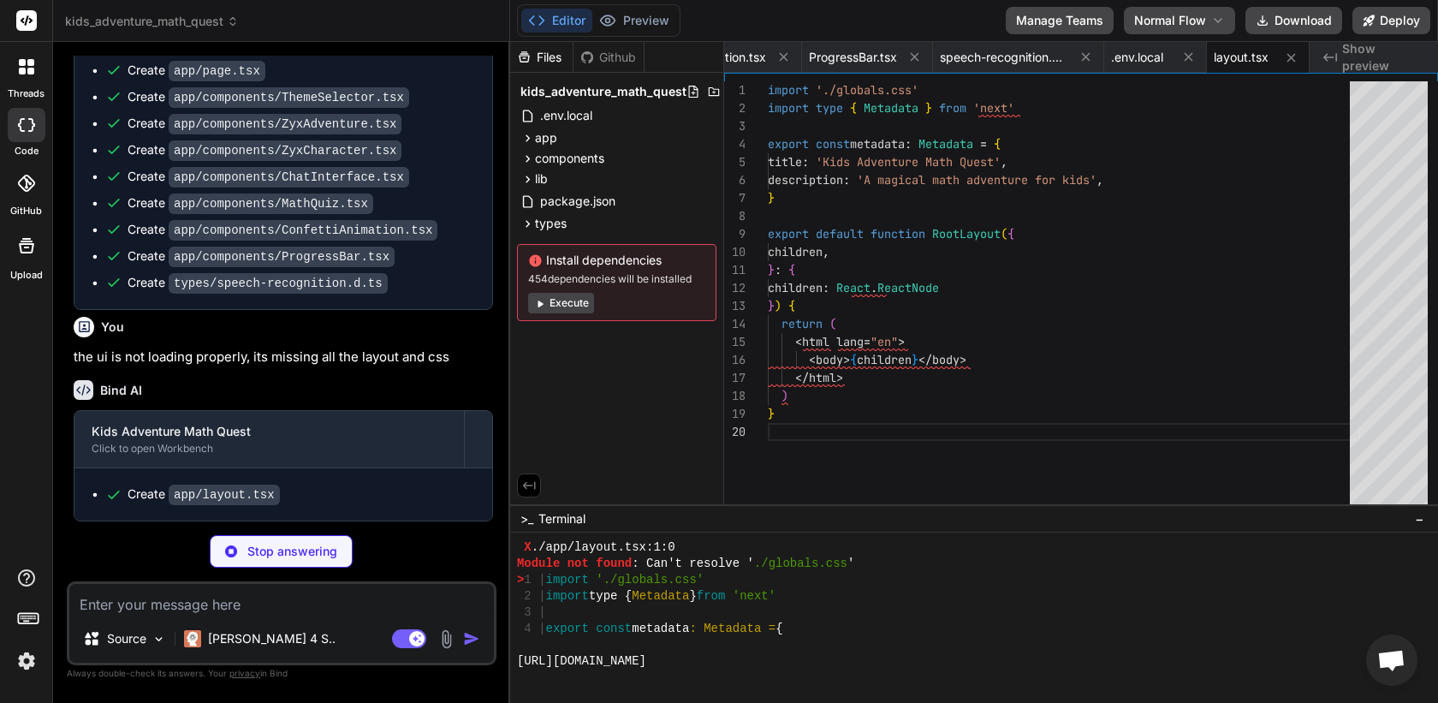
scroll to position [3221, 0]
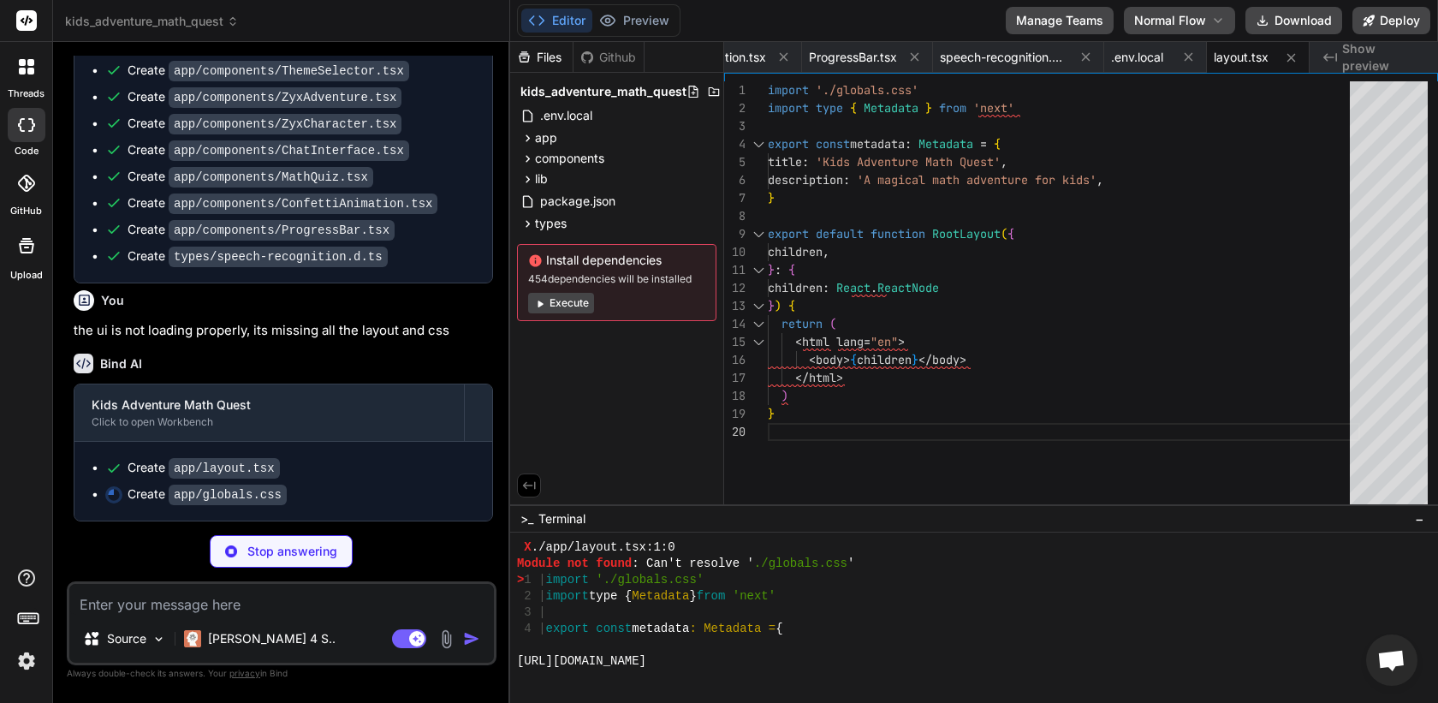
type textarea "x"
type textarea "100% { transform: translateY(100vh) rotate(720deg); opacity: 0; } } .confetti-p…"
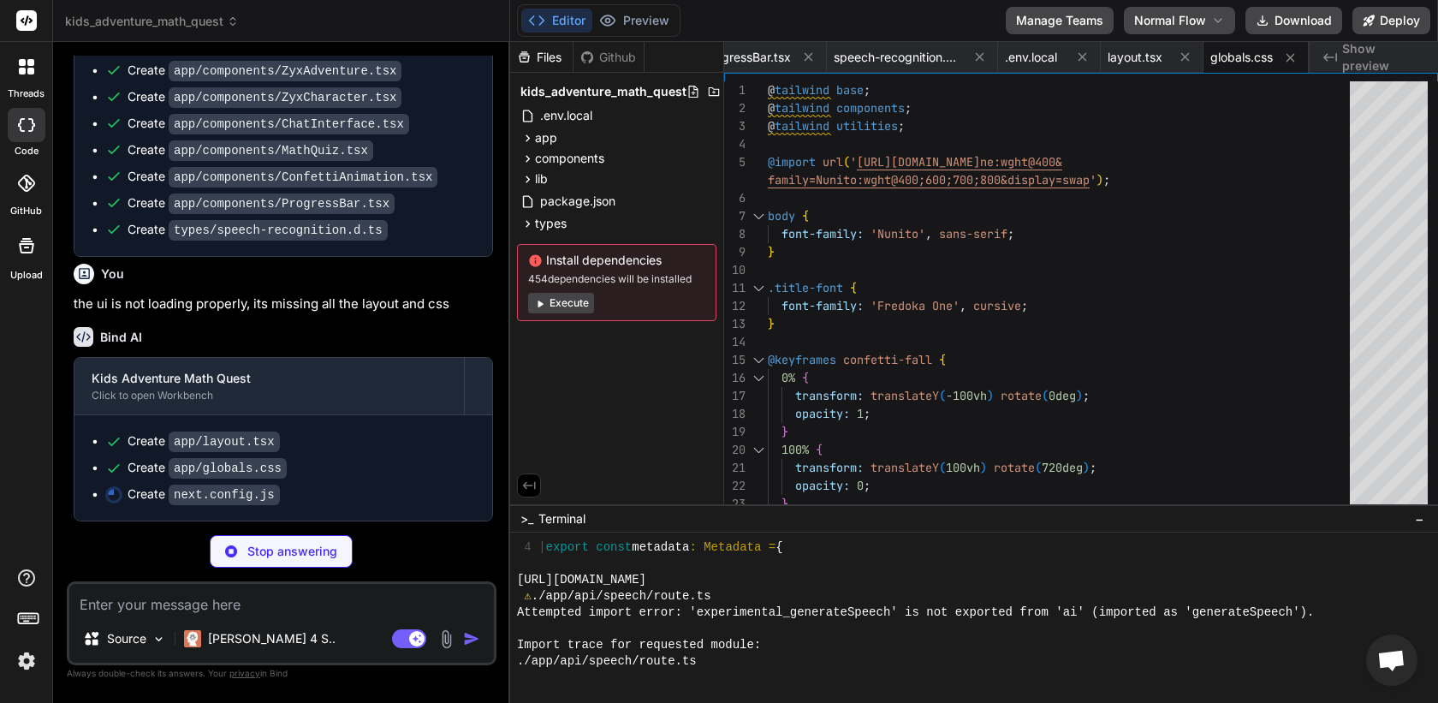
scroll to position [3302, 0]
type textarea "x"
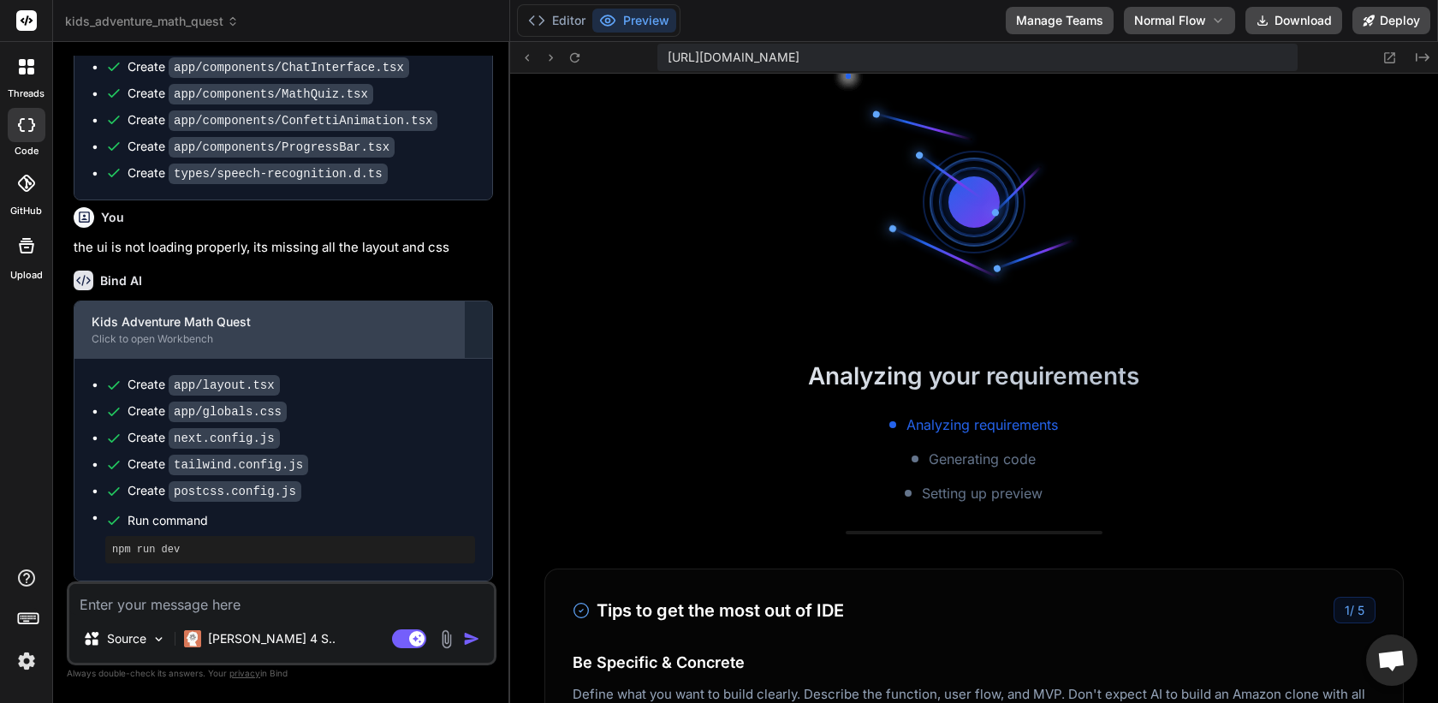
scroll to position [4701, 0]
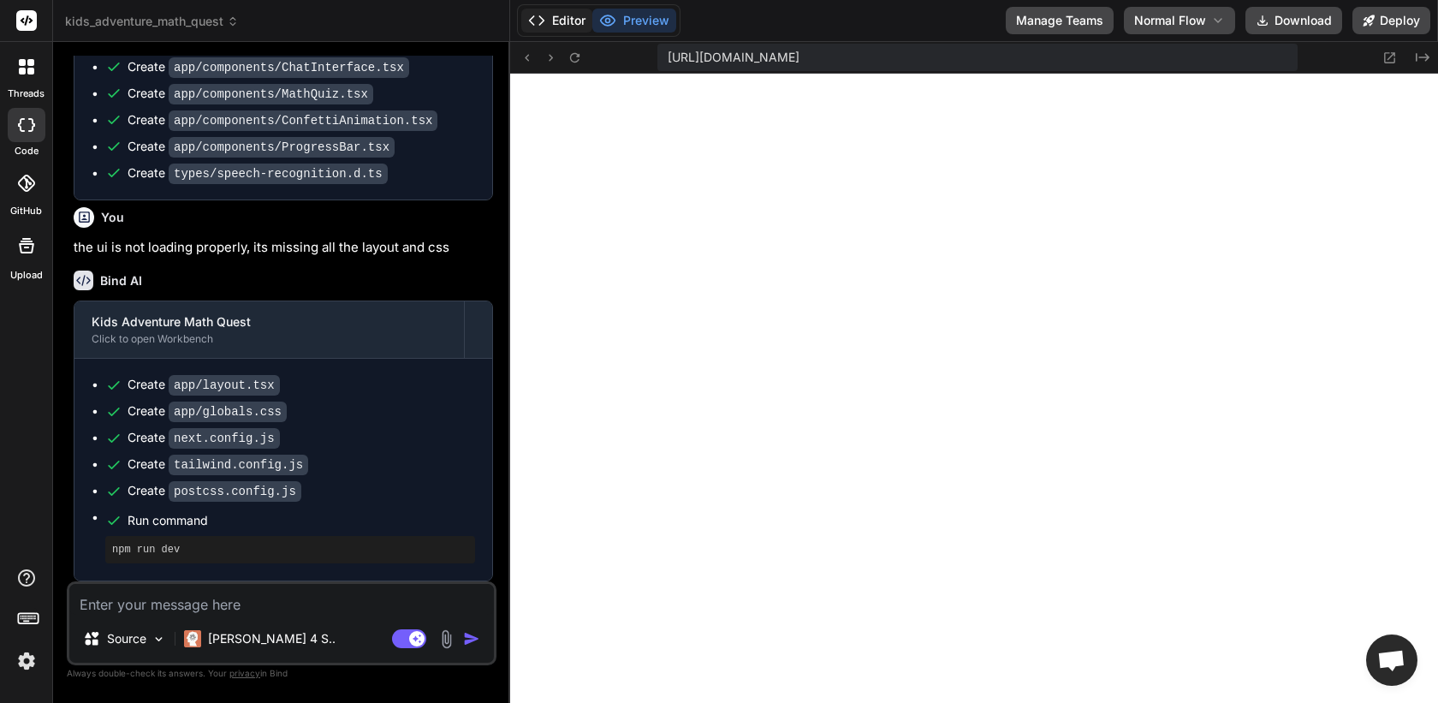
click at [551, 20] on button "Editor" at bounding box center [556, 21] width 71 height 24
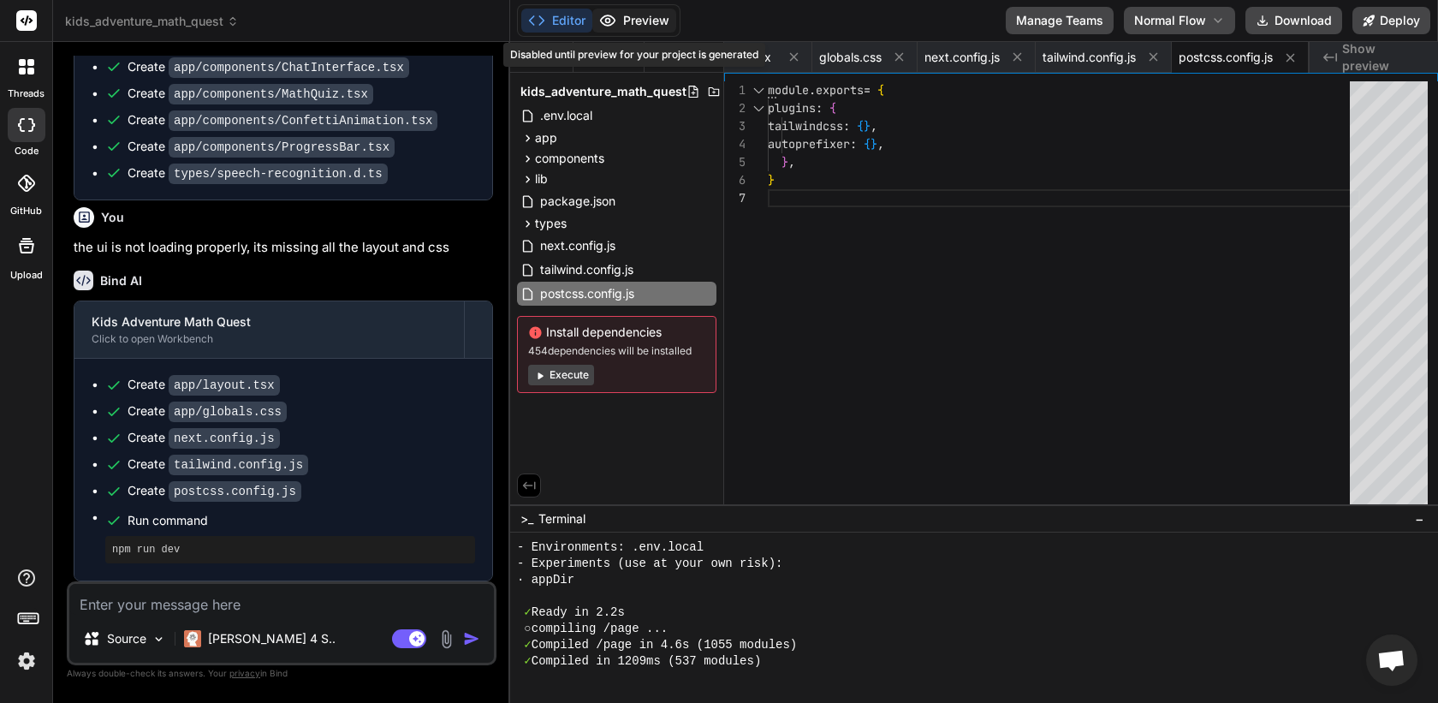
click at [625, 21] on button "Preview" at bounding box center [634, 21] width 84 height 24
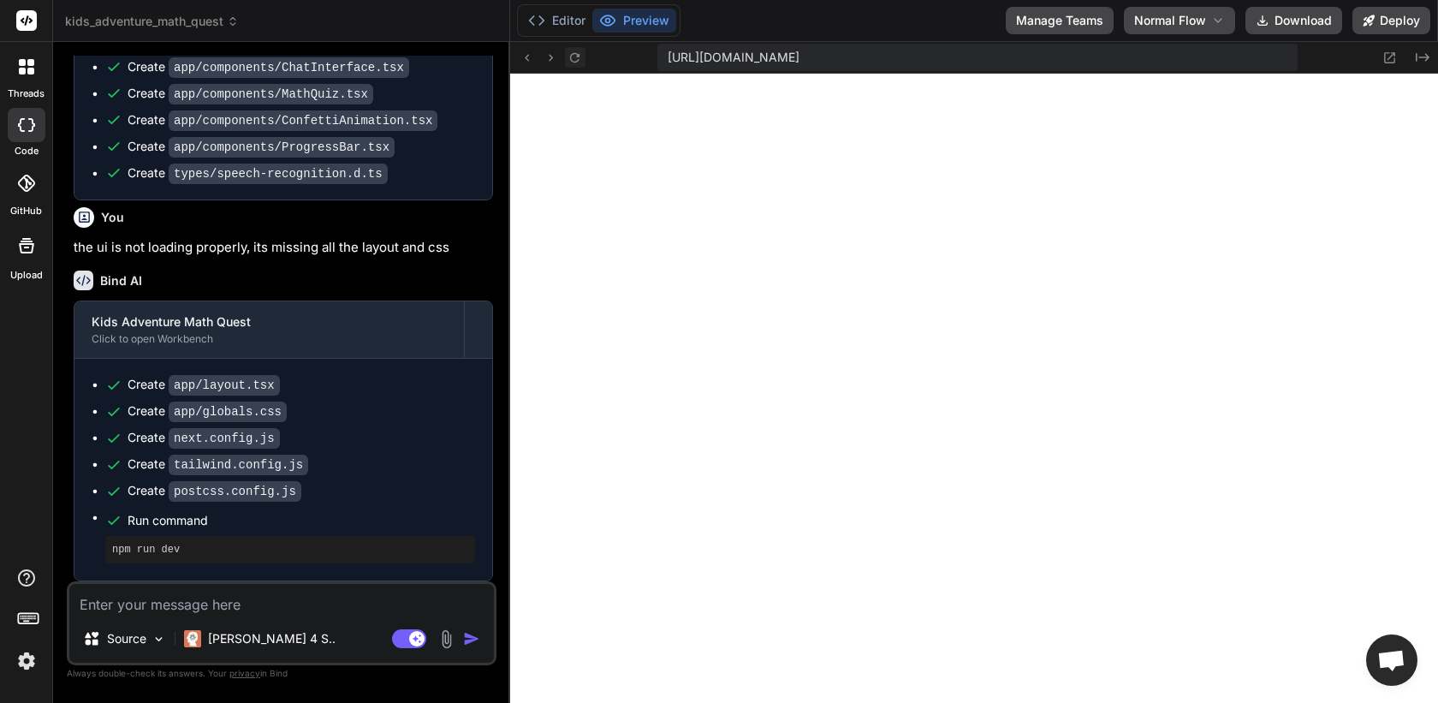
click at [575, 51] on icon at bounding box center [575, 58] width 15 height 15
click at [448, 600] on textarea at bounding box center [281, 599] width 425 height 31
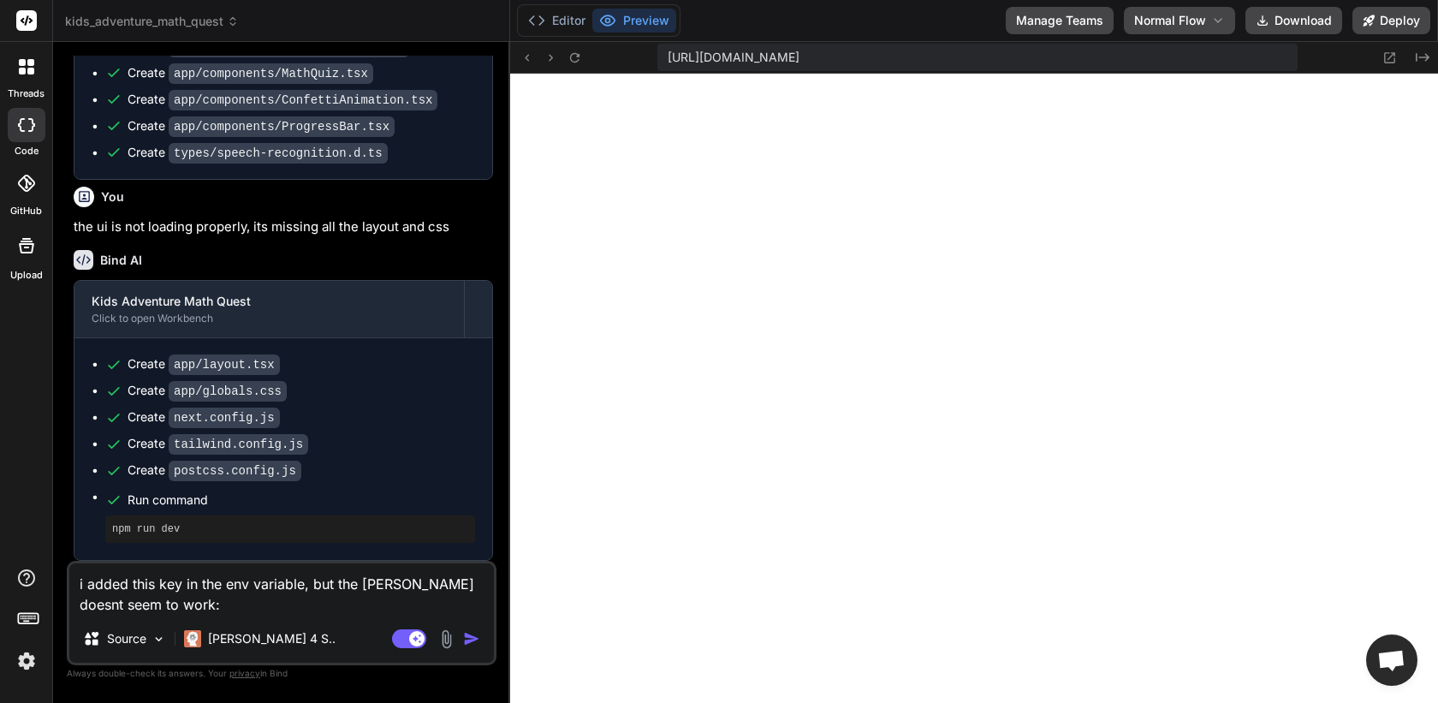
paste textarea "7oOasPh2m8xqKgOnMb2xvJW4tK2SAMsGbGVy0JYPBAYe0i9s"
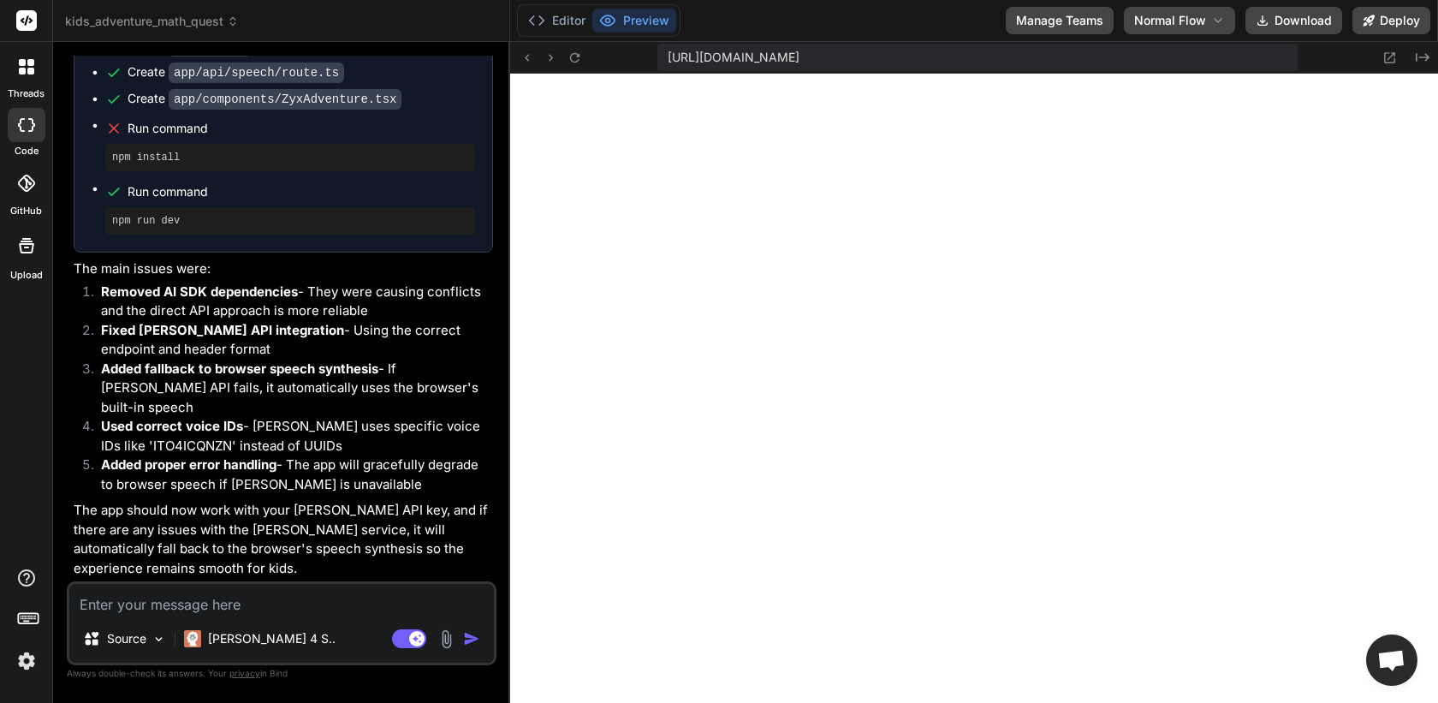
scroll to position [7760, 0]
click at [575, 59] on icon at bounding box center [575, 58] width 15 height 15
click at [579, 61] on icon at bounding box center [575, 58] width 15 height 15
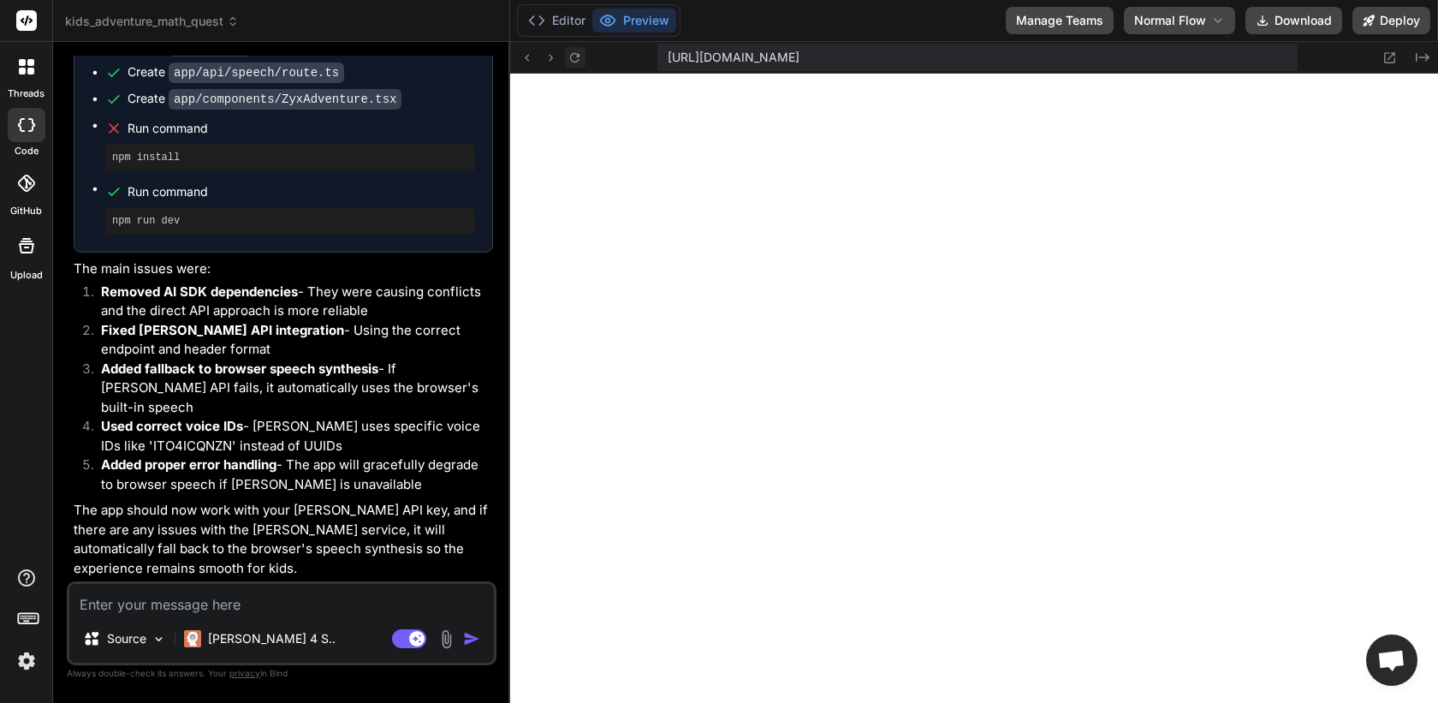
click at [580, 58] on icon at bounding box center [575, 58] width 15 height 15
click at [384, 599] on textarea at bounding box center [281, 599] width 425 height 31
click at [253, 627] on div "[PERSON_NAME] 4 S.." at bounding box center [259, 639] width 165 height 34
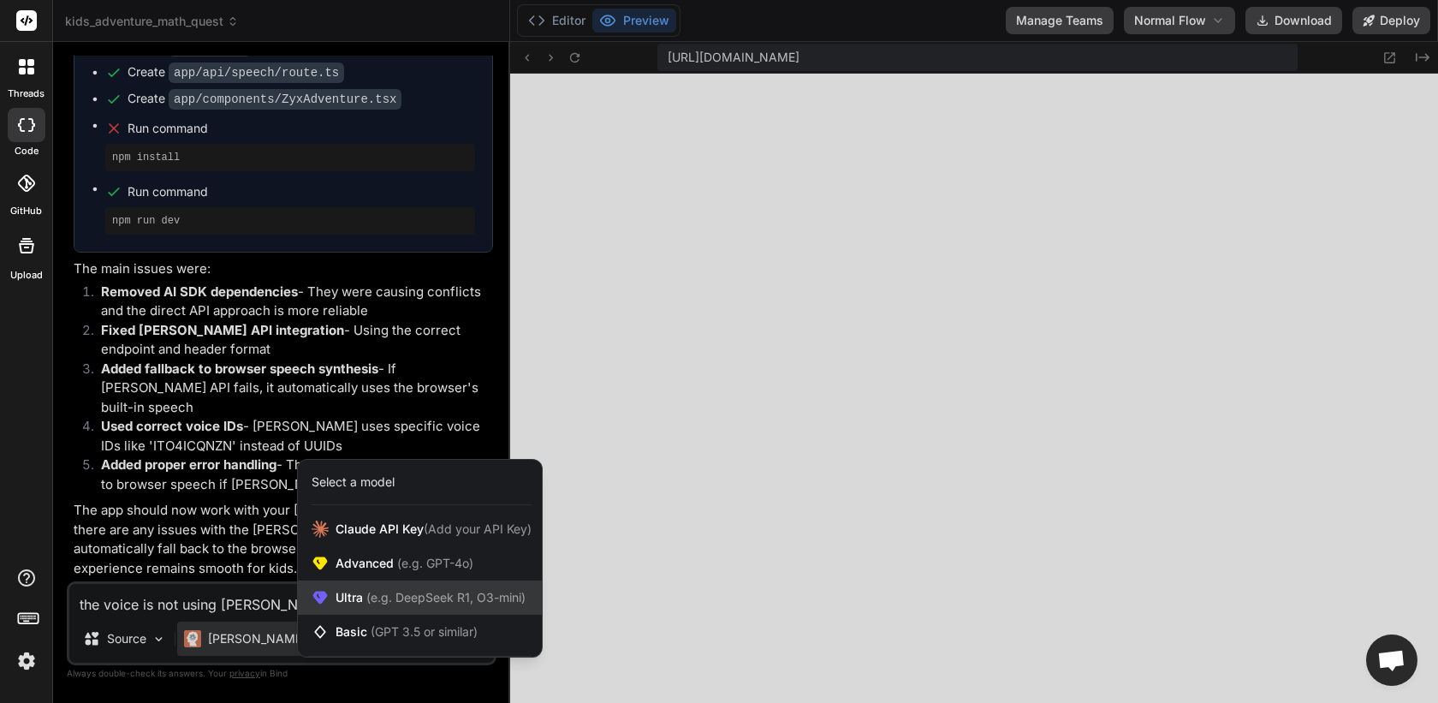
click at [379, 593] on span "(e.g. DeepSeek R1, O3-mini)" at bounding box center [444, 597] width 163 height 15
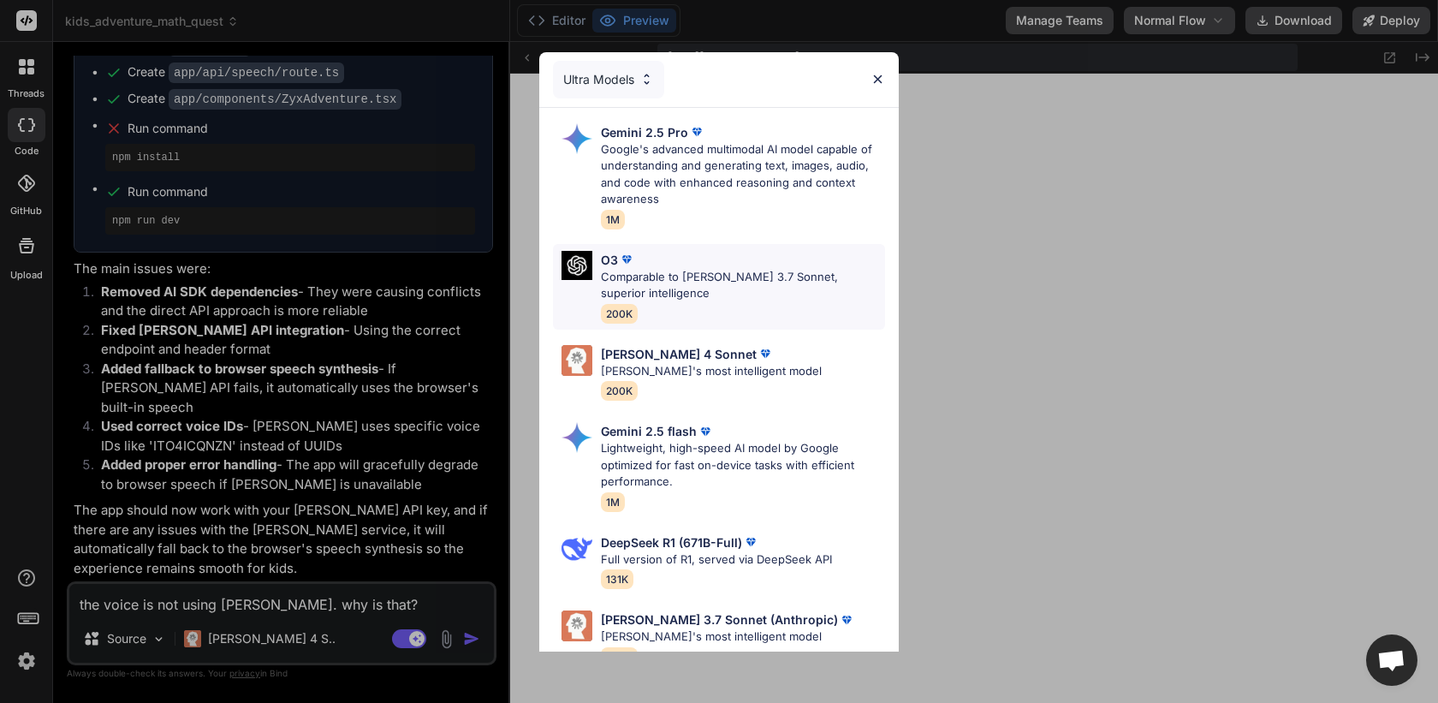
click at [641, 284] on p "Comparable to [PERSON_NAME] 3.7 Sonnet, superior intelligence" at bounding box center [743, 285] width 284 height 33
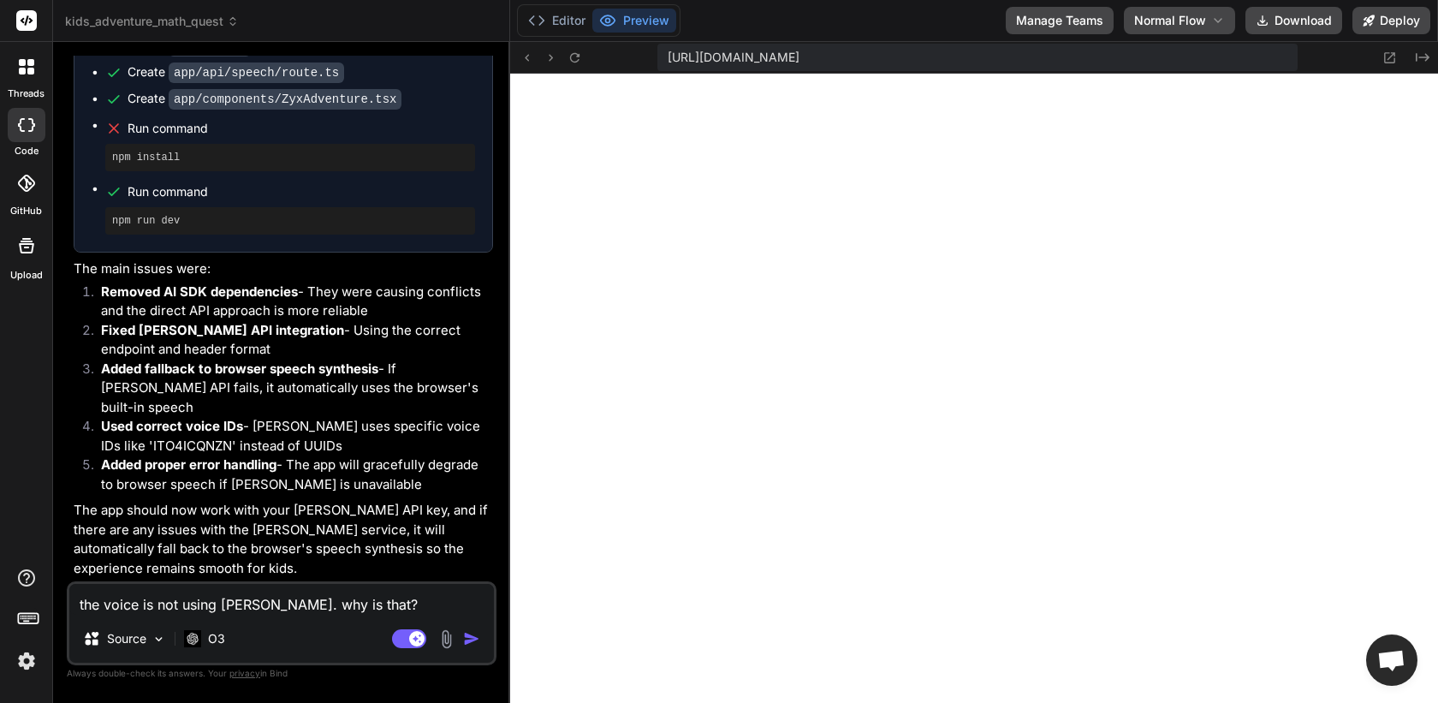
click at [473, 636] on img "button" at bounding box center [471, 638] width 17 height 17
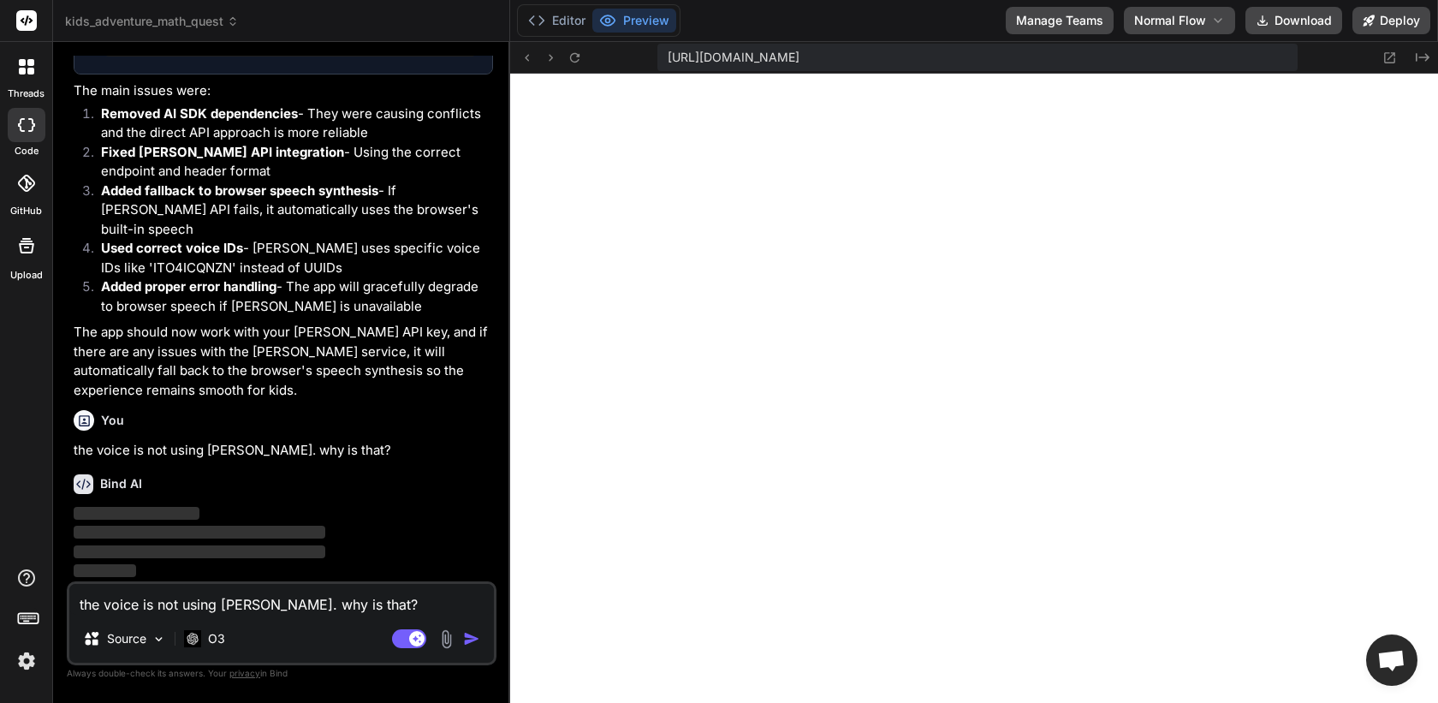
scroll to position [14348, 0]
click at [1241, 62] on icon "Created with Pixso." at bounding box center [1423, 58] width 14 height 14
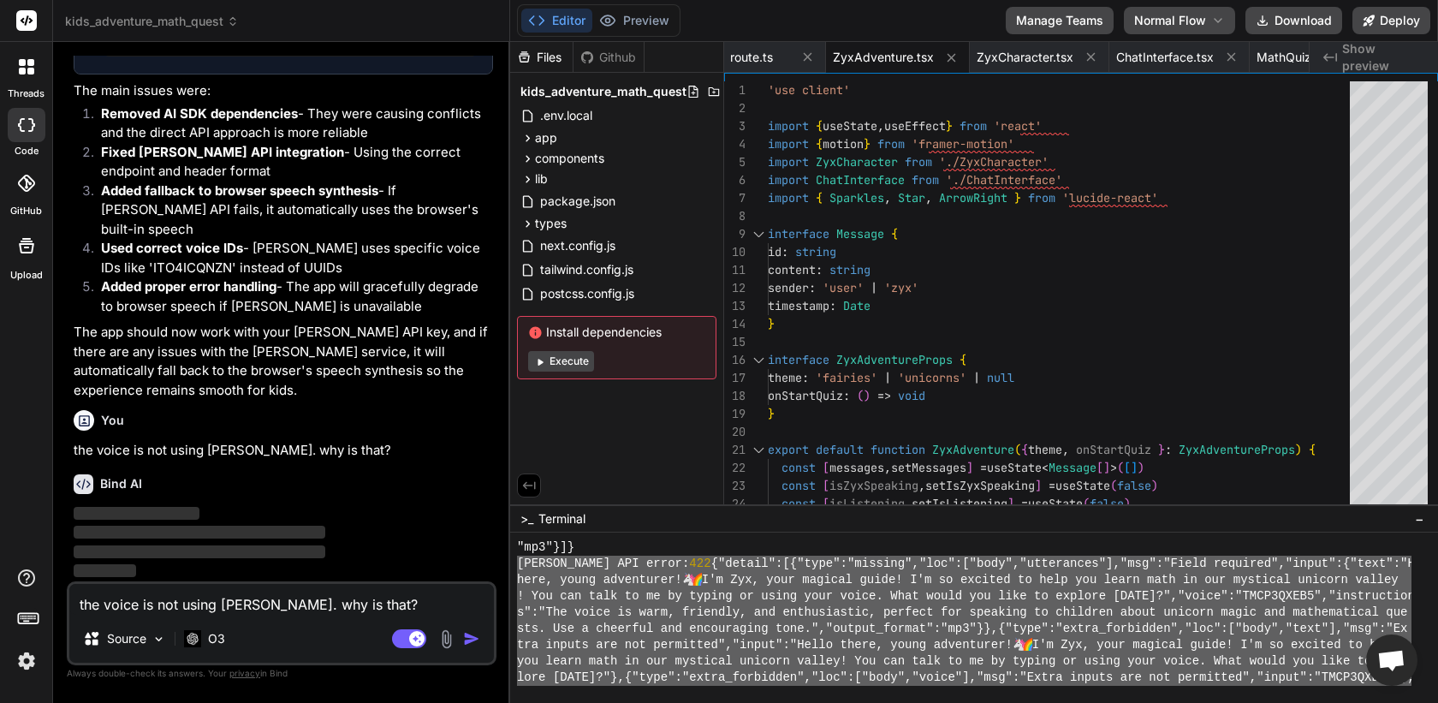
scroll to position [8703, 0]
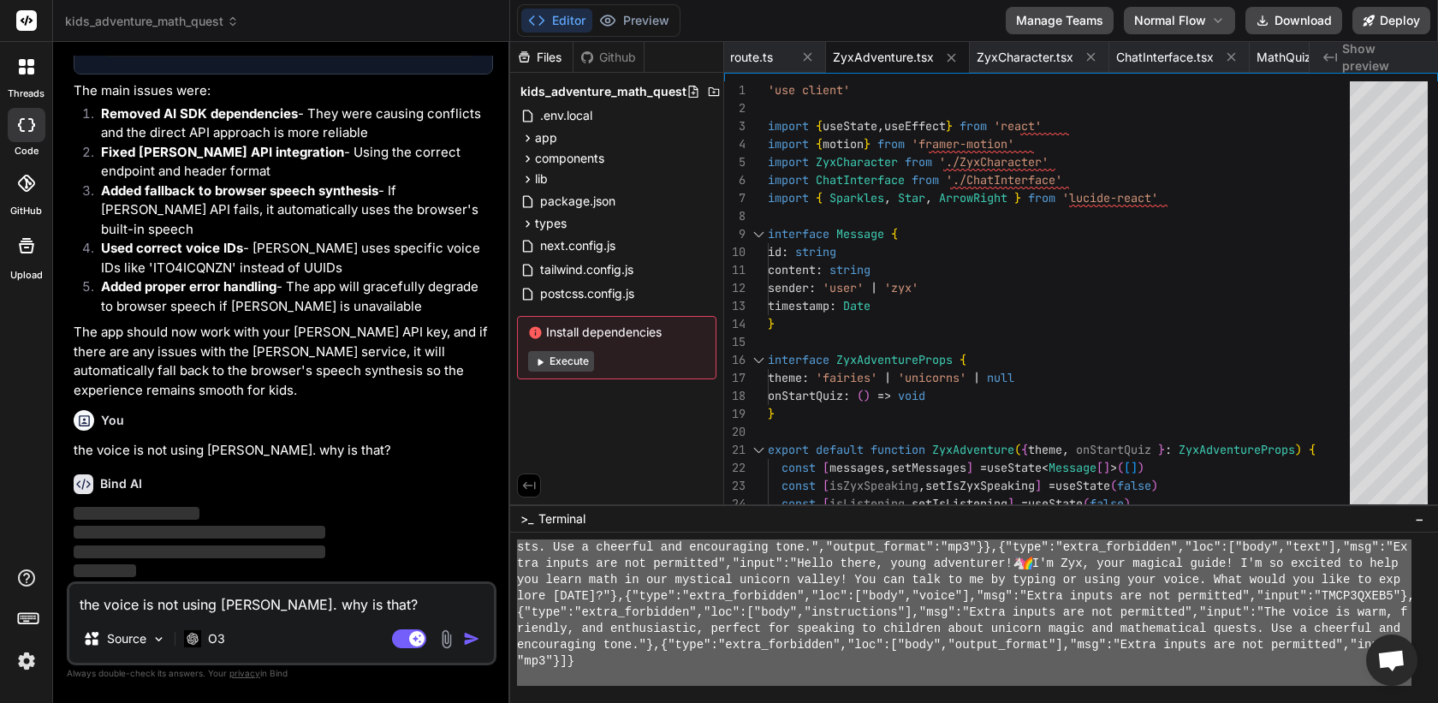
drag, startPoint x: 518, startPoint y: 581, endPoint x: 634, endPoint y: 696, distance: 163.5
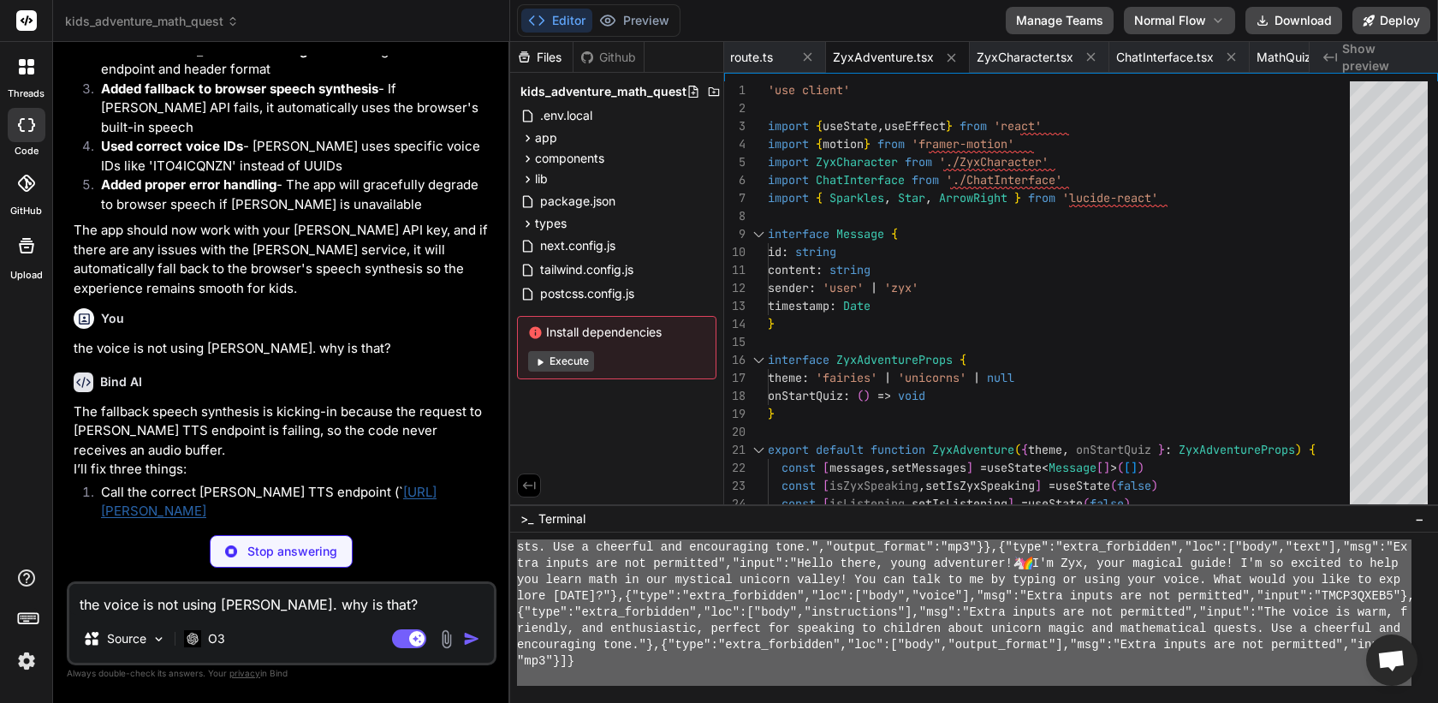
drag, startPoint x: 519, startPoint y: 627, endPoint x: 577, endPoint y: 761, distance: 146.5
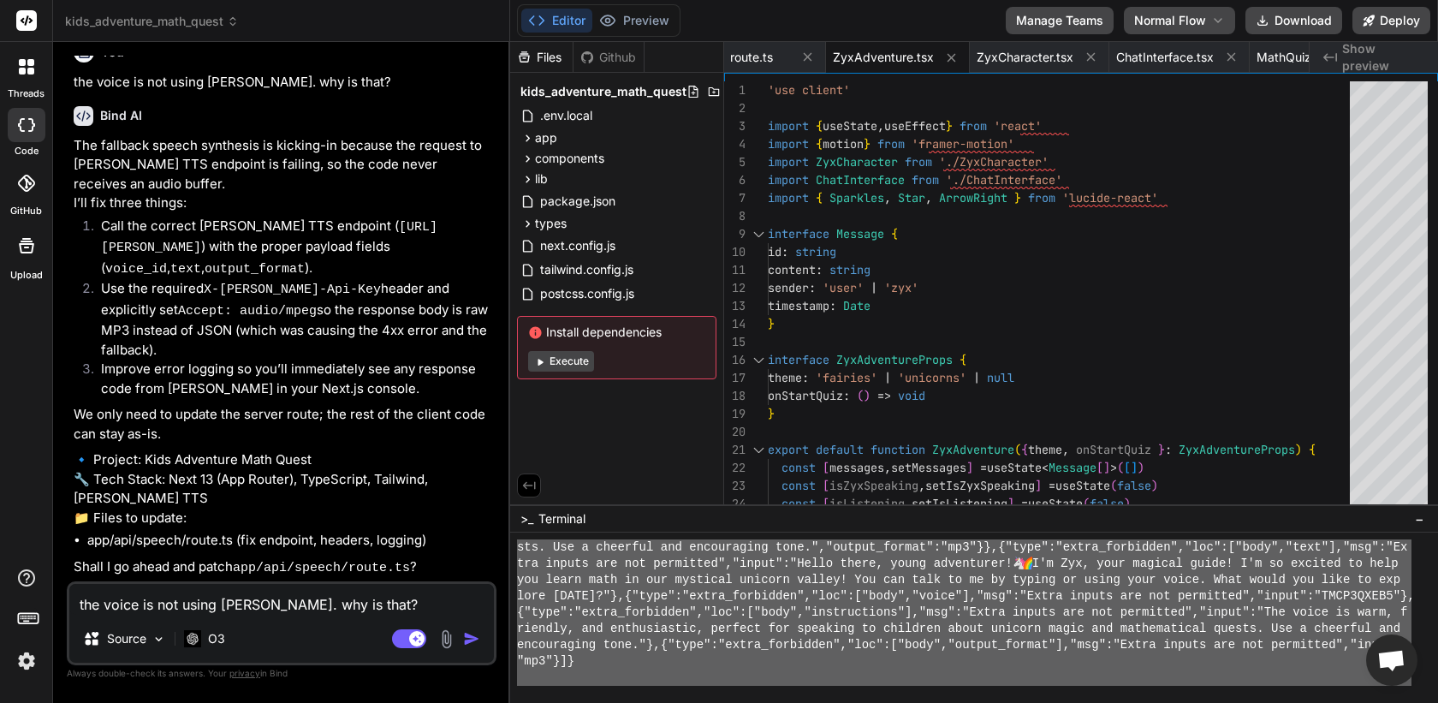
scroll to position [14745, 0]
click at [396, 600] on textarea "the voice is not using [PERSON_NAME]. why is that?" at bounding box center [281, 599] width 425 height 31
click at [607, 661] on div ""mp3"}]}" at bounding box center [964, 661] width 895 height 16
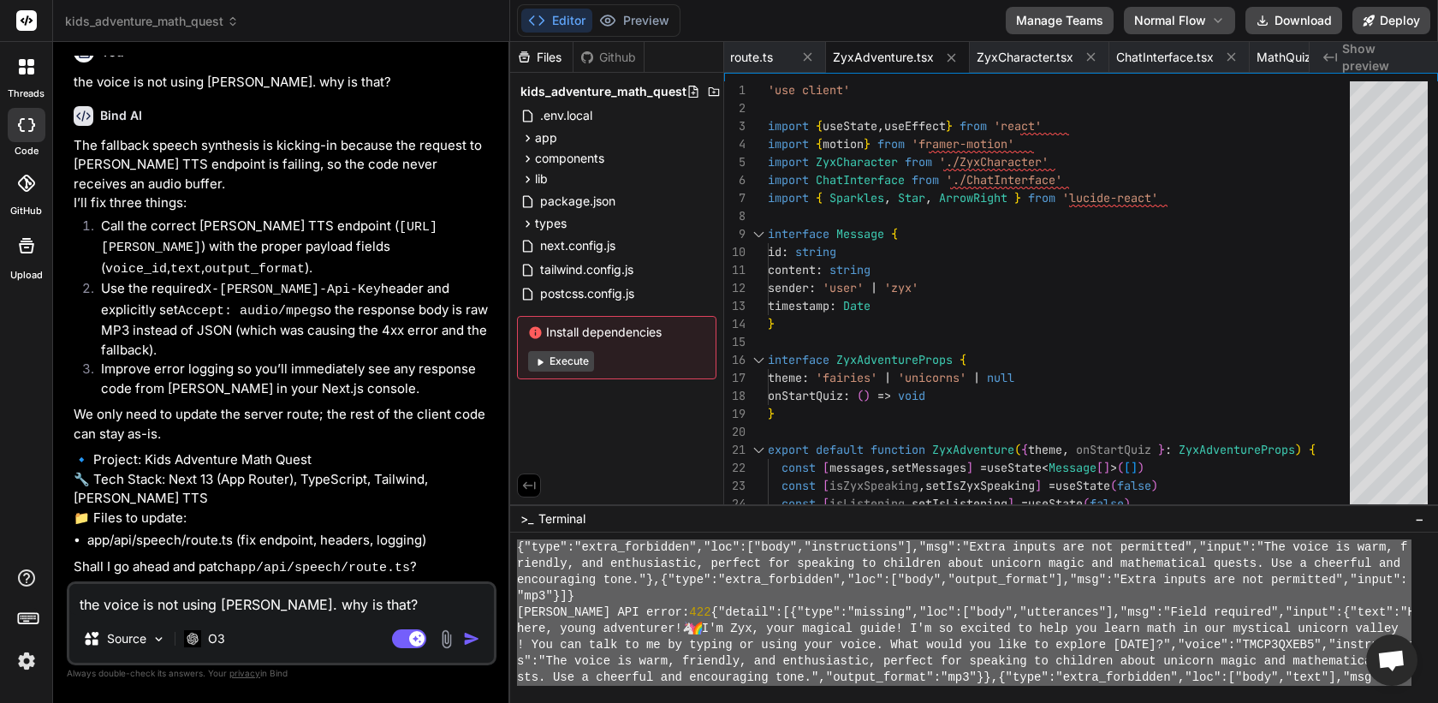
scroll to position [8508, 0]
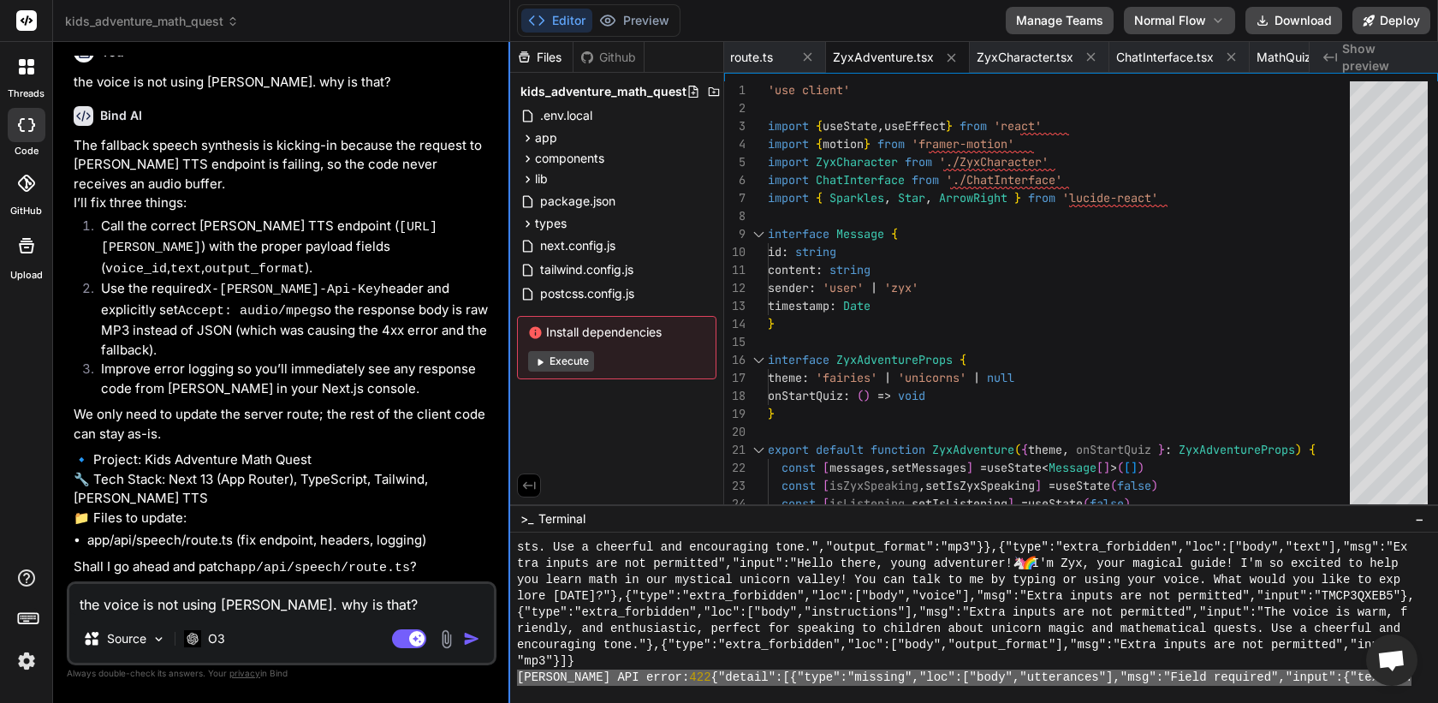
drag, startPoint x: 598, startPoint y: 661, endPoint x: 508, endPoint y: 676, distance: 91.1
click at [508, 676] on div "kids_adventure_math_quest Created with [PERSON_NAME]. Bind AI Web Search Create…" at bounding box center [745, 351] width 1385 height 703
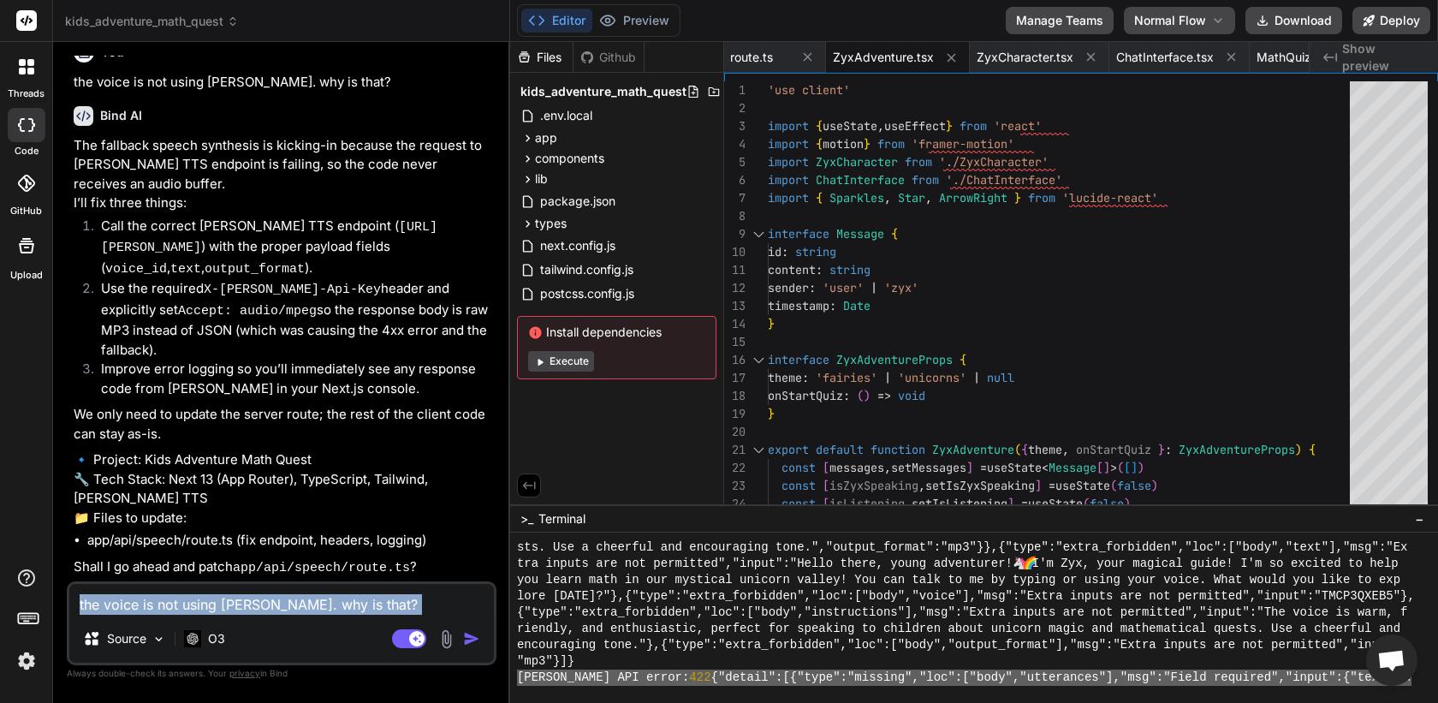
click at [334, 614] on div "the voice is not using [PERSON_NAME]. why is that? Source O3 Agent Mode. When t…" at bounding box center [282, 623] width 430 height 84
click at [334, 614] on textarea "the voice is not using [PERSON_NAME]. why is that?" at bounding box center [281, 599] width 425 height 31
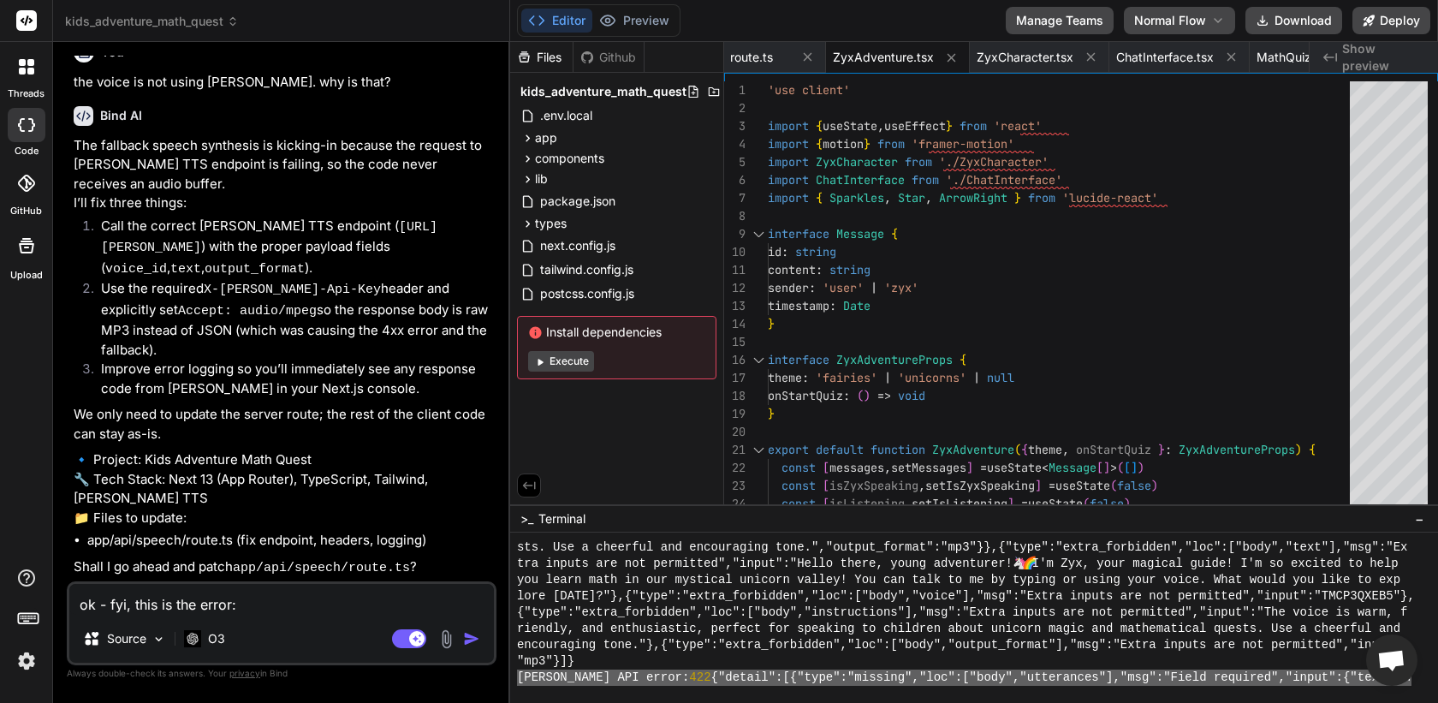
paste textarea "Lore IPS dolor: 915 {"sitame":[{"cons":"adipisc","eli":["sedd","eiusmodtem"],"i…"
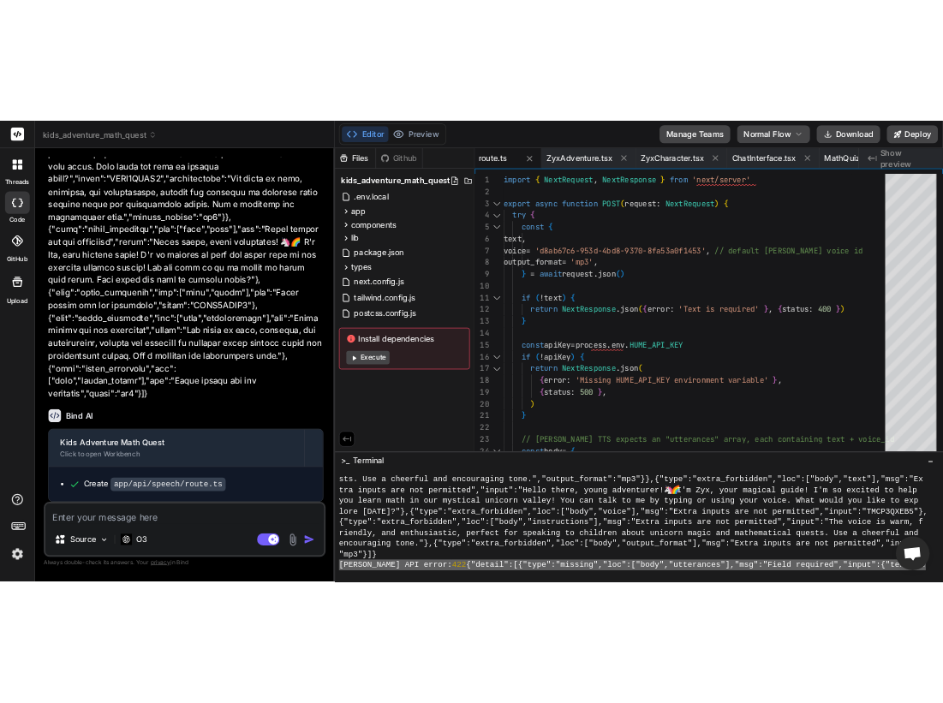
scroll to position [15400, 0]
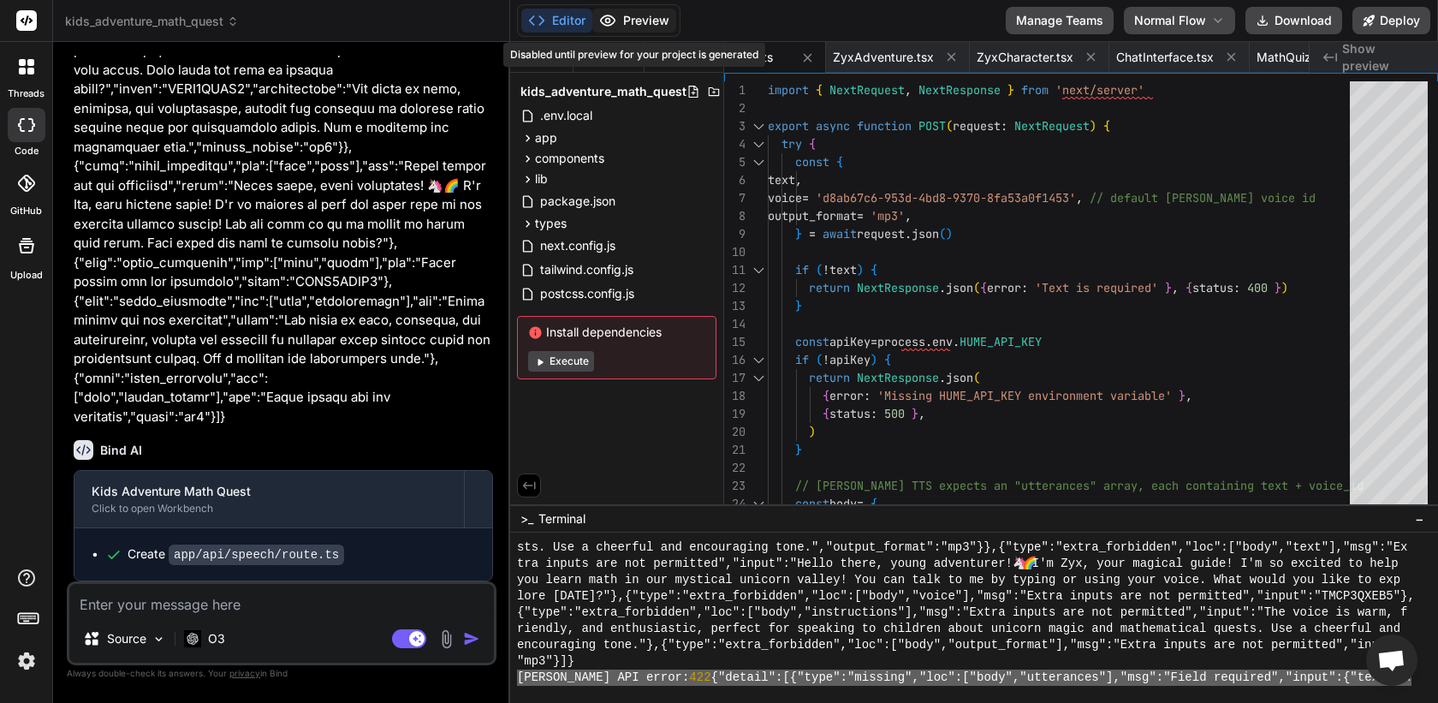
click at [670, 20] on button "Preview" at bounding box center [634, 21] width 84 height 24
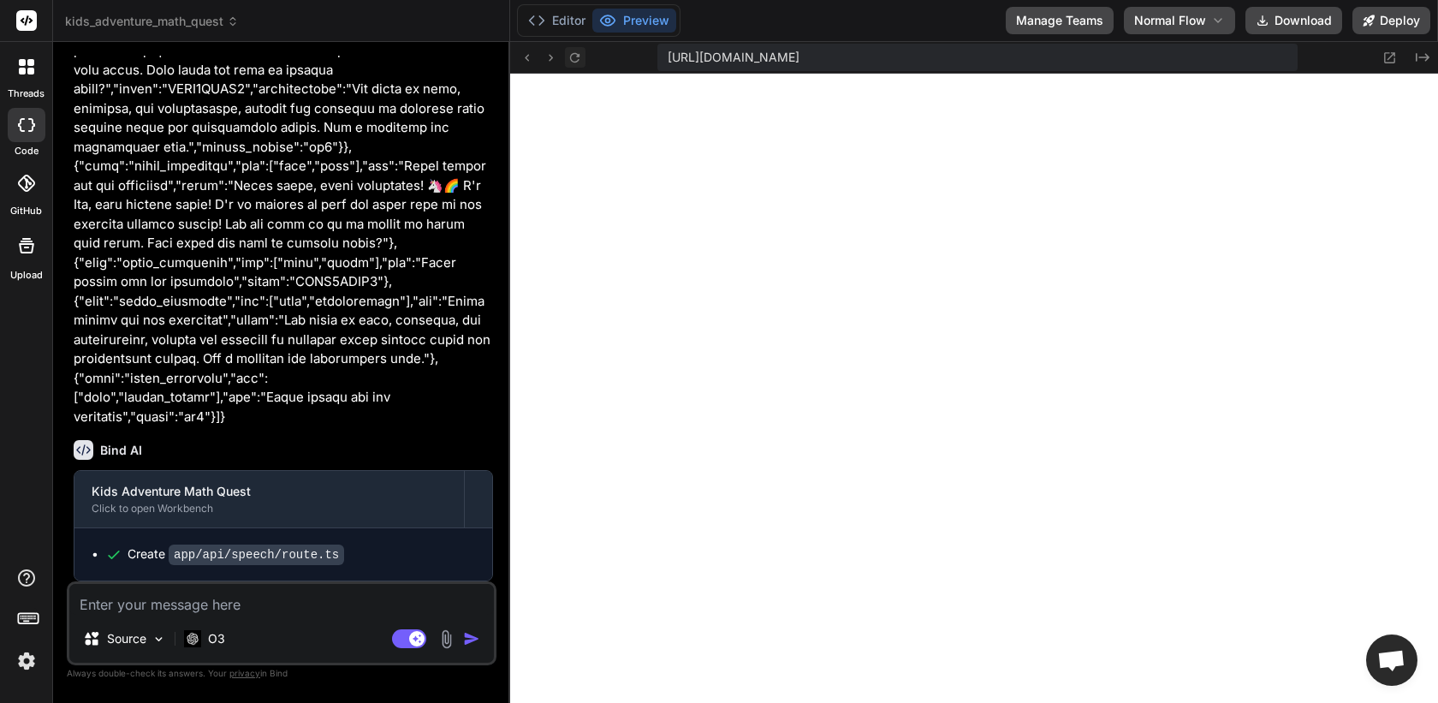
click at [565, 59] on button at bounding box center [575, 57] width 21 height 21
click at [280, 610] on textarea at bounding box center [281, 599] width 425 height 31
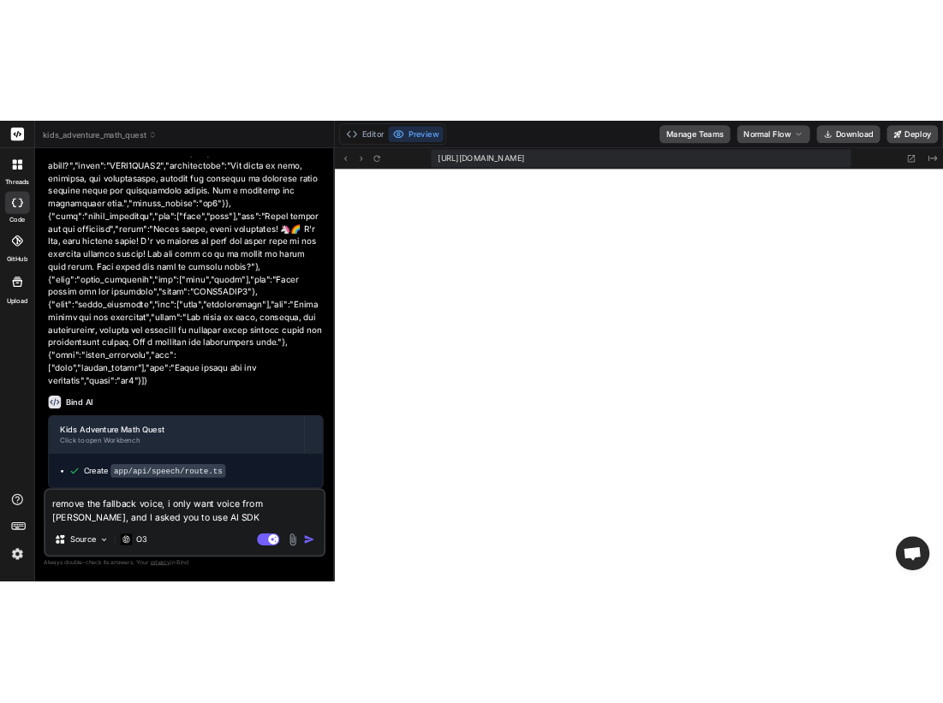
scroll to position [18047, 0]
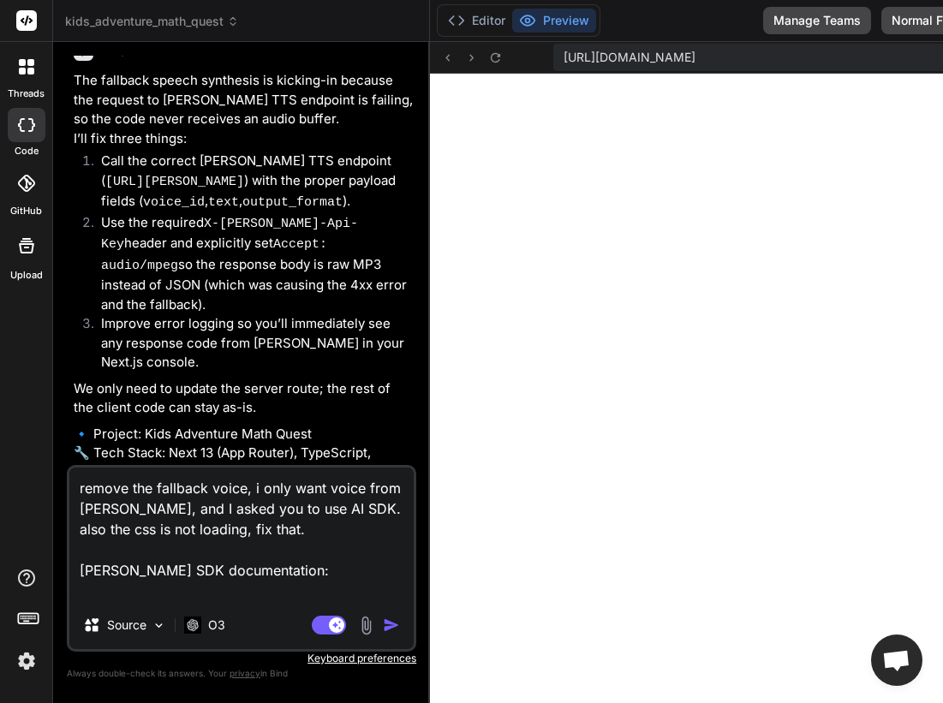
paste textarea "Loremi DO SIT Amet cons Adipi el seddoeiusmo Temp INC utla etdo mag aliquaenima…"
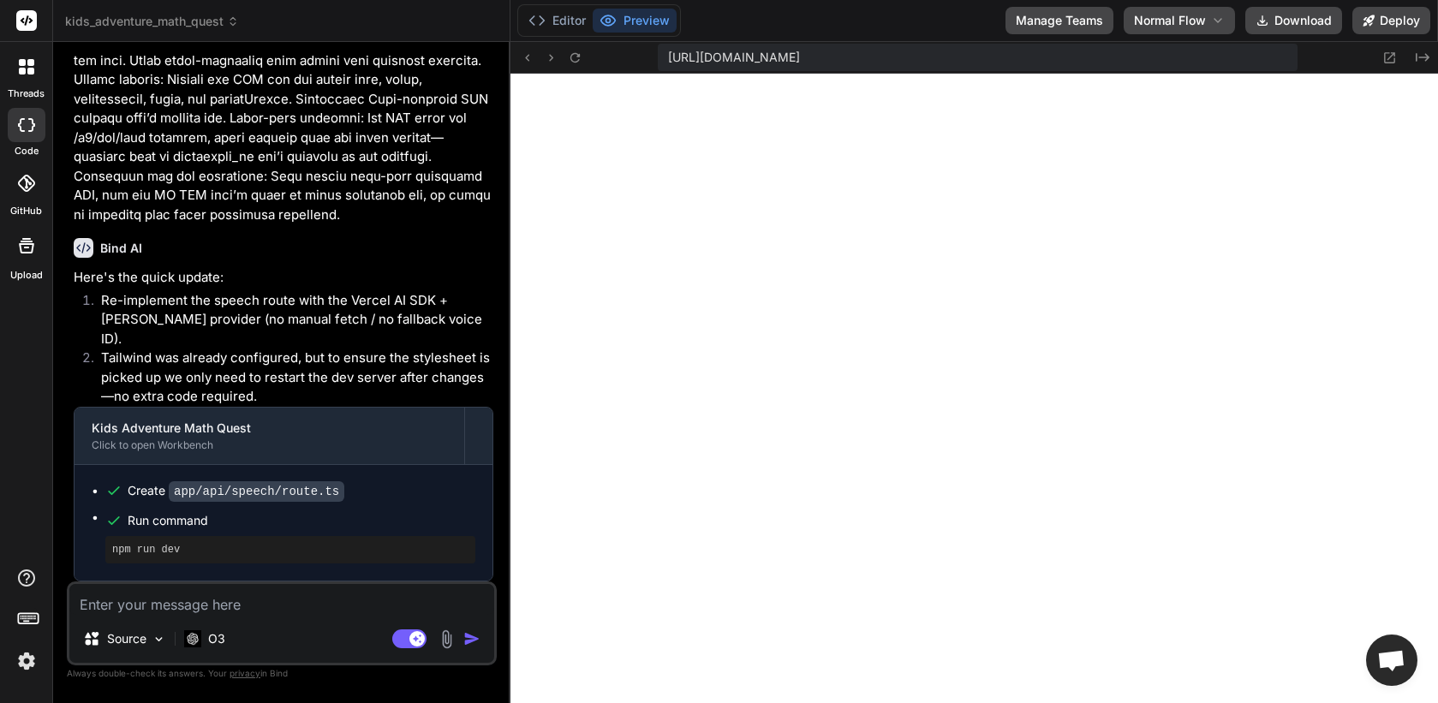
scroll to position [0, 0]
click at [223, 635] on p "O3" at bounding box center [216, 638] width 17 height 17
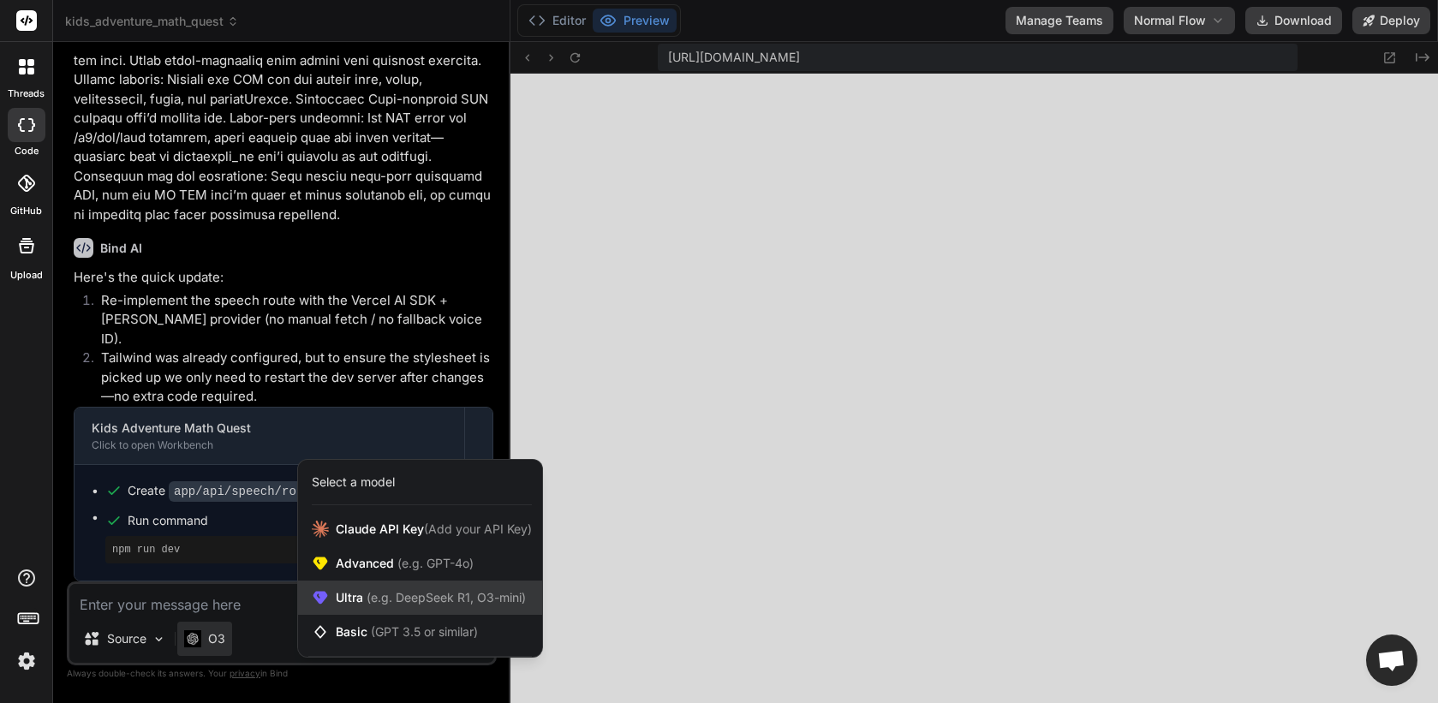
click at [378, 595] on span "(e.g. DeepSeek R1, O3-mini)" at bounding box center [444, 597] width 163 height 15
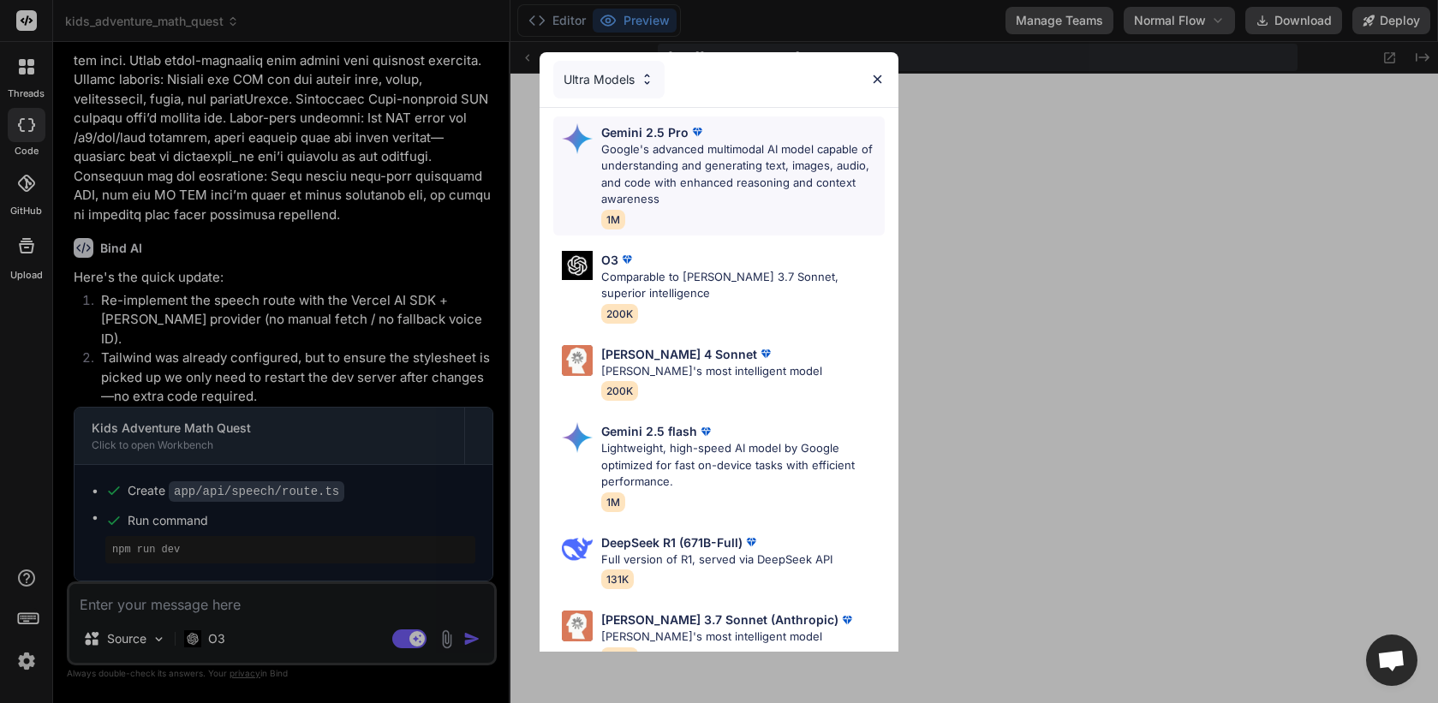
click at [718, 165] on p "Google's advanced multimodal AI model capable of understanding and generating t…" at bounding box center [743, 174] width 284 height 67
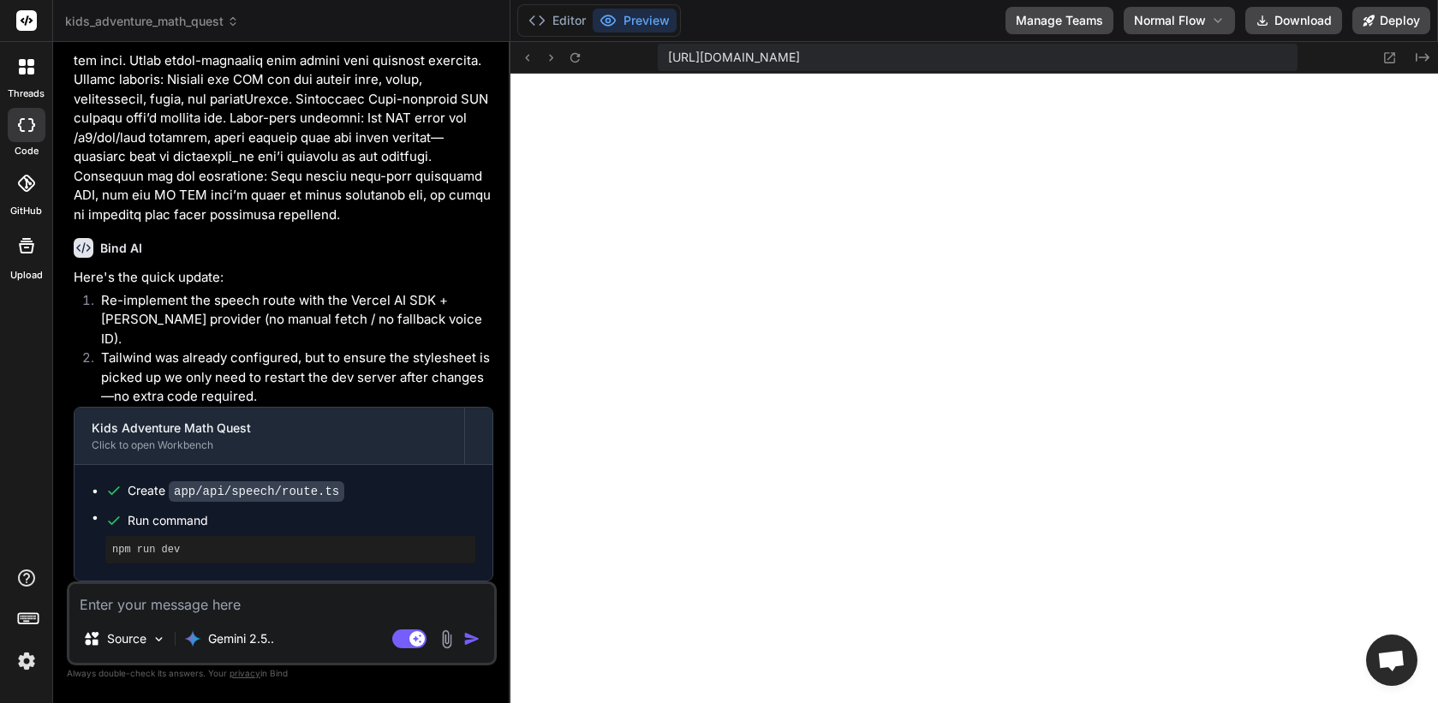
click at [202, 612] on textarea at bounding box center [281, 599] width 425 height 31
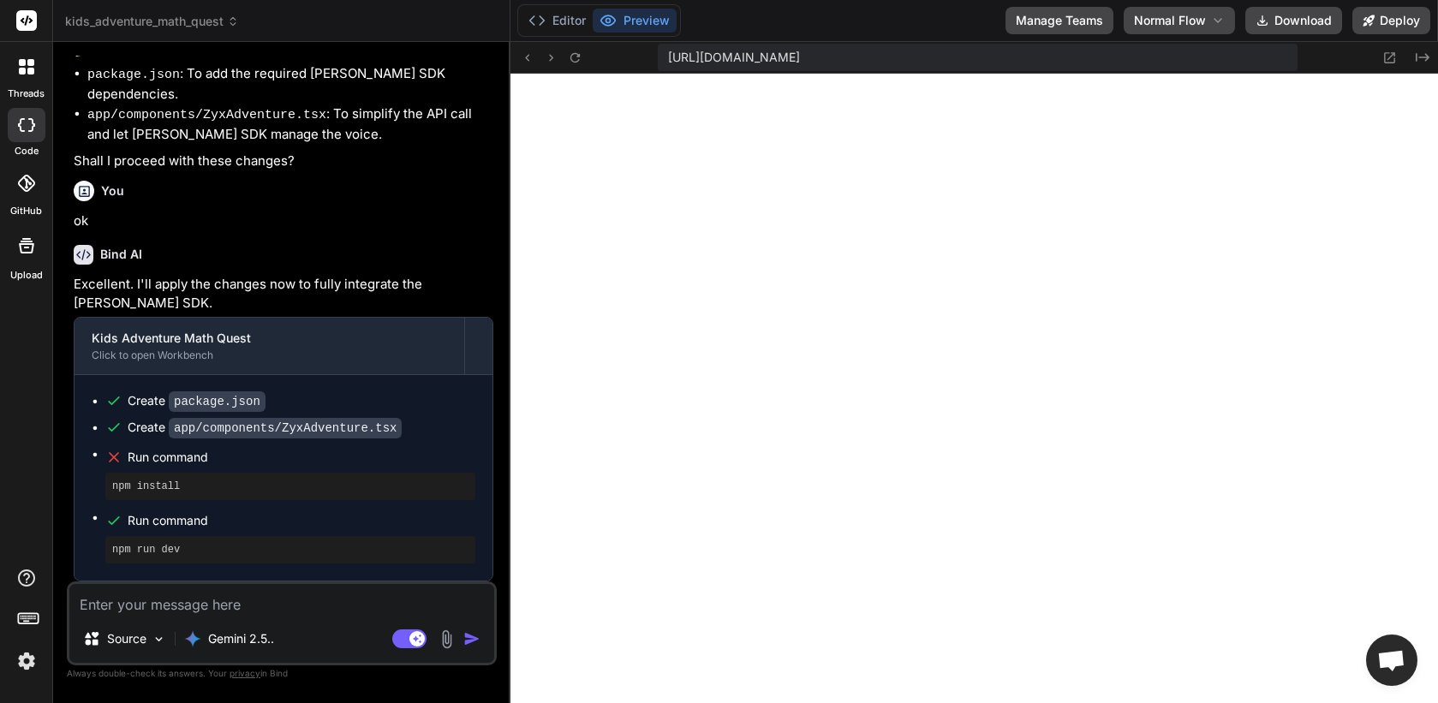
scroll to position [14348, 0]
click at [1241, 57] on icon at bounding box center [1422, 57] width 14 height 9
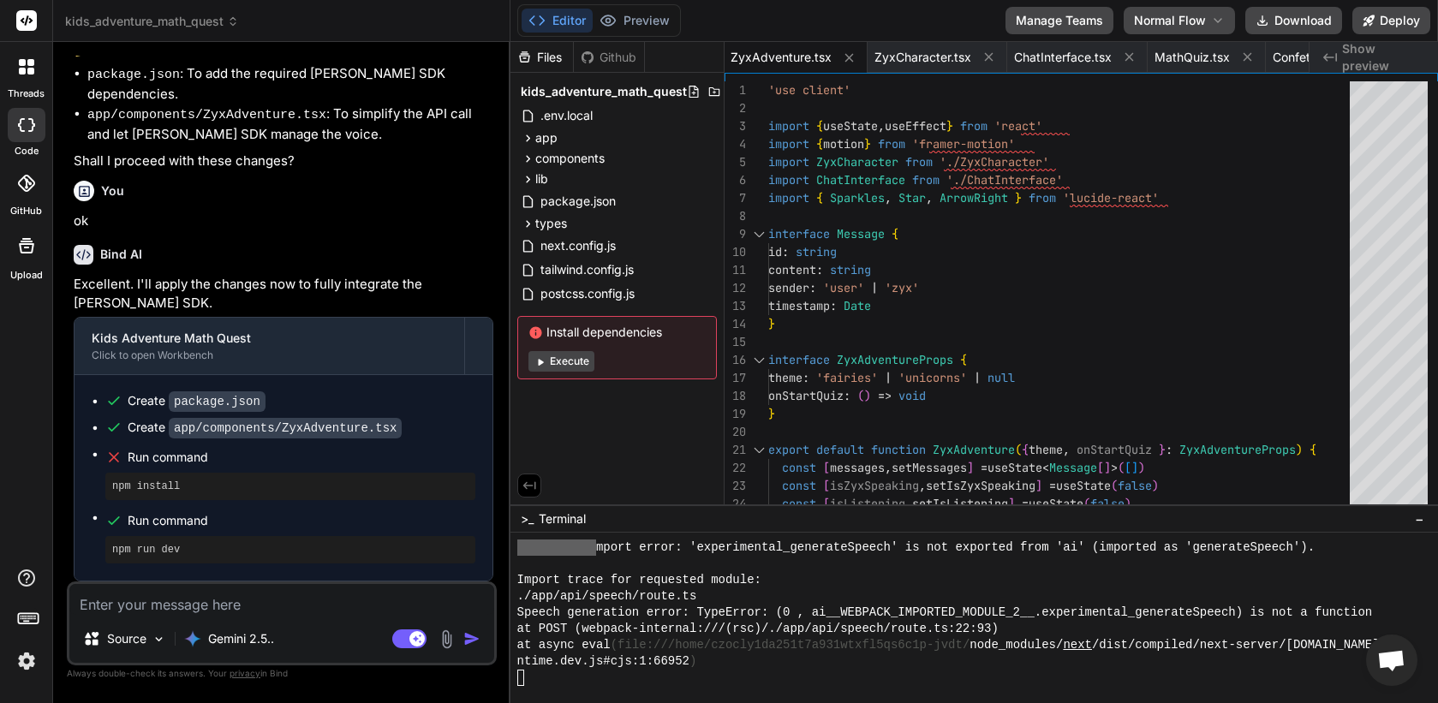
scroll to position [0, 0]
click at [611, 122] on div ".env.local" at bounding box center [616, 116] width 199 height 24
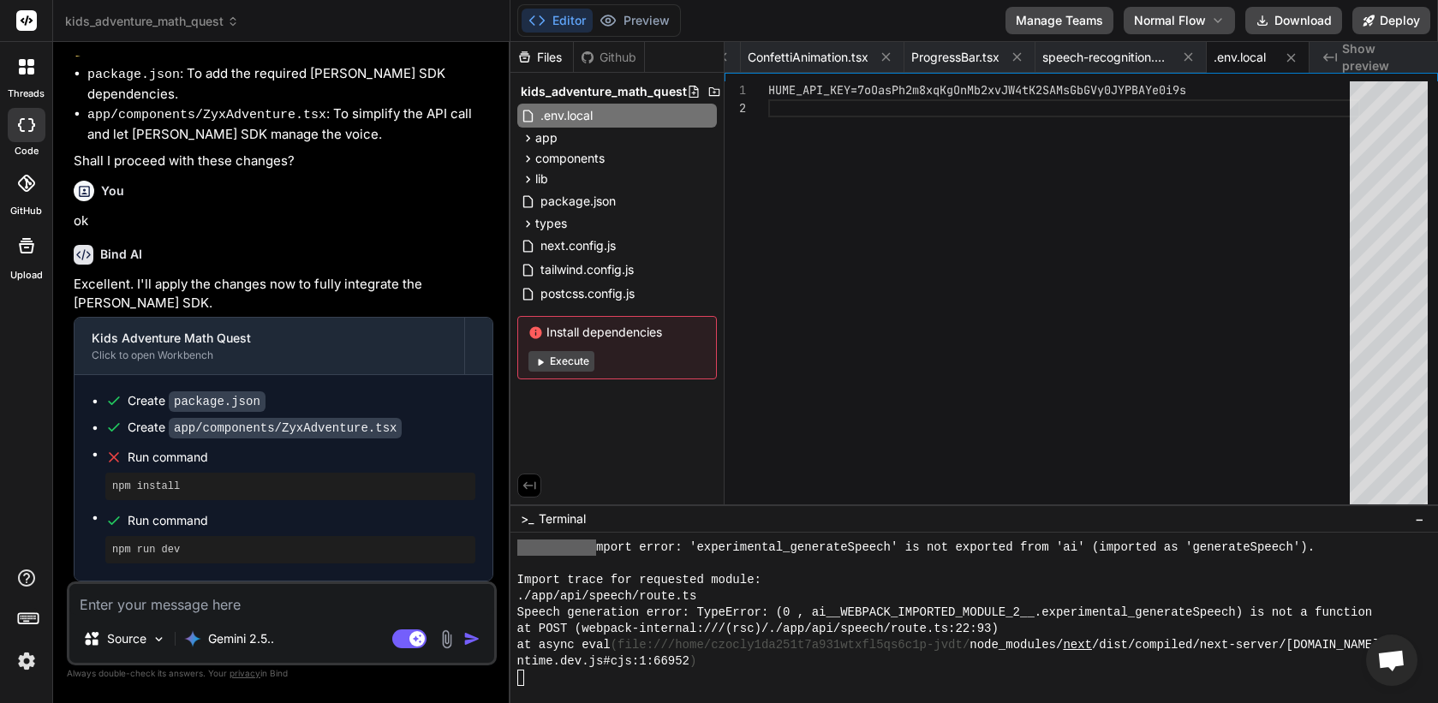
click at [1241, 56] on span "Show preview" at bounding box center [1383, 57] width 82 height 34
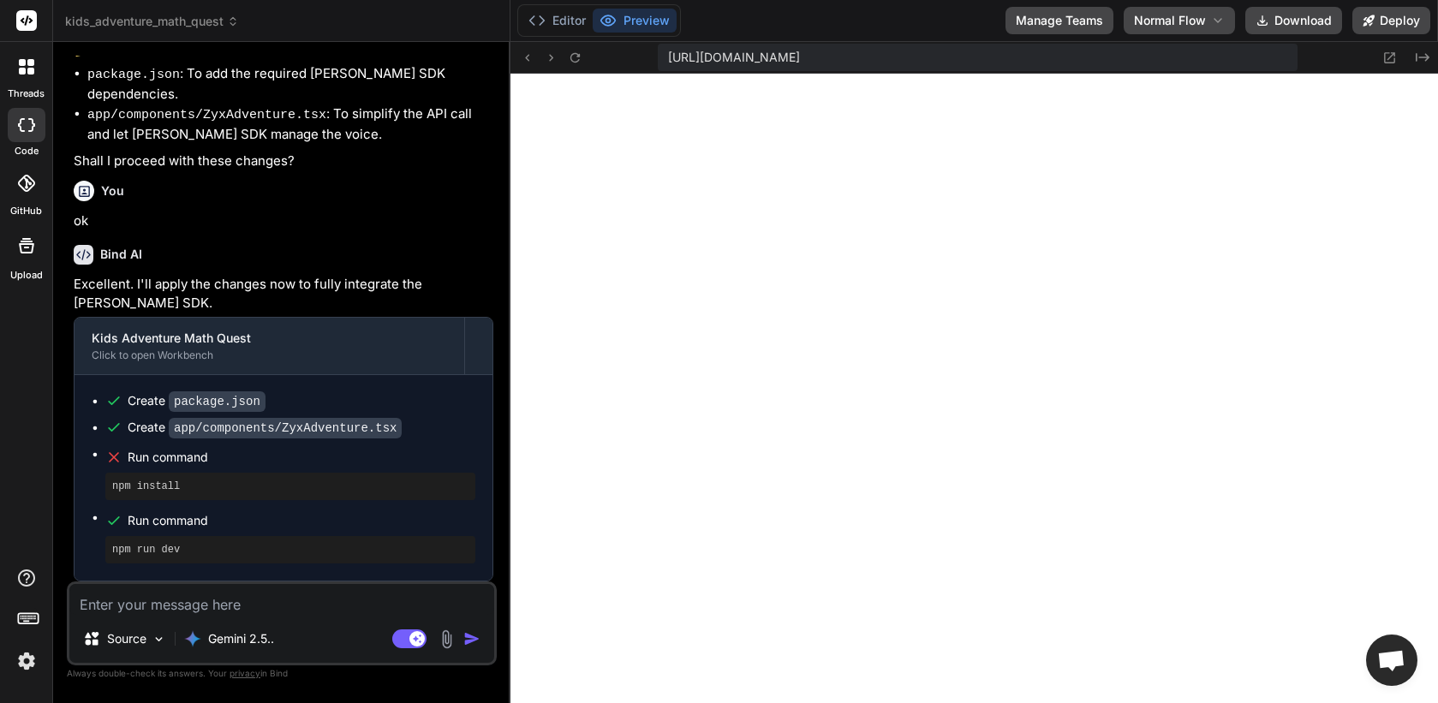
scroll to position [14413, 0]
click at [341, 594] on textarea at bounding box center [281, 599] width 425 height 31
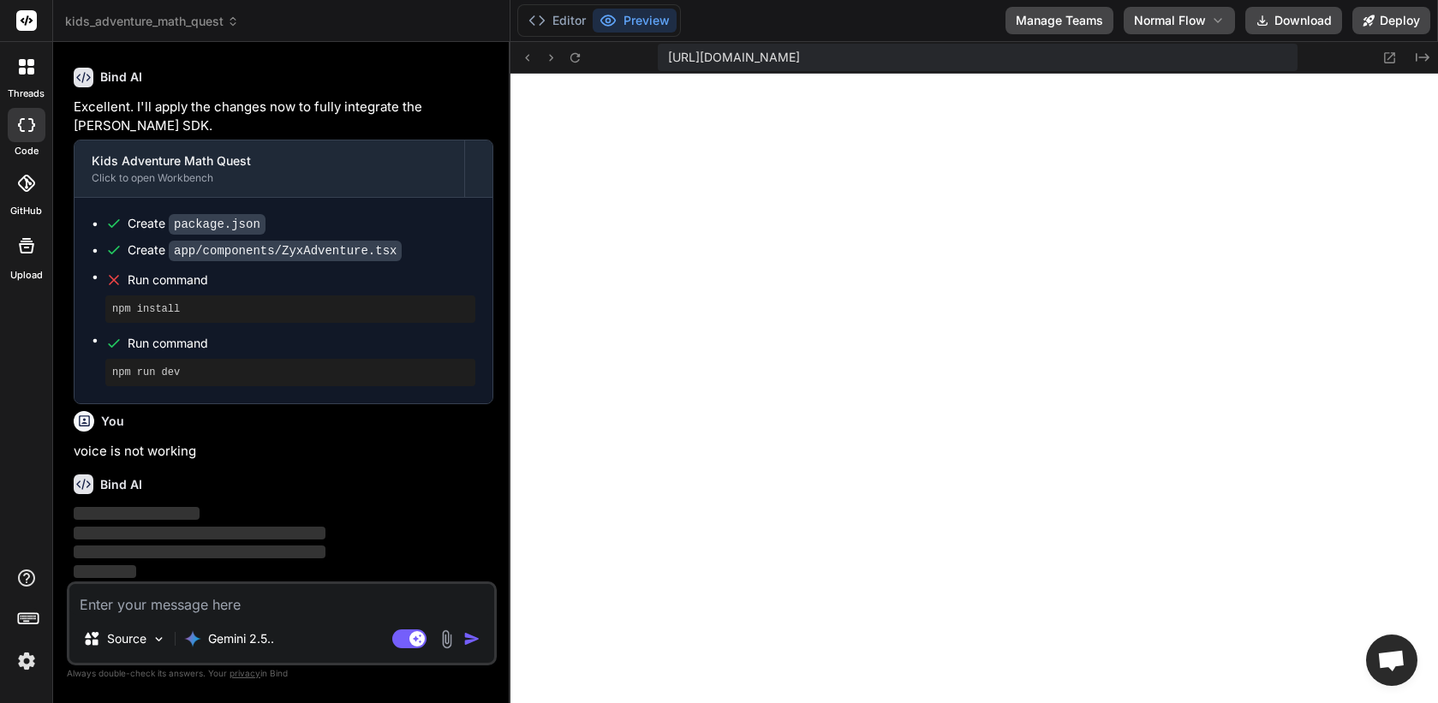
scroll to position [18651, 0]
click at [1241, 62] on icon "Created with Pixso." at bounding box center [1422, 58] width 14 height 14
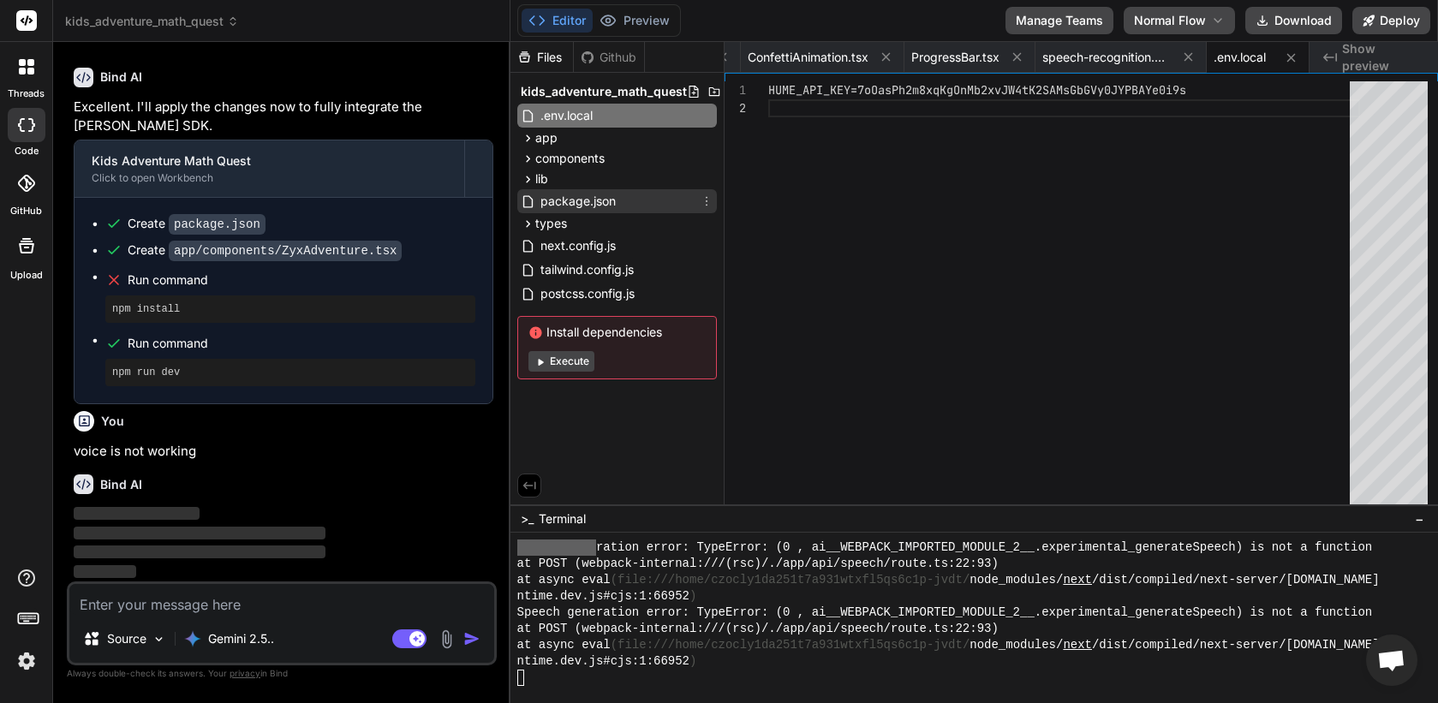
click at [614, 200] on span "package.json" at bounding box center [578, 201] width 79 height 21
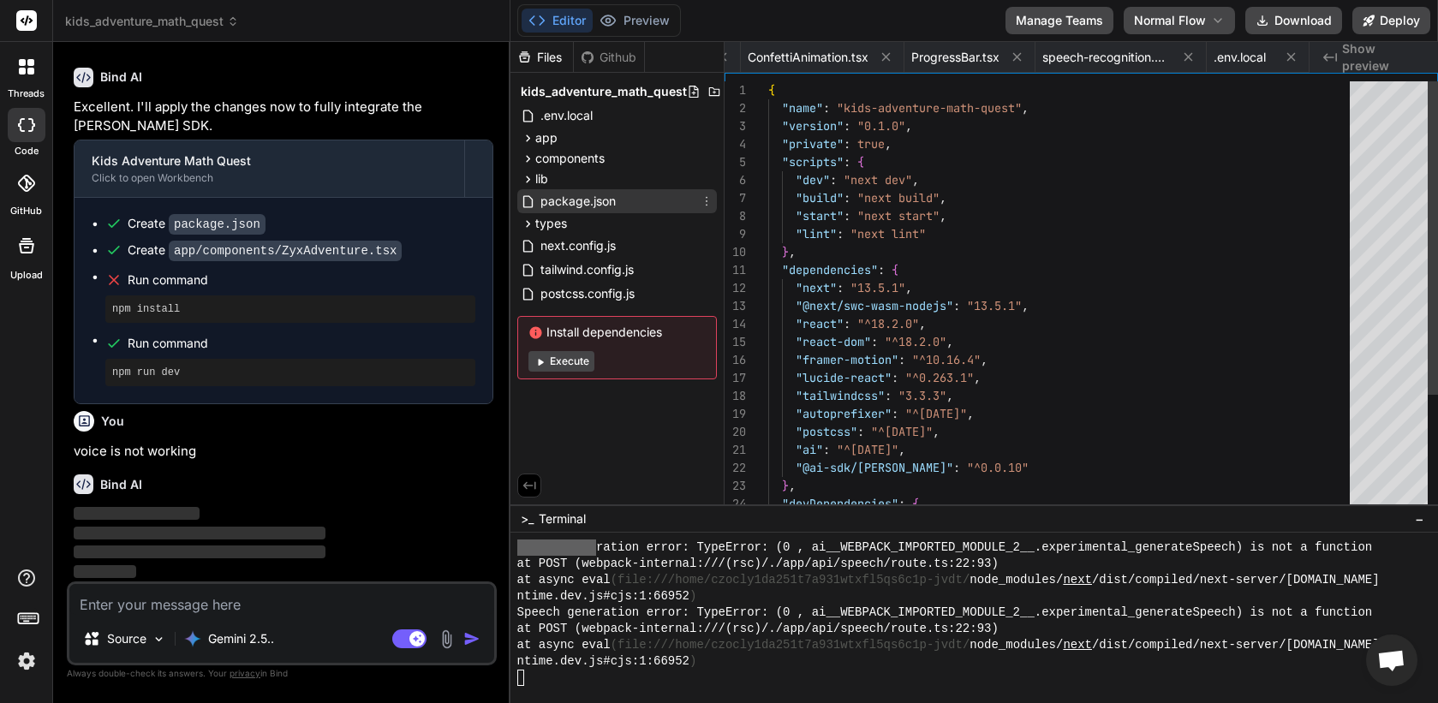
scroll to position [0, 1706]
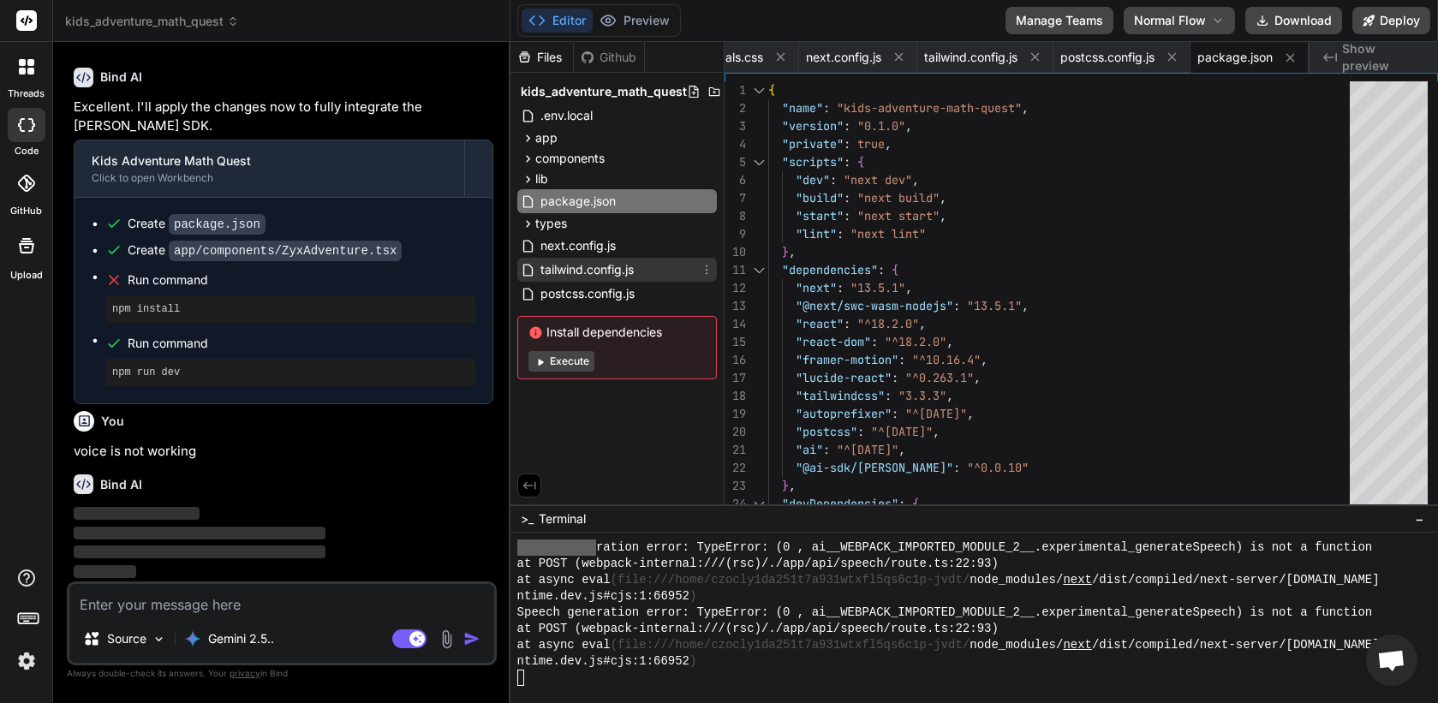
click at [598, 271] on span "tailwind.config.js" at bounding box center [587, 269] width 97 height 21
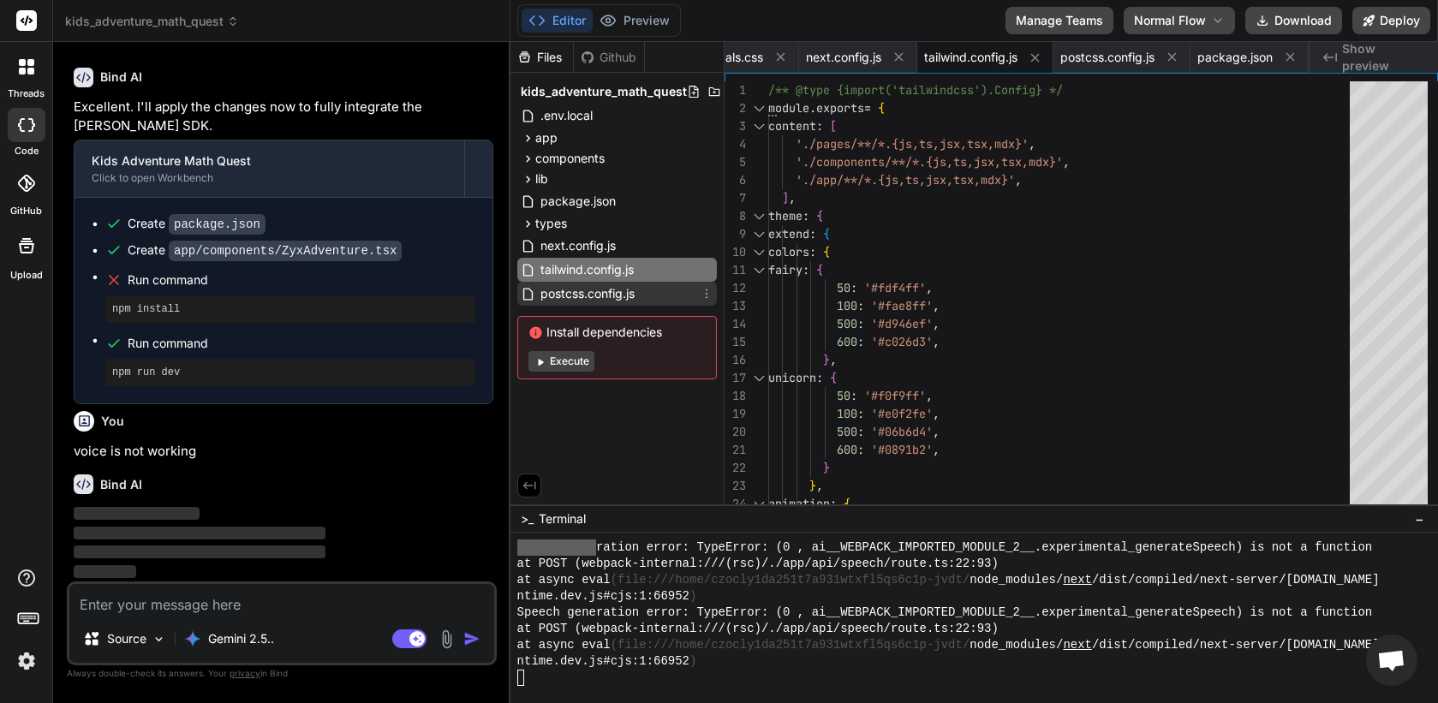
click at [592, 288] on span "postcss.config.js" at bounding box center [588, 293] width 98 height 21
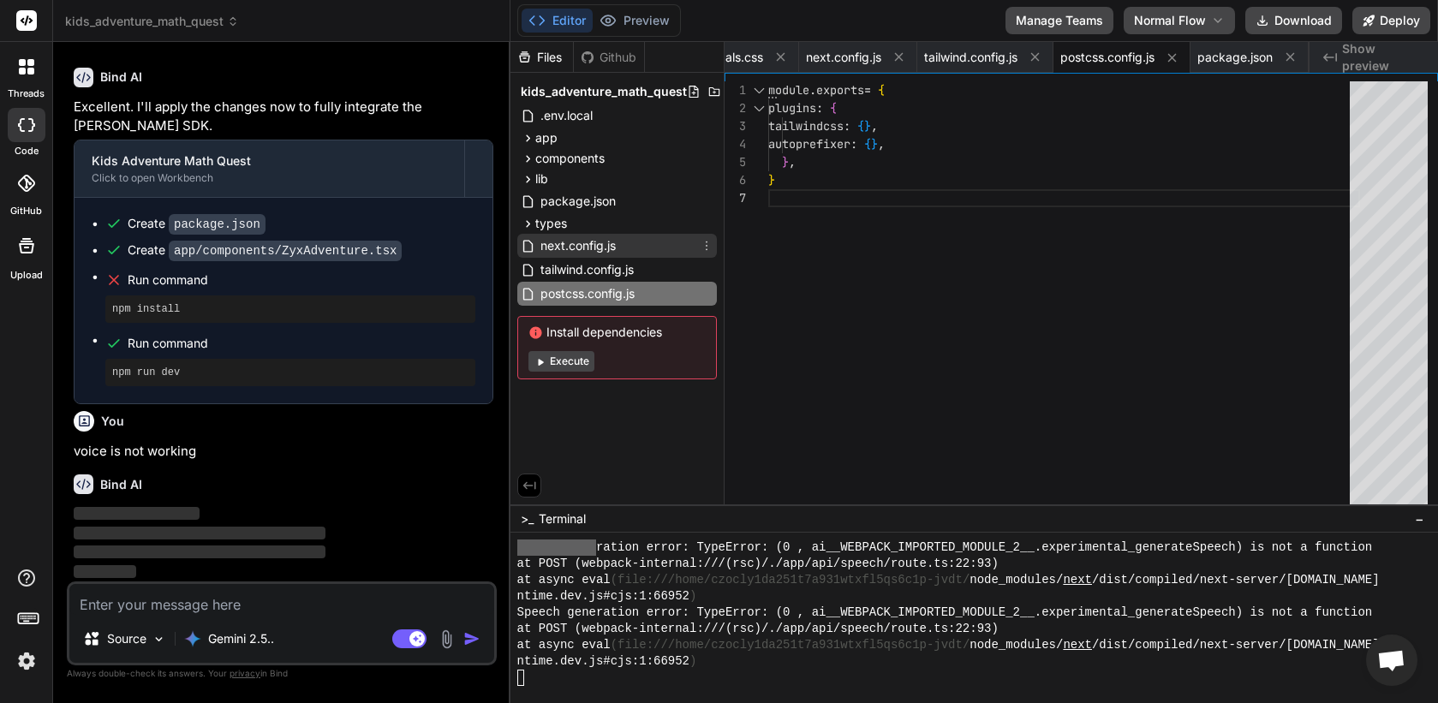
click at [592, 245] on span "next.config.js" at bounding box center [578, 245] width 79 height 21
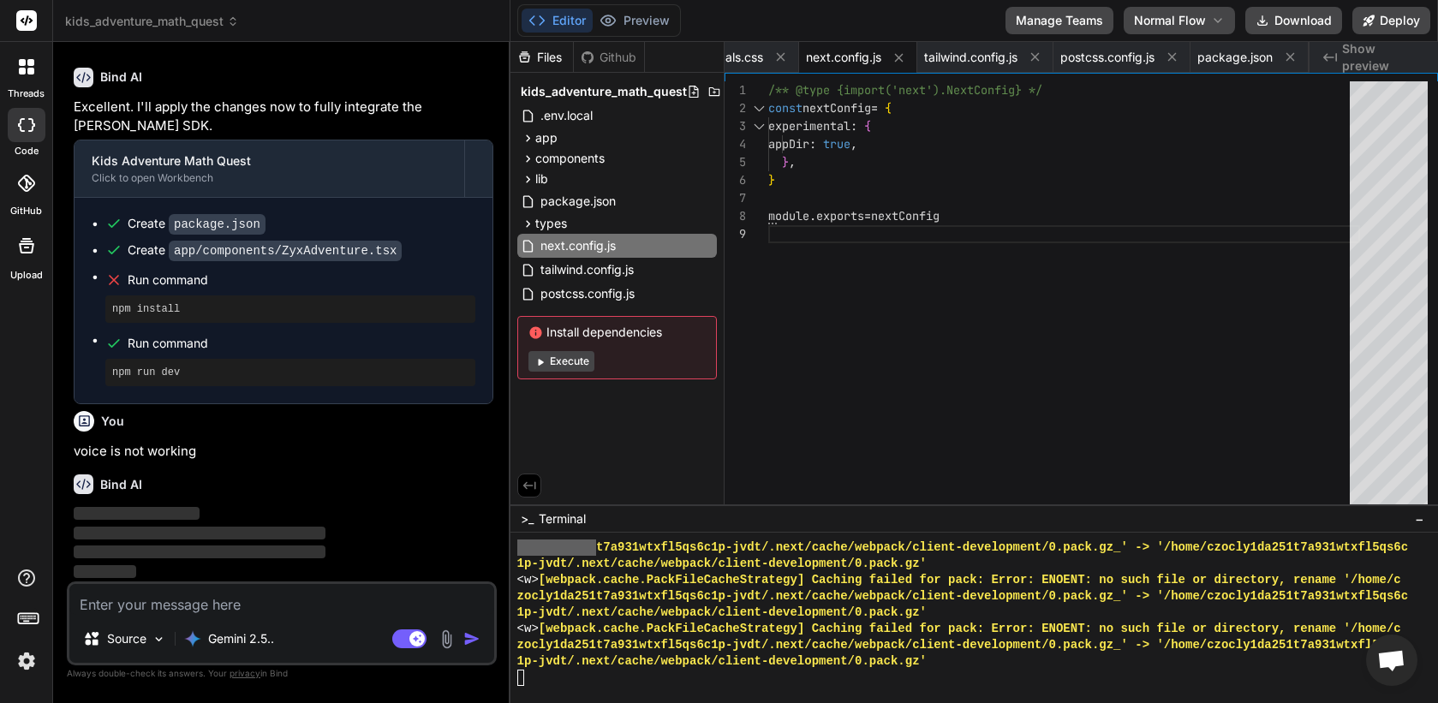
scroll to position [14592, 0]
click at [1214, 20] on icon at bounding box center [1218, 21] width 14 height 14
click at [1241, 59] on span "Show preview" at bounding box center [1383, 57] width 82 height 34
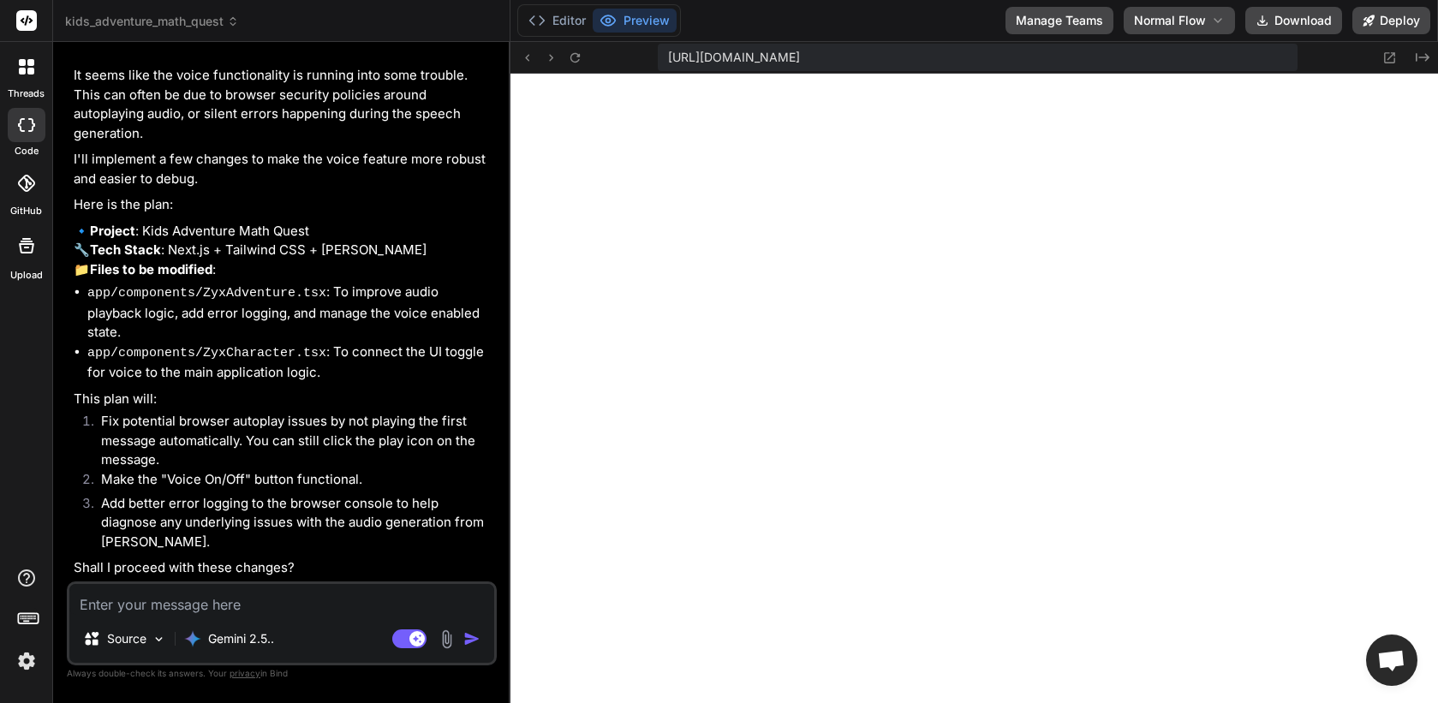
scroll to position [19066, 0]
click at [1241, 15] on button "Deploy" at bounding box center [1391, 20] width 78 height 27
click at [1241, 27] on button "Deploy" at bounding box center [1391, 20] width 78 height 27
click at [576, 62] on icon at bounding box center [575, 58] width 15 height 15
click at [1241, 21] on button "Deploy" at bounding box center [1391, 20] width 78 height 27
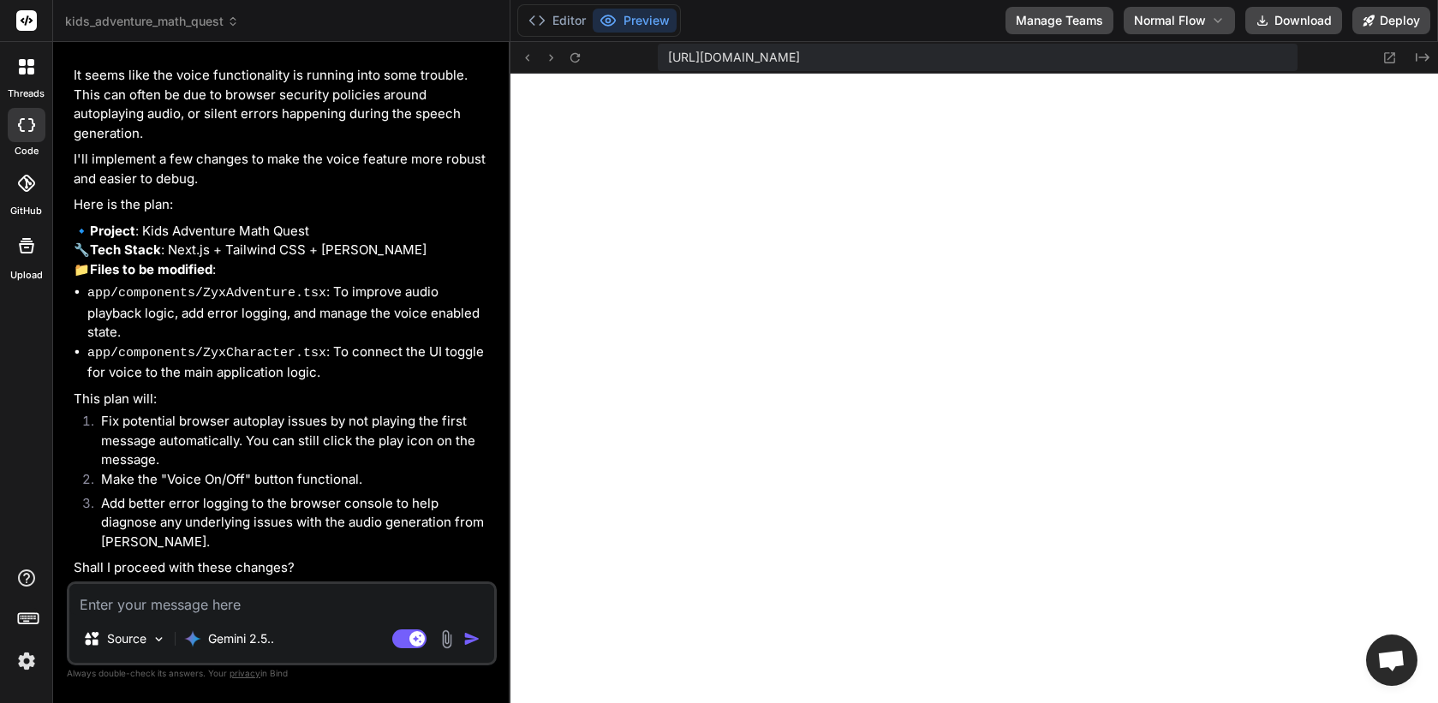
click at [292, 609] on textarea at bounding box center [281, 599] width 425 height 31
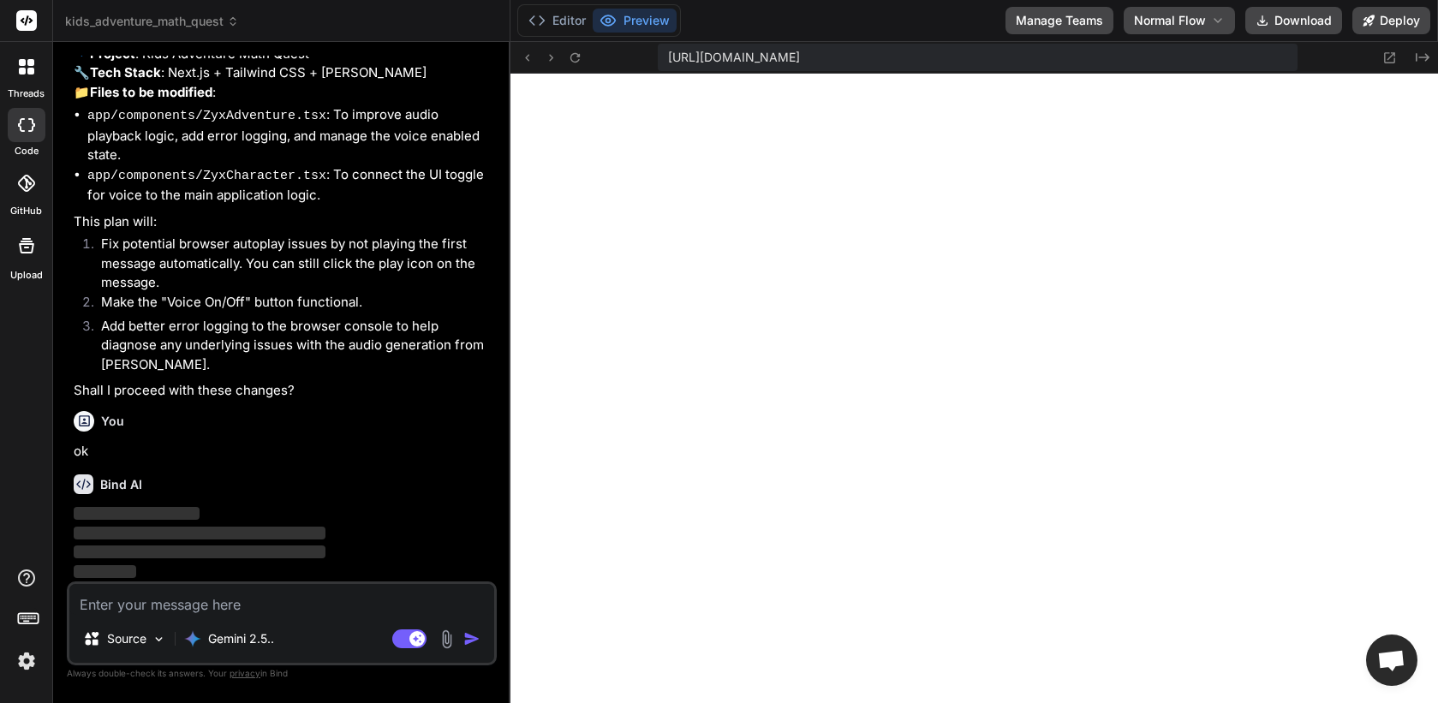
scroll to position [19243, 0]
click at [130, 652] on div "Source" at bounding box center [124, 639] width 97 height 34
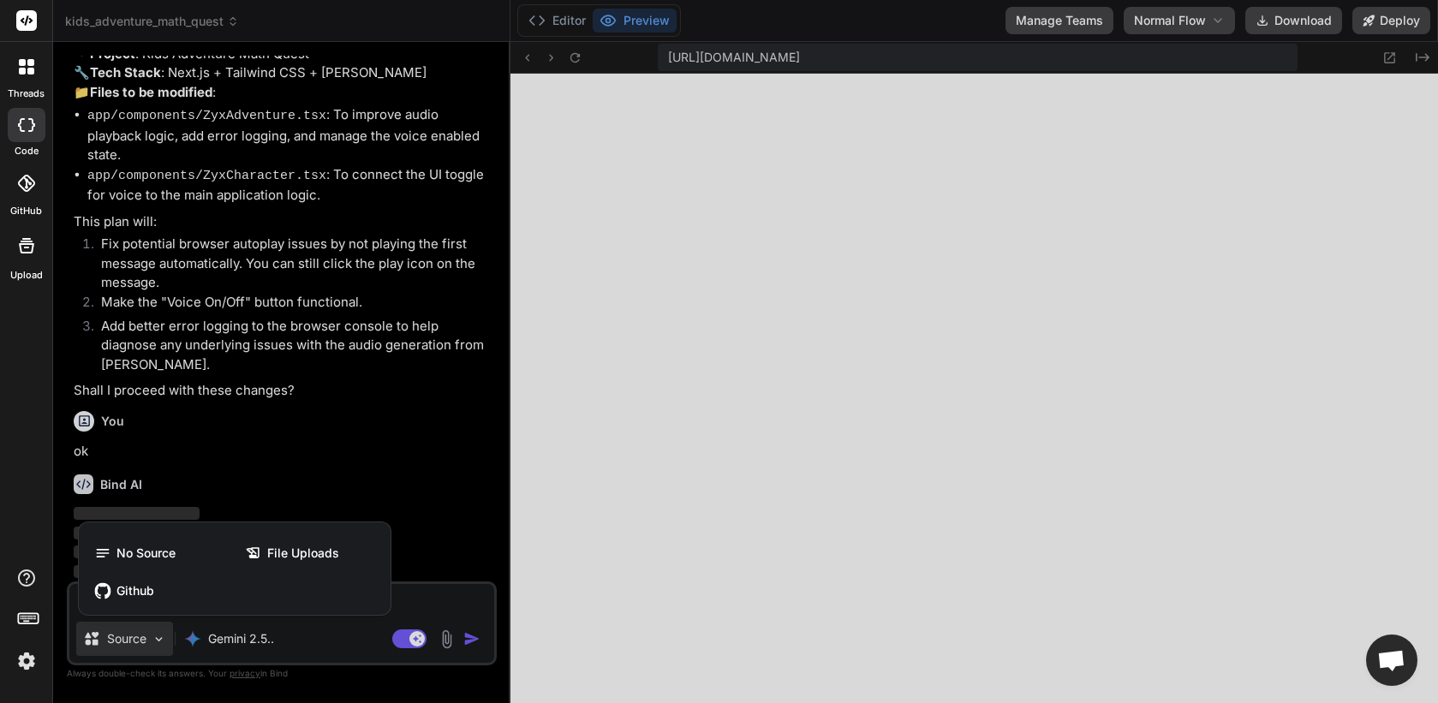
click at [378, 442] on div at bounding box center [719, 351] width 1438 height 703
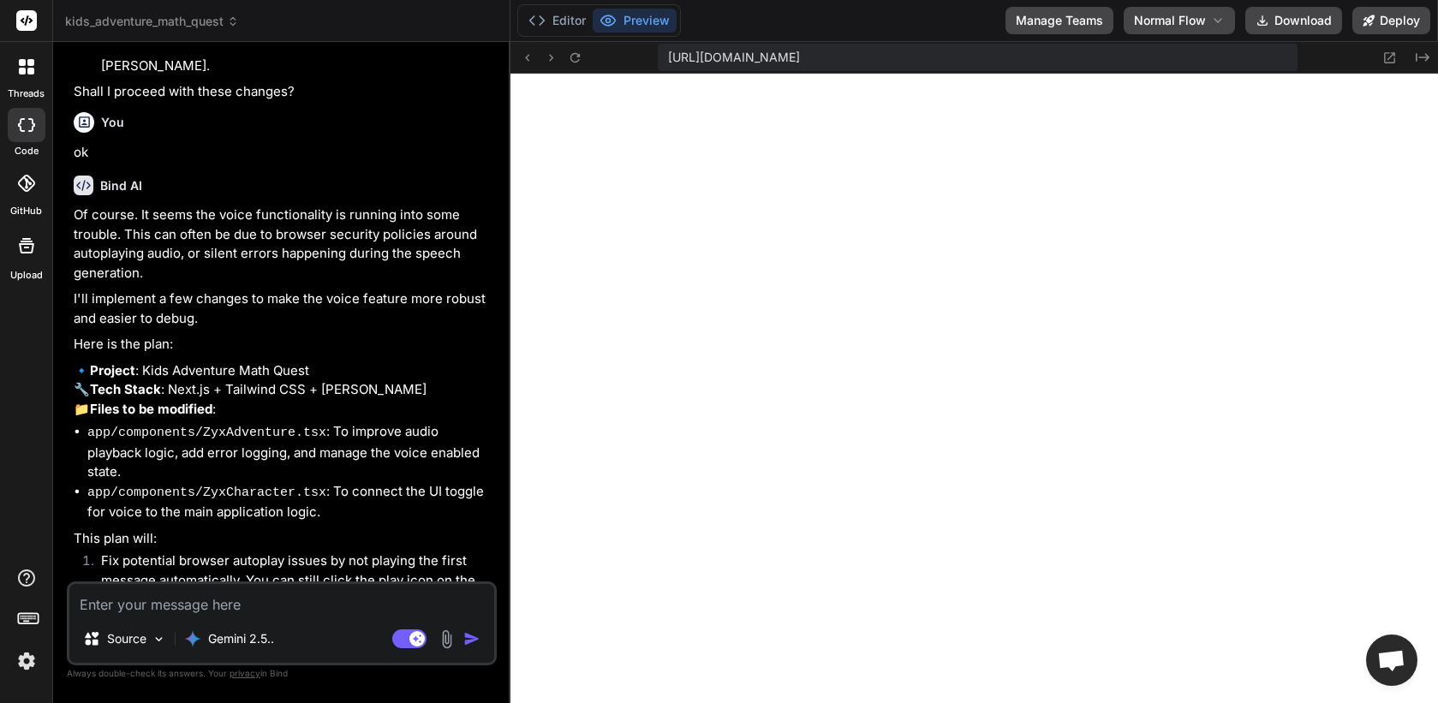
scroll to position [19678, 0]
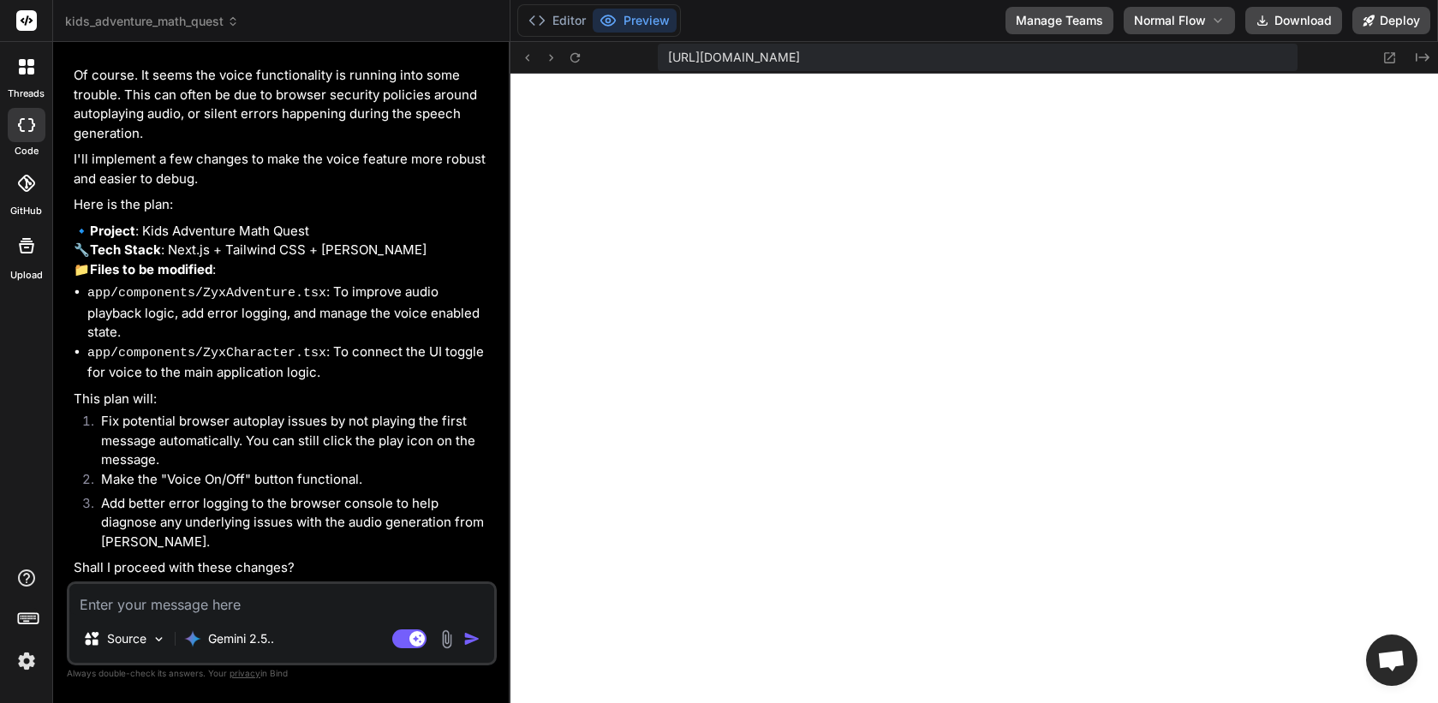
click at [259, 602] on textarea at bounding box center [281, 599] width 425 height 31
click at [1241, 24] on icon at bounding box center [1368, 21] width 12 height 12
click at [232, 604] on textarea at bounding box center [281, 599] width 425 height 31
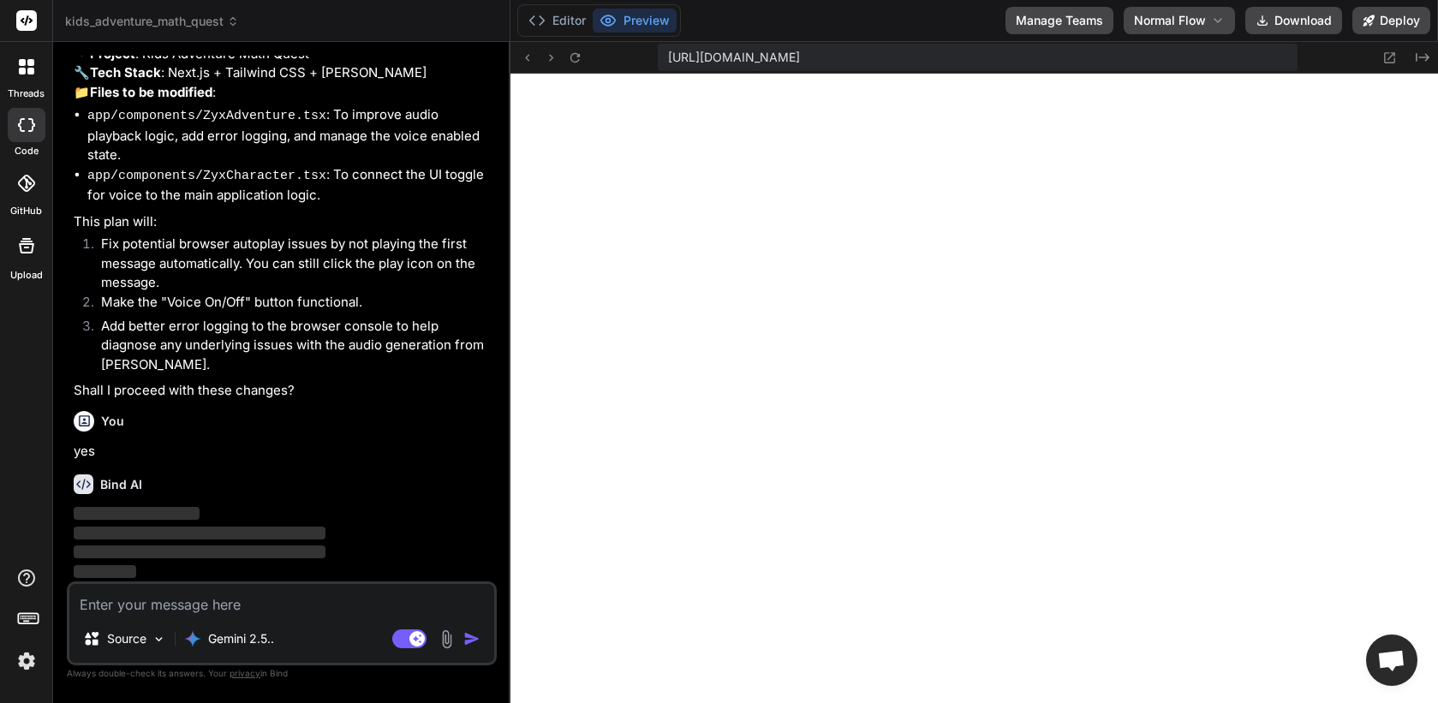
scroll to position [19855, 0]
click at [1211, 14] on icon at bounding box center [1218, 21] width 14 height 14
click at [932, 29] on div "Editor Preview Disabled until preview for your project is generated Manage Team…" at bounding box center [973, 21] width 927 height 42
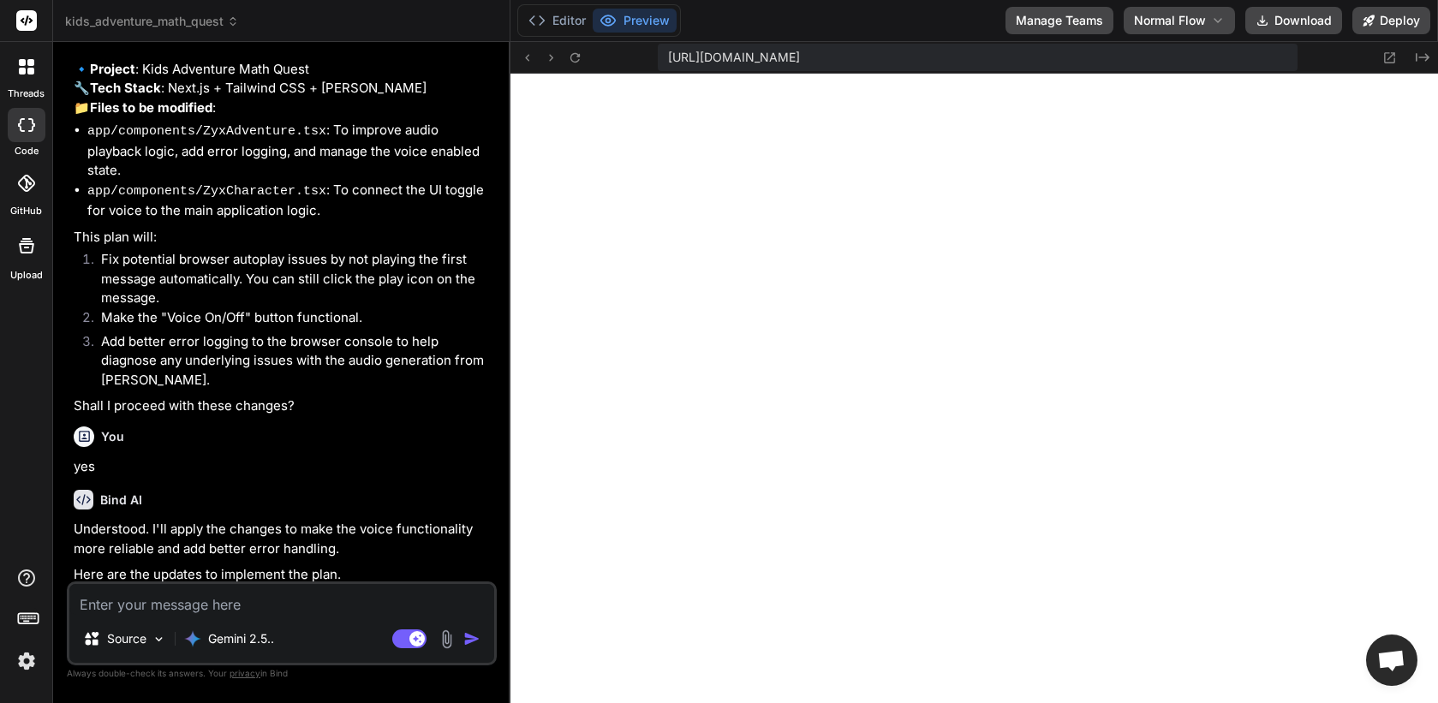
scroll to position [20047, 0]
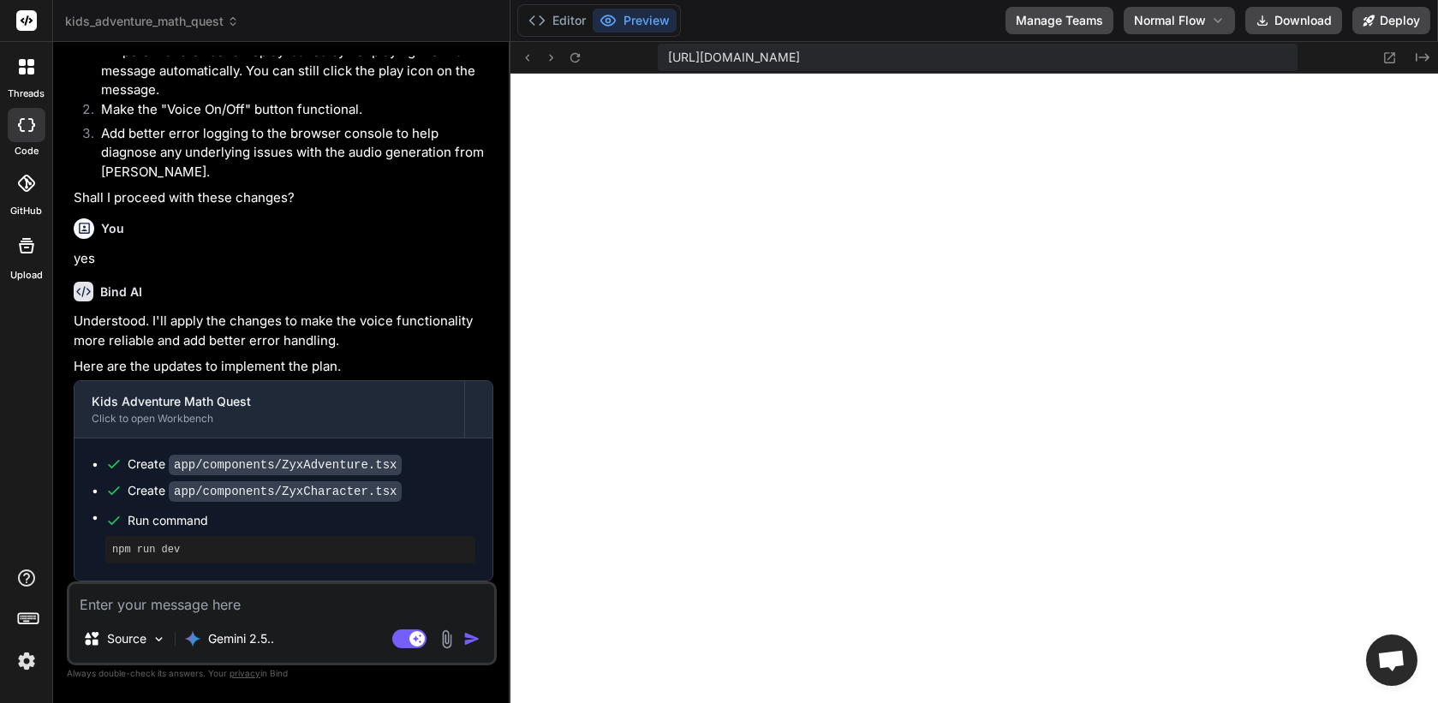
click at [26, 666] on img at bounding box center [26, 660] width 29 height 29
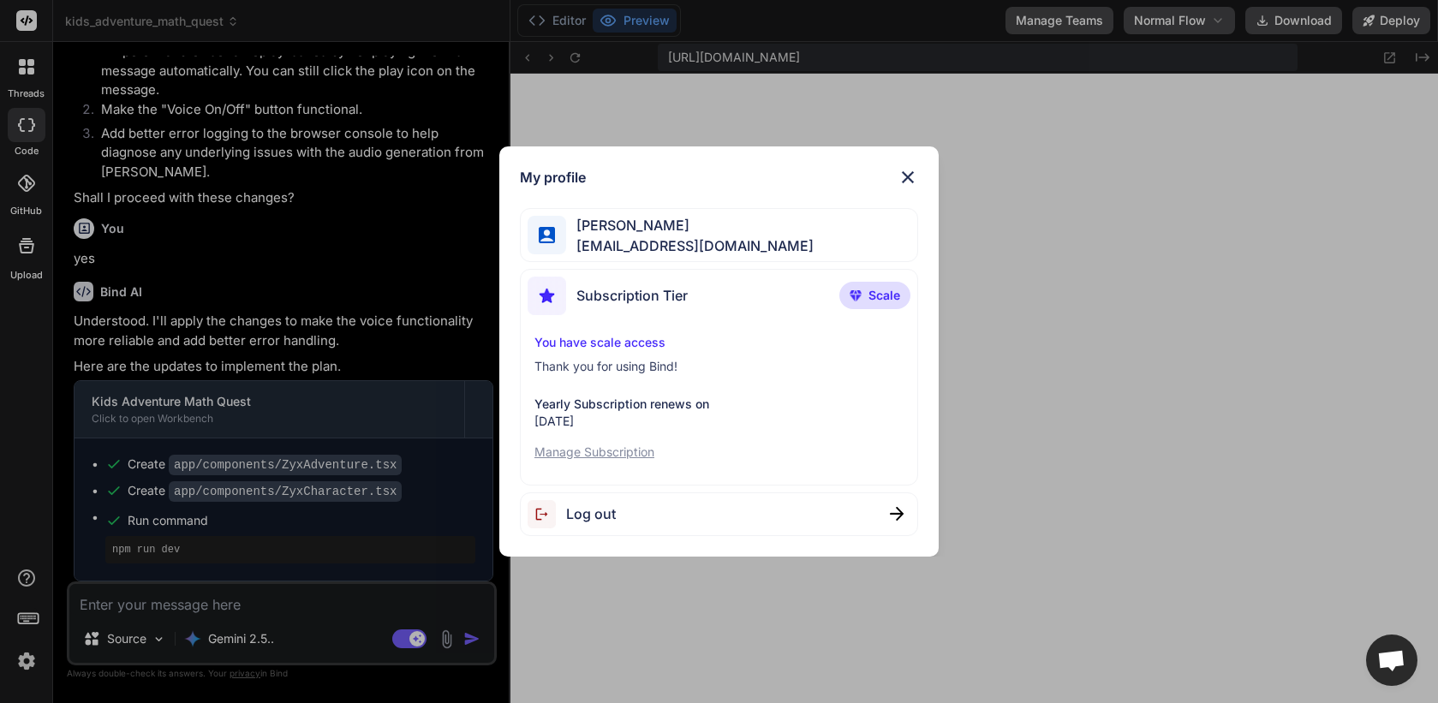
click at [187, 463] on div "My profile [PERSON_NAME] zakma [EMAIL_ADDRESS][DOMAIN_NAME] Subscription Tier S…" at bounding box center [719, 351] width 1438 height 703
